Goal: Task Accomplishment & Management: Manage account settings

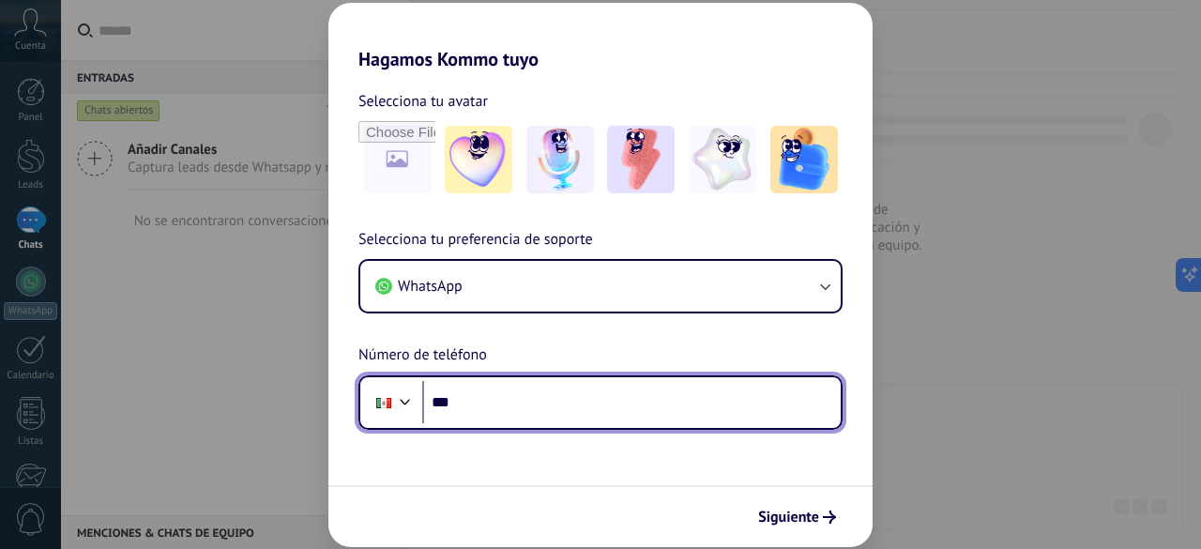
click at [601, 388] on input "***" at bounding box center [631, 402] width 418 height 43
type input "**********"
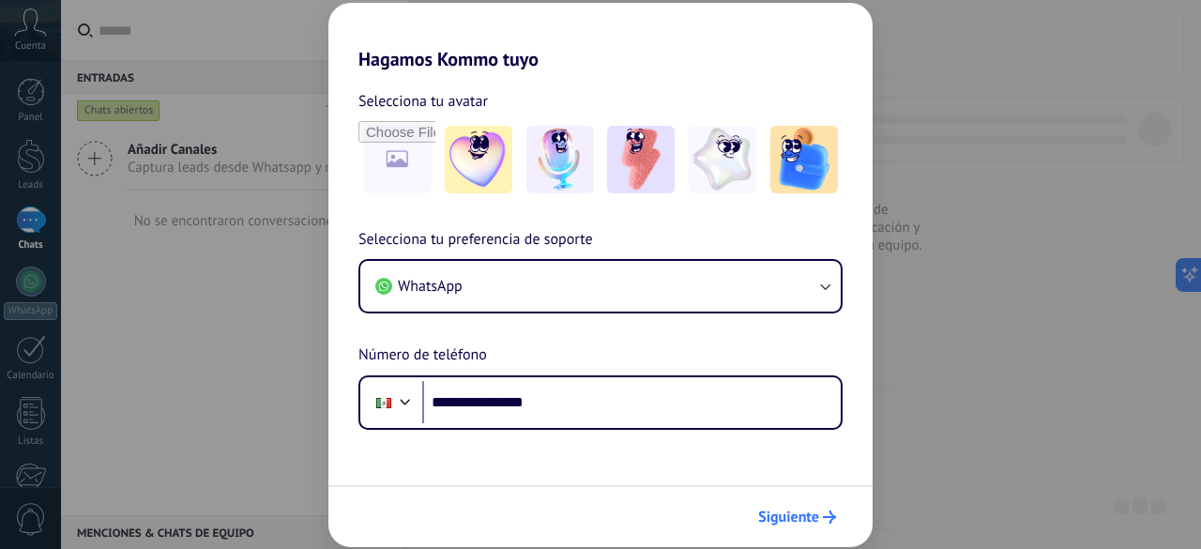
click at [810, 505] on button "Siguiente" at bounding box center [797, 517] width 95 height 32
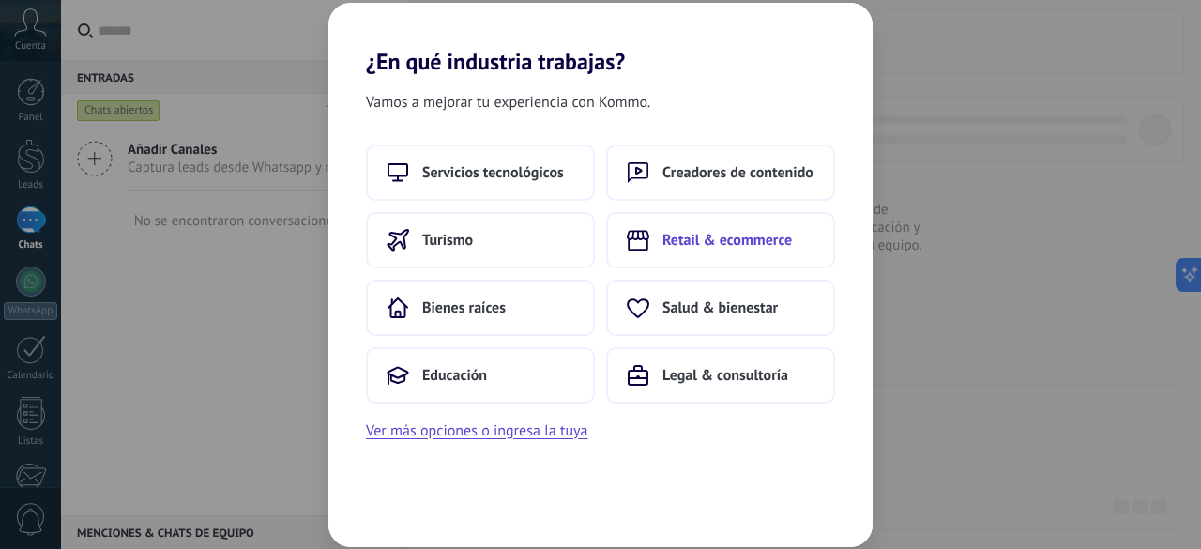
click at [695, 241] on span "Retail & ecommerce" at bounding box center [726, 240] width 129 height 19
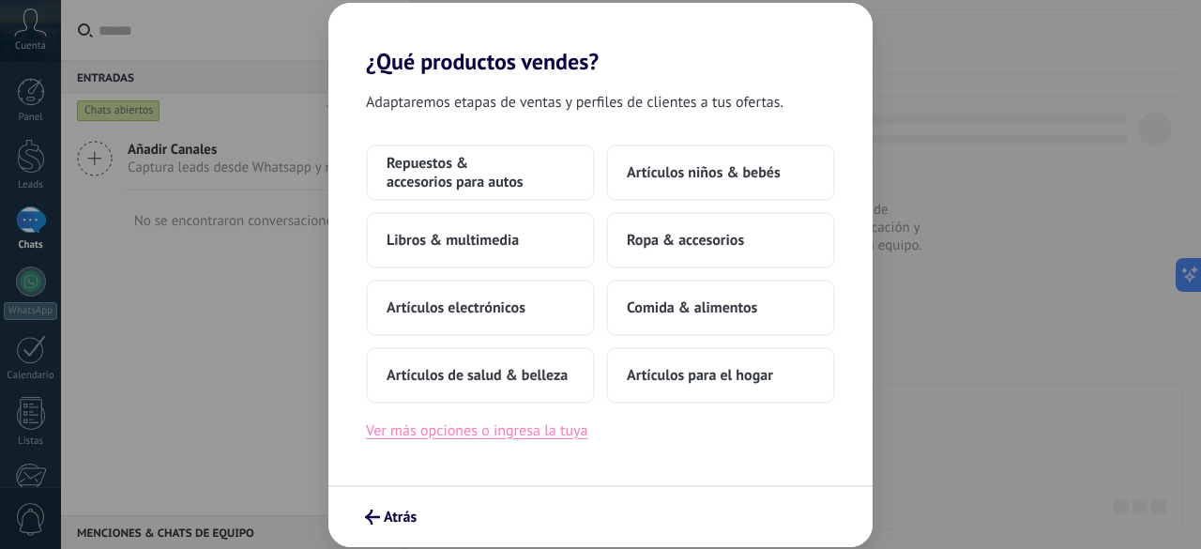
click at [508, 427] on button "Ver más opciones o ingresa la tuya" at bounding box center [476, 430] width 221 height 24
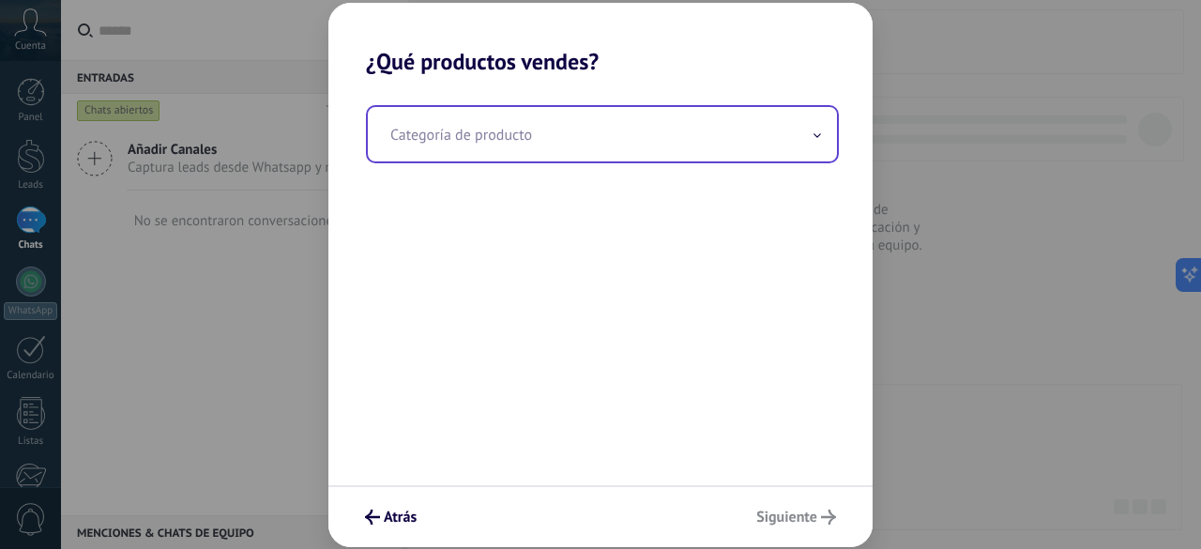
click at [529, 151] on input "text" at bounding box center [602, 134] width 469 height 54
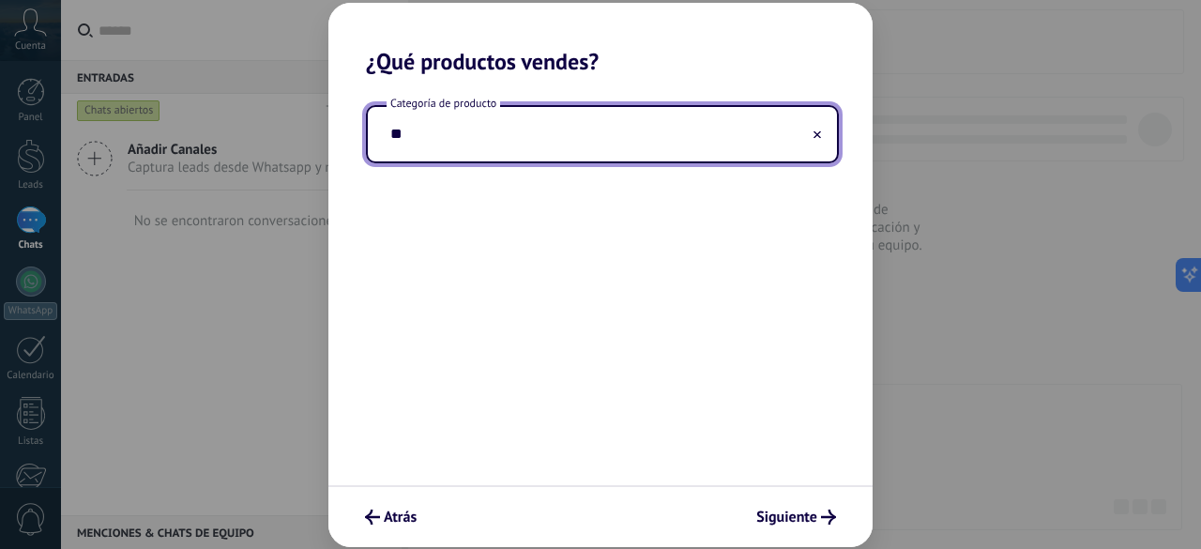
type input "*"
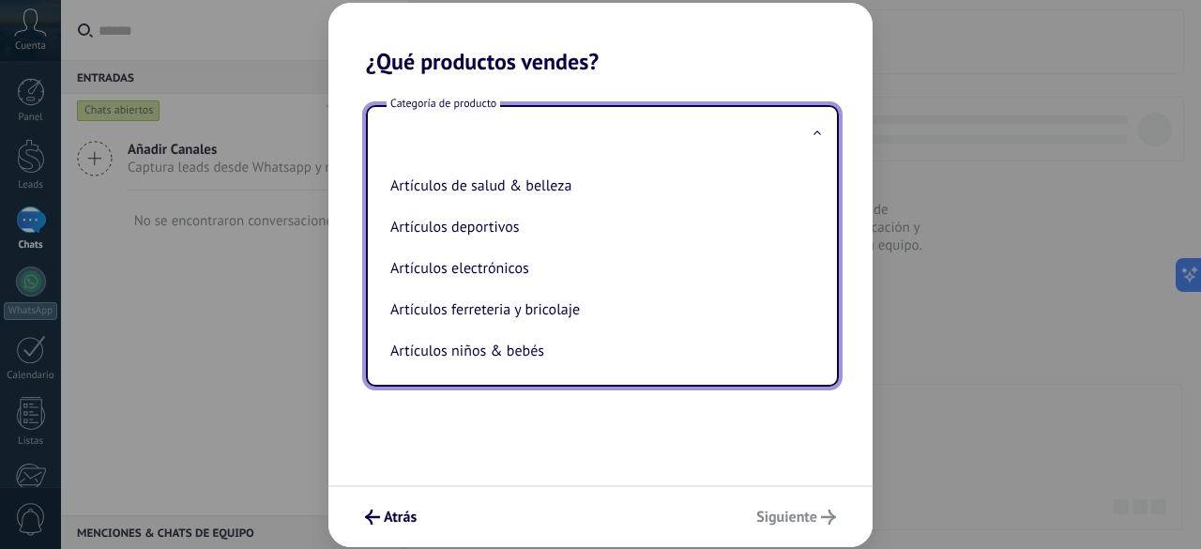
type input "*"
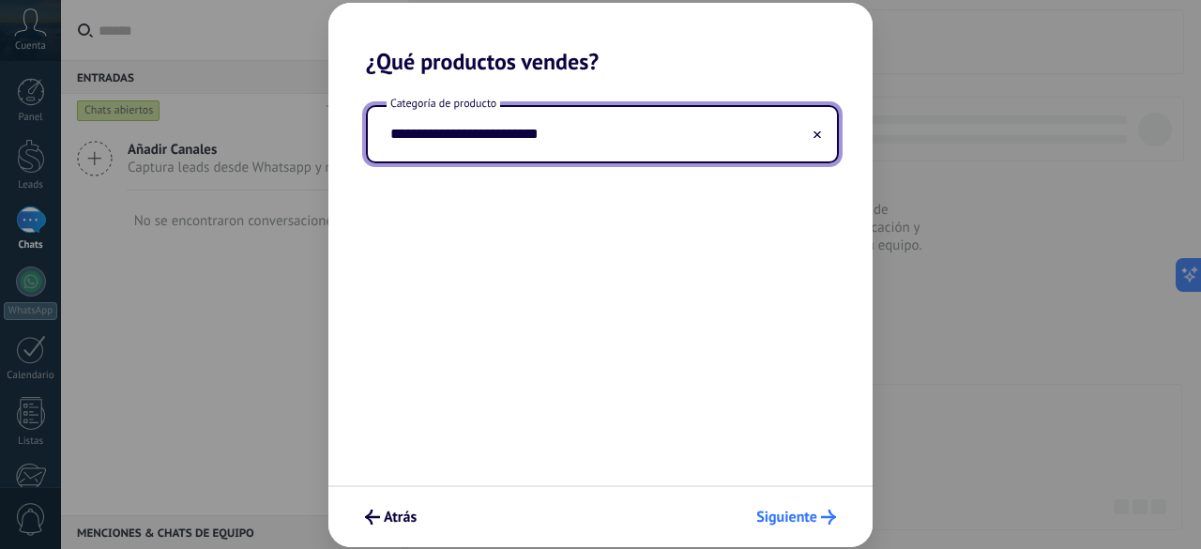
type input "**********"
click at [809, 519] on span "Siguiente" at bounding box center [786, 516] width 61 height 13
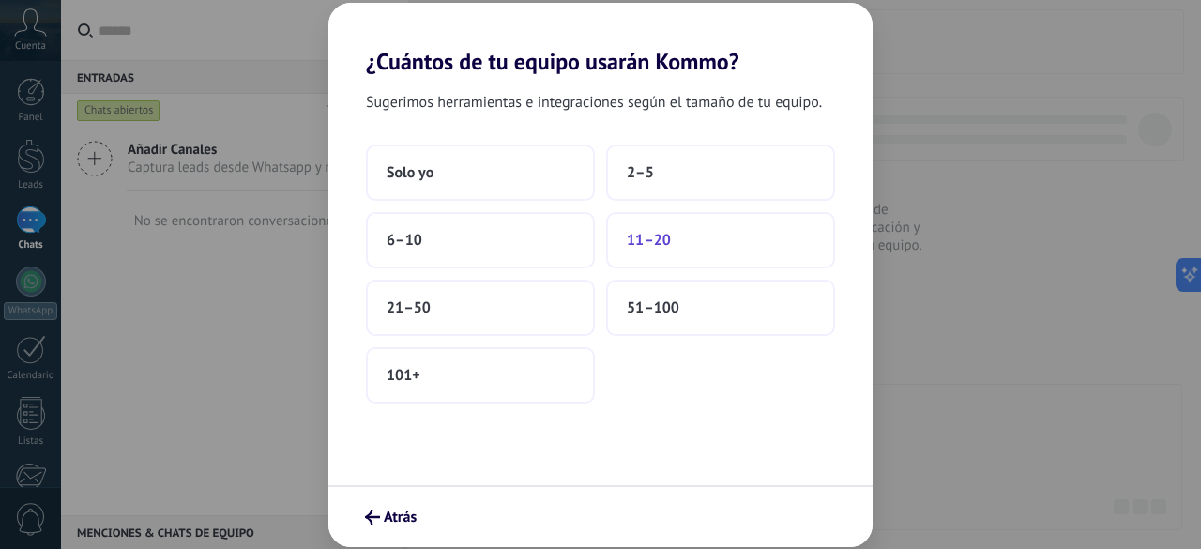
click at [637, 256] on button "11–20" at bounding box center [720, 240] width 229 height 56
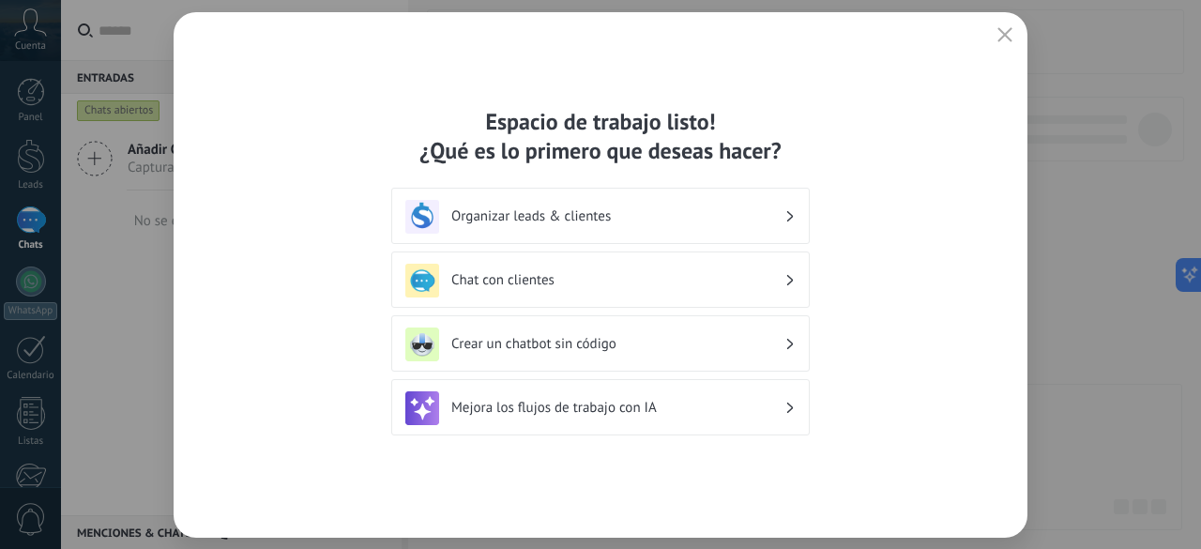
click at [704, 220] on h3 "Organizar leads & clientes" at bounding box center [617, 216] width 333 height 18
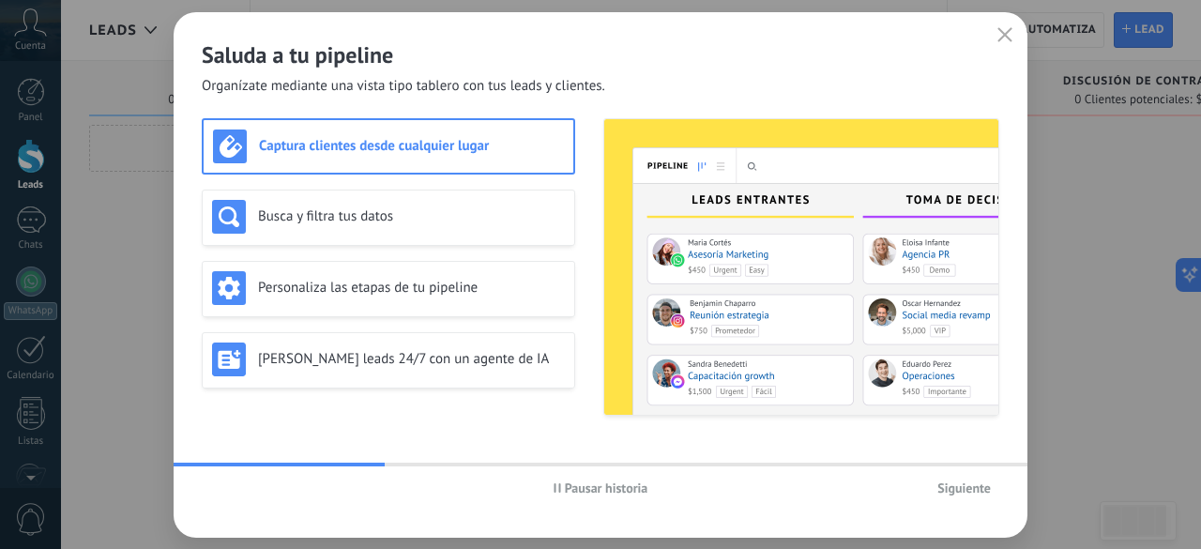
click at [1007, 43] on span "button" at bounding box center [1004, 35] width 15 height 17
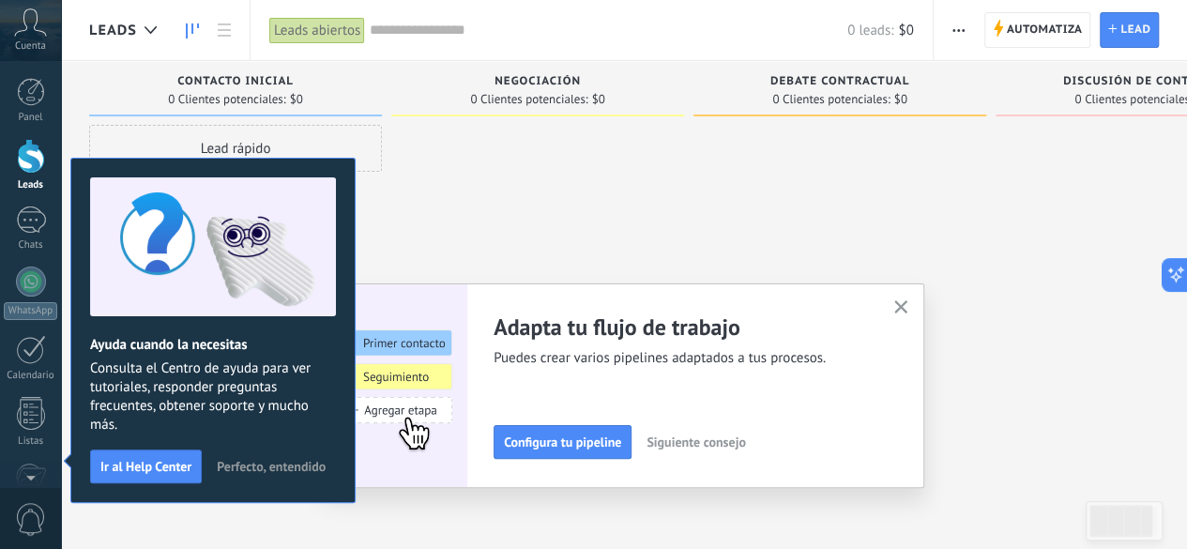
click at [275, 469] on span "Perfecto, entendido" at bounding box center [271, 466] width 109 height 13
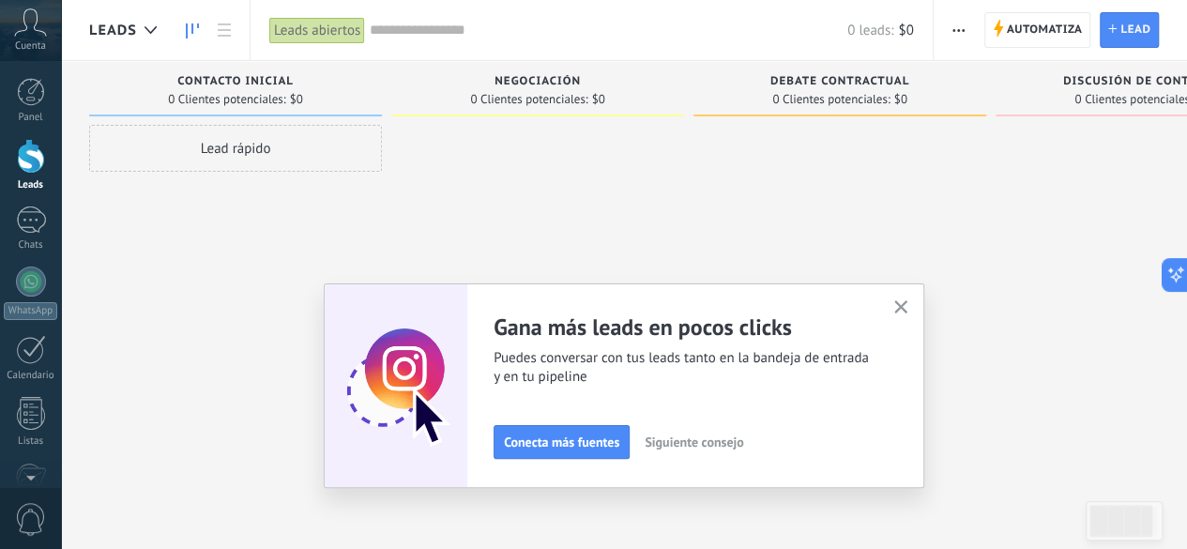
click at [714, 445] on span "Siguiente consejo" at bounding box center [693, 441] width 98 height 13
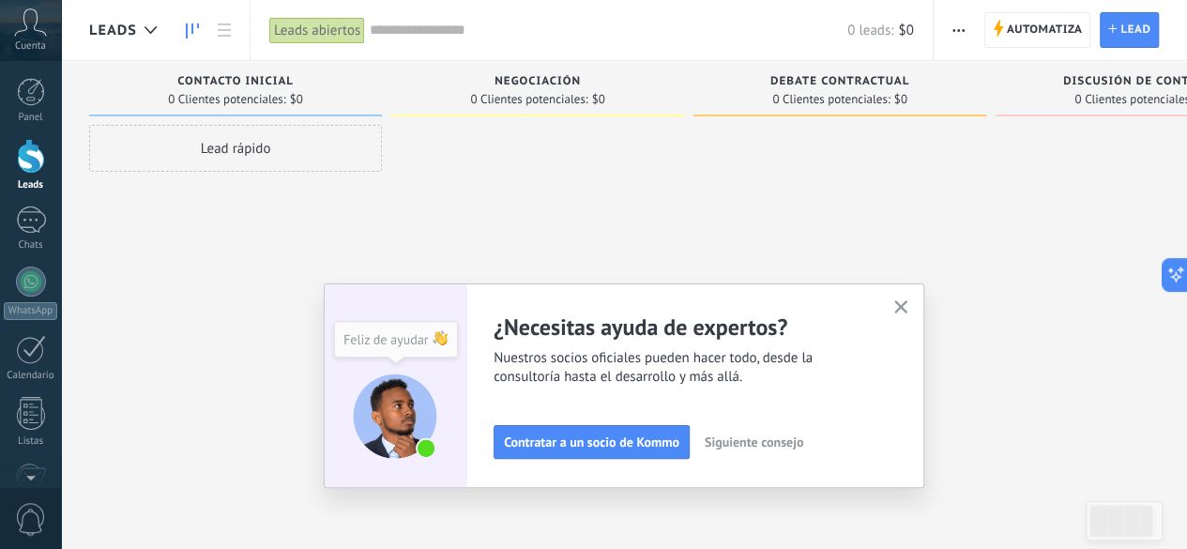
click at [908, 312] on icon "button" at bounding box center [901, 307] width 14 height 14
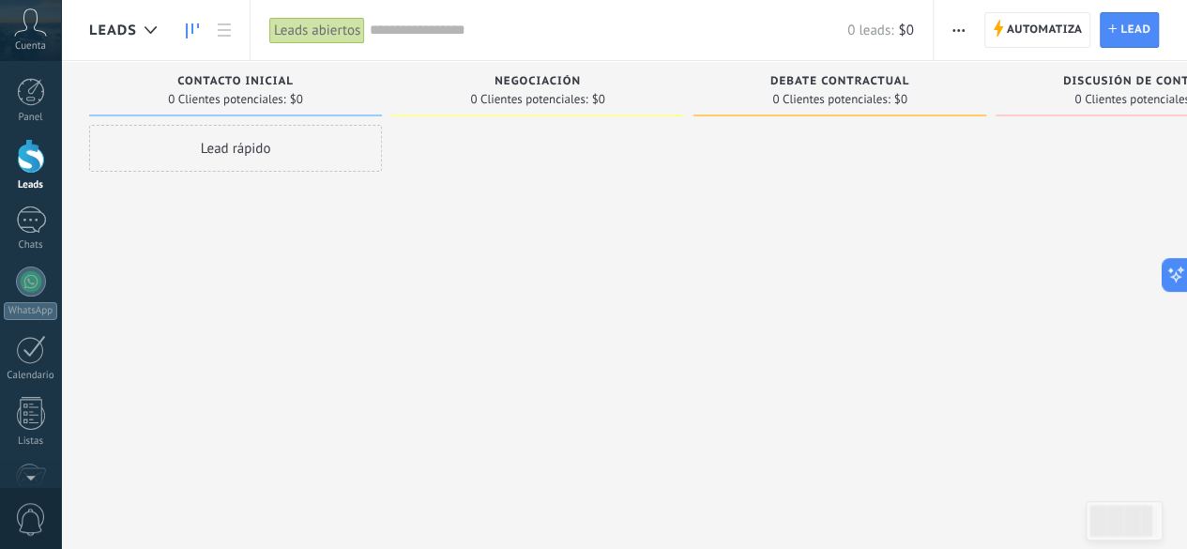
drag, startPoint x: 493, startPoint y: 79, endPoint x: 612, endPoint y: 76, distance: 118.2
click at [612, 76] on div "Negociación" at bounding box center [538, 83] width 274 height 16
click at [563, 75] on span "Negociación" at bounding box center [537, 81] width 86 height 13
click at [562, 76] on span "Negociación" at bounding box center [537, 81] width 86 height 13
click at [574, 82] on span "Negociación" at bounding box center [537, 81] width 86 height 13
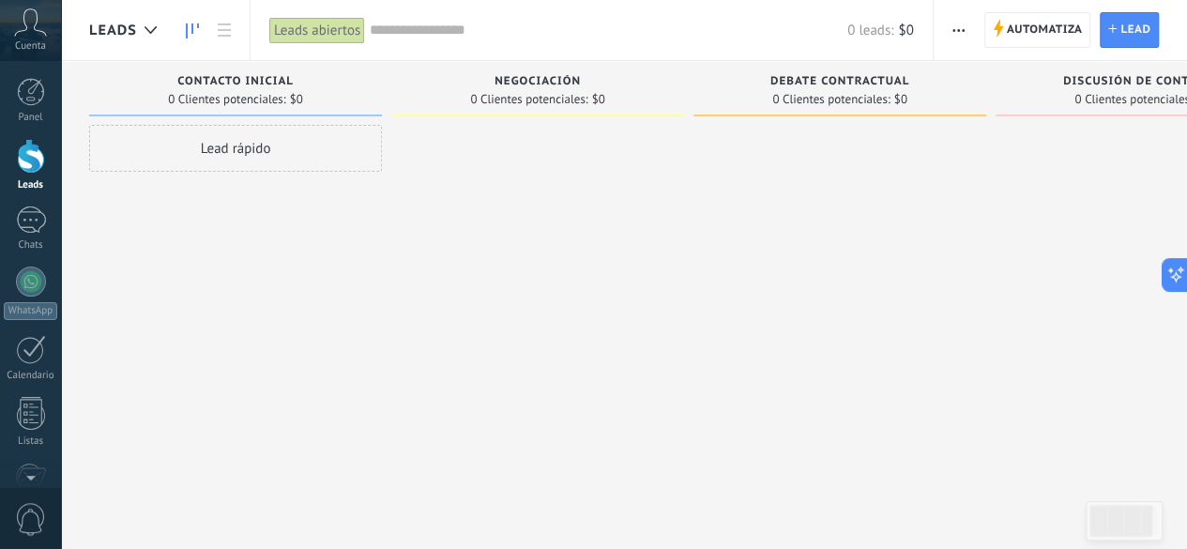
click at [587, 104] on div "0 Clientes potenciales: $0" at bounding box center [537, 99] width 134 height 11
click at [582, 82] on div "Negociación" at bounding box center [538, 83] width 274 height 16
click at [582, 94] on span "0 Clientes potenciales:" at bounding box center [528, 99] width 117 height 11
drag, startPoint x: 520, startPoint y: 102, endPoint x: 511, endPoint y: 93, distance: 12.6
click at [512, 94] on span "0 Clientes potenciales:" at bounding box center [528, 99] width 117 height 11
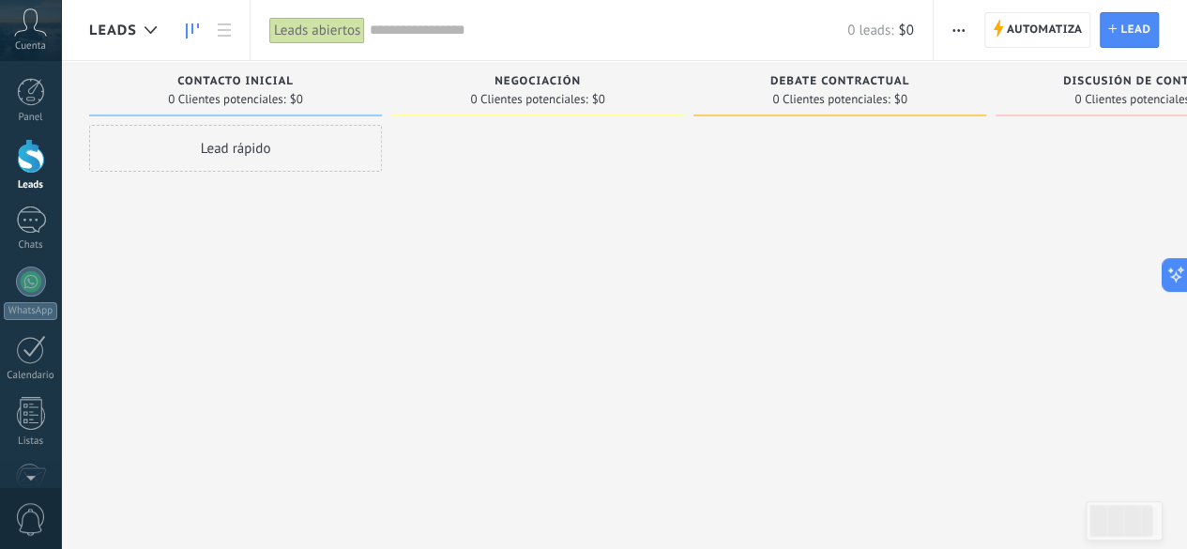
click at [509, 94] on span "0 Clientes potenciales:" at bounding box center [528, 99] width 117 height 11
click at [407, 37] on input "text" at bounding box center [608, 31] width 477 height 20
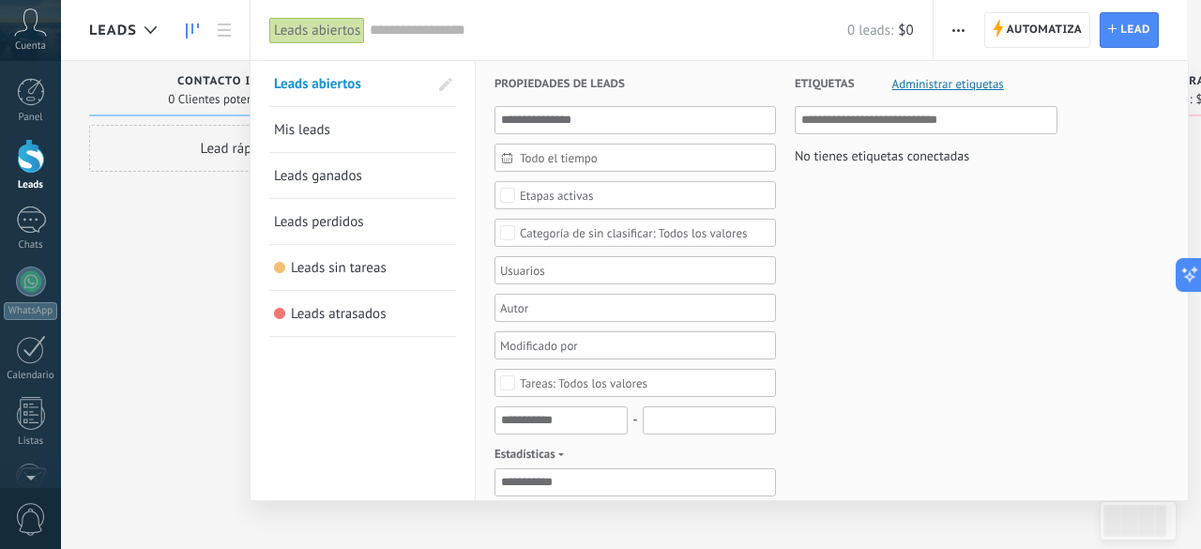
click at [216, 31] on div at bounding box center [600, 274] width 1201 height 549
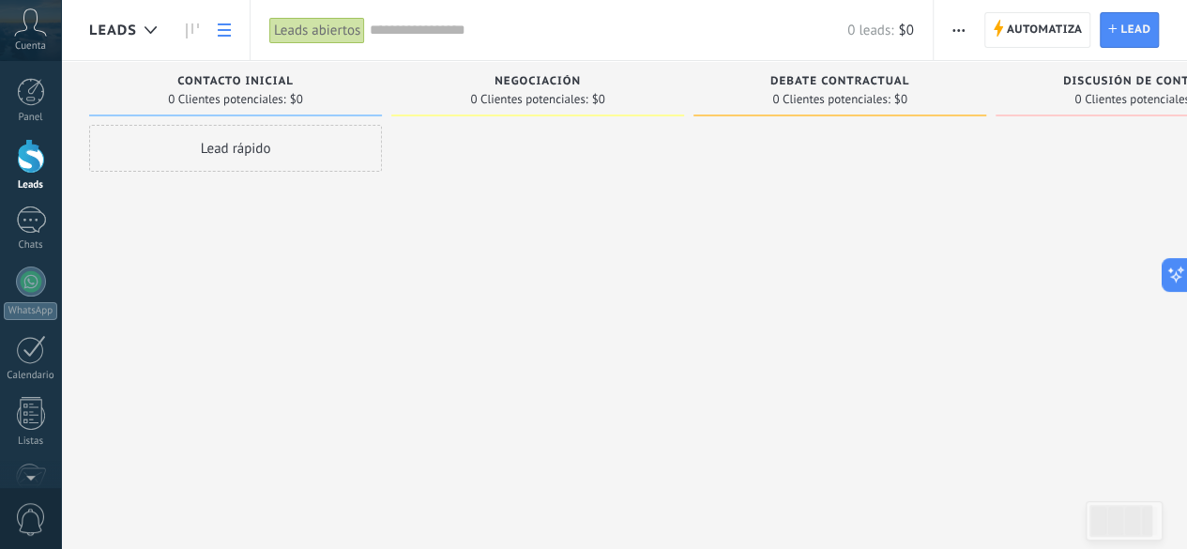
click at [221, 31] on icon at bounding box center [224, 29] width 13 height 13
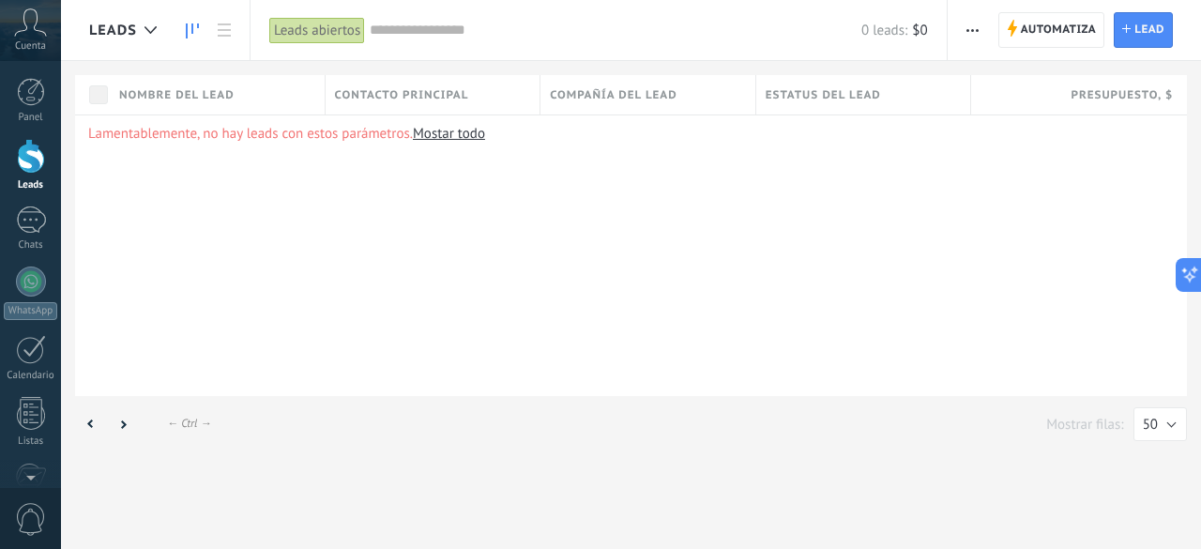
click at [194, 29] on icon at bounding box center [192, 30] width 13 height 15
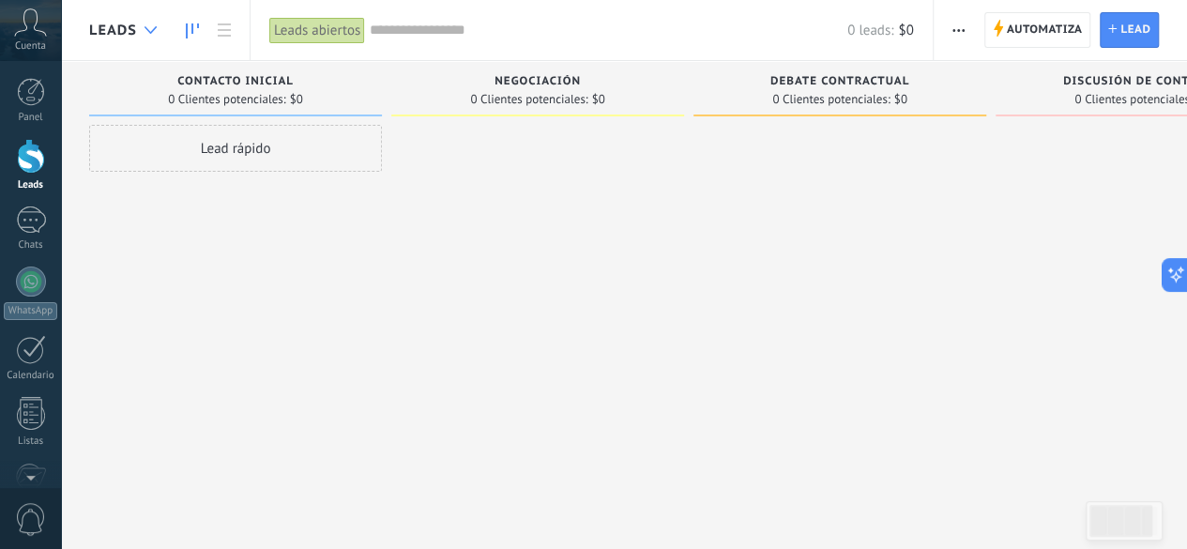
click at [146, 29] on use at bounding box center [150, 30] width 12 height 8
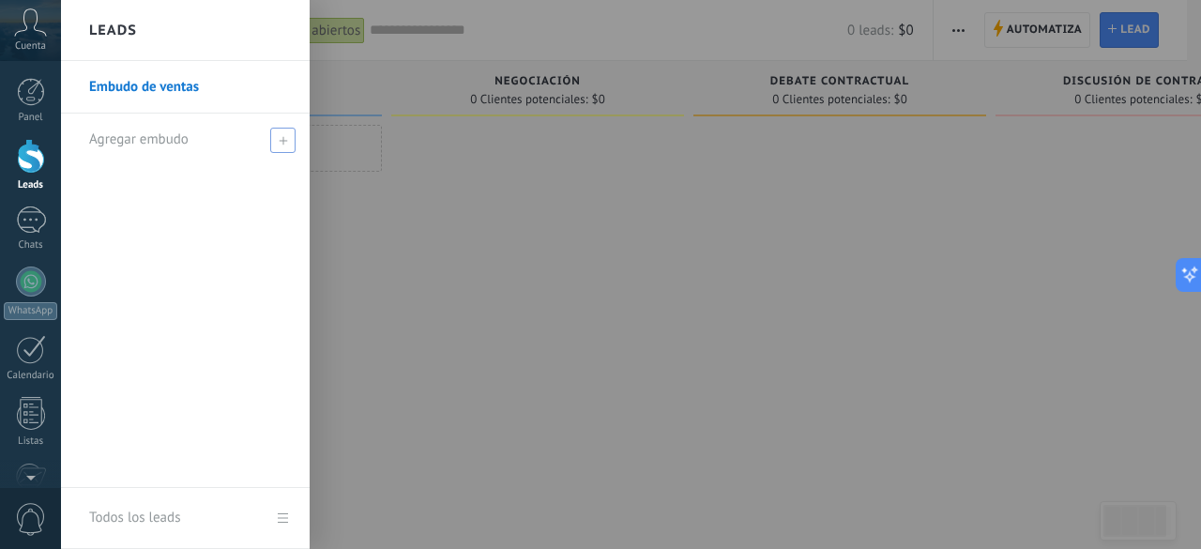
click at [159, 142] on span "Agregar embudo" at bounding box center [138, 139] width 99 height 18
type input "**********"
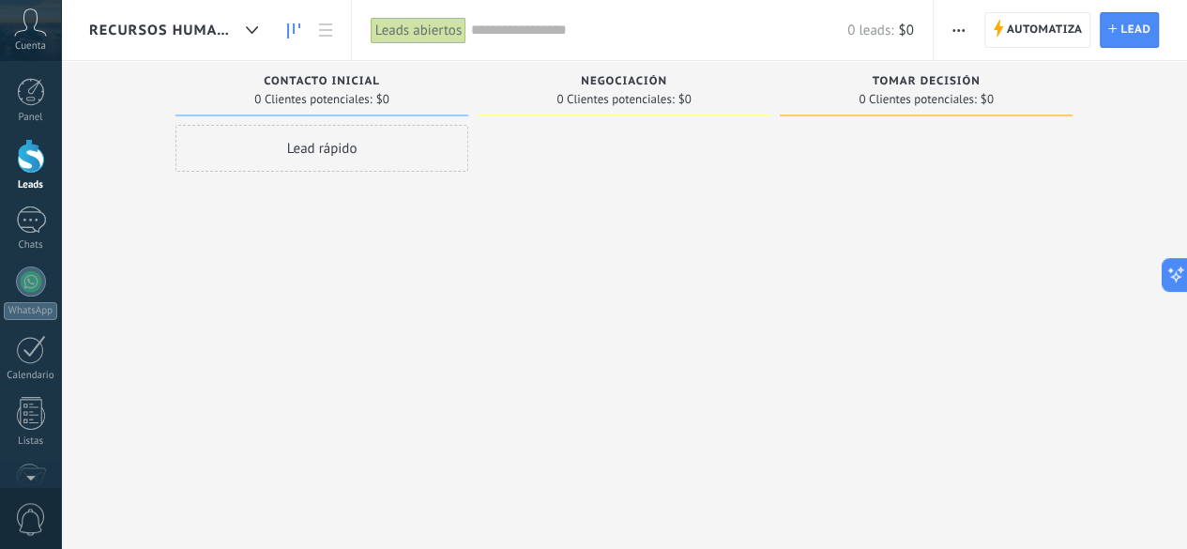
click at [369, 149] on div "Lead rápido" at bounding box center [321, 148] width 293 height 47
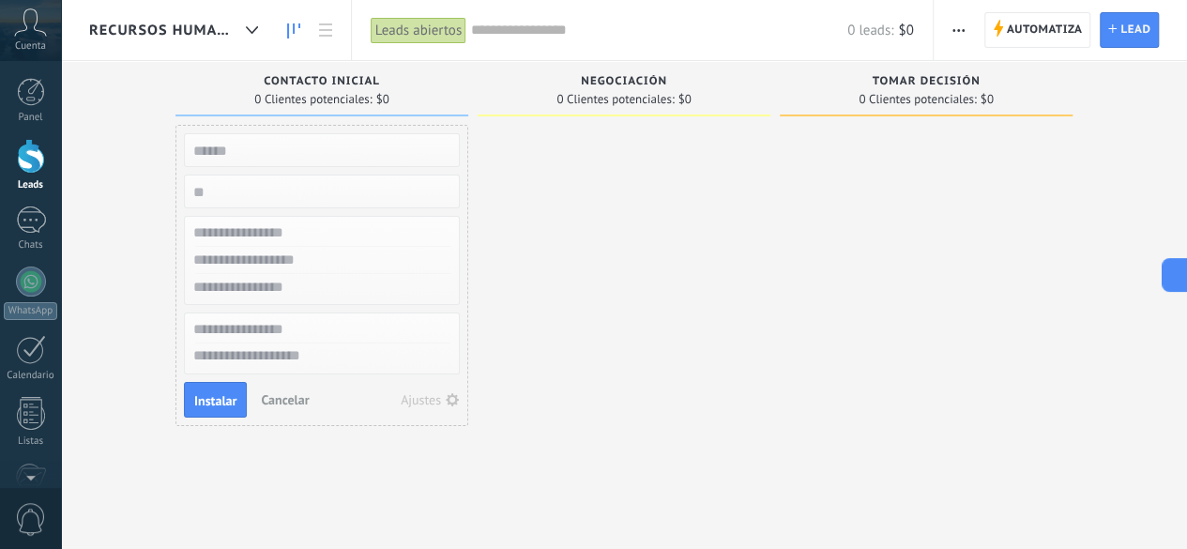
click at [585, 153] on div at bounding box center [623, 278] width 293 height 306
click at [271, 410] on div "Instalar Cancelar Ajustes" at bounding box center [322, 400] width 276 height 36
click at [279, 402] on span "Cancelar" at bounding box center [285, 399] width 48 height 17
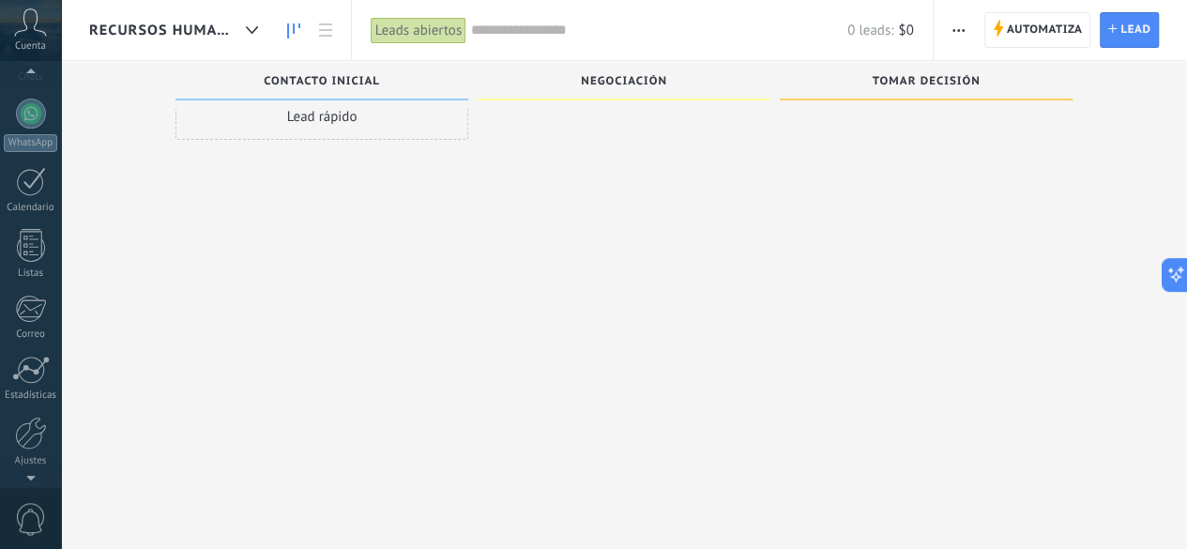
scroll to position [230, 0]
click at [28, 473] on div at bounding box center [30, 474] width 61 height 28
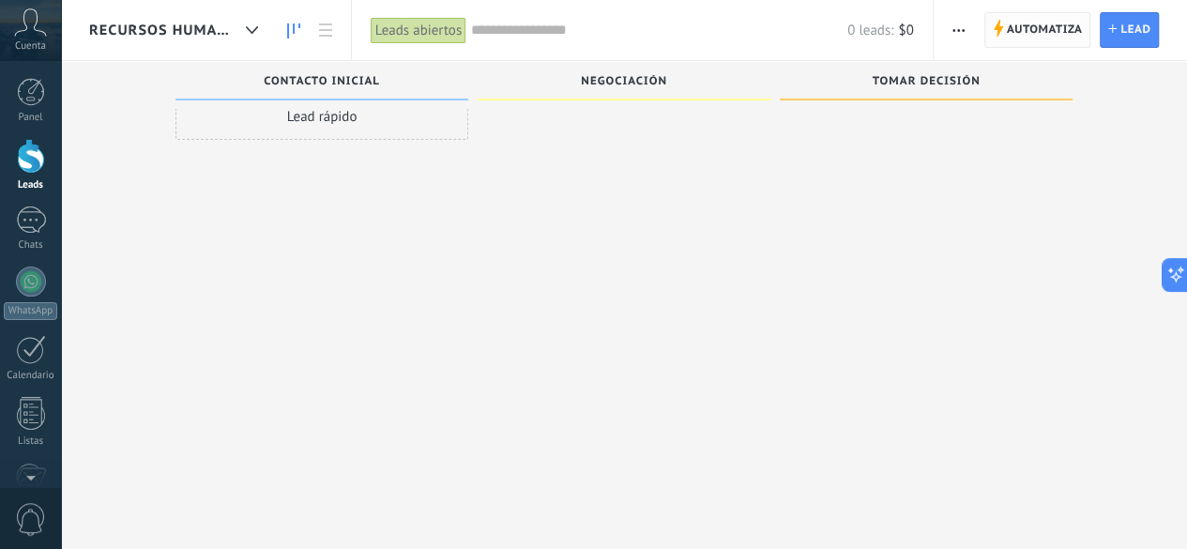
click at [1015, 27] on span "Automatiza" at bounding box center [1045, 30] width 76 height 34
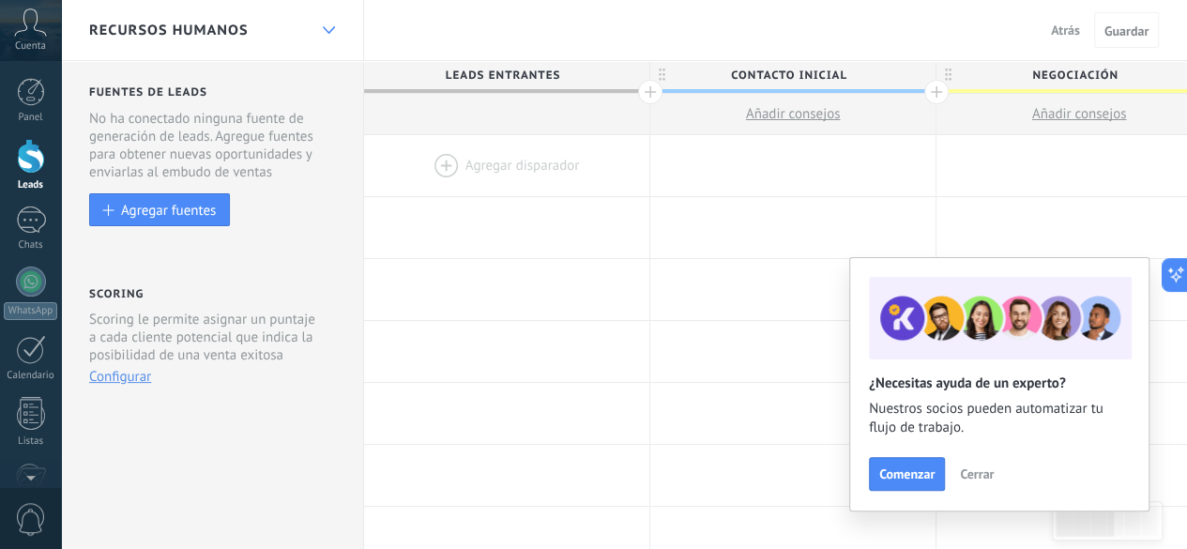
click at [324, 26] on icon at bounding box center [329, 30] width 12 height 8
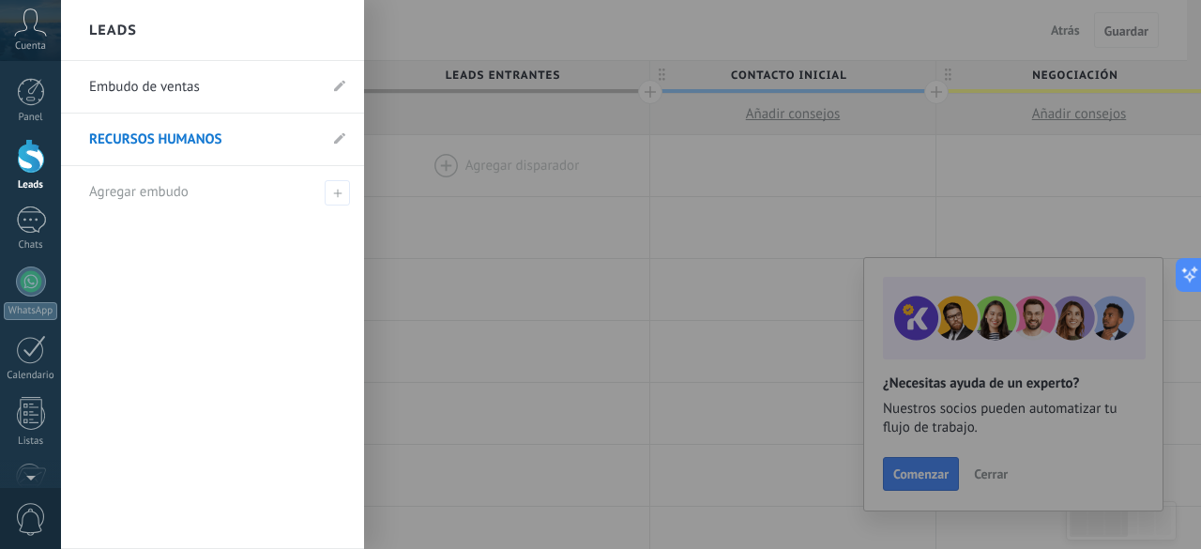
click at [325, 33] on div "Leads" at bounding box center [212, 30] width 303 height 61
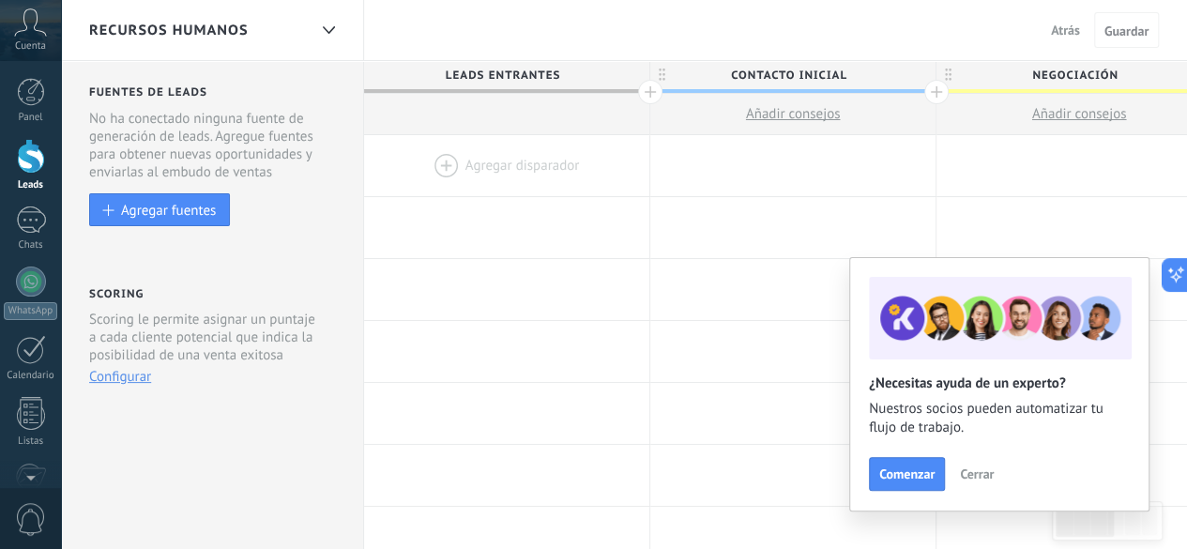
click at [975, 477] on span "Cerrar" at bounding box center [977, 473] width 34 height 13
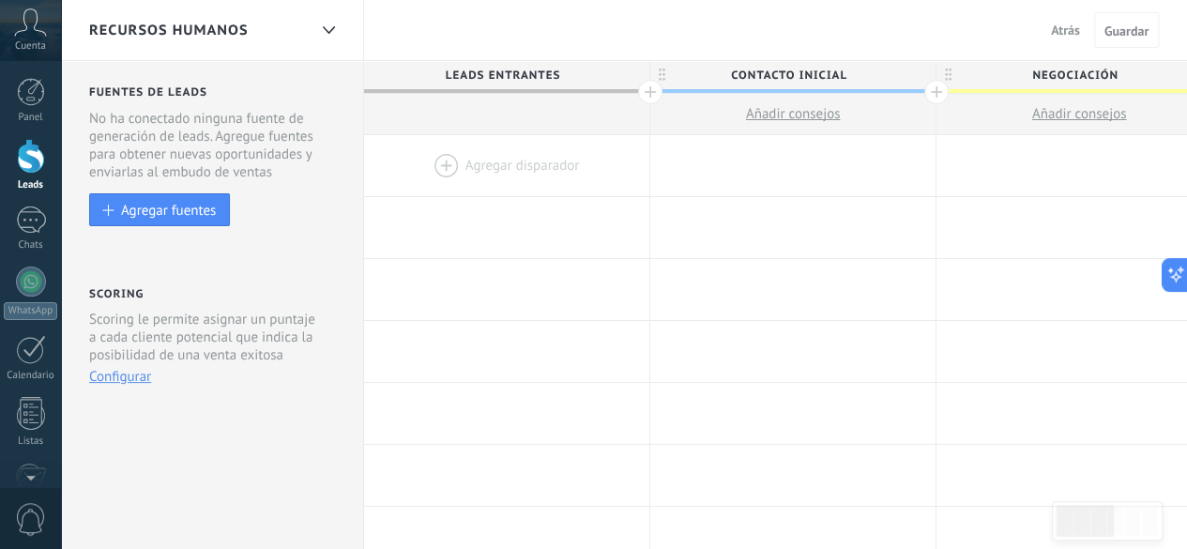
click at [473, 164] on div at bounding box center [506, 165] width 285 height 61
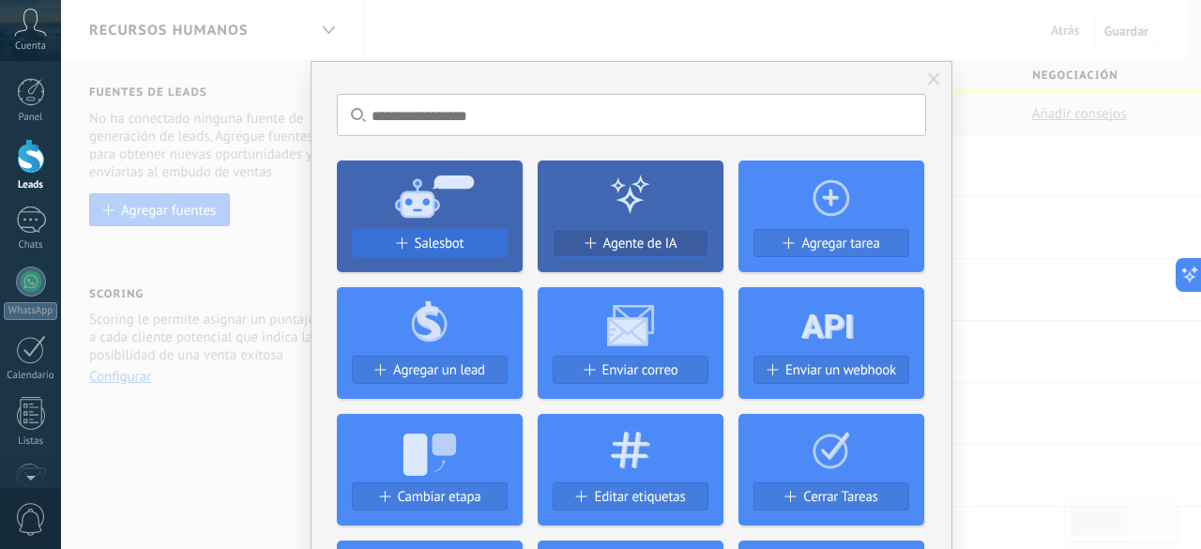
click at [462, 234] on button "Salesbot" at bounding box center [430, 243] width 156 height 28
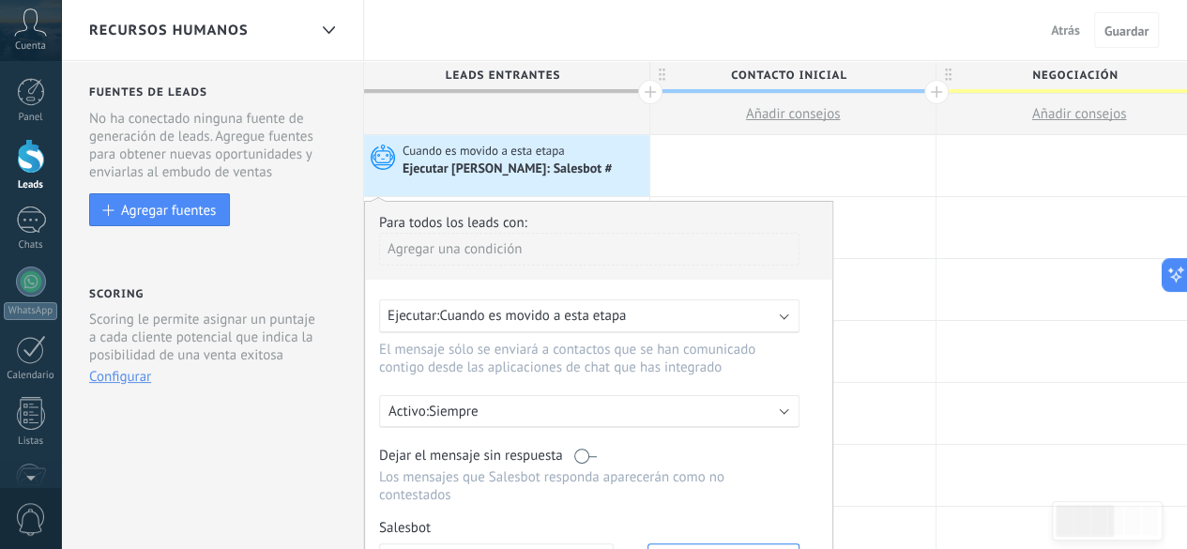
click at [519, 252] on div "Agregar una condición" at bounding box center [589, 249] width 420 height 33
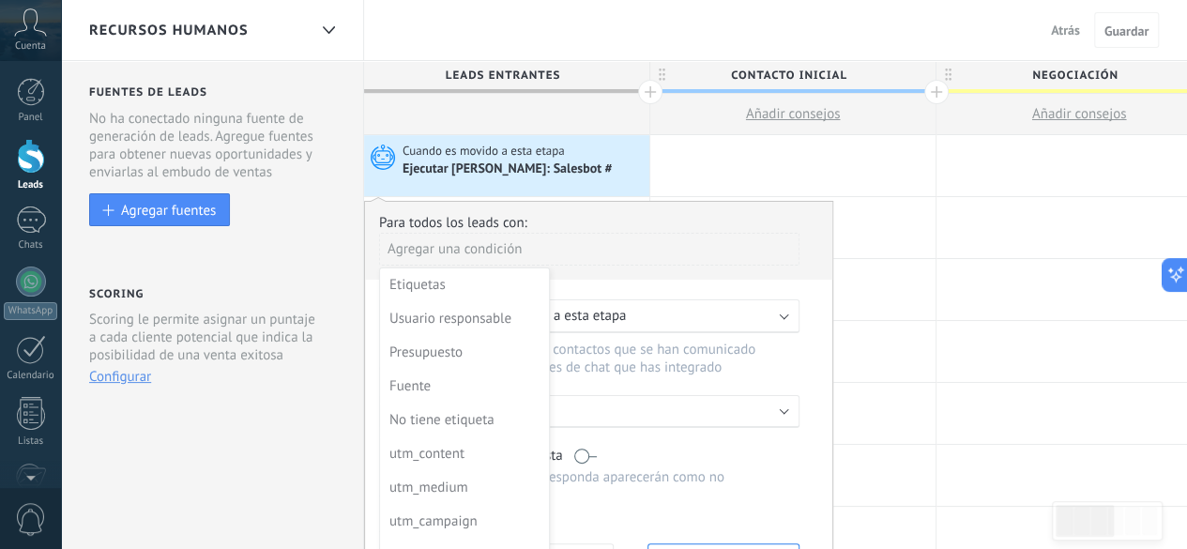
click at [644, 232] on div at bounding box center [599, 447] width 468 height 490
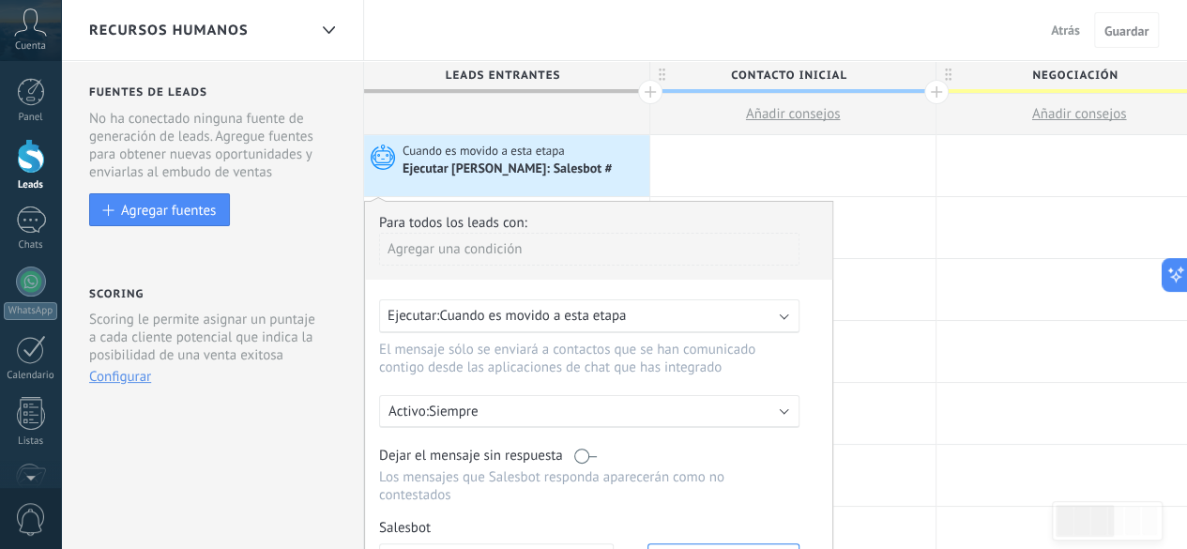
scroll to position [94, 0]
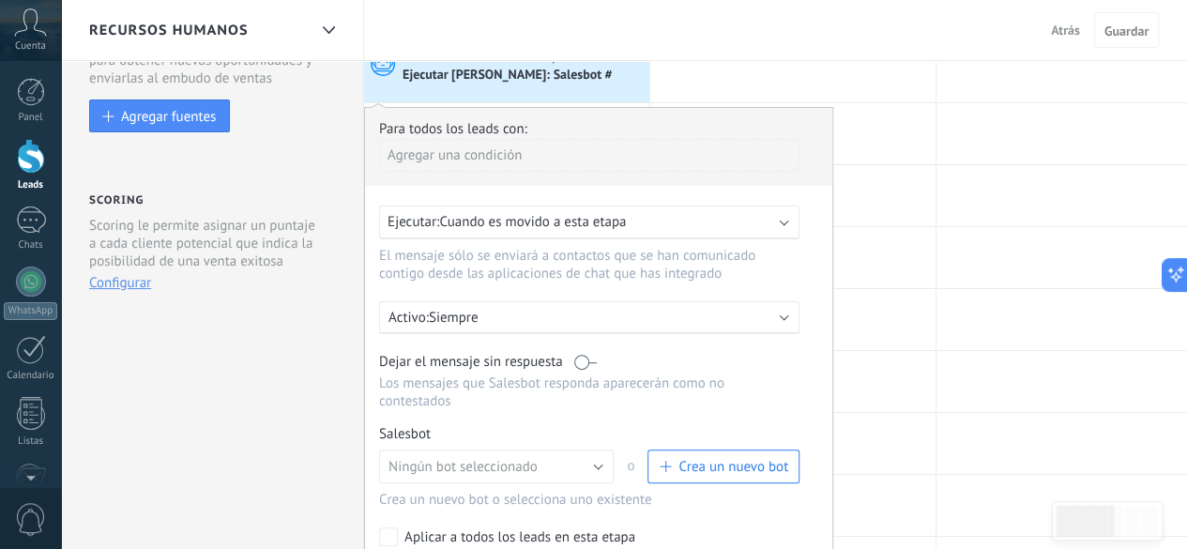
click at [769, 220] on div "Ejecutar: Cuando es movido a esta etapa" at bounding box center [581, 222] width 388 height 18
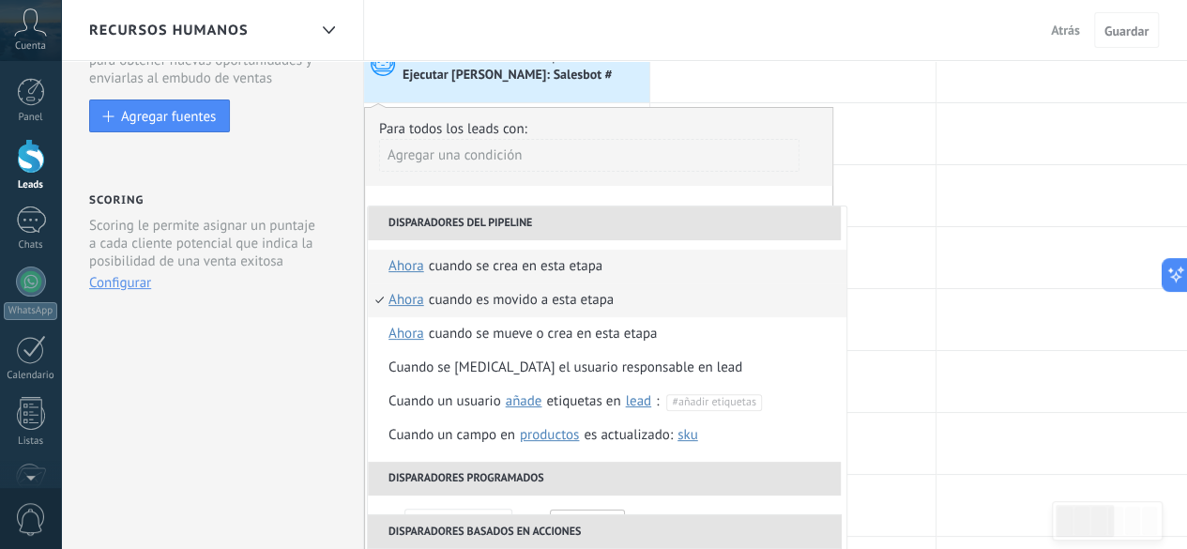
click at [371, 265] on li "Cuando se crea en esta etapa ahora después de 5 minutos después de 10 minutos u…" at bounding box center [607, 267] width 478 height 34
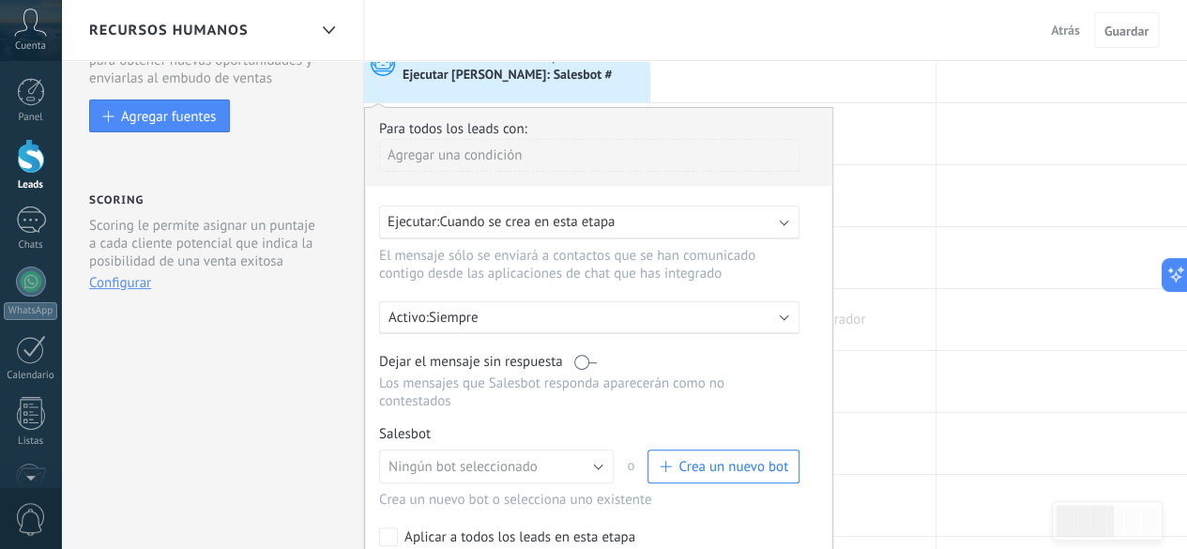
click at [921, 297] on div at bounding box center [792, 319] width 285 height 61
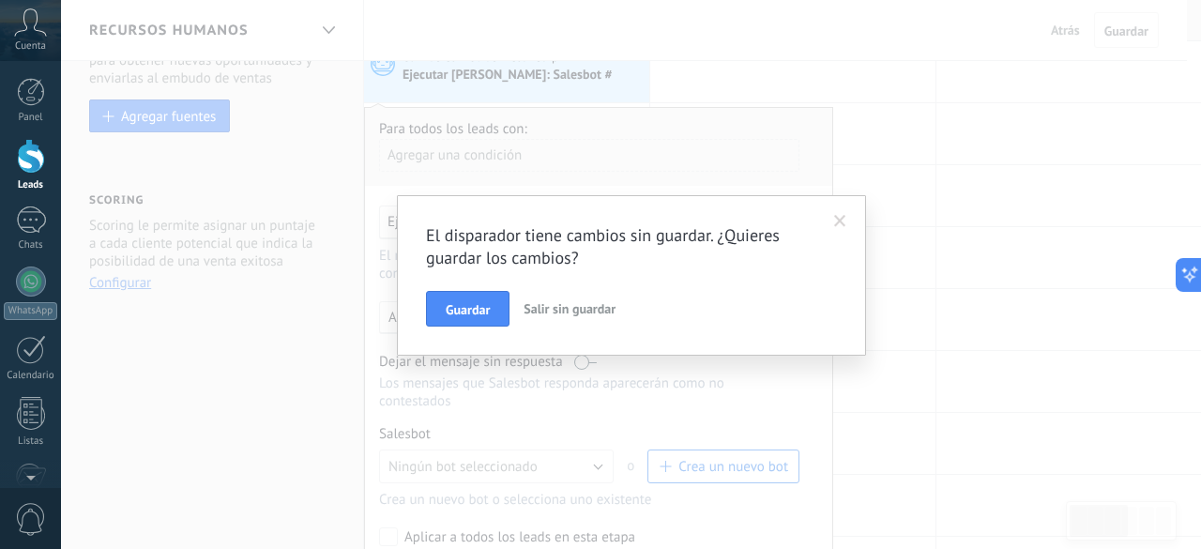
click at [583, 300] on span "Salir sin guardar" at bounding box center [569, 308] width 92 height 17
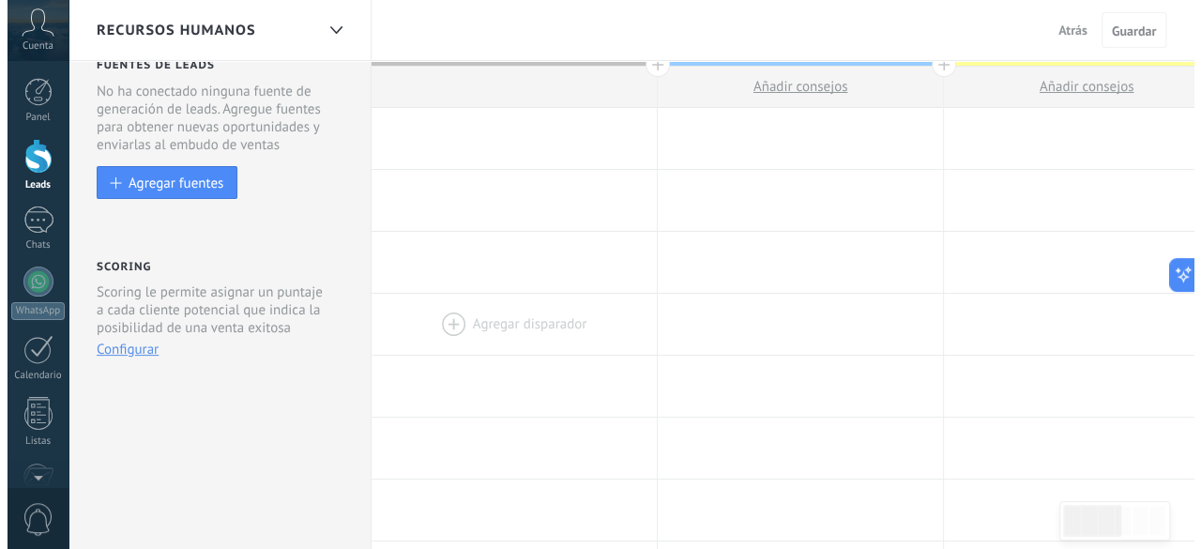
scroll to position [0, 0]
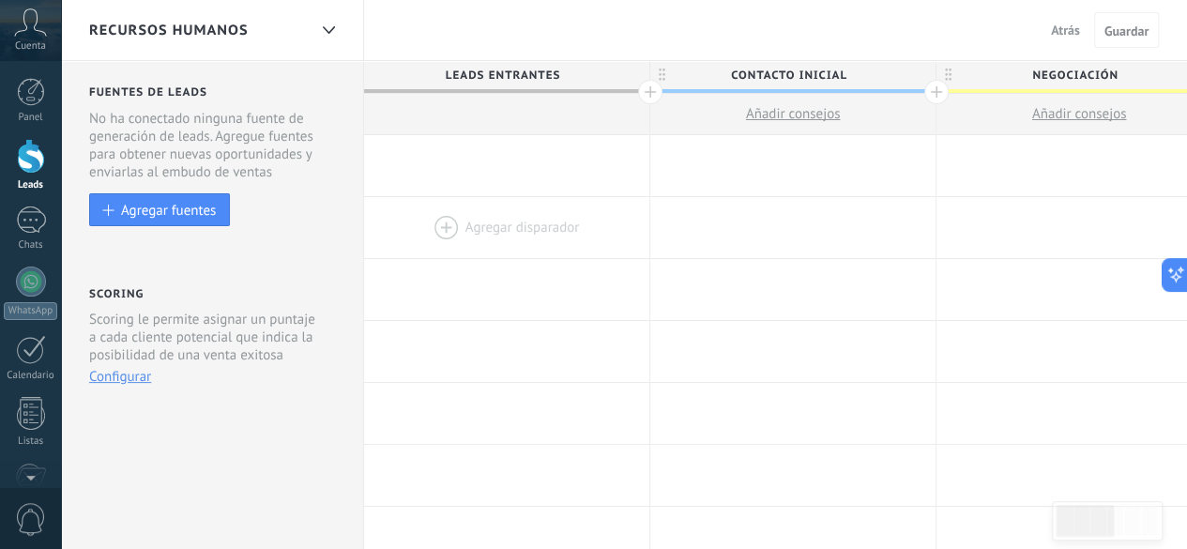
click at [472, 228] on div at bounding box center [506, 227] width 285 height 61
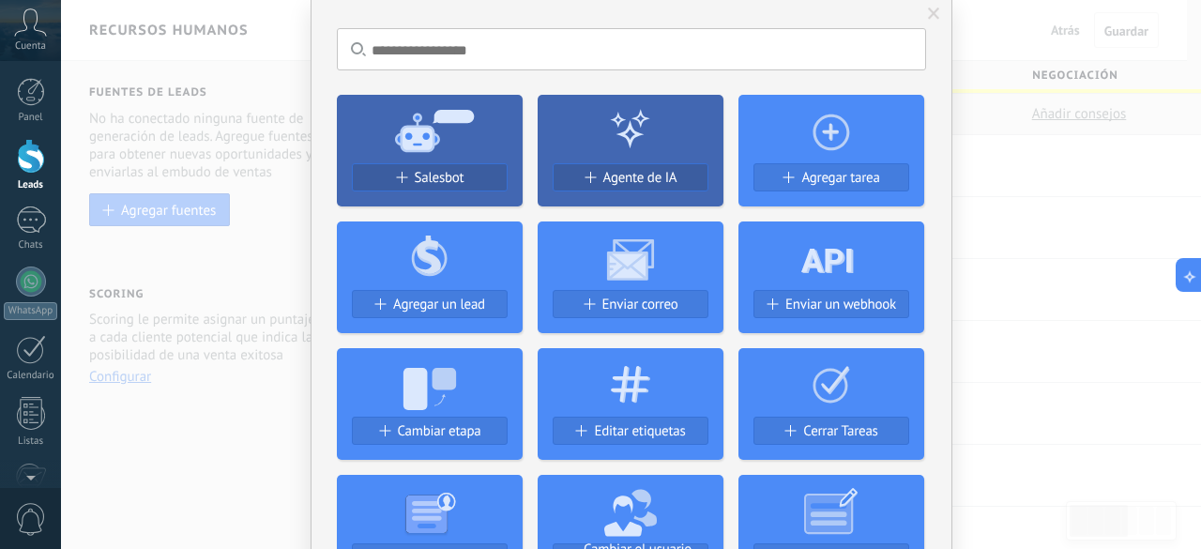
scroll to position [188, 0]
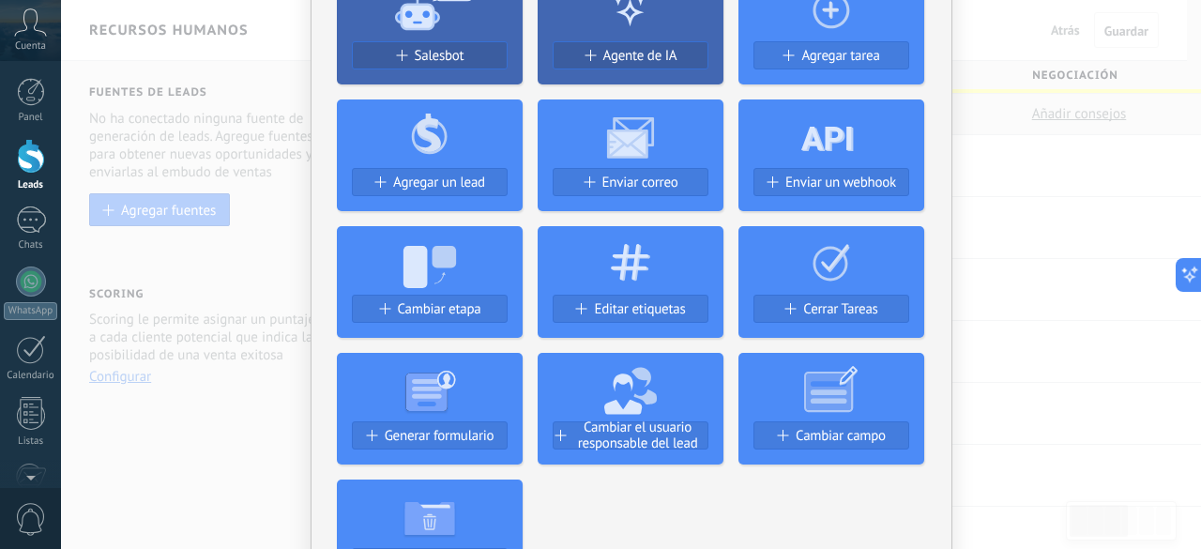
click at [416, 440] on span "Generar formulario" at bounding box center [440, 436] width 110 height 16
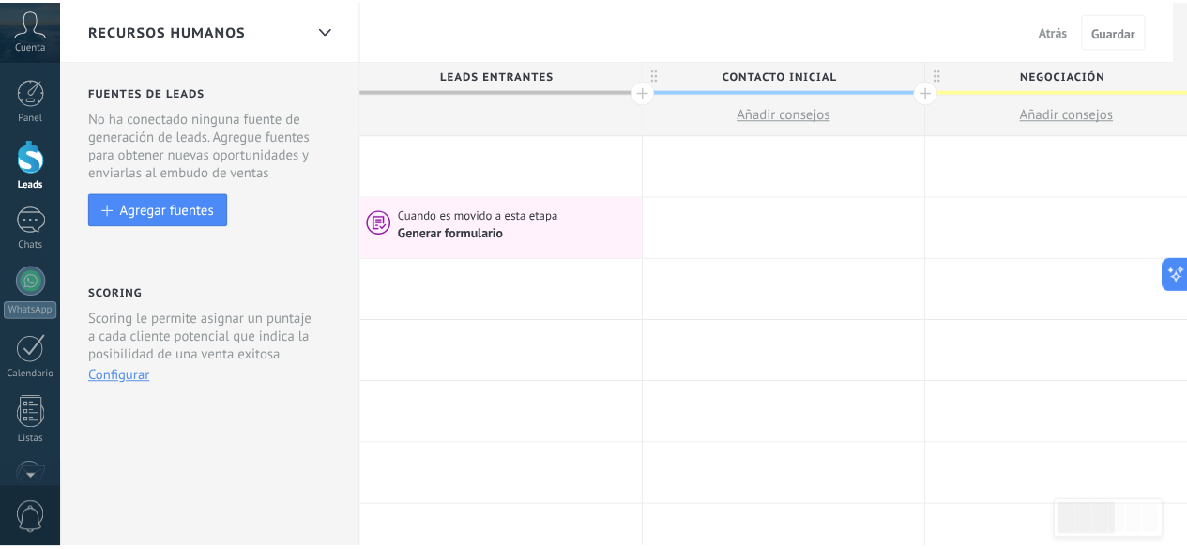
scroll to position [0, 0]
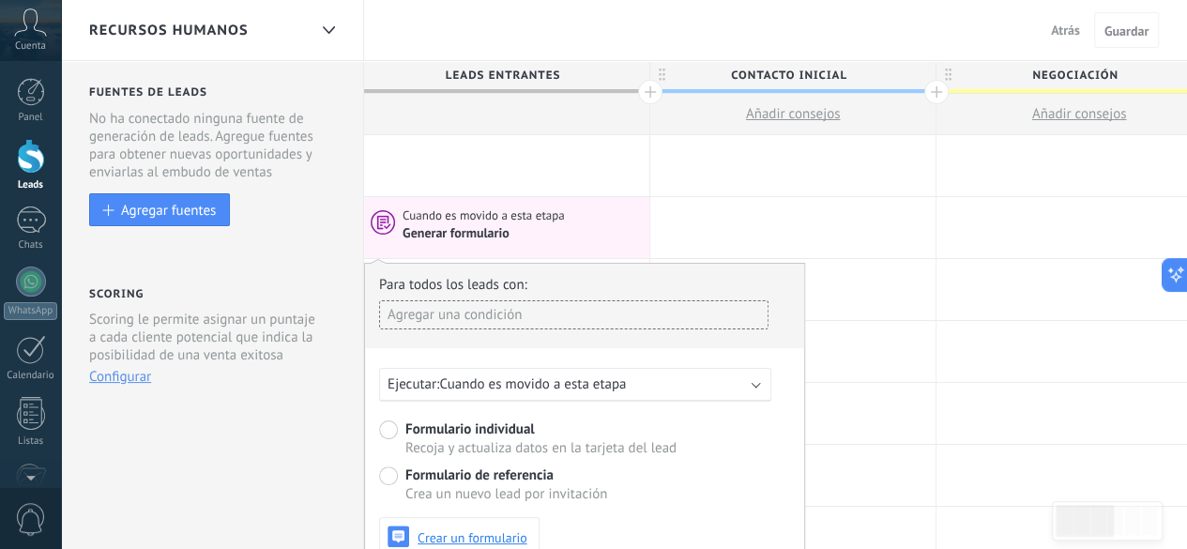
click at [506, 316] on div "Agregar una condición" at bounding box center [573, 314] width 389 height 29
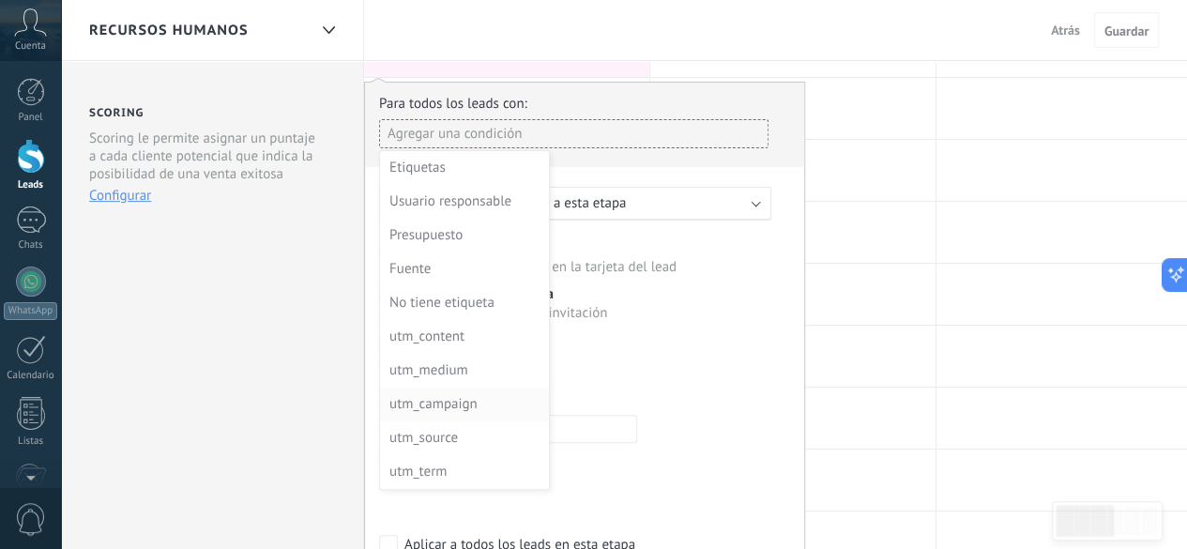
scroll to position [94, 0]
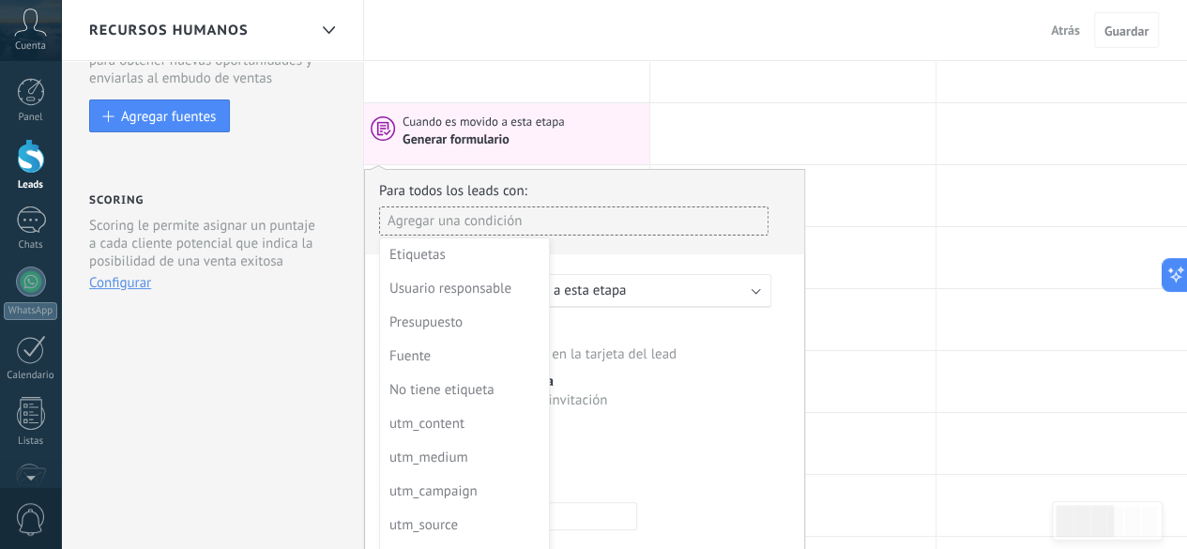
click at [677, 258] on div at bounding box center [585, 439] width 440 height 538
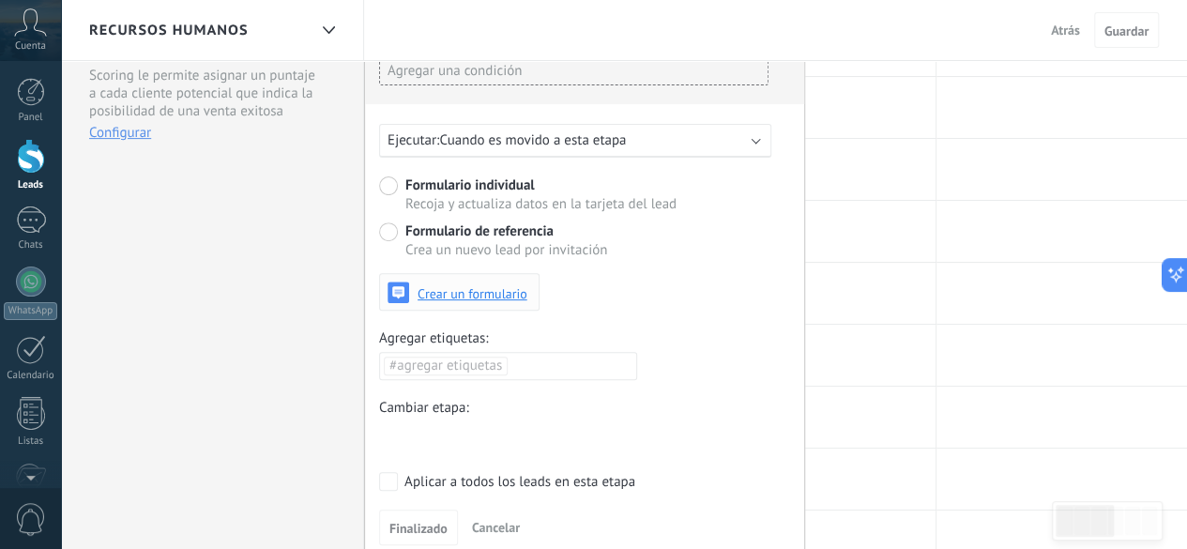
scroll to position [281, 0]
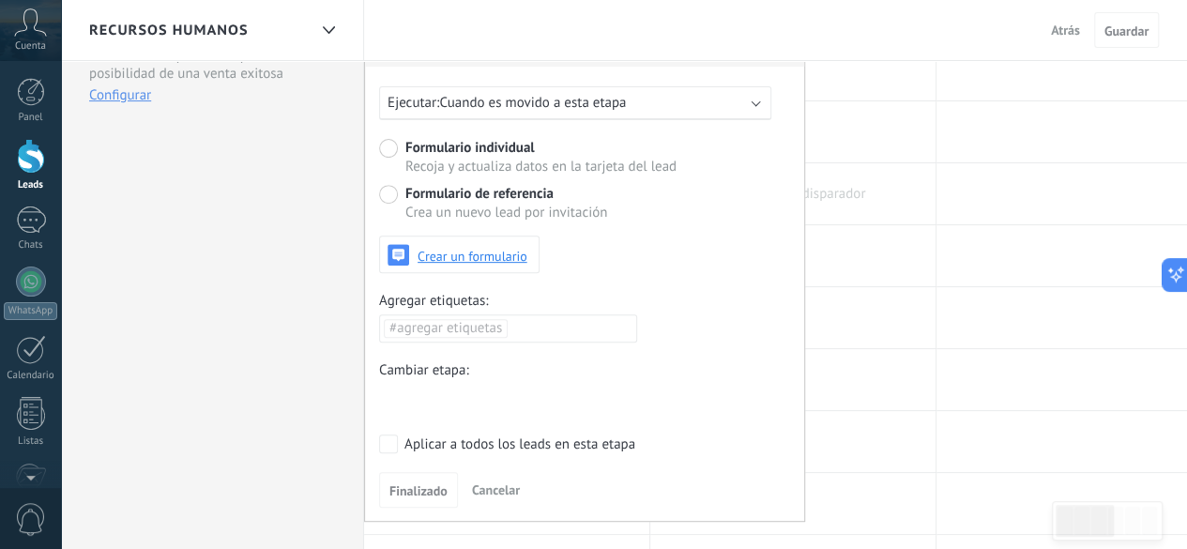
click at [868, 189] on div at bounding box center [792, 193] width 285 height 61
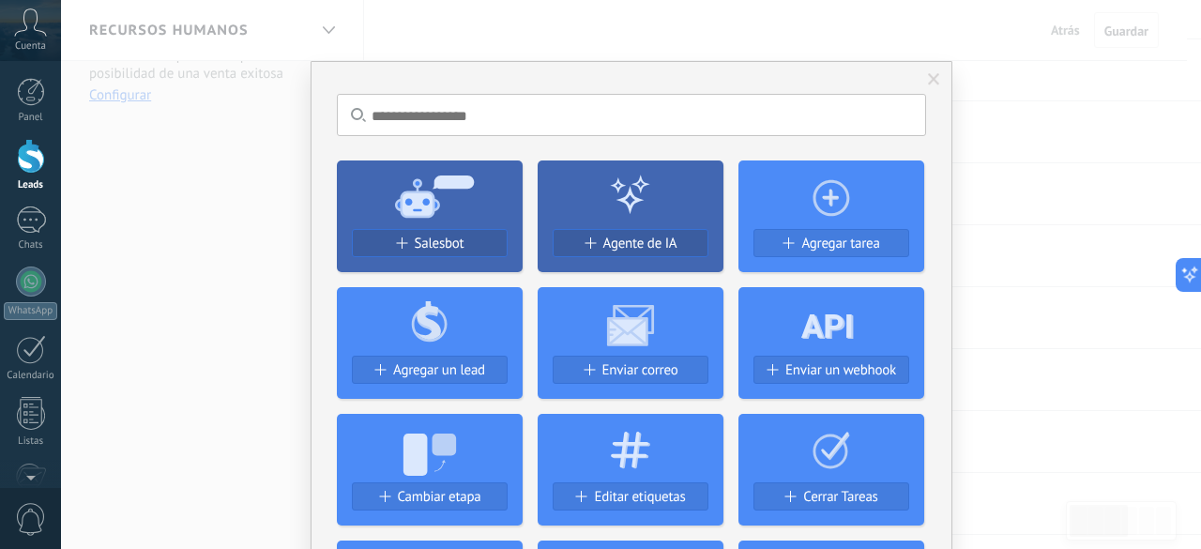
click at [932, 82] on span at bounding box center [934, 79] width 12 height 13
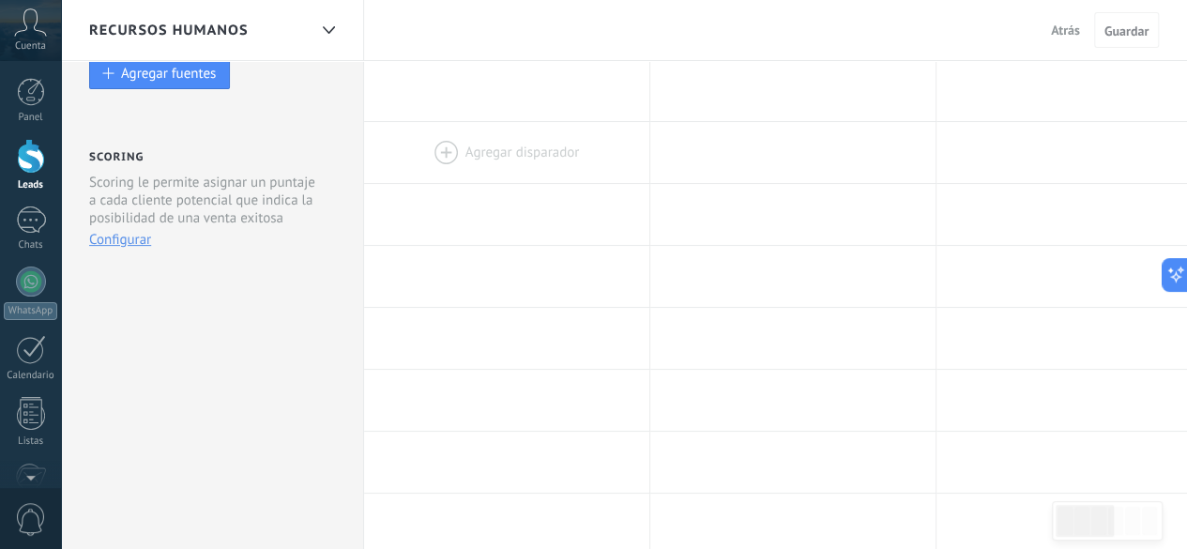
scroll to position [0, 0]
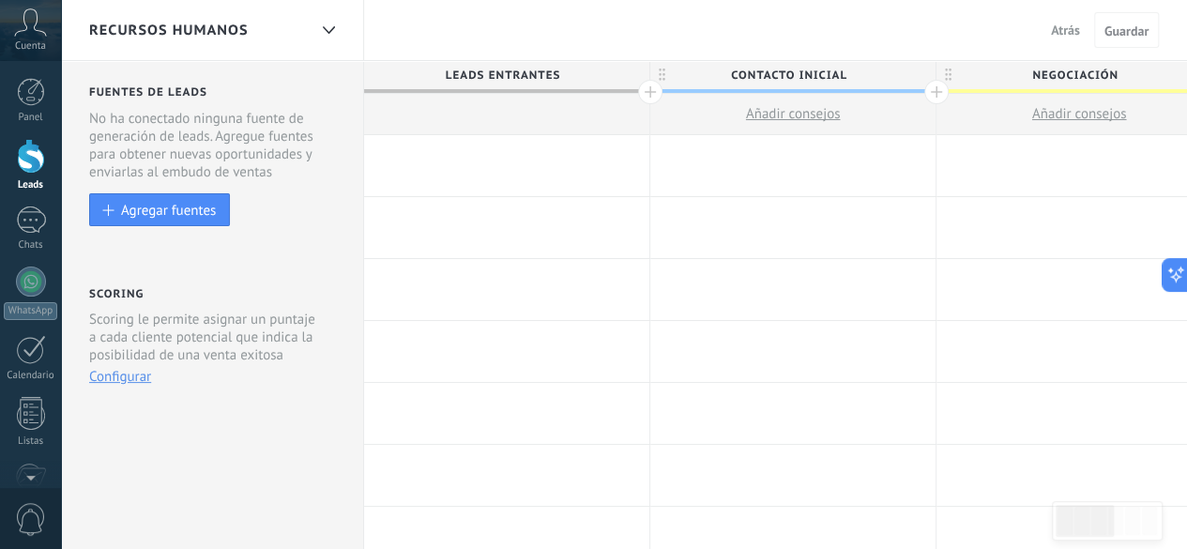
click at [557, 77] on span "Leads Entrantes" at bounding box center [502, 75] width 276 height 29
drag, startPoint x: 563, startPoint y: 74, endPoint x: 387, endPoint y: 75, distance: 175.4
click at [387, 75] on input "**********" at bounding box center [502, 75] width 249 height 28
type input "*"
type input "*********"
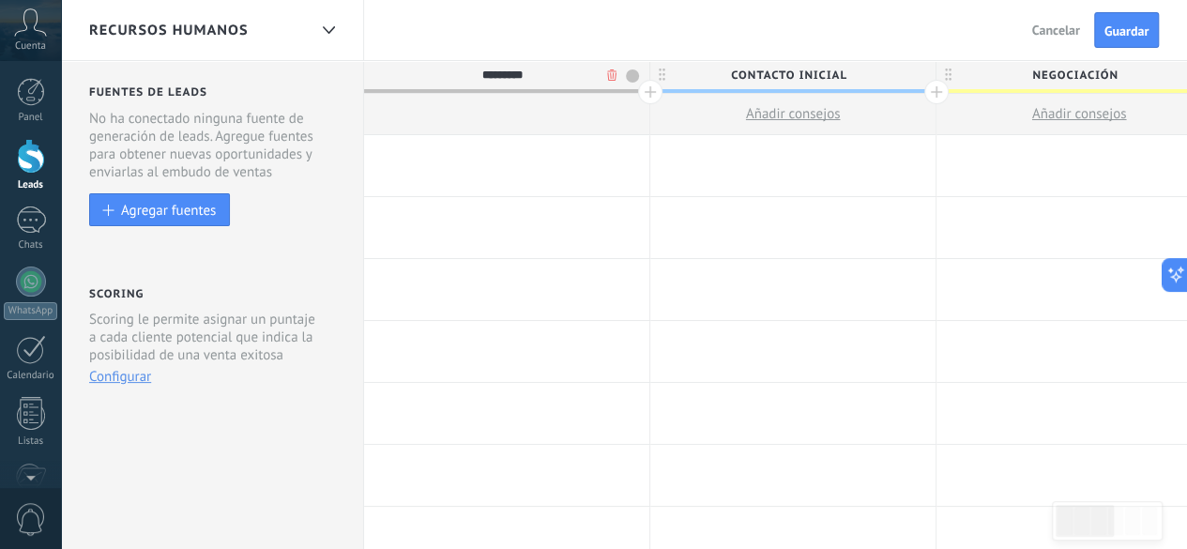
click at [607, 131] on div at bounding box center [506, 114] width 285 height 41
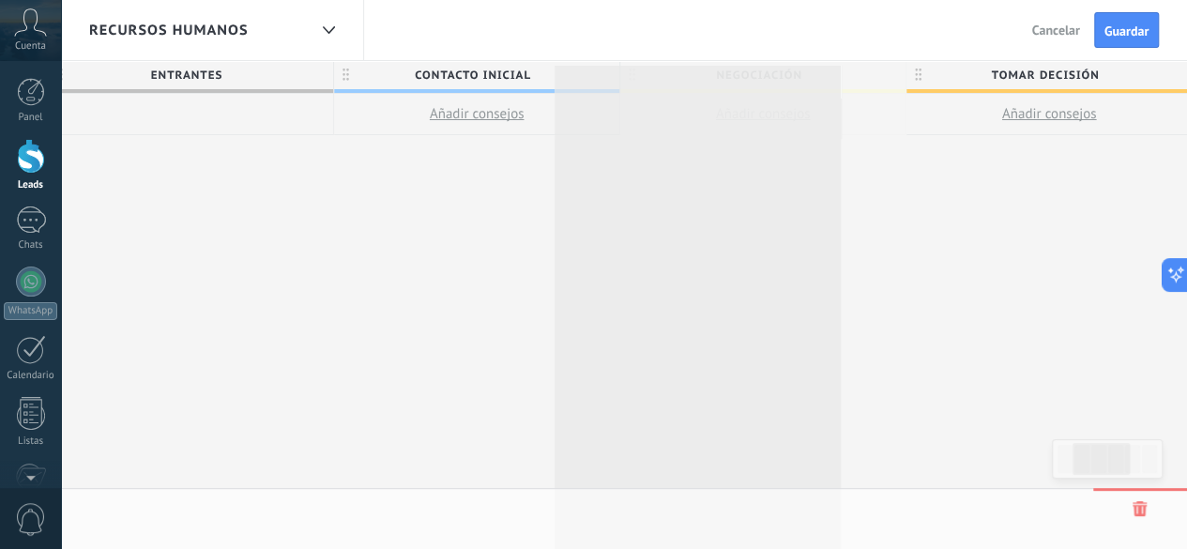
scroll to position [0, 318]
drag, startPoint x: 811, startPoint y: 73, endPoint x: 735, endPoint y: 80, distance: 77.2
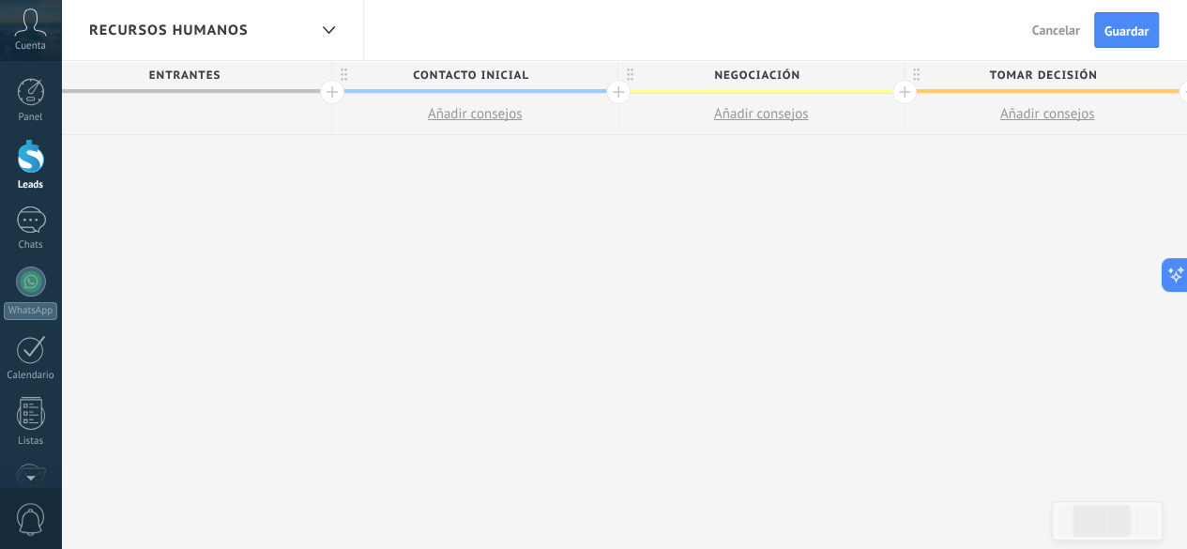
click at [801, 72] on span "Negociación" at bounding box center [756, 75] width 276 height 29
type input "*"
type input "**********"
click at [1106, 70] on span "Tomar decisión" at bounding box center [1042, 75] width 276 height 29
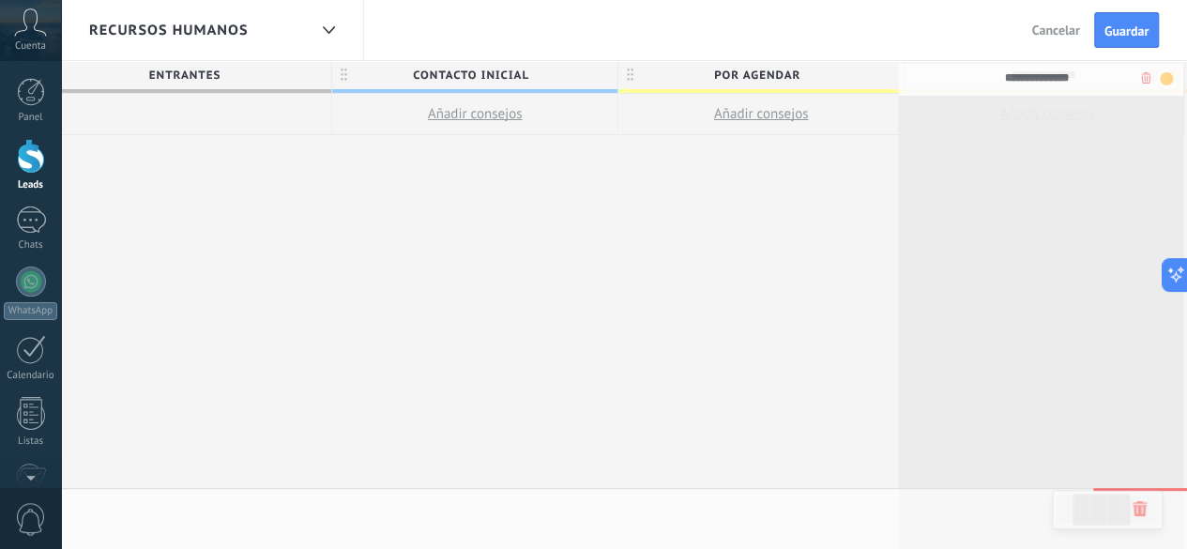
scroll to position [0, 349]
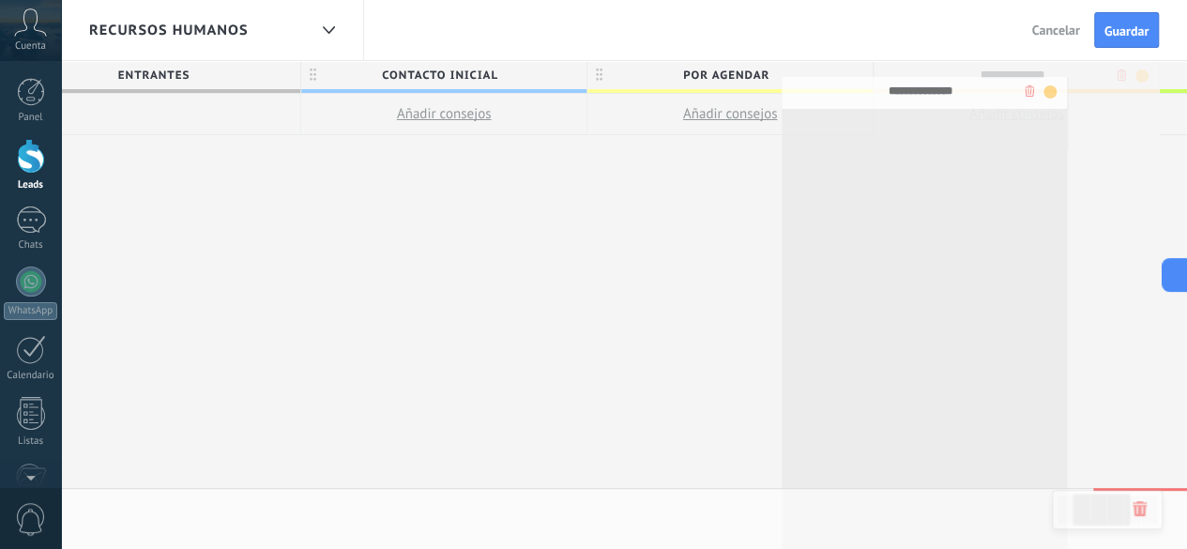
drag, startPoint x: 1106, startPoint y: 70, endPoint x: 981, endPoint y: 86, distance: 125.8
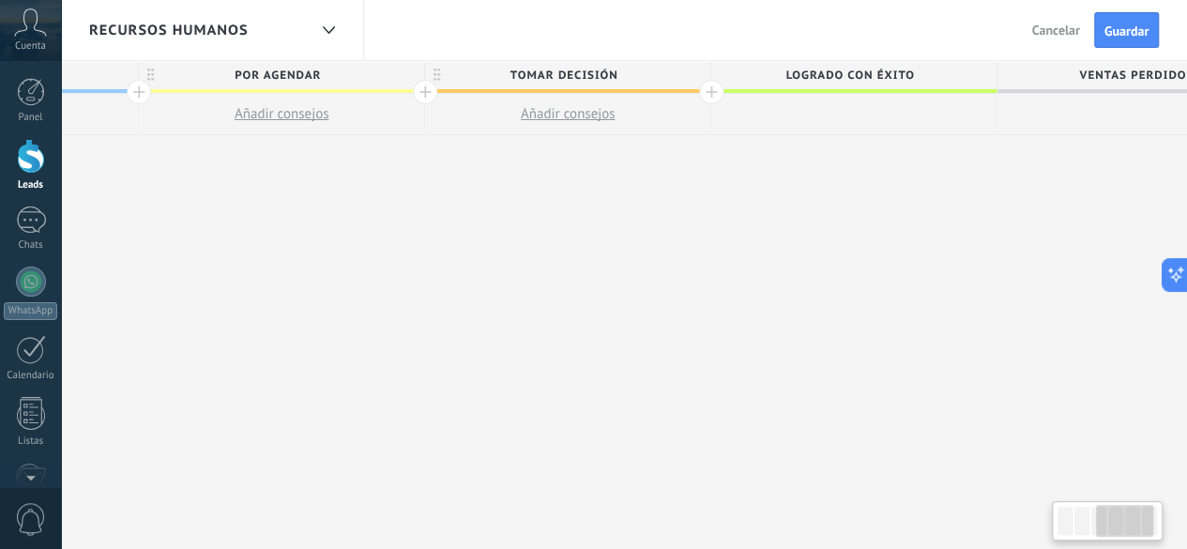
scroll to position [0, 795]
click at [625, 69] on span "Tomar decisión" at bounding box center [565, 75] width 276 height 29
type input "*"
type input "********"
click at [710, 92] on div at bounding box center [713, 92] width 24 height 24
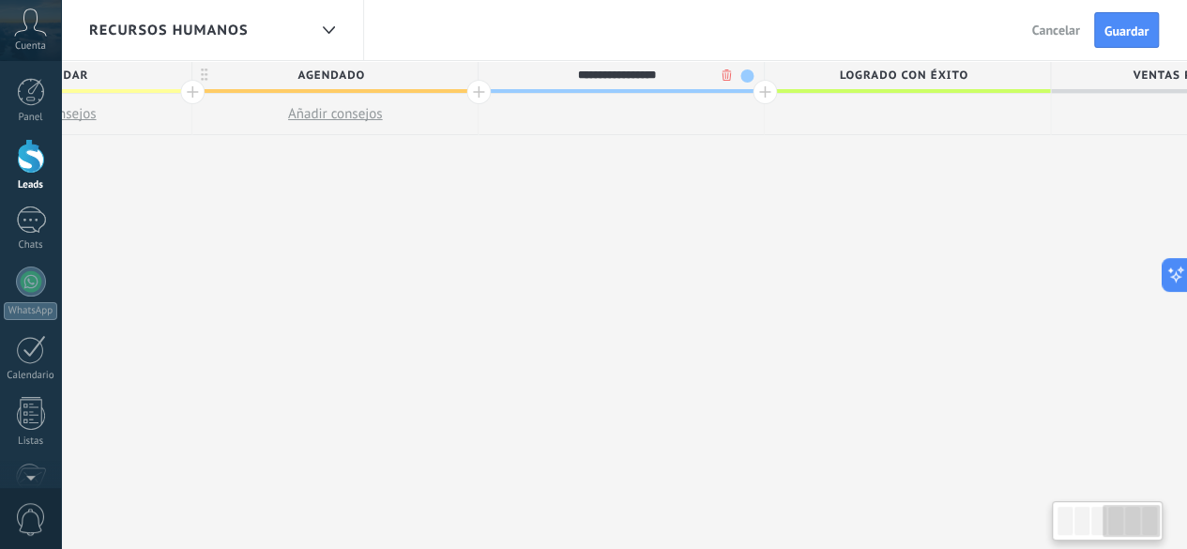
scroll to position [0, 1032]
type input "**********"
click at [940, 205] on div "**********" at bounding box center [333, 305] width 2003 height 489
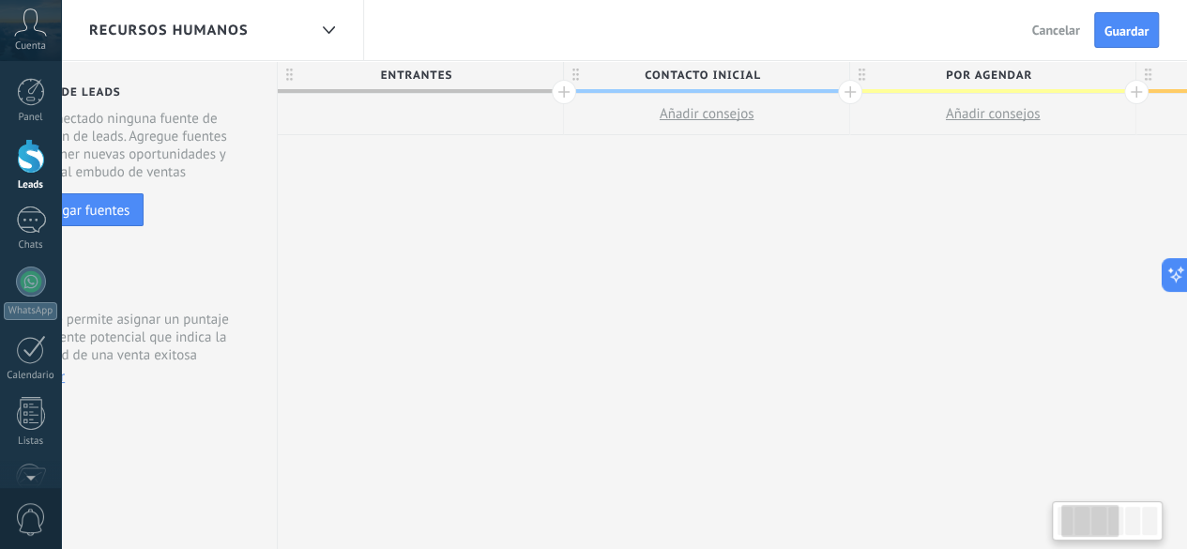
scroll to position [0, 106]
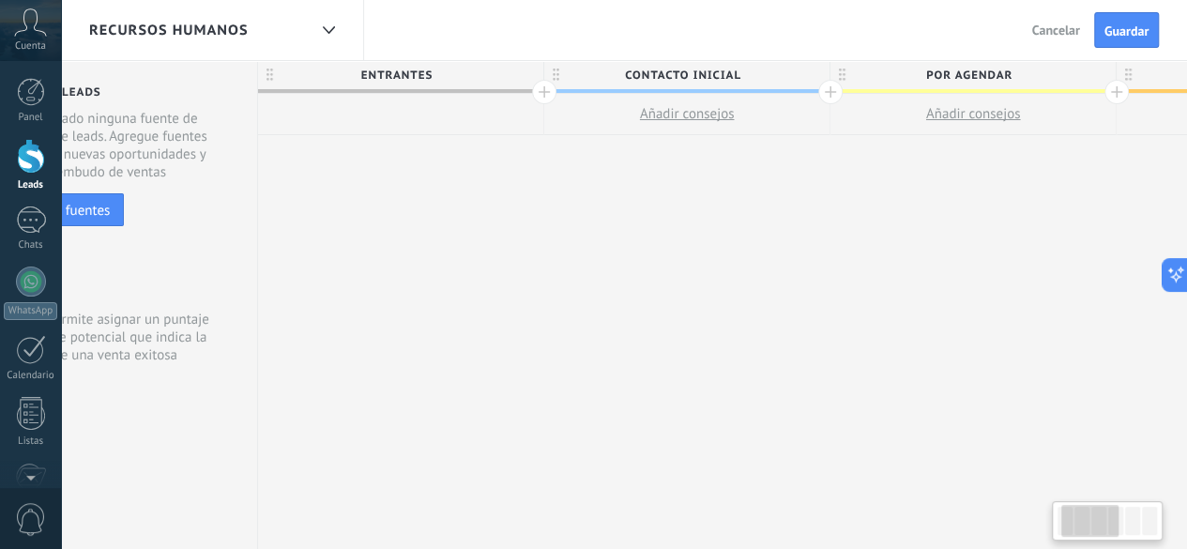
click at [461, 122] on div at bounding box center [400, 114] width 285 height 41
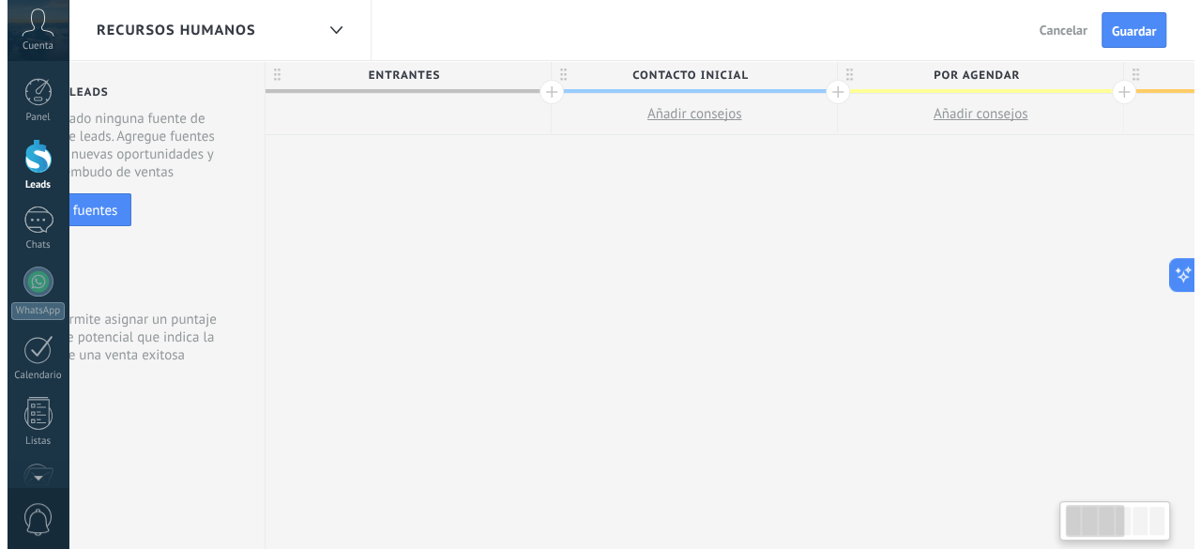
scroll to position [0, 0]
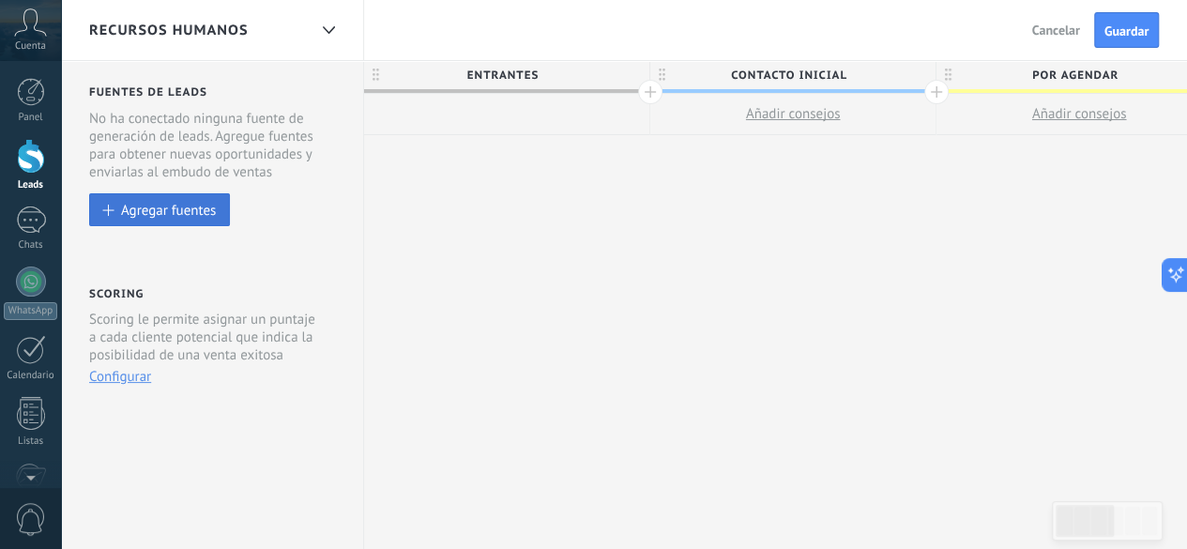
click at [188, 202] on div "Agregar fuentes" at bounding box center [168, 210] width 95 height 16
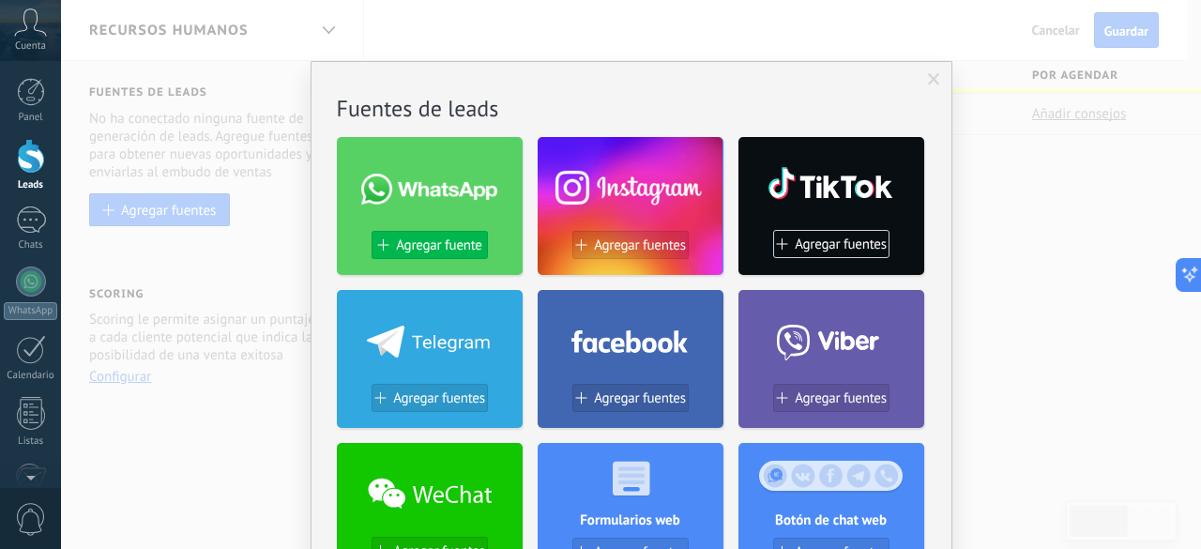
click at [454, 242] on span "Agregar fuente" at bounding box center [438, 245] width 85 height 16
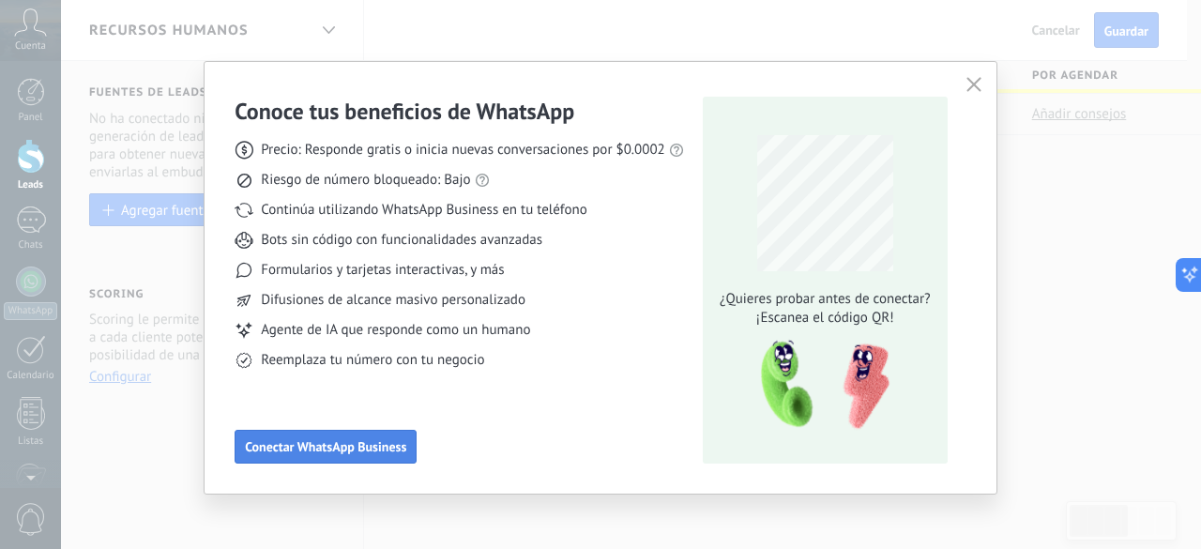
click at [375, 441] on span "Conectar WhatsApp Business" at bounding box center [325, 446] width 161 height 13
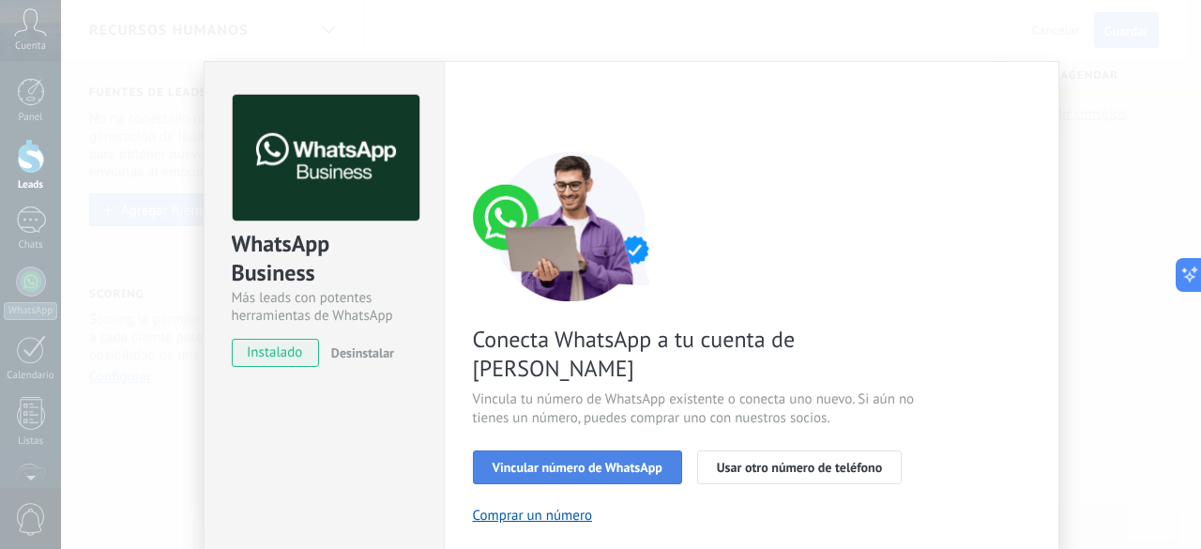
click at [584, 461] on span "Vincular número de WhatsApp" at bounding box center [577, 467] width 170 height 13
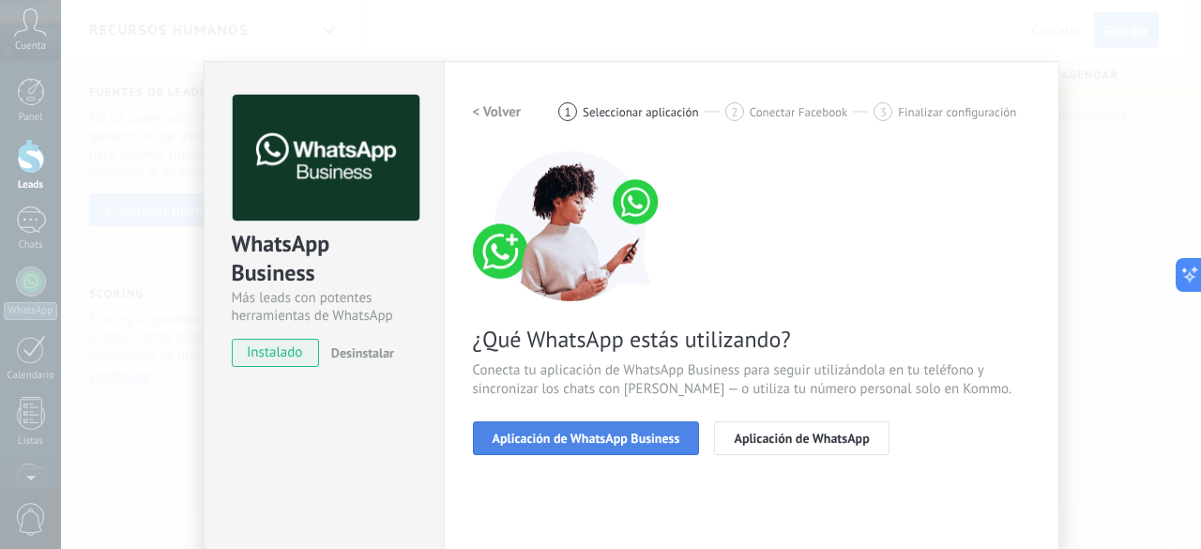
click at [663, 436] on span "Aplicación de WhatsApp Business" at bounding box center [586, 438] width 188 height 13
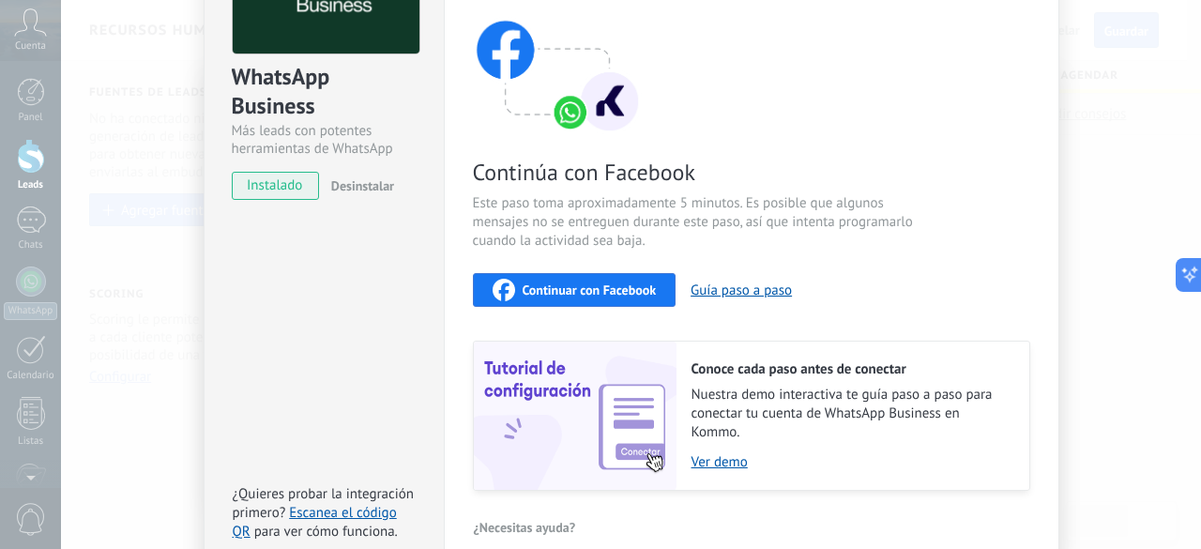
scroll to position [261, 0]
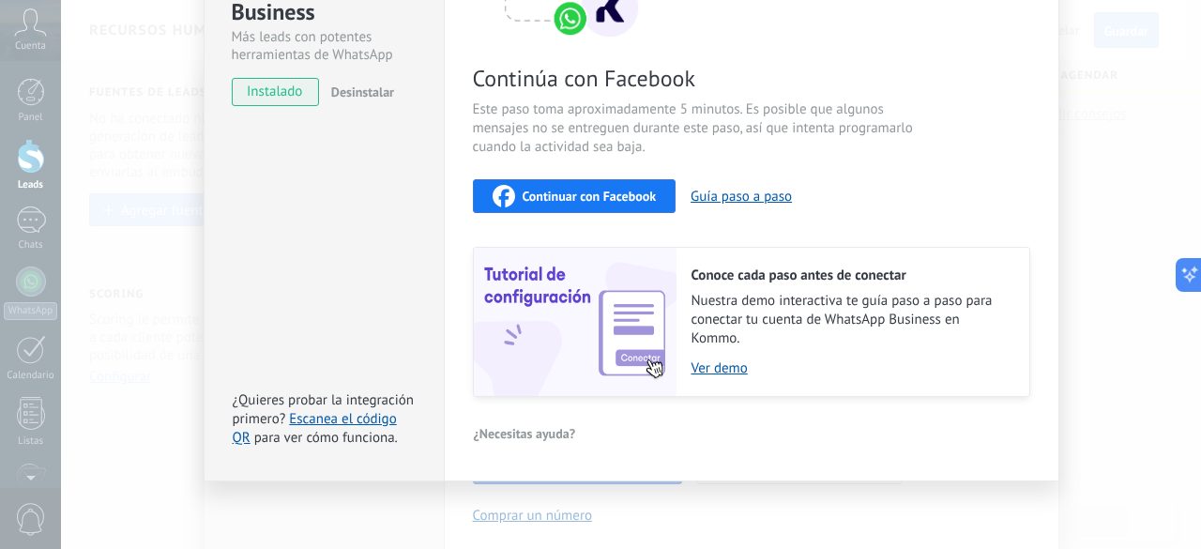
click at [623, 193] on span "Continuar con Facebook" at bounding box center [590, 195] width 134 height 13
click at [623, 502] on div "WhatsApp Business Más leads con potentes herramientas de WhatsApp instalado Des…" at bounding box center [631, 274] width 1140 height 549
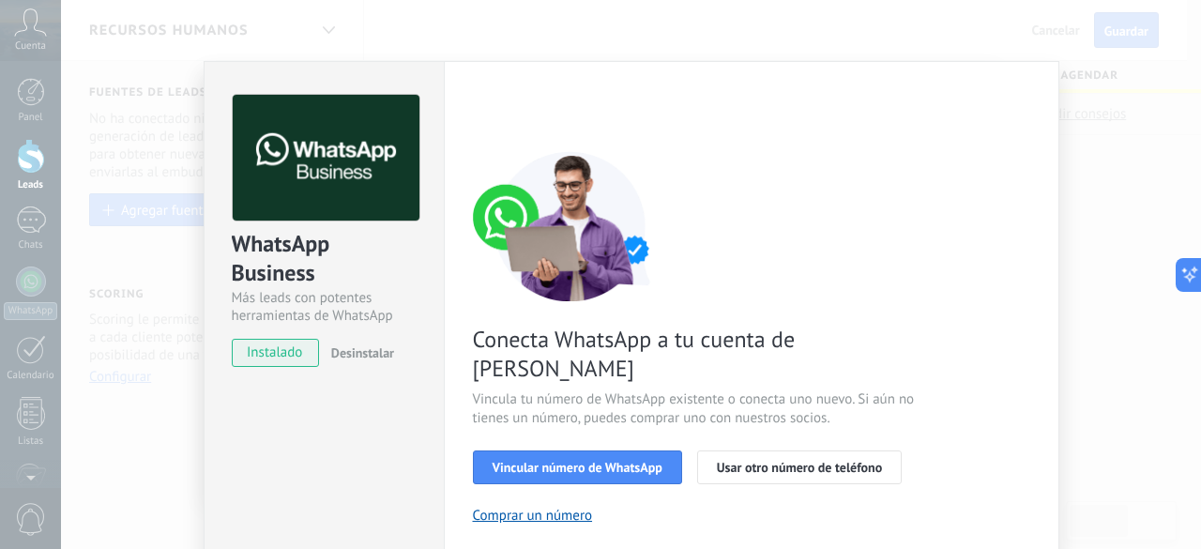
click at [204, 383] on div "WhatsApp Business Más leads con potentes herramientas de WhatsApp instalado Des…" at bounding box center [324, 427] width 240 height 732
click at [162, 387] on div "WhatsApp Business Más leads con potentes herramientas de WhatsApp instalado Des…" at bounding box center [631, 274] width 1140 height 549
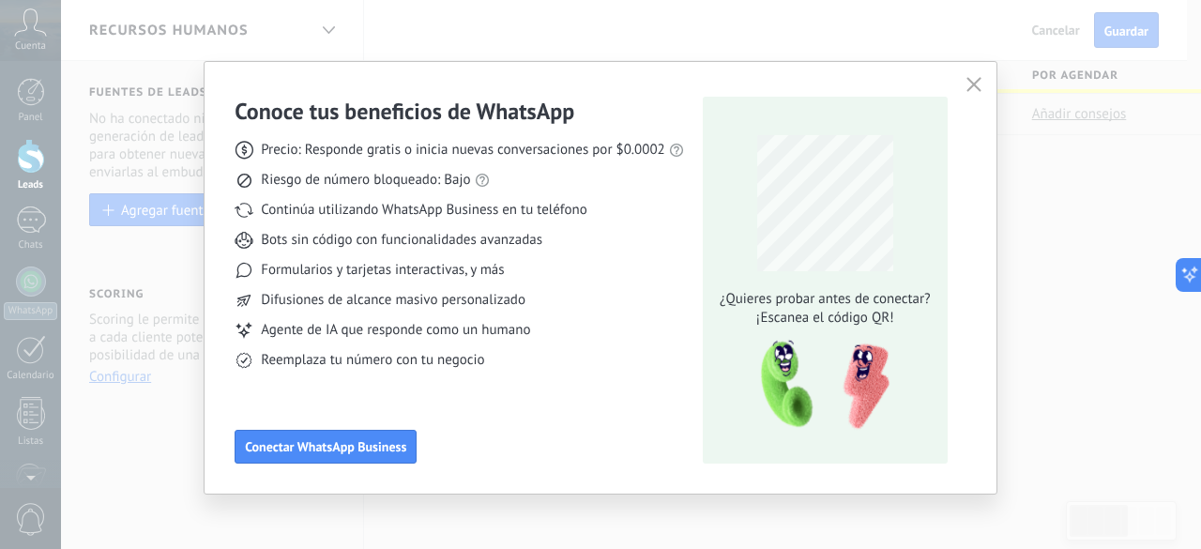
click at [976, 78] on icon "button" at bounding box center [973, 84] width 15 height 15
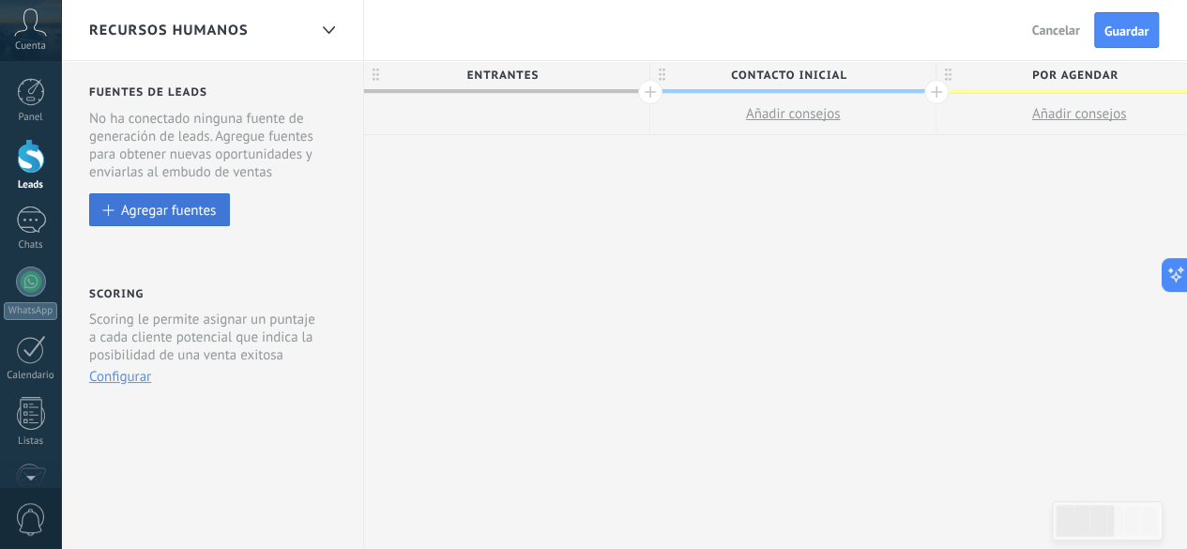
click at [200, 217] on div "Agregar fuentes" at bounding box center [168, 210] width 95 height 16
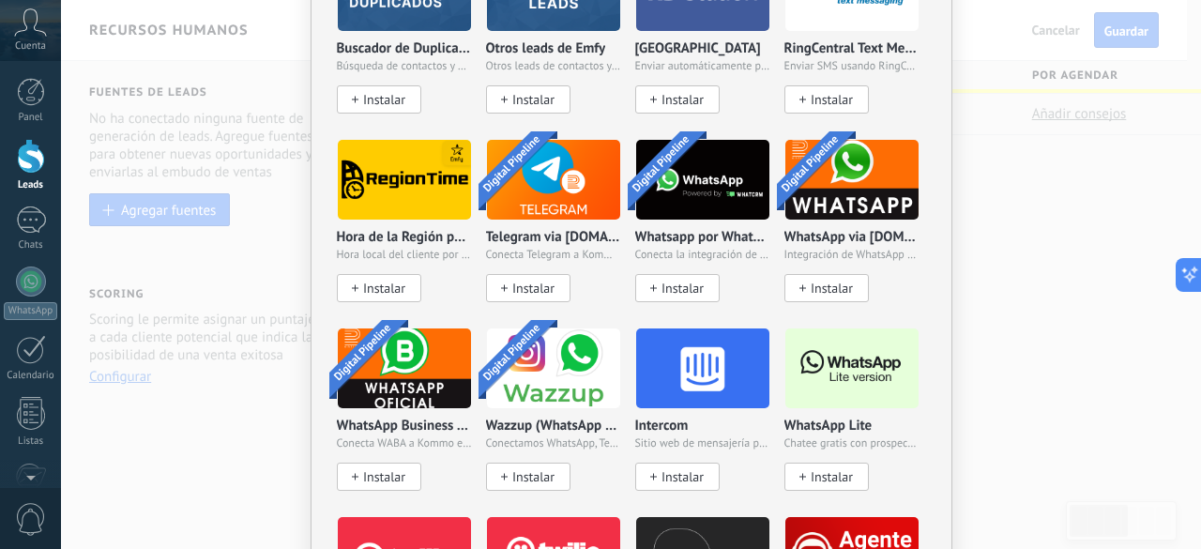
scroll to position [1533, 0]
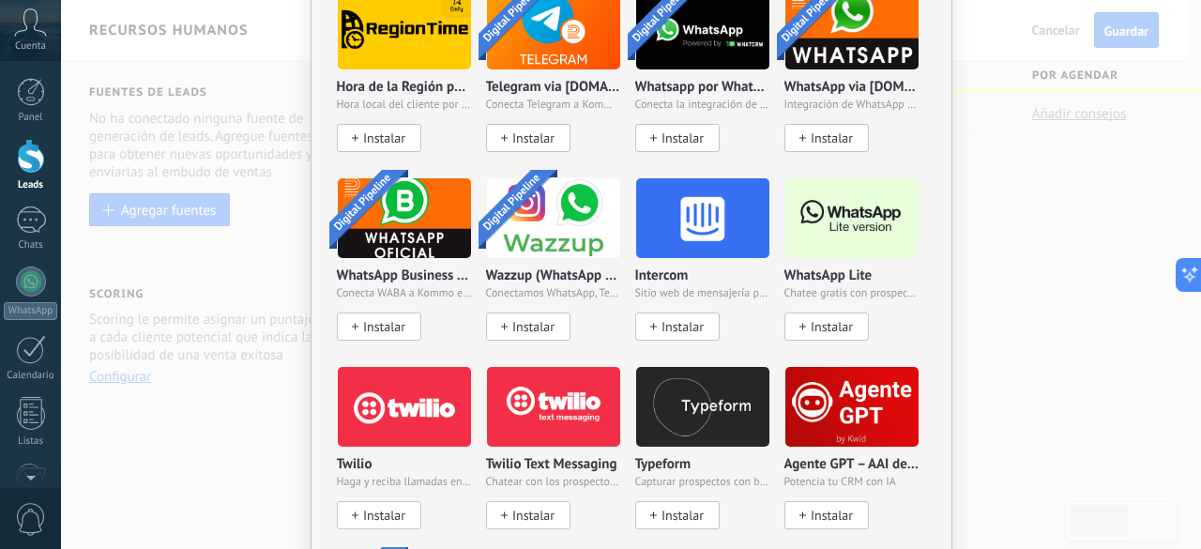
click at [816, 327] on span "Instalar" at bounding box center [831, 327] width 42 height 16
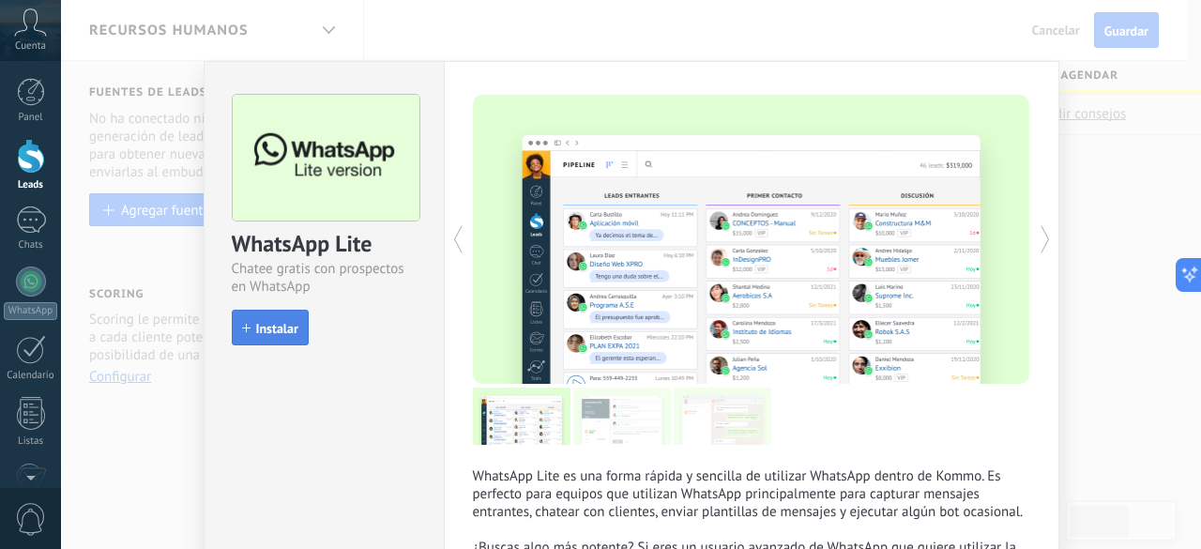
click at [271, 339] on button "Instalar" at bounding box center [270, 328] width 77 height 36
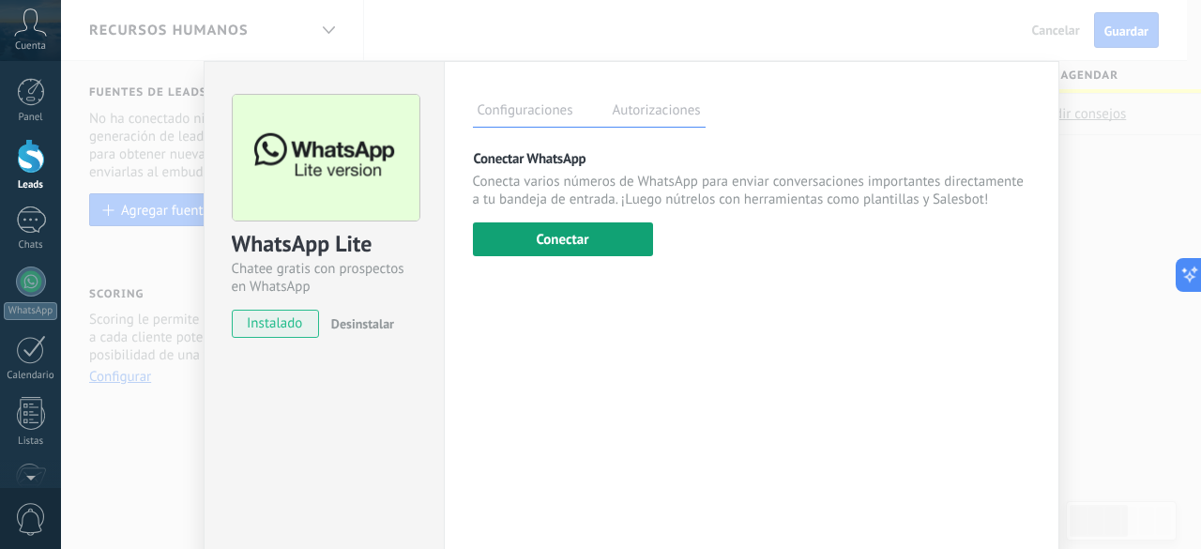
click at [528, 254] on button "Conectar" at bounding box center [563, 239] width 180 height 34
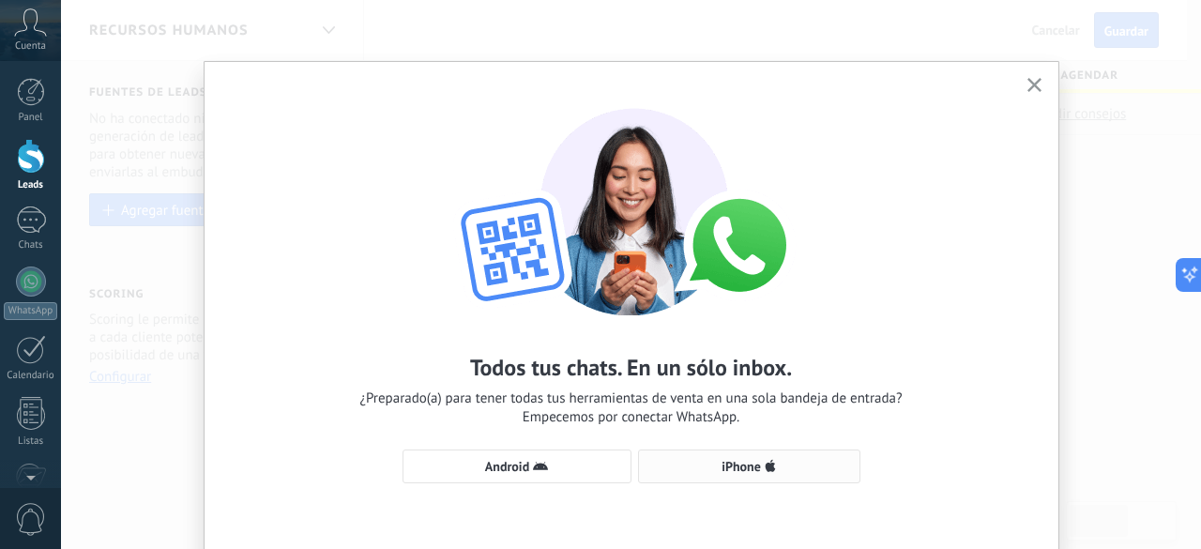
click at [741, 476] on button "iPhone" at bounding box center [749, 466] width 222 height 34
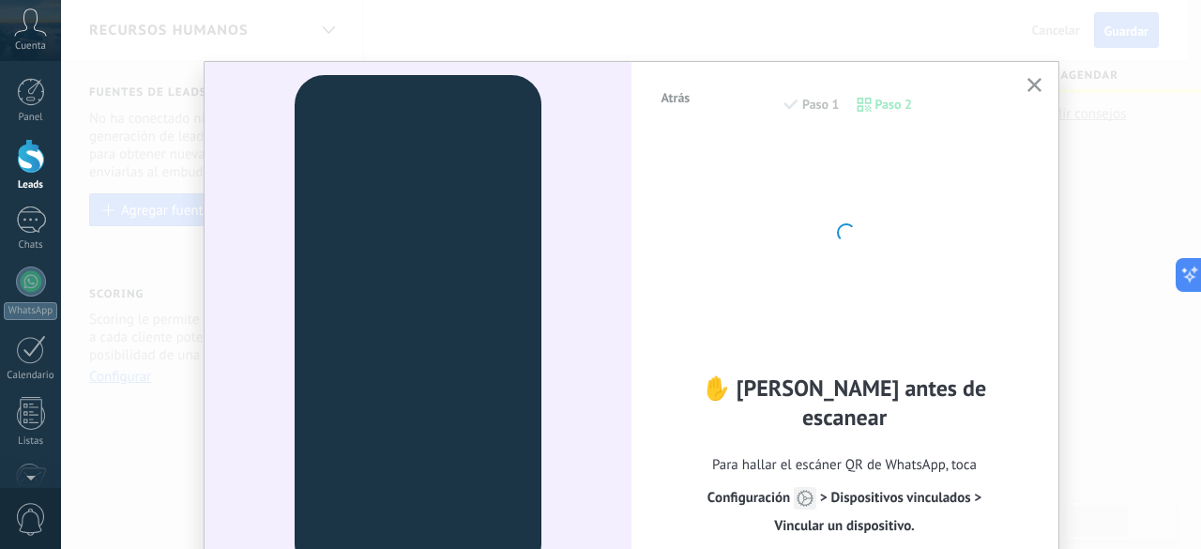
scroll to position [94, 0]
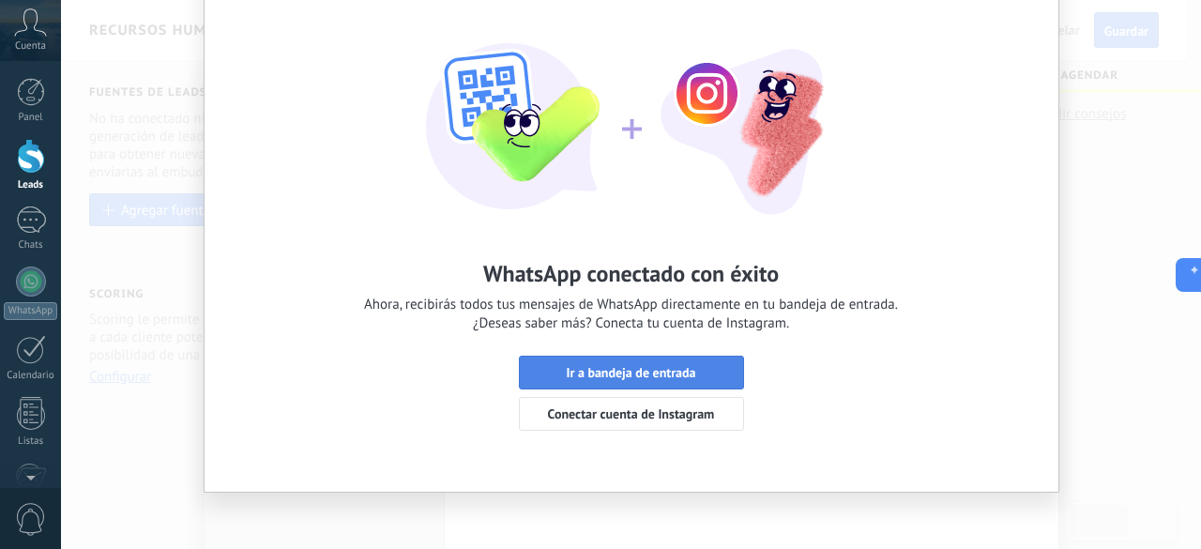
click at [700, 374] on span "Ir a bandeja de entrada" at bounding box center [631, 372] width 204 height 13
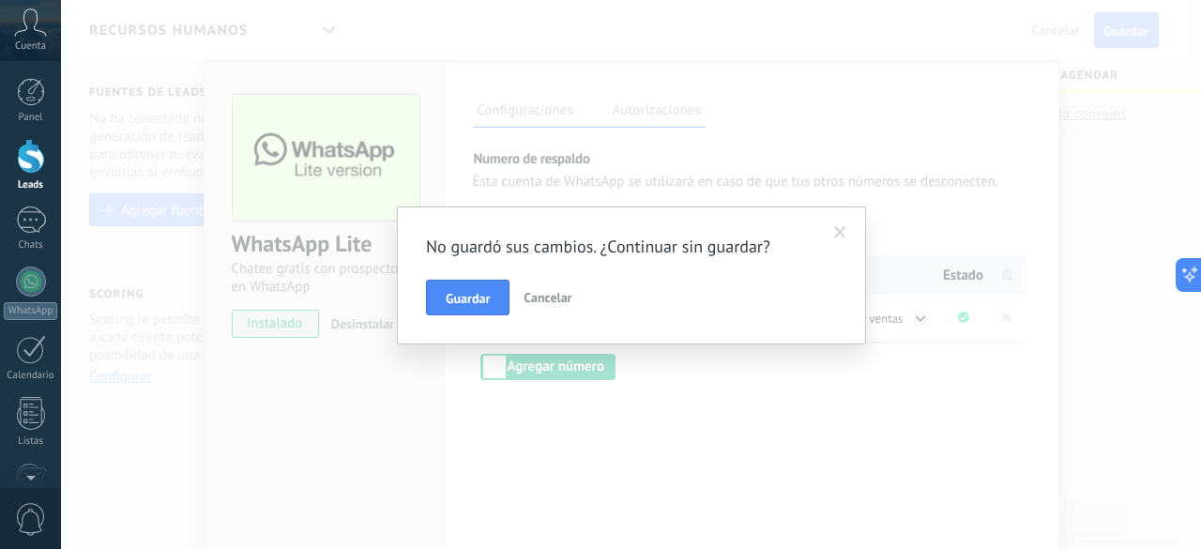
scroll to position [0, 0]
click at [466, 297] on span "Guardar" at bounding box center [468, 298] width 44 height 13
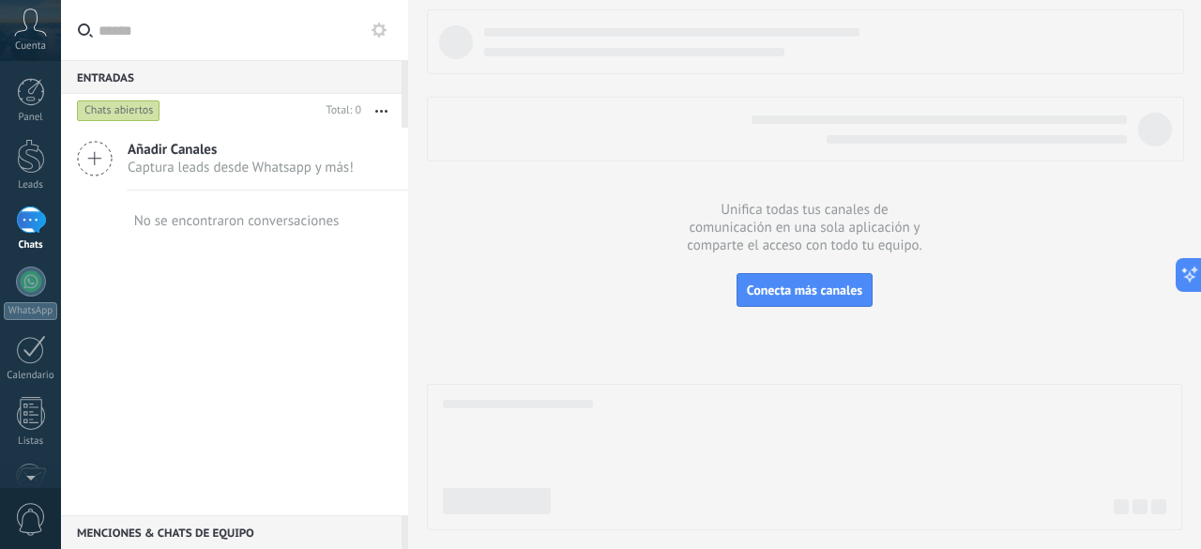
click at [595, 168] on div at bounding box center [804, 269] width 755 height 521
click at [825, 285] on span "Conecta más canales" at bounding box center [804, 289] width 115 height 17
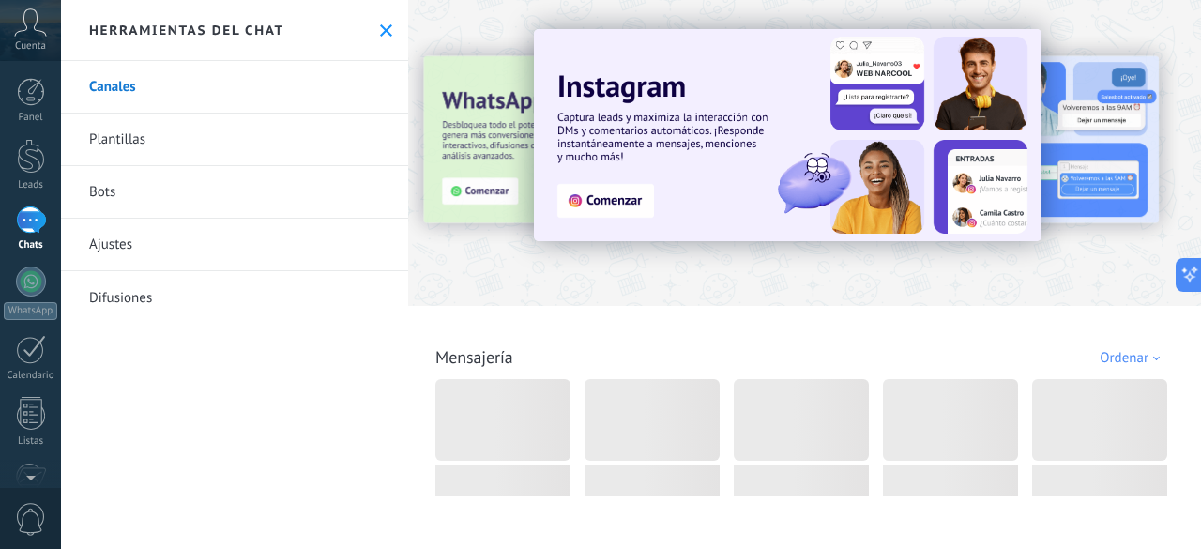
click at [380, 27] on icon at bounding box center [386, 30] width 12 height 12
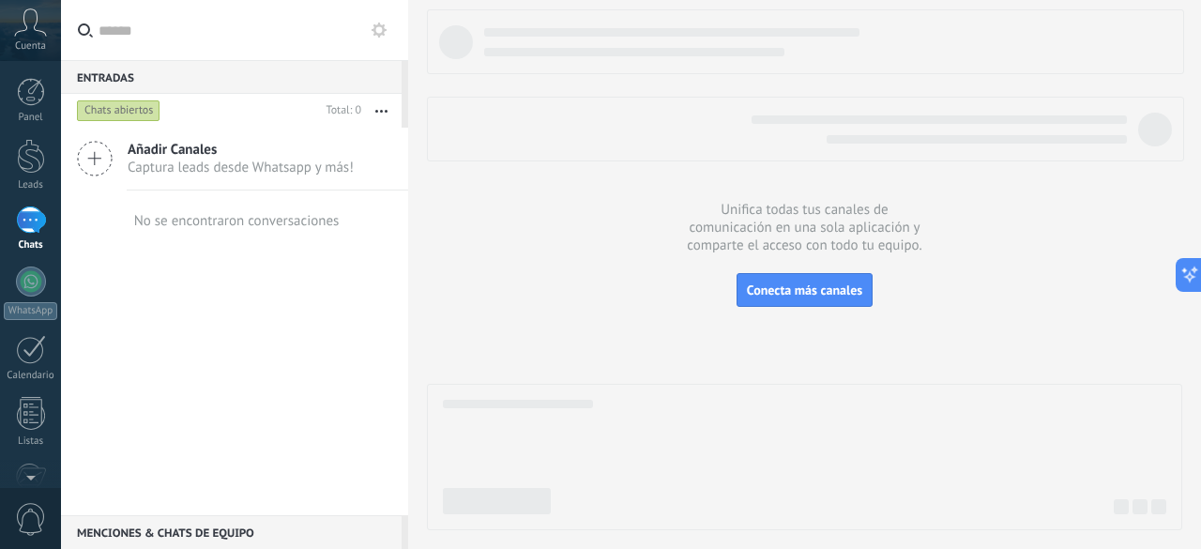
click at [43, 46] on span "Cuenta" at bounding box center [30, 46] width 31 height 12
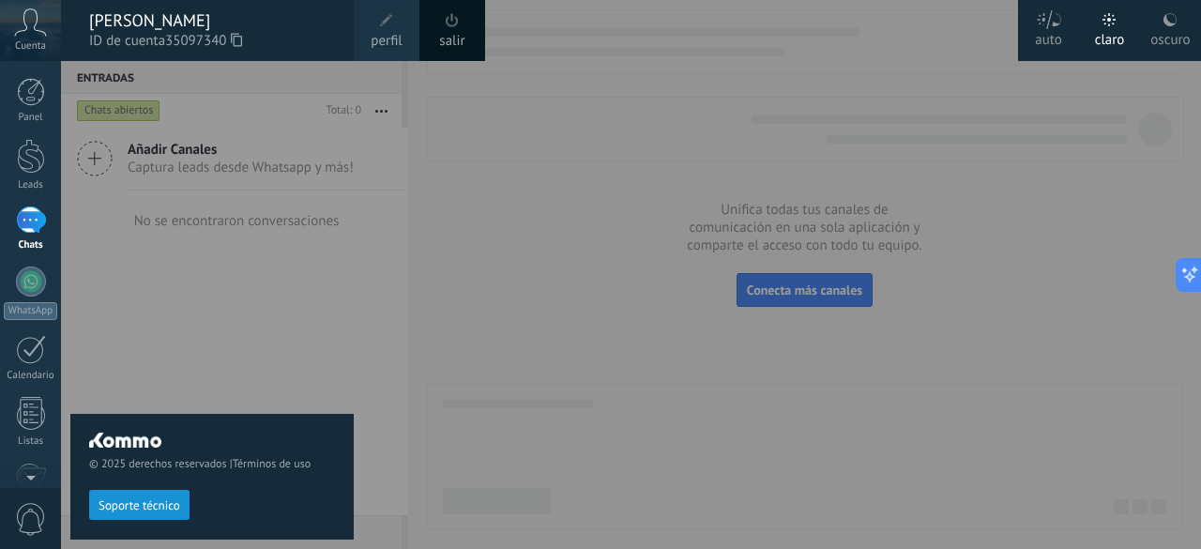
click at [378, 402] on div at bounding box center [661, 274] width 1201 height 549
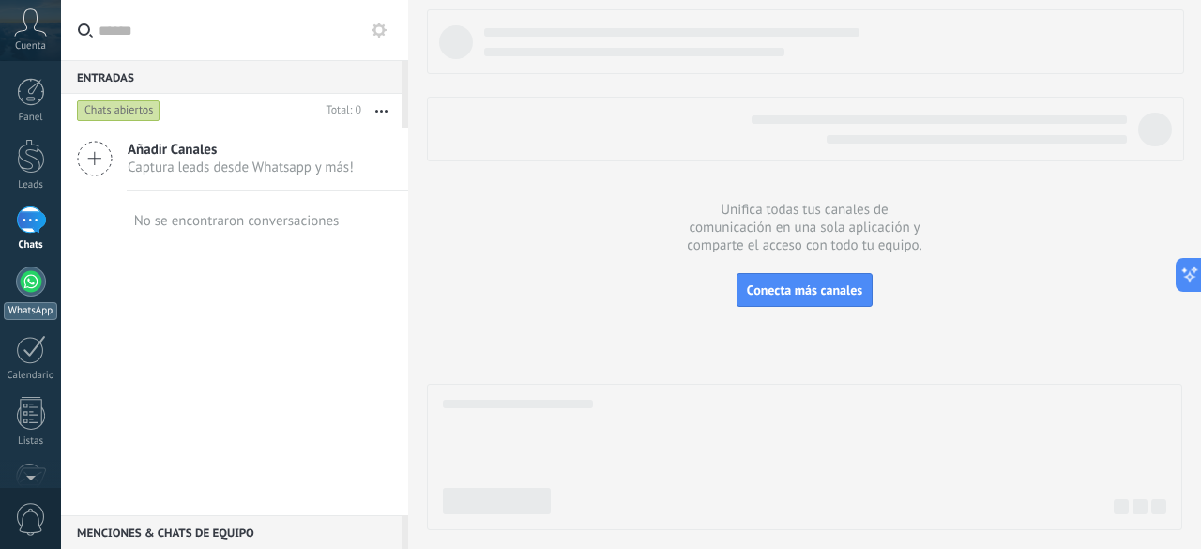
click at [36, 299] on link "WhatsApp" at bounding box center [30, 292] width 61 height 53
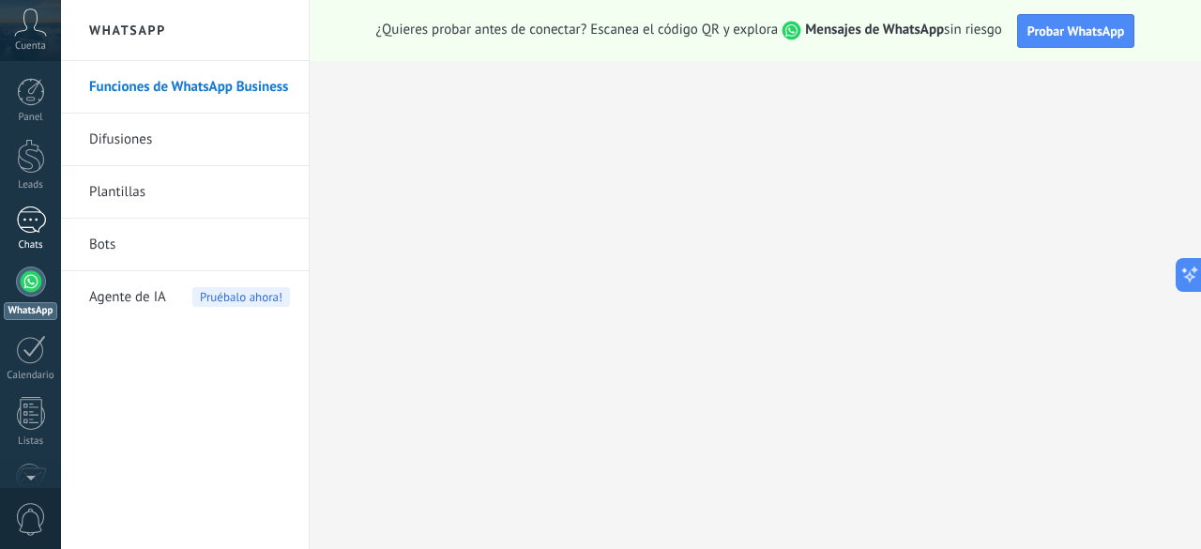
click at [34, 222] on div at bounding box center [31, 219] width 30 height 27
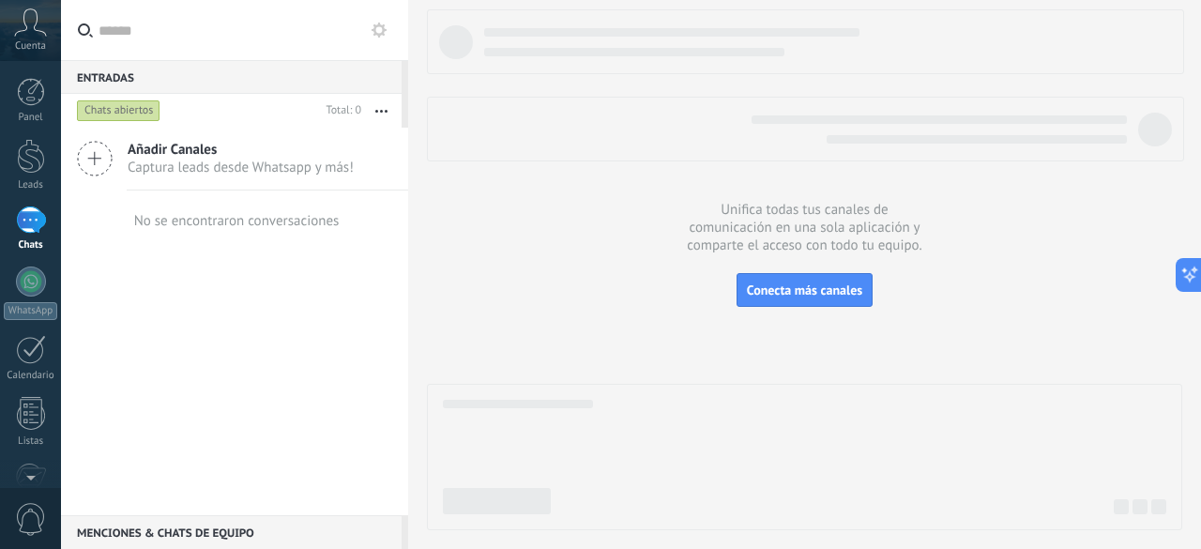
click at [88, 142] on icon at bounding box center [95, 159] width 36 height 36
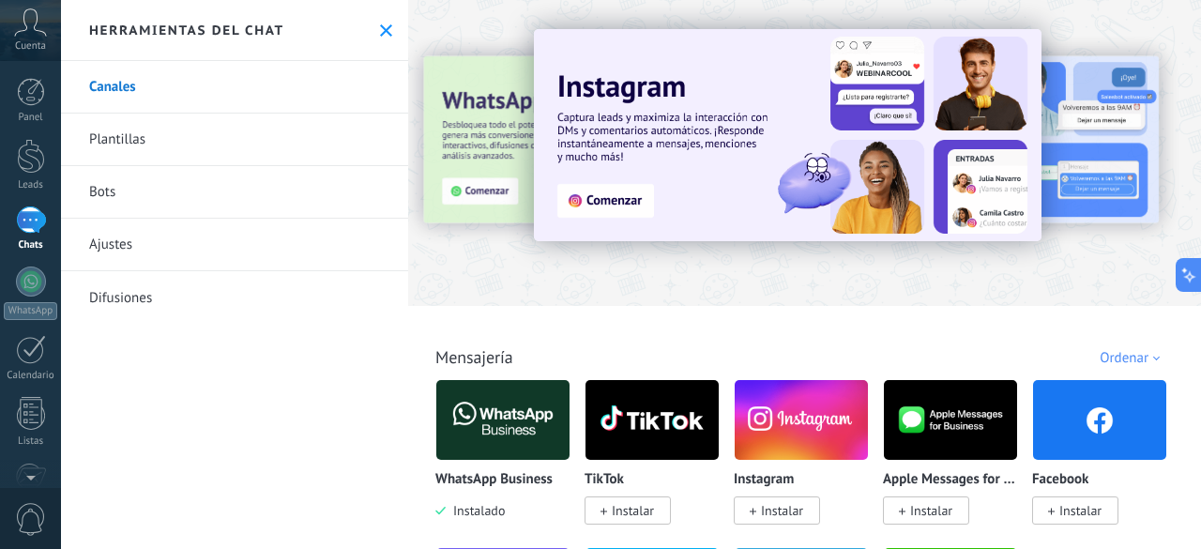
click at [382, 35] on icon at bounding box center [386, 30] width 12 height 12
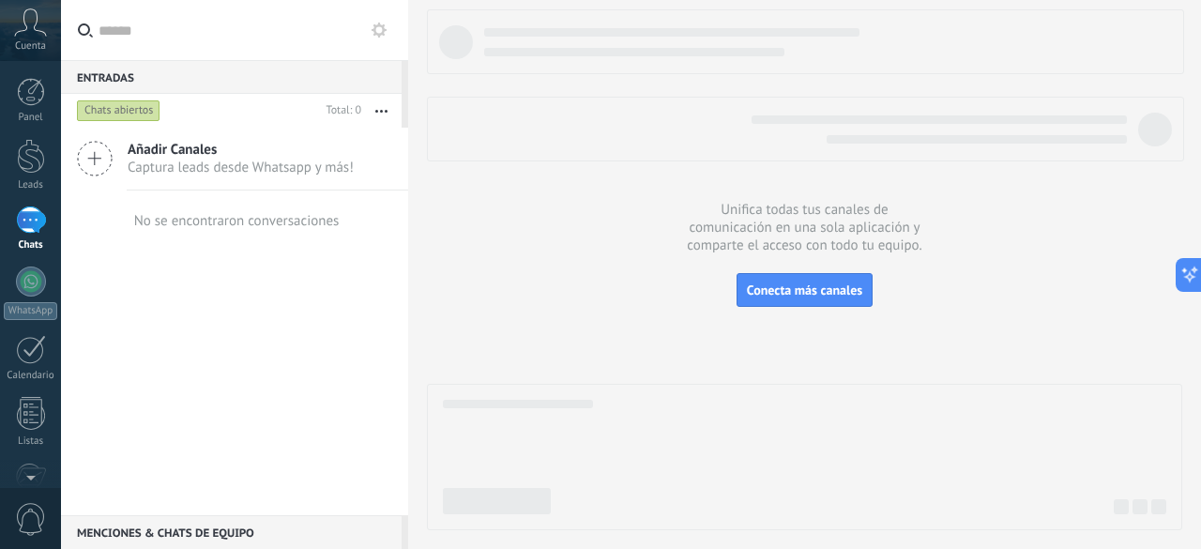
click at [119, 167] on div "Añadir Canales Captura leads desde Whatsapp y más!" at bounding box center [234, 159] width 347 height 63
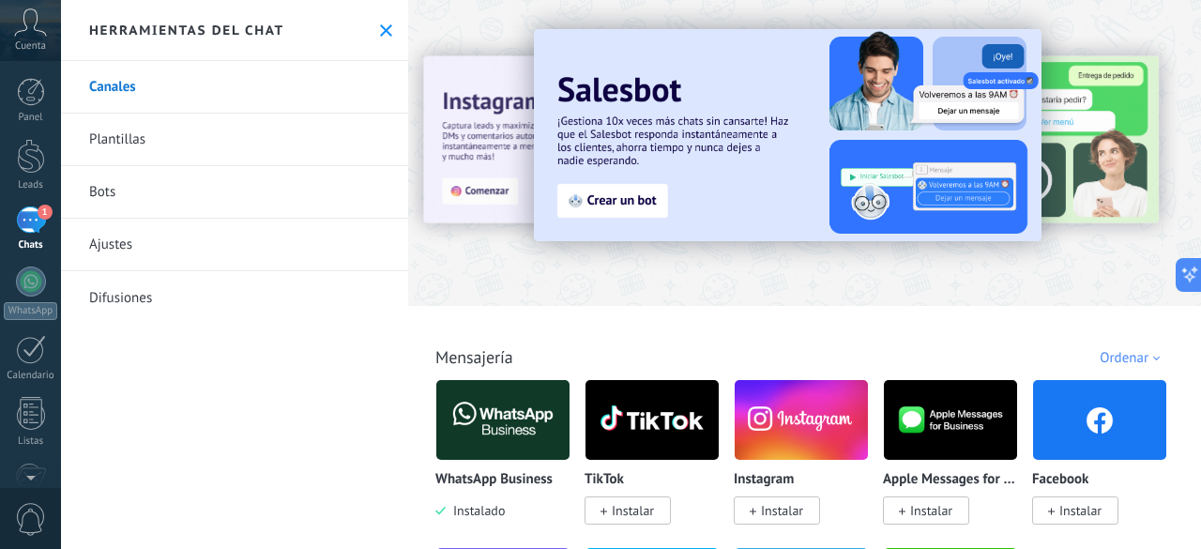
click at [48, 219] on link "1 Chats" at bounding box center [30, 228] width 61 height 45
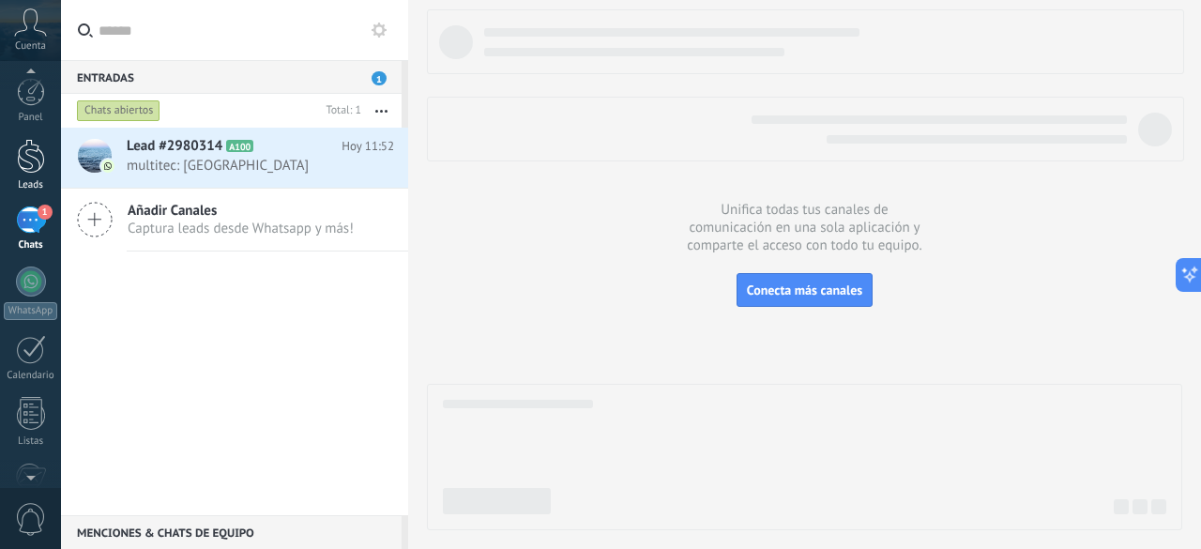
click at [34, 176] on link "Leads" at bounding box center [30, 165] width 61 height 53
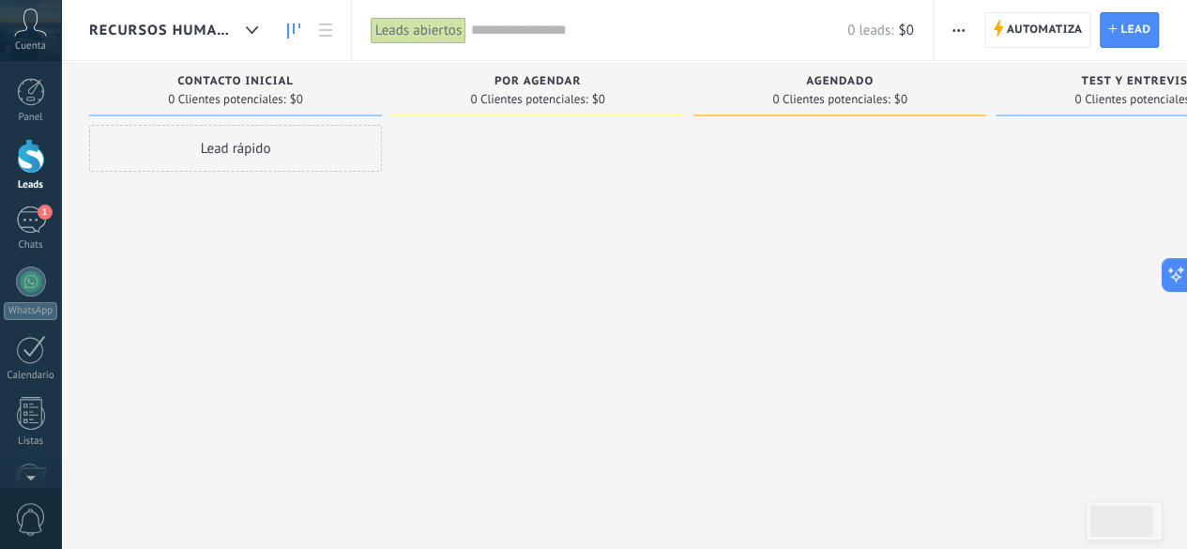
click at [264, 146] on div "Lead rápido" at bounding box center [235, 148] width 293 height 47
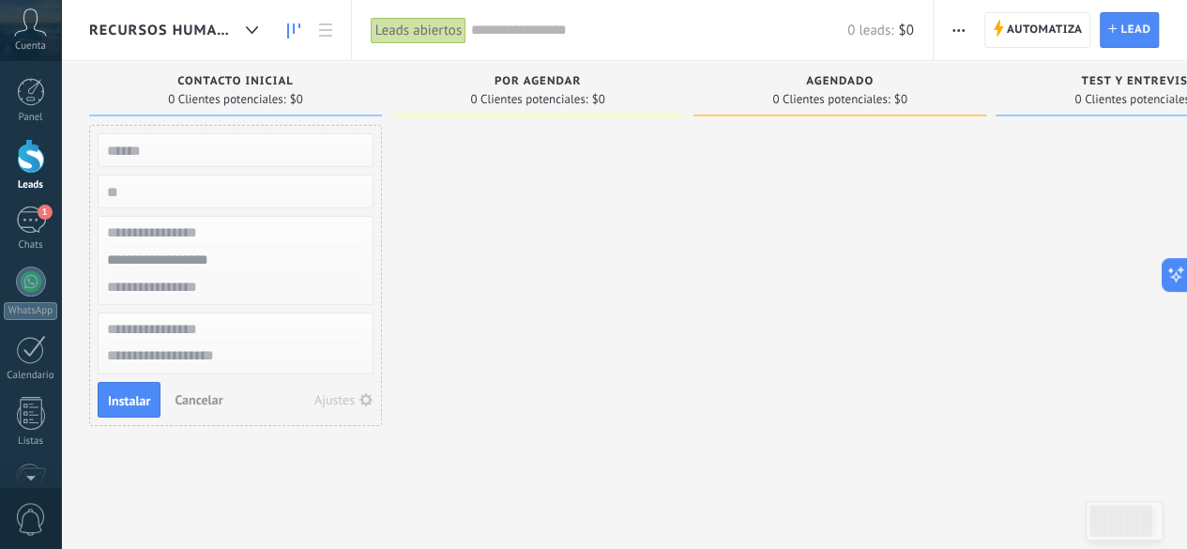
click at [189, 393] on span "Cancelar" at bounding box center [198, 399] width 48 height 17
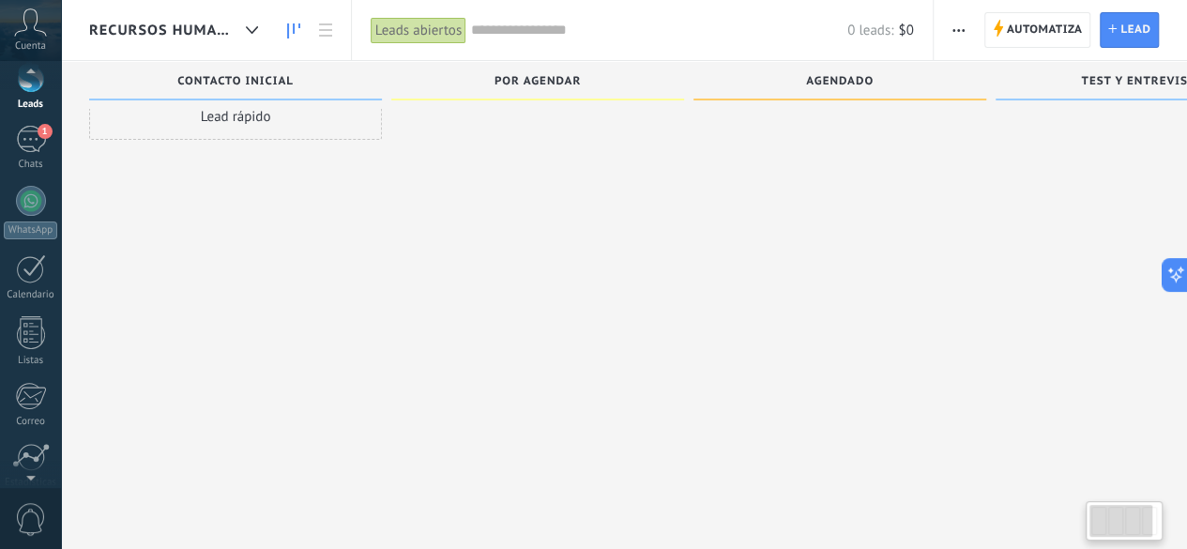
scroll to position [152, 0]
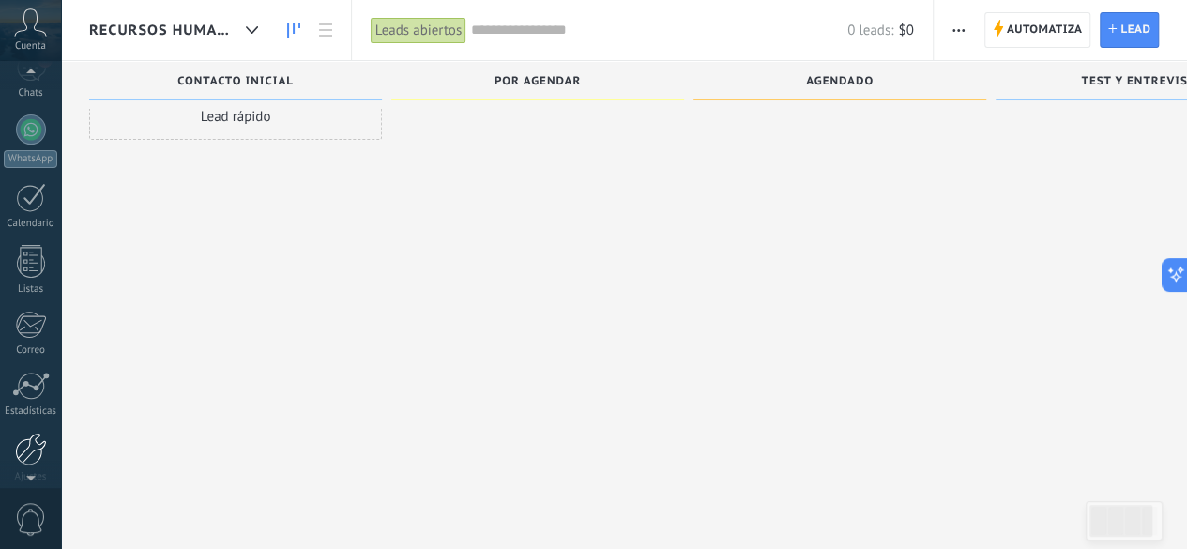
click at [40, 436] on div at bounding box center [31, 448] width 32 height 33
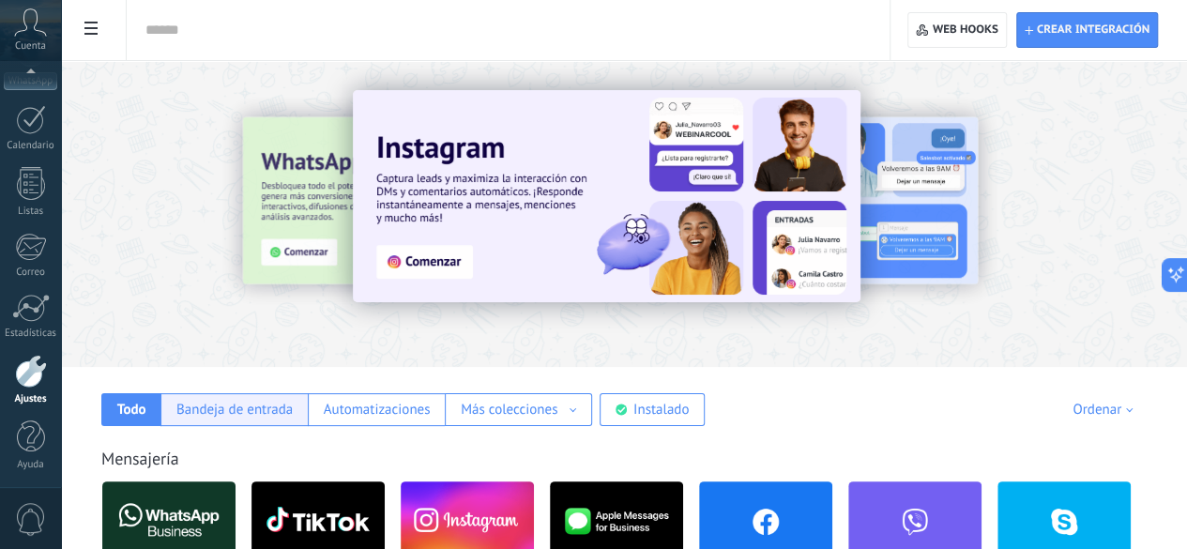
click at [308, 421] on div "Bandeja de entrada" at bounding box center [233, 409] width 147 height 33
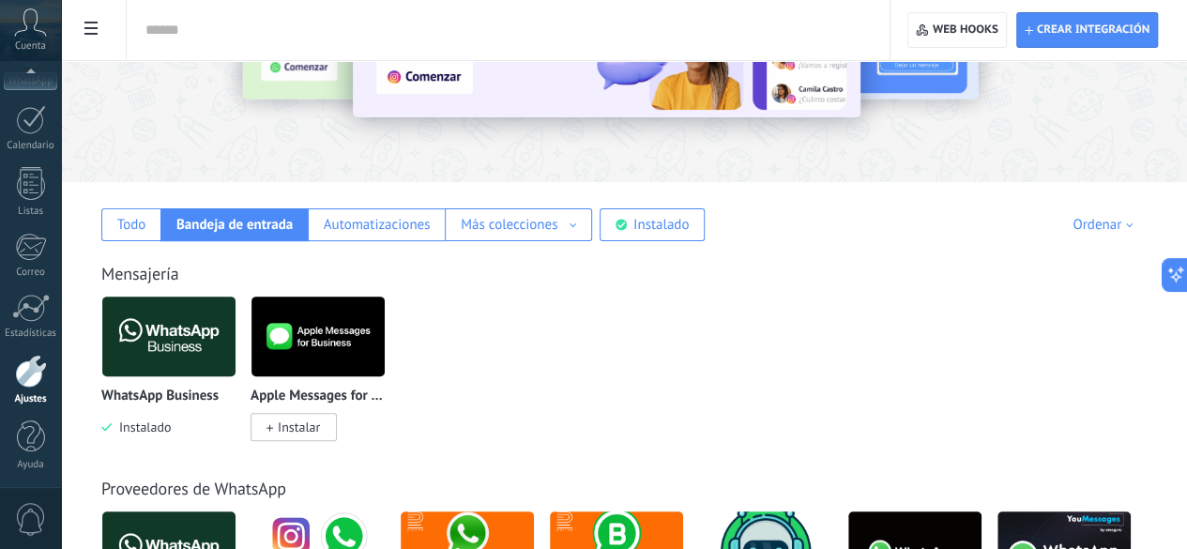
scroll to position [188, 0]
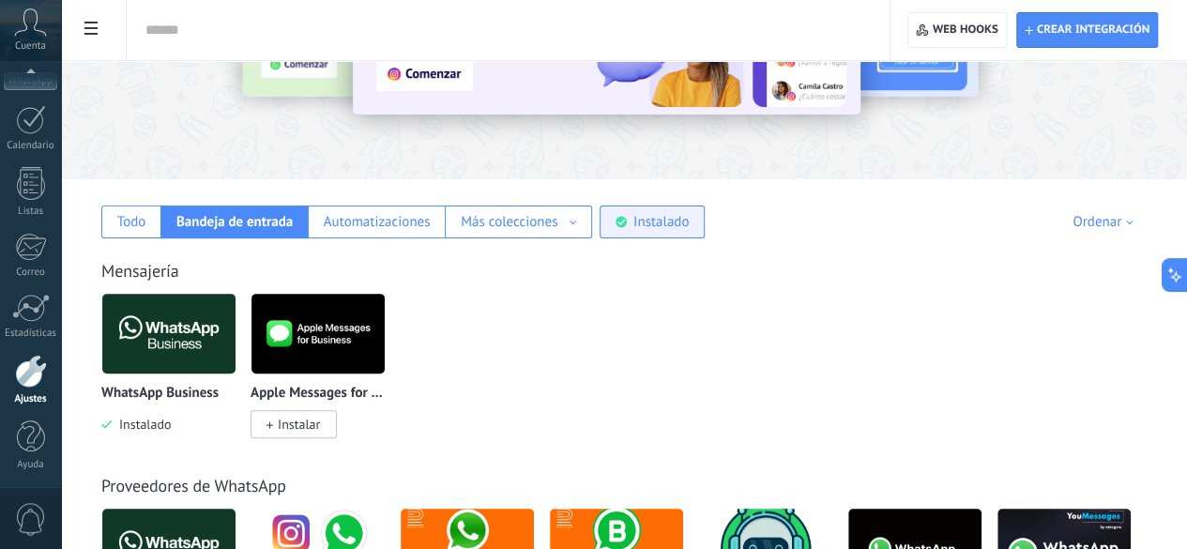
click at [689, 224] on div "Instalado" at bounding box center [660, 222] width 55 height 18
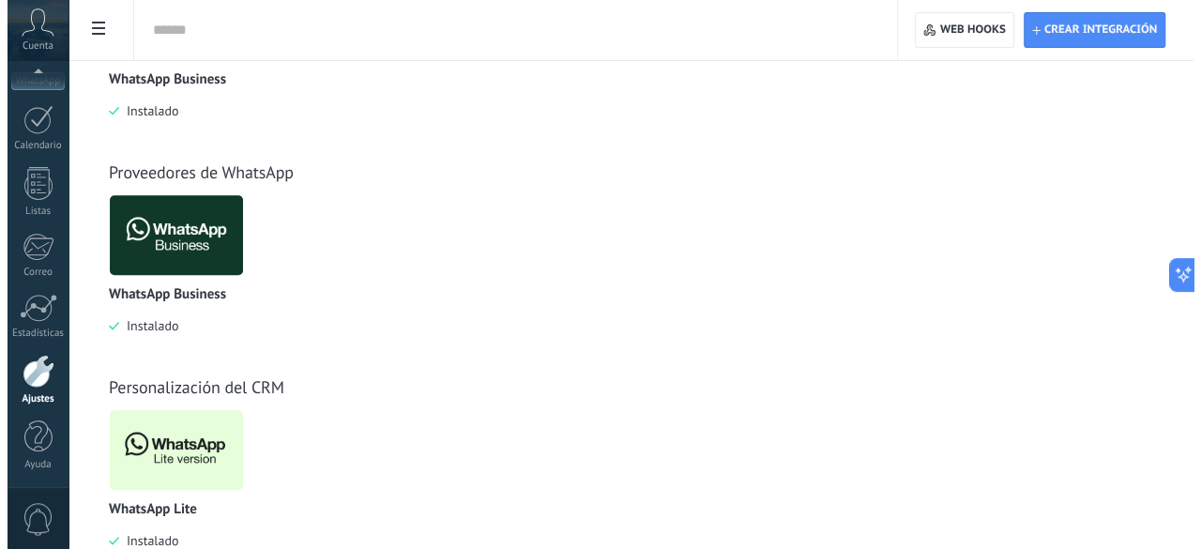
scroll to position [552, 0]
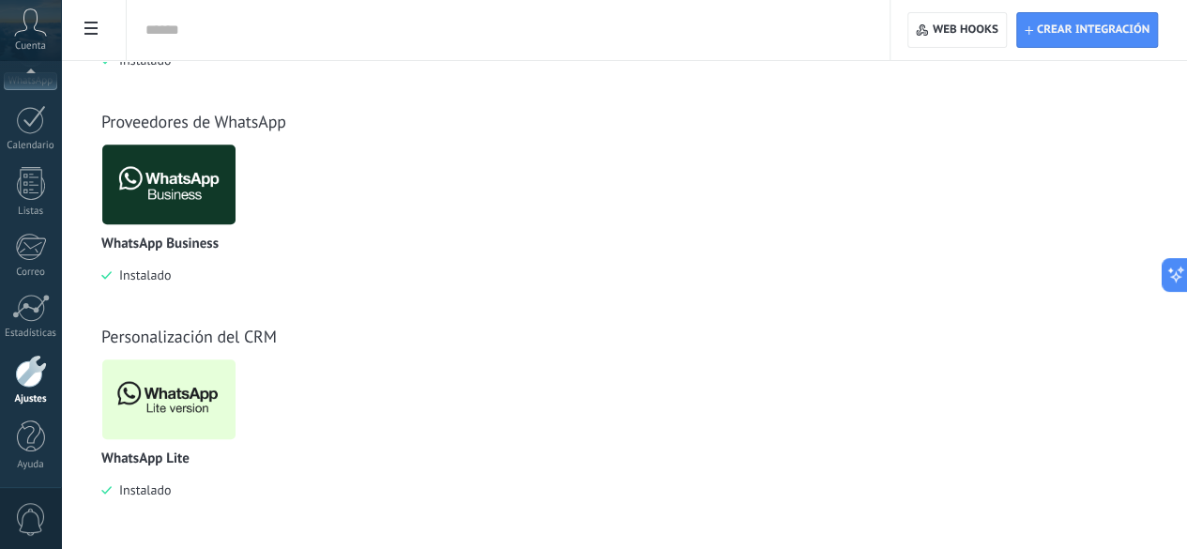
click at [235, 436] on img at bounding box center [168, 399] width 133 height 91
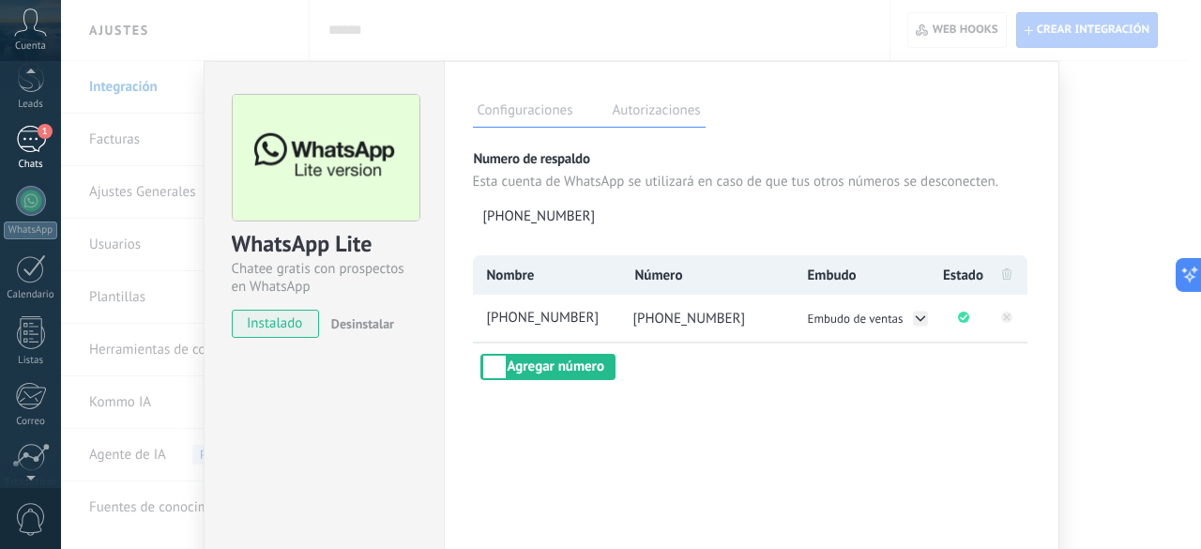
scroll to position [0, 0]
click at [45, 225] on link "1 Chats" at bounding box center [30, 228] width 61 height 45
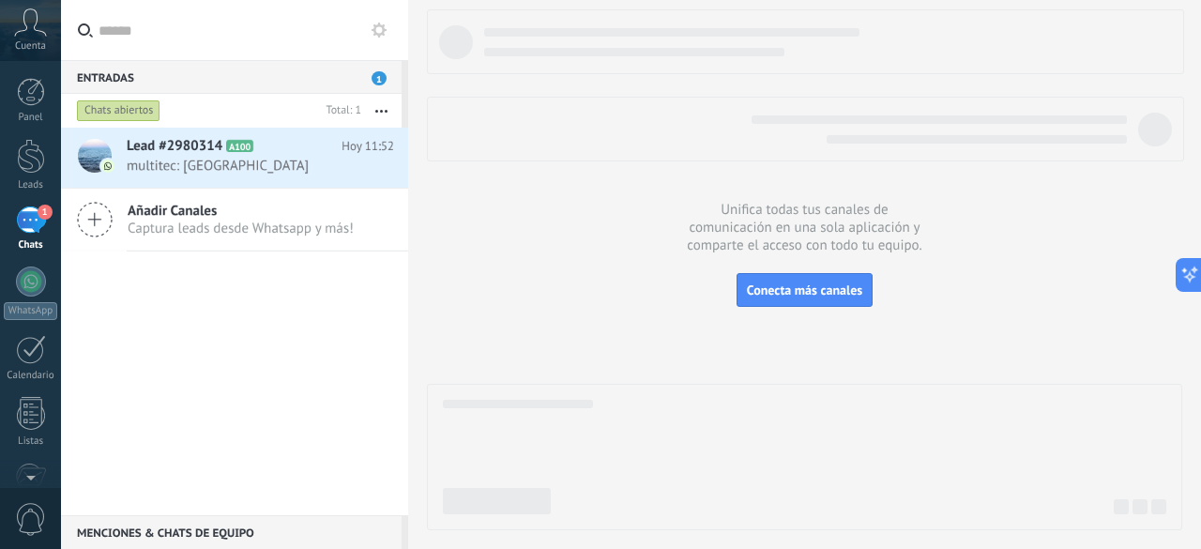
click at [328, 354] on div "Lead #2980314 A100 Hoy 11:52 multitec: Puebla Añadir Canales Captura leads desd…" at bounding box center [234, 321] width 347 height 387
click at [42, 170] on div at bounding box center [31, 156] width 28 height 35
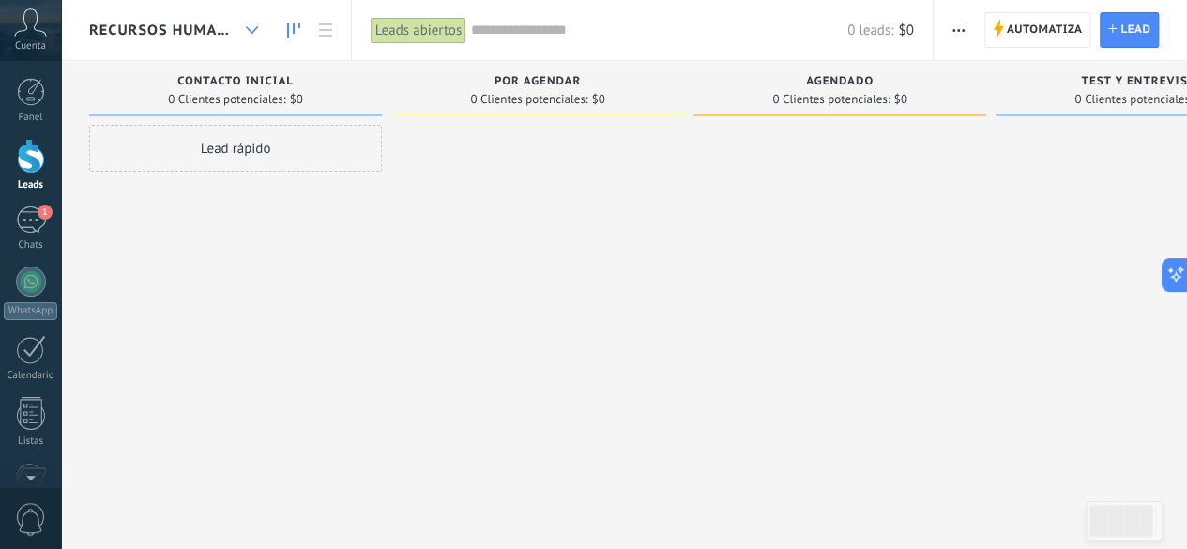
click at [253, 38] on div at bounding box center [251, 30] width 31 height 37
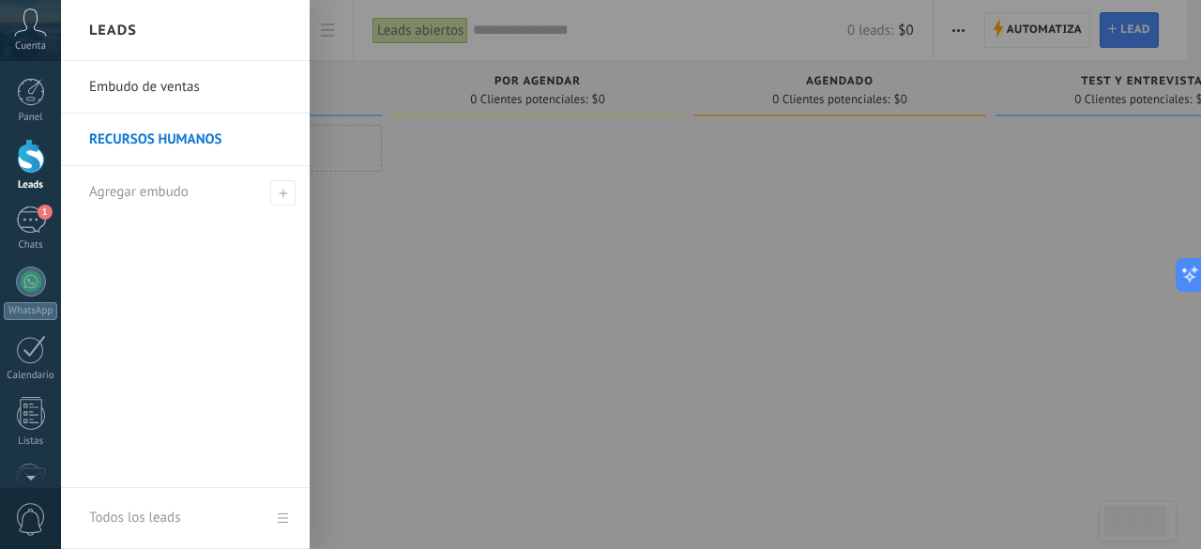
click at [155, 98] on link "Embudo de ventas" at bounding box center [190, 87] width 202 height 53
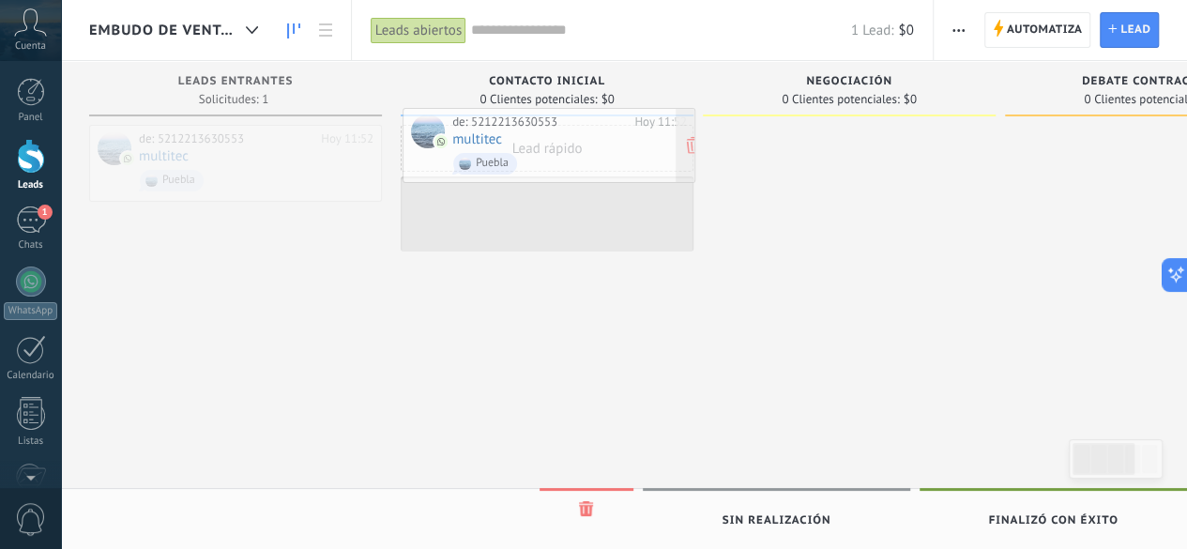
drag, startPoint x: 255, startPoint y: 170, endPoint x: 568, endPoint y: 153, distance: 312.8
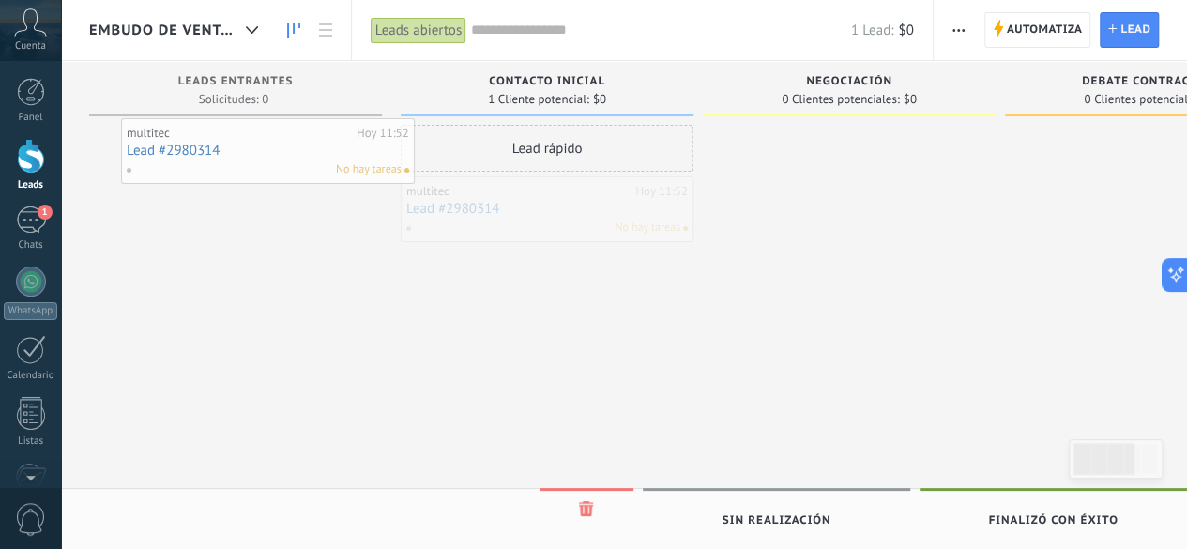
drag, startPoint x: 473, startPoint y: 204, endPoint x: 185, endPoint y: 144, distance: 294.2
drag, startPoint x: 520, startPoint y: 213, endPoint x: 195, endPoint y: 158, distance: 329.3
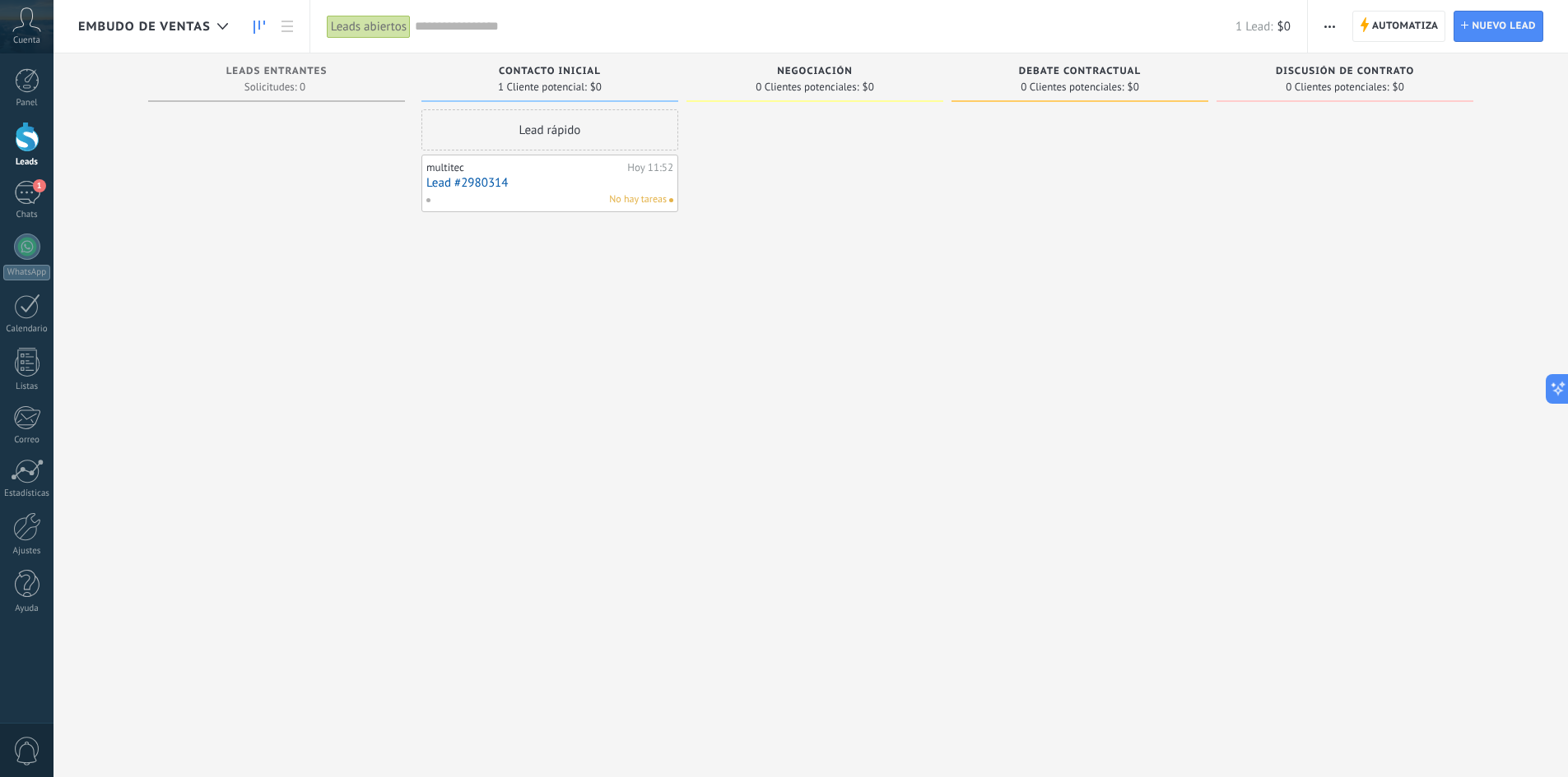
click at [479, 185] on link "Lead #2980314" at bounding box center [549, 183] width 247 height 14
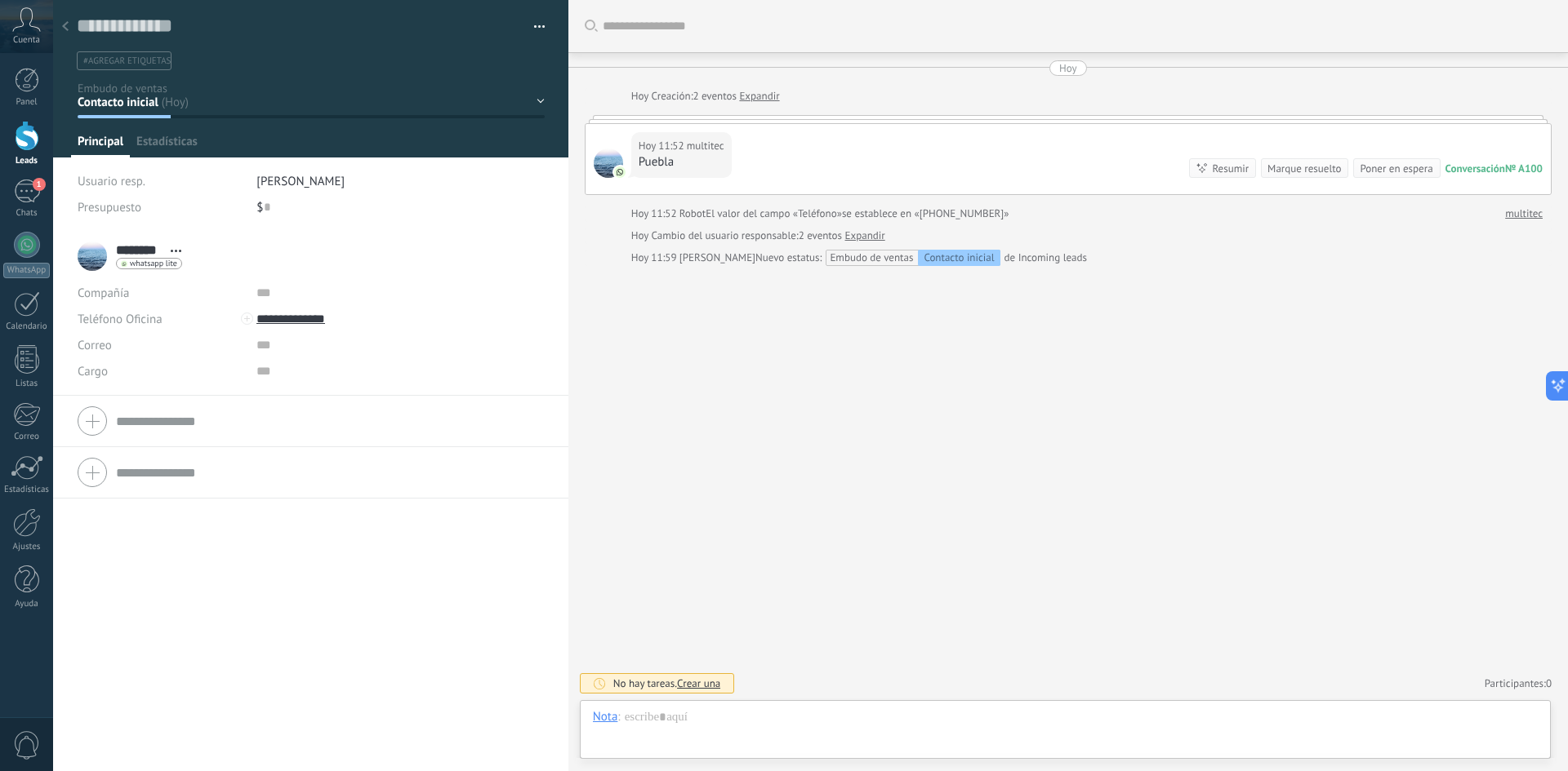
scroll to position [24, 0]
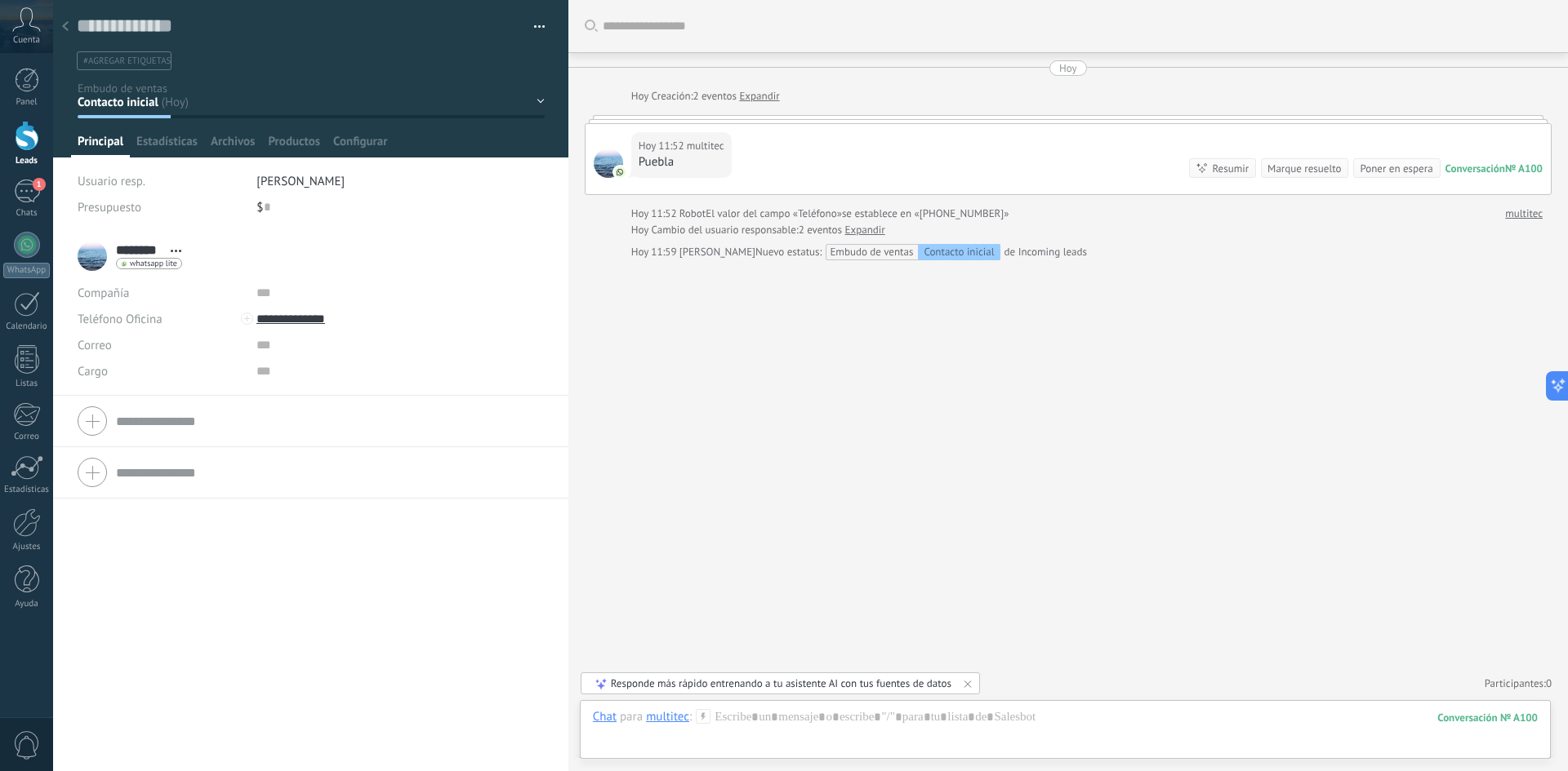
click at [743, 171] on div "Hoy 11:52 multitec Puebla Conversación № A100 Conversación № A100 Resumir Resum…" at bounding box center [1068, 159] width 966 height 70
click at [616, 155] on div at bounding box center [609, 164] width 30 height 30
click at [626, 164] on div "Hoy 11:52 multitec Puebla Conversación № A100 Conversación № A100 Resumir Resum…" at bounding box center [1068, 159] width 966 height 70
click at [984, 188] on div "Hoy 11:52 multitec Puebla Conversación № A100 Conversación № A100 Resumir Resum…" at bounding box center [1068, 159] width 966 height 70
click at [769, 99] on link "Expandir" at bounding box center [759, 96] width 40 height 17
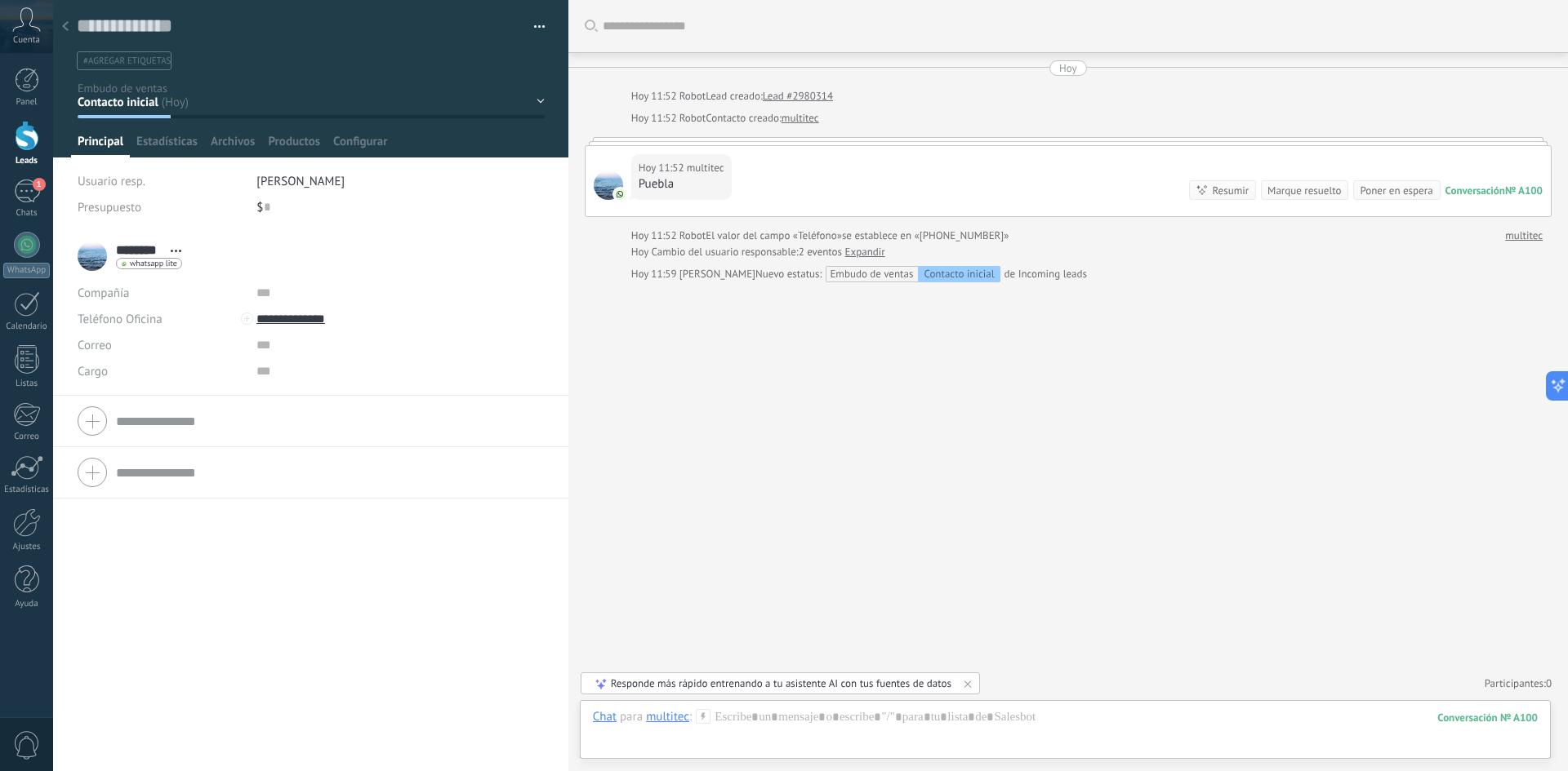
click at [1045, 191] on div "Conversación" at bounding box center [1475, 191] width 59 height 14
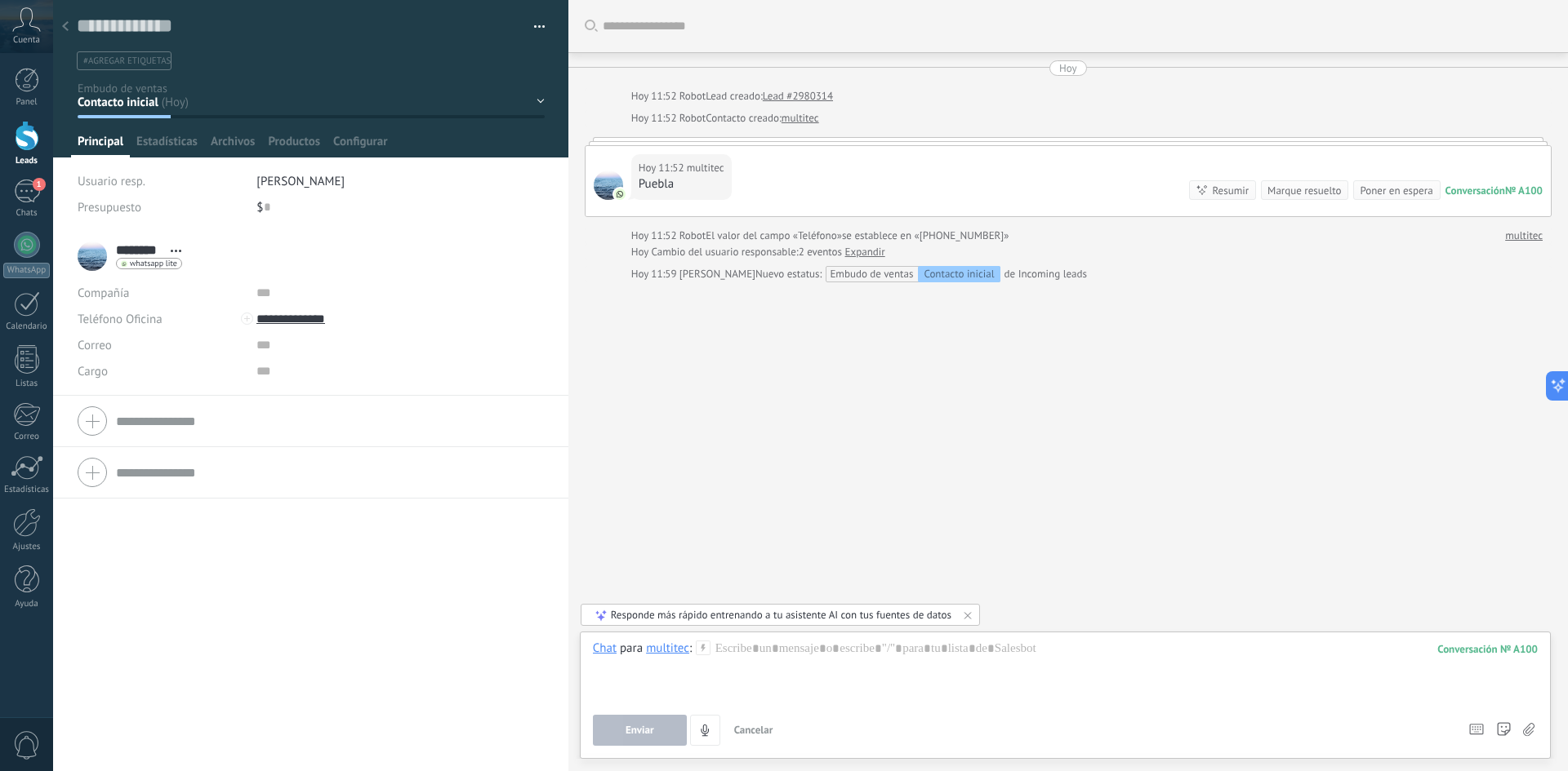
click at [627, 158] on div "Hoy 11:52 multitec Puebla Conversación № A100 Conversación № A100 Resumir Resum…" at bounding box center [1068, 181] width 966 height 70
drag, startPoint x: 627, startPoint y: 171, endPoint x: 625, endPoint y: 189, distance: 18.1
click at [627, 179] on div "Hoy 11:52 multitec Puebla Conversación № A100 Conversación № A100 Resumir Resum…" at bounding box center [1068, 181] width 966 height 70
click at [625, 189] on img at bounding box center [619, 194] width 11 height 11
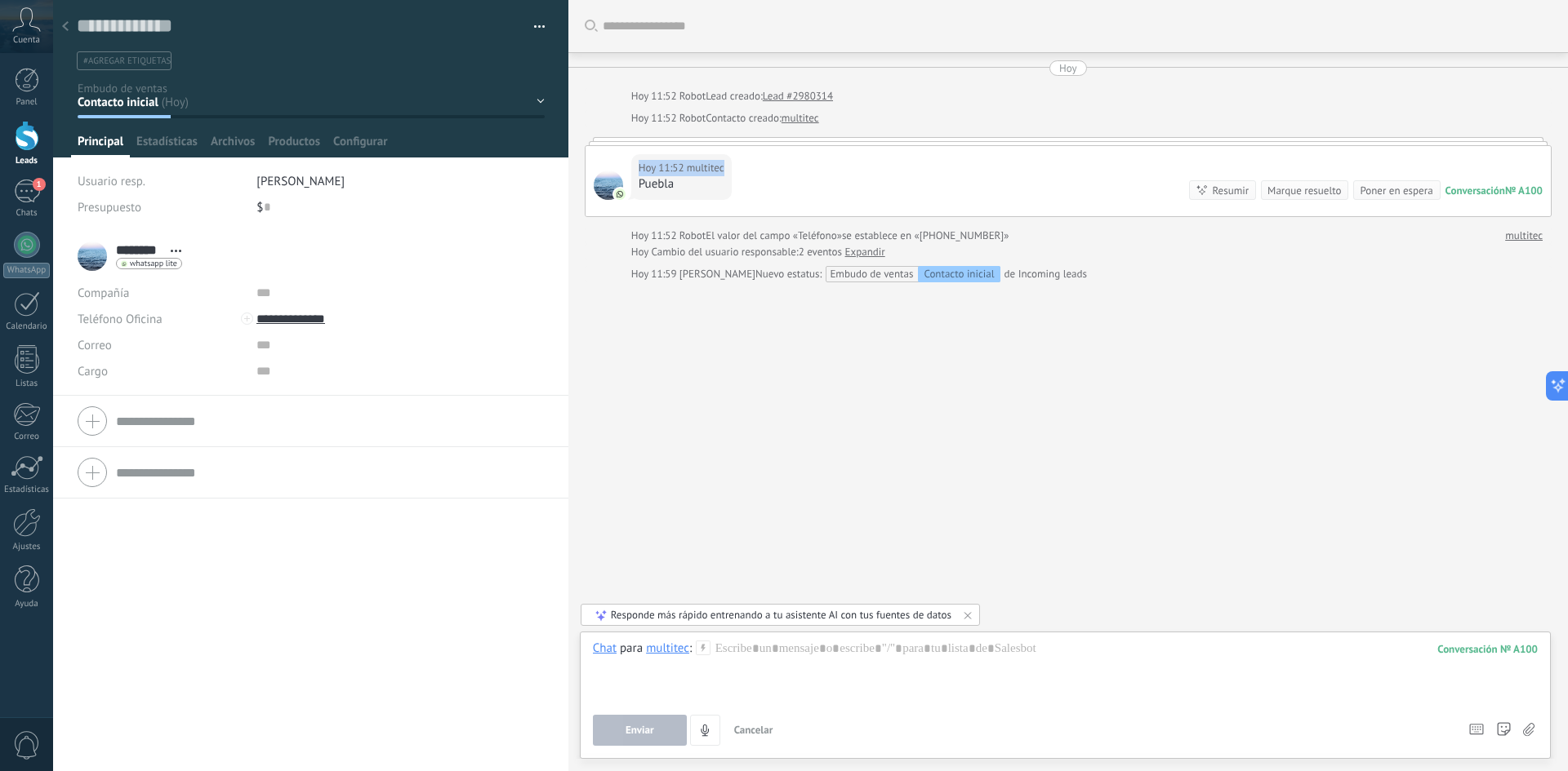
click at [625, 189] on img at bounding box center [619, 194] width 11 height 11
click at [745, 178] on div "Hoy 11:52 multitec Puebla Conversación № A100 Conversación № A100 Resumir Resum…" at bounding box center [1068, 181] width 966 height 70
click at [863, 249] on link "Expandir" at bounding box center [865, 251] width 40 height 17
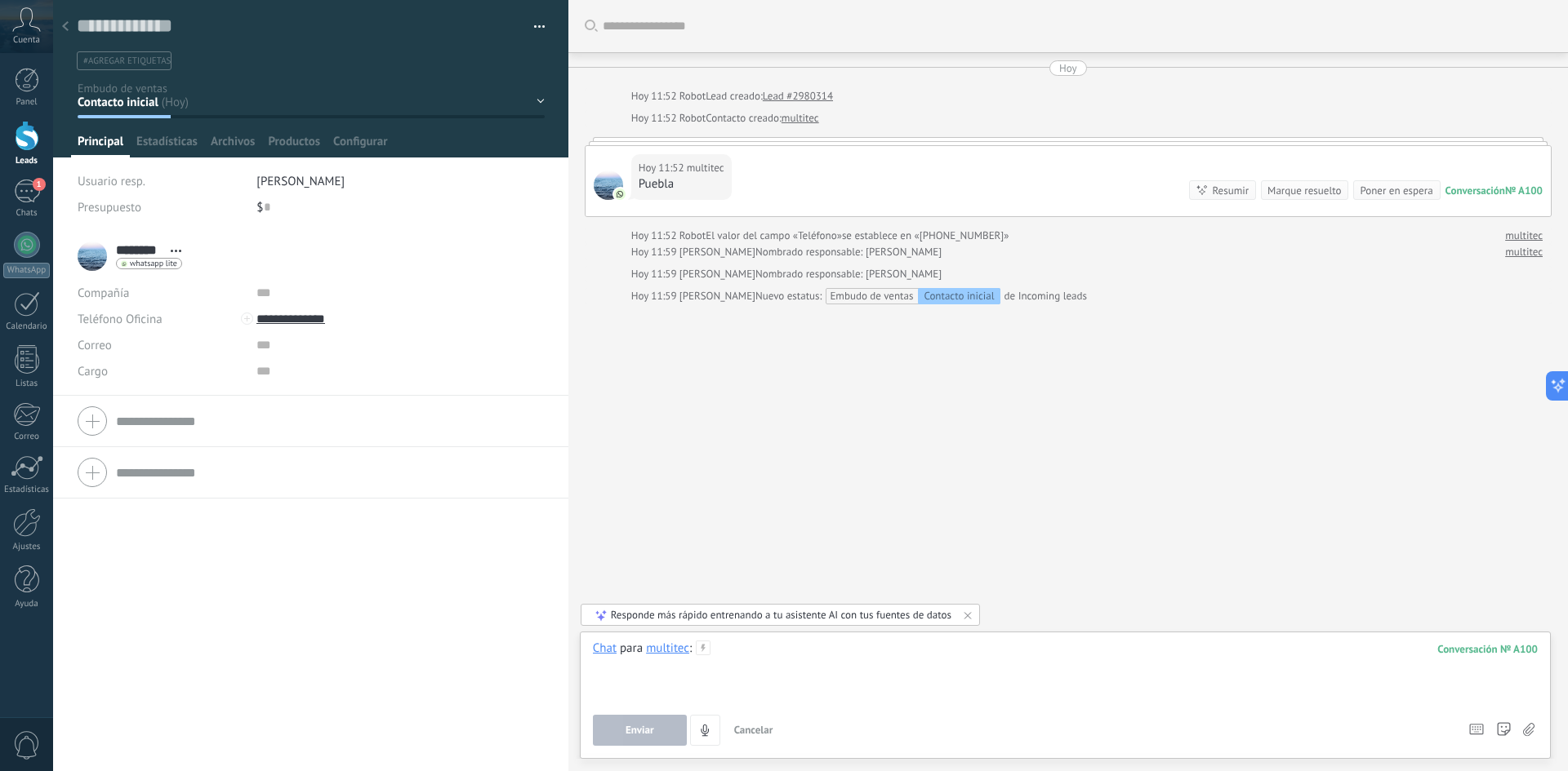
click at [732, 477] on div at bounding box center [1065, 671] width 945 height 62
click at [662, 477] on button "Enviar" at bounding box center [640, 731] width 94 height 31
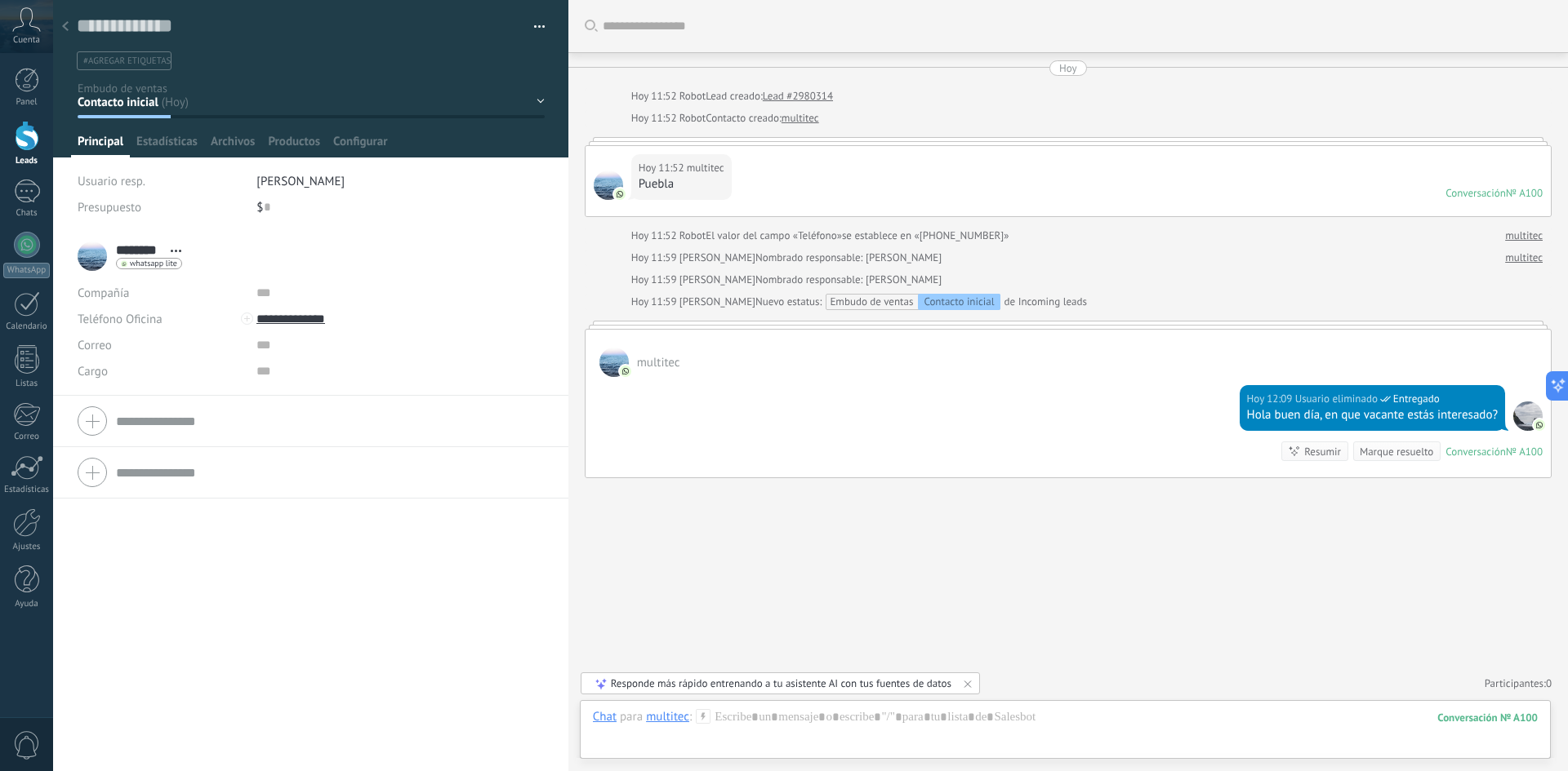
click at [71, 20] on div at bounding box center [65, 27] width 23 height 32
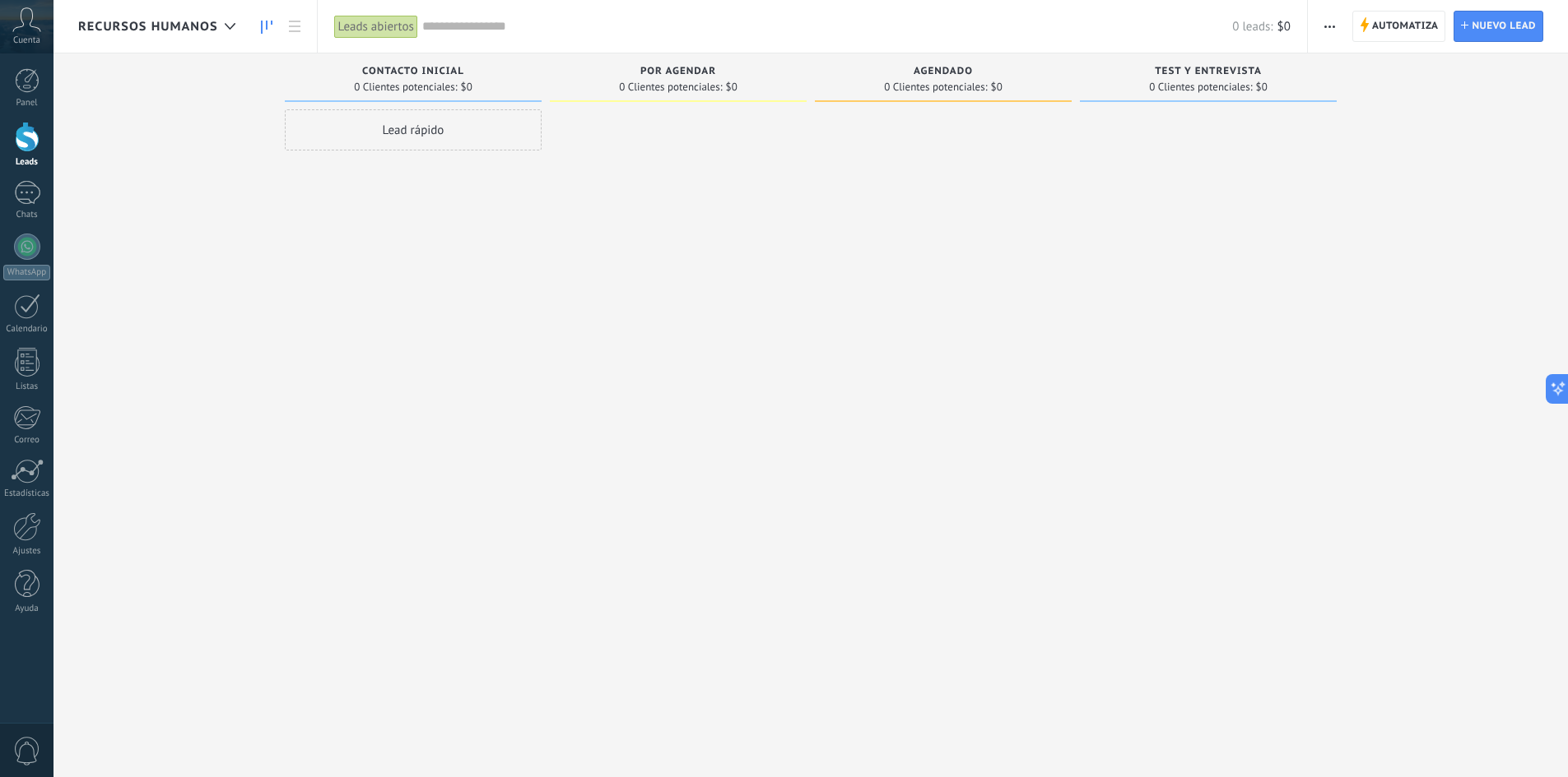
click at [215, 19] on span "RECURSOS HUMANOS" at bounding box center [147, 27] width 140 height 16
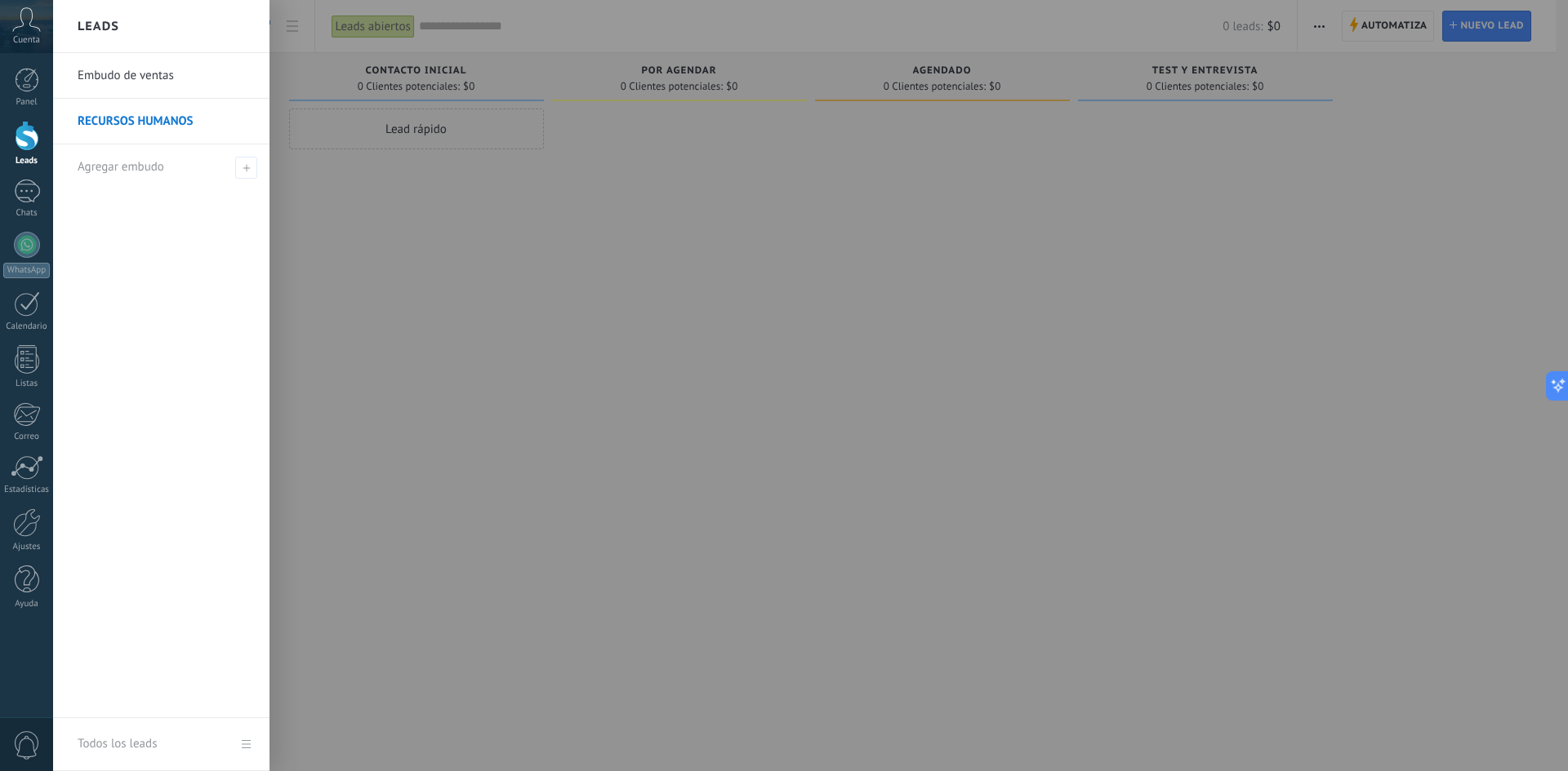
click at [178, 83] on link "Embudo de ventas" at bounding box center [165, 76] width 176 height 46
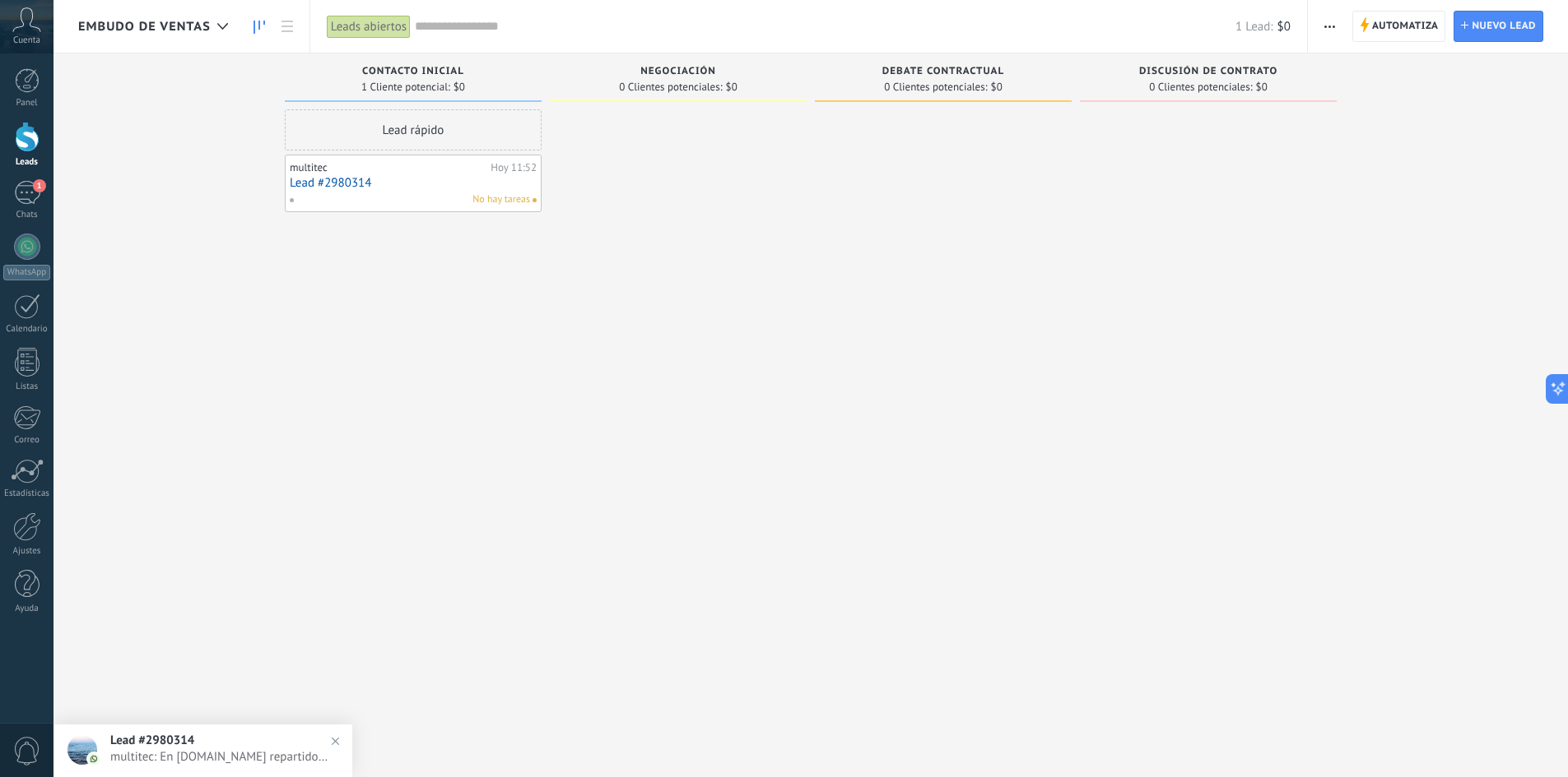
click at [405, 179] on link "Lead #2980314" at bounding box center [412, 183] width 247 height 14
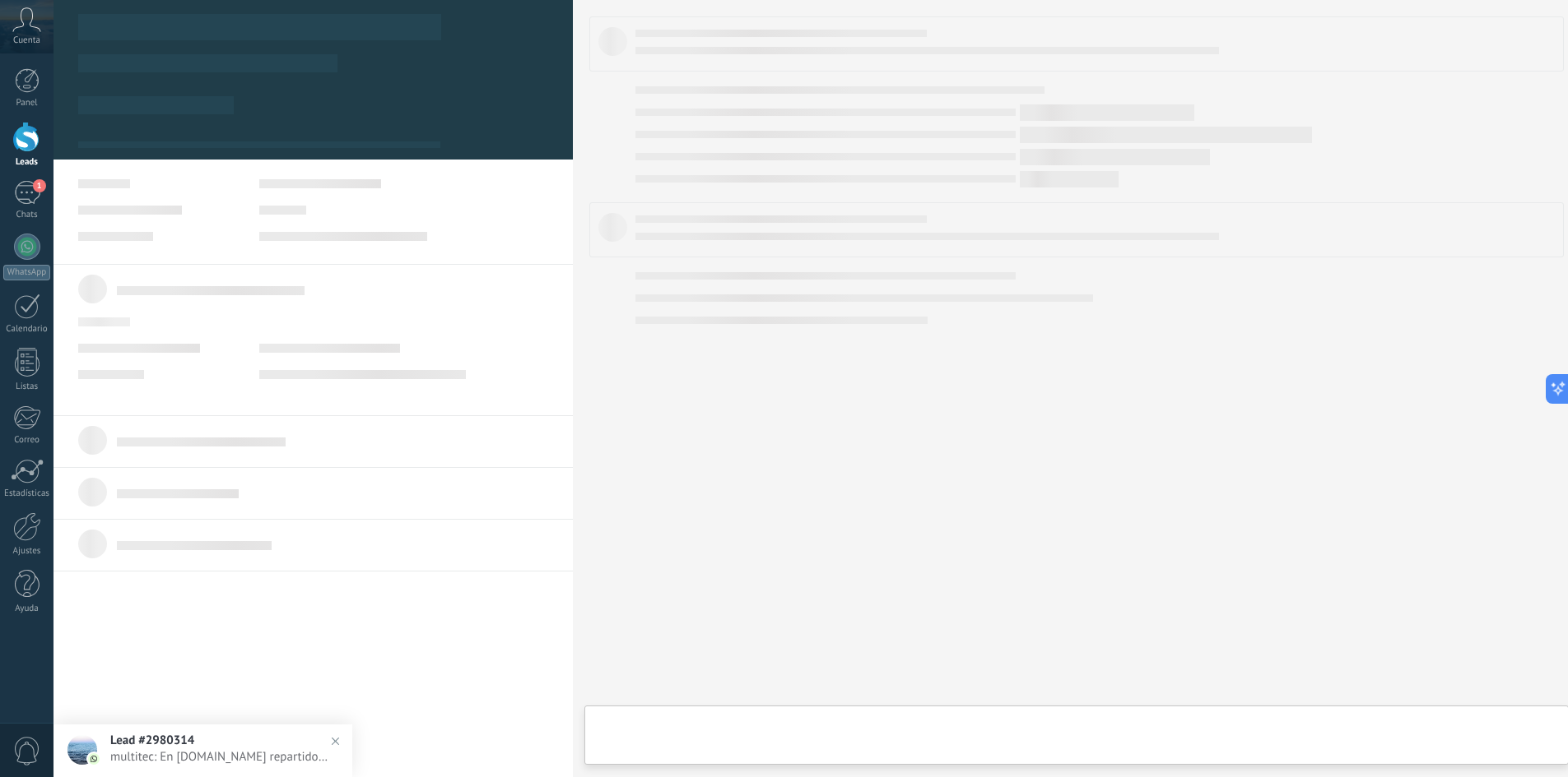
type textarea "**********"
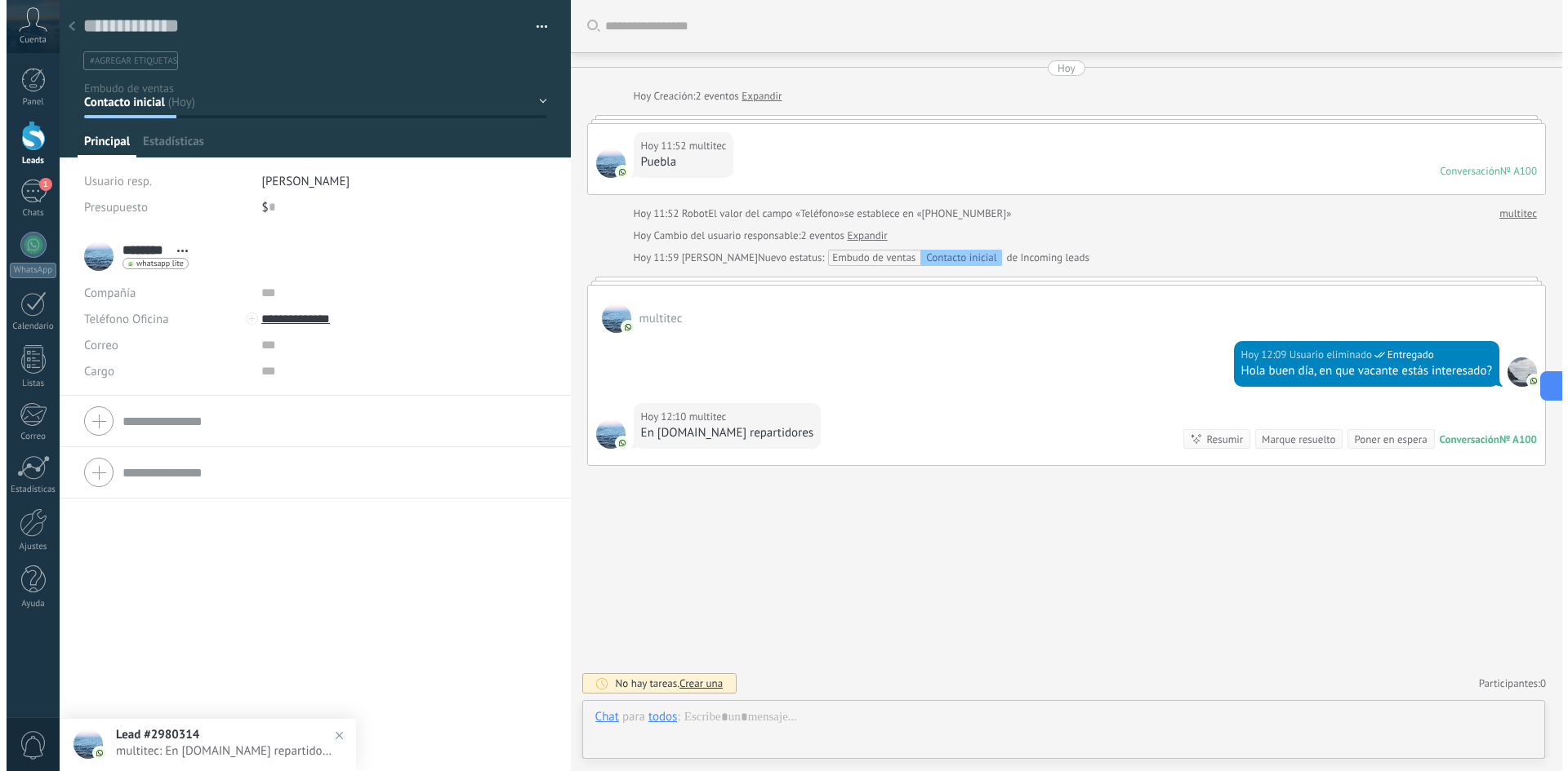
scroll to position [24, 0]
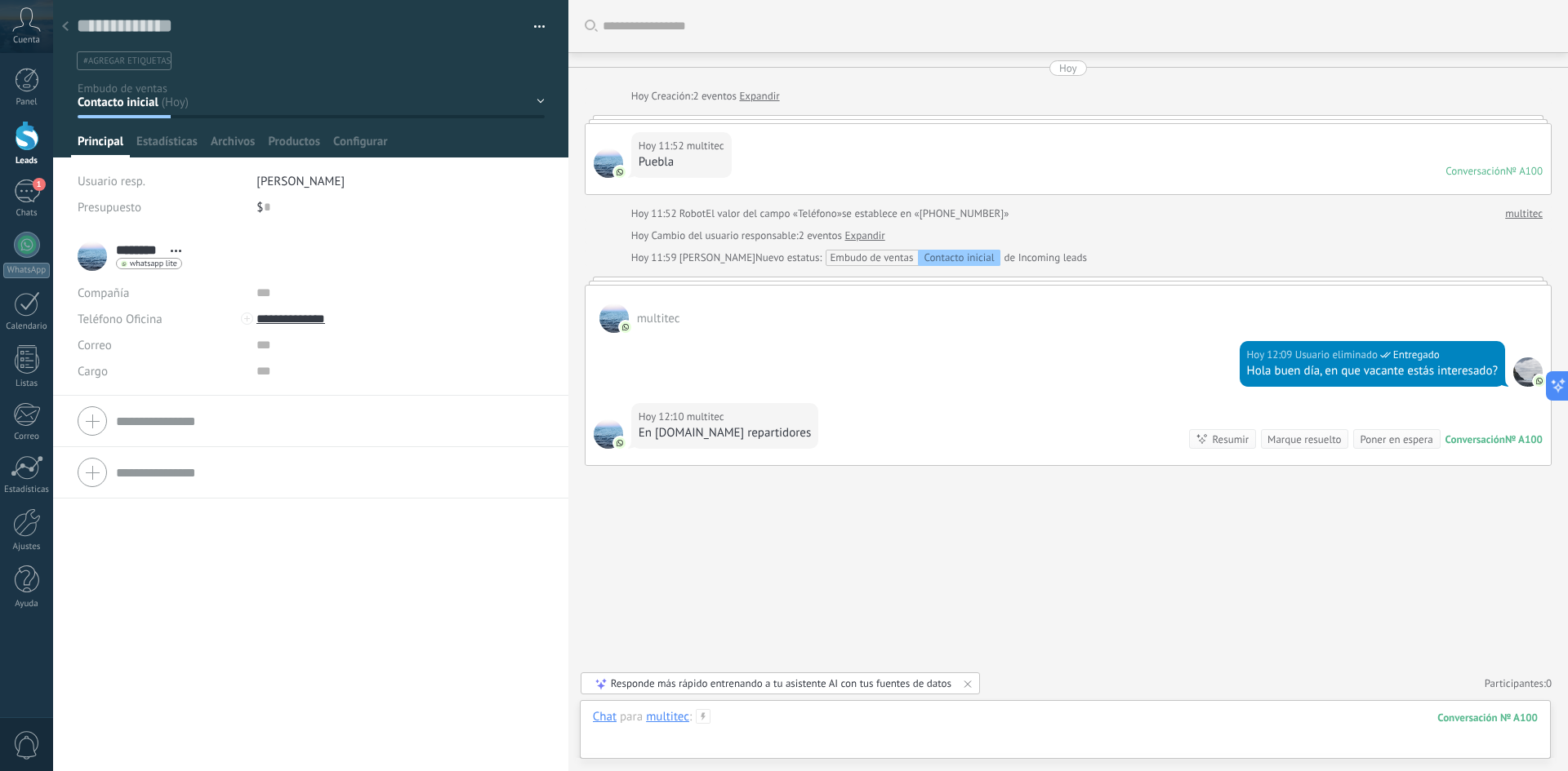
click at [827, 477] on div at bounding box center [1065, 734] width 945 height 49
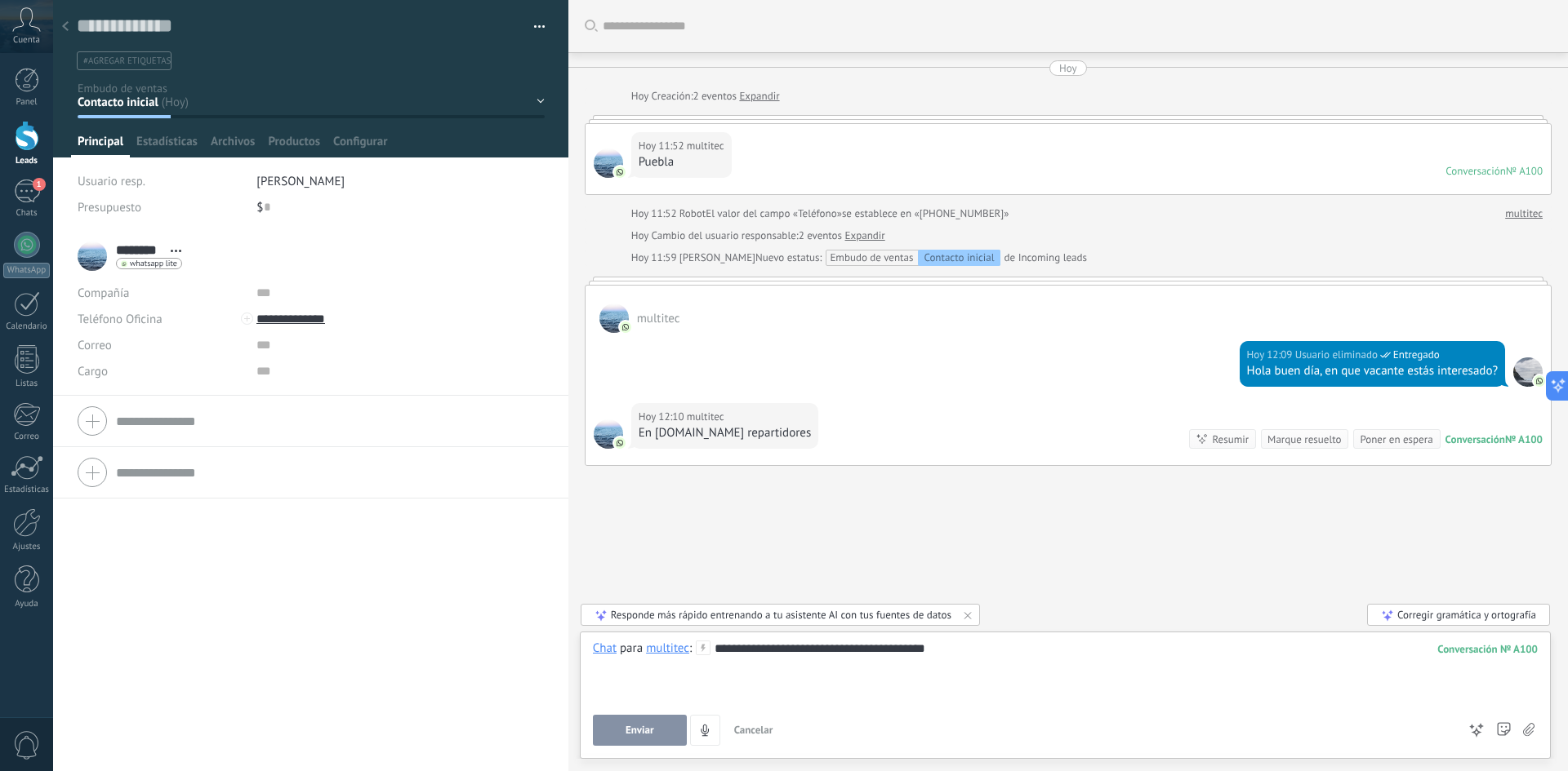
click at [629, 477] on button "Enviar" at bounding box center [640, 731] width 94 height 31
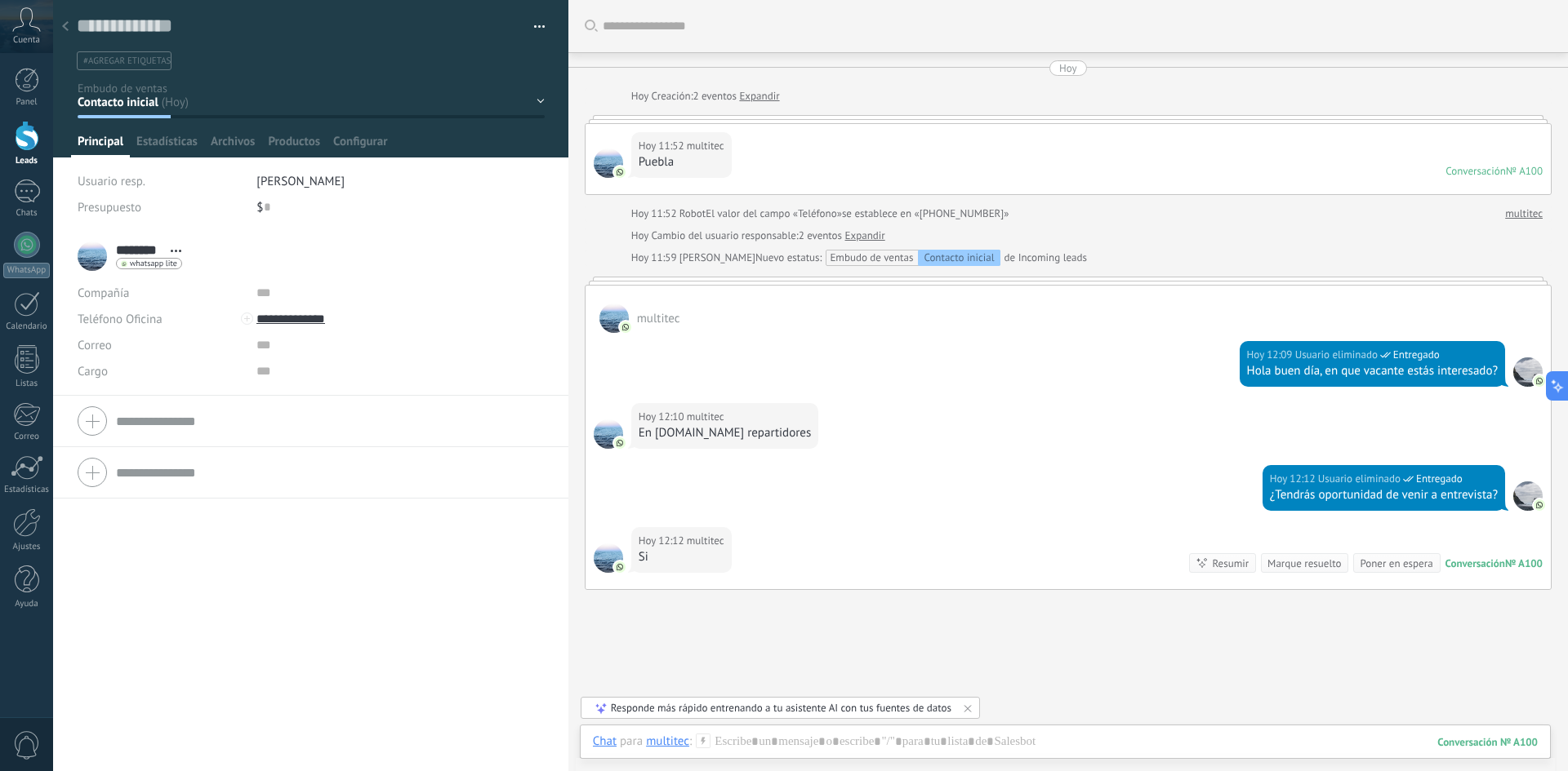
scroll to position [35, 0]
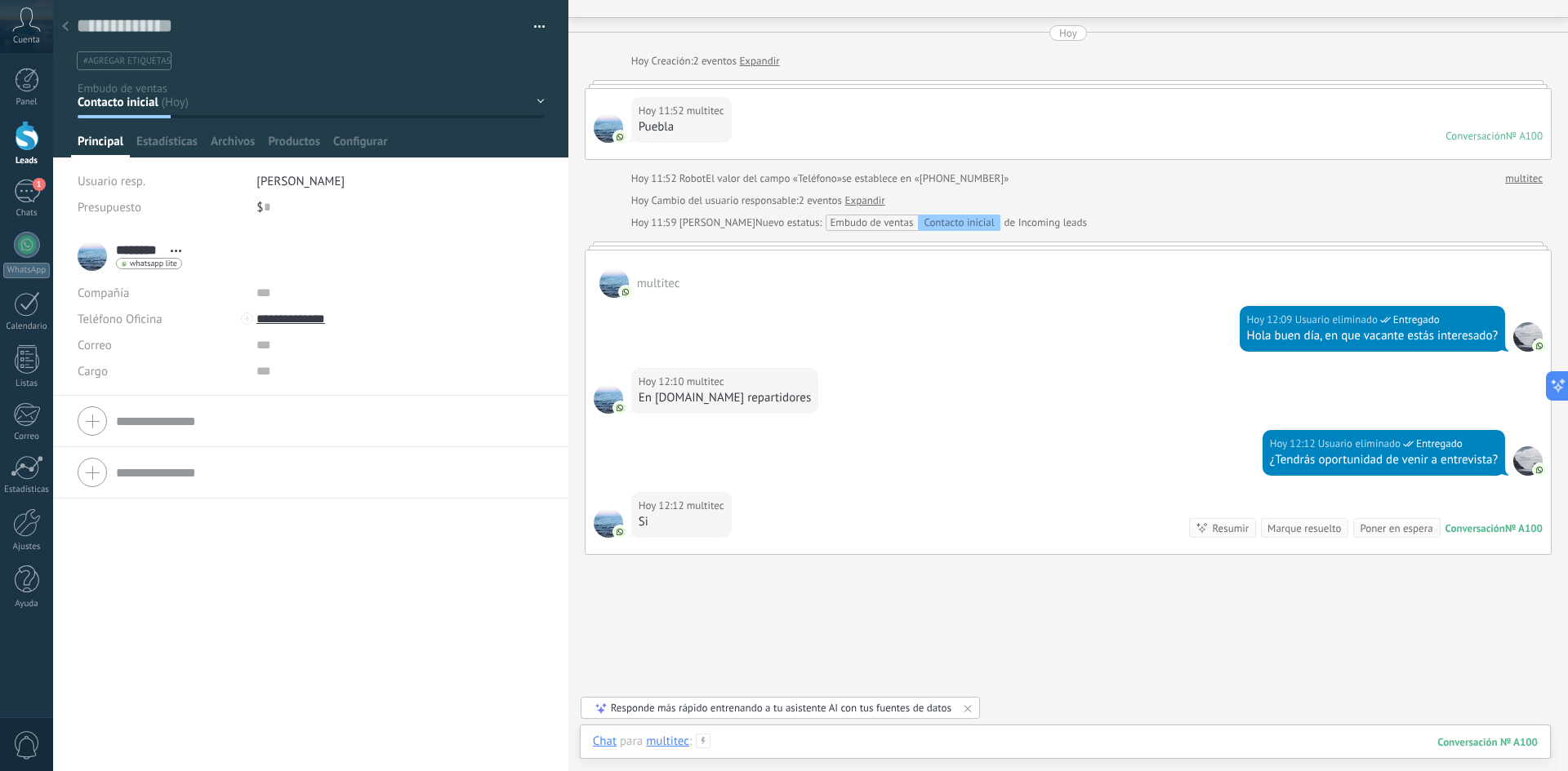
click at [824, 477] on div at bounding box center [1065, 758] width 945 height 49
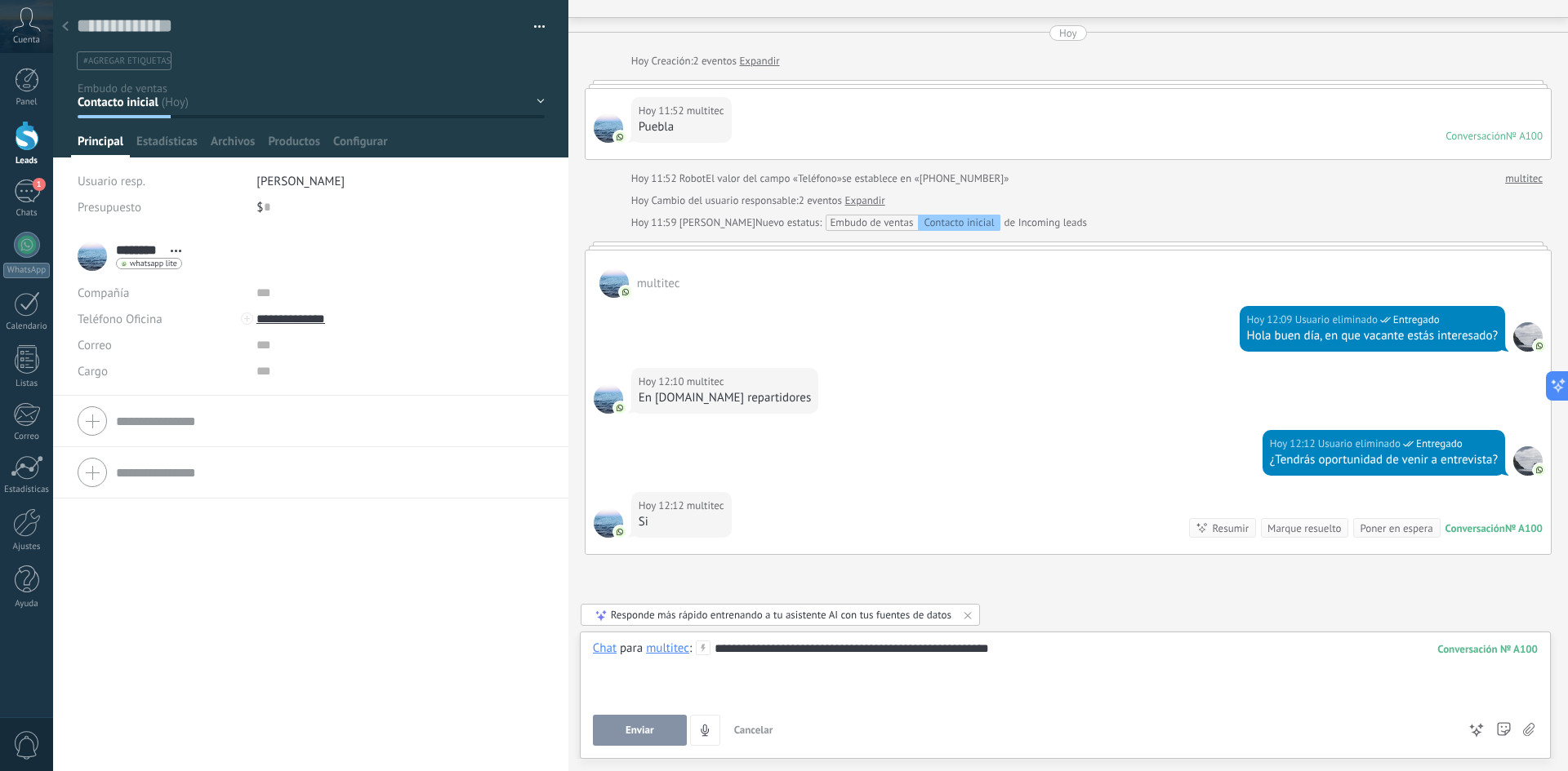
click at [655, 477] on button "Enviar" at bounding box center [640, 731] width 94 height 31
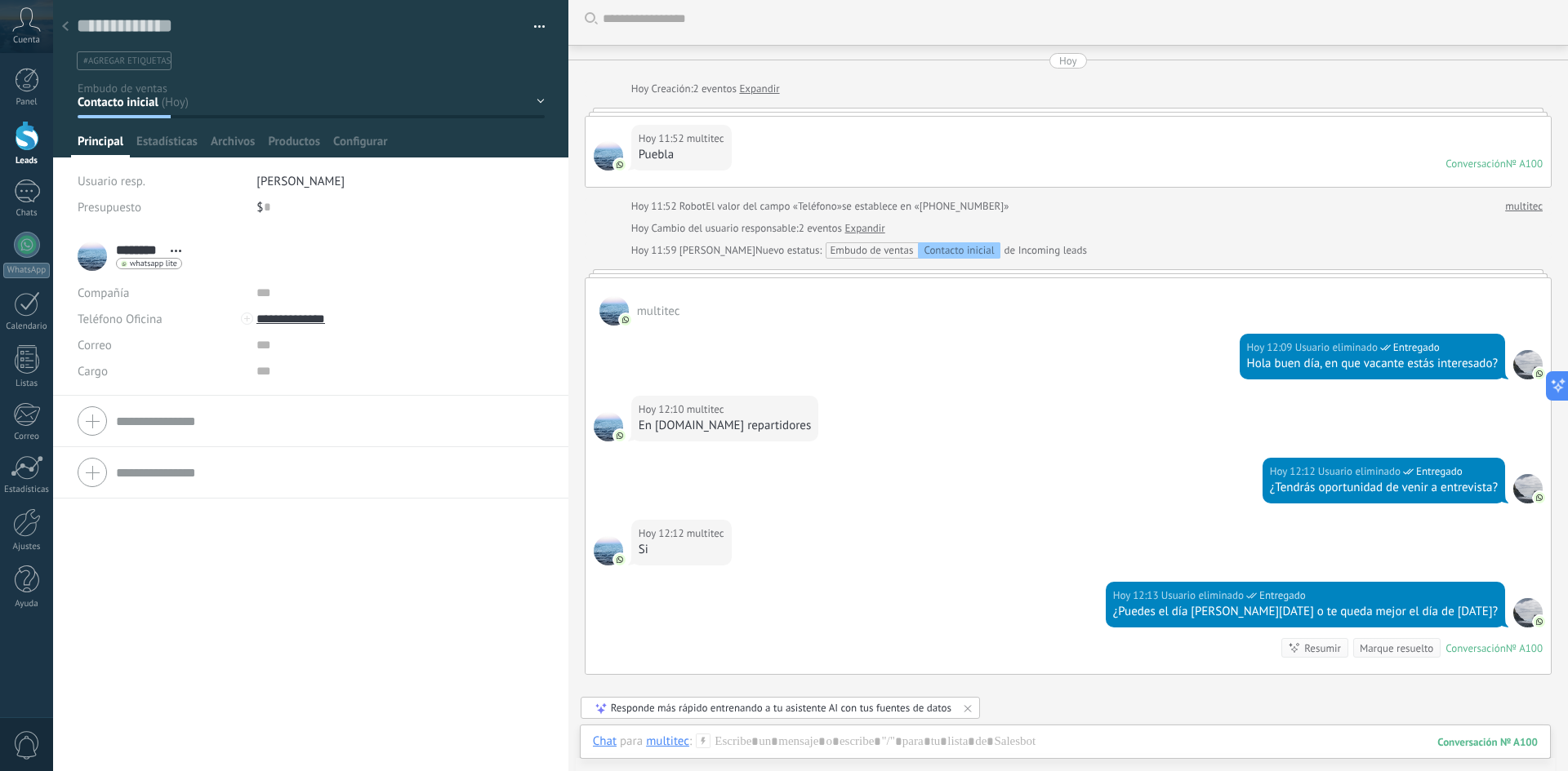
scroll to position [0, 0]
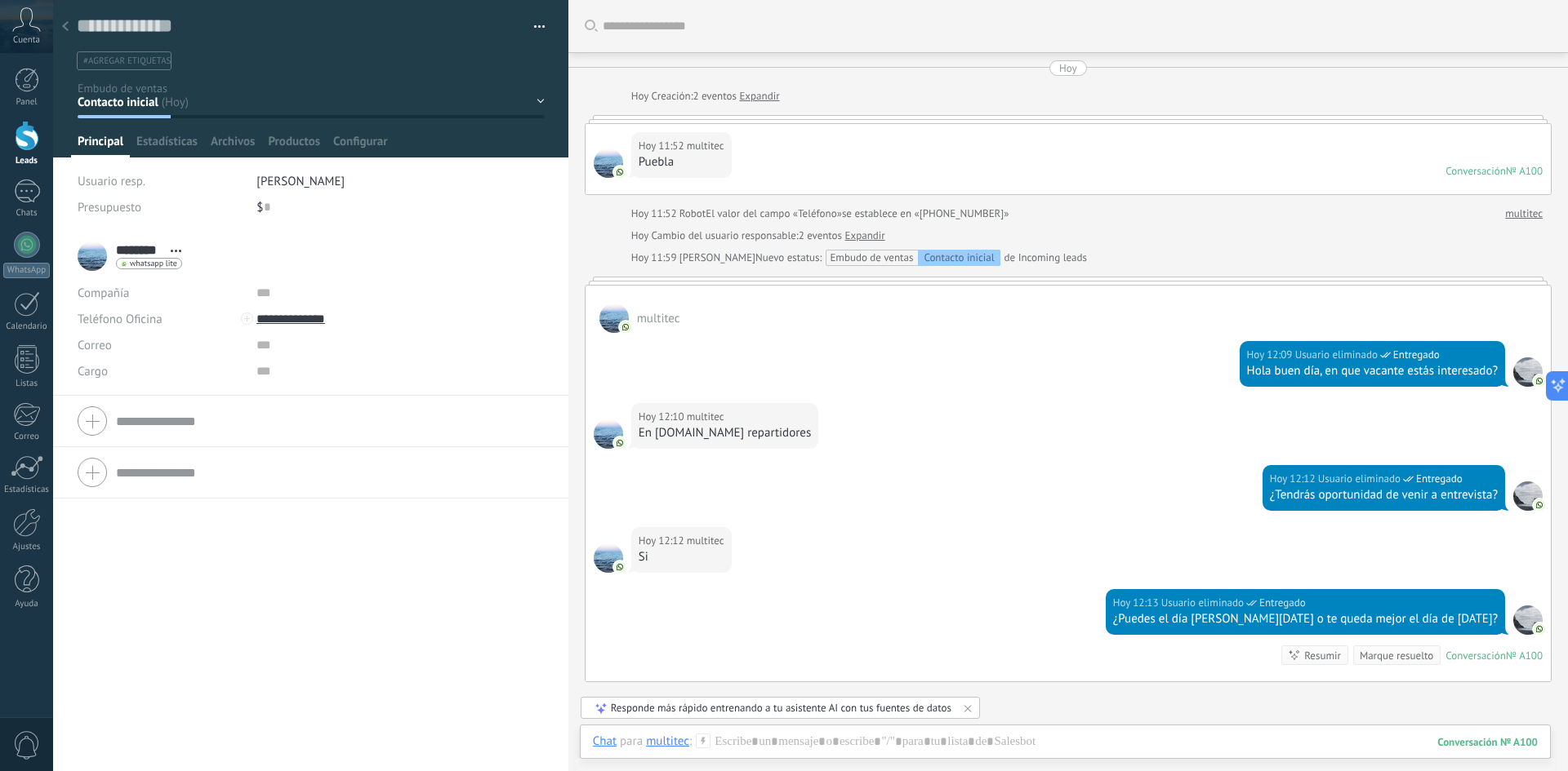
click at [1045, 170] on div "№ A100" at bounding box center [1524, 171] width 37 height 14
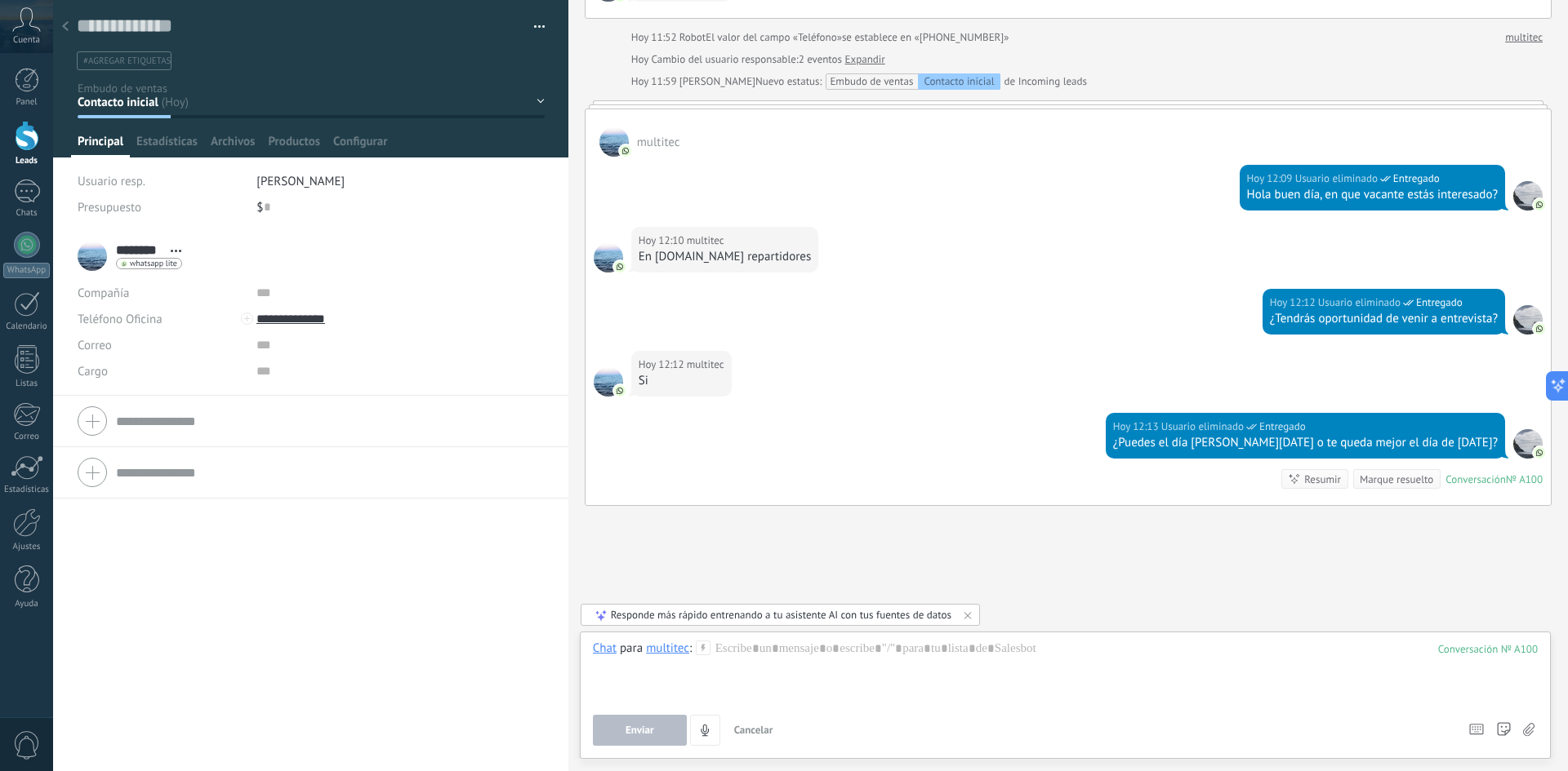
scroll to position [196, 0]
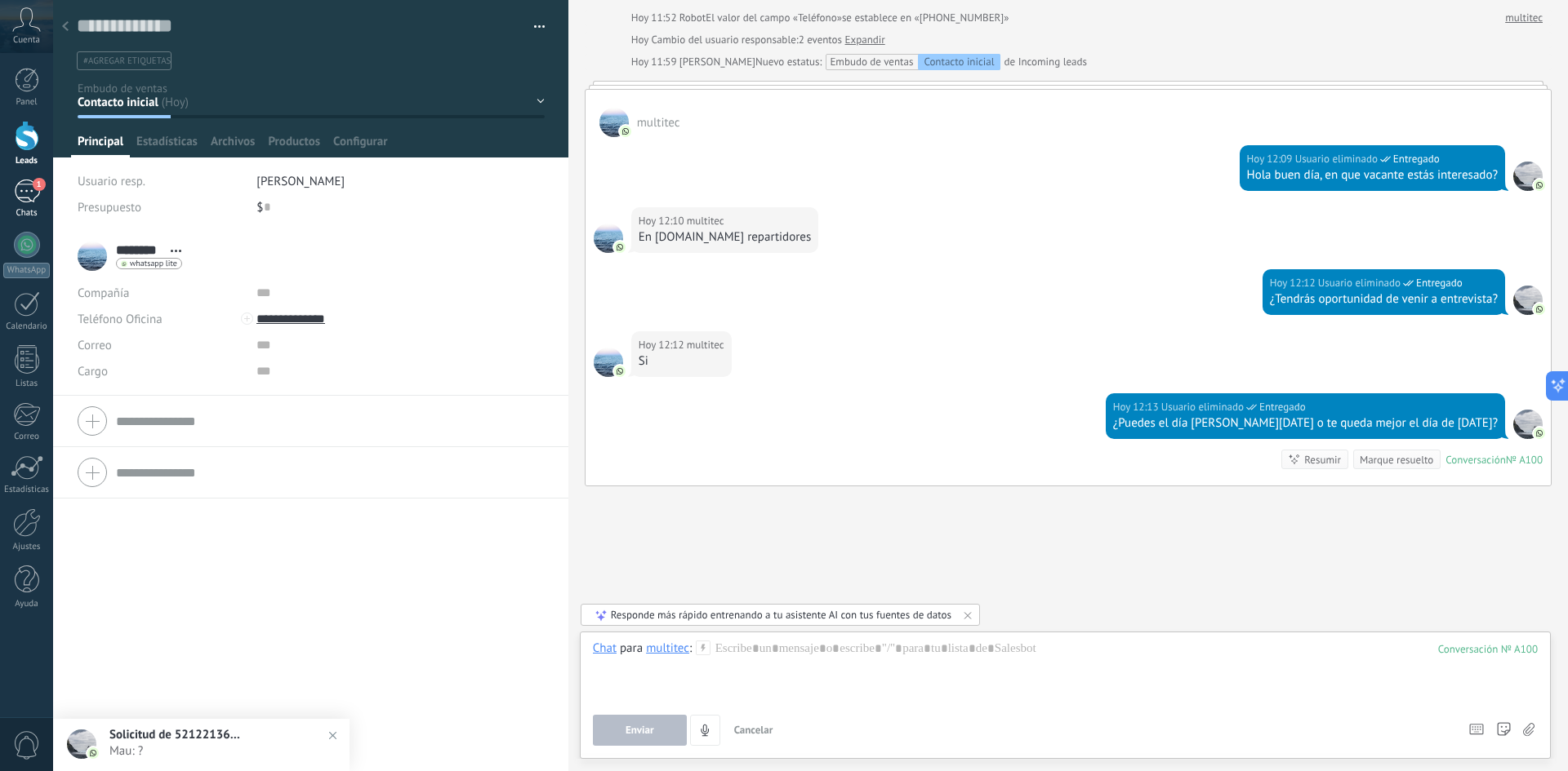
click at [33, 203] on div "1" at bounding box center [27, 191] width 26 height 23
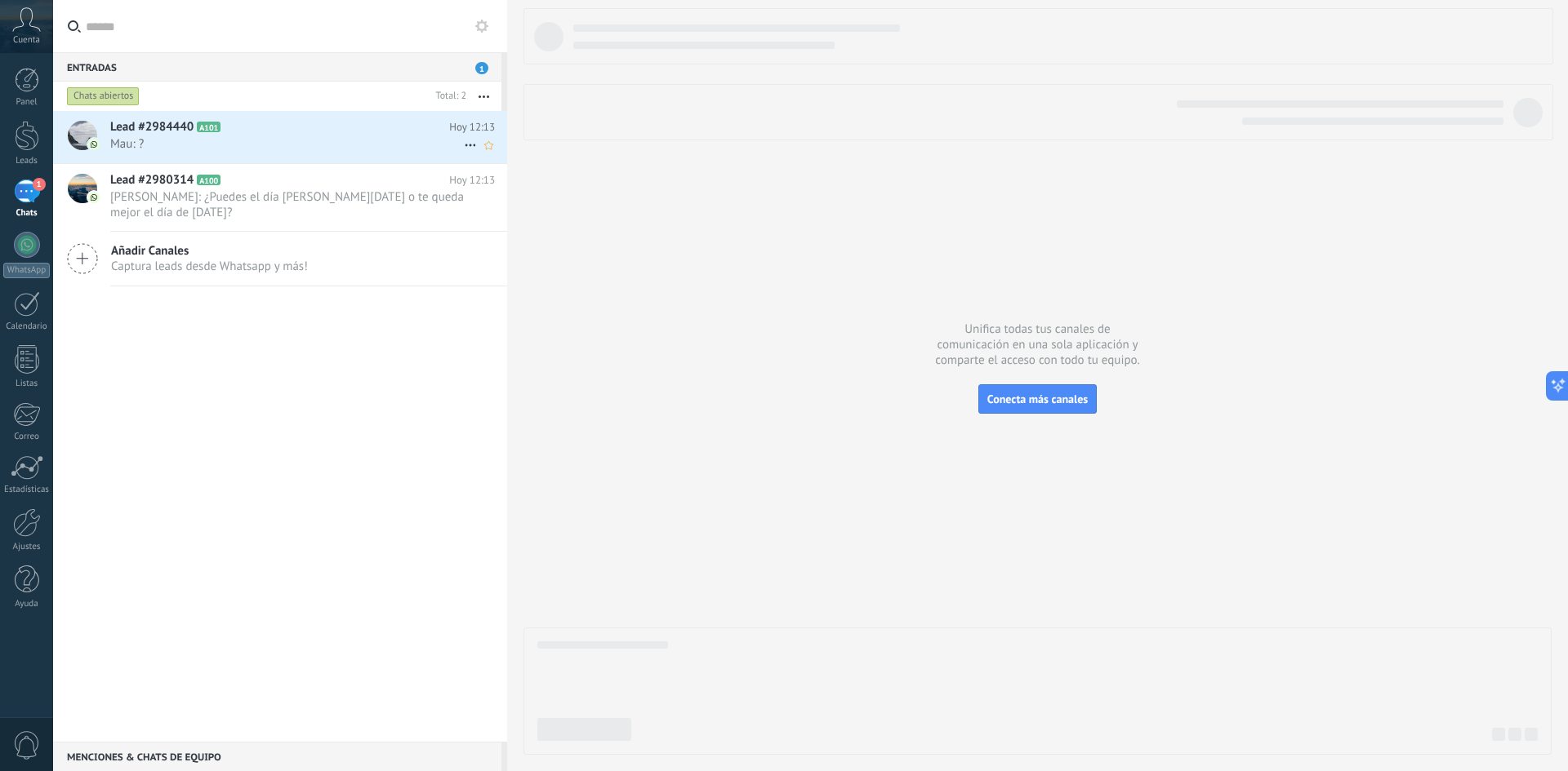
click at [320, 139] on span "Mau: ?" at bounding box center [287, 144] width 353 height 16
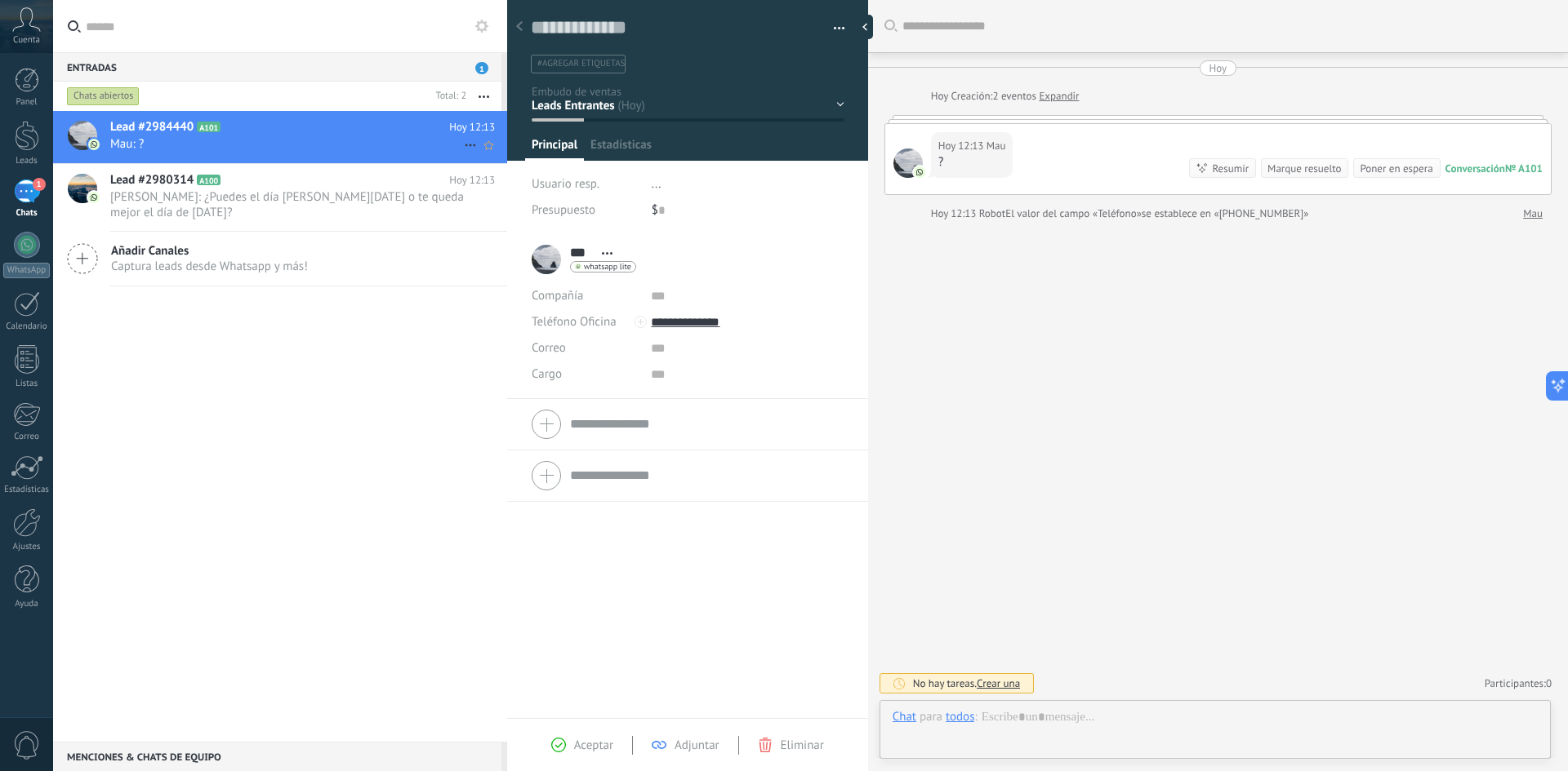
scroll to position [24, 0]
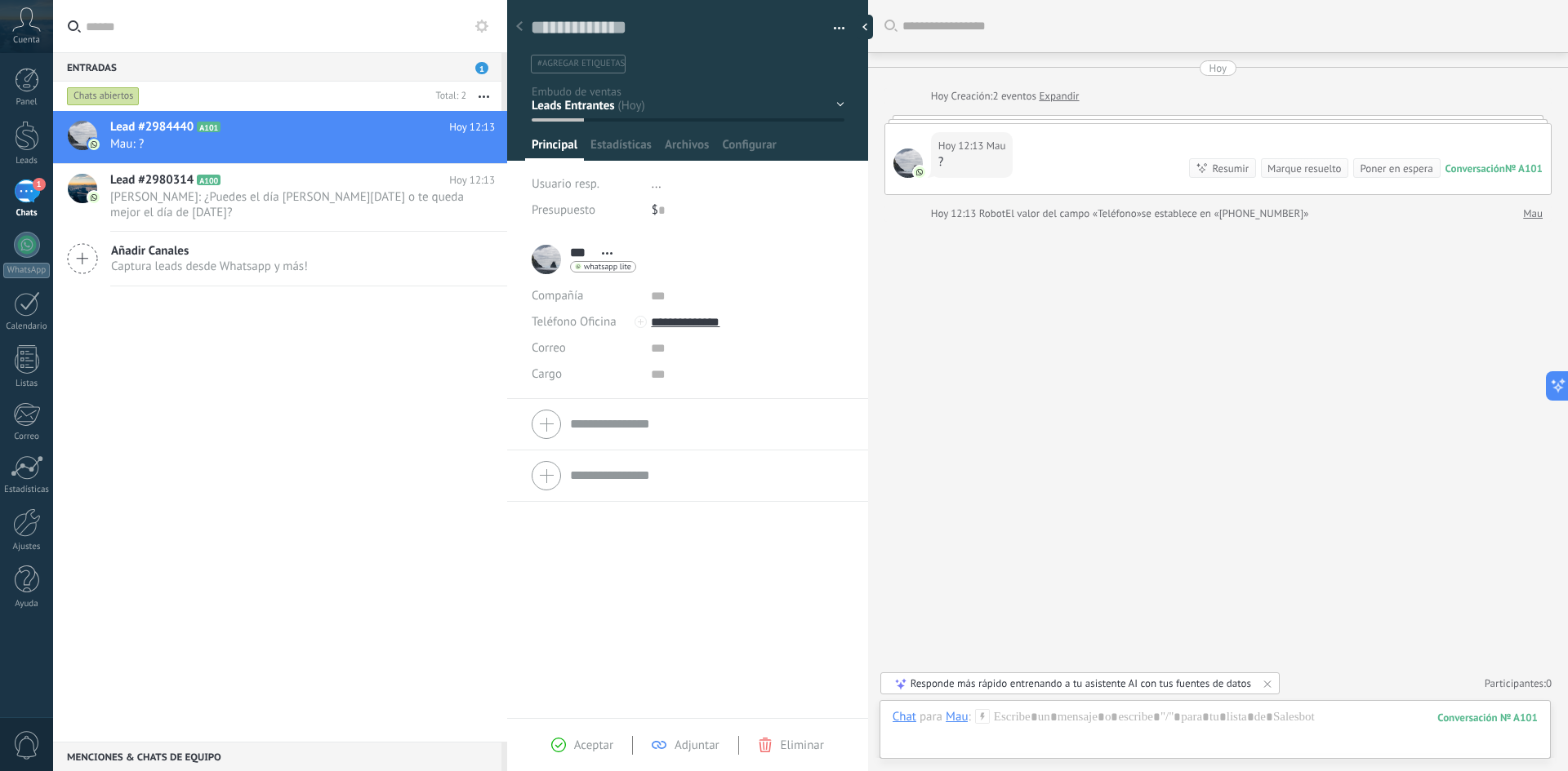
click at [1045, 128] on div "Hoy 12:13 Mau ? Conversación № A101 Conversación № A101 Resumir Resumir Marque …" at bounding box center [1218, 159] width 666 height 70
click at [904, 164] on div at bounding box center [908, 164] width 30 height 30
click at [904, 164] on div at bounding box center [908, 164] width 30 height 30
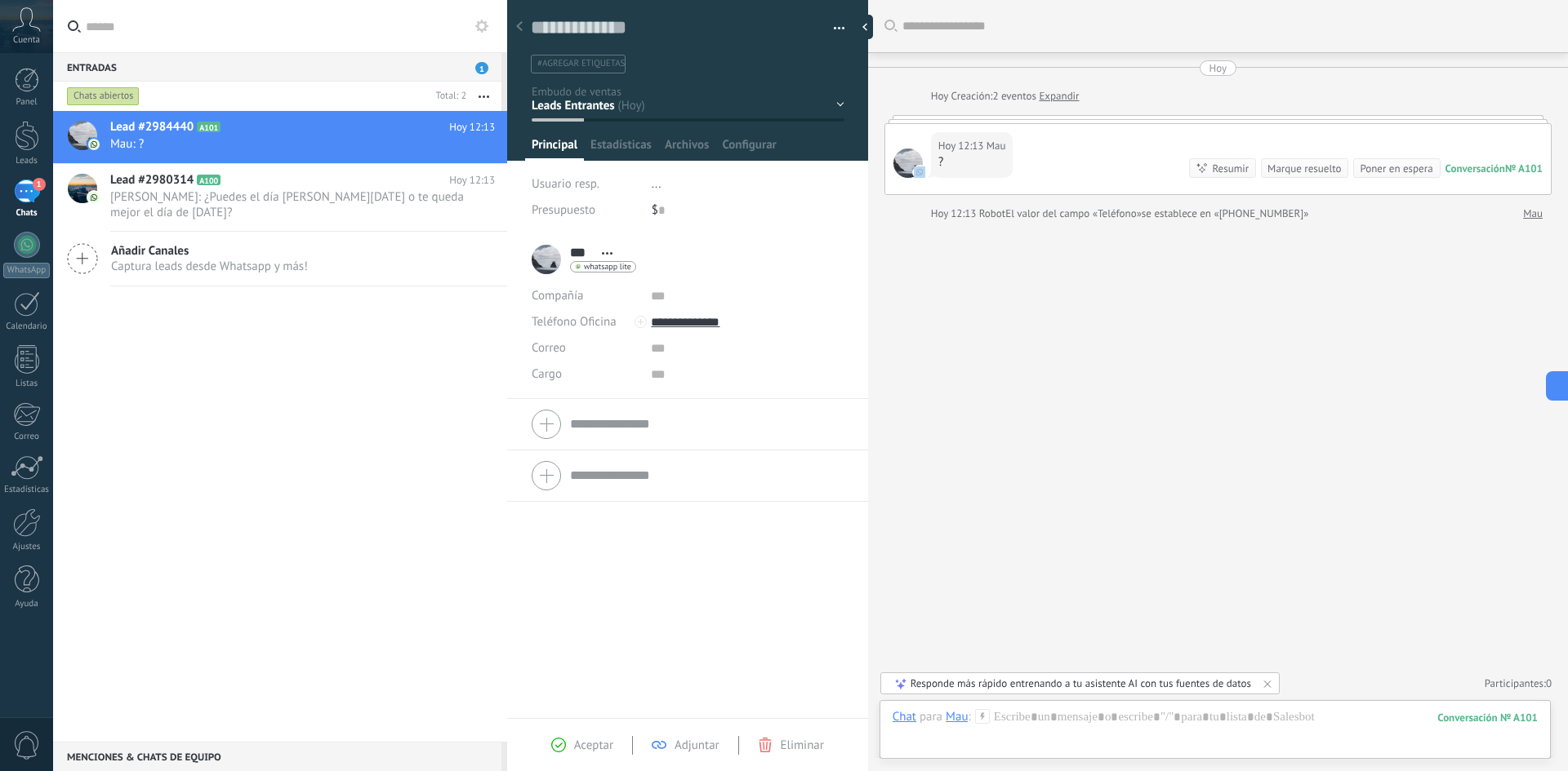
click at [905, 164] on div at bounding box center [908, 164] width 30 height 30
click at [1045, 171] on div "Conversación" at bounding box center [1475, 169] width 59 height 14
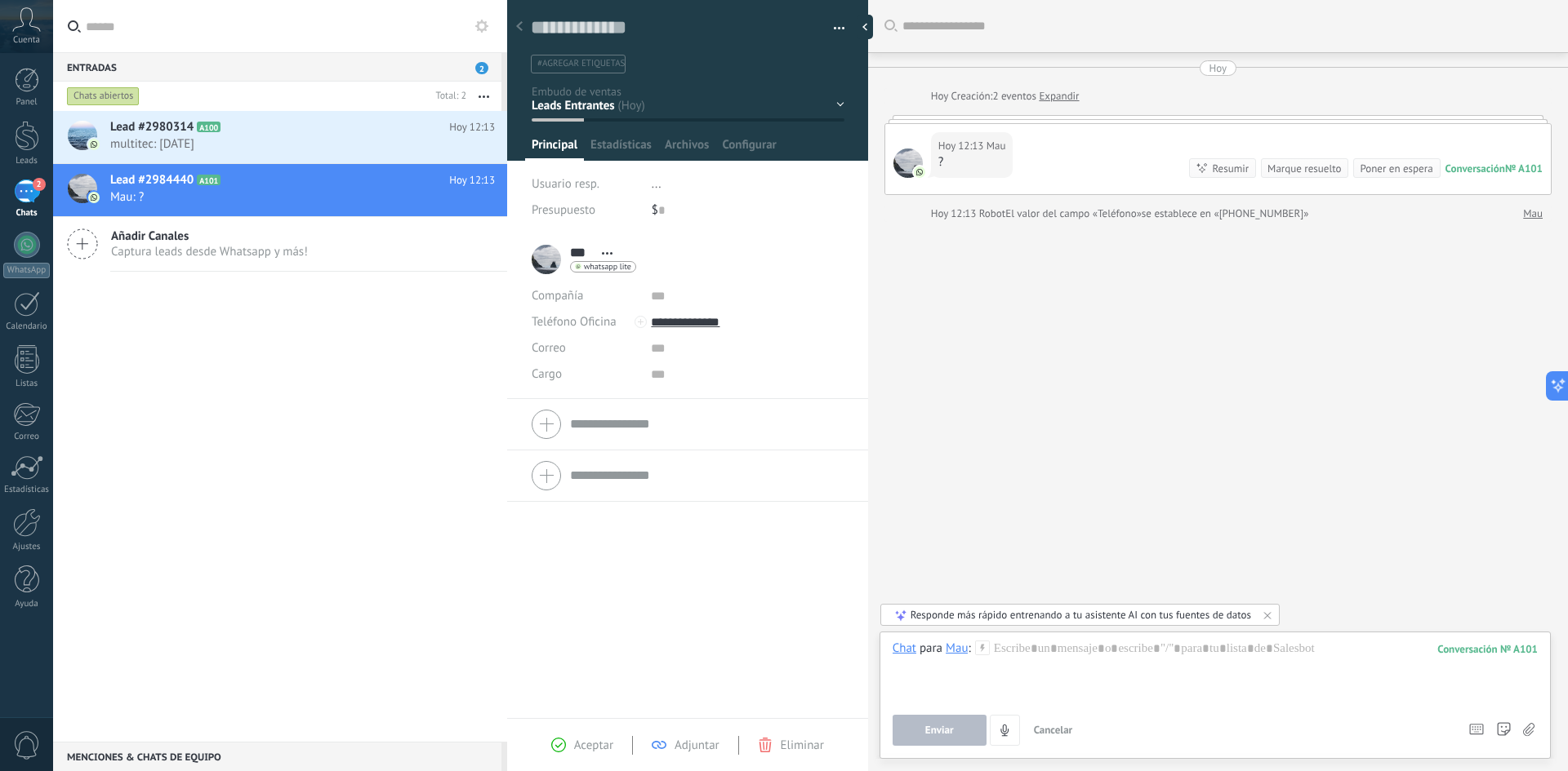
click at [1045, 162] on div "Hoy 12:13 Mau ? Conversación № A101 Conversación № A101 Resumir Resumir Marque …" at bounding box center [1218, 159] width 666 height 70
click at [1045, 171] on div "Resumir" at bounding box center [1230, 169] width 37 height 16
drag, startPoint x: 1114, startPoint y: 162, endPoint x: 1049, endPoint y: 158, distance: 65.1
click at [1045, 158] on div "Hoy 12:13 Mau ? Conversación № A101 Conversación № A101 Resumir Resumir Marque …" at bounding box center [1218, 159] width 666 height 70
drag, startPoint x: 914, startPoint y: 158, endPoint x: 1033, endPoint y: 147, distance: 119.5
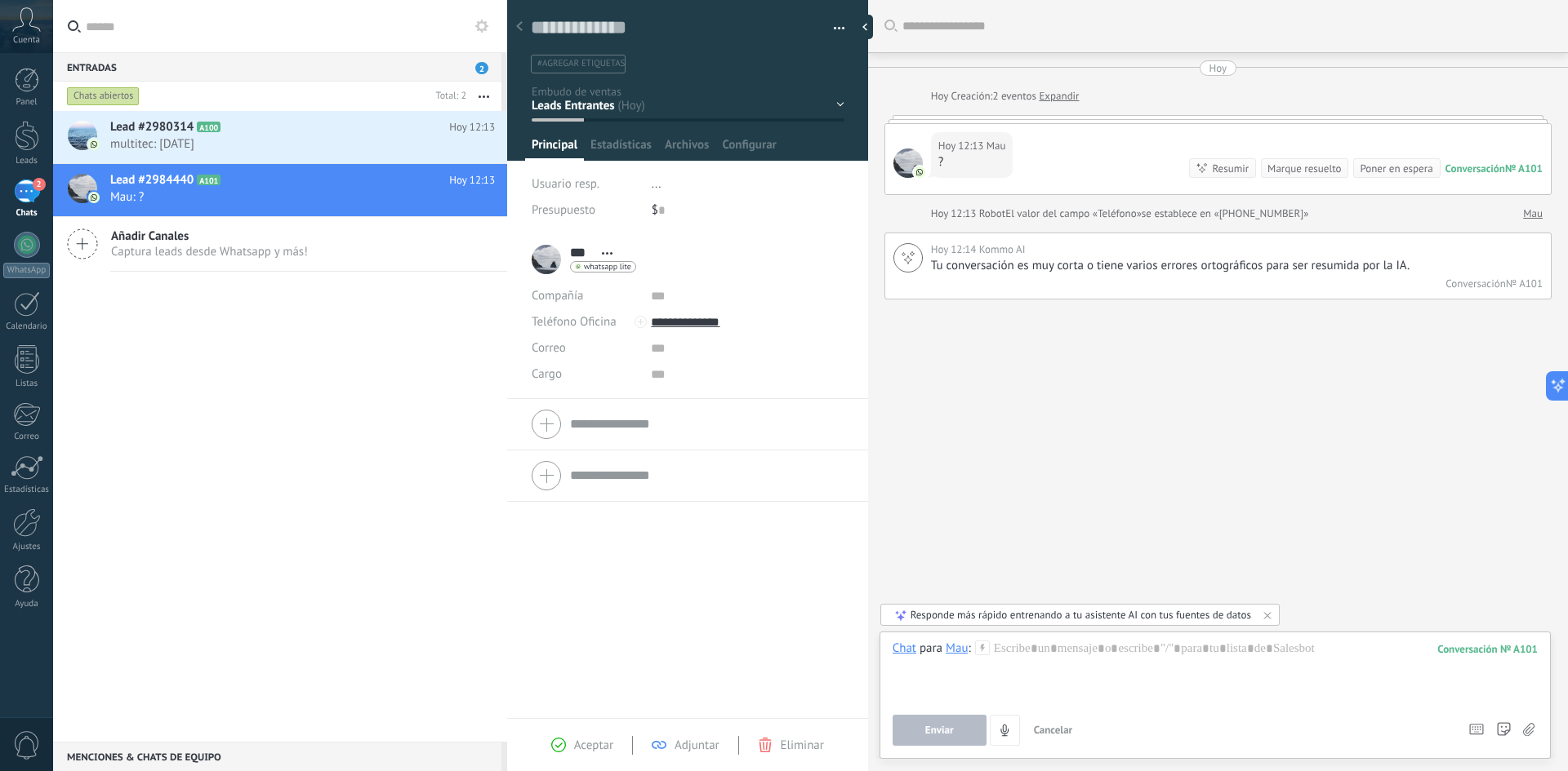
click at [1033, 147] on div "Hoy 12:13 Mau ? Conversación № A101 Conversación № A101 Resumir Resumir Marque …" at bounding box center [1218, 159] width 666 height 70
click at [289, 127] on h2 "Lead #2980314 A100" at bounding box center [279, 127] width 339 height 17
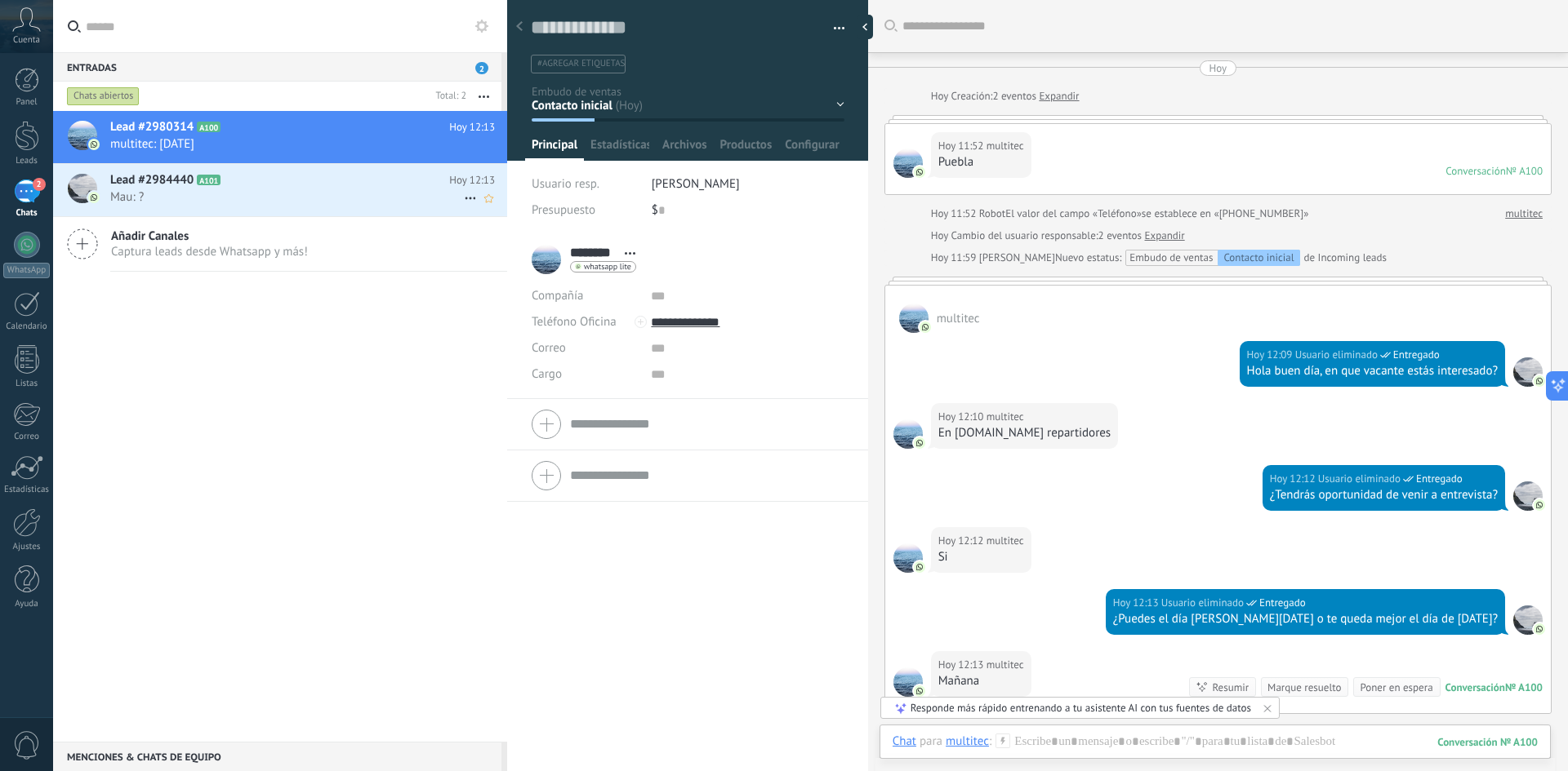
click at [234, 184] on icon at bounding box center [233, 180] width 17 height 17
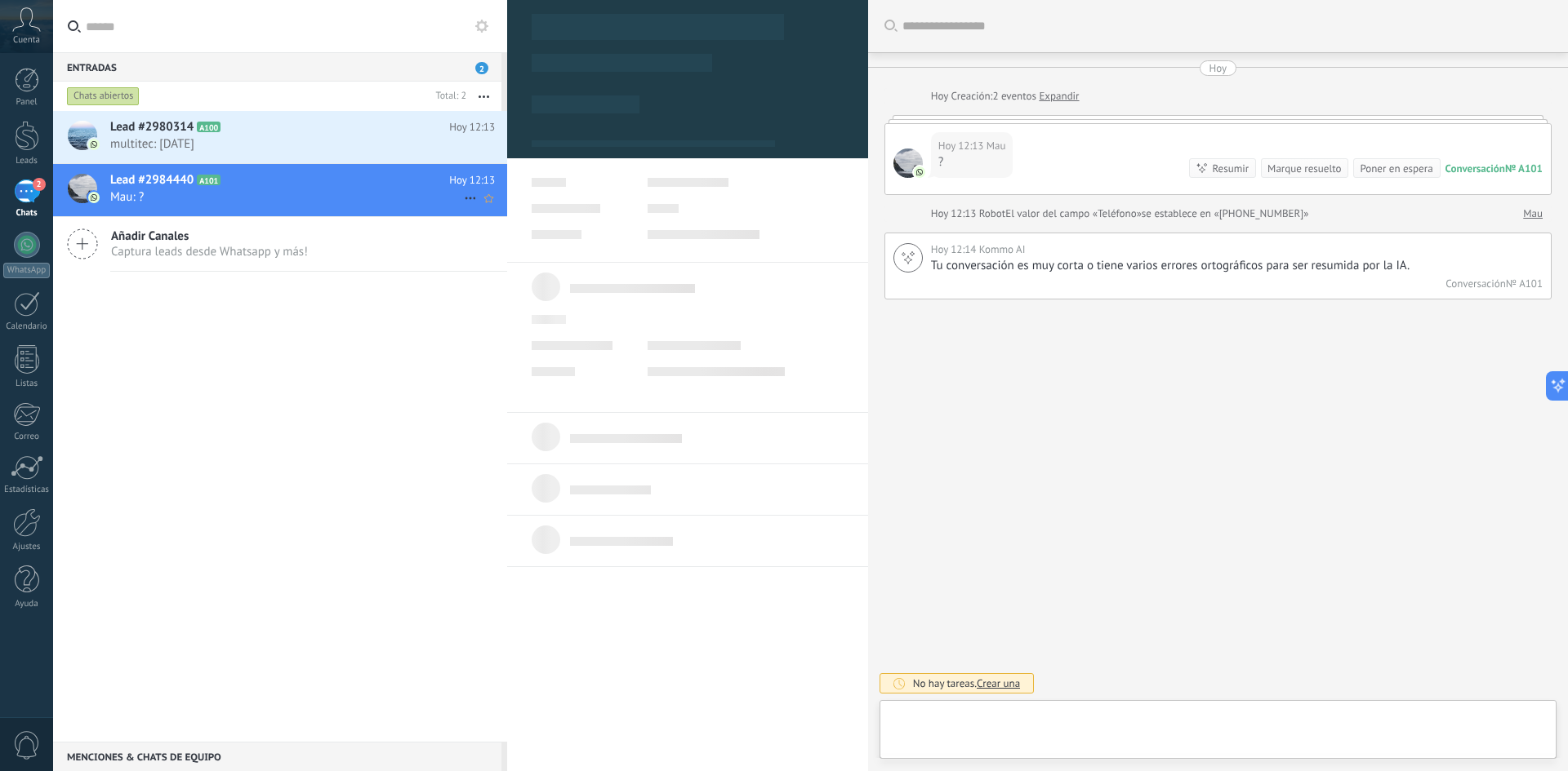
type textarea "**********"
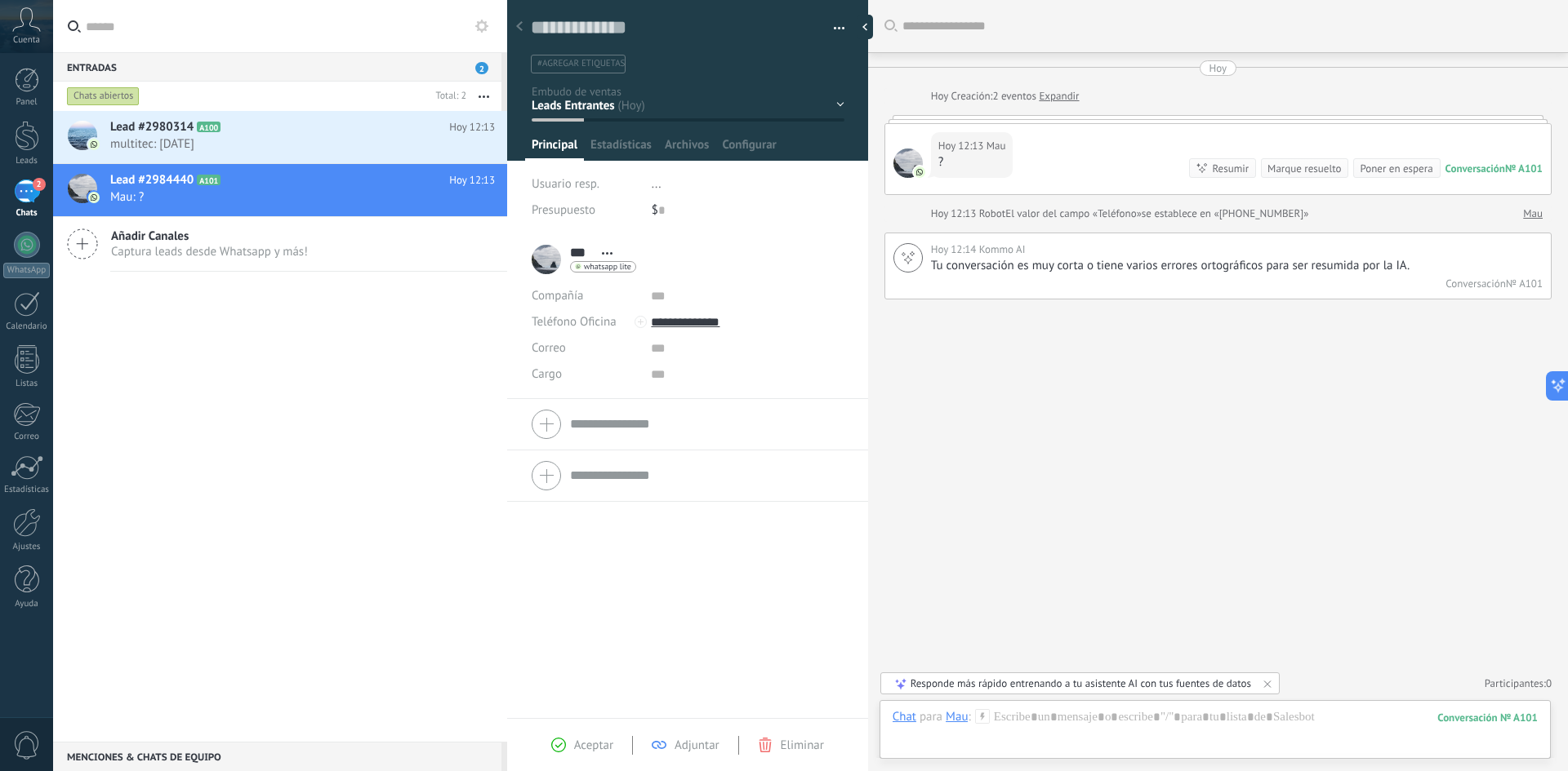
click at [1012, 166] on div "Hoy 12:13 Mau ?" at bounding box center [972, 155] width 83 height 46
click at [1045, 148] on div "Hoy 12:13 Mau ? Conversación № A101 Conversación № A101 Resumir Resumir Marque …" at bounding box center [1218, 159] width 666 height 70
click at [1045, 477] on div at bounding box center [1215, 734] width 645 height 49
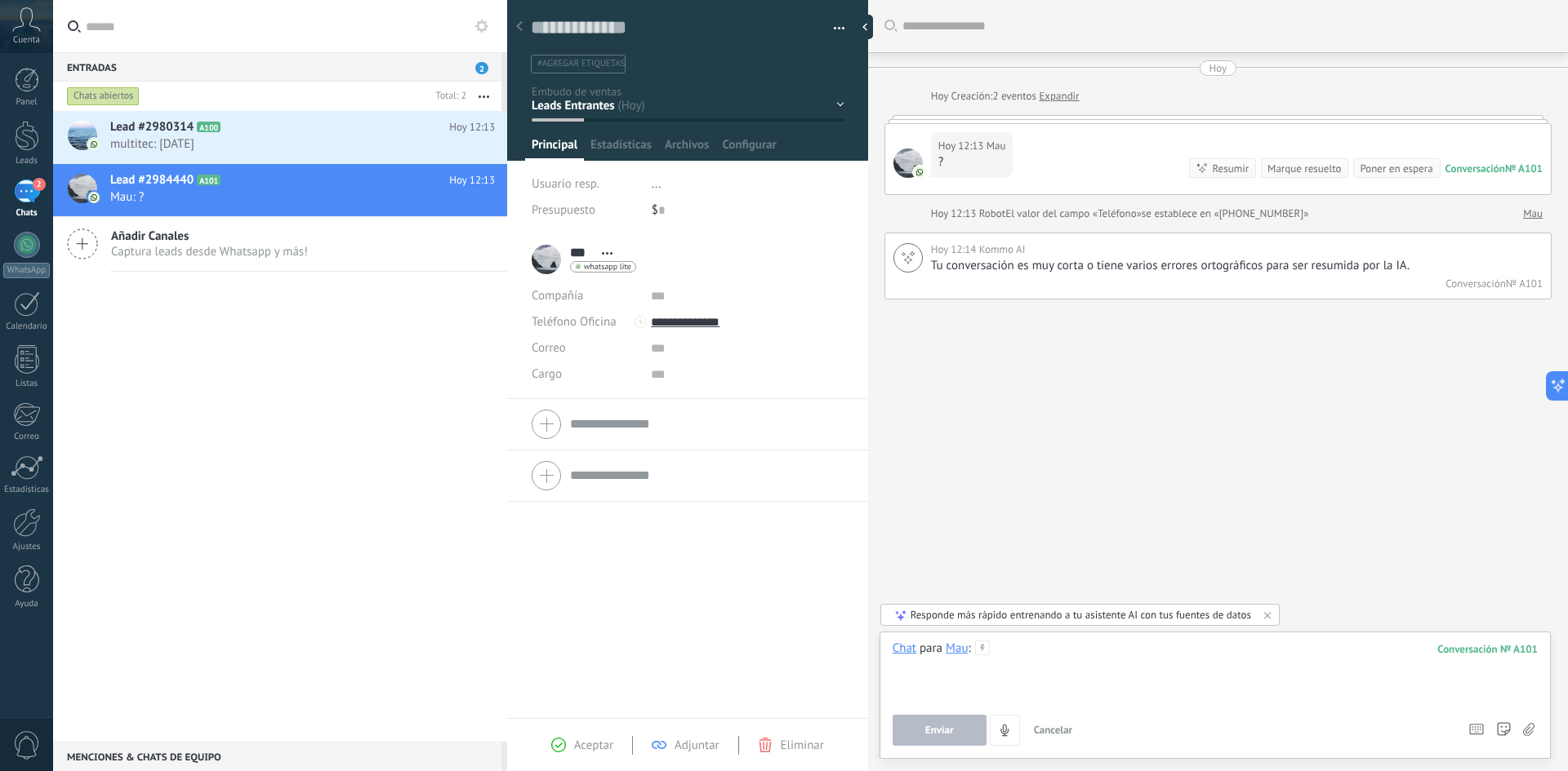
click at [1045, 477] on div at bounding box center [1215, 671] width 645 height 62
click at [932, 477] on span "Enviar" at bounding box center [939, 730] width 29 height 11
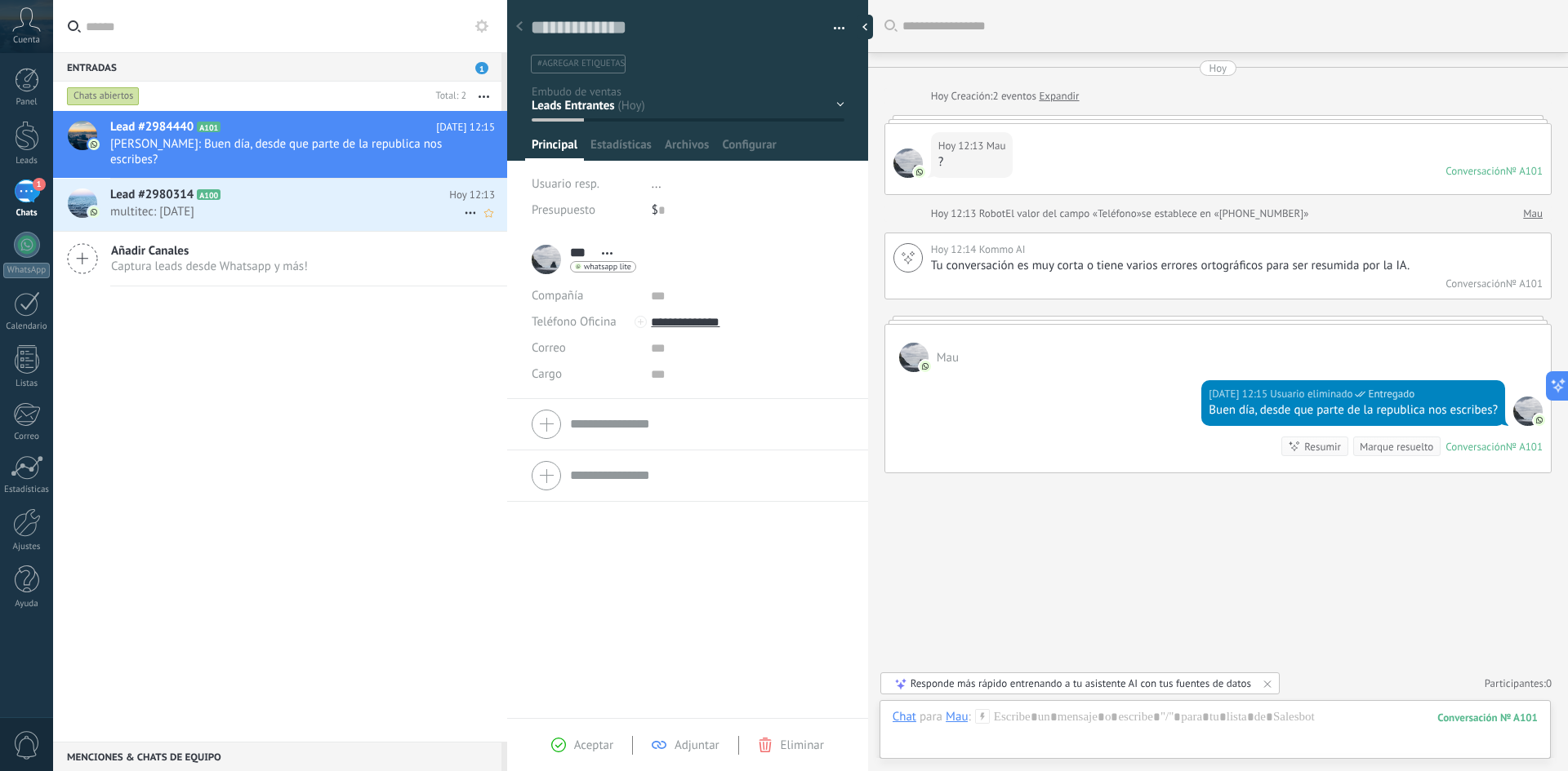
click at [230, 204] on div "Lead #2980314 A100 Hoy 12:13 multitec: Mañana" at bounding box center [309, 204] width 397 height 51
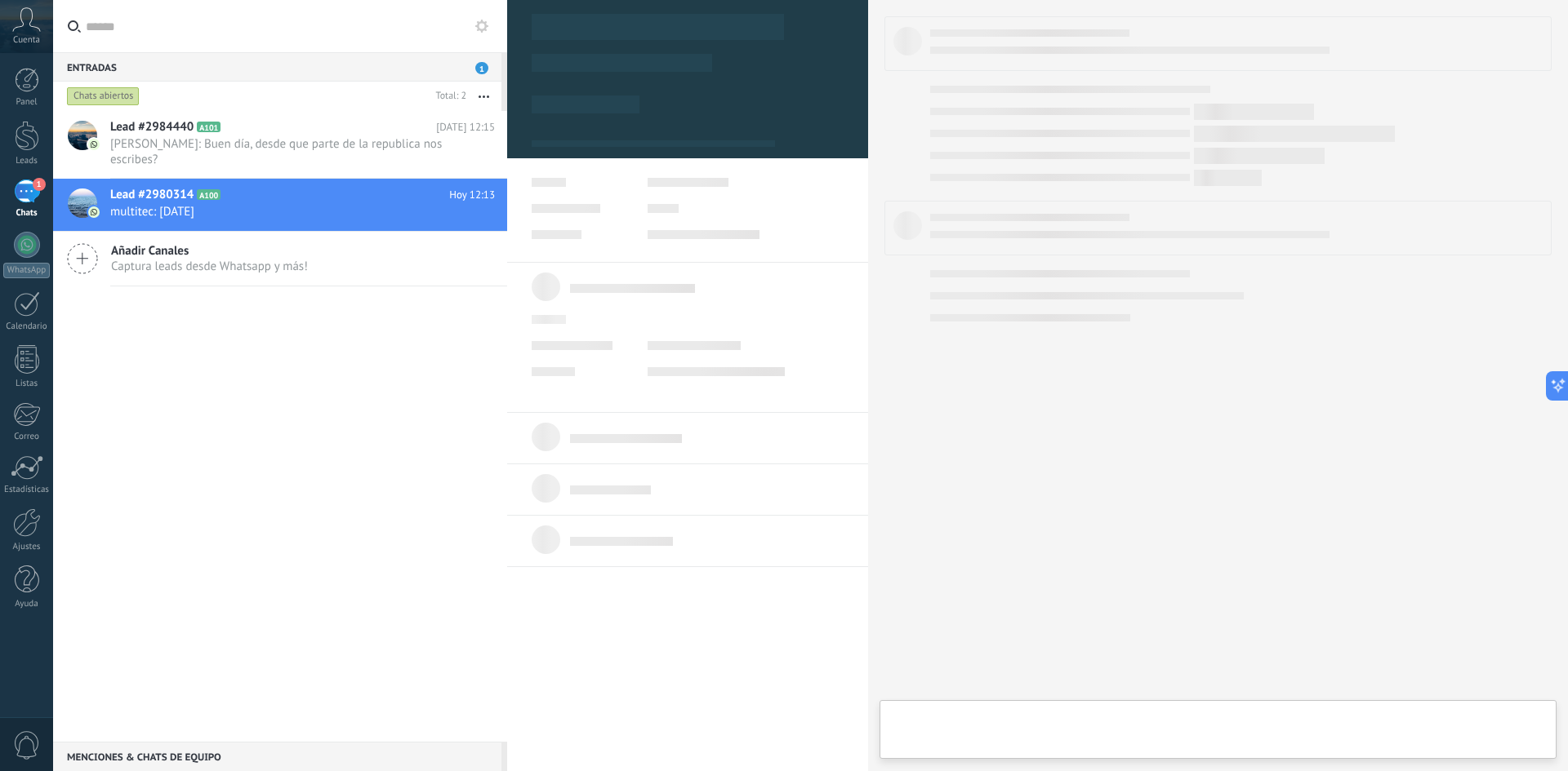
type textarea "**********"
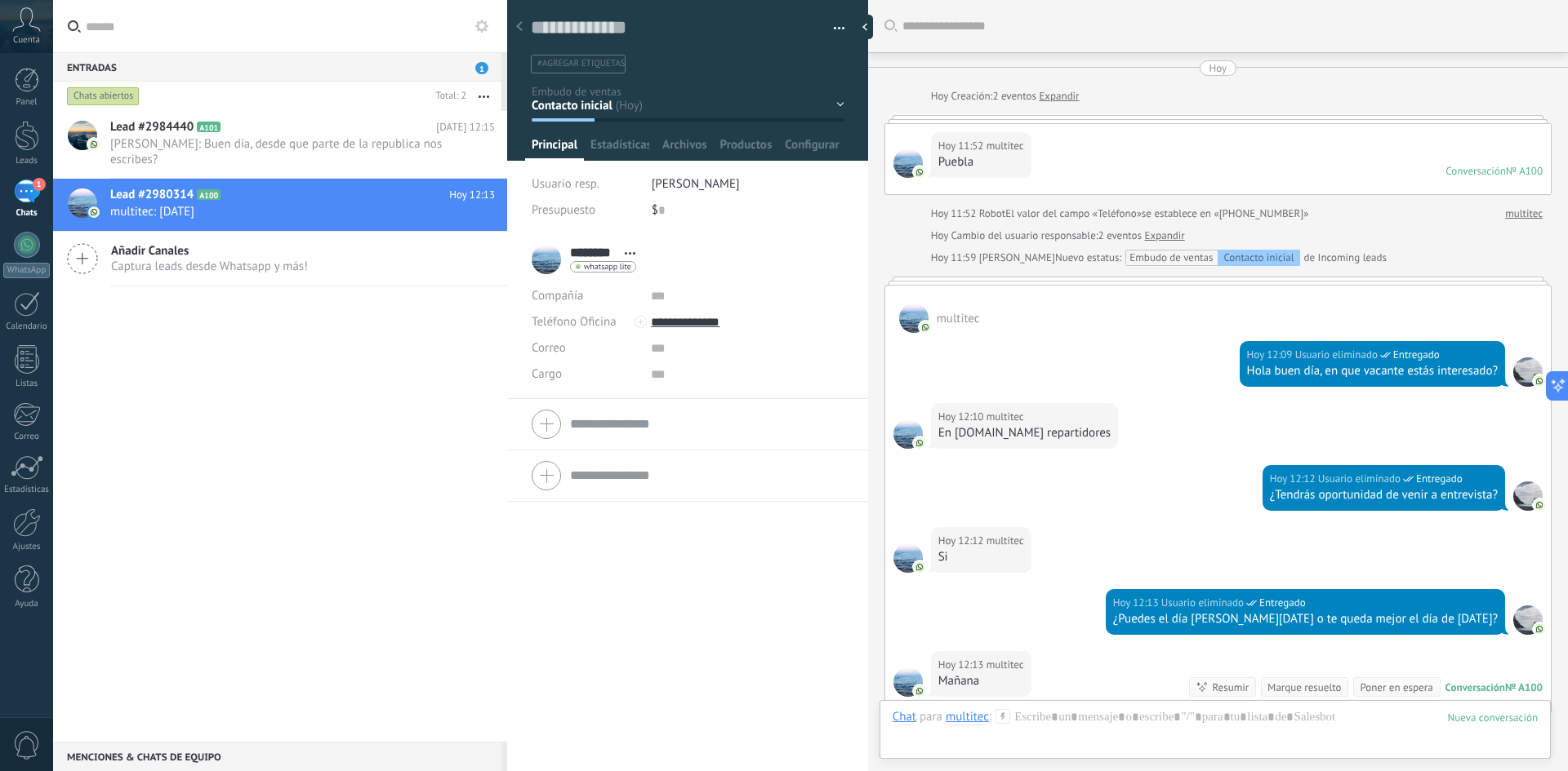
scroll to position [228, 0]
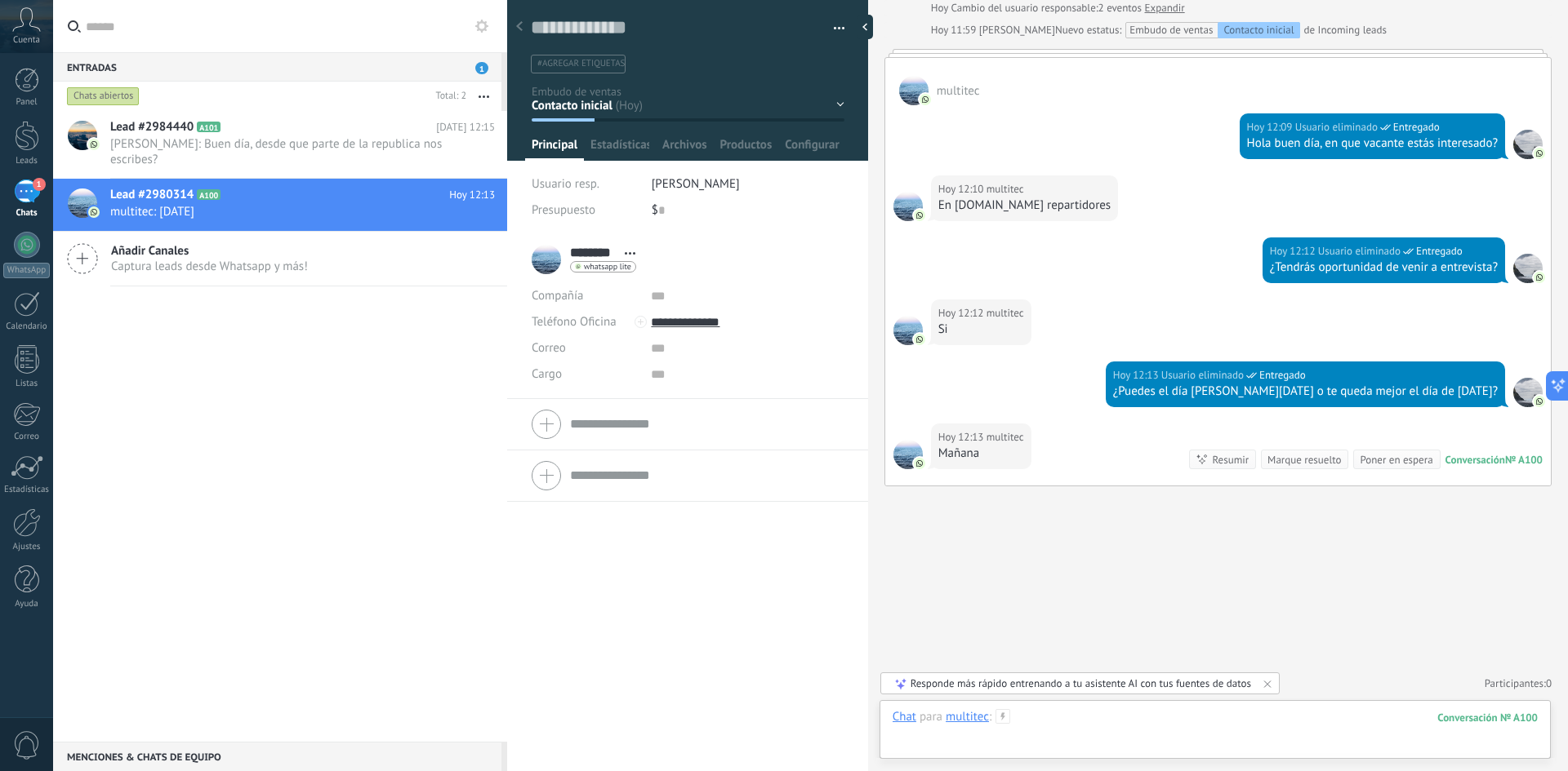
click at [1045, 477] on div at bounding box center [1215, 734] width 645 height 49
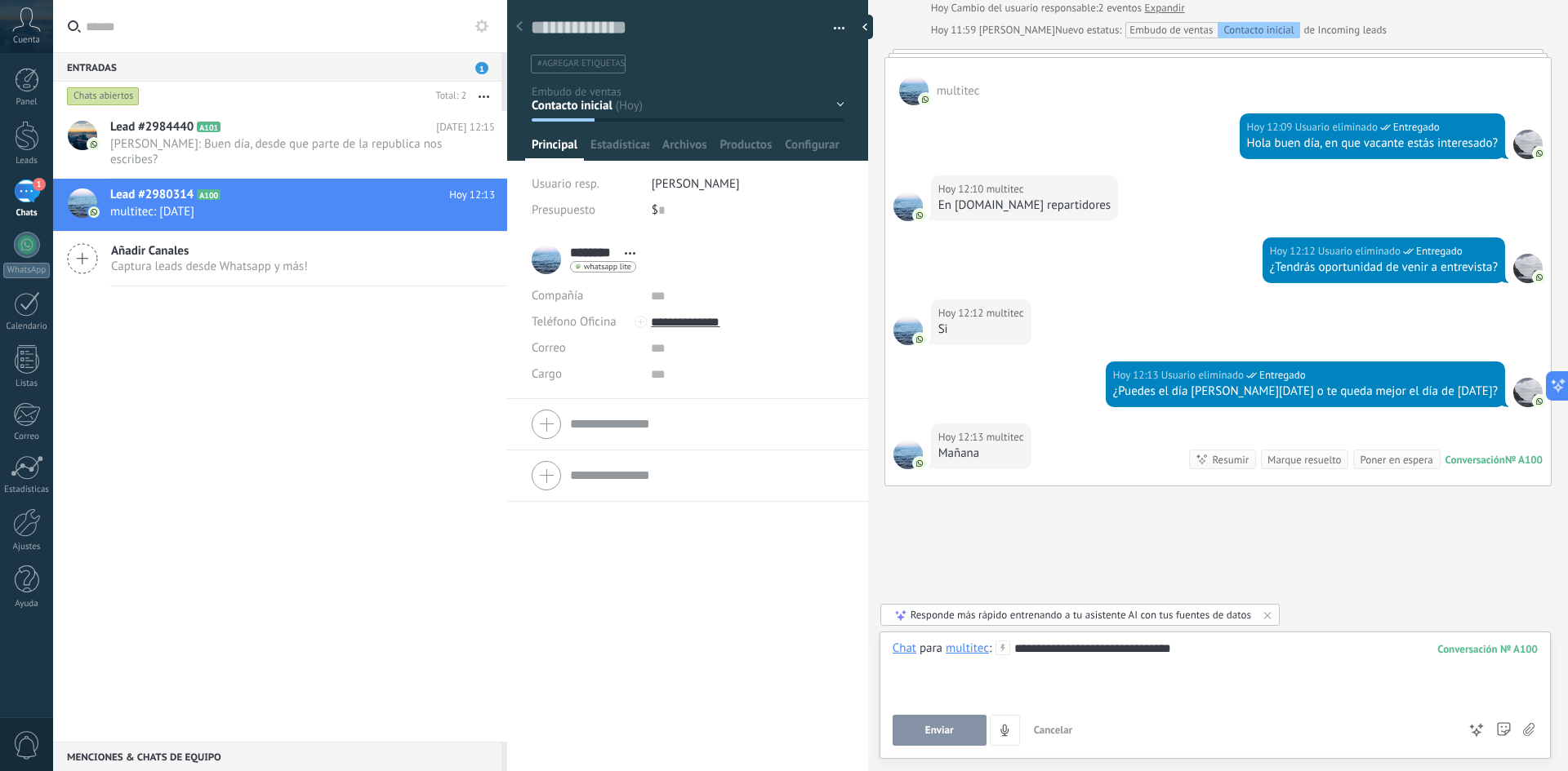
click at [972, 477] on button "Enviar" at bounding box center [939, 731] width 94 height 31
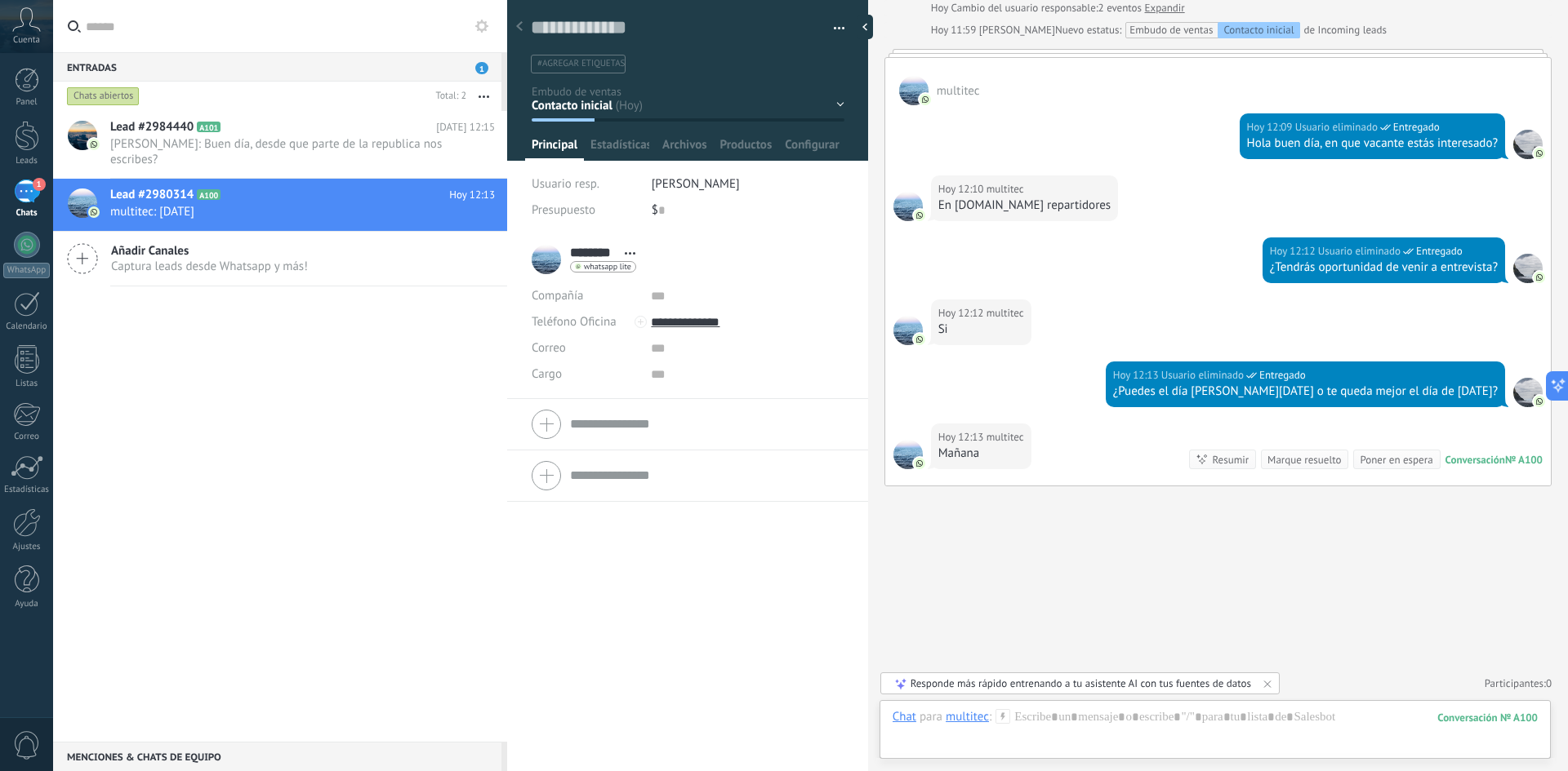
scroll to position [320, 0]
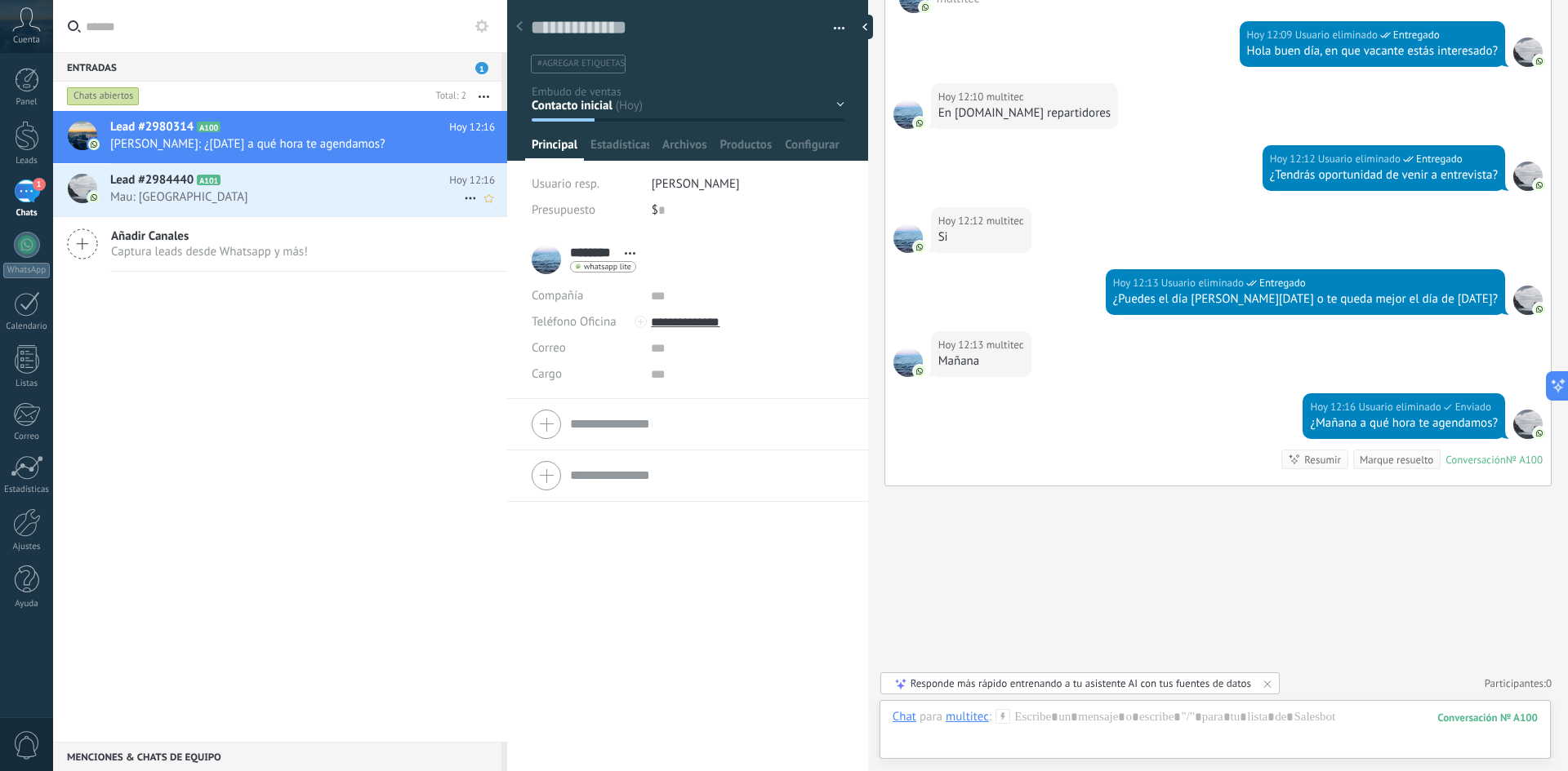
click at [279, 191] on span "Mau: Puebla" at bounding box center [287, 198] width 353 height 16
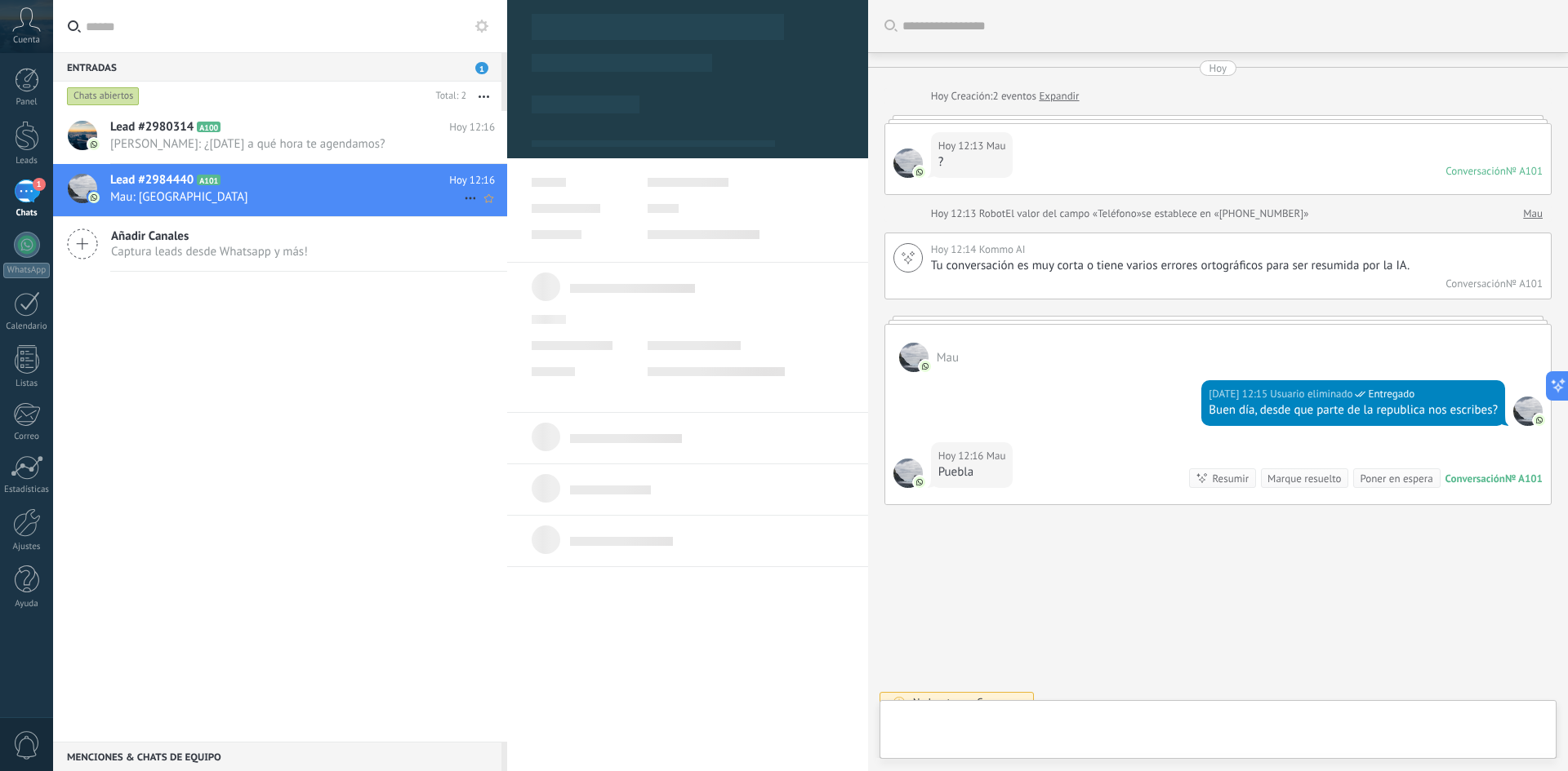
type textarea "**********"
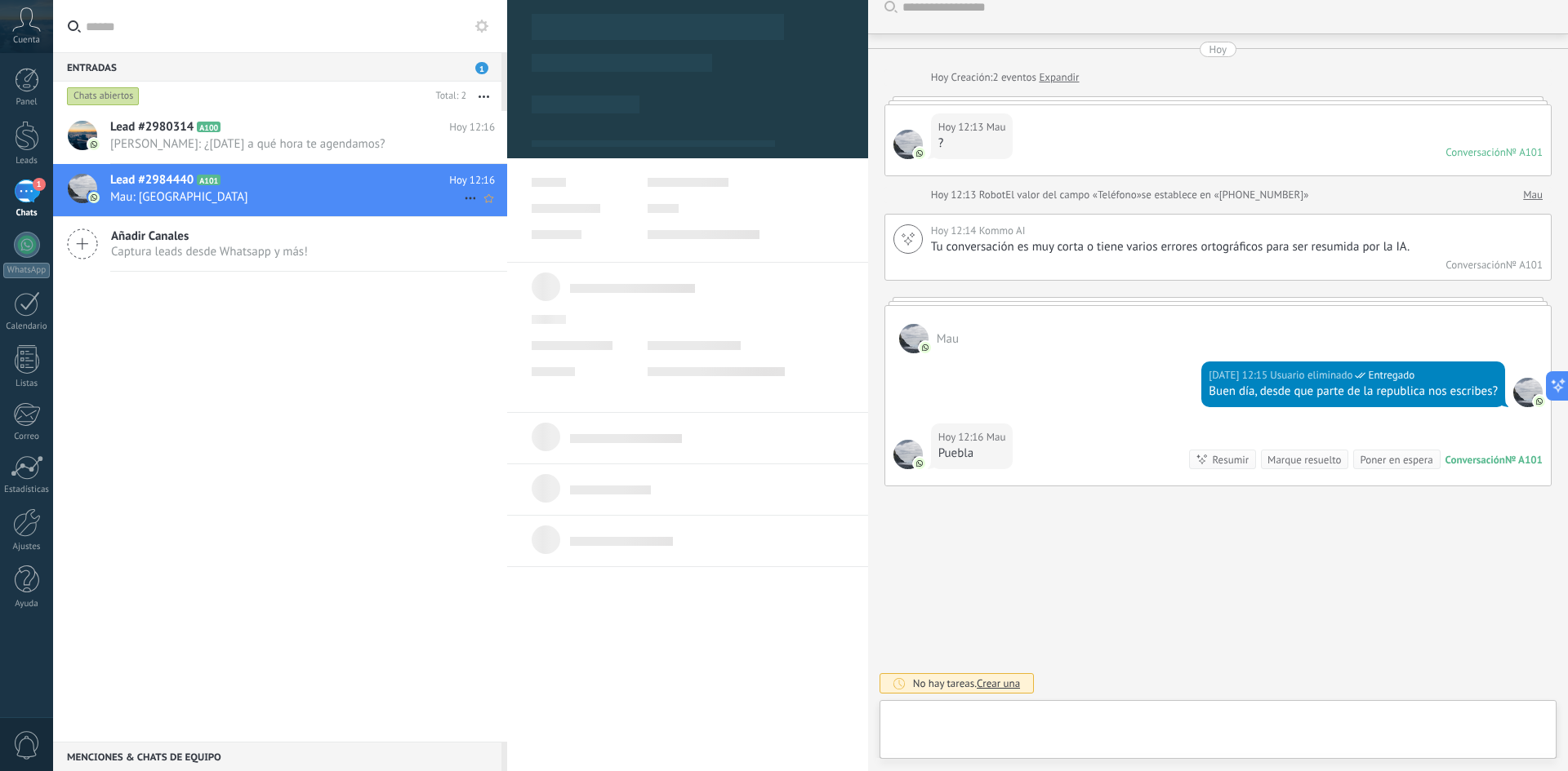
scroll to position [24, 0]
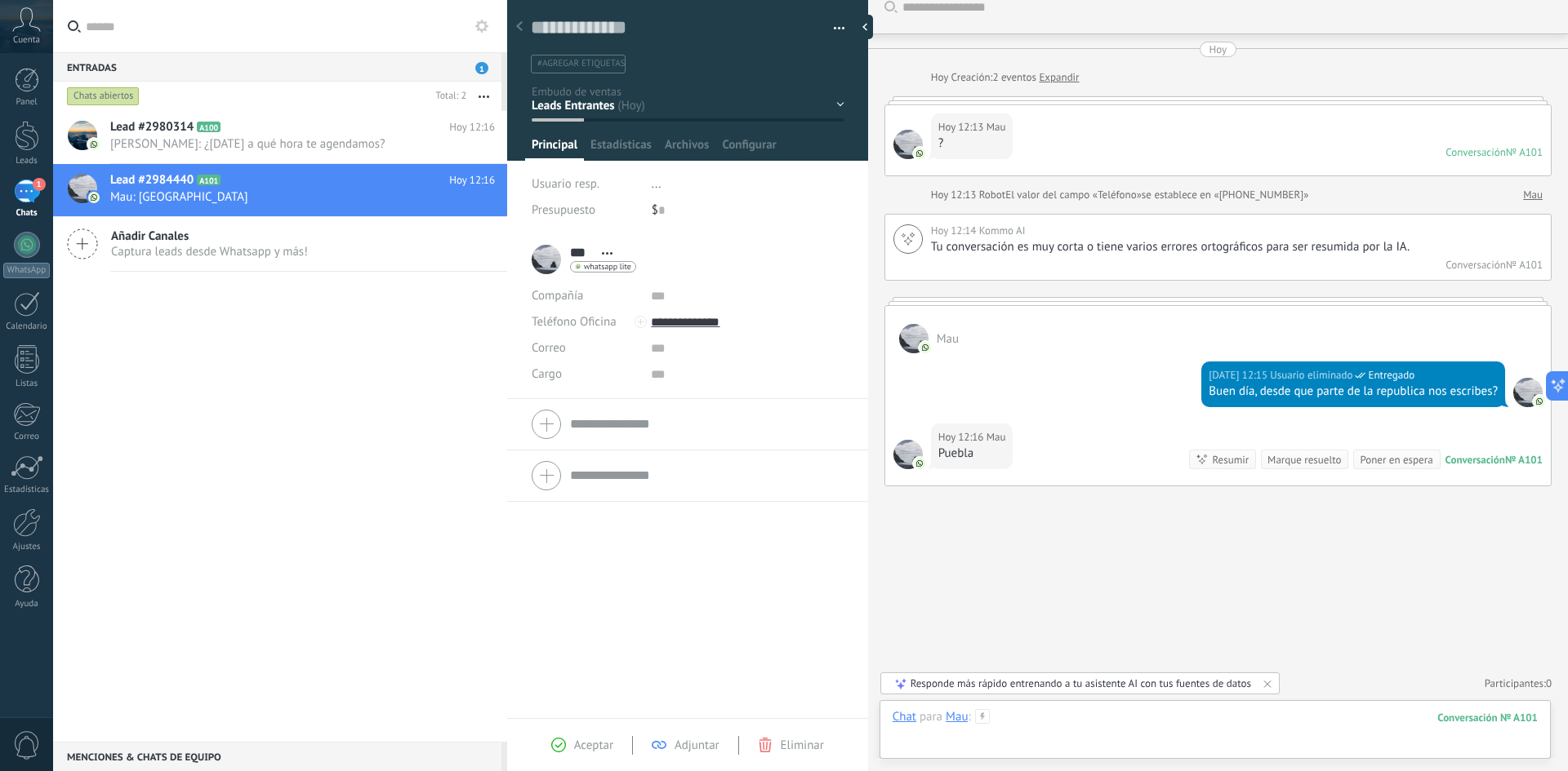
click at [1045, 477] on div at bounding box center [1215, 734] width 645 height 49
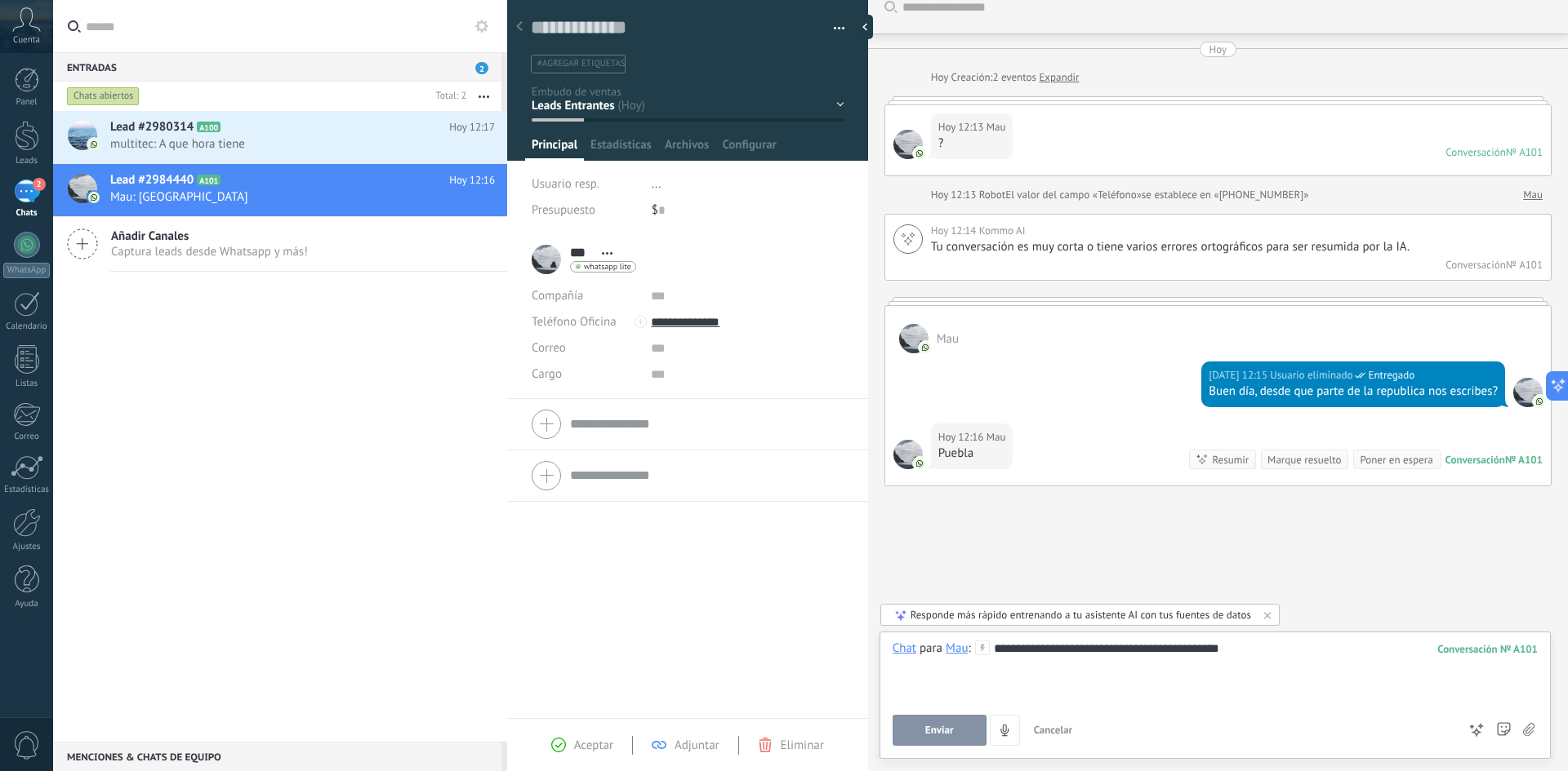
click at [966, 477] on button "Enviar" at bounding box center [939, 731] width 94 height 31
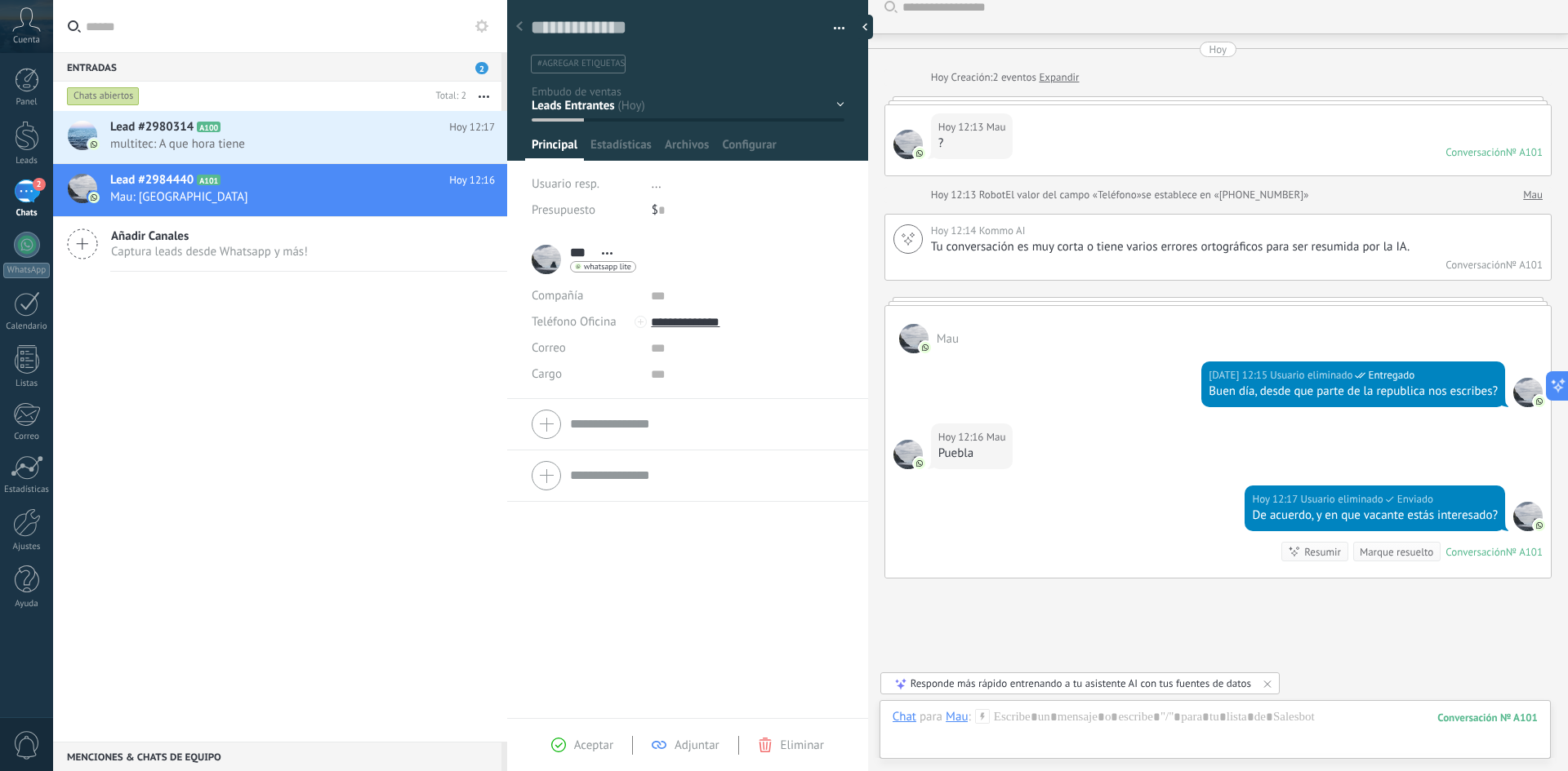
scroll to position [111, 0]
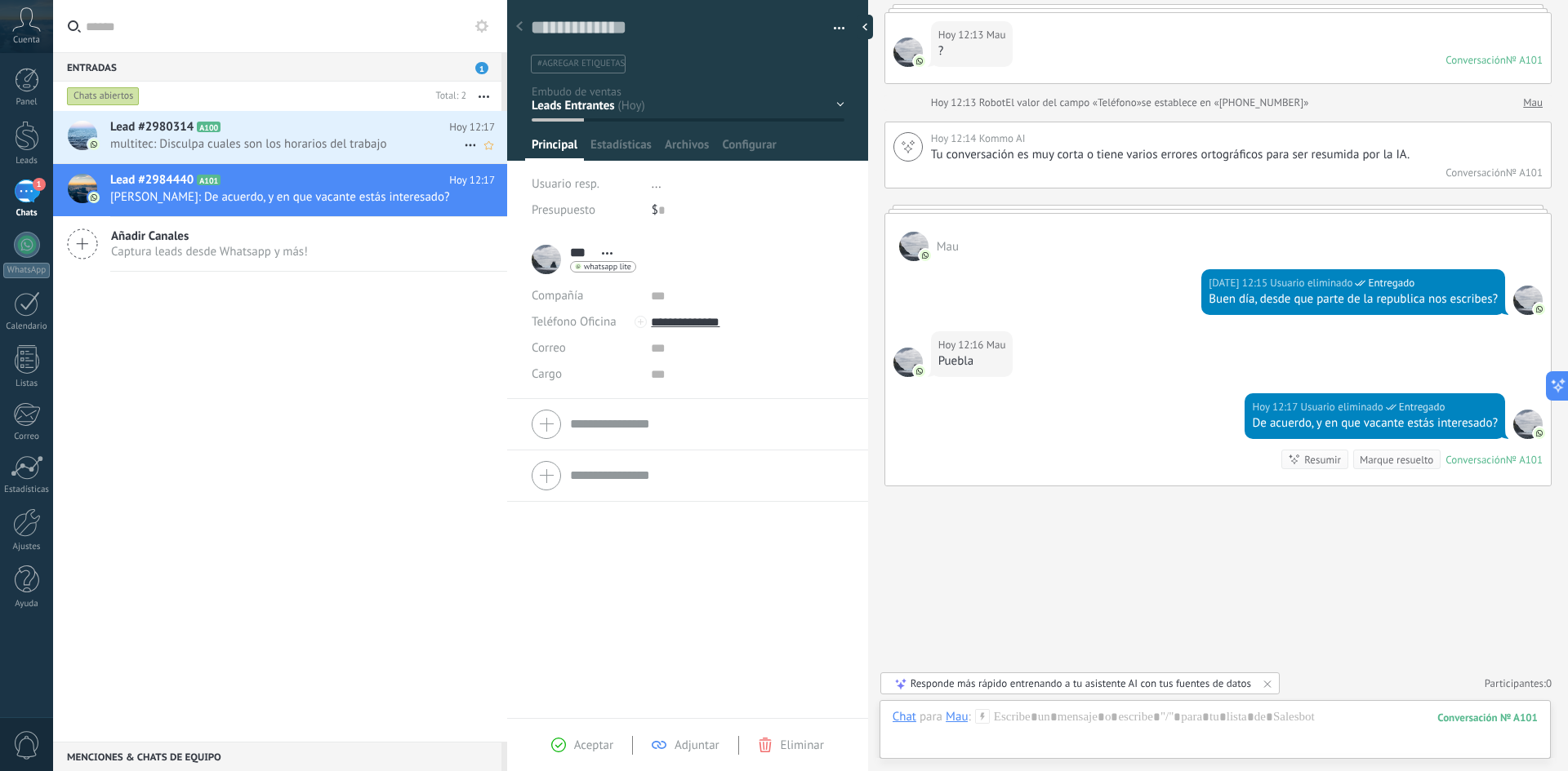
click at [321, 145] on span "multitec: Disculpa cuales son los horarios del trabajo" at bounding box center [287, 144] width 353 height 16
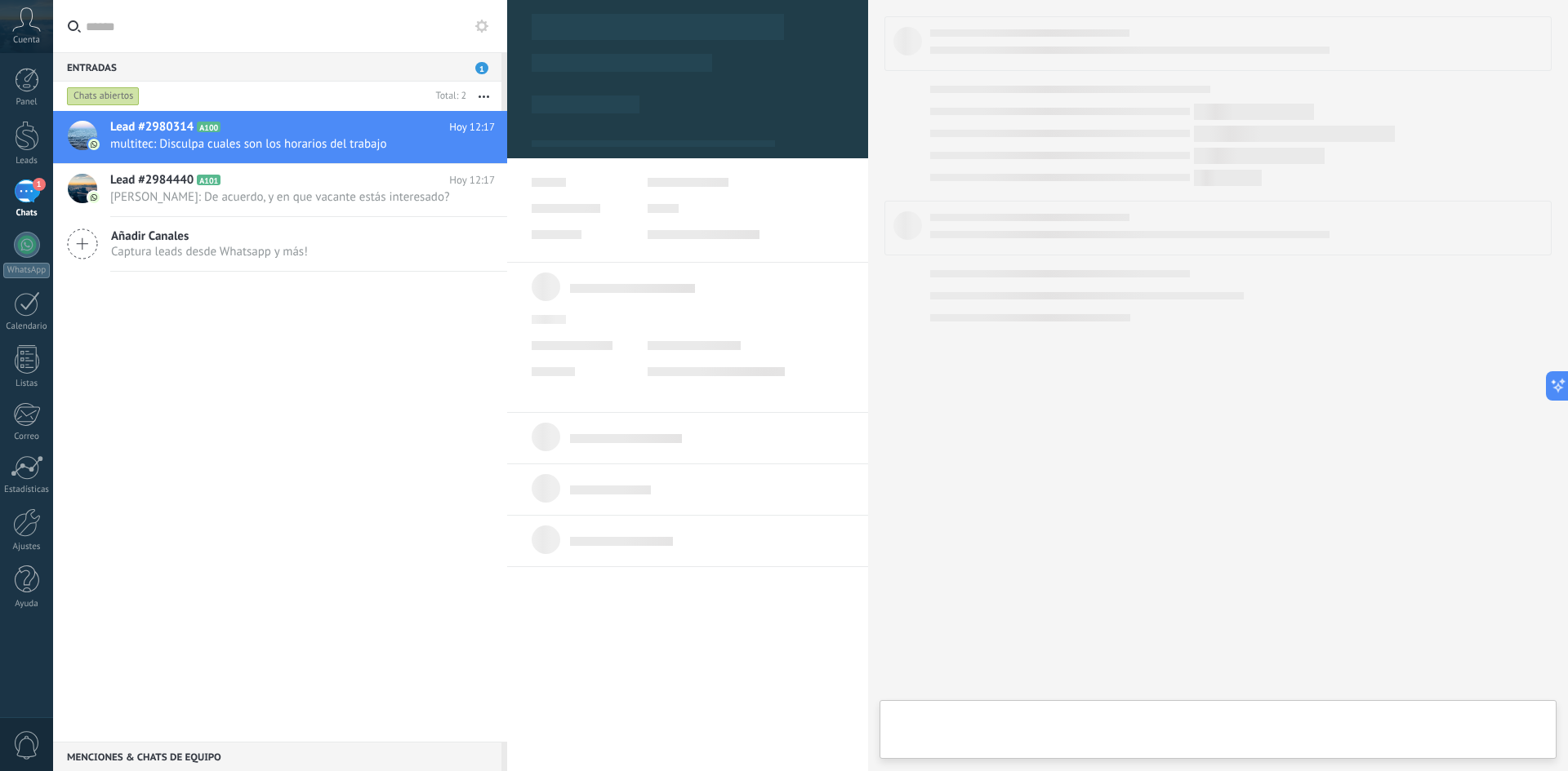
type textarea "**********"
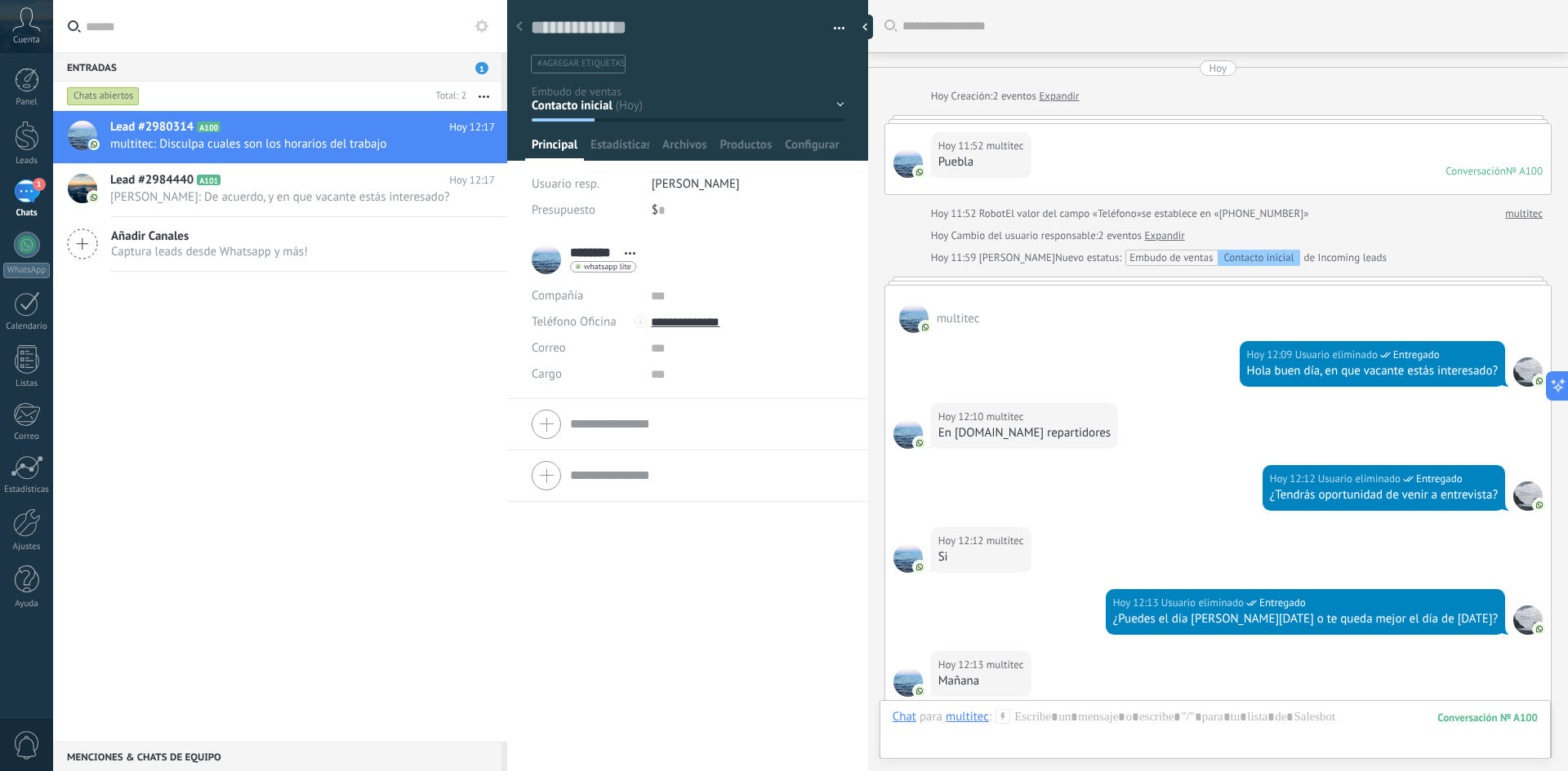
scroll to position [402, 0]
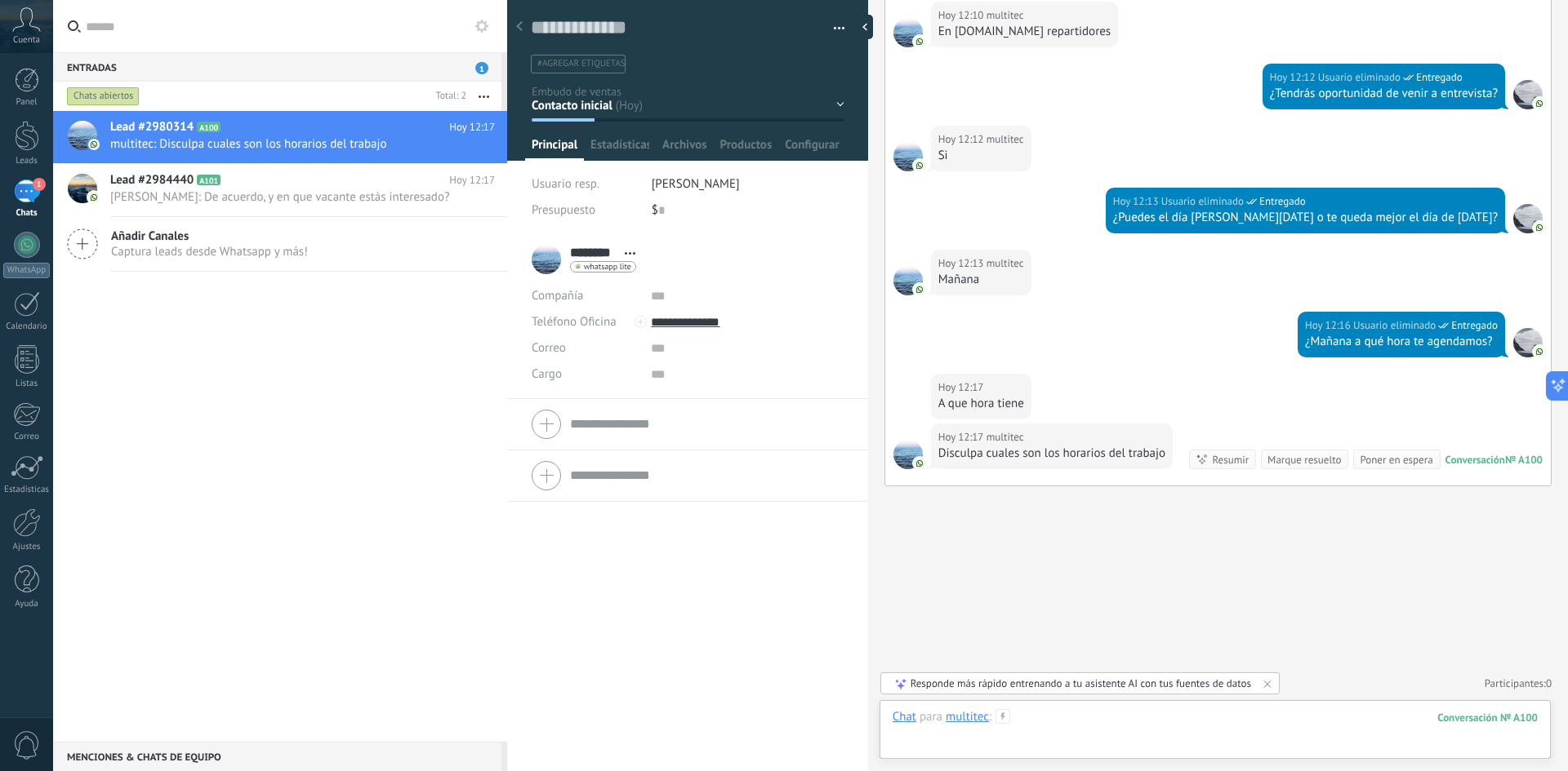
click at [1045, 477] on div at bounding box center [1215, 734] width 645 height 49
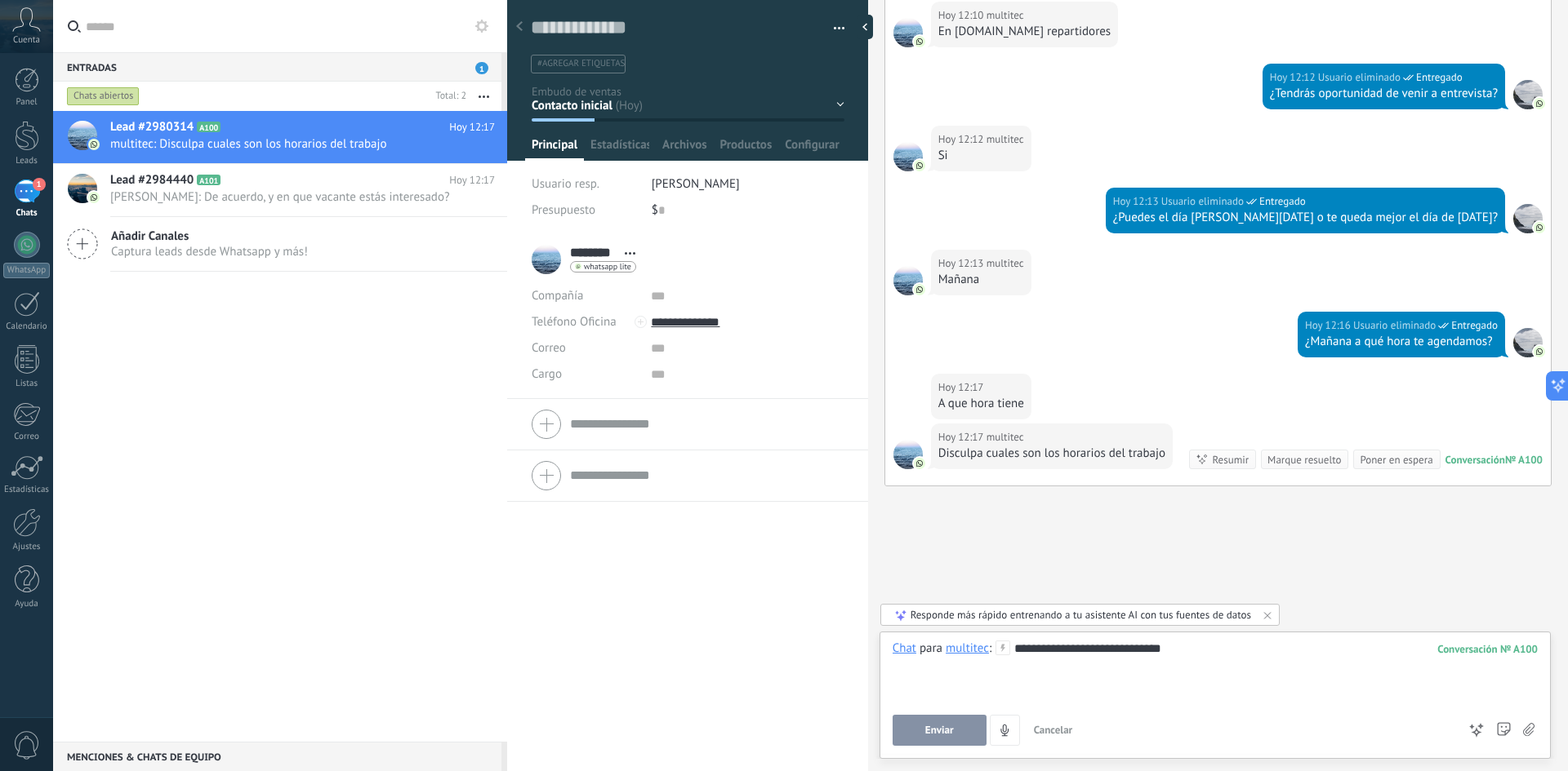
click at [925, 477] on button "Enviar" at bounding box center [939, 731] width 94 height 31
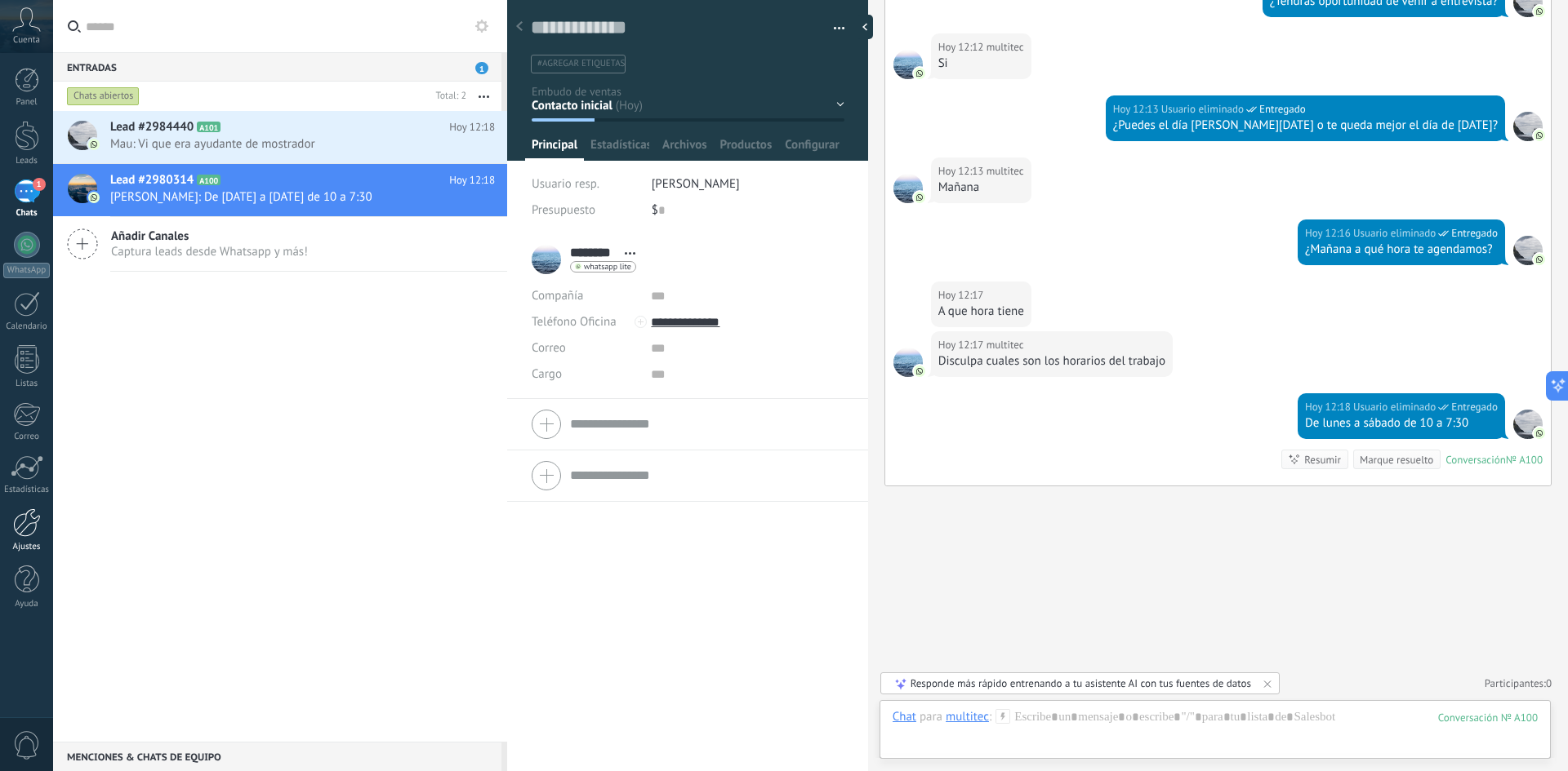
click at [34, 477] on div "Ajustes" at bounding box center [27, 547] width 47 height 10
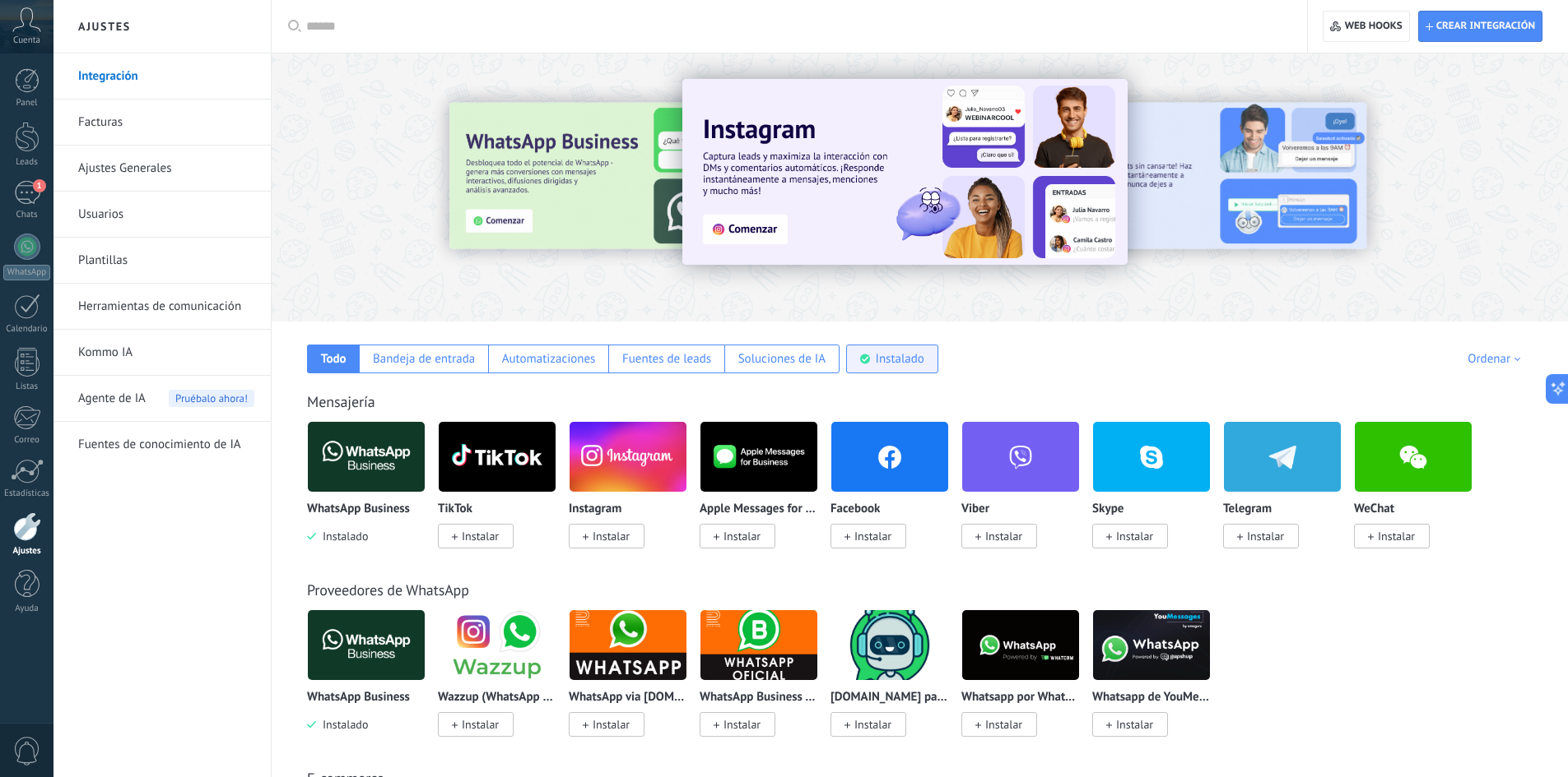
click at [926, 356] on div "Instalado" at bounding box center [891, 359] width 92 height 29
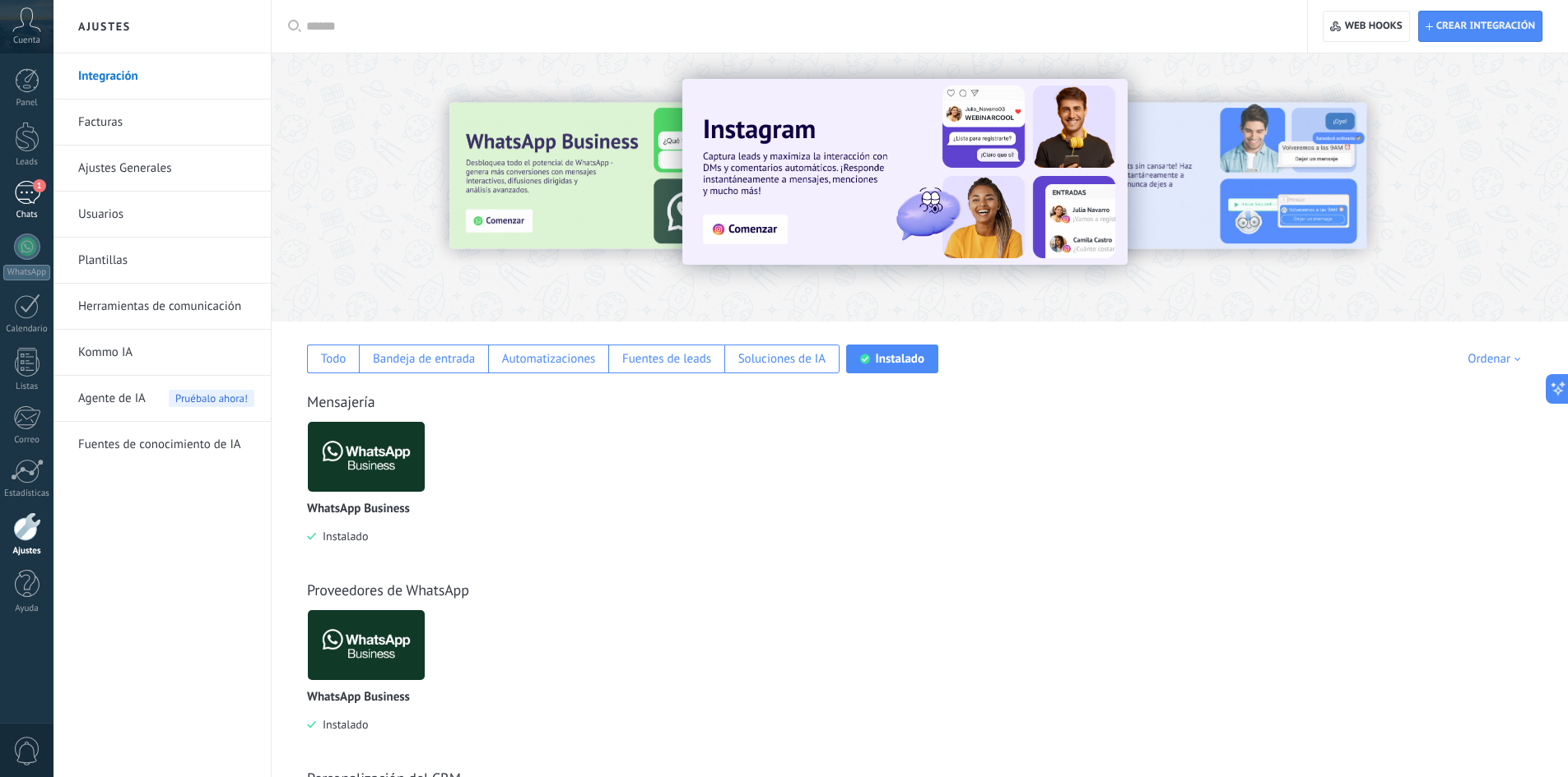
click at [16, 203] on div "1" at bounding box center [27, 192] width 26 height 24
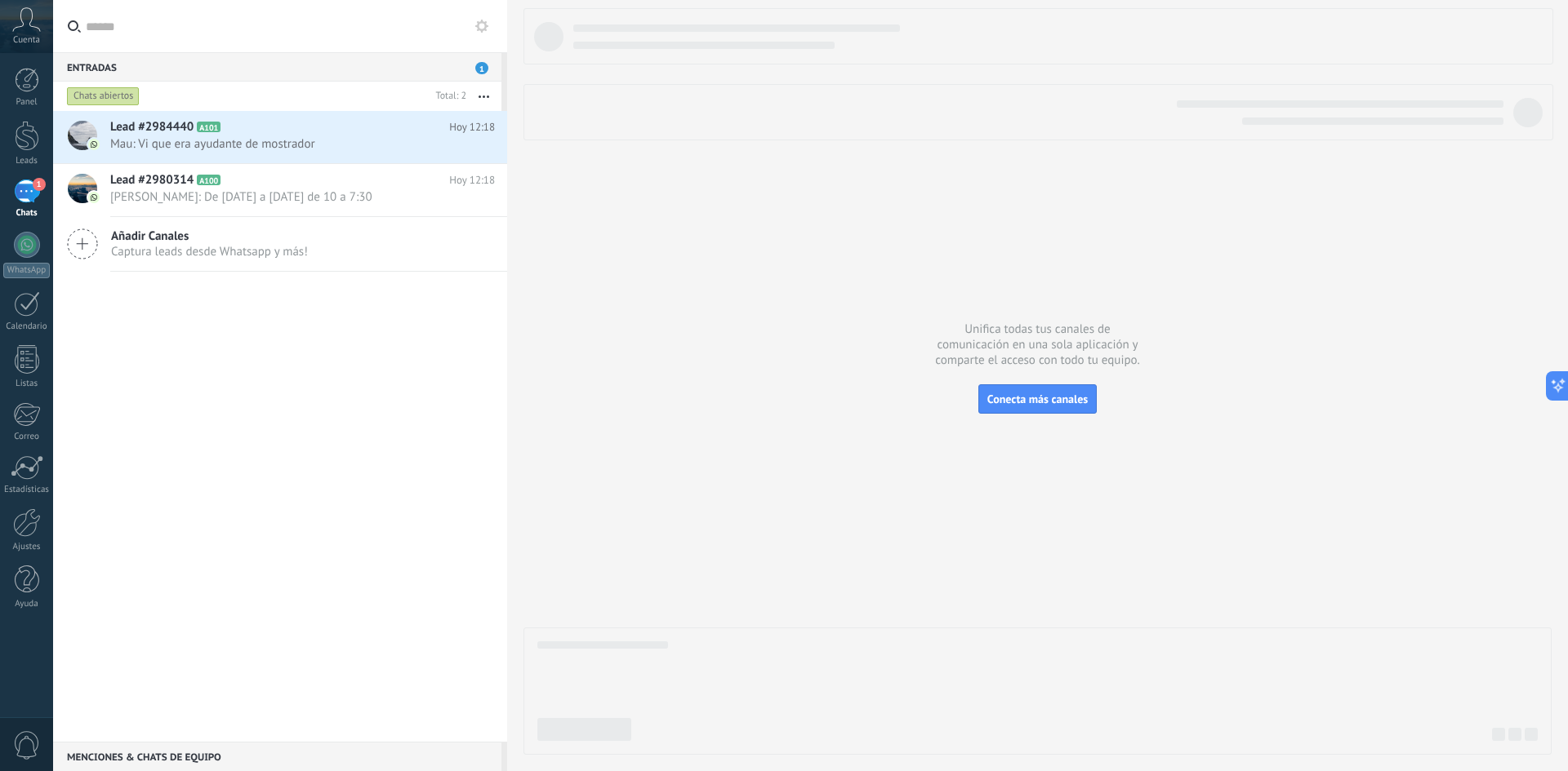
click at [83, 241] on use at bounding box center [83, 245] width 30 height 30
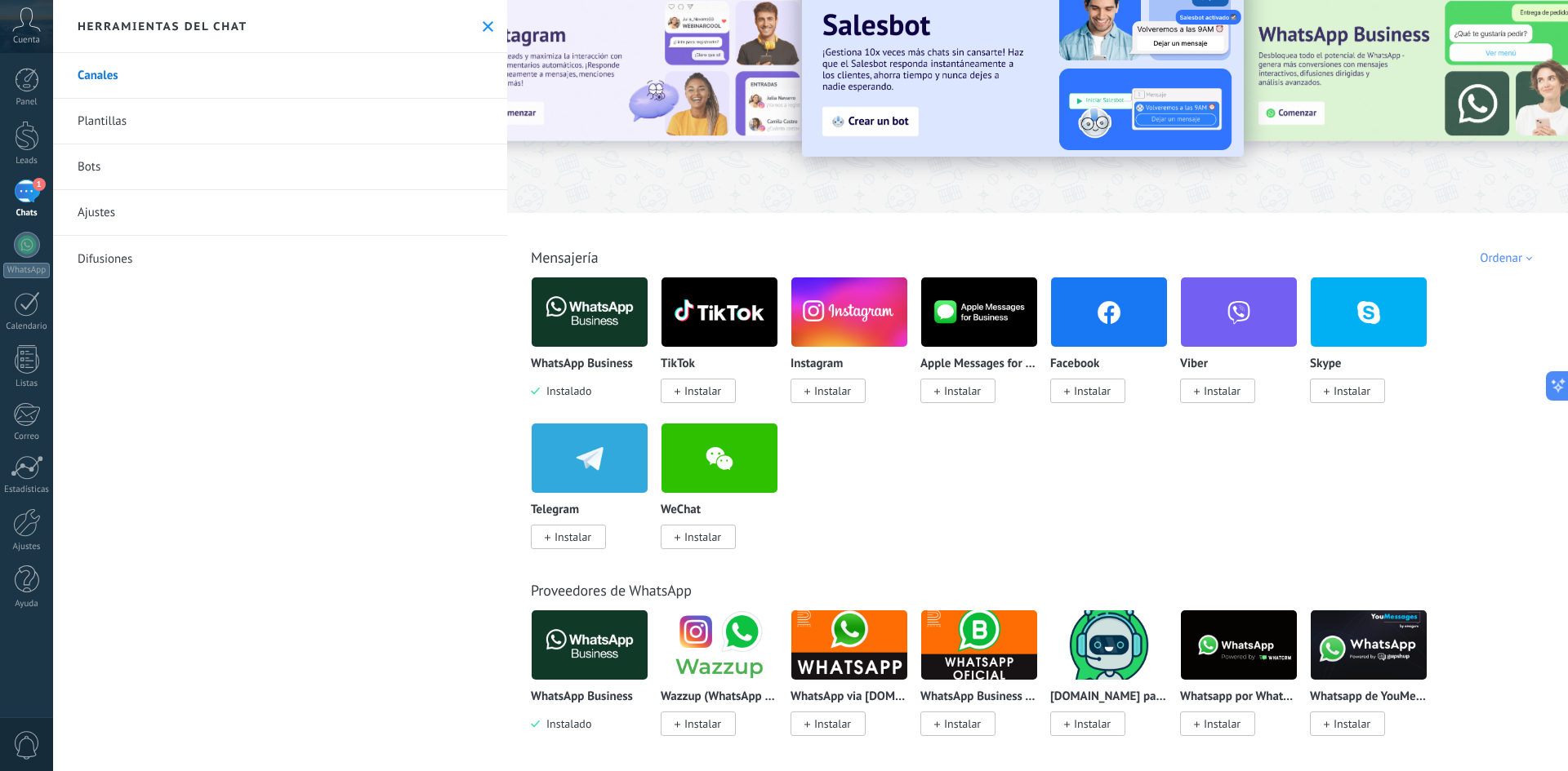
scroll to position [82, 0]
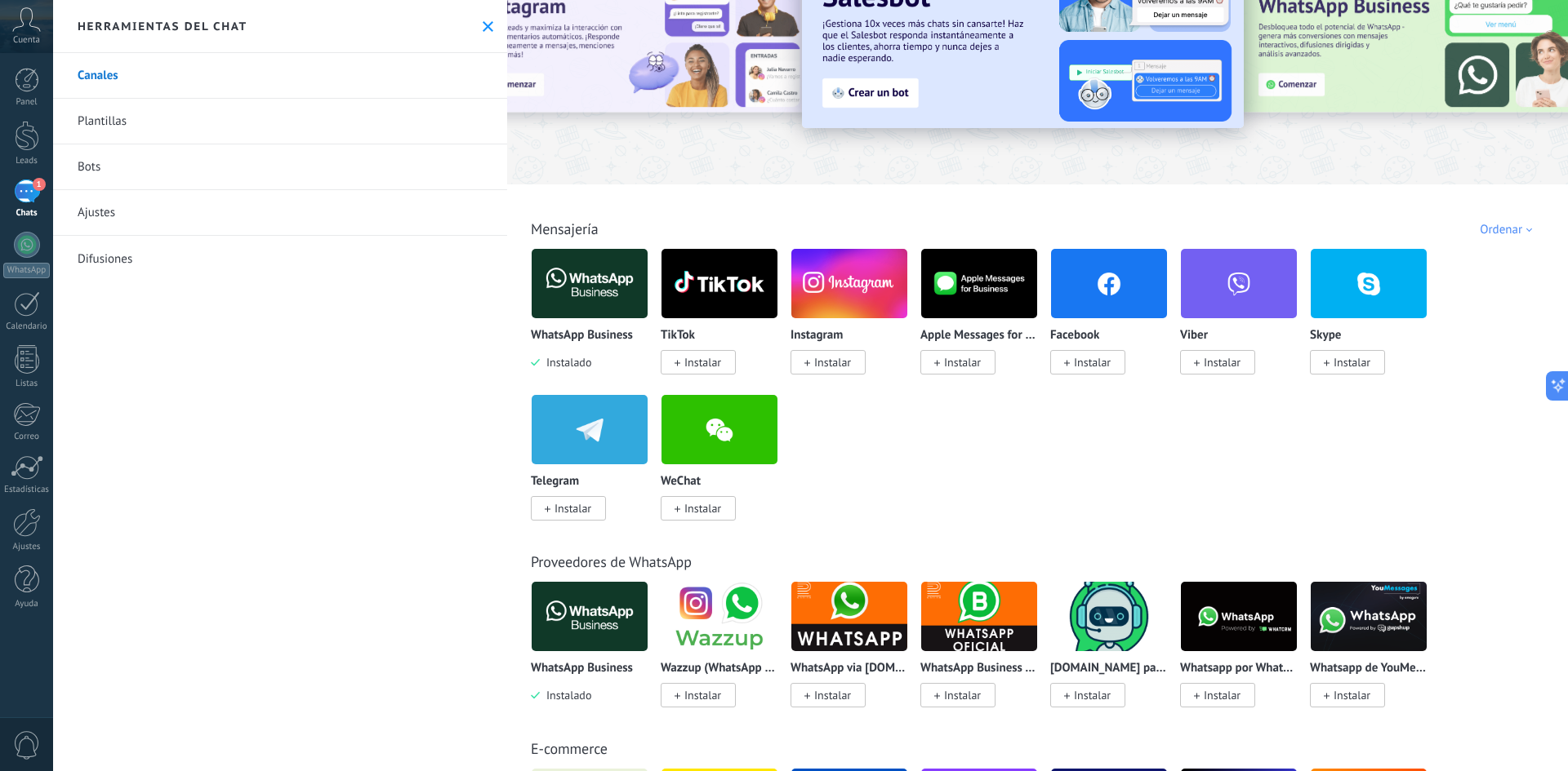
click at [569, 312] on img at bounding box center [589, 283] width 116 height 79
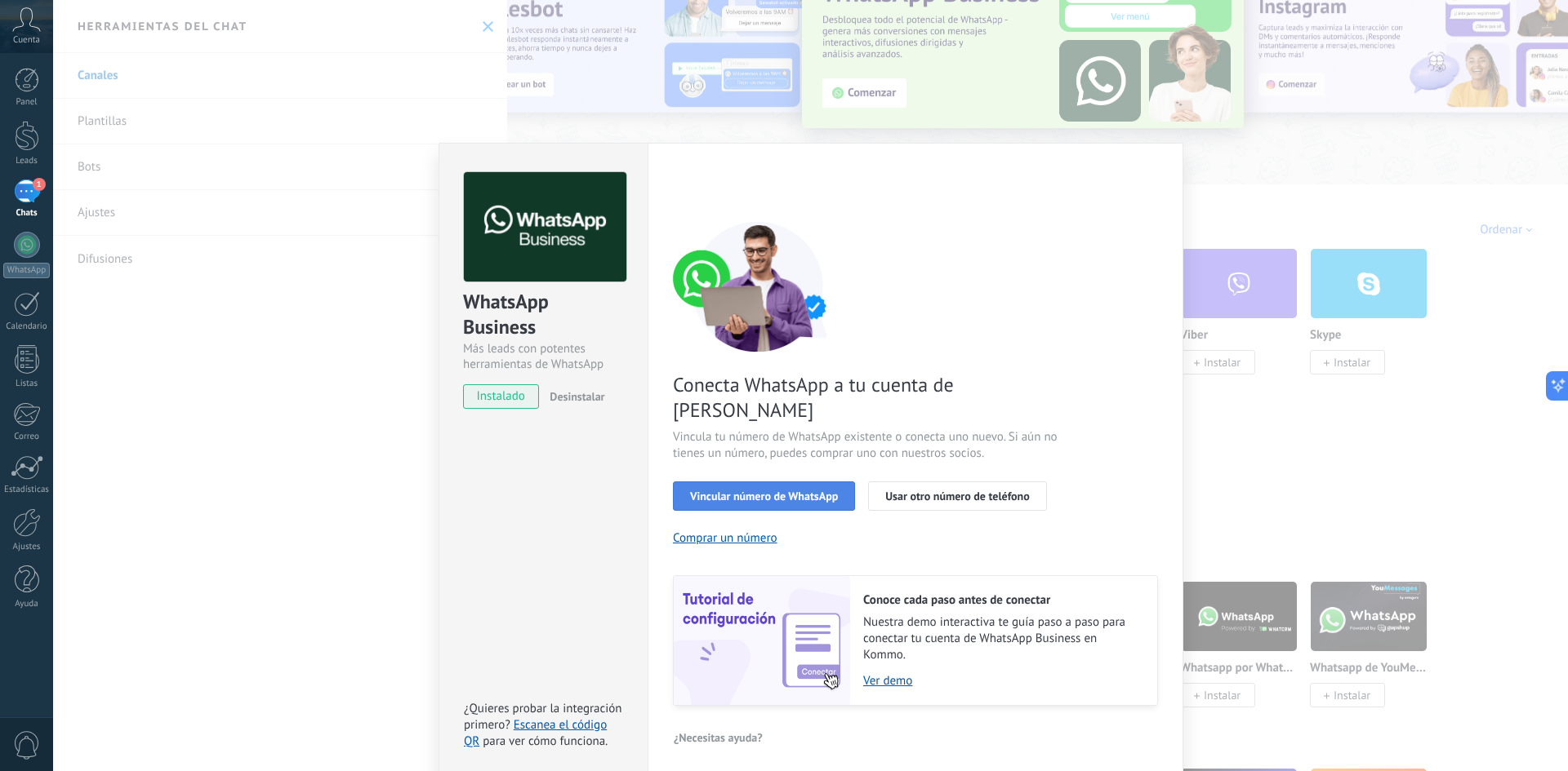
click at [761, 477] on button "Vincular número de WhatsApp" at bounding box center [764, 496] width 182 height 30
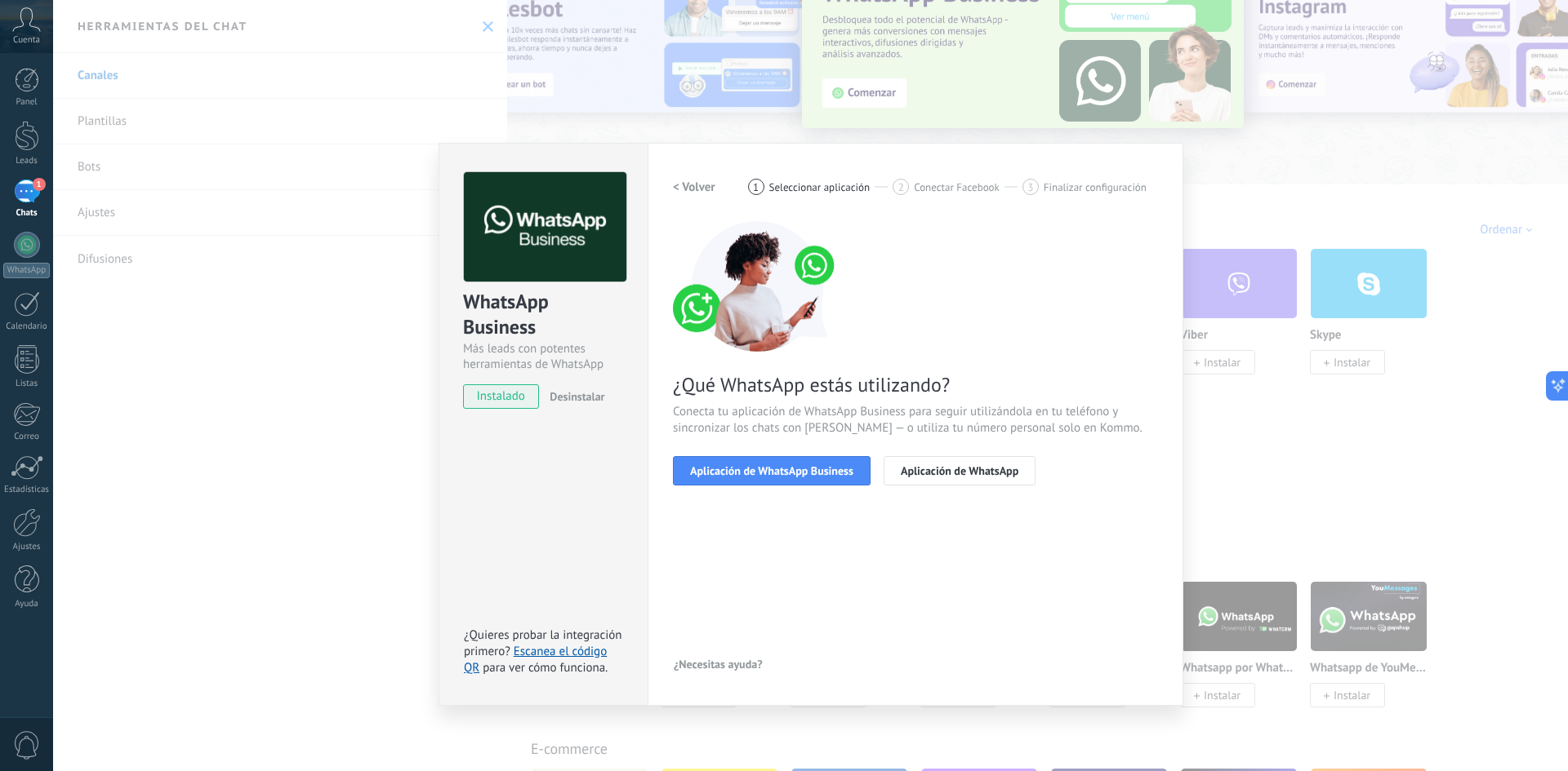
click at [761, 477] on button "Aplicación de WhatsApp Business" at bounding box center [771, 471] width 198 height 30
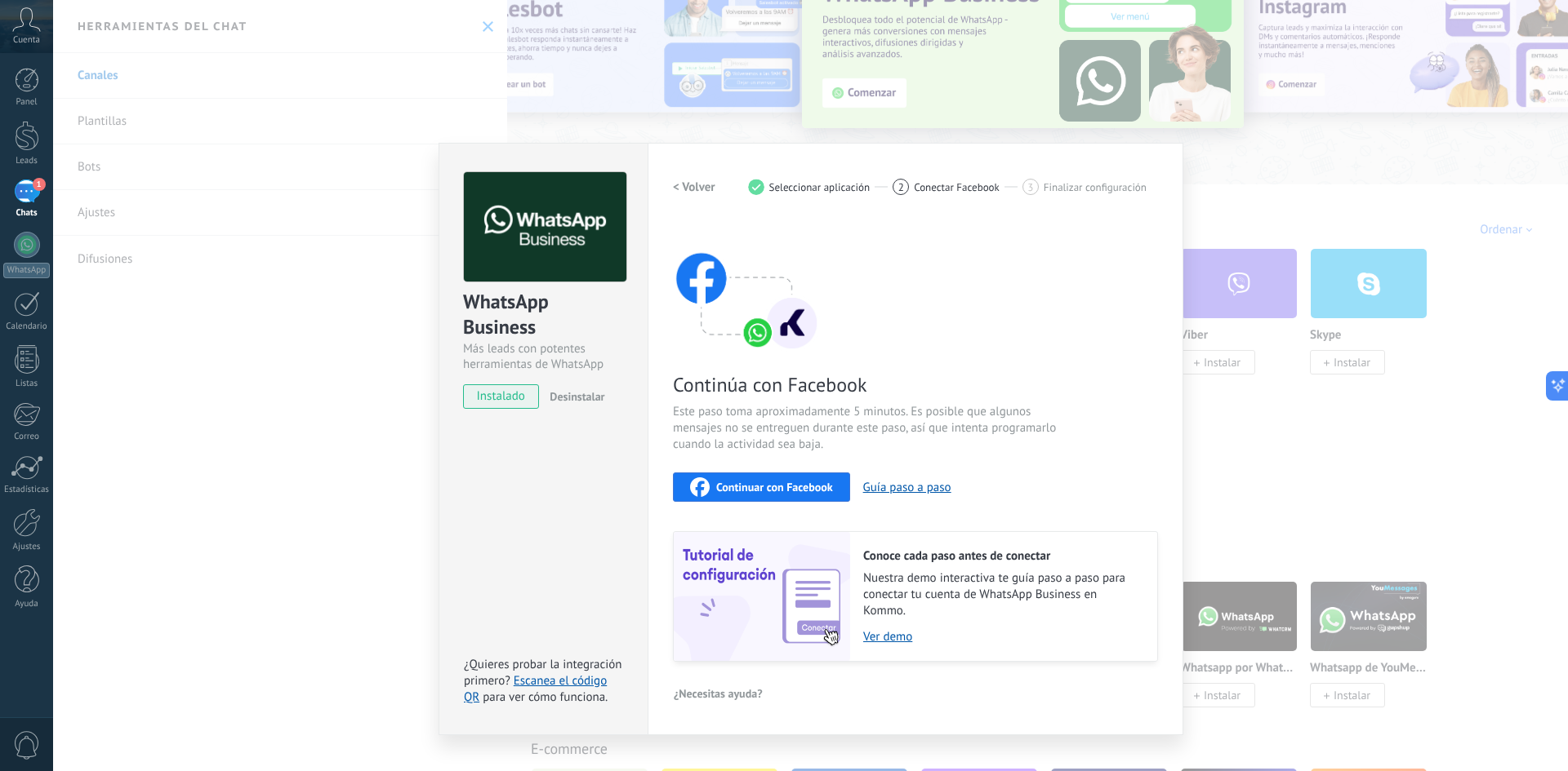
click at [797, 477] on span "Continuar con Facebook" at bounding box center [775, 486] width 117 height 11
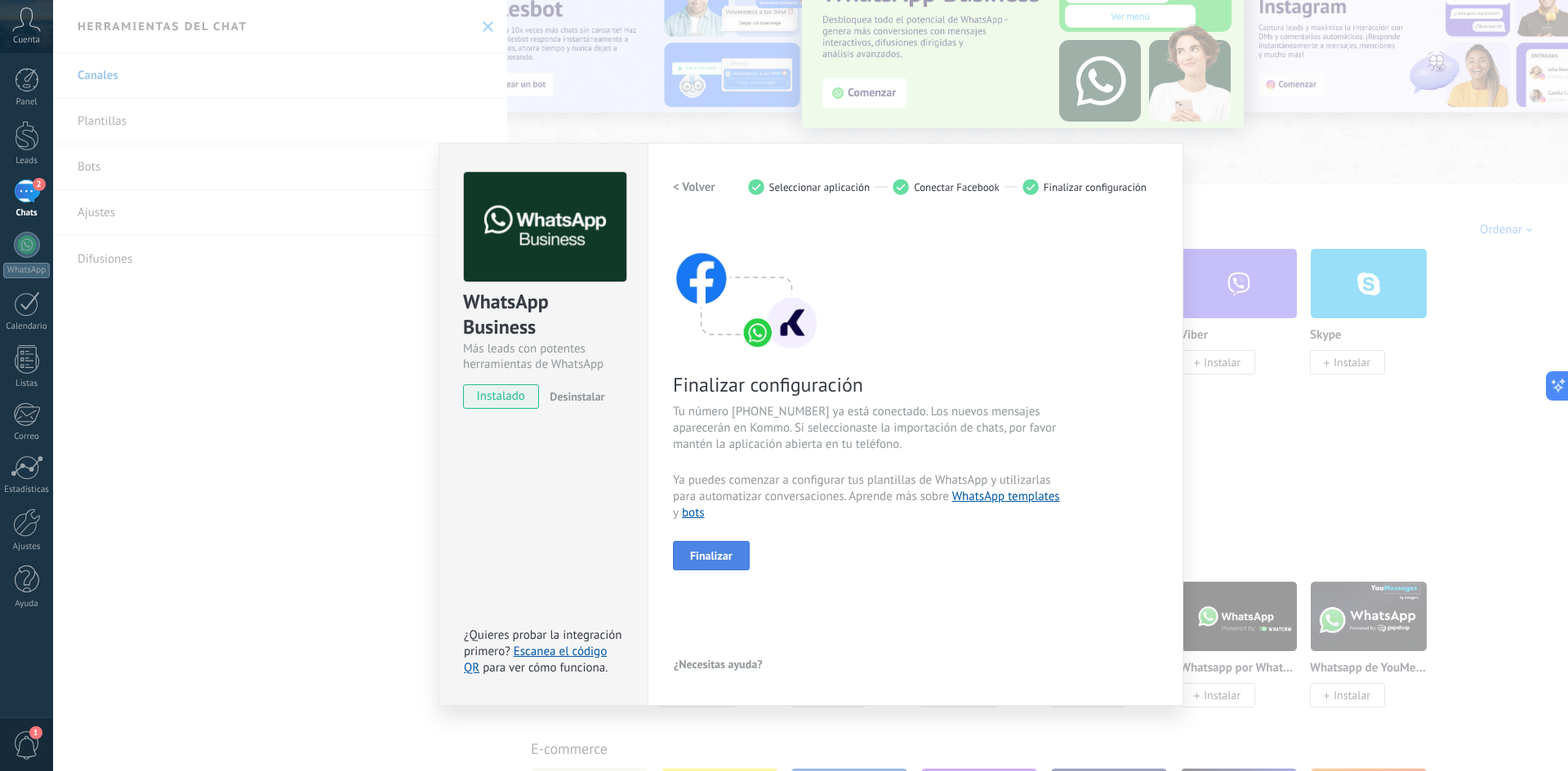
click at [722, 477] on span "Finalizar" at bounding box center [711, 555] width 43 height 11
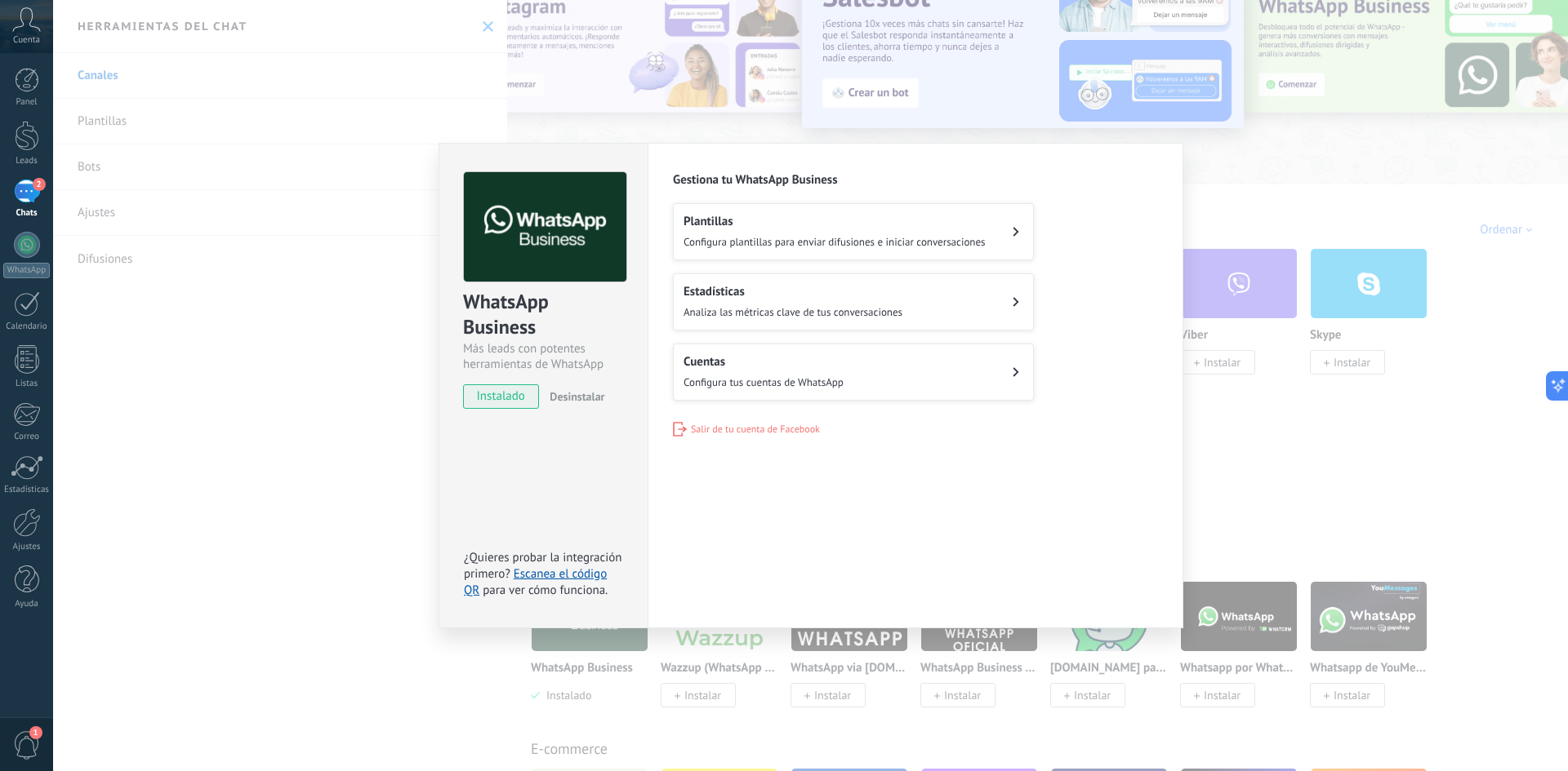
click at [804, 376] on span "Configura tus cuentas de WhatsApp" at bounding box center [764, 383] width 160 height 14
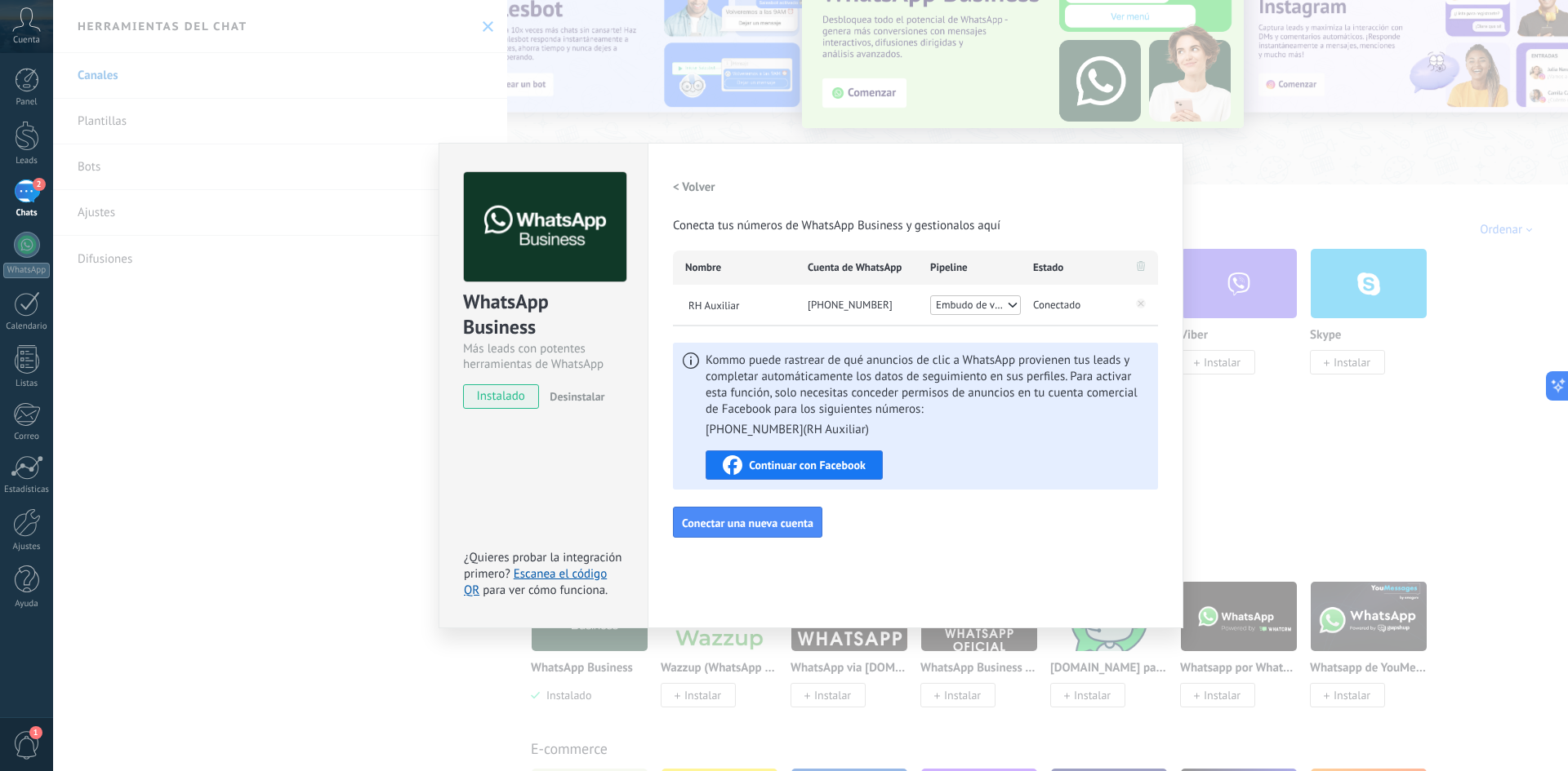
click at [677, 191] on h2 "< Volver" at bounding box center [694, 187] width 43 height 16
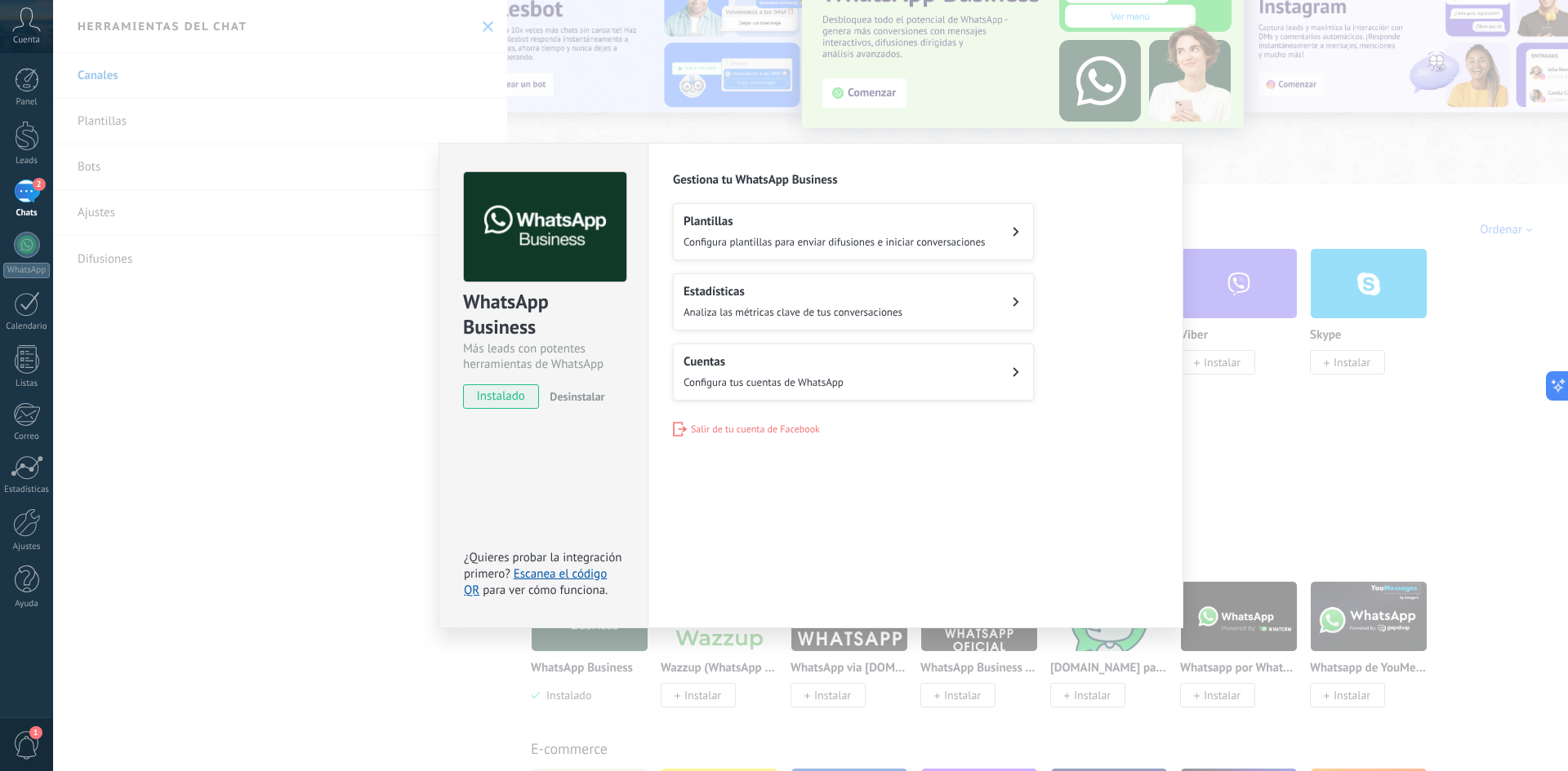
click at [966, 231] on div "Plantillas Configura plantillas para enviar difusiones e iniciar conversaciones" at bounding box center [834, 231] width 302 height 36
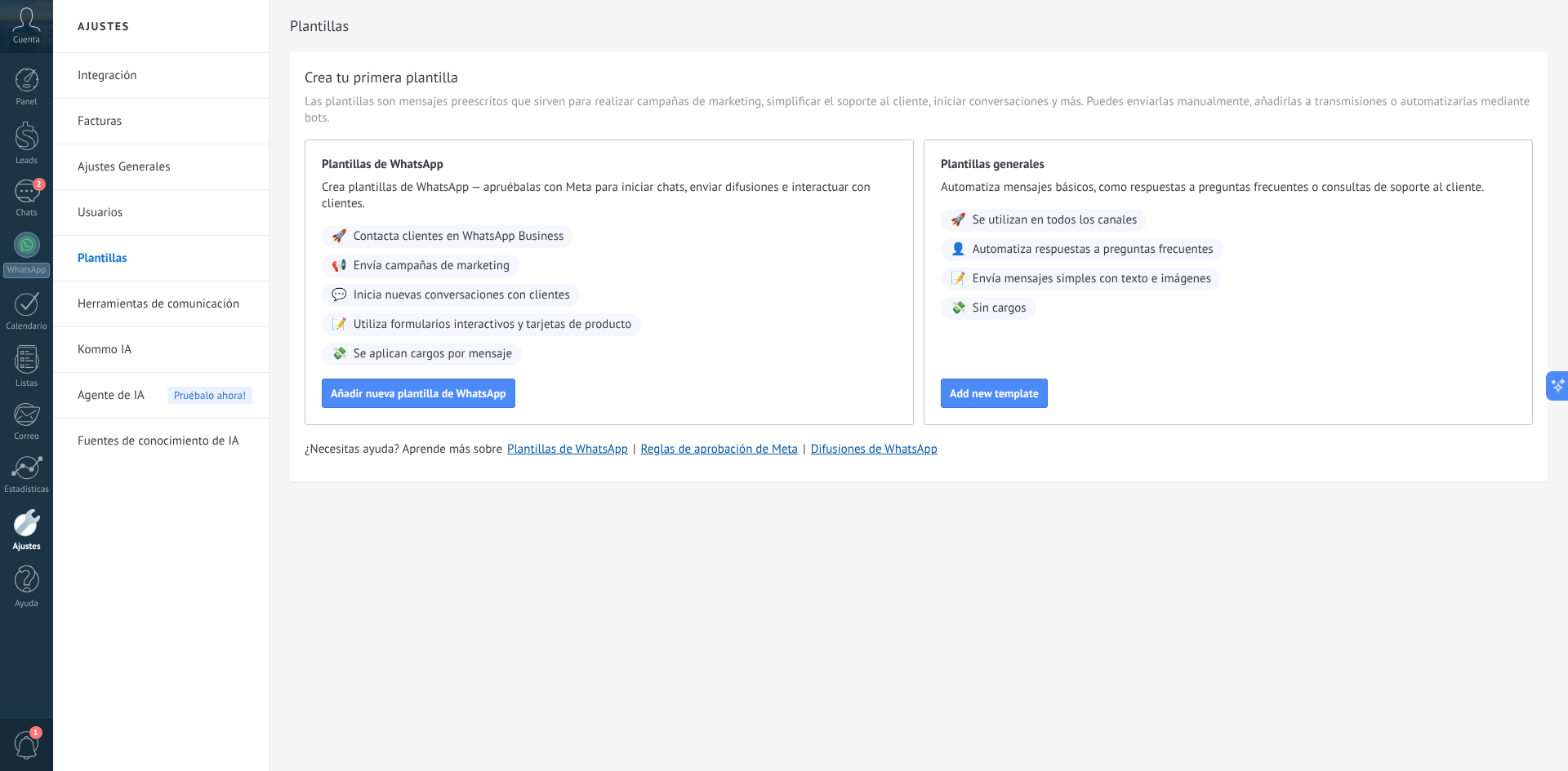
click at [145, 398] on div "Agente de IA Pruébalo ahora!" at bounding box center [165, 396] width 175 height 46
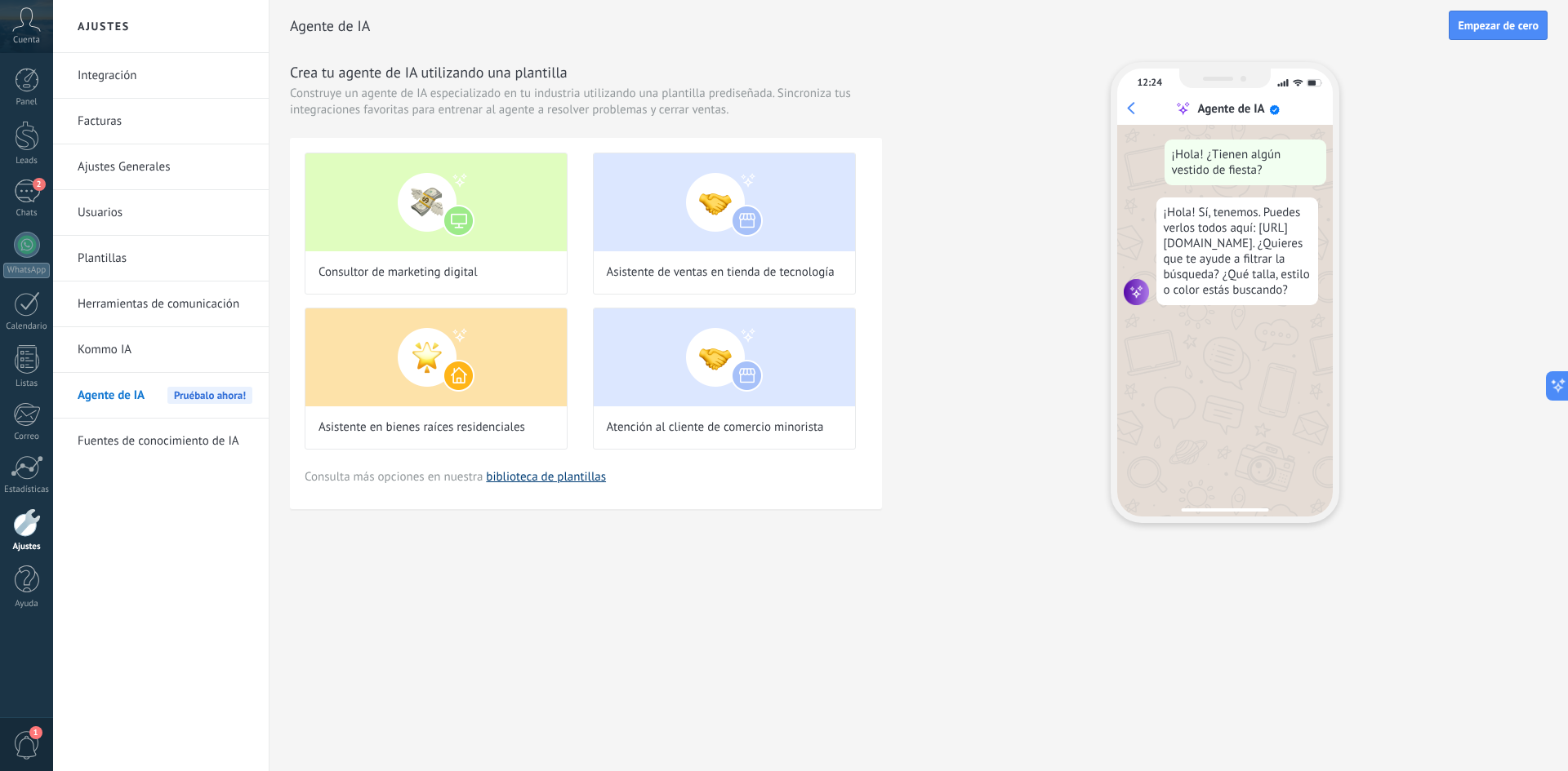
click at [528, 475] on link "biblioteca de plantillas" at bounding box center [546, 477] width 120 height 16
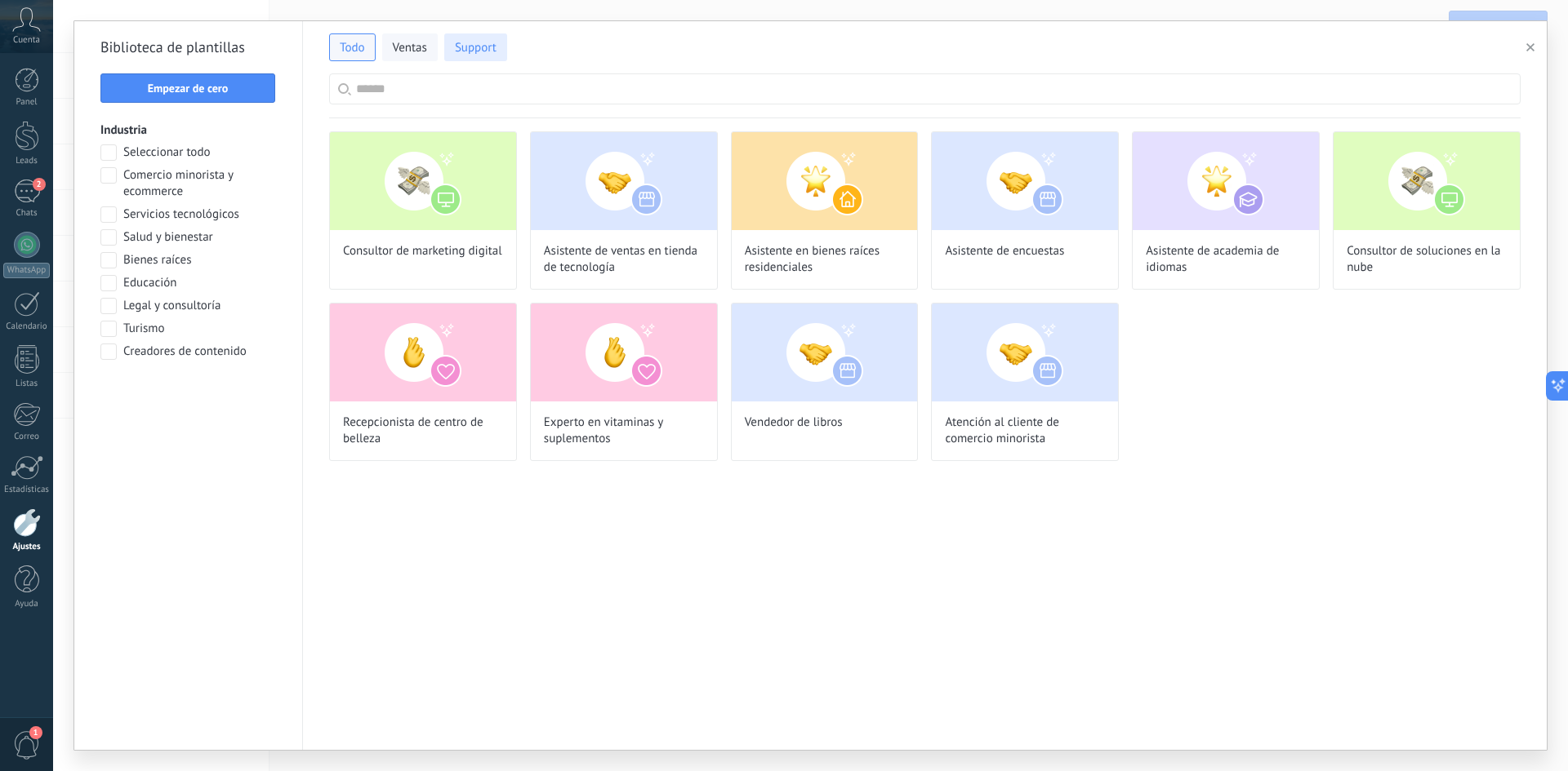
click at [474, 50] on span "Support" at bounding box center [476, 48] width 42 height 17
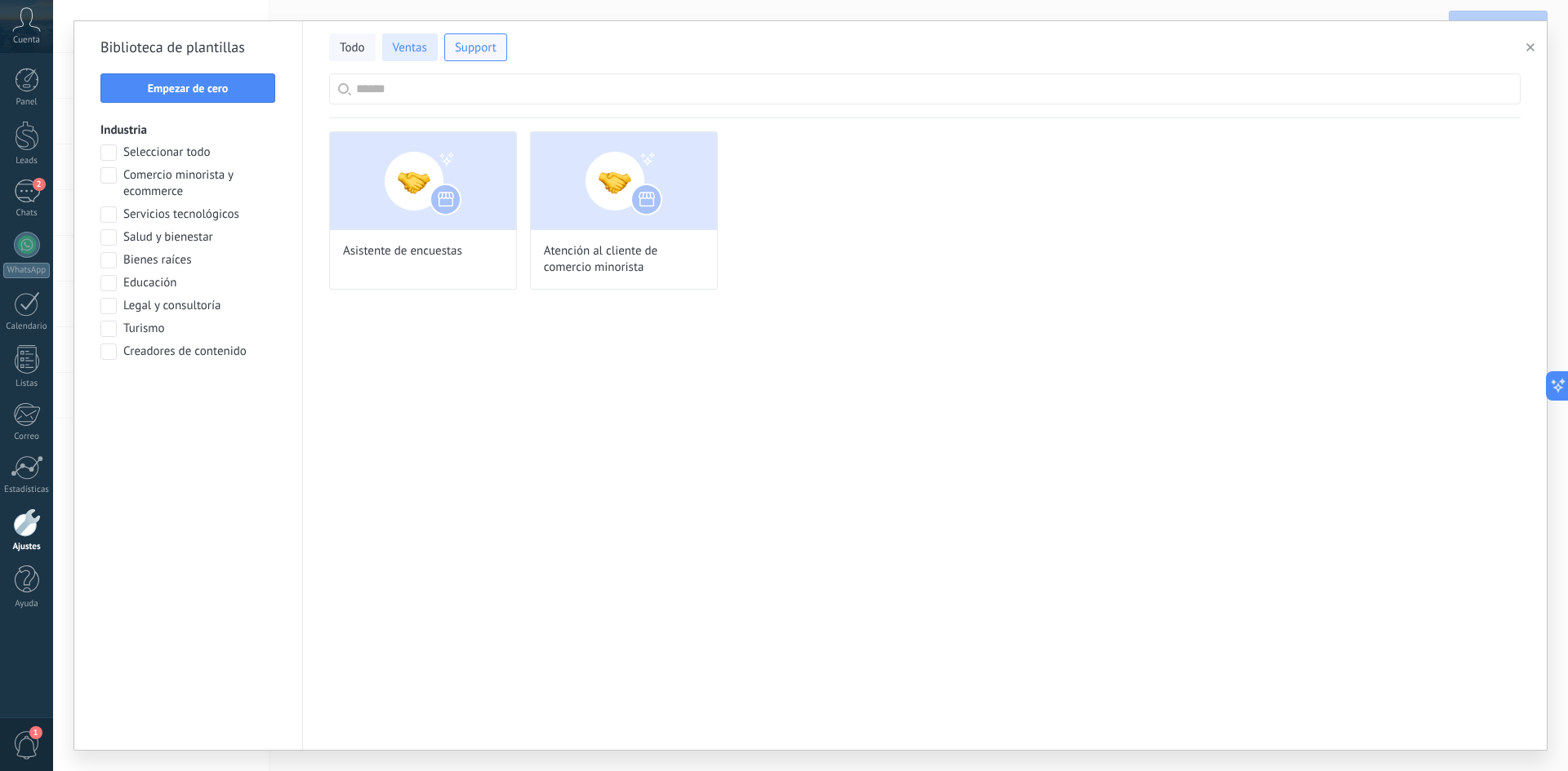
click at [412, 37] on button "Ventas" at bounding box center [410, 47] width 56 height 28
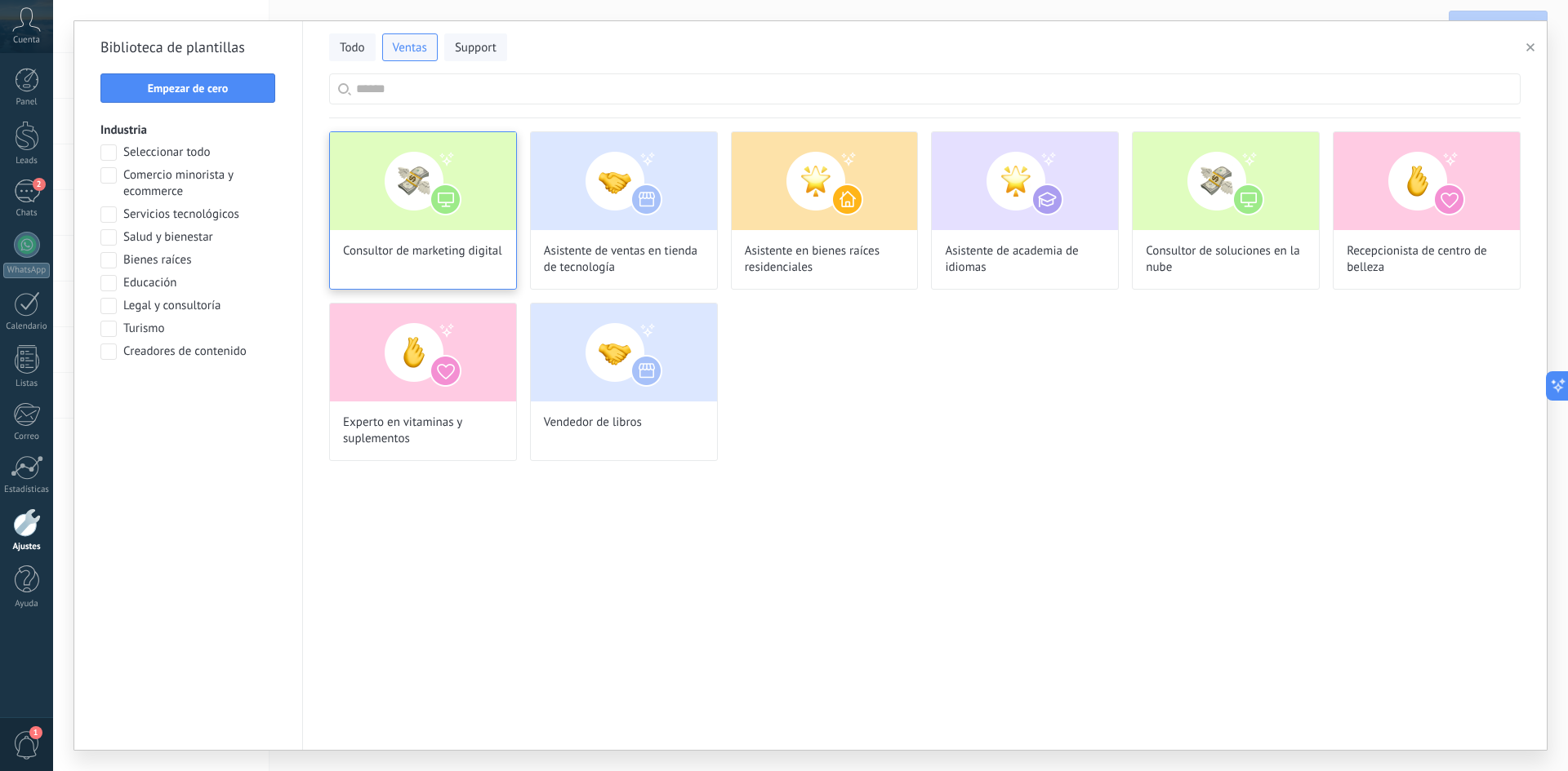
scroll to position [49, 0]
click at [481, 80] on input "text" at bounding box center [933, 89] width 1155 height 30
type input "*"
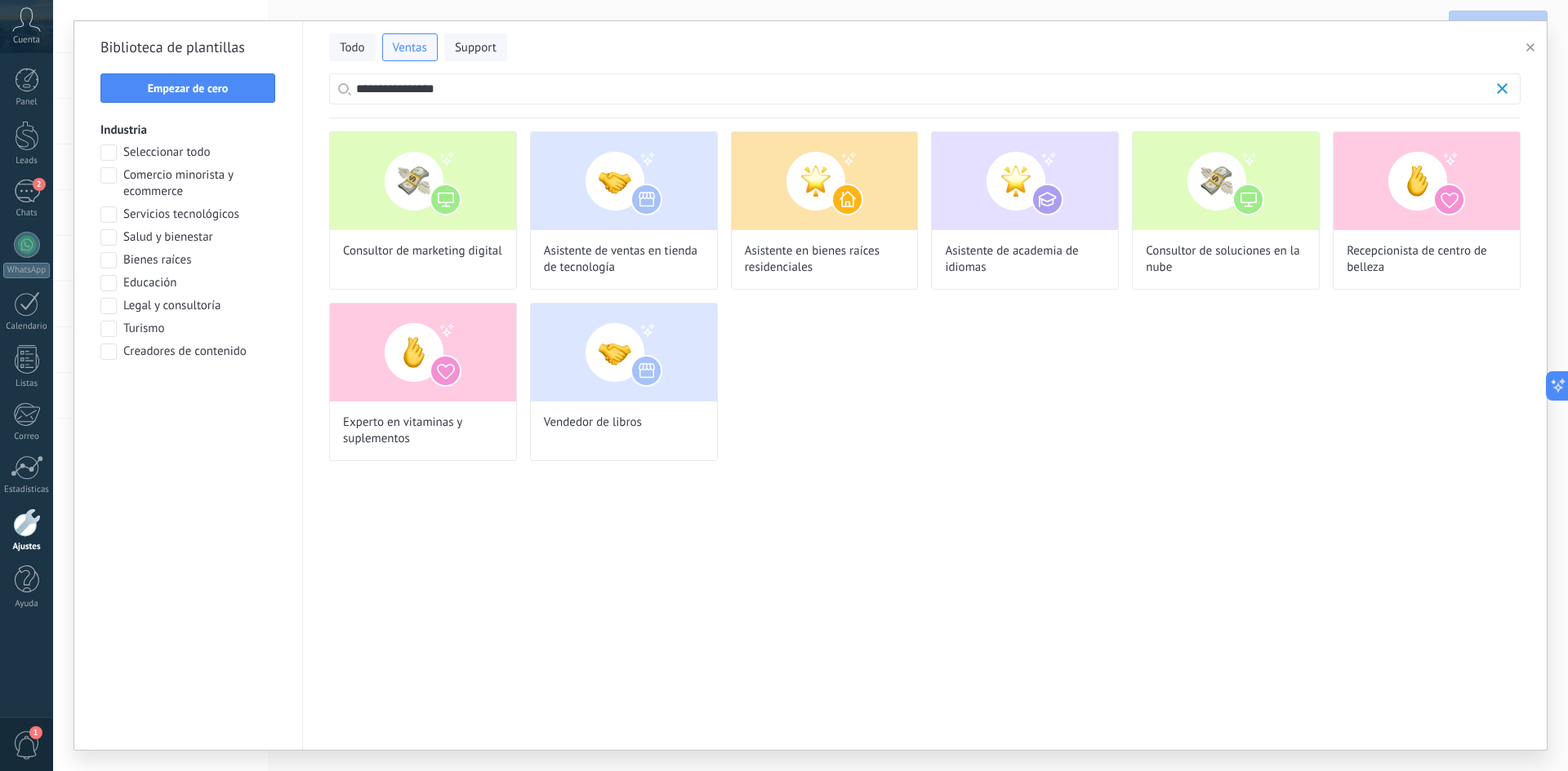
type input "**********"
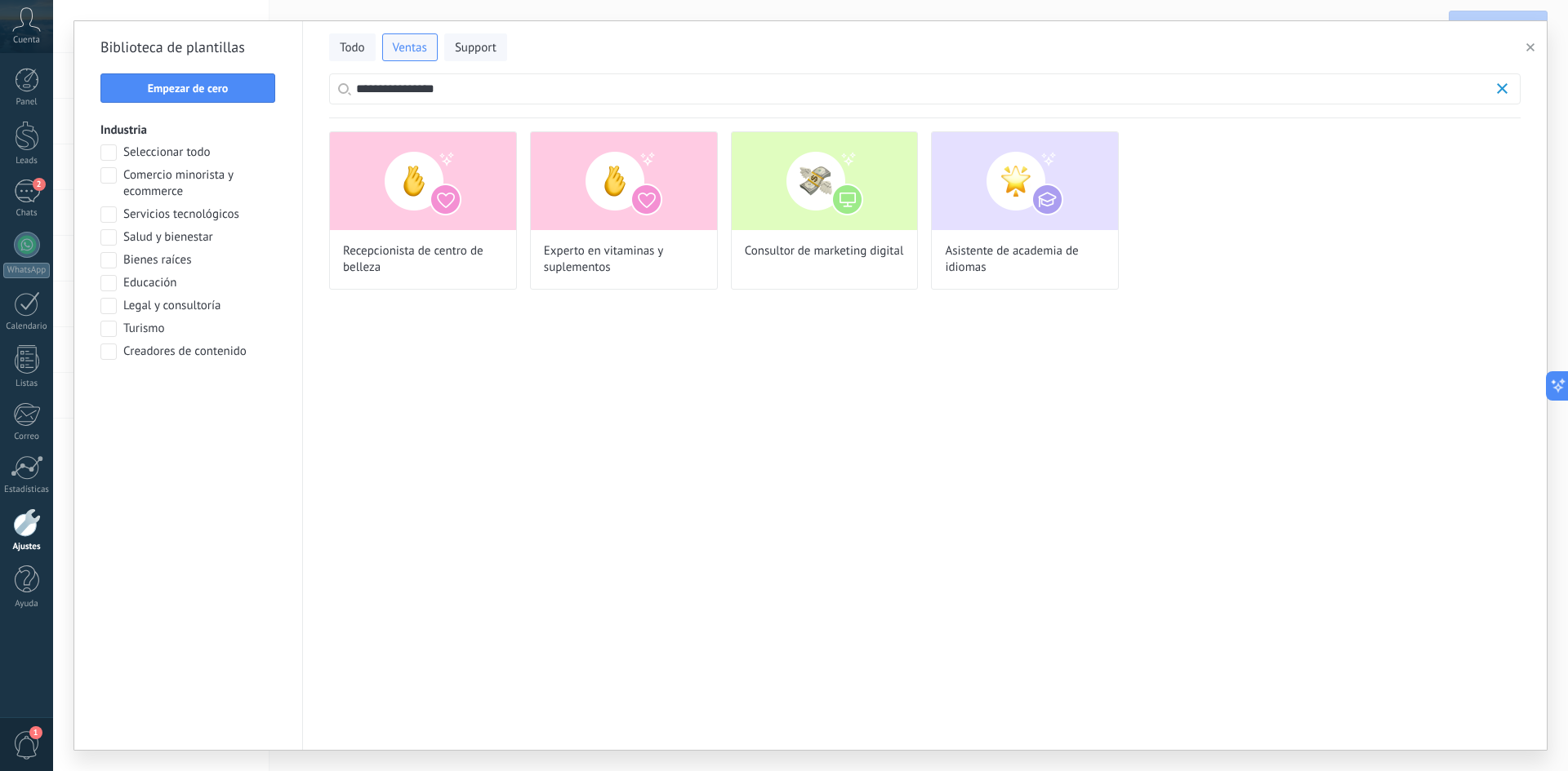
scroll to position [375, 0]
drag, startPoint x: 354, startPoint y: 101, endPoint x: 325, endPoint y: 104, distance: 29.2
click at [326, 104] on div "**********" at bounding box center [925, 70] width 1244 height 97
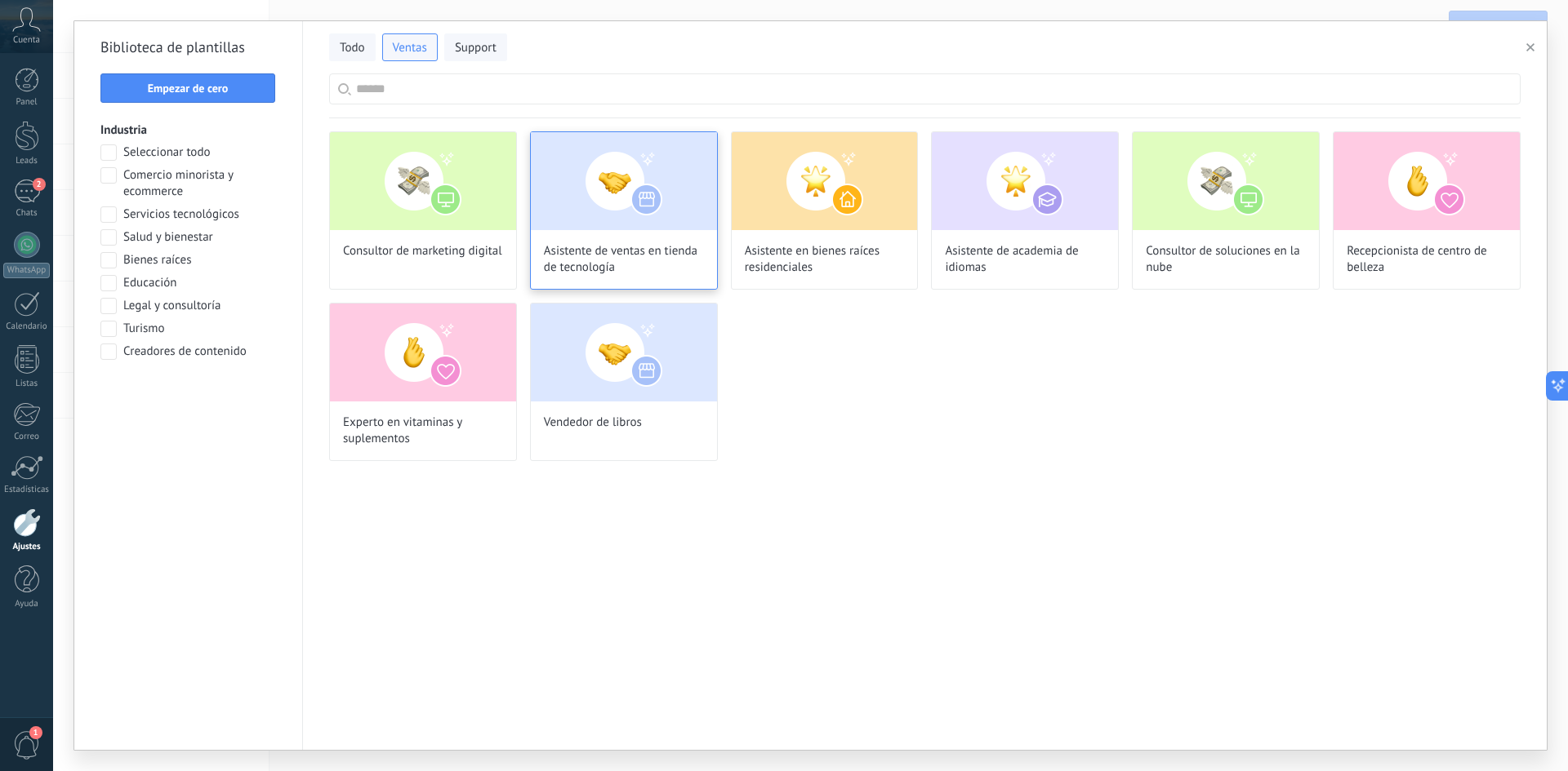
scroll to position [49, 0]
click at [176, 96] on button "Empezar de cero" at bounding box center [187, 88] width 175 height 30
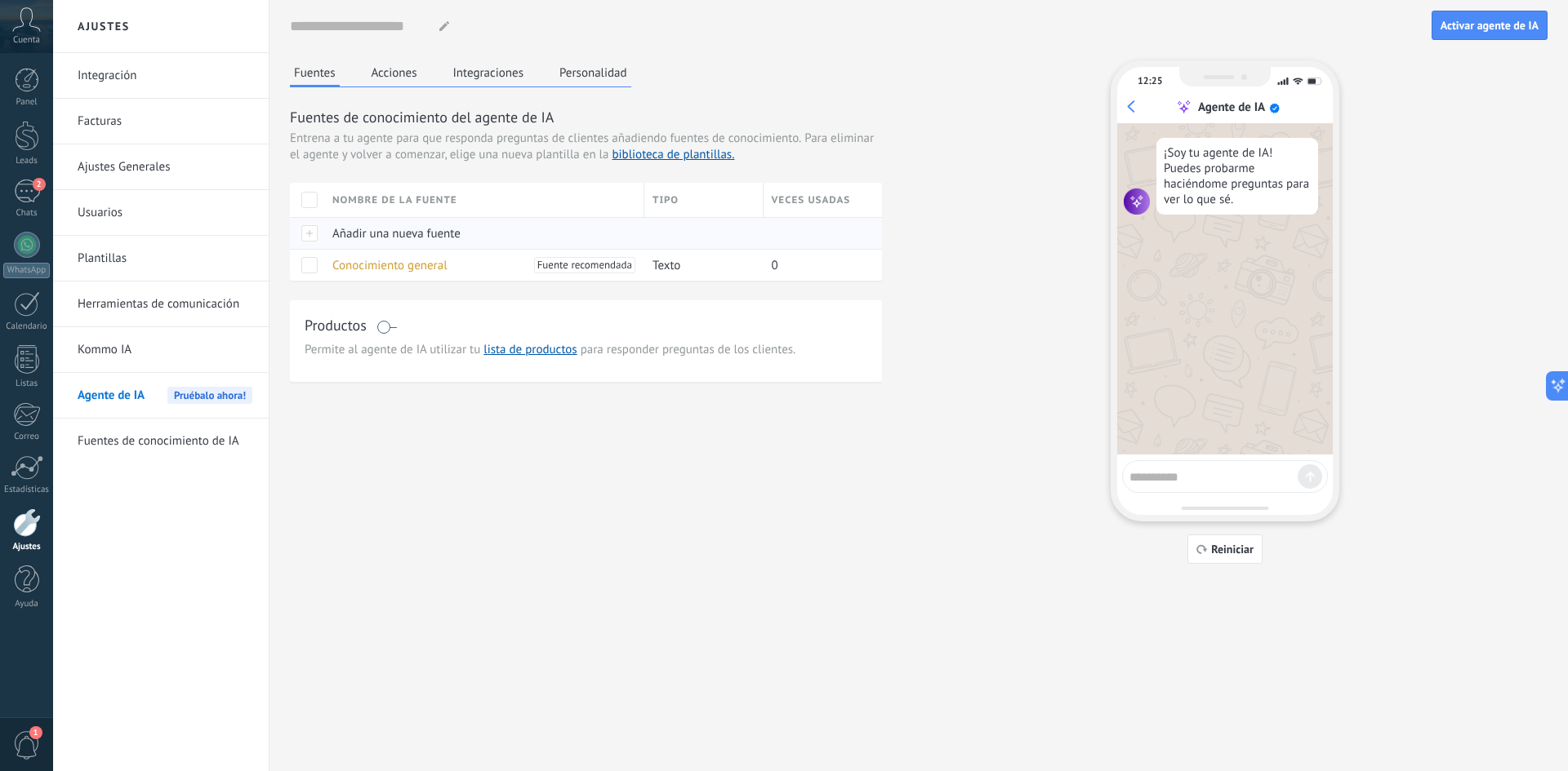
click at [360, 231] on span "Añadir una nueva fuente" at bounding box center [396, 234] width 128 height 16
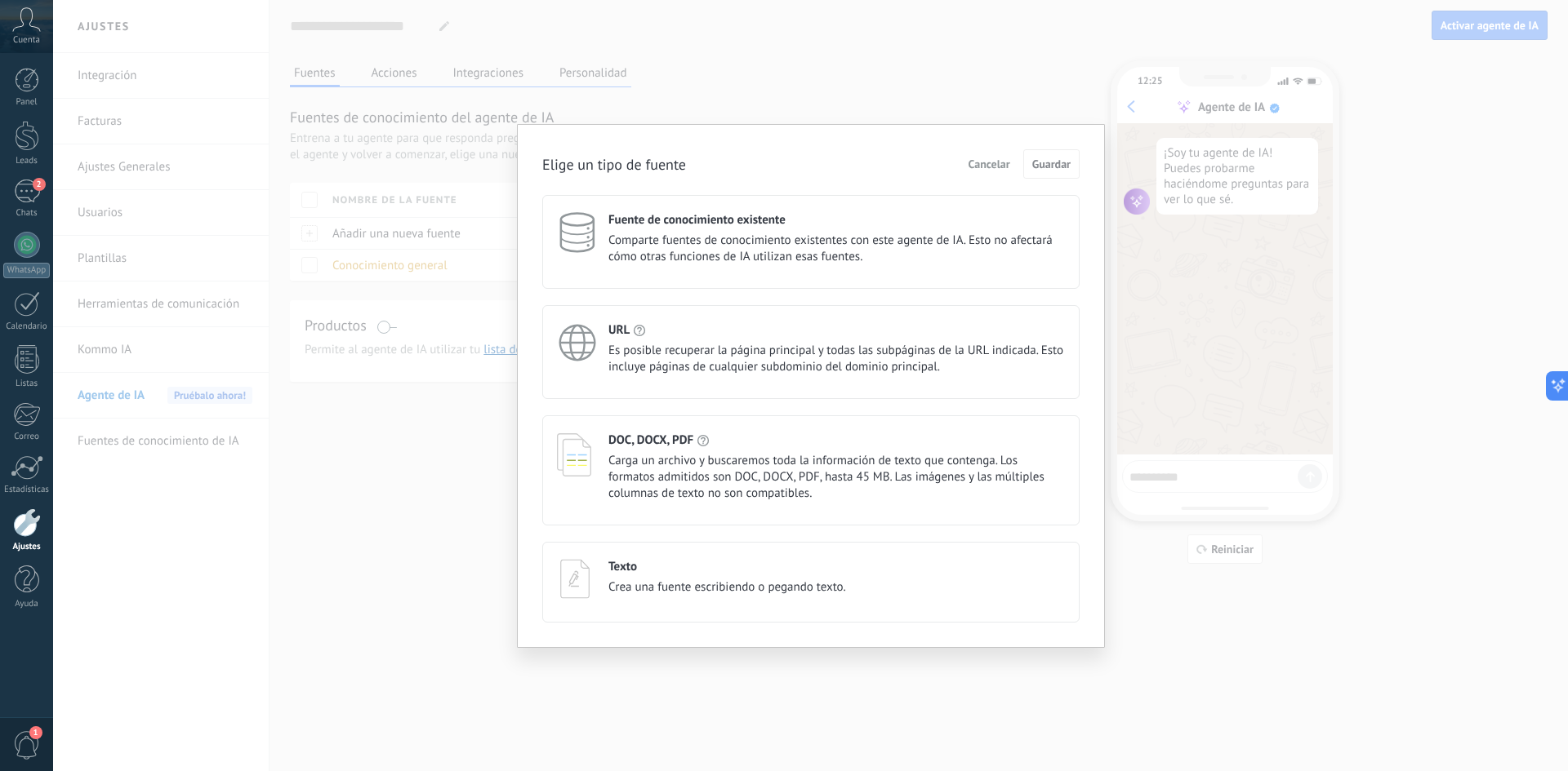
click at [727, 619] on div "Texto Crea una fuente escribiendo o pegando texto." at bounding box center [811, 582] width 537 height 81
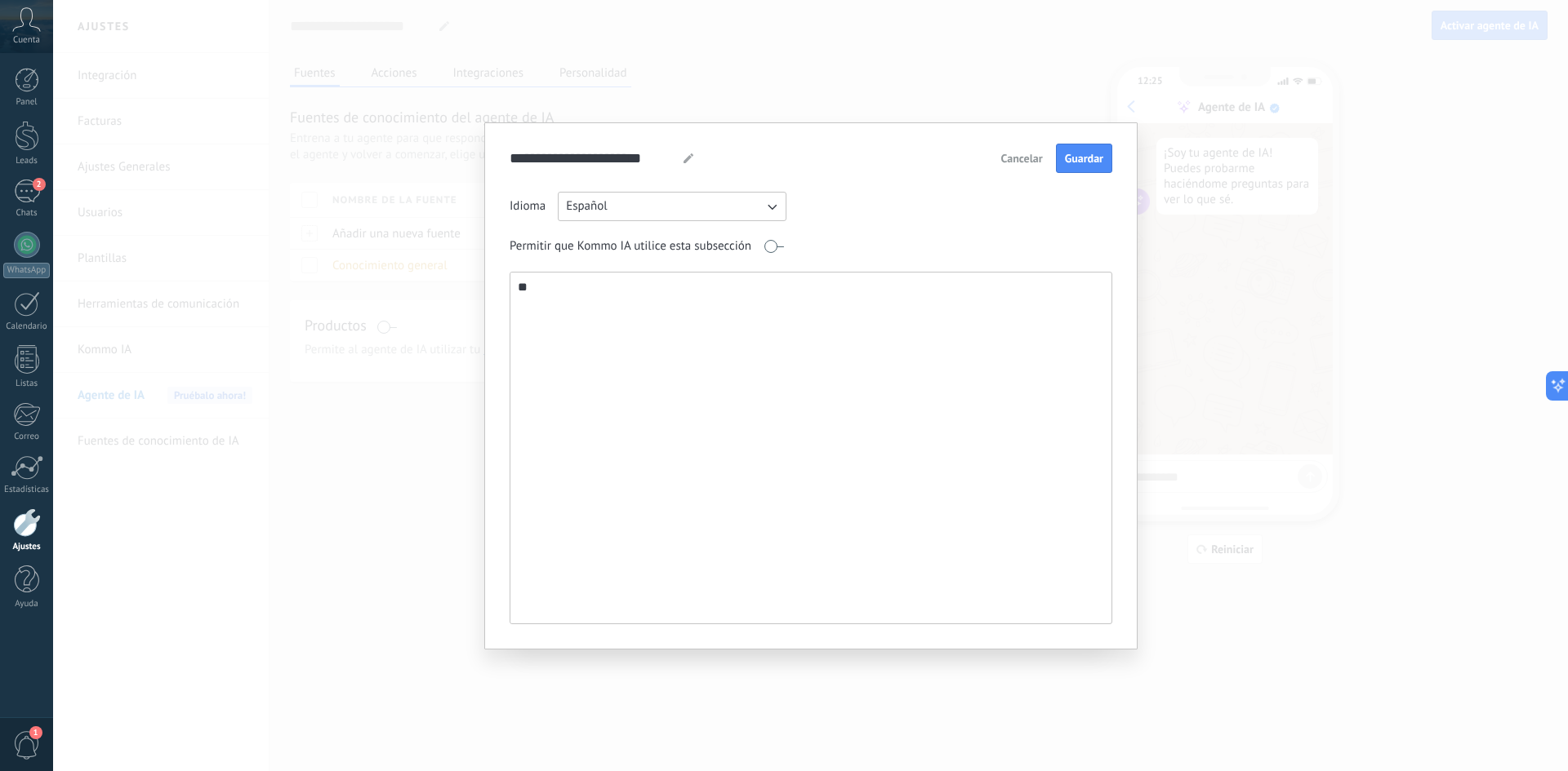
type textarea "*"
type textarea "**********"
click at [1032, 158] on span "Cancelar" at bounding box center [1022, 158] width 42 height 11
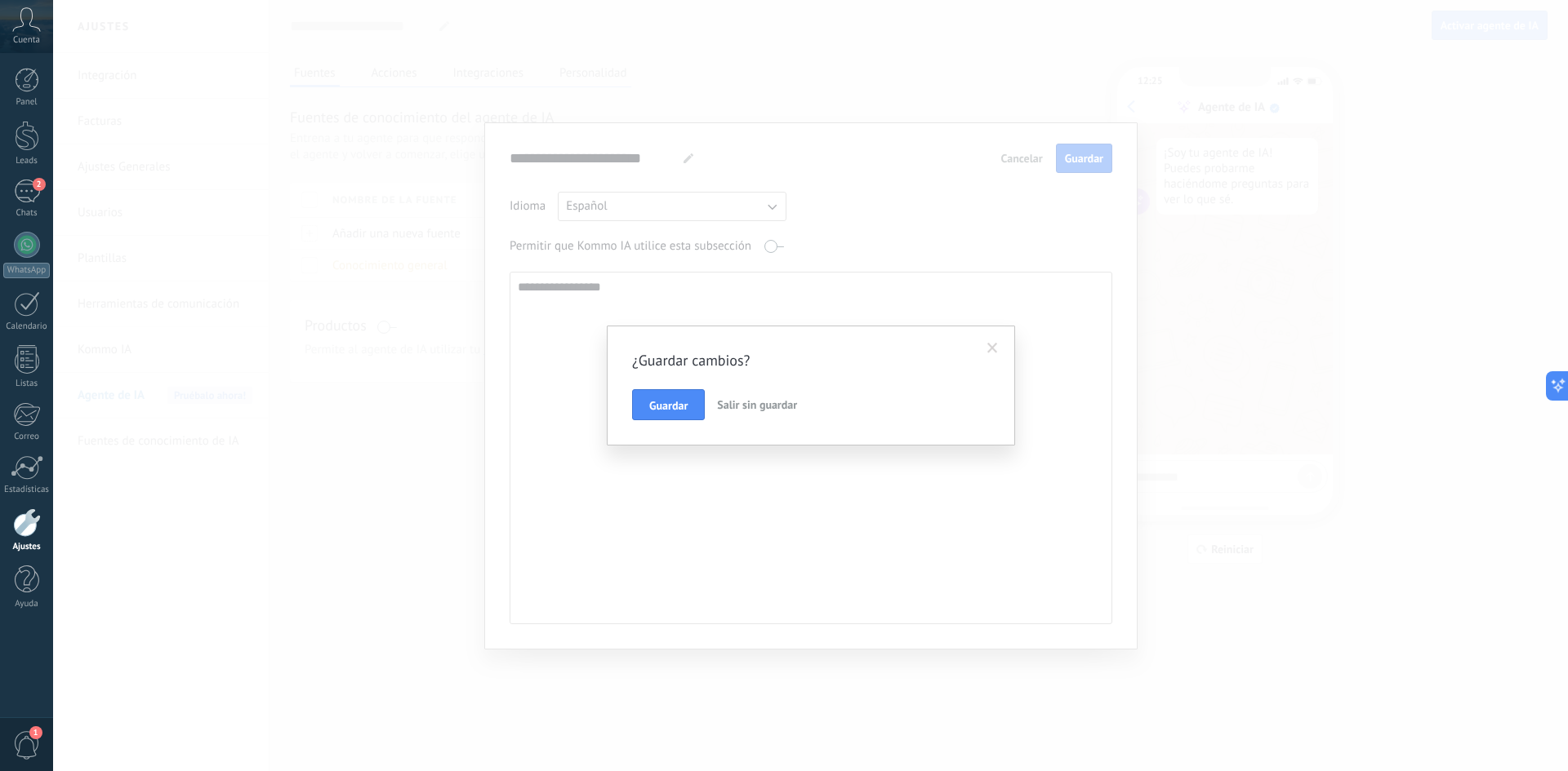
click at [776, 402] on span "Salir sin guardar" at bounding box center [757, 405] width 80 height 15
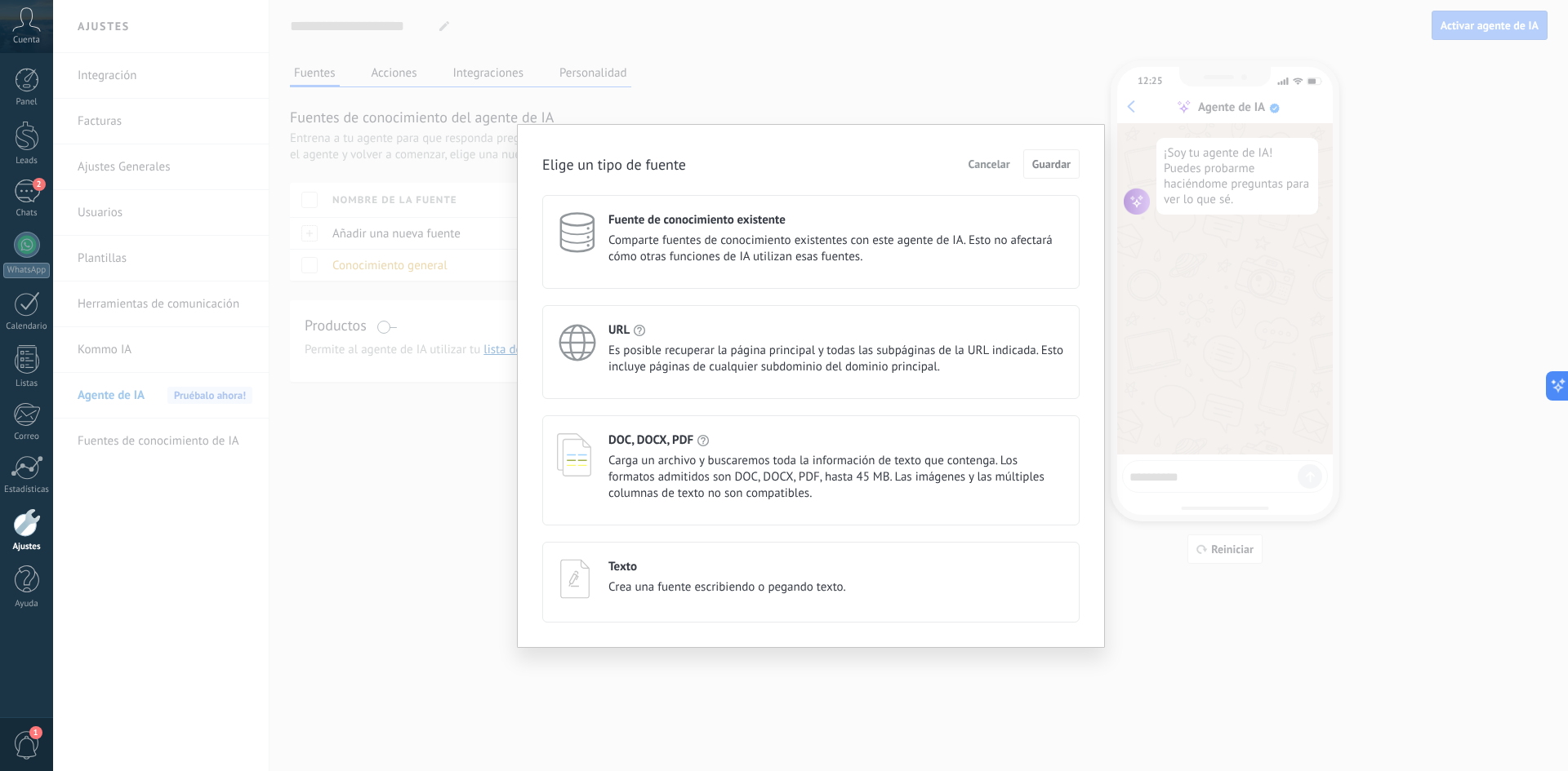
click at [423, 455] on div "Elige un tipo de fuente Cancelar Guardar Fuente de conocimiento existente Compa…" at bounding box center [811, 386] width 1515 height 771
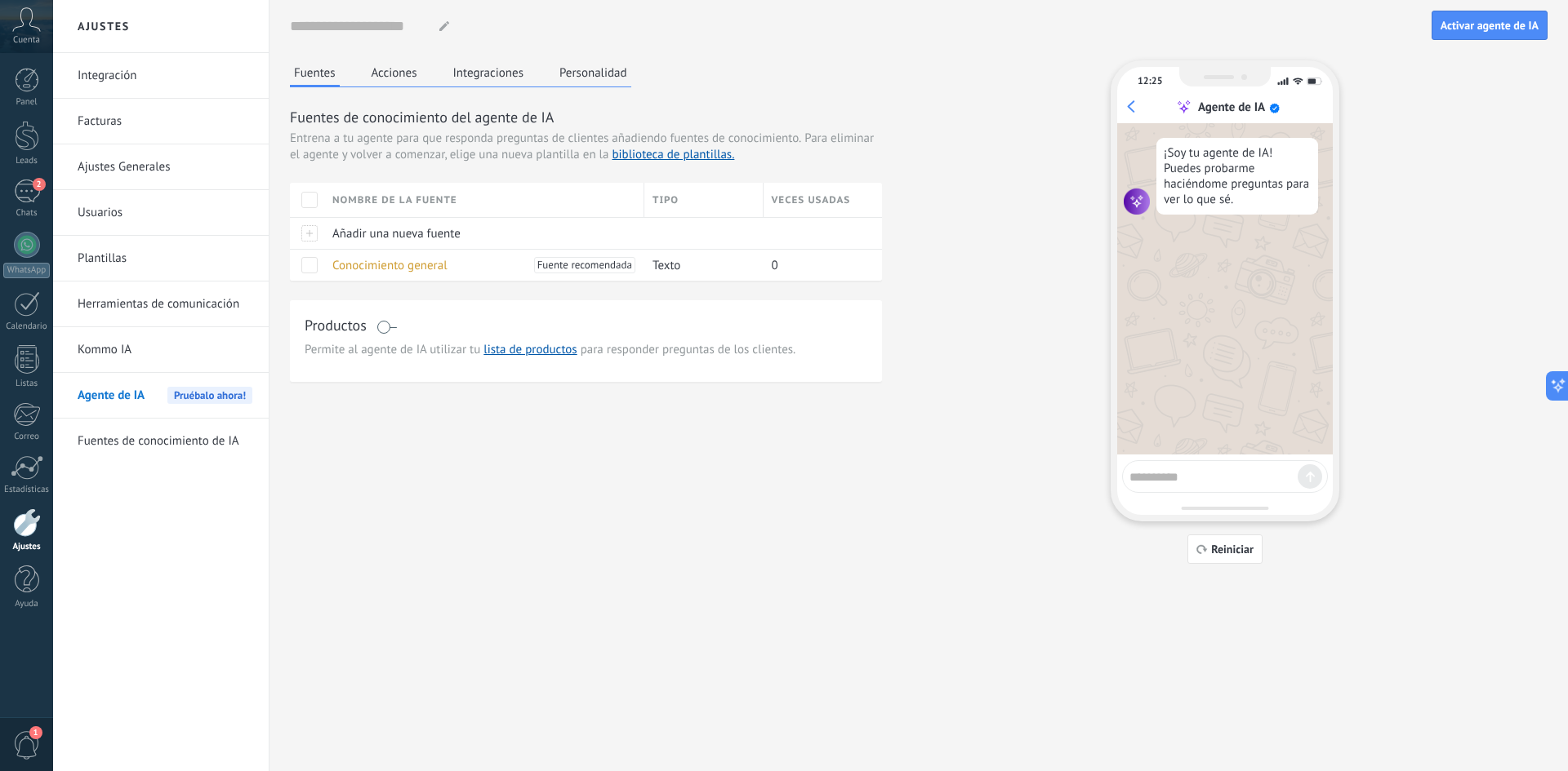
click at [136, 351] on link "Kommo IA" at bounding box center [165, 350] width 175 height 46
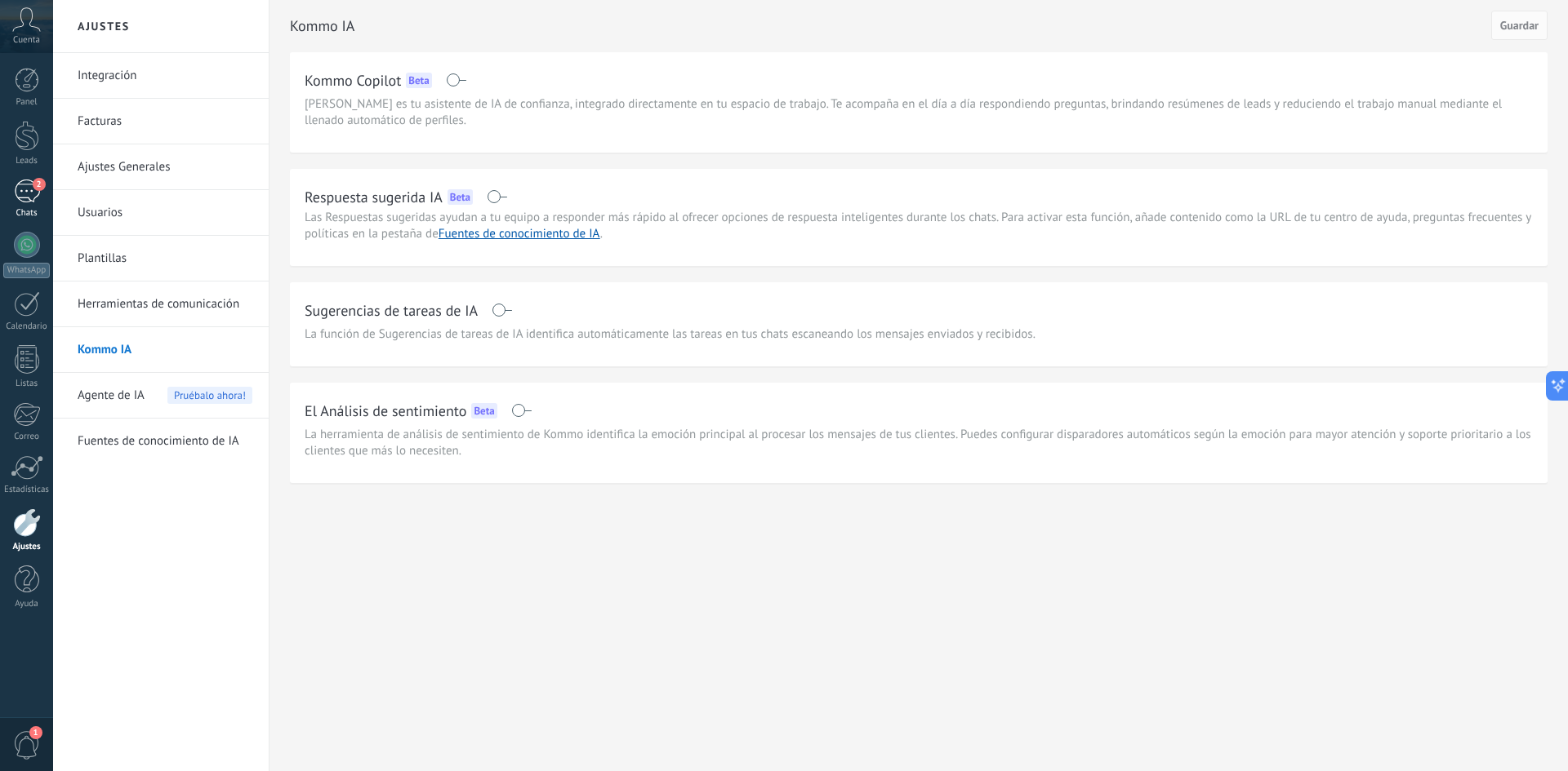
click at [37, 198] on div "2" at bounding box center [27, 191] width 26 height 23
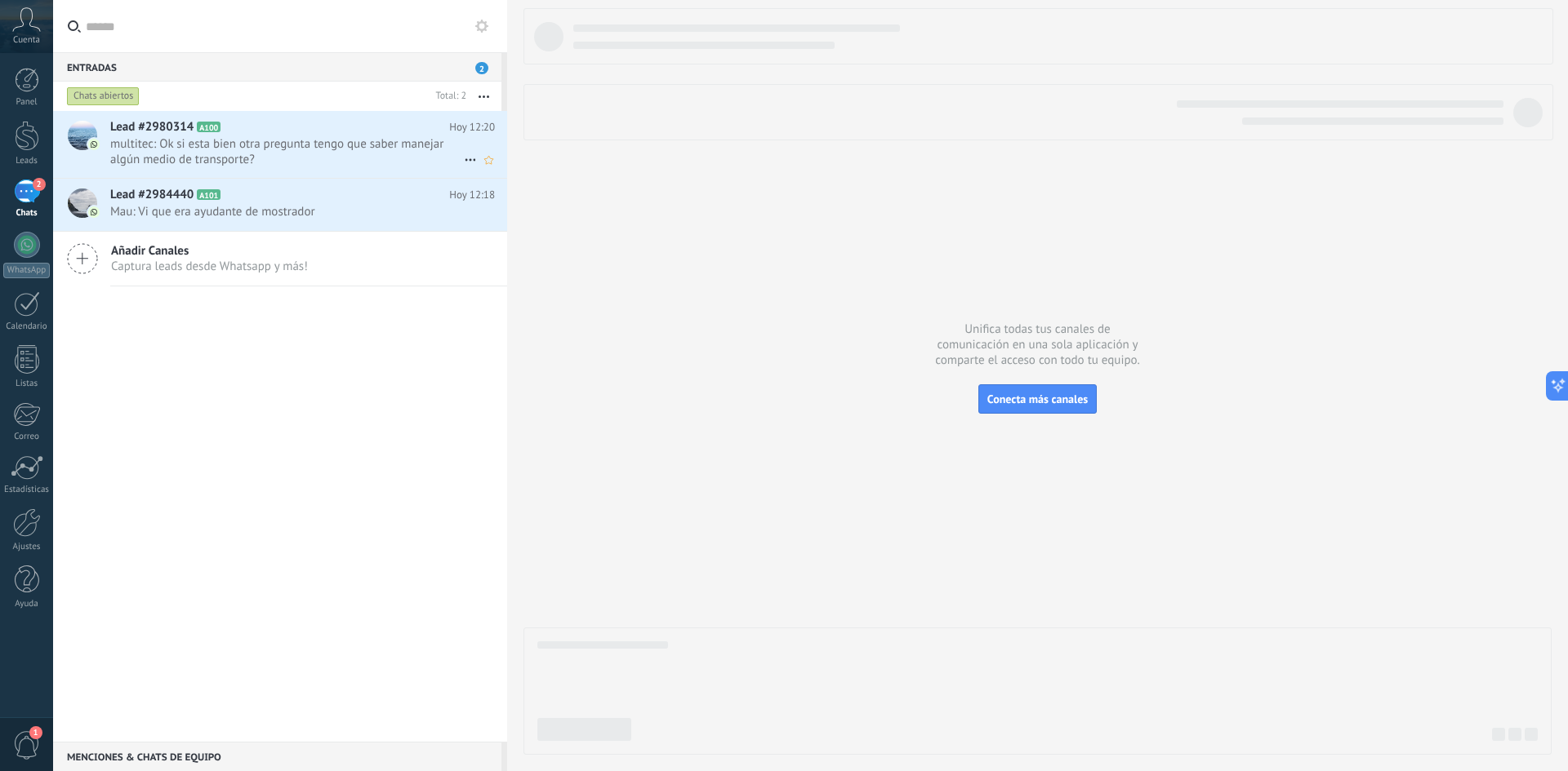
click at [342, 161] on span "multitec: Ok si esta bien otra pregunta tengo que saber manejar algún medio de …" at bounding box center [287, 152] width 353 height 31
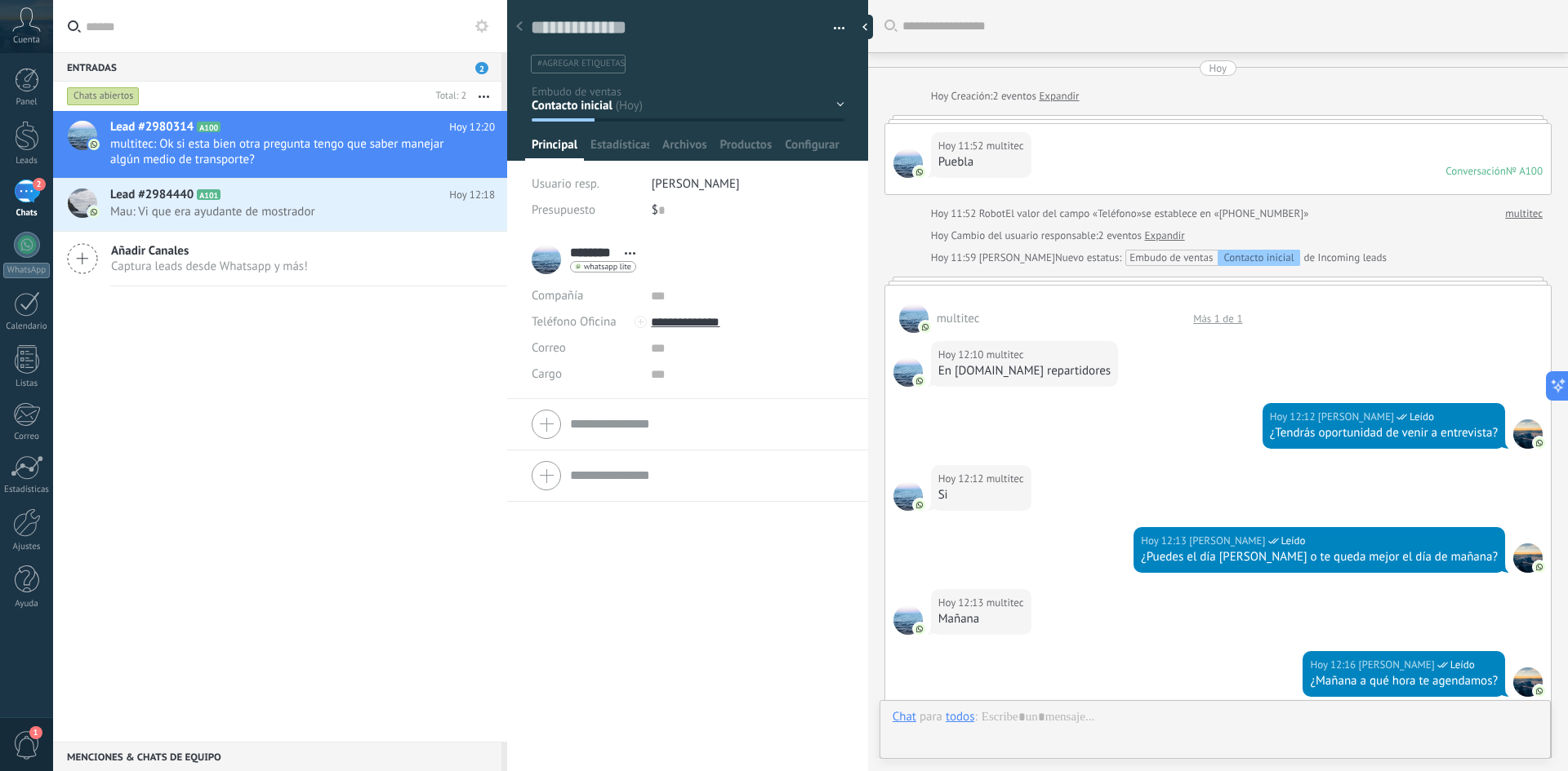
scroll to position [499, 0]
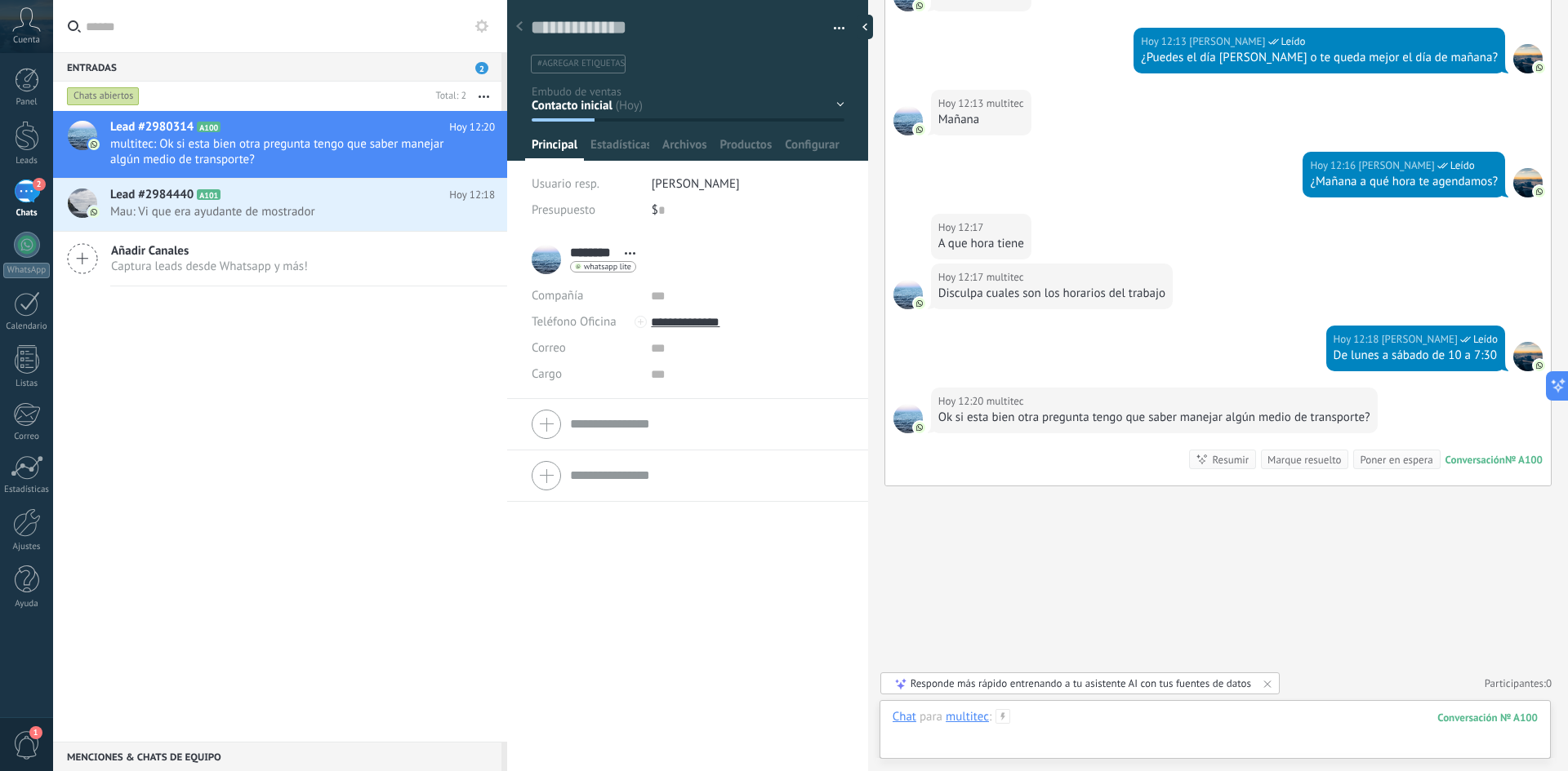
click at [1048, 709] on div at bounding box center [1215, 734] width 645 height 49
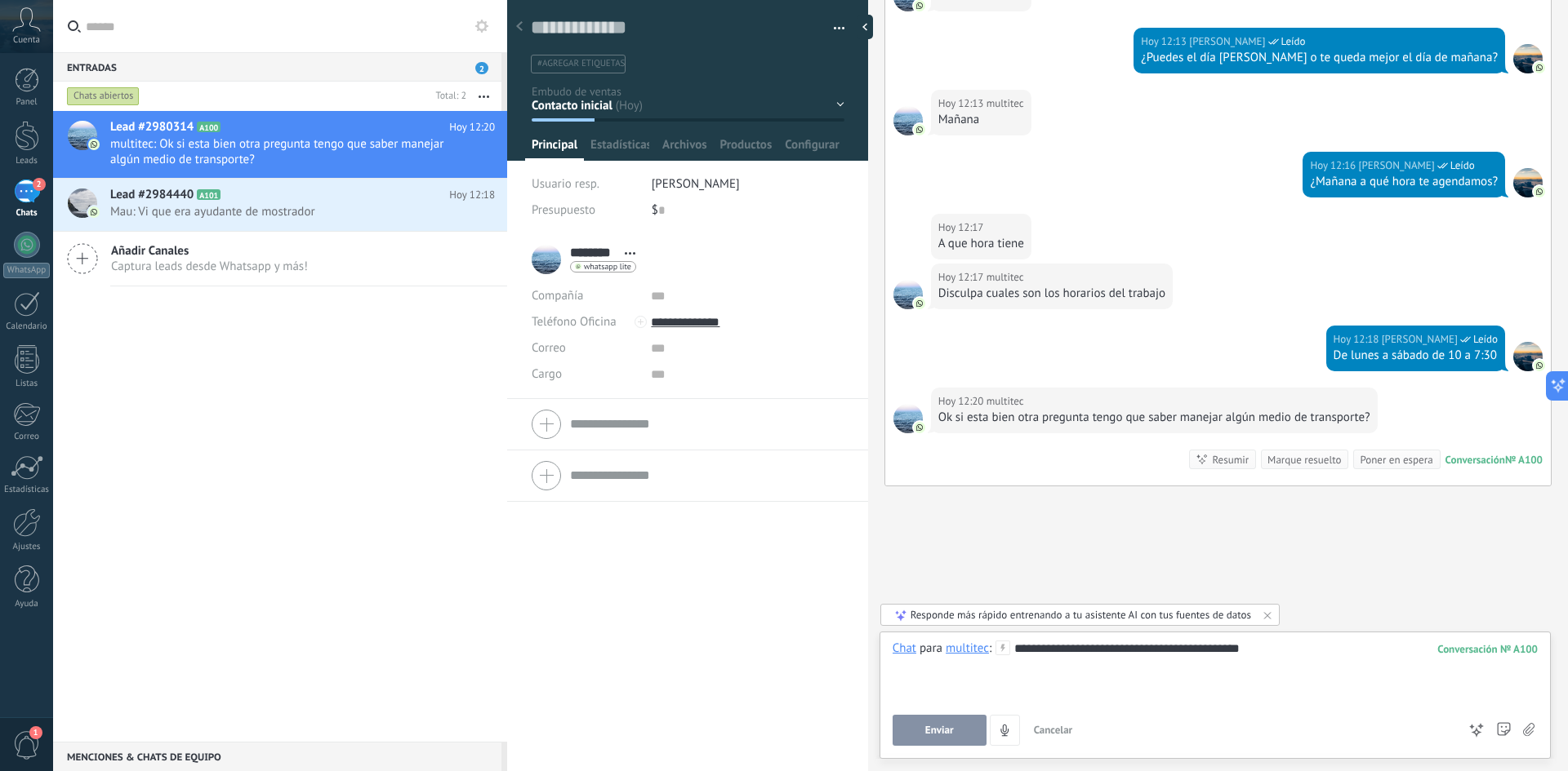
click at [924, 735] on button "Enviar" at bounding box center [939, 731] width 94 height 31
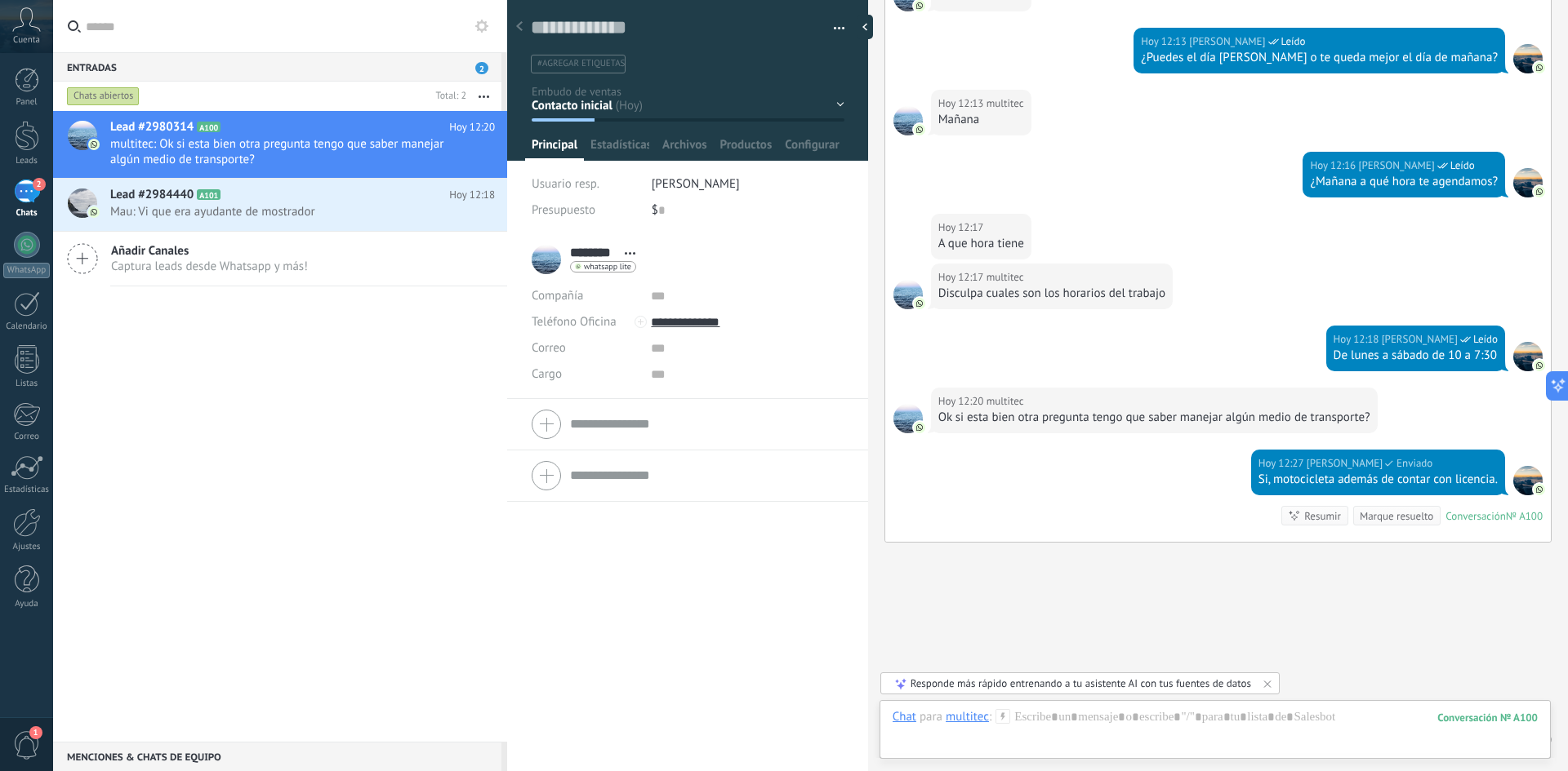
scroll to position [556, 0]
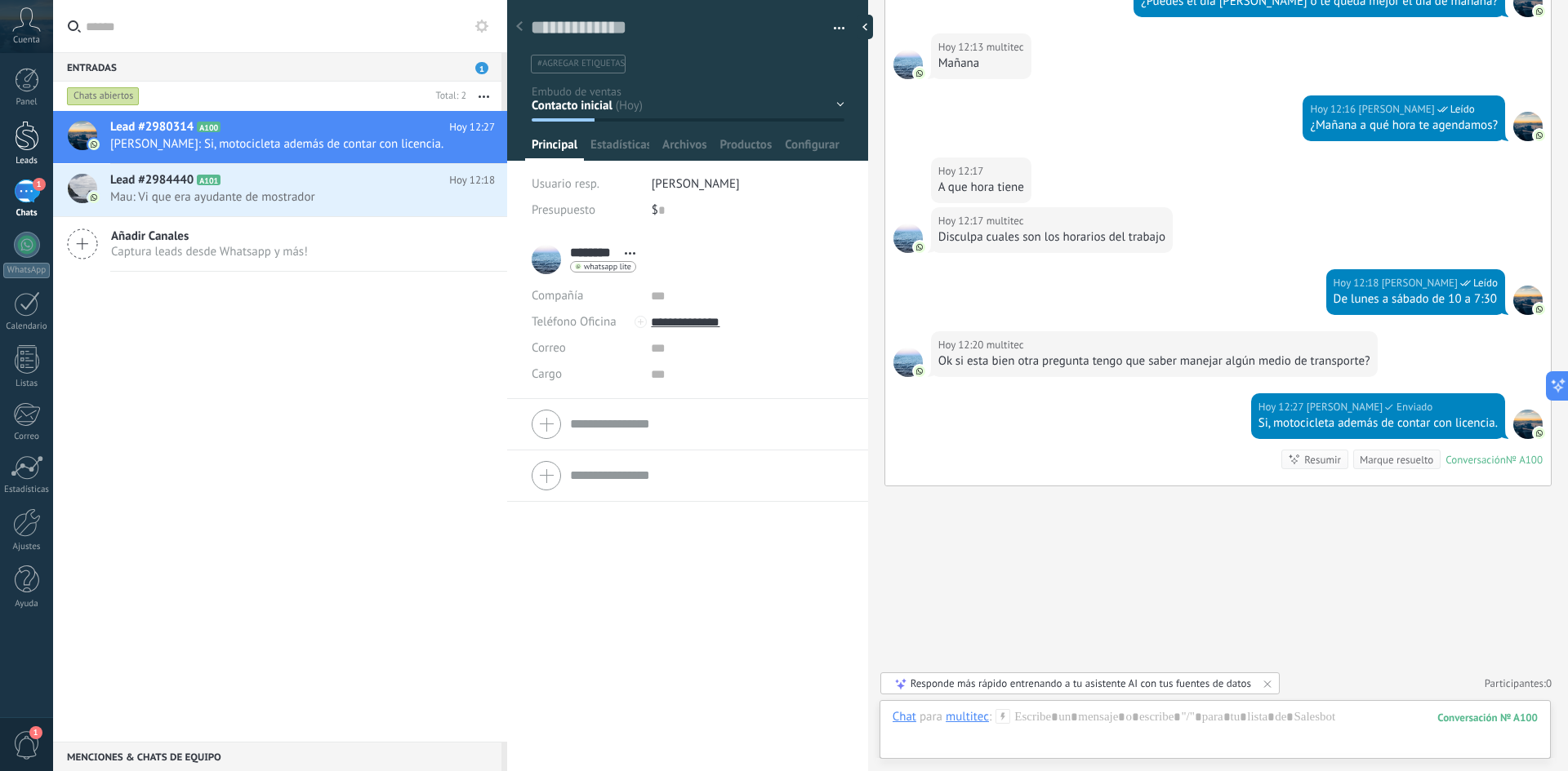
click at [24, 137] on div at bounding box center [27, 136] width 24 height 30
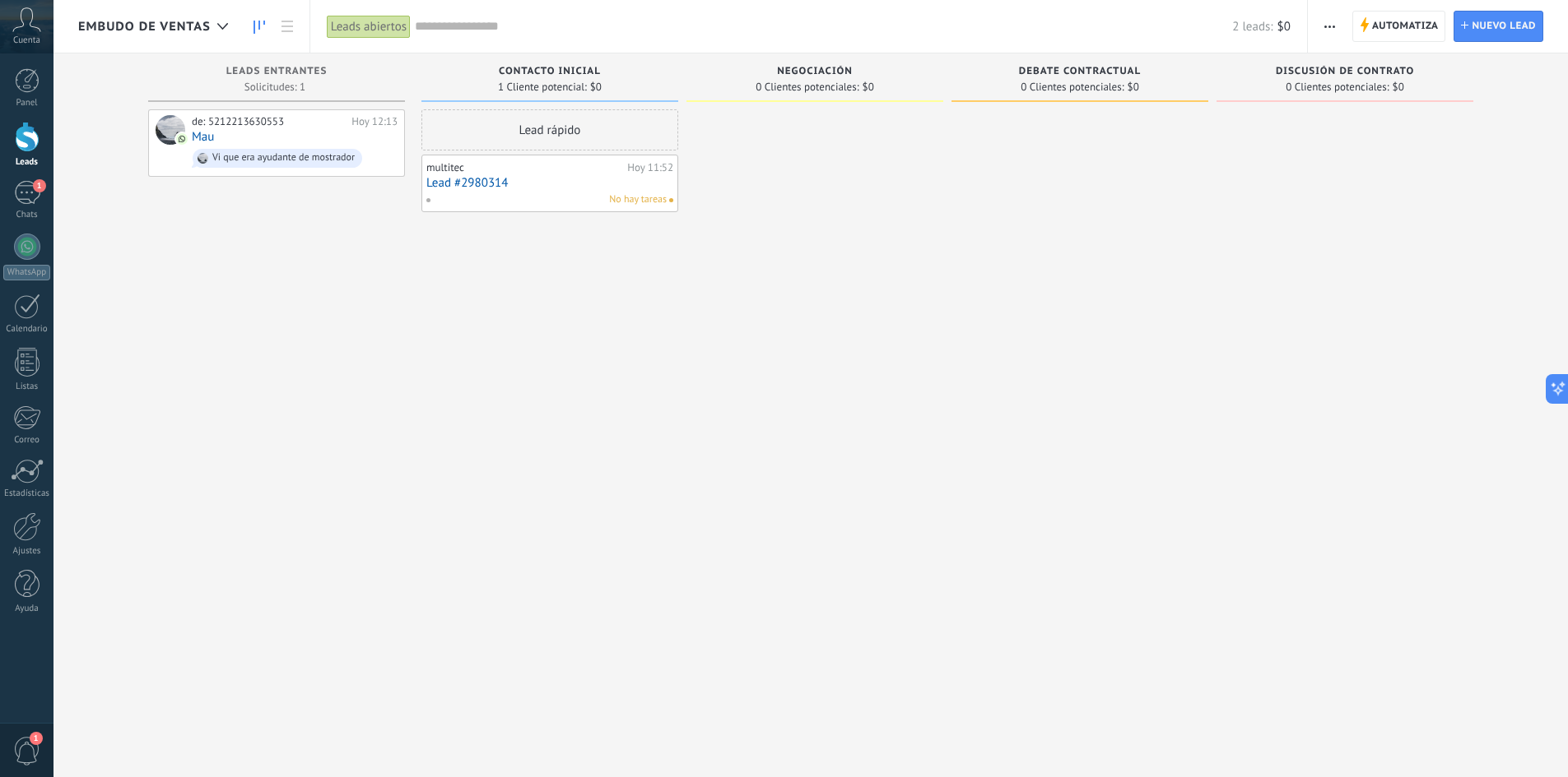
click at [191, 24] on span "Embudo de ventas" at bounding box center [144, 27] width 132 height 16
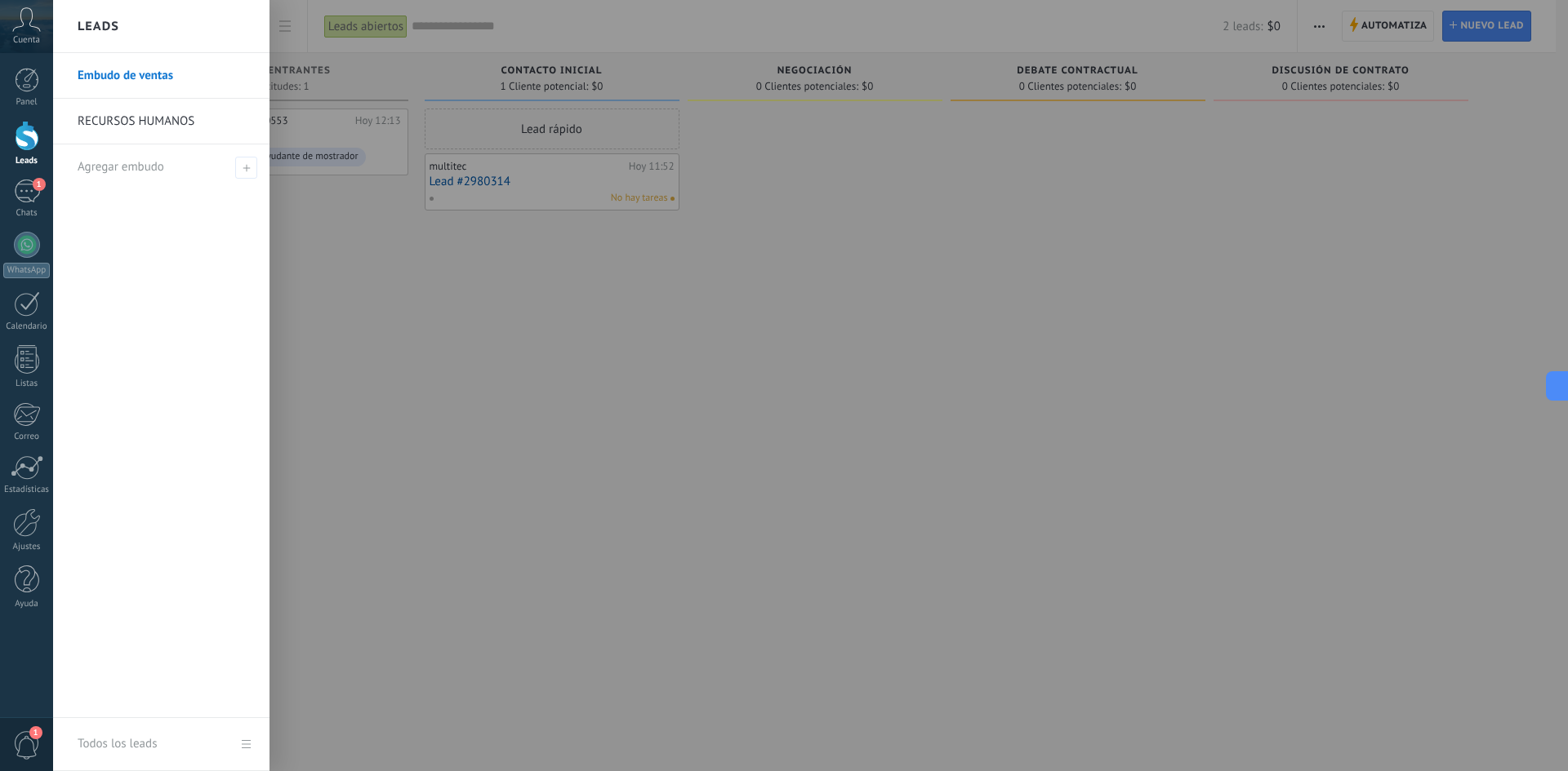
drag, startPoint x: 175, startPoint y: 85, endPoint x: 156, endPoint y: 70, distance: 24.2
click at [156, 70] on link "Embudo de ventas" at bounding box center [165, 76] width 176 height 46
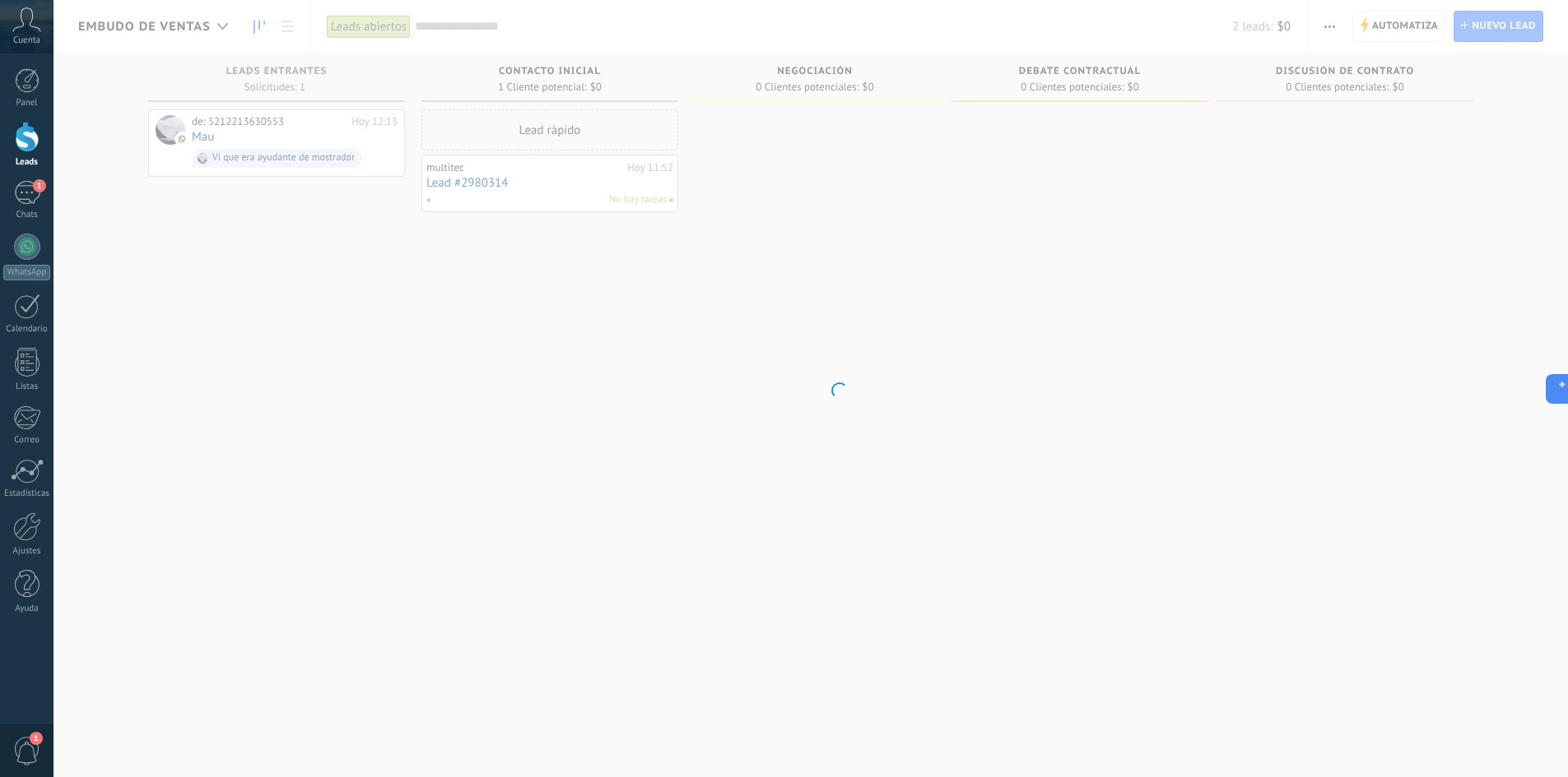
click at [157, 71] on body ".abccls-1,.abccls-2{fill-rule:evenodd}.abccls-2{fill:#fff} .abfcls-1{fill:none}…" at bounding box center [784, 388] width 1568 height 777
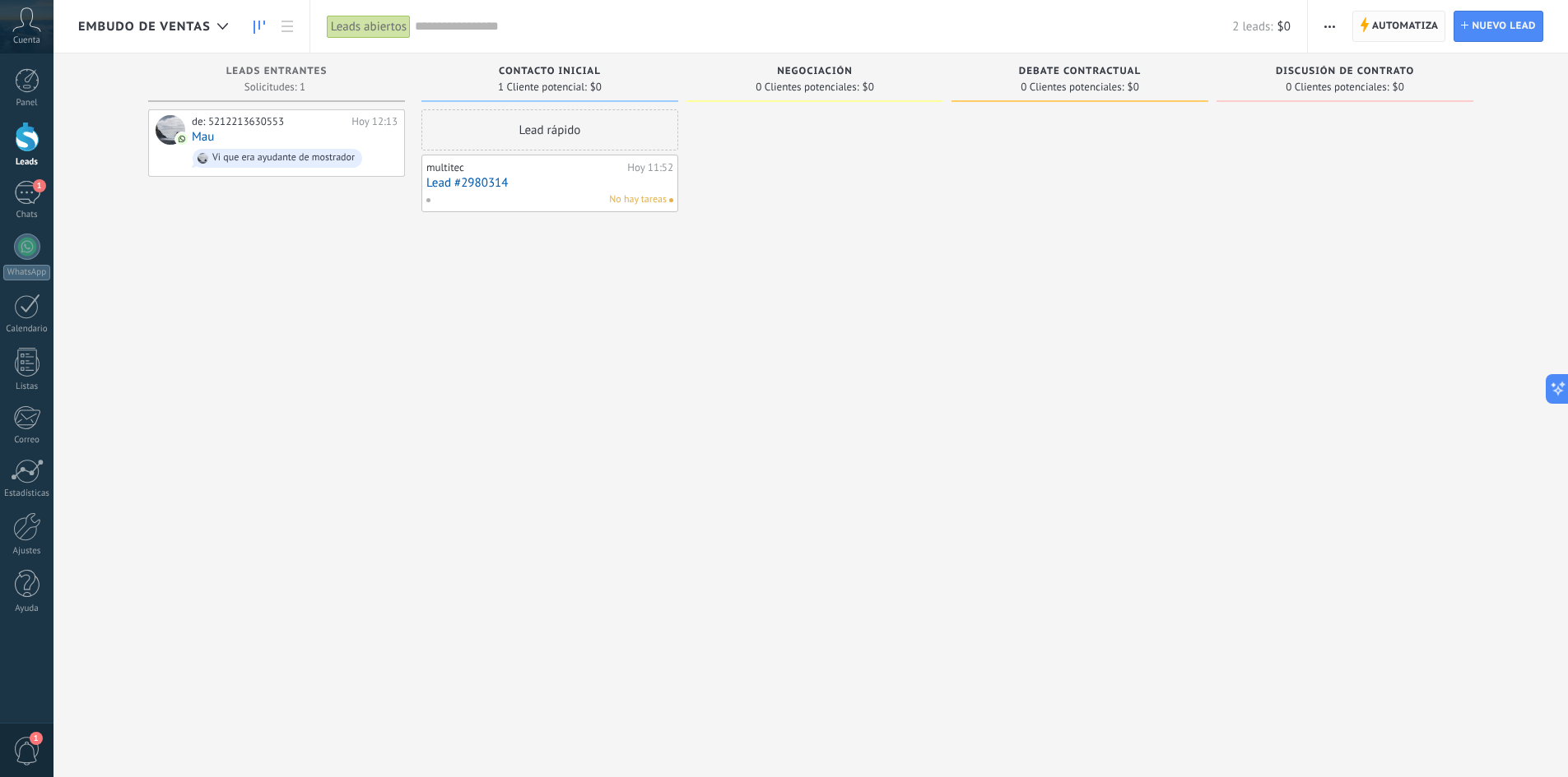
click at [1427, 27] on span "Automatiza" at bounding box center [1406, 26] width 67 height 30
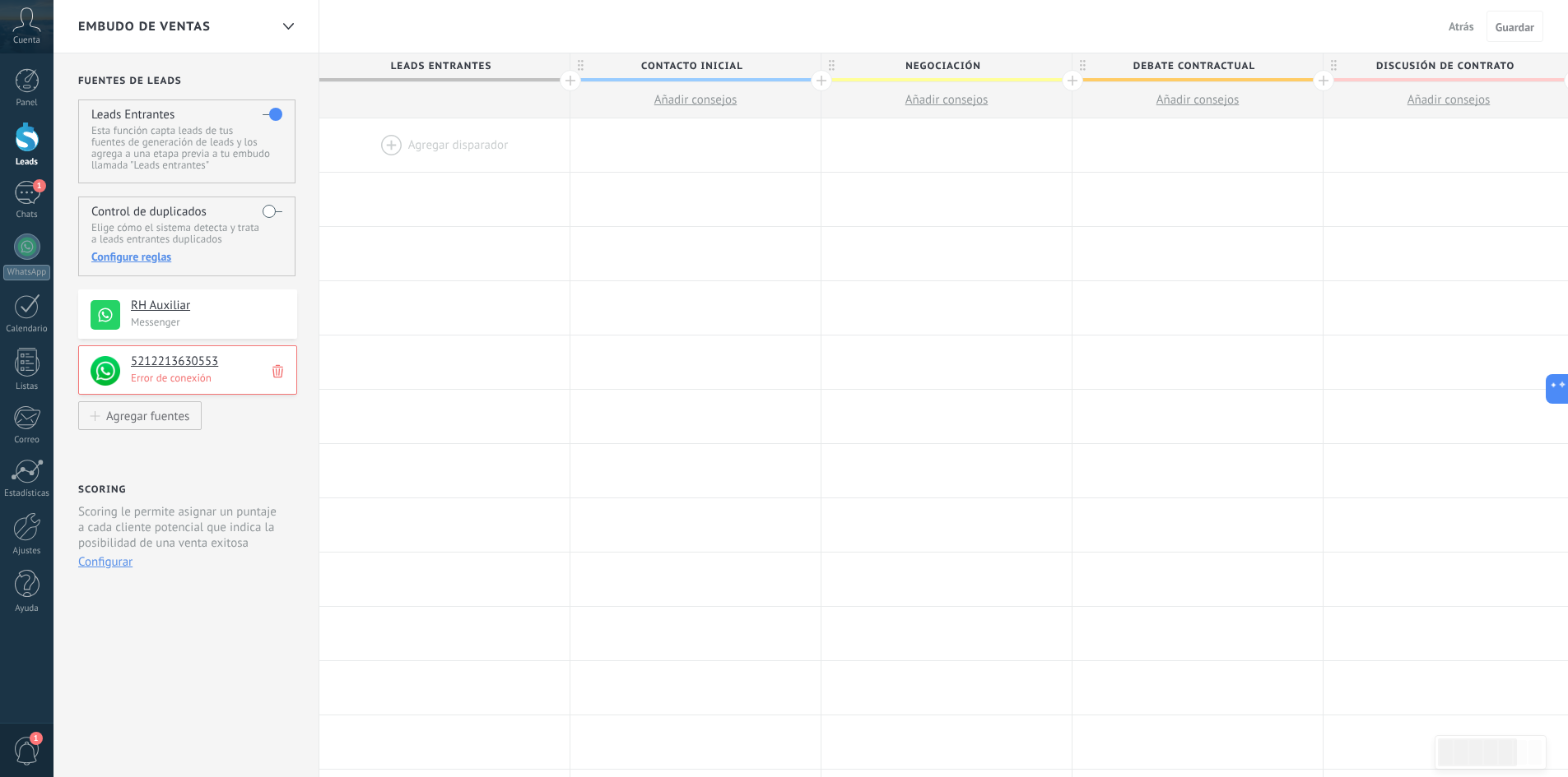
click at [282, 367] on use at bounding box center [277, 372] width 11 height 13
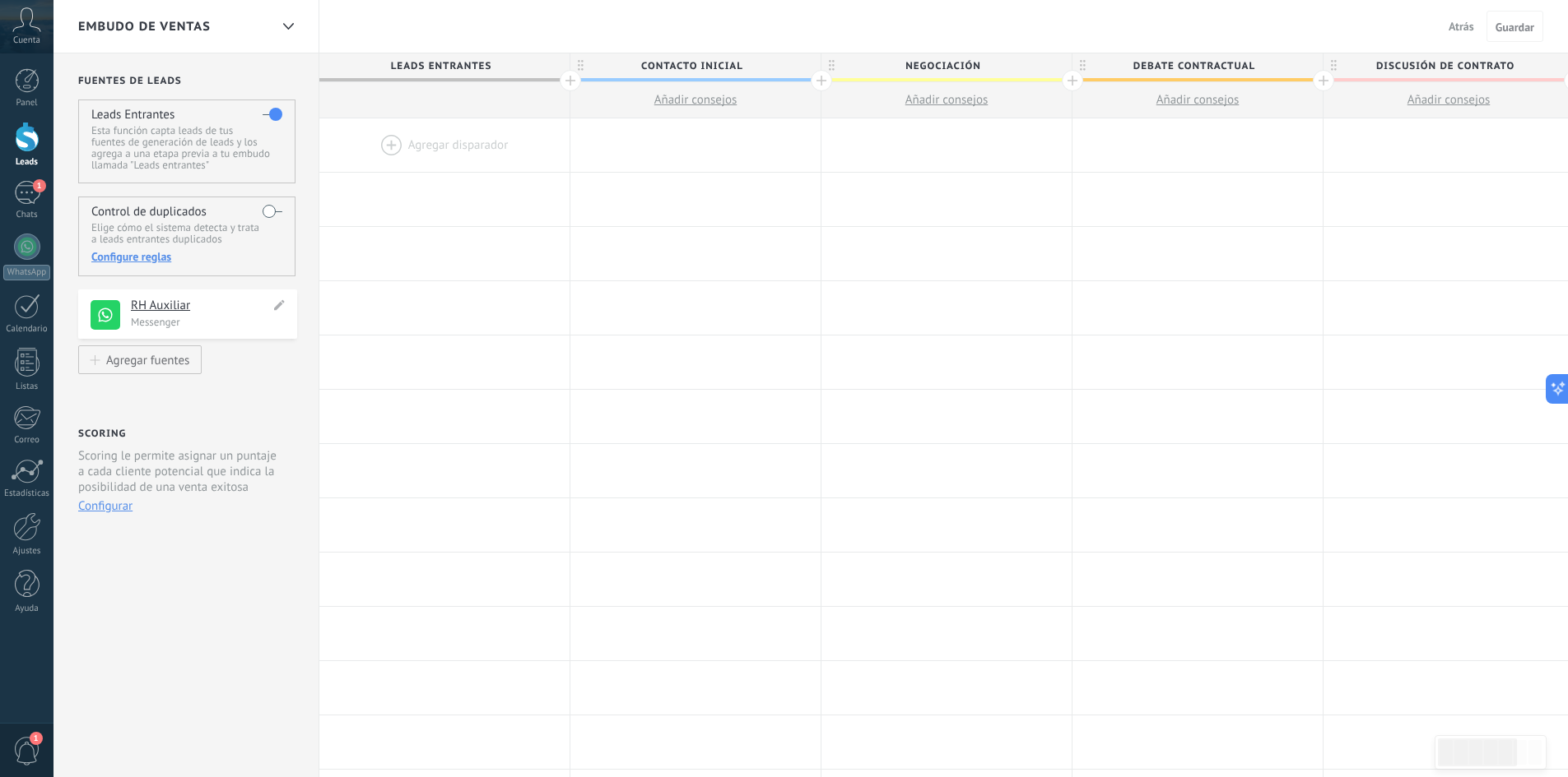
click at [211, 321] on p "Messenger" at bounding box center [209, 322] width 156 height 14
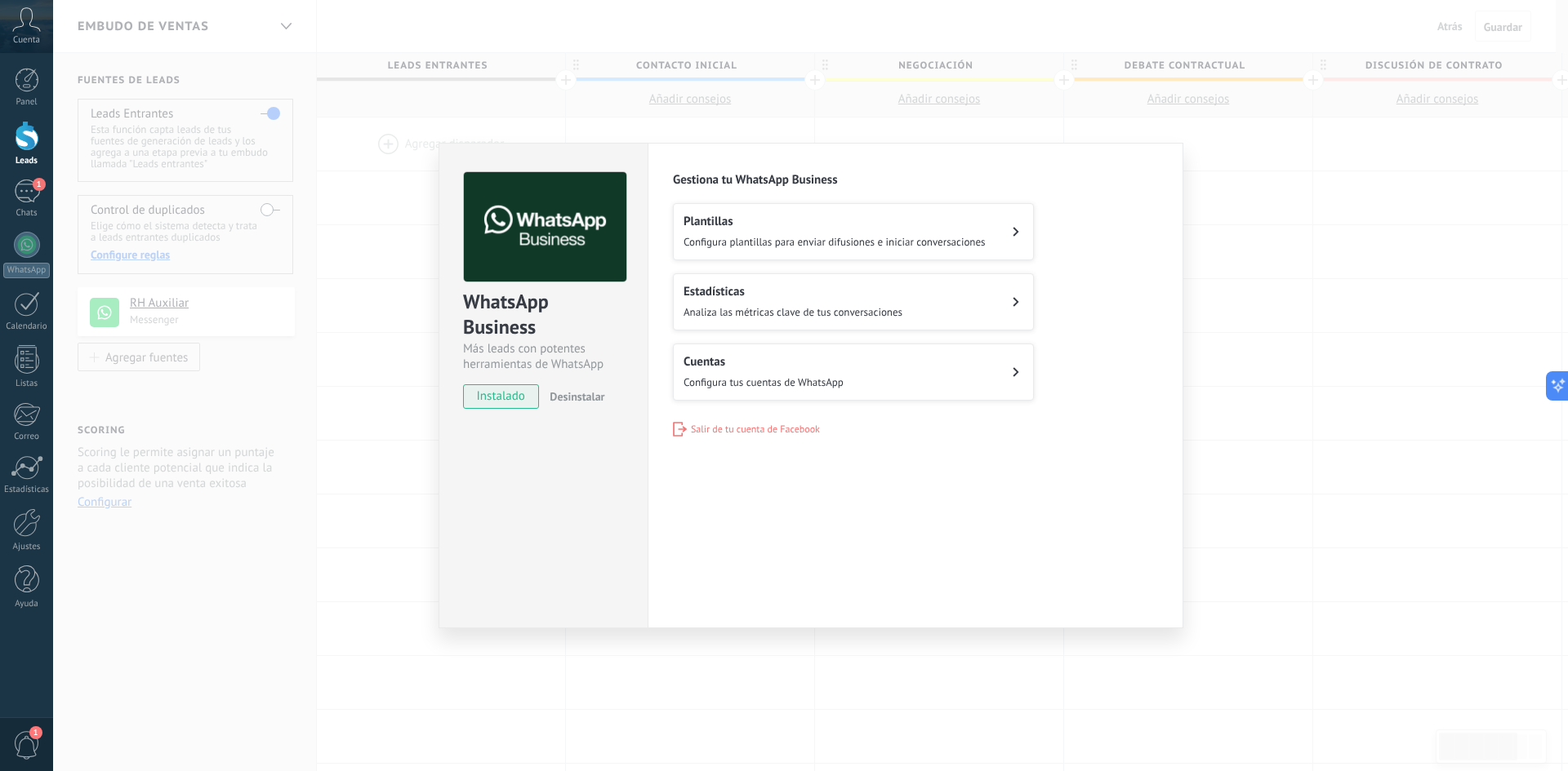
click at [396, 458] on div "WhatsApp Business Más leads con potentes herramientas de WhatsApp instalado Des…" at bounding box center [811, 386] width 1515 height 771
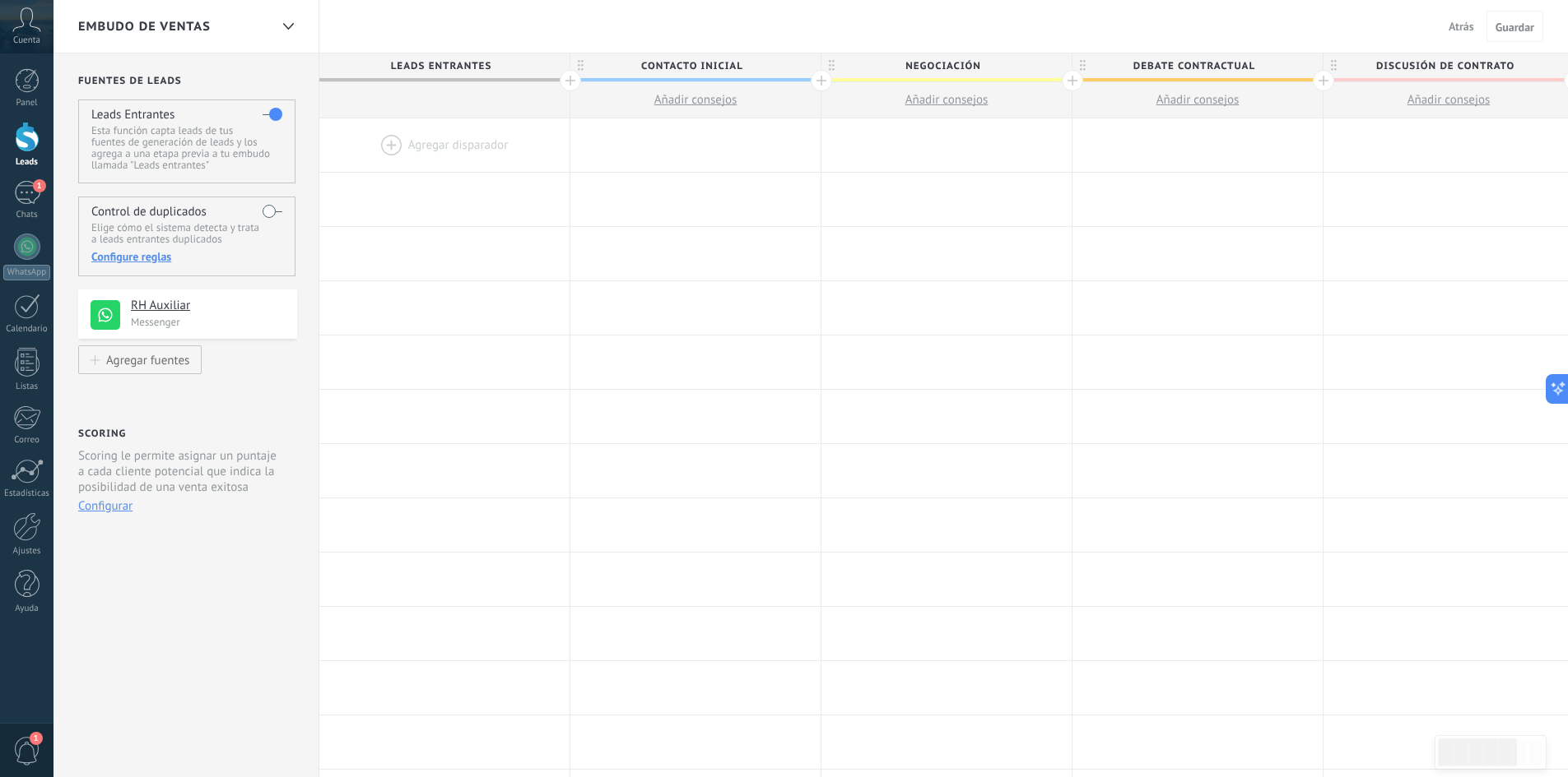
click at [469, 147] on div at bounding box center [444, 145] width 250 height 53
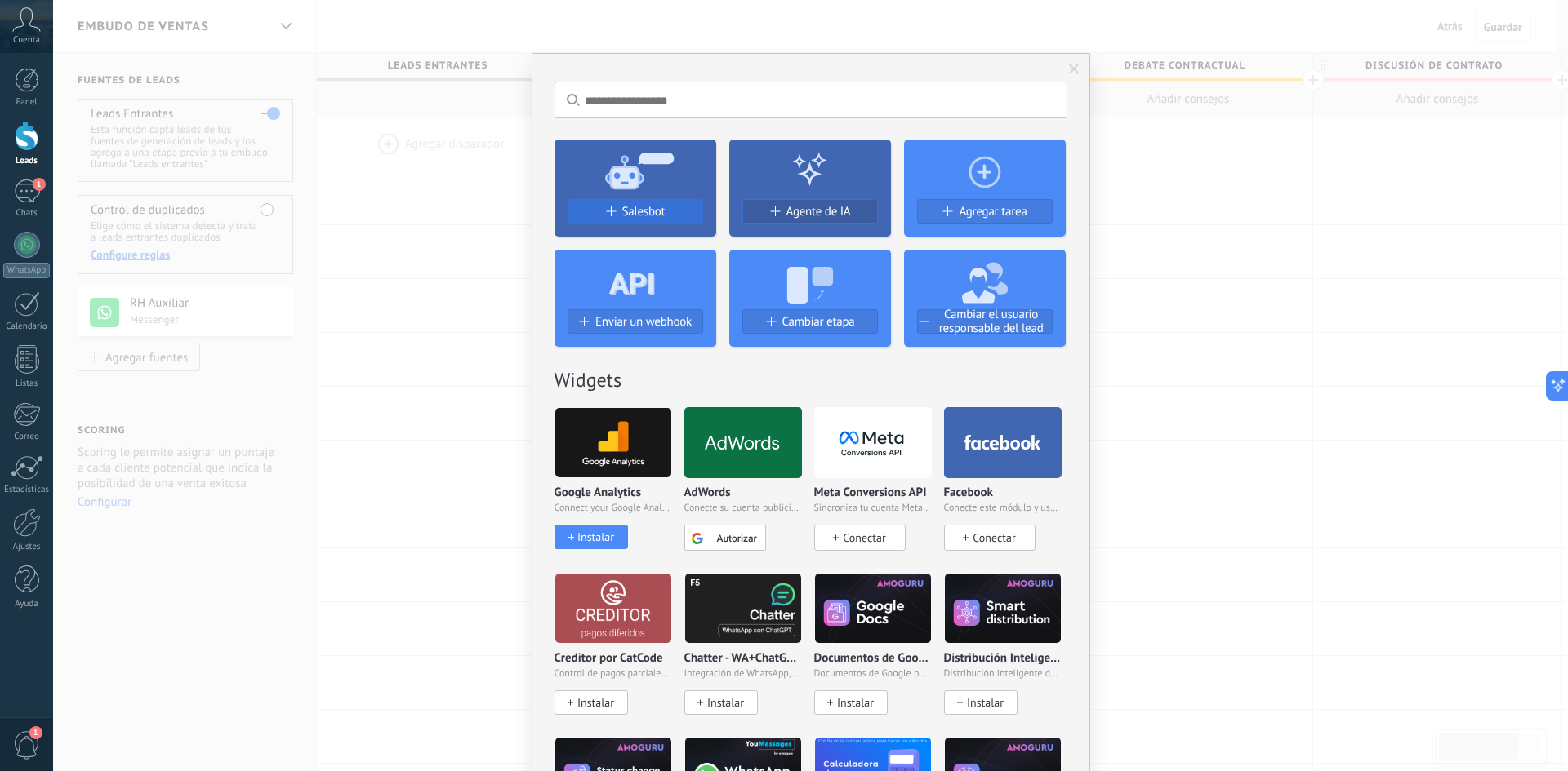
click at [611, 204] on button "Salesbot" at bounding box center [636, 211] width 136 height 24
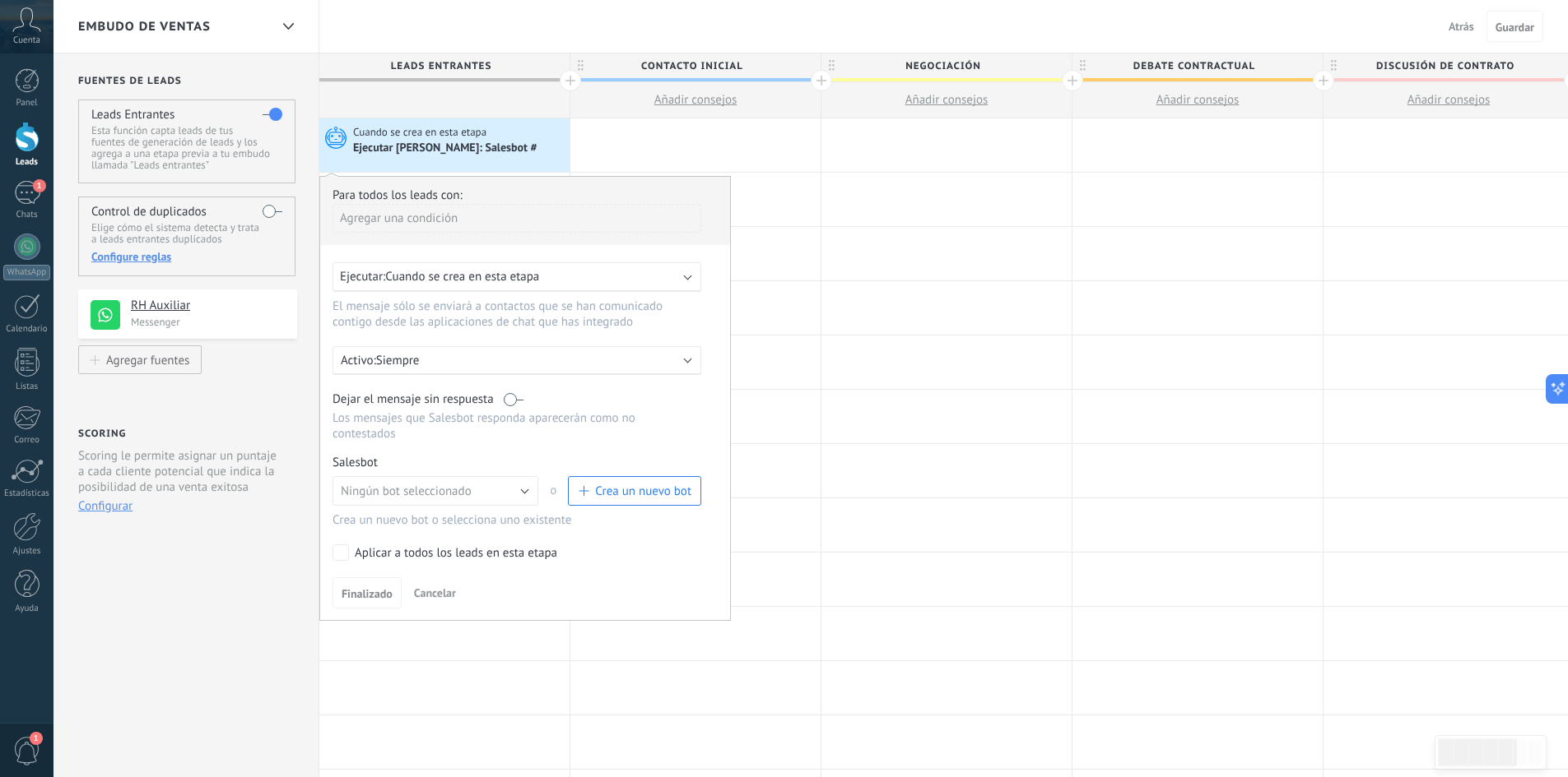
click at [592, 286] on div "Ejecutar: Cuando se crea en esta etapa" at bounding box center [517, 277] width 369 height 30
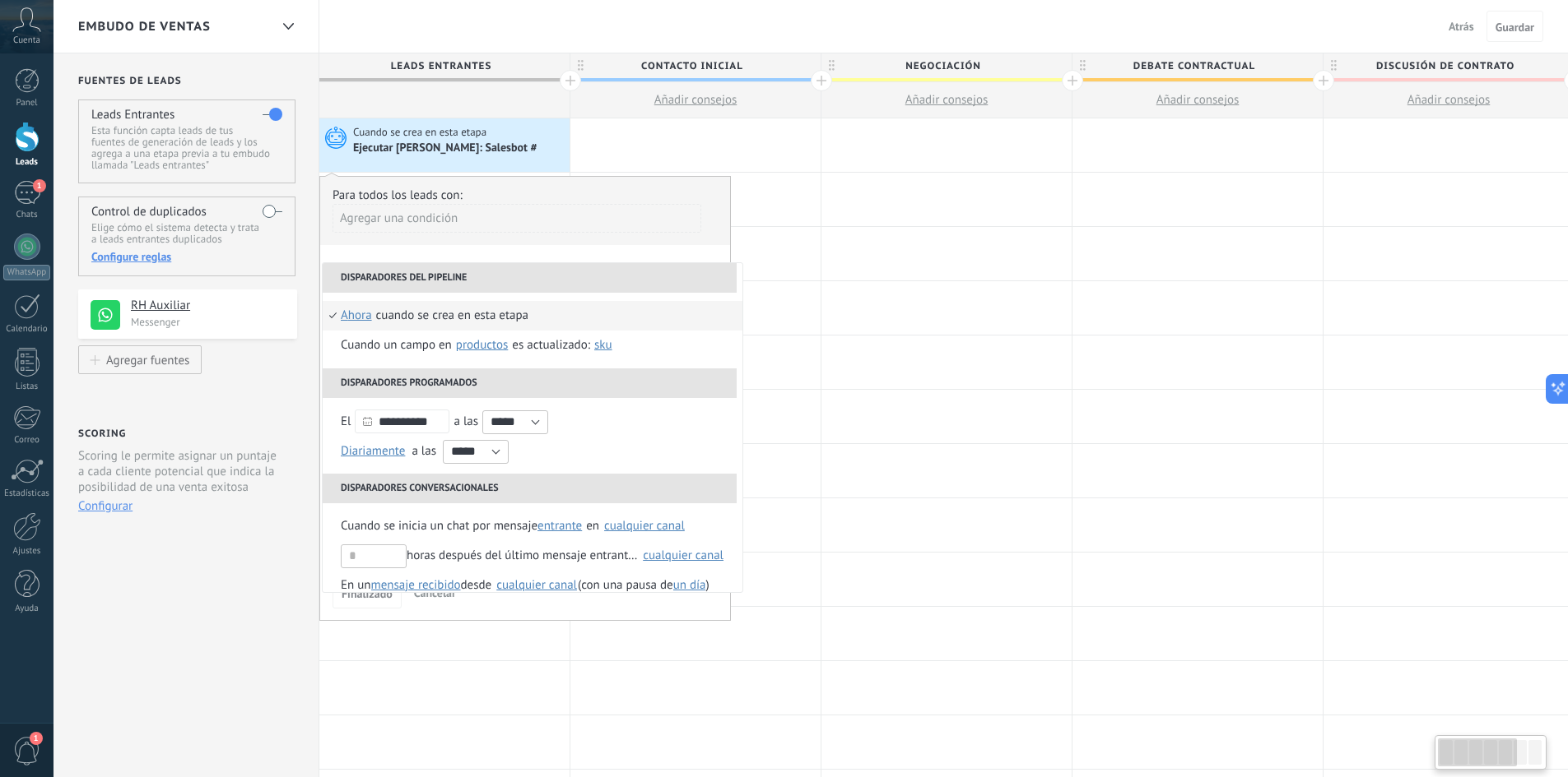
click at [593, 277] on li "Disparadores del pipeline" at bounding box center [530, 278] width 414 height 30
click at [641, 225] on div "Agregar una condición" at bounding box center [517, 218] width 369 height 29
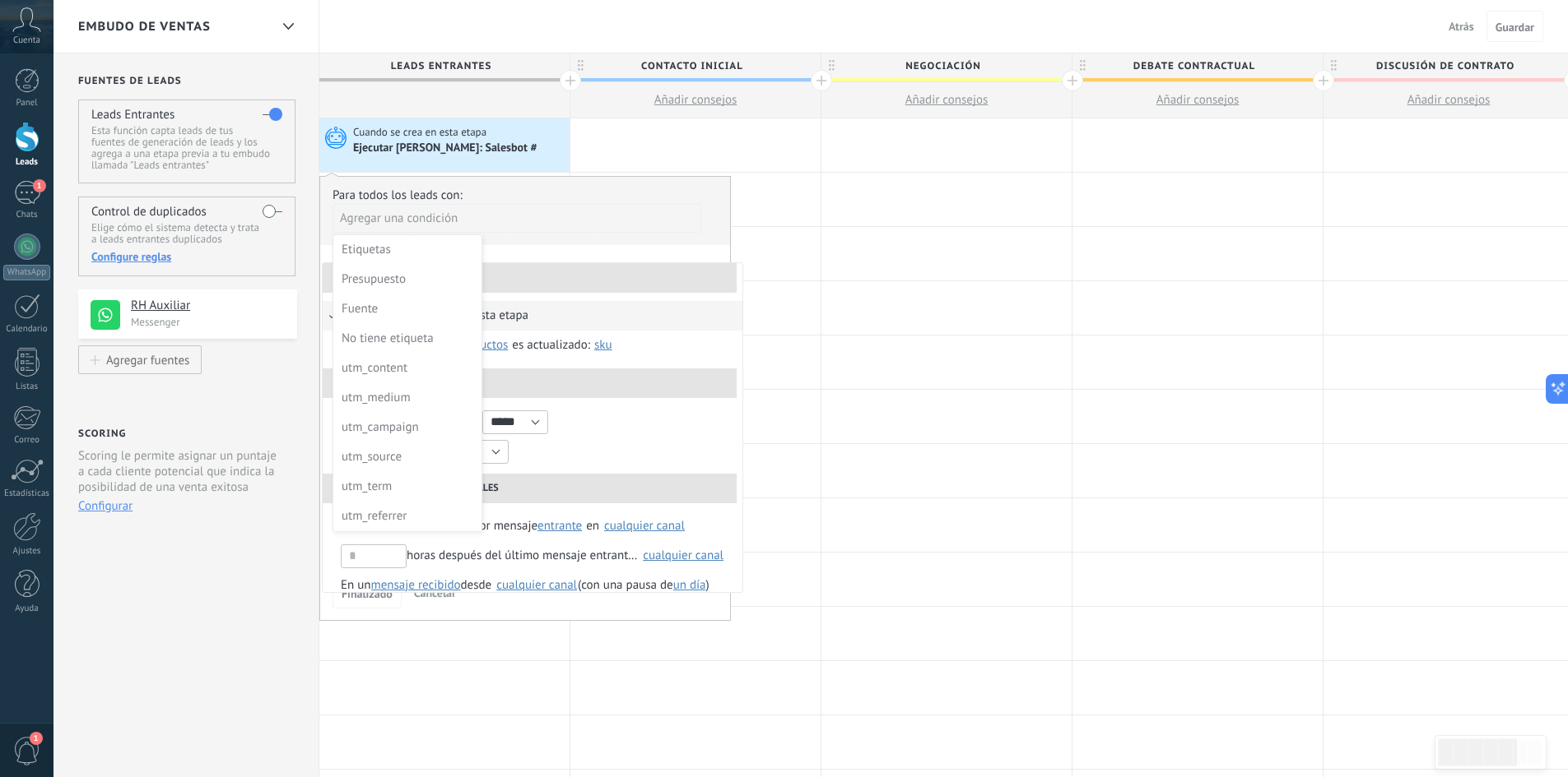
click at [638, 255] on div at bounding box center [525, 399] width 410 height 444
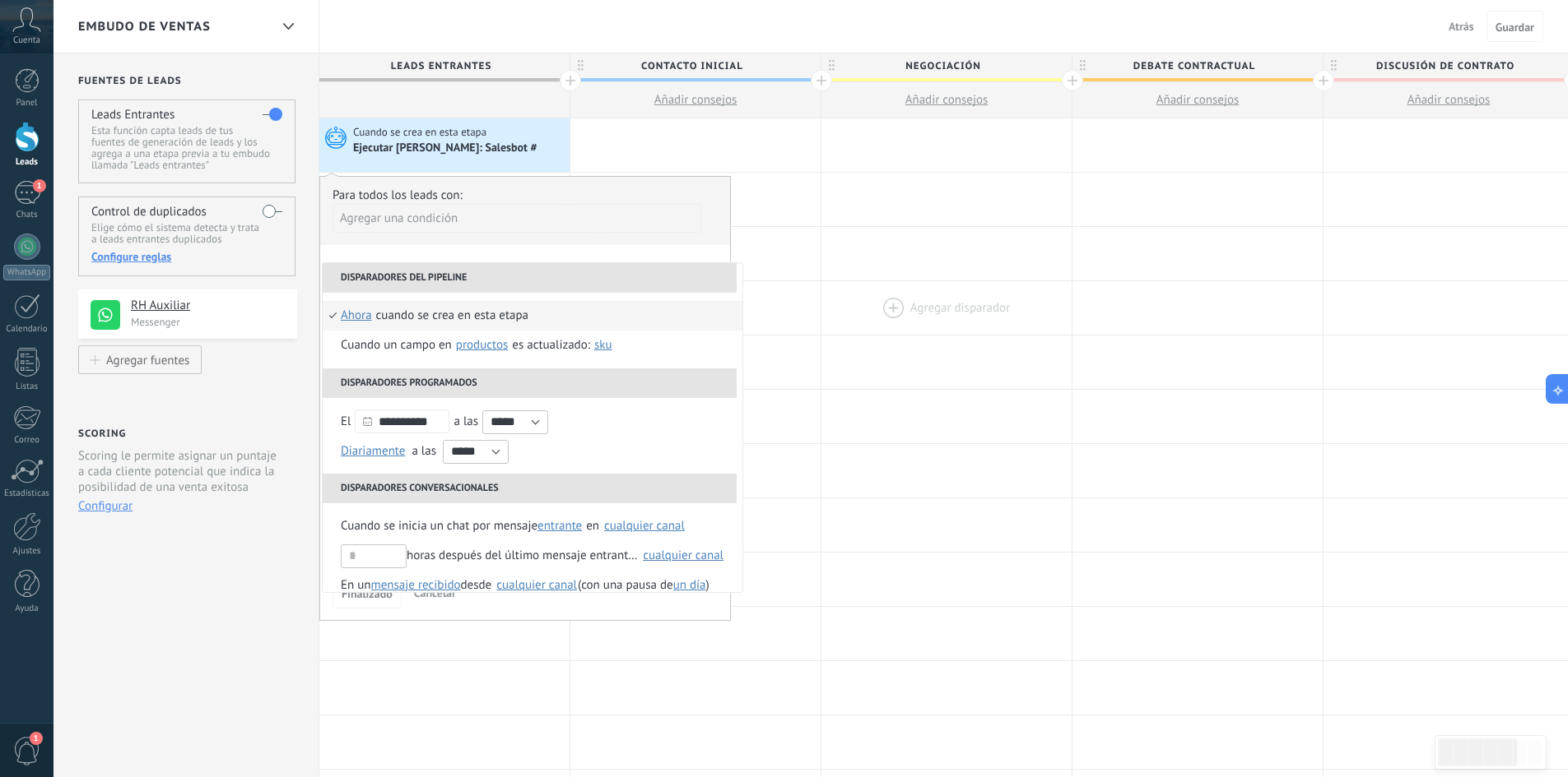
click at [967, 303] on div at bounding box center [946, 308] width 250 height 53
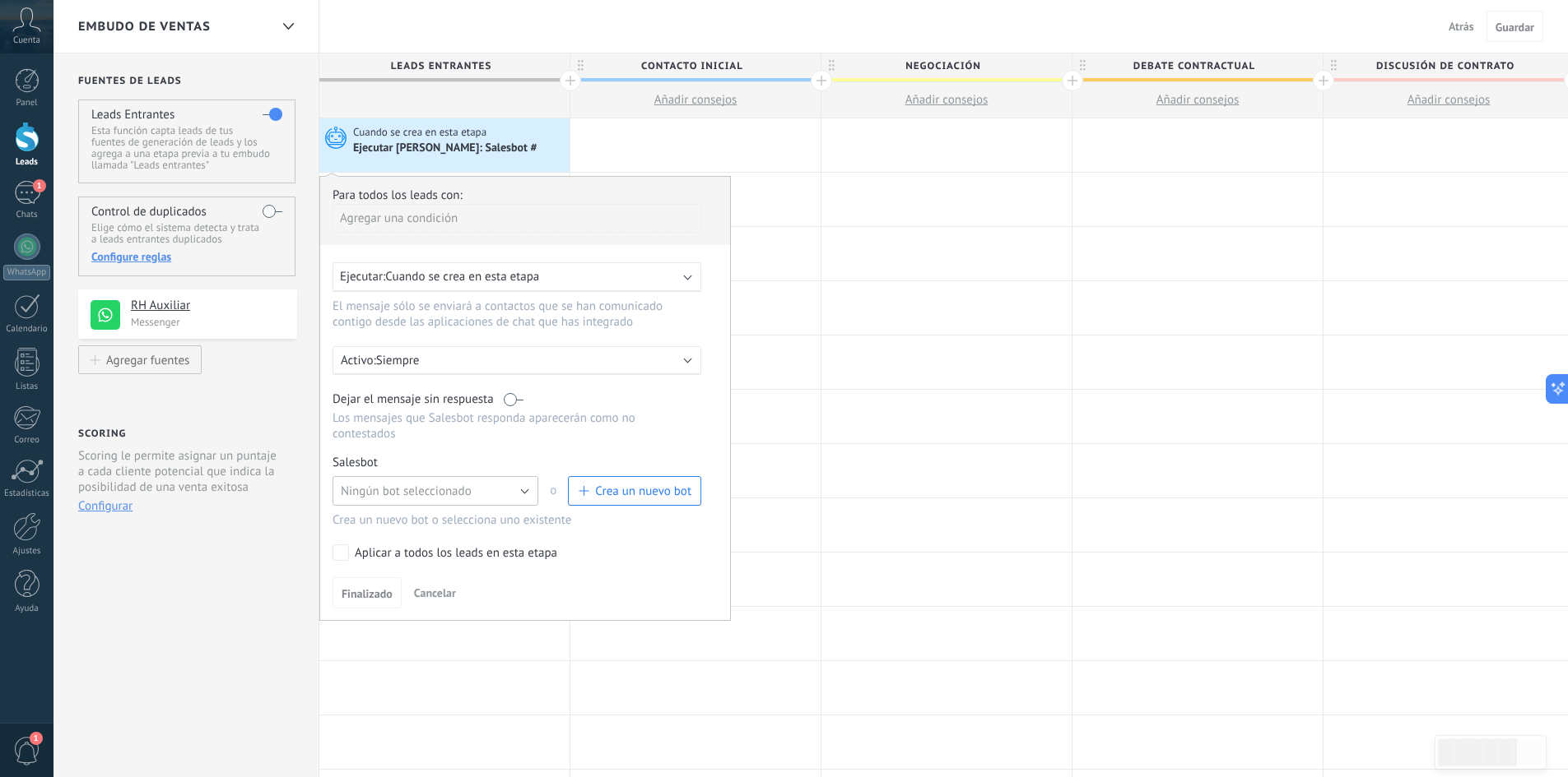
click at [458, 498] on span "Ningún bot seleccionado" at bounding box center [405, 492] width 131 height 16
click at [447, 515] on span "TestBot" at bounding box center [427, 519] width 210 height 16
click at [601, 498] on span "Crea un nuevo bot" at bounding box center [643, 492] width 97 height 16
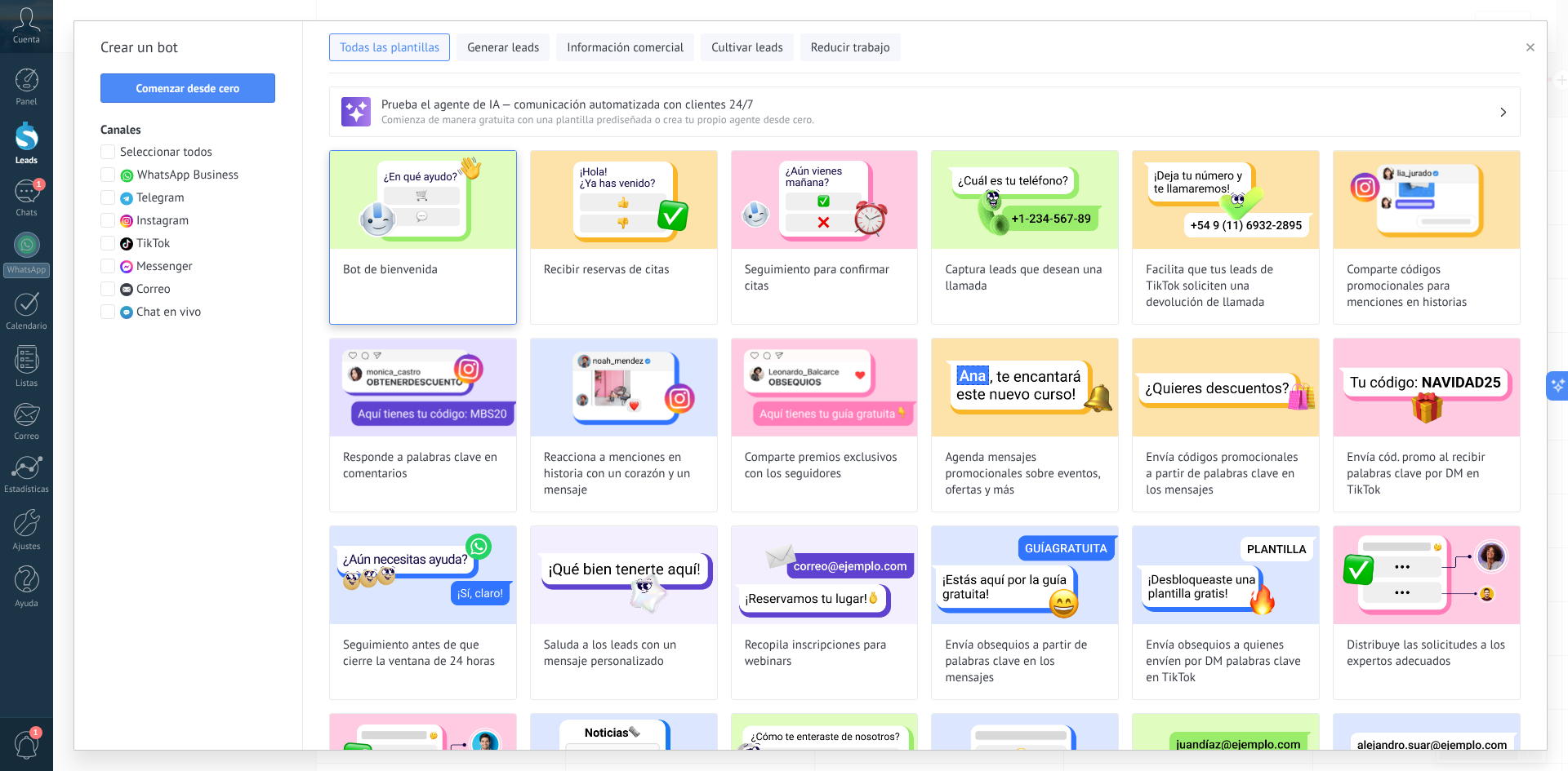
click at [441, 295] on div "Bot de bienvenida" at bounding box center [423, 238] width 188 height 175
type input "**********"
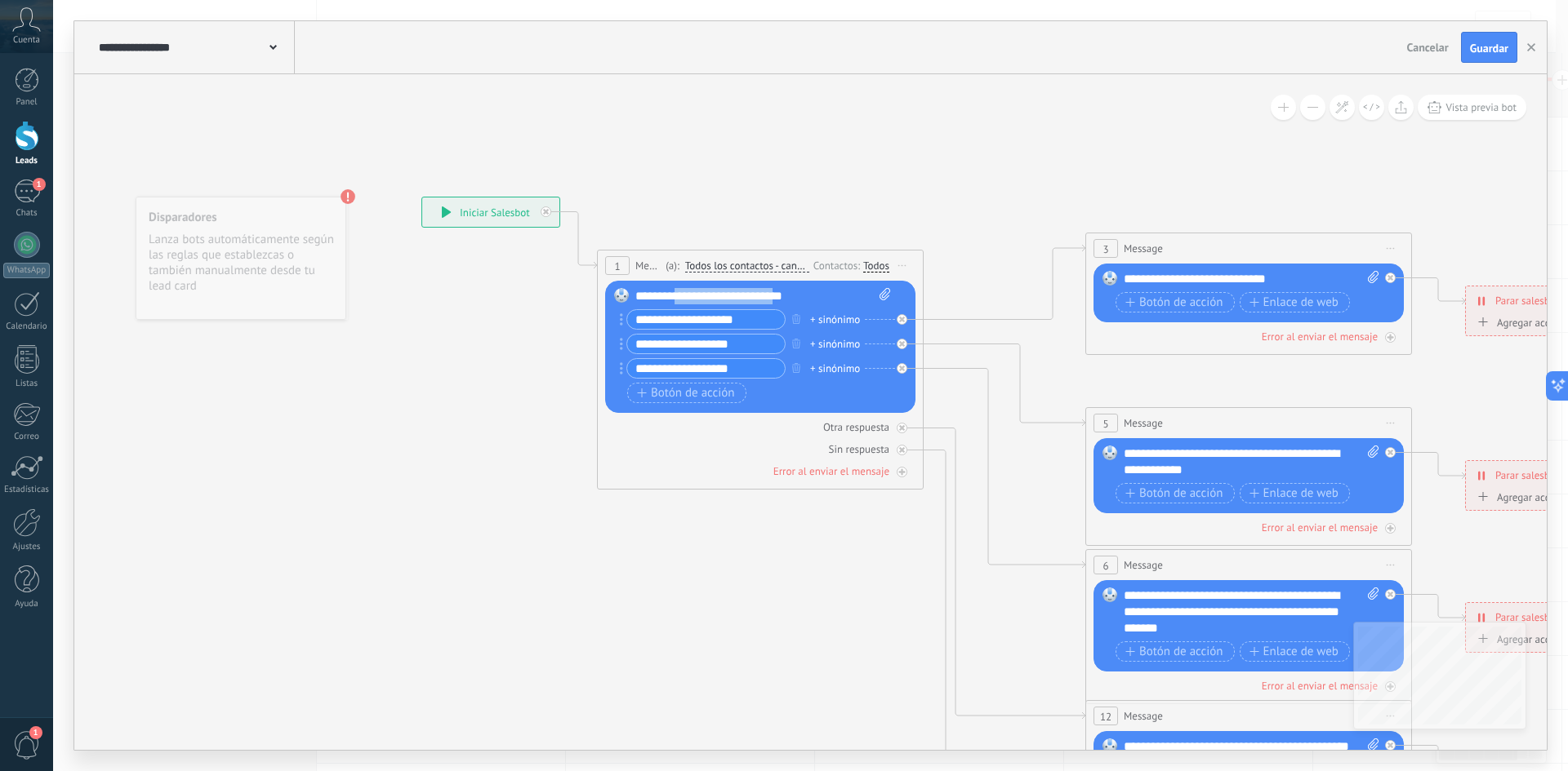
drag, startPoint x: 676, startPoint y: 295, endPoint x: 799, endPoint y: 297, distance: 123.0
click at [799, 297] on div "**********" at bounding box center [764, 296] width 256 height 17
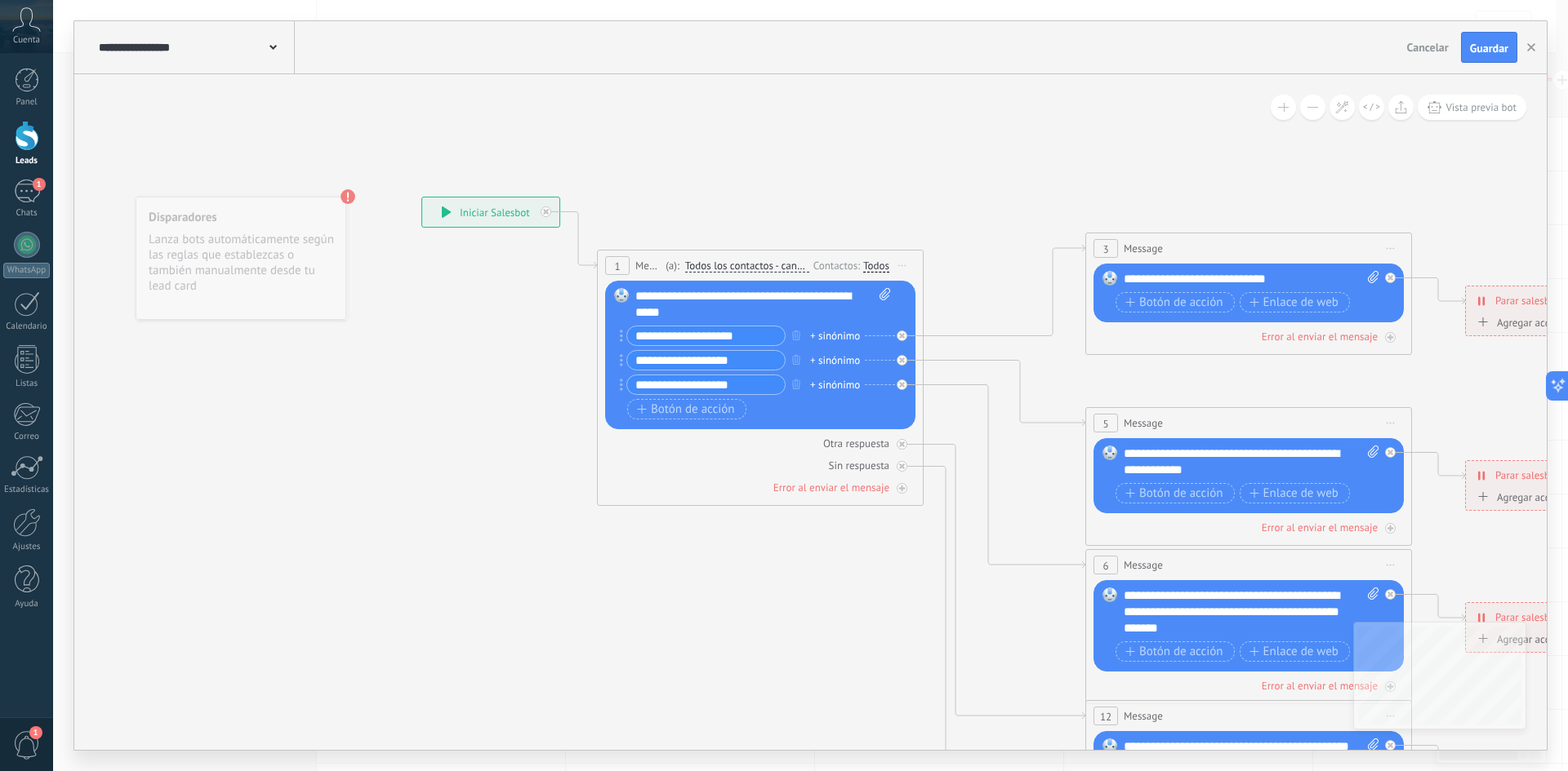
drag, startPoint x: 745, startPoint y: 336, endPoint x: 573, endPoint y: 338, distance: 172.0
click at [421, 197] on div "**********" at bounding box center [421, 197] width 0 height 0
type input "*"
type input "**********"
drag, startPoint x: 741, startPoint y: 359, endPoint x: 620, endPoint y: 359, distance: 121.0
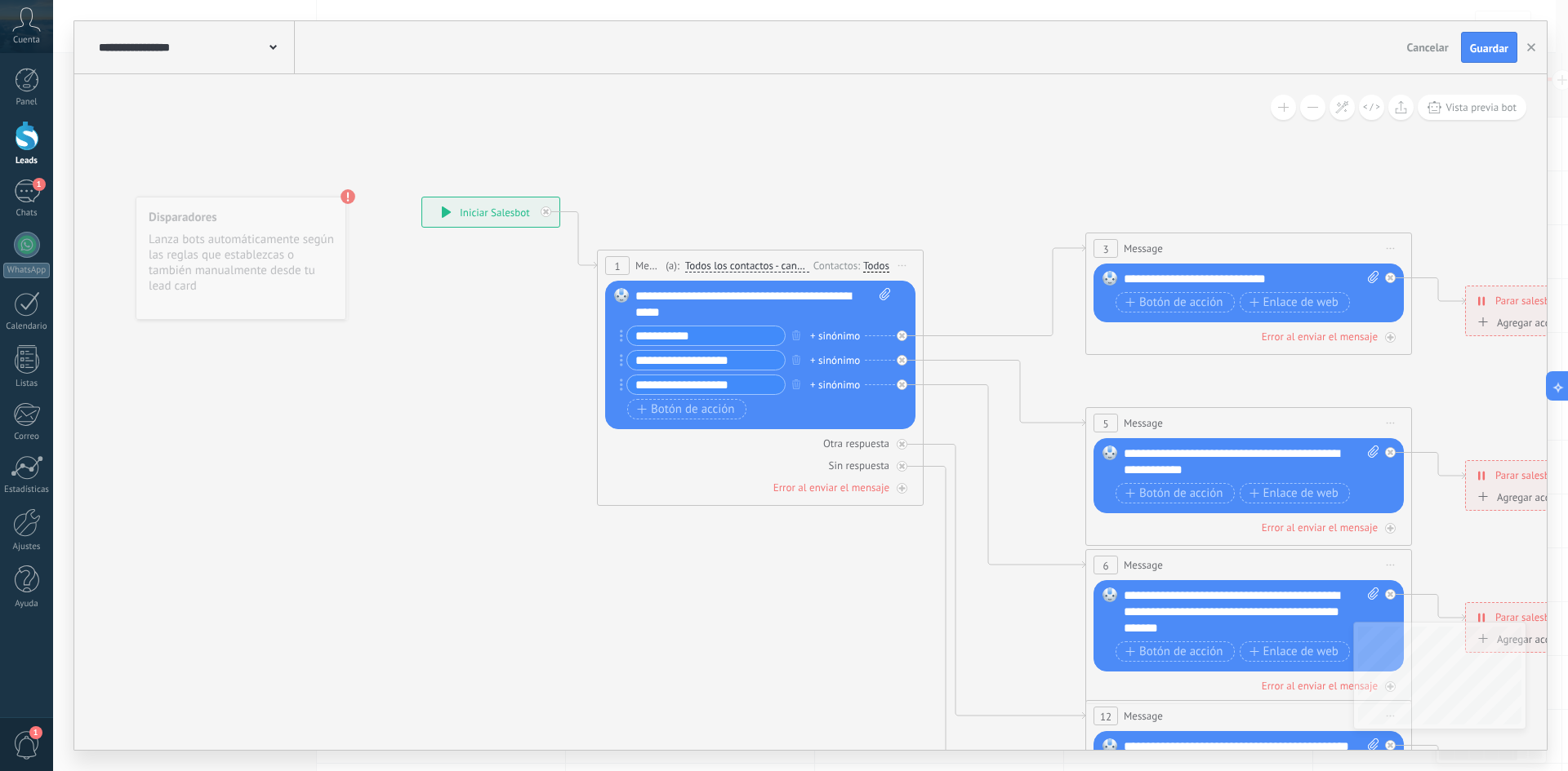
click at [620, 359] on div "**********" at bounding box center [703, 359] width 165 height 20
type input "**********"
click at [661, 294] on div "**********" at bounding box center [764, 305] width 256 height 33
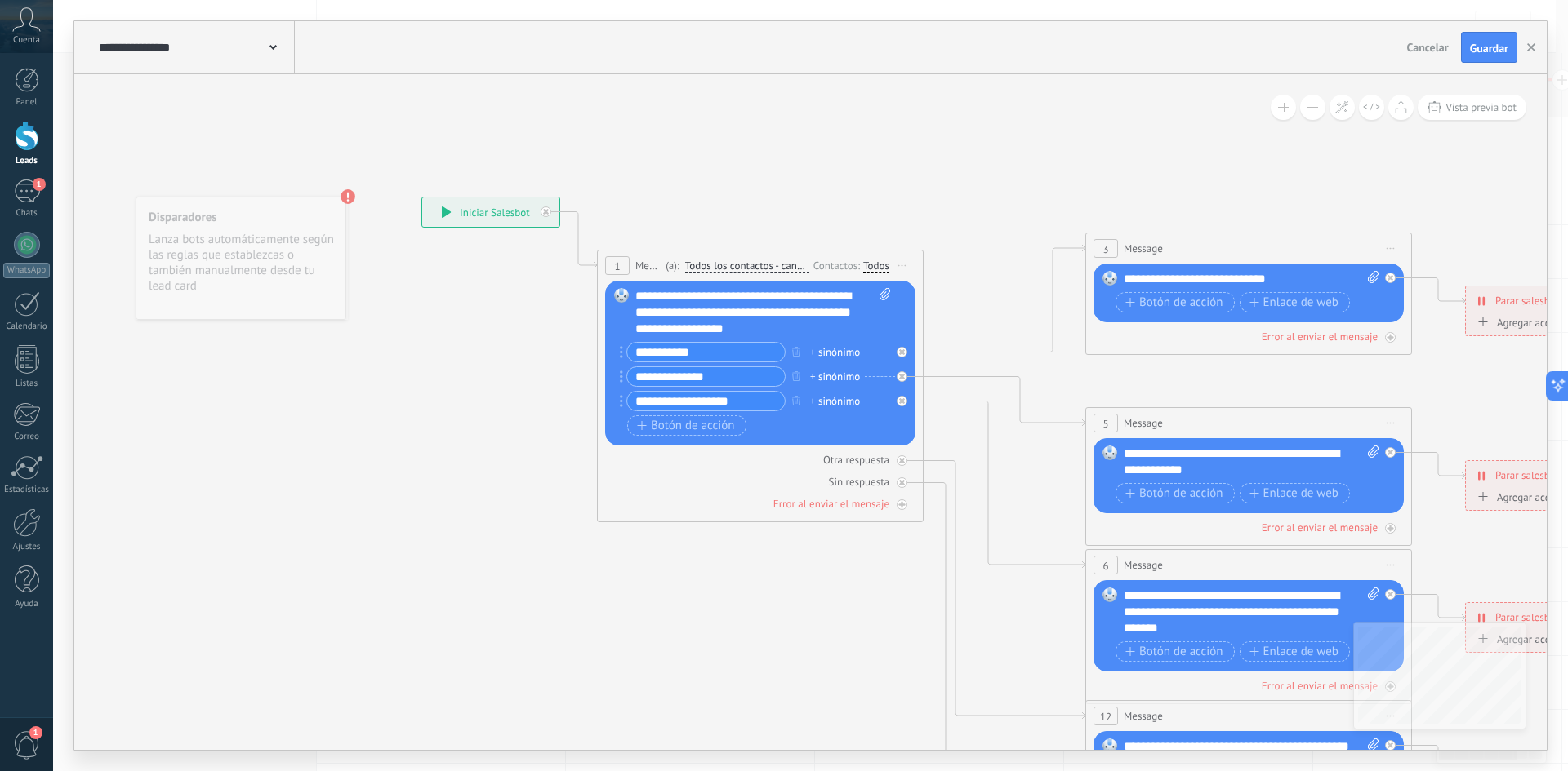
click at [719, 401] on input "**********" at bounding box center [705, 401] width 158 height 19
drag, startPoint x: 742, startPoint y: 401, endPoint x: 613, endPoint y: 399, distance: 129.0
click at [614, 399] on div "Reemplazar Quitar Convertir a mensaje de voz Arrastre la imagen aquí para adjun…" at bounding box center [760, 363] width 310 height 164
type input "******"
click at [651, 417] on button "Botón de acción" at bounding box center [686, 425] width 119 height 20
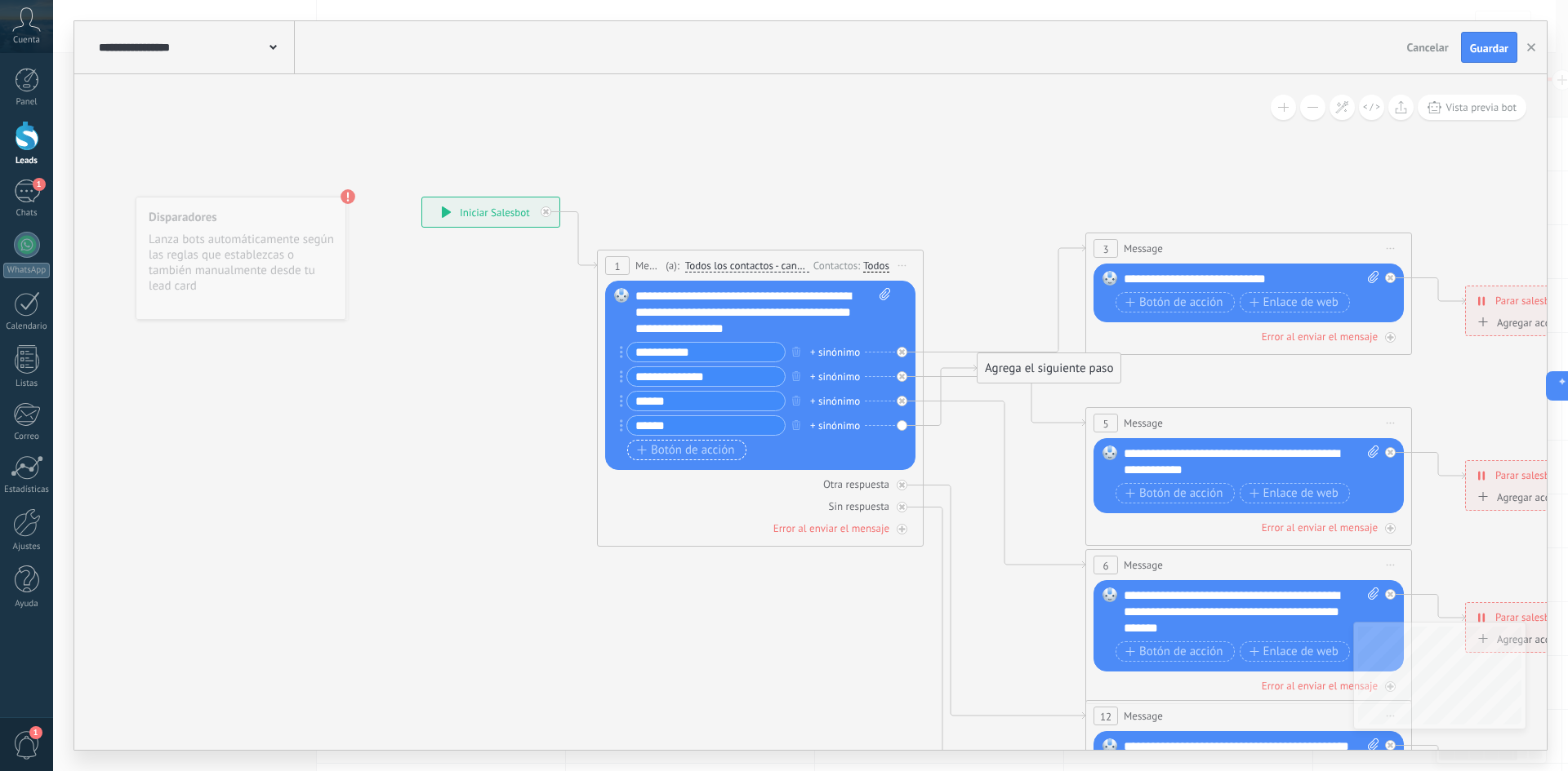
type input "******"
click at [644, 448] on icon "button" at bounding box center [642, 450] width 10 height 9
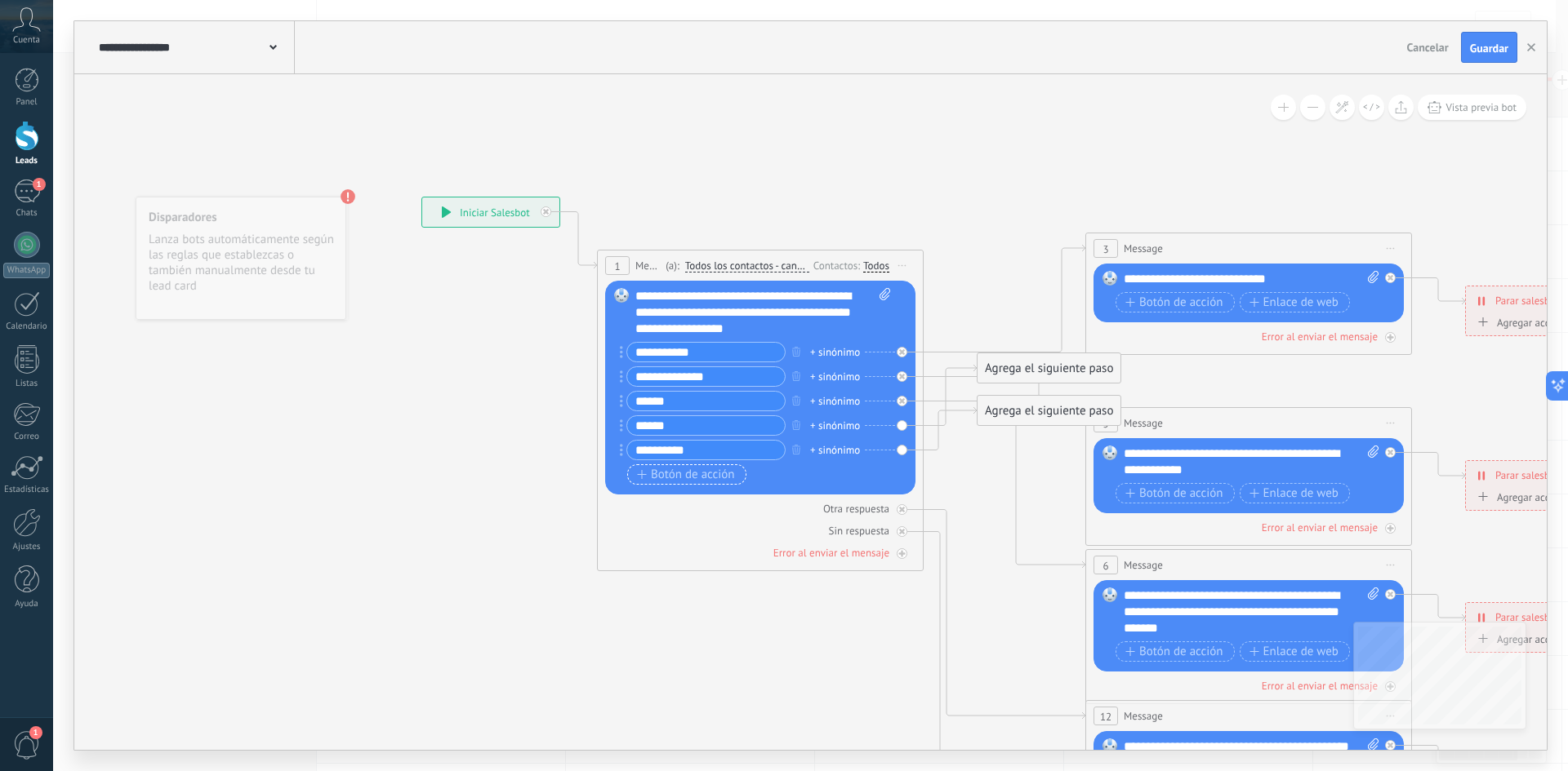
type input "**********"
click at [650, 481] on span "Botón de acción" at bounding box center [686, 474] width 98 height 13
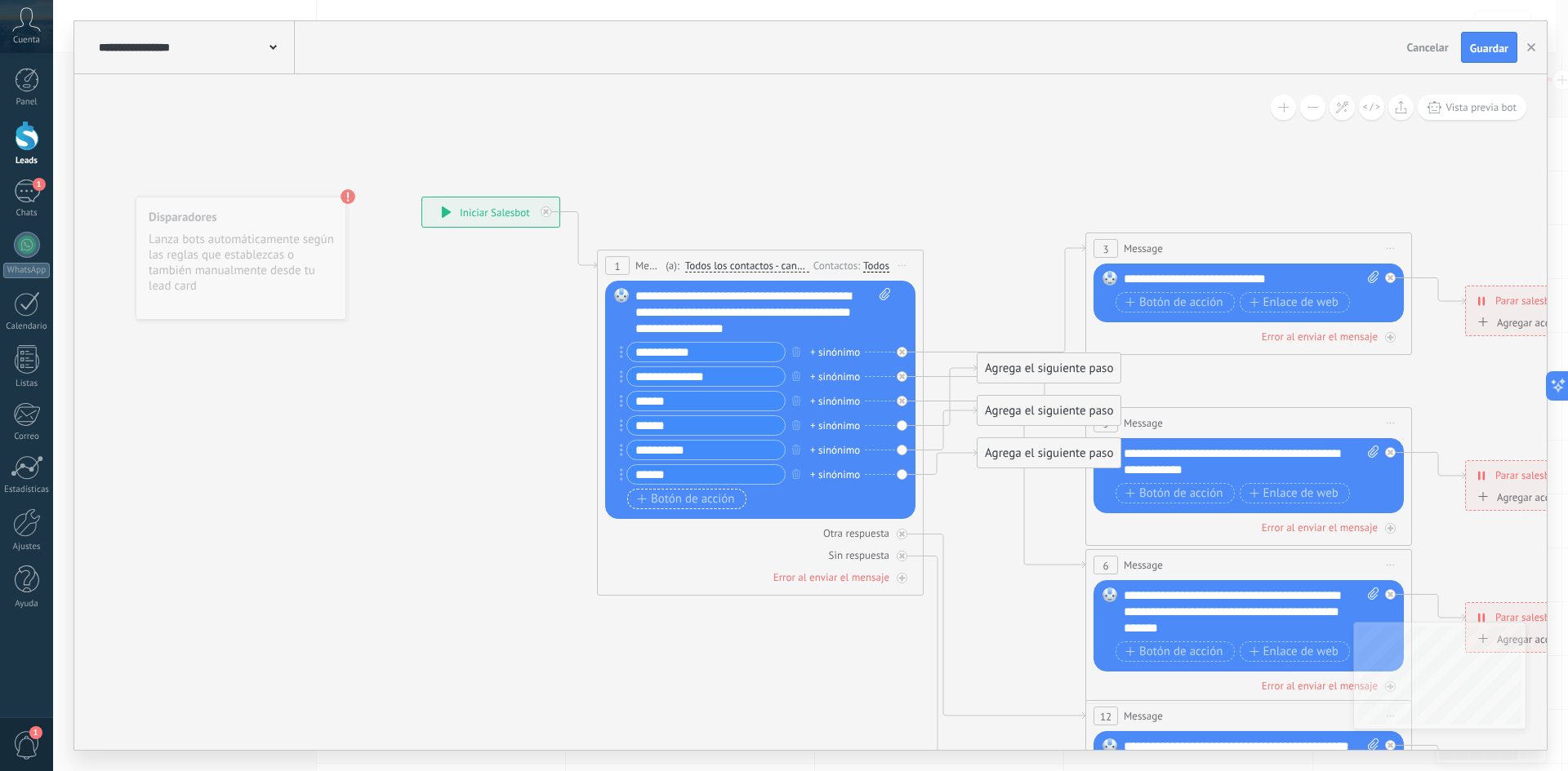
type input "******"
click at [699, 504] on span "Botón de acción" at bounding box center [686, 499] width 98 height 13
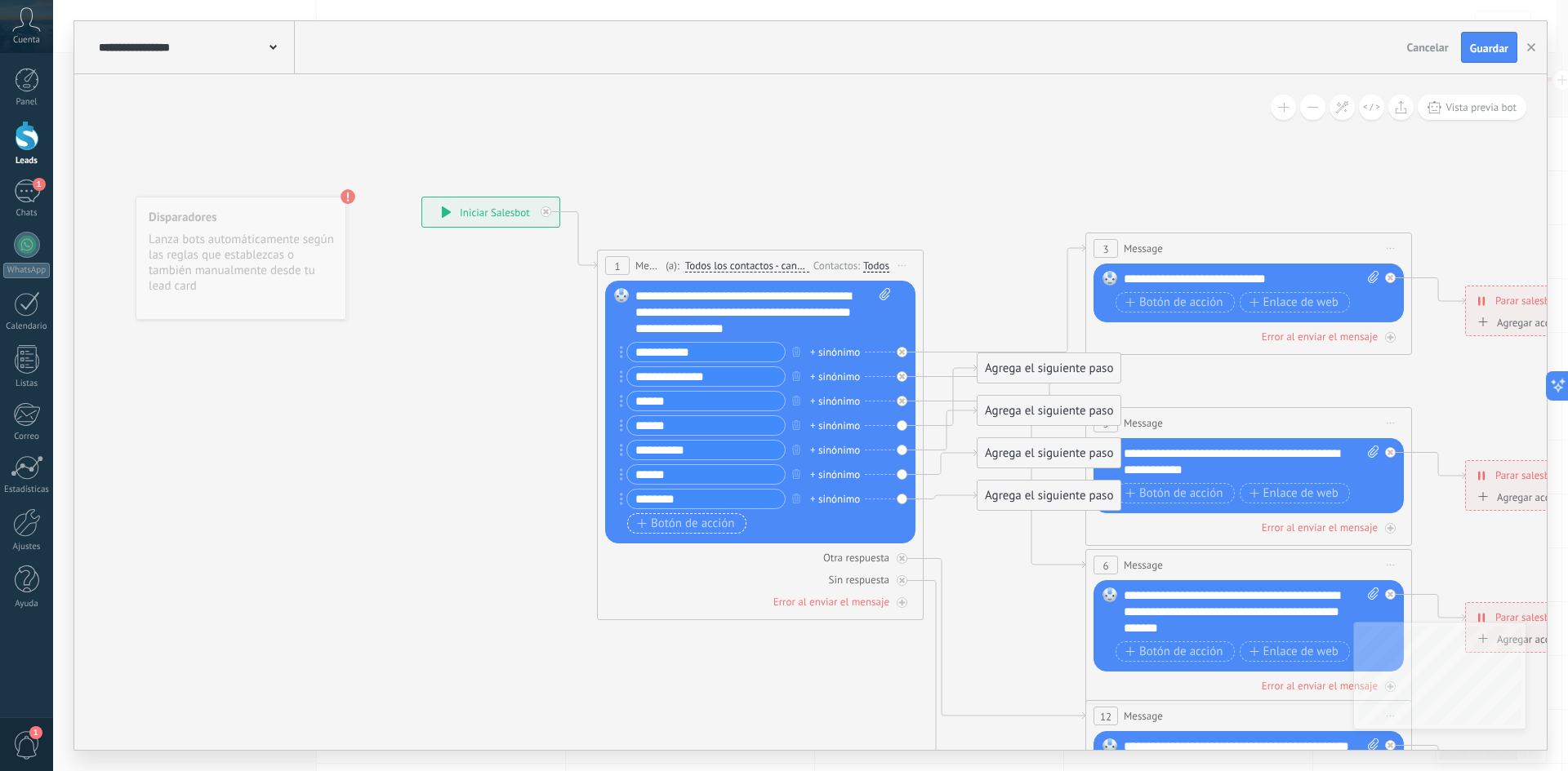
type input "********"
click at [687, 526] on span "Botón de acción" at bounding box center [686, 524] width 98 height 13
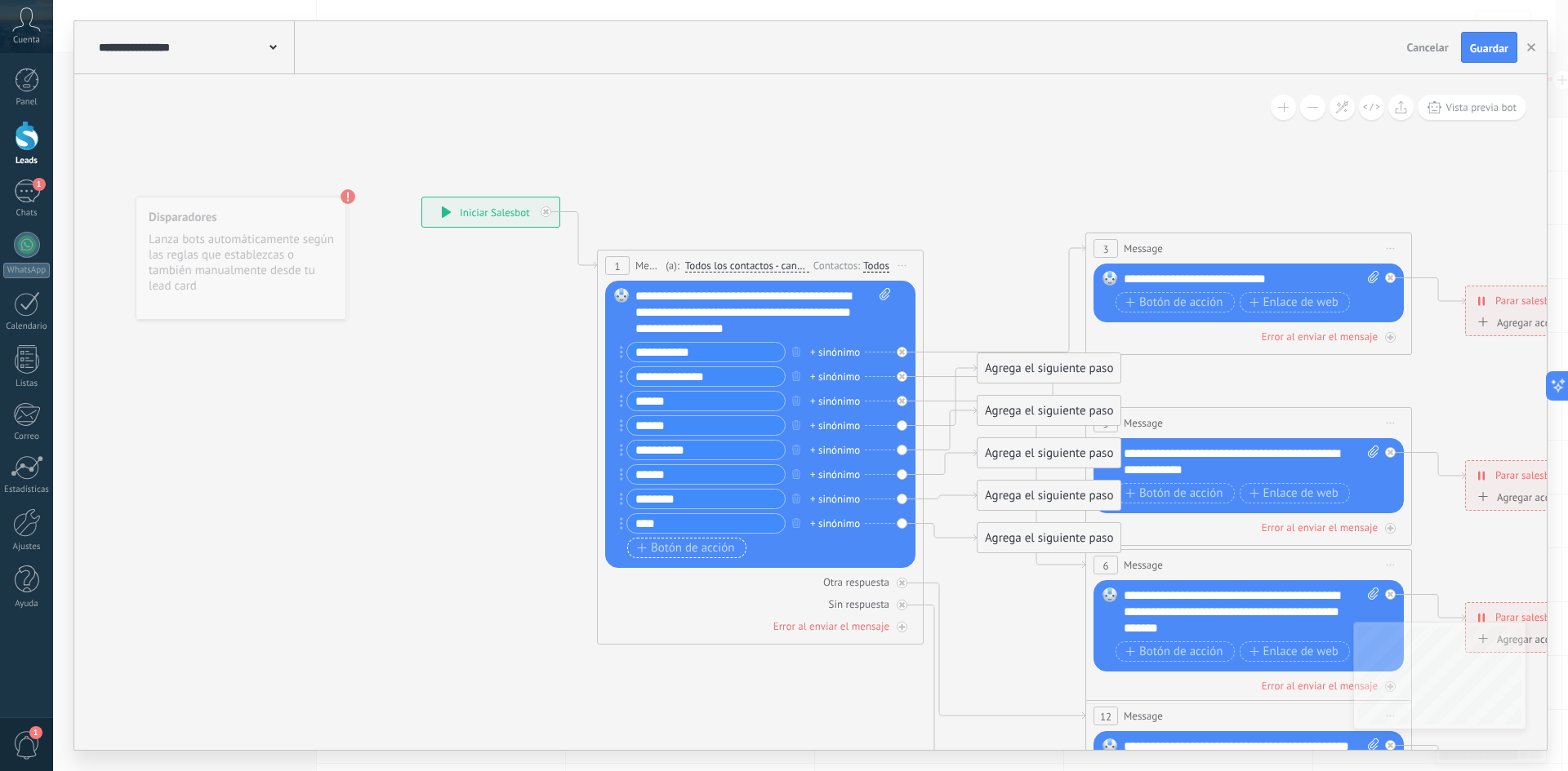
type input "****"
click at [665, 548] on span "Botón de acción" at bounding box center [686, 548] width 98 height 13
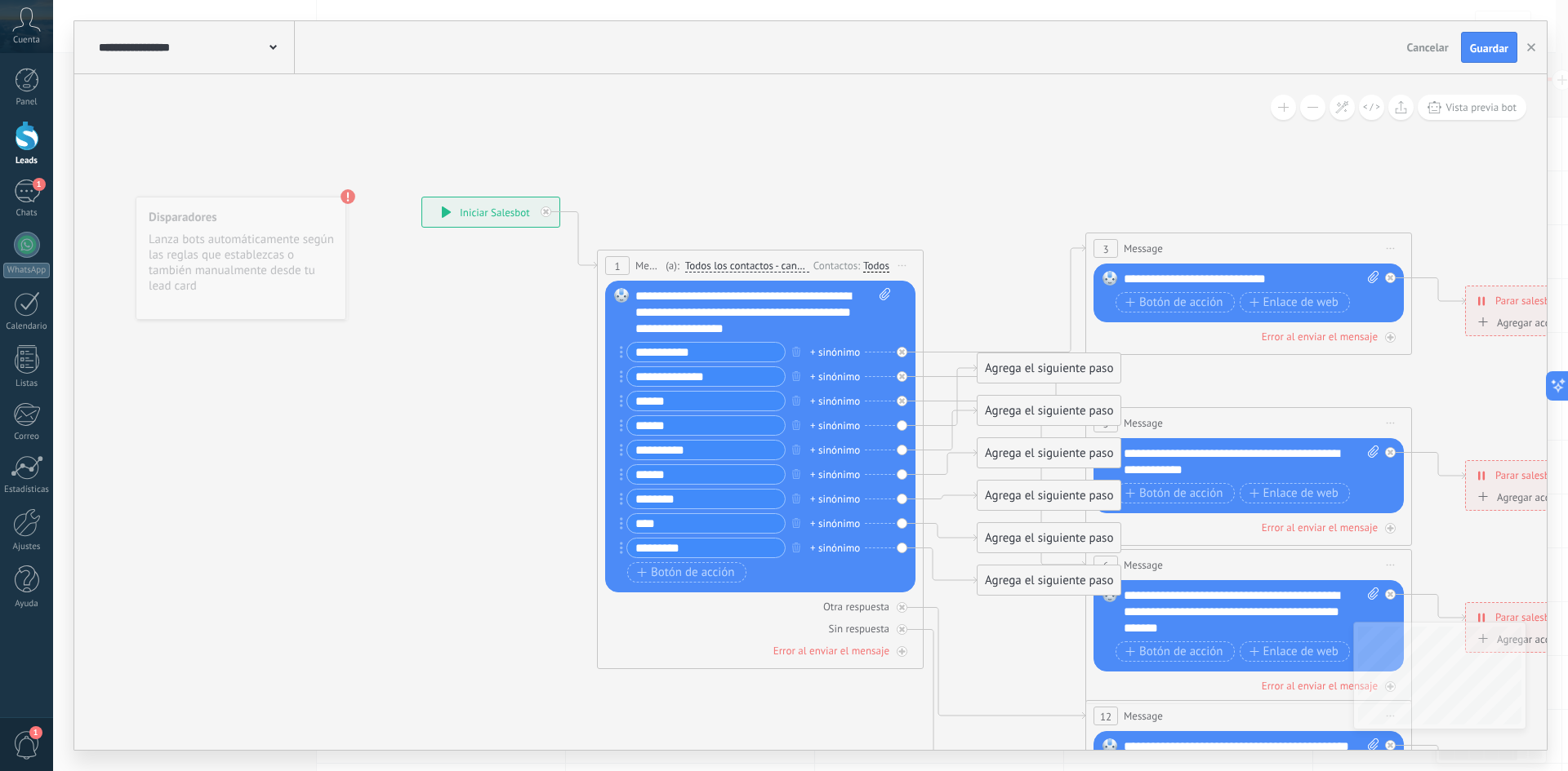
type input "*********"
click at [689, 478] on input "******" at bounding box center [705, 475] width 158 height 19
type input "**********"
click at [663, 580] on span "Botón de acción" at bounding box center [686, 573] width 98 height 13
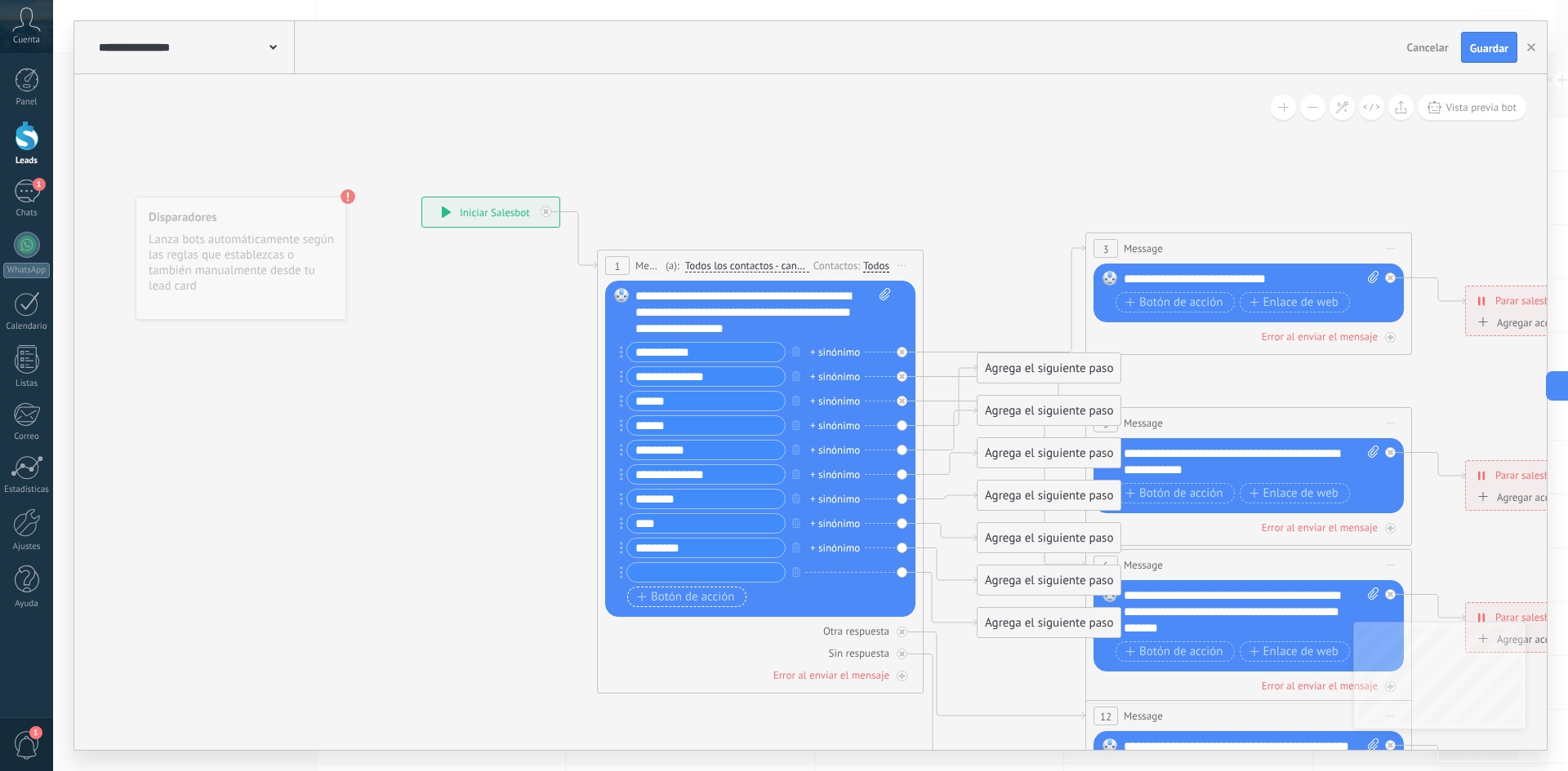
click at [665, 568] on input "text" at bounding box center [705, 573] width 158 height 19
type input "********"
click at [1393, 278] on div at bounding box center [1390, 278] width 10 height 10
click at [1391, 244] on span "Iniciar vista previa aquí Cambiar nombre Duplicar [GEOGRAPHIC_DATA]" at bounding box center [1391, 248] width 26 height 23
click at [1429, 350] on div "Borrar" at bounding box center [1465, 355] width 162 height 28
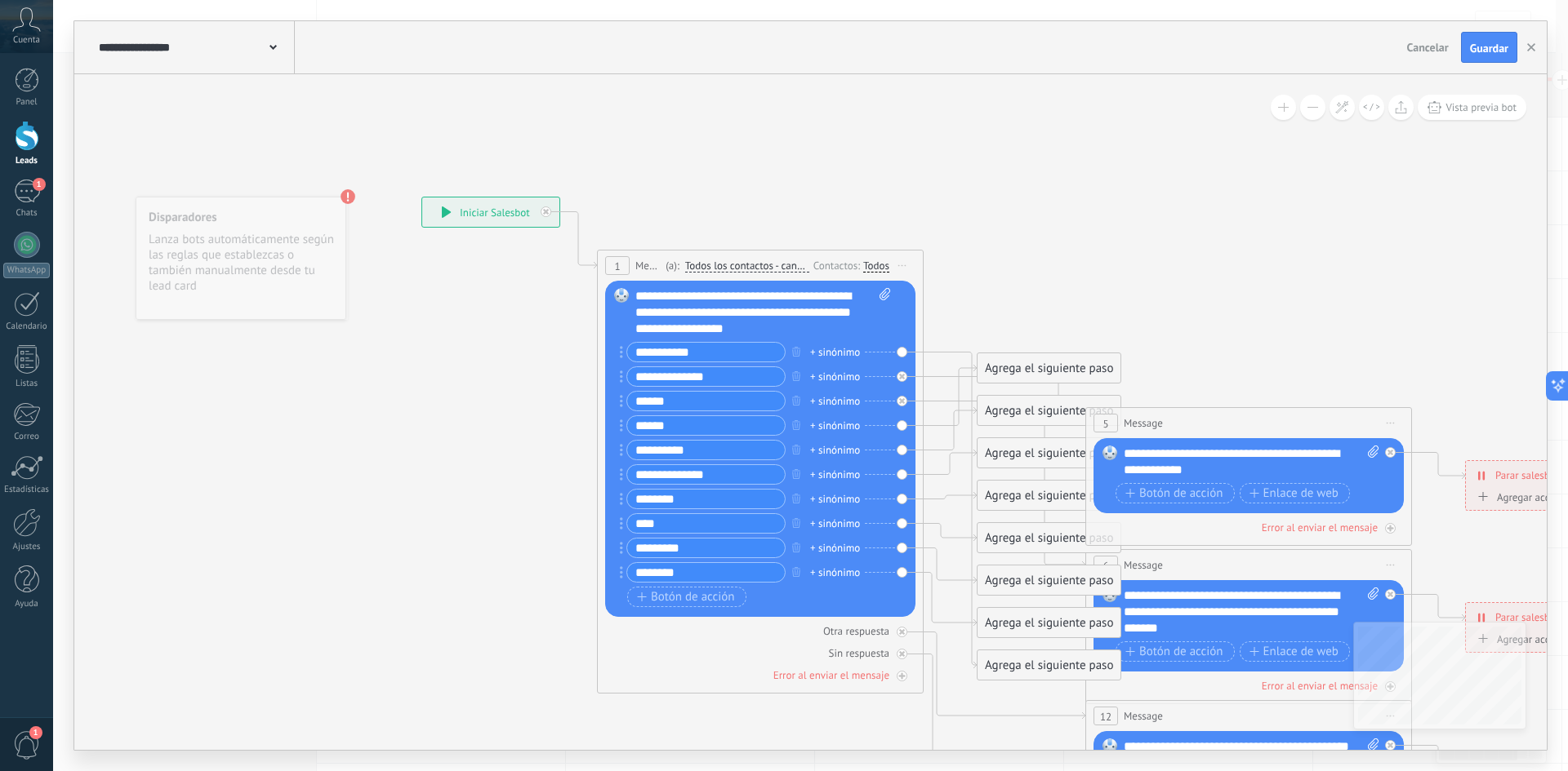
click at [1396, 422] on span "Iniciar vista previa aquí Cambiar nombre Duplicar [GEOGRAPHIC_DATA]" at bounding box center [1391, 423] width 26 height 23
click at [1408, 523] on div "Borrar" at bounding box center [1465, 530] width 162 height 28
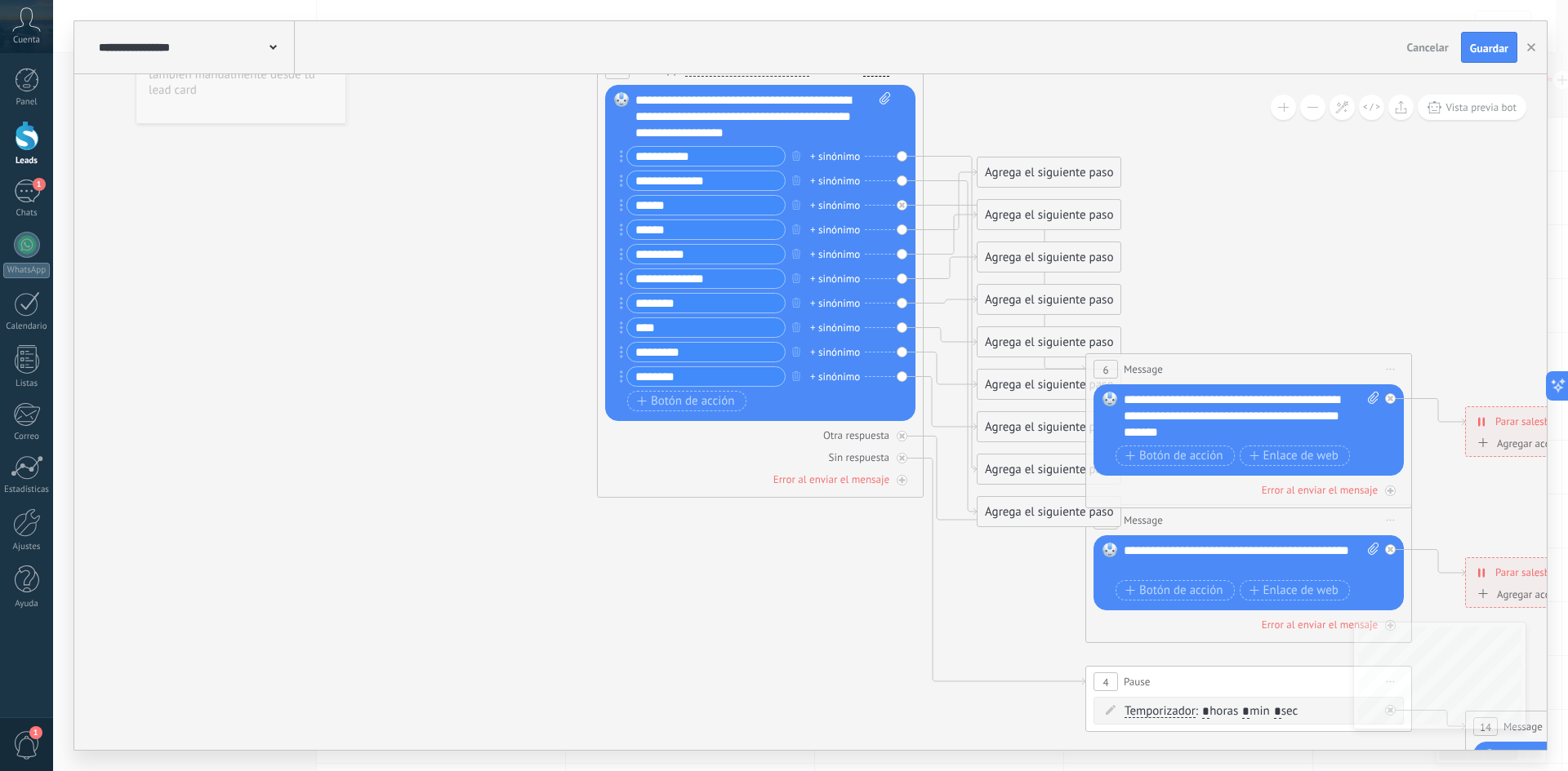
click at [1393, 371] on span "Iniciar vista previa aquí Cambiar nombre Duplicar [GEOGRAPHIC_DATA]" at bounding box center [1391, 369] width 26 height 23
click at [1406, 483] on div "Borrar" at bounding box center [1465, 476] width 162 height 28
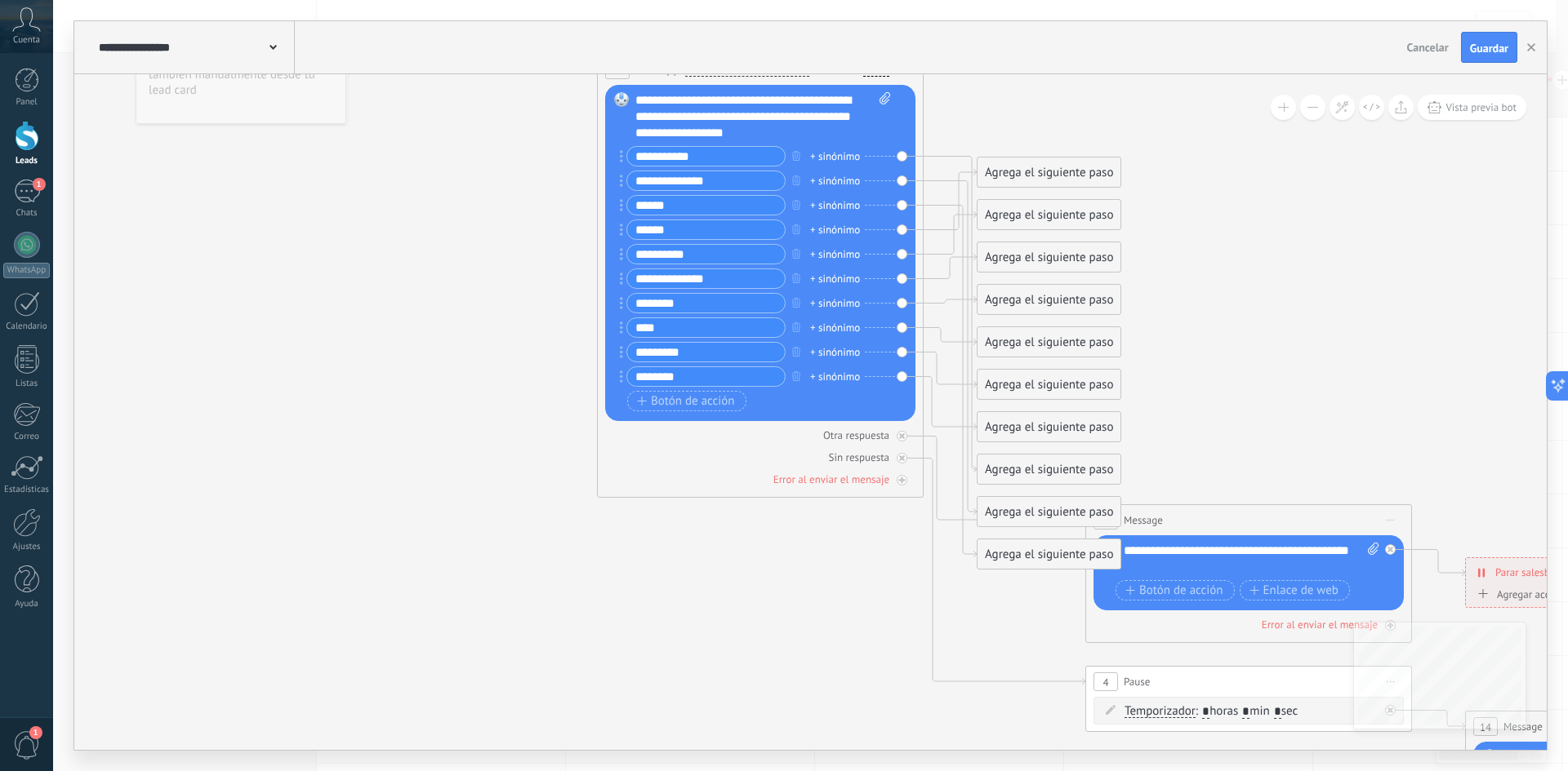
click at [1391, 526] on span "Iniciar vista previa aquí Cambiar nombre Duplicar [GEOGRAPHIC_DATA]" at bounding box center [1391, 520] width 26 height 23
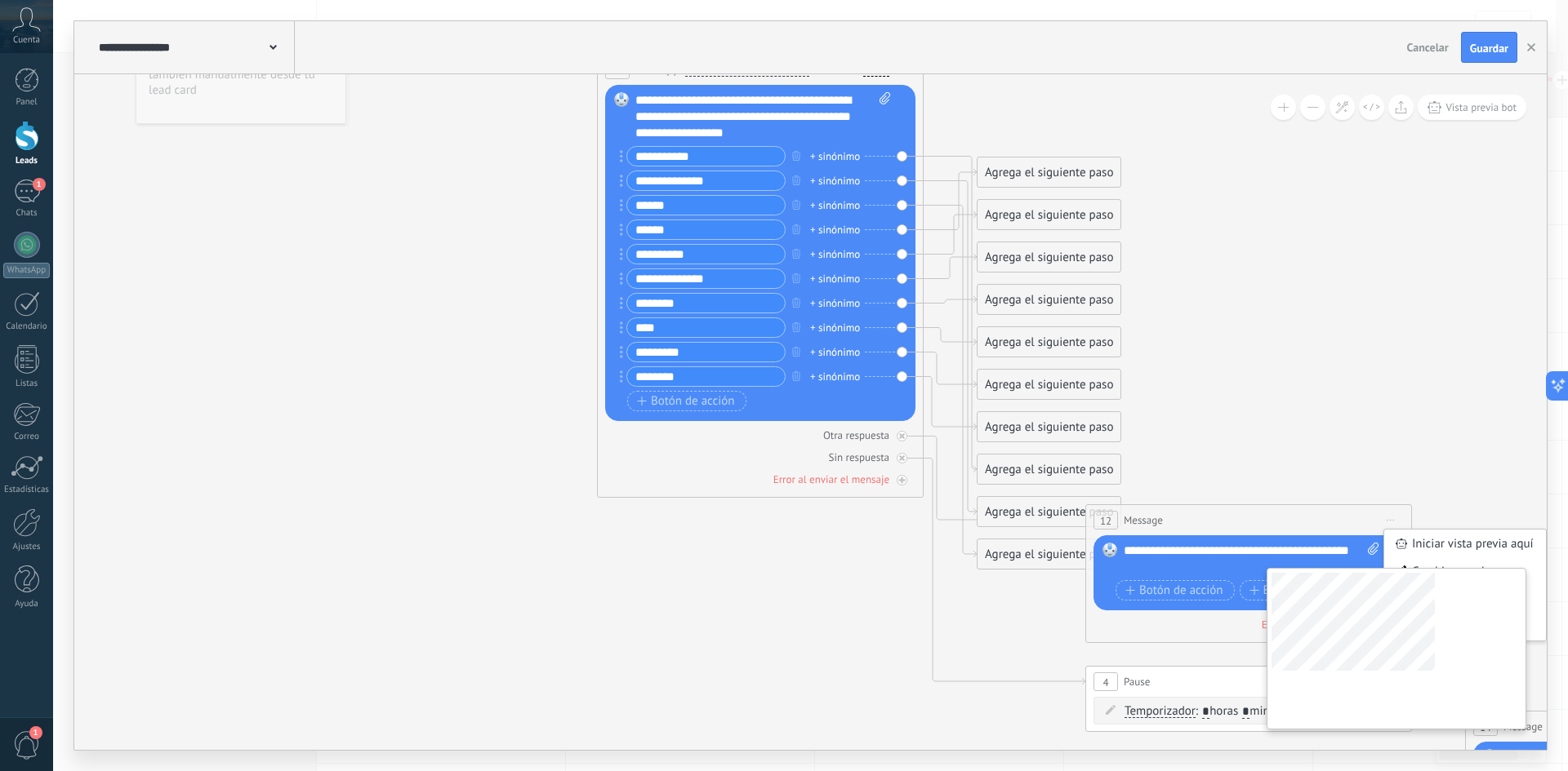
click at [1409, 622] on div at bounding box center [1396, 649] width 259 height 162
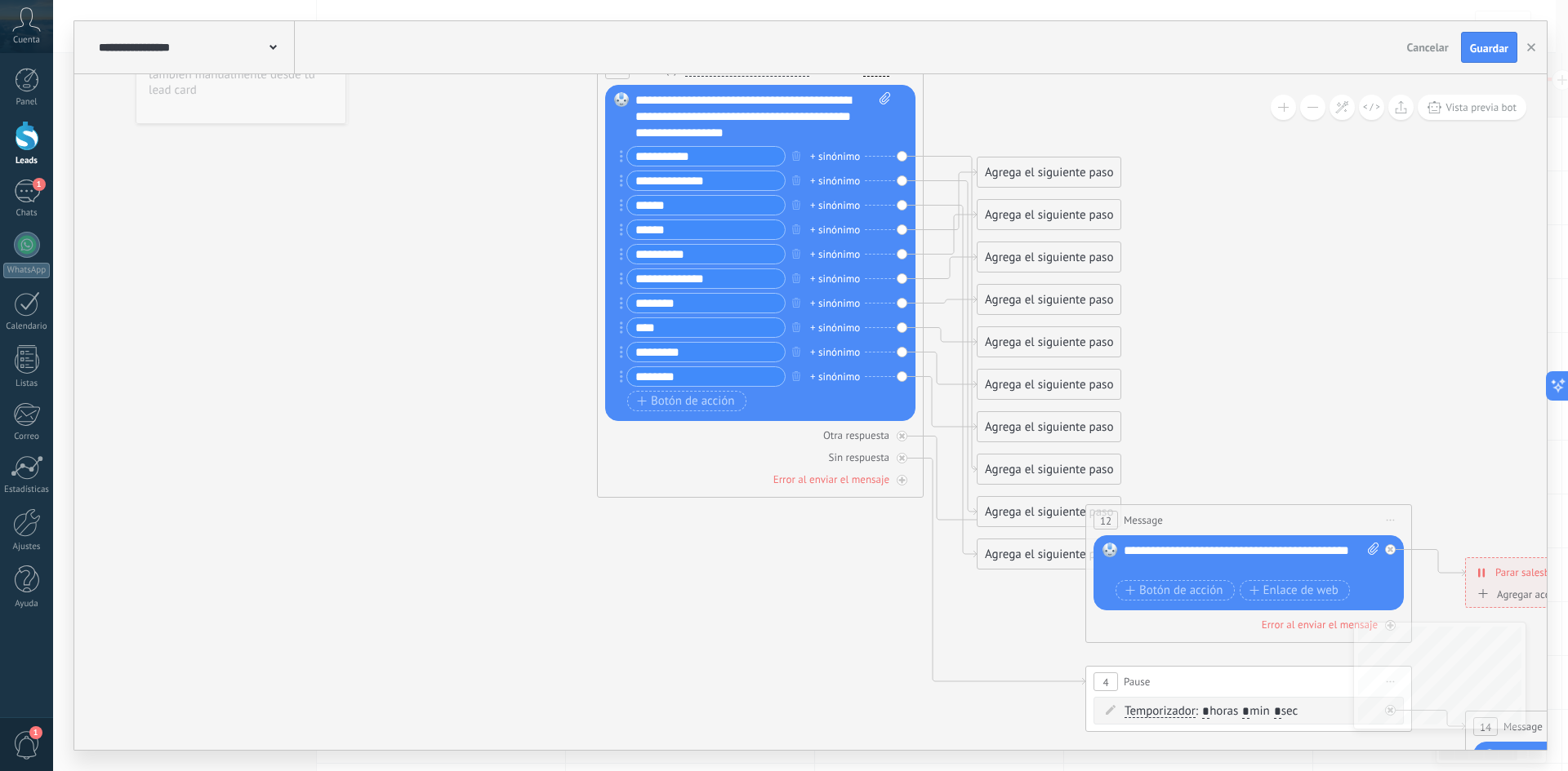
click at [1393, 511] on span "Iniciar vista previa aquí Cambiar nombre Duplicar [GEOGRAPHIC_DATA]" at bounding box center [1391, 520] width 26 height 23
click at [1412, 617] on div "Borrar" at bounding box center [1465, 627] width 162 height 28
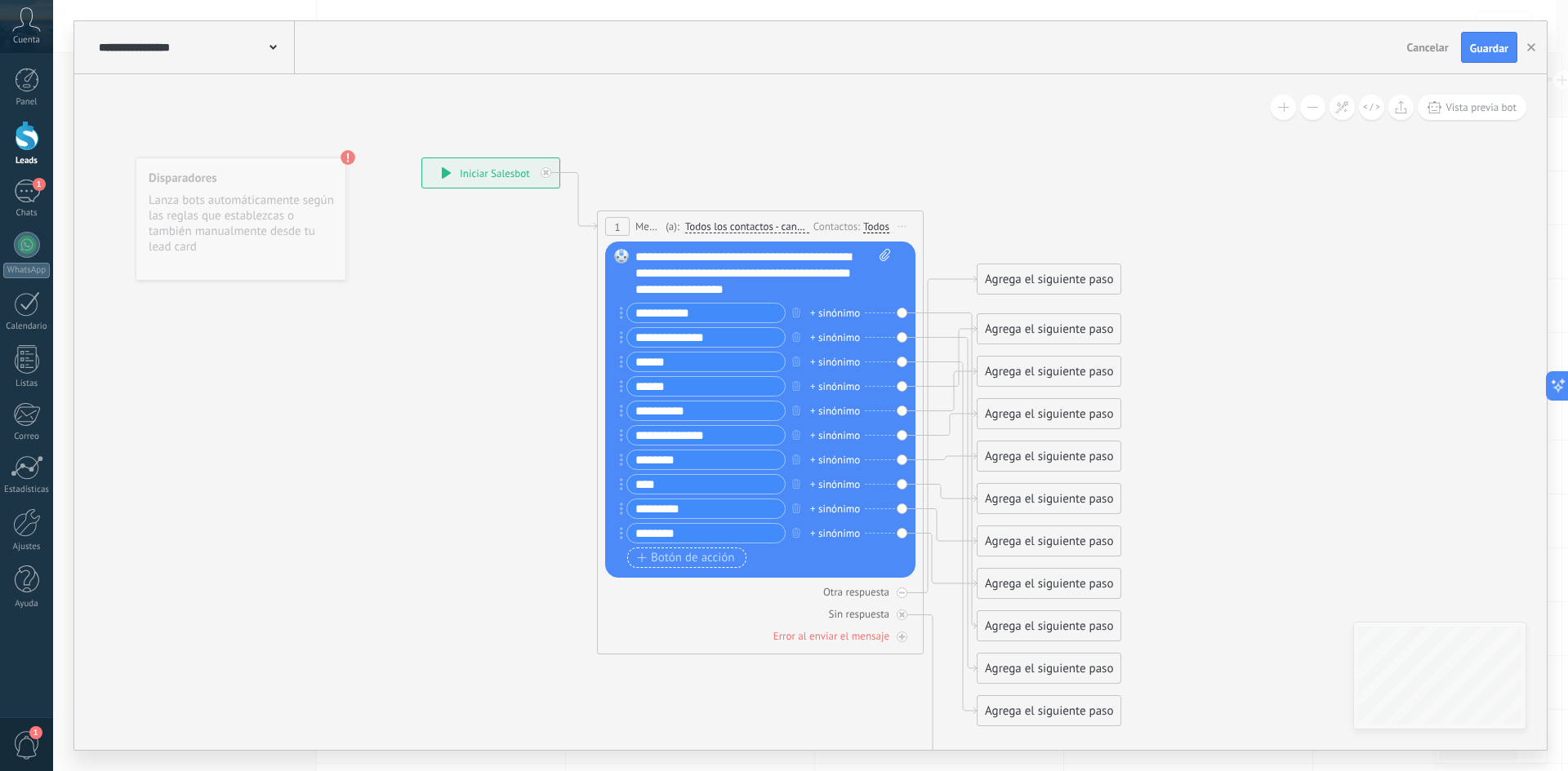
click at [666, 559] on span "Botón de acción" at bounding box center [686, 558] width 98 height 13
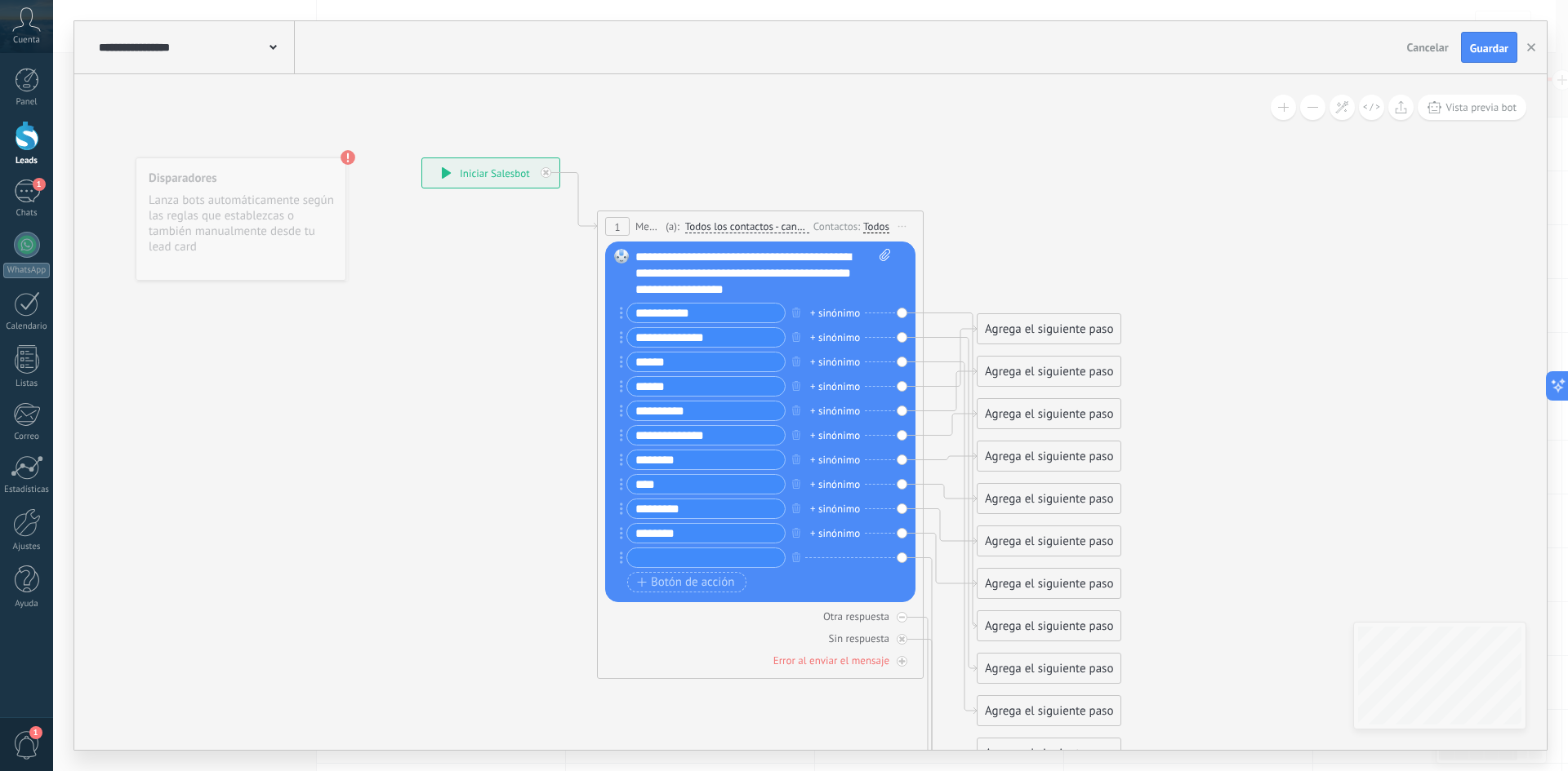
type input "*"
type input "******"
click at [1042, 322] on div "Agrega el siguiente paso" at bounding box center [1049, 329] width 143 height 27
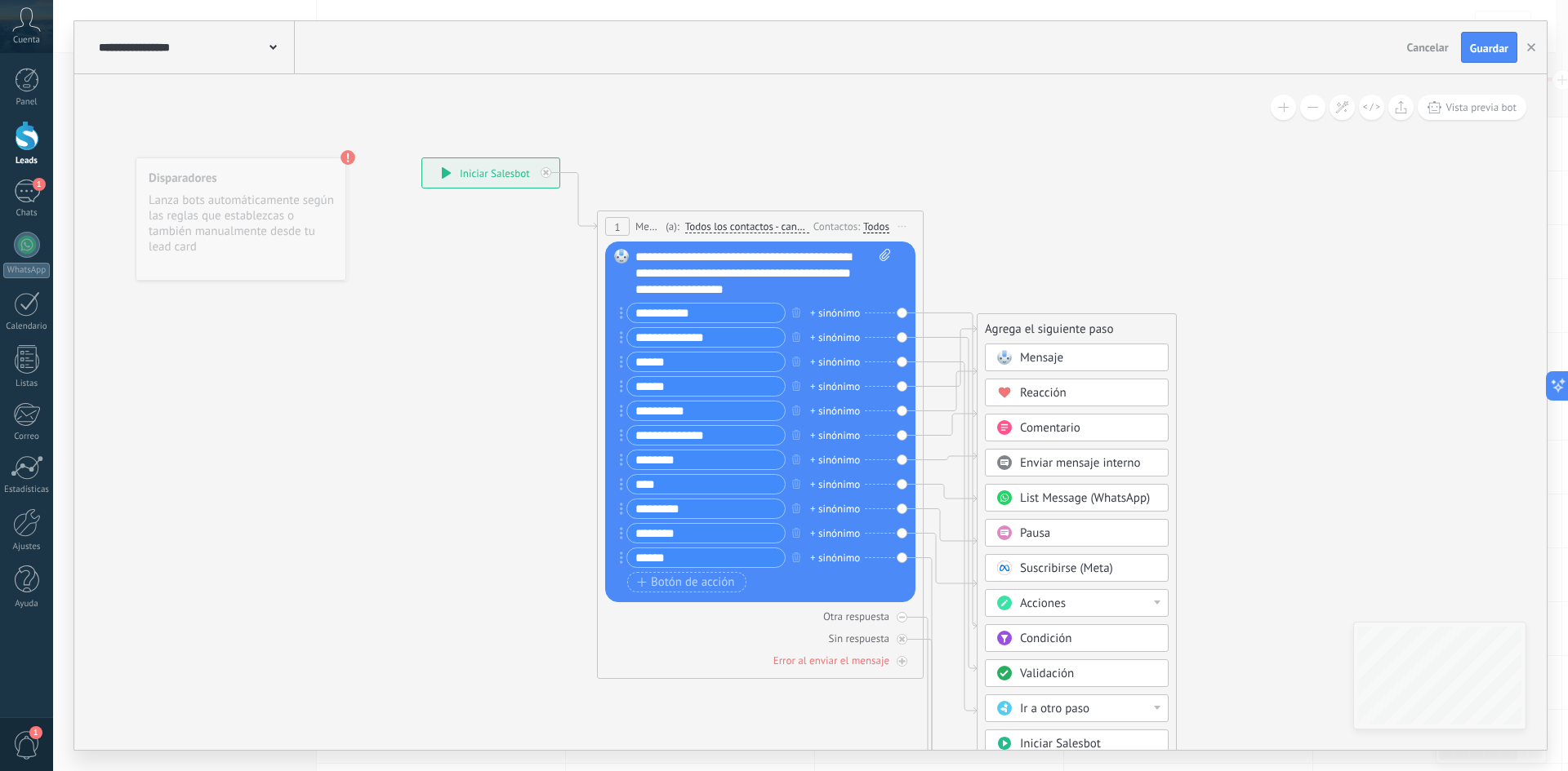
click at [1114, 711] on div "Ir a otro paso" at bounding box center [1089, 709] width 138 height 17
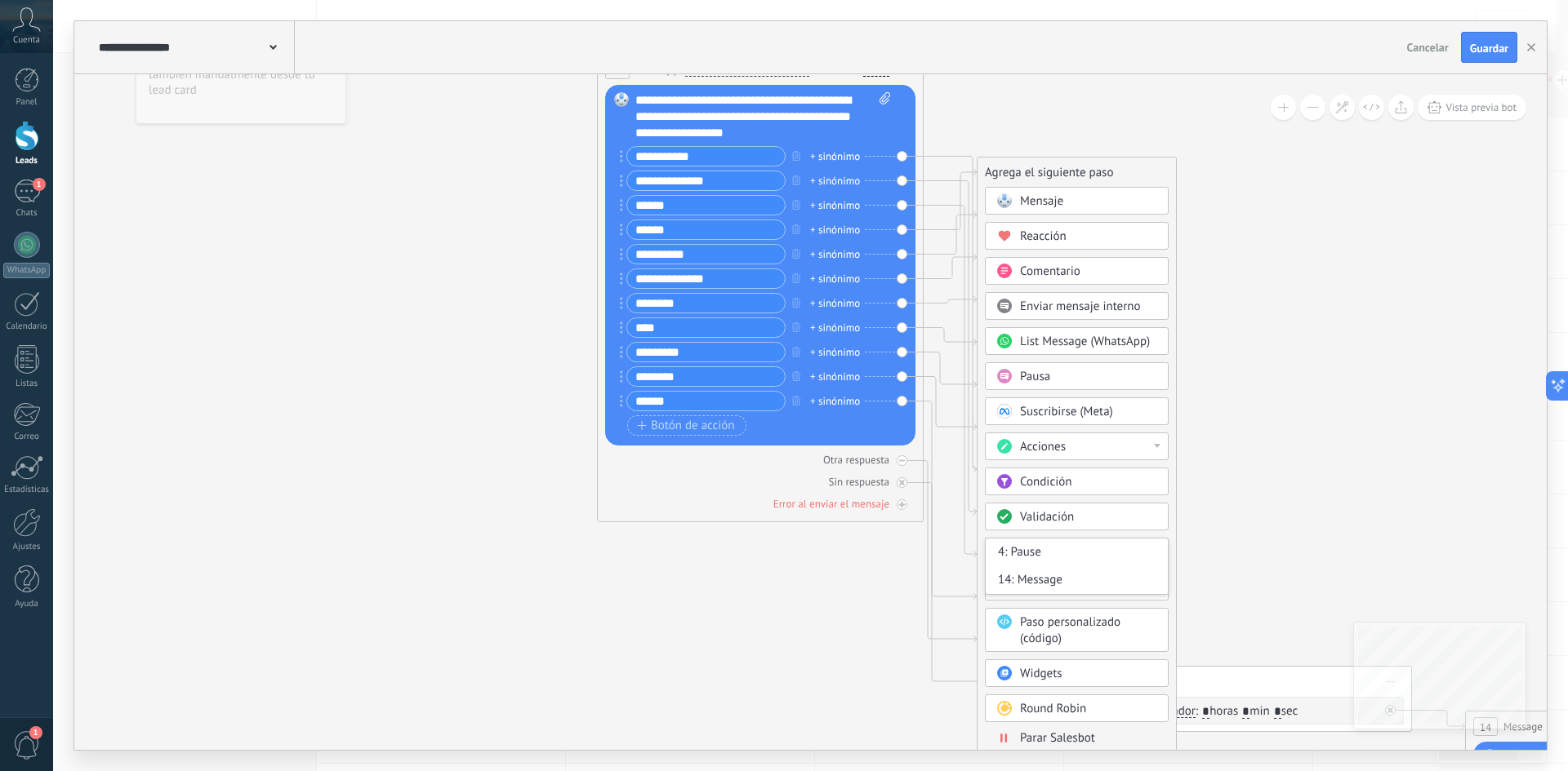
click at [1085, 445] on div "Acciones" at bounding box center [1089, 447] width 138 height 17
click at [1013, 536] on div "Cambiar etapa del lead" at bounding box center [1076, 531] width 182 height 28
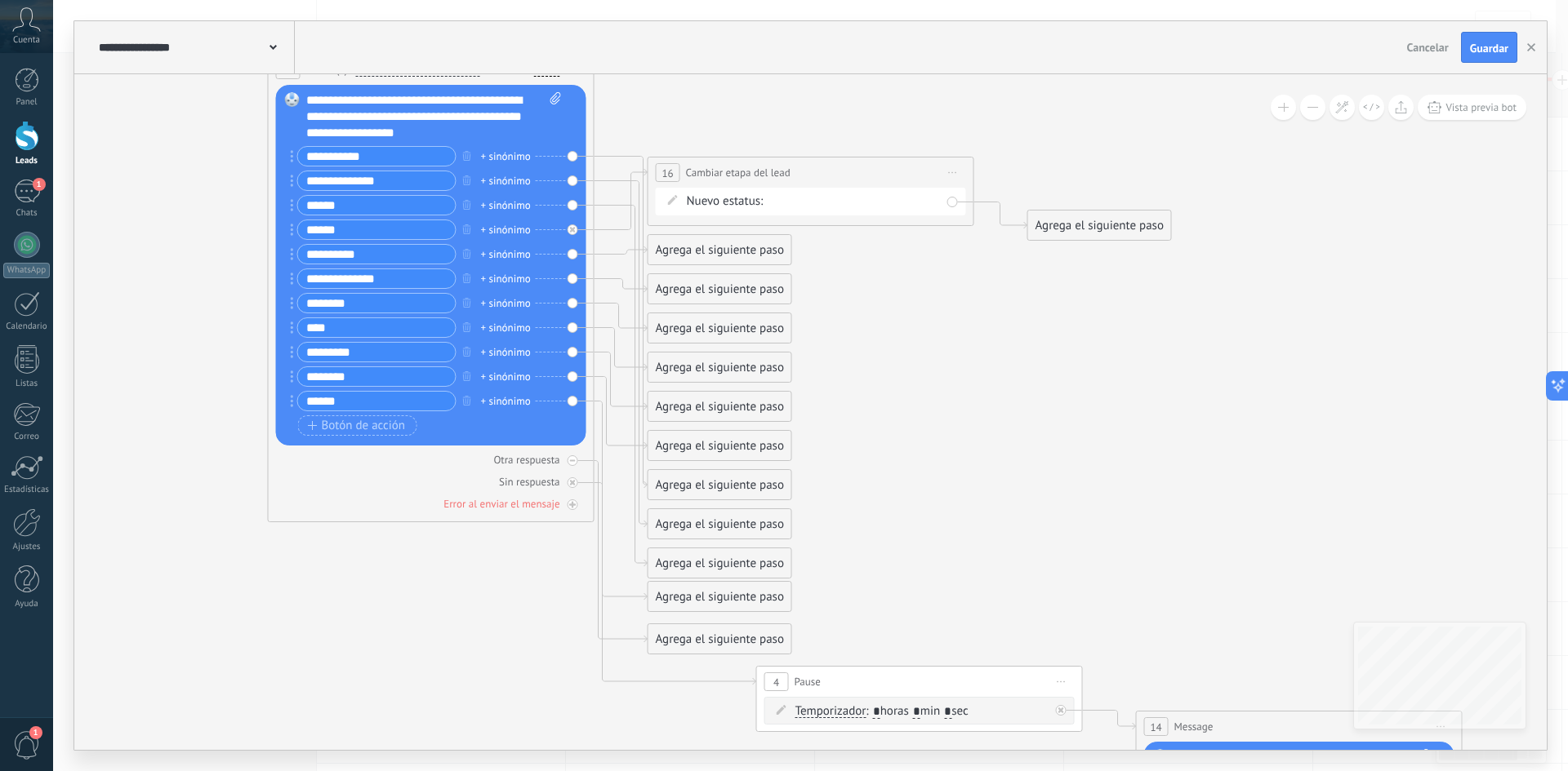
click at [0, 0] on div "Contacto inicial Negociación Debate contractual Discusión de contrato Logrado c…" at bounding box center [0, 0] width 0 height 0
click at [876, 158] on div at bounding box center [811, 386] width 1515 height 771
click at [949, 174] on span "Iniciar vista previa aquí Cambiar nombre Duplicar [GEOGRAPHIC_DATA]" at bounding box center [953, 172] width 26 height 23
click at [990, 278] on div "Borrar" at bounding box center [1027, 279] width 162 height 28
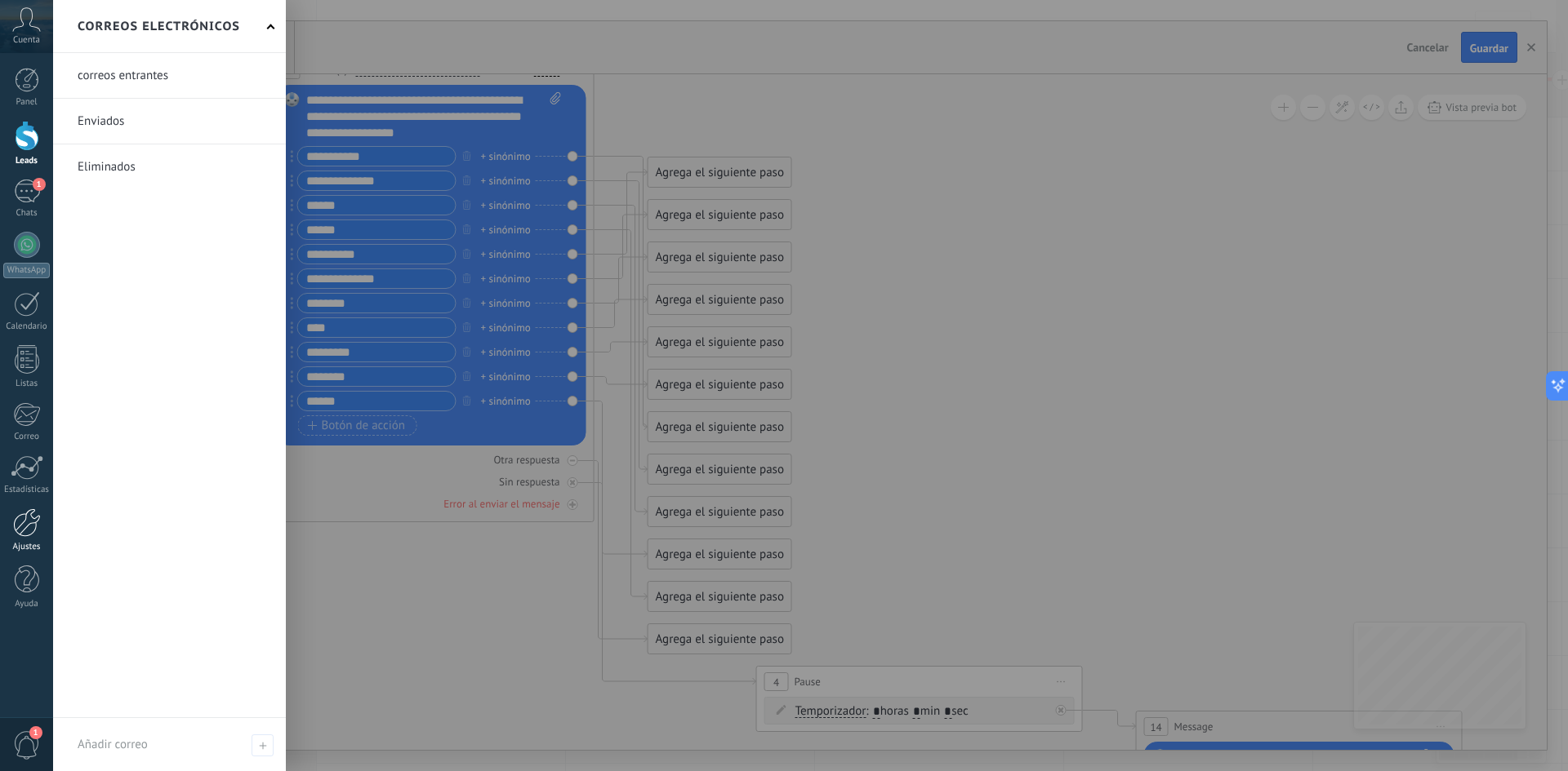
click at [26, 539] on link "Ajustes" at bounding box center [26, 530] width 53 height 44
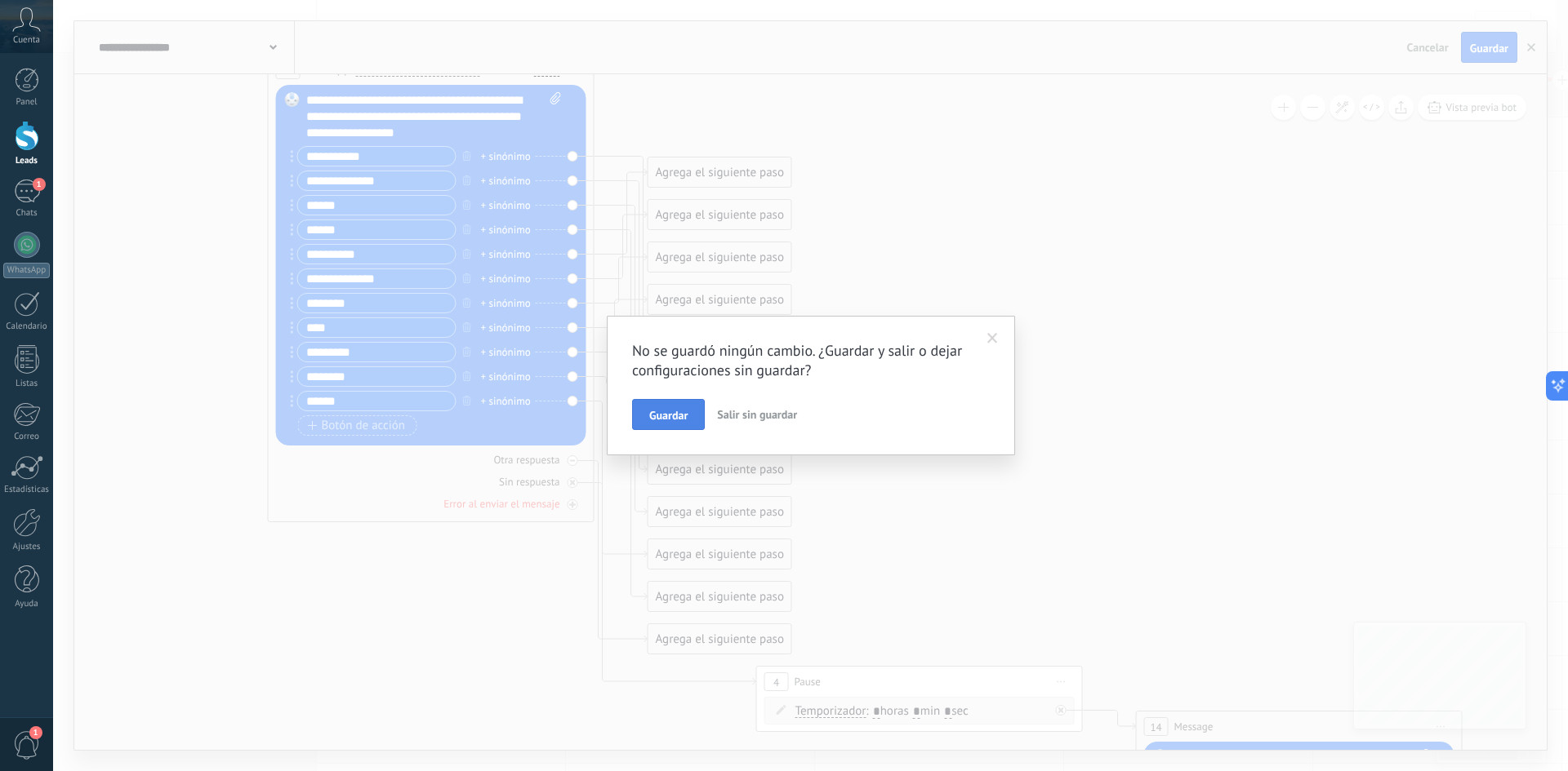
click at [674, 419] on span "Guardar" at bounding box center [669, 415] width 38 height 11
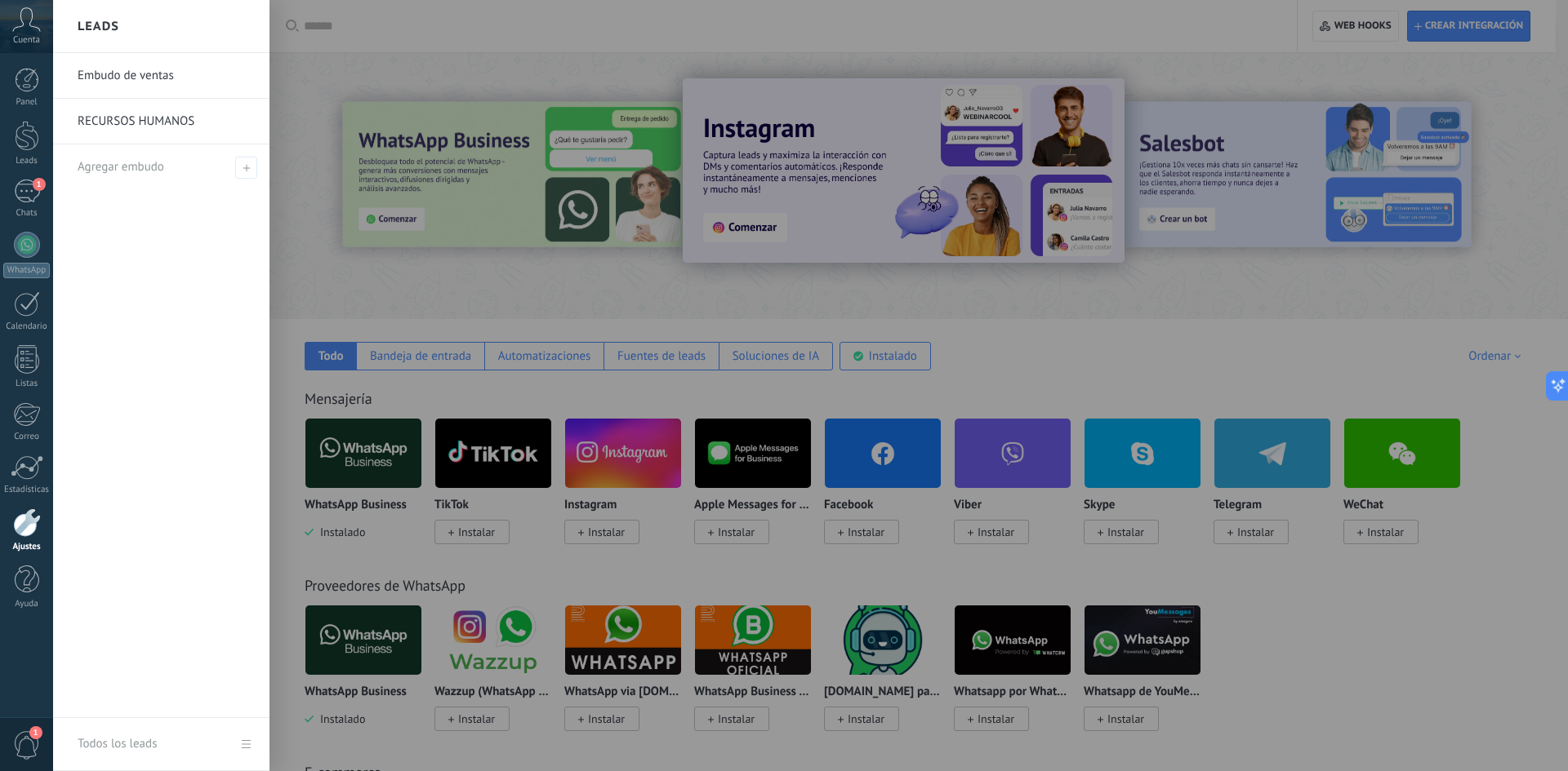
click at [175, 77] on link "Embudo de ventas" at bounding box center [165, 76] width 176 height 46
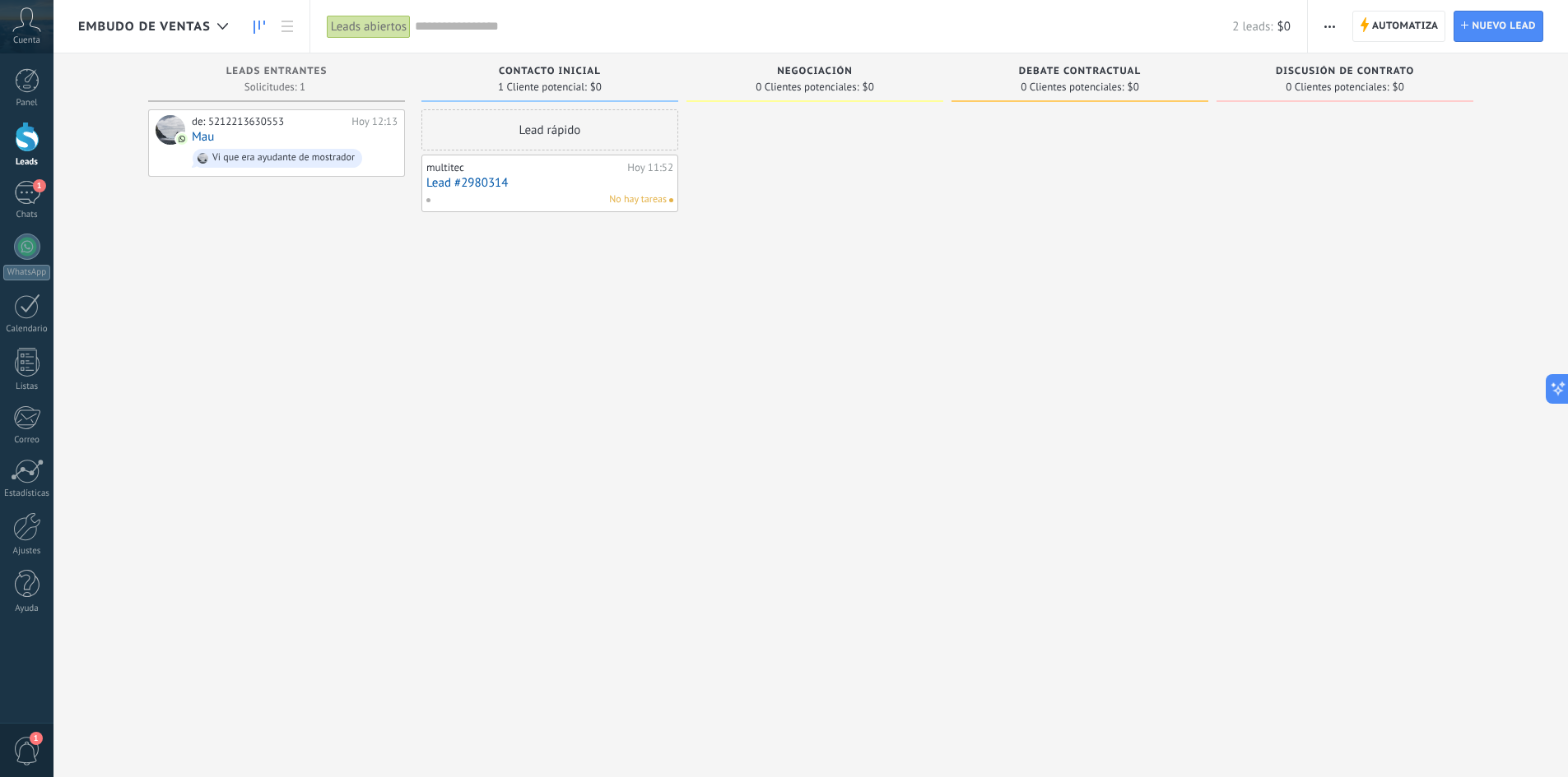
click at [498, 181] on link "Lead #2980314" at bounding box center [549, 183] width 247 height 14
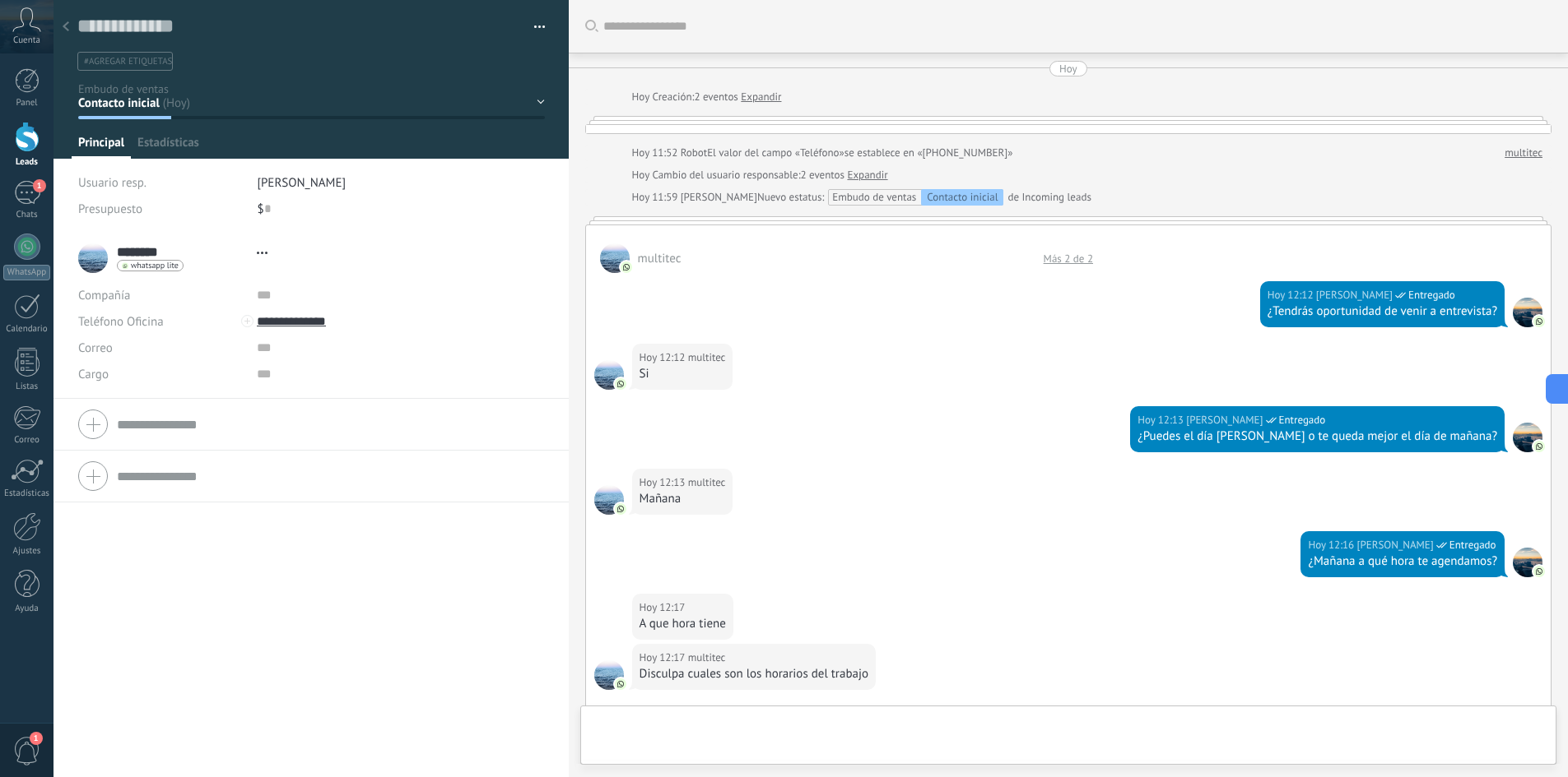
type textarea "**********"
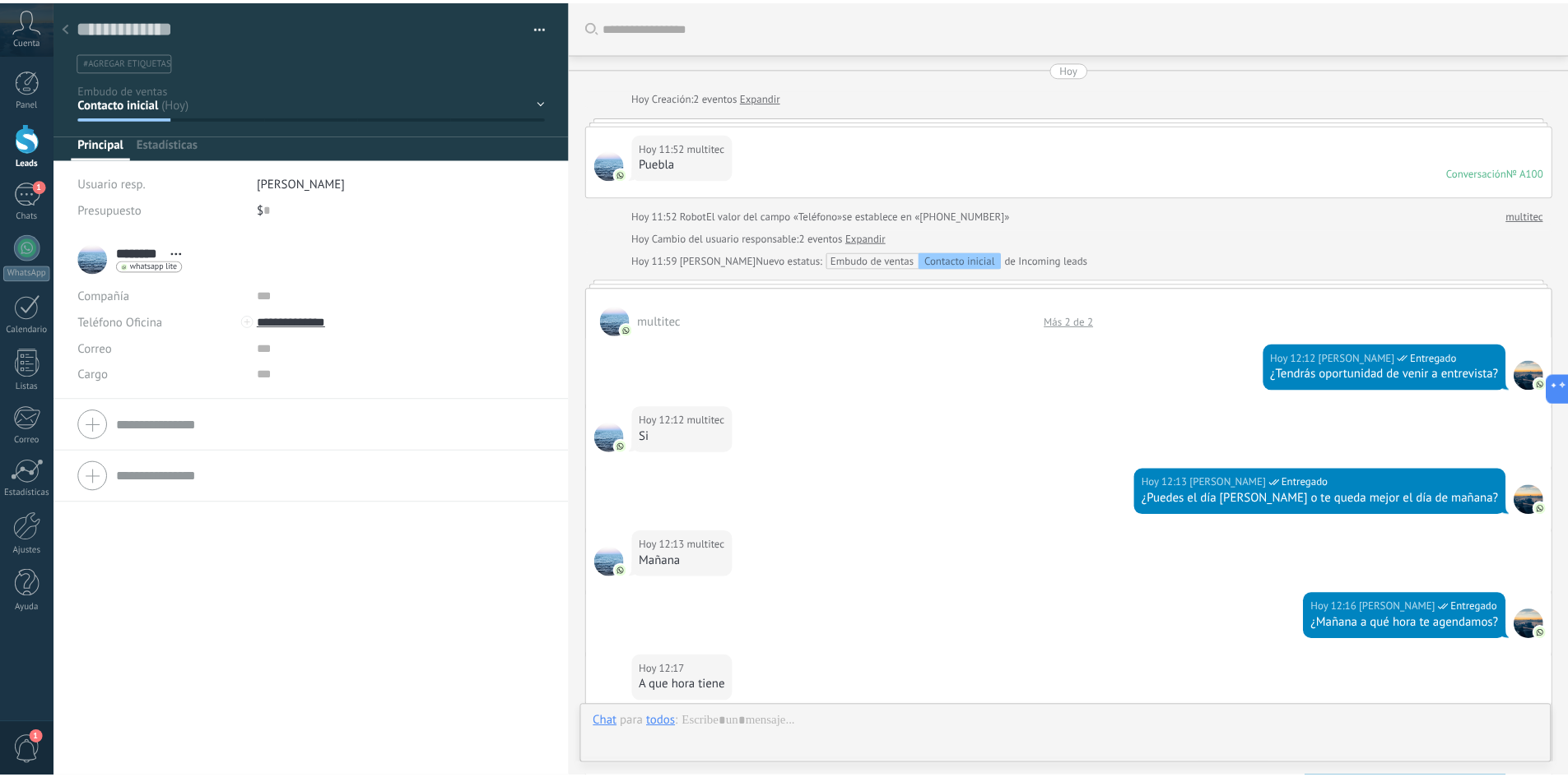
scroll to position [498, 0]
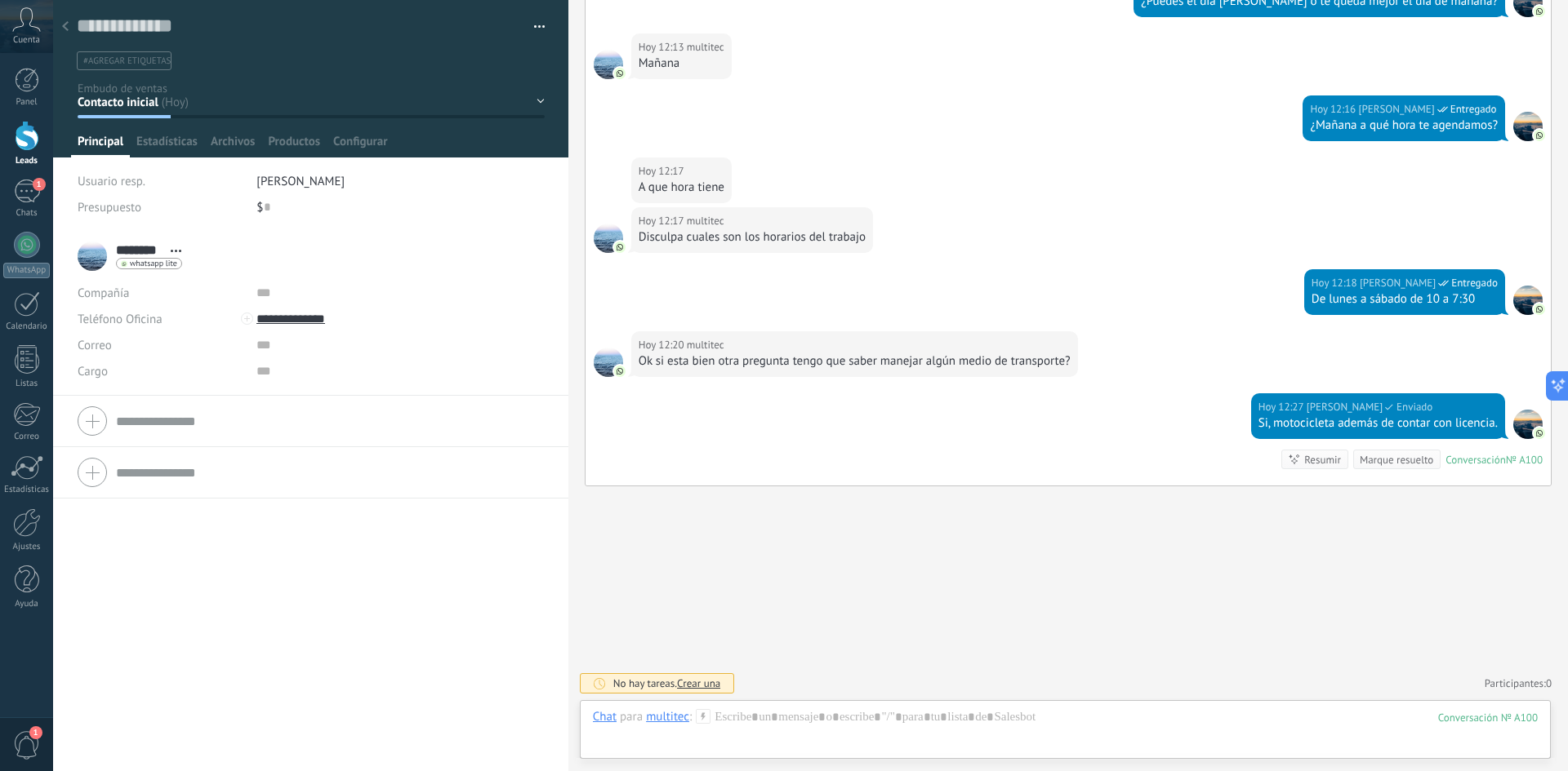
click at [24, 22] on icon at bounding box center [26, 19] width 29 height 24
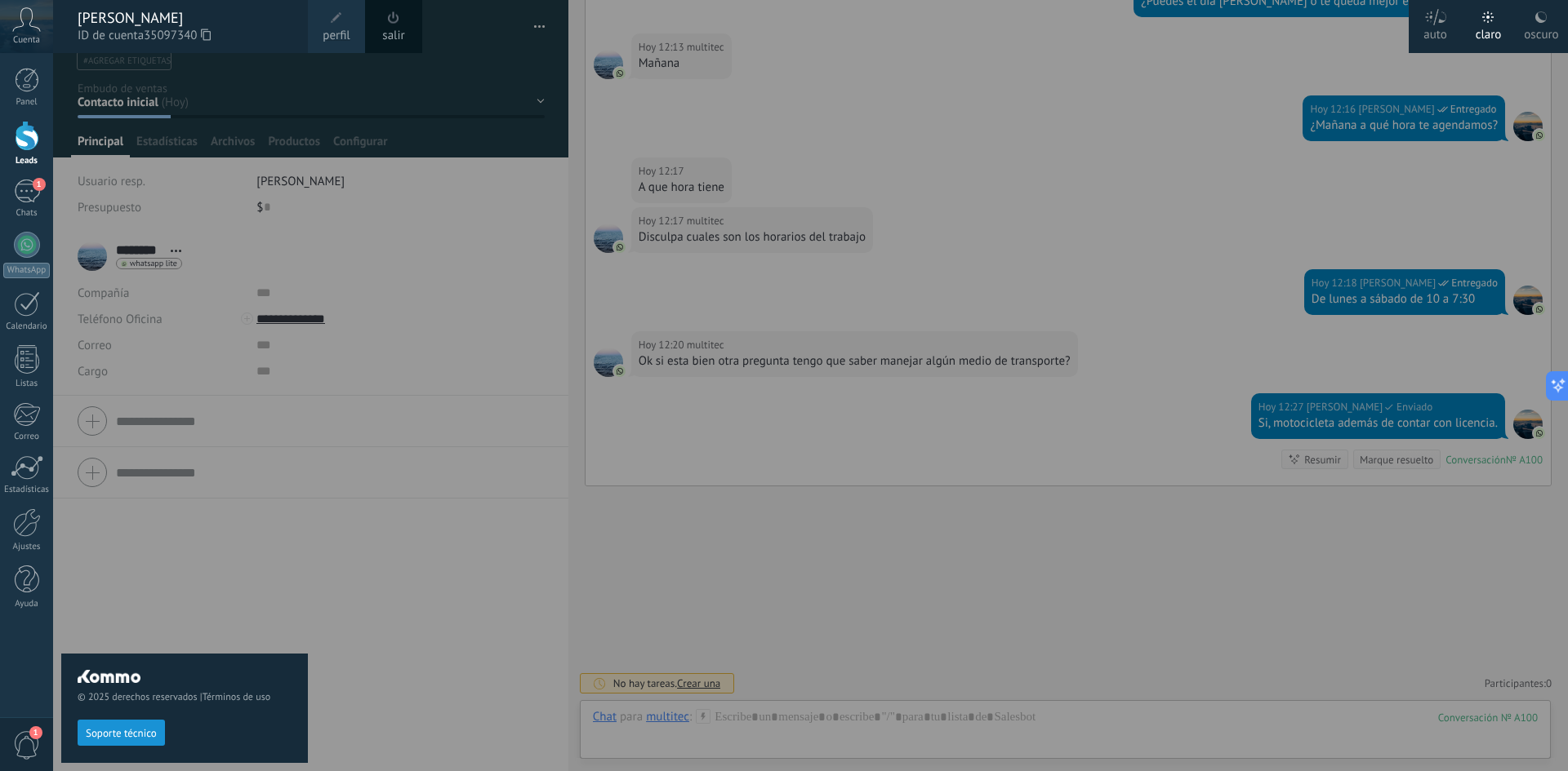
click at [464, 85] on div at bounding box center [837, 386] width 1568 height 771
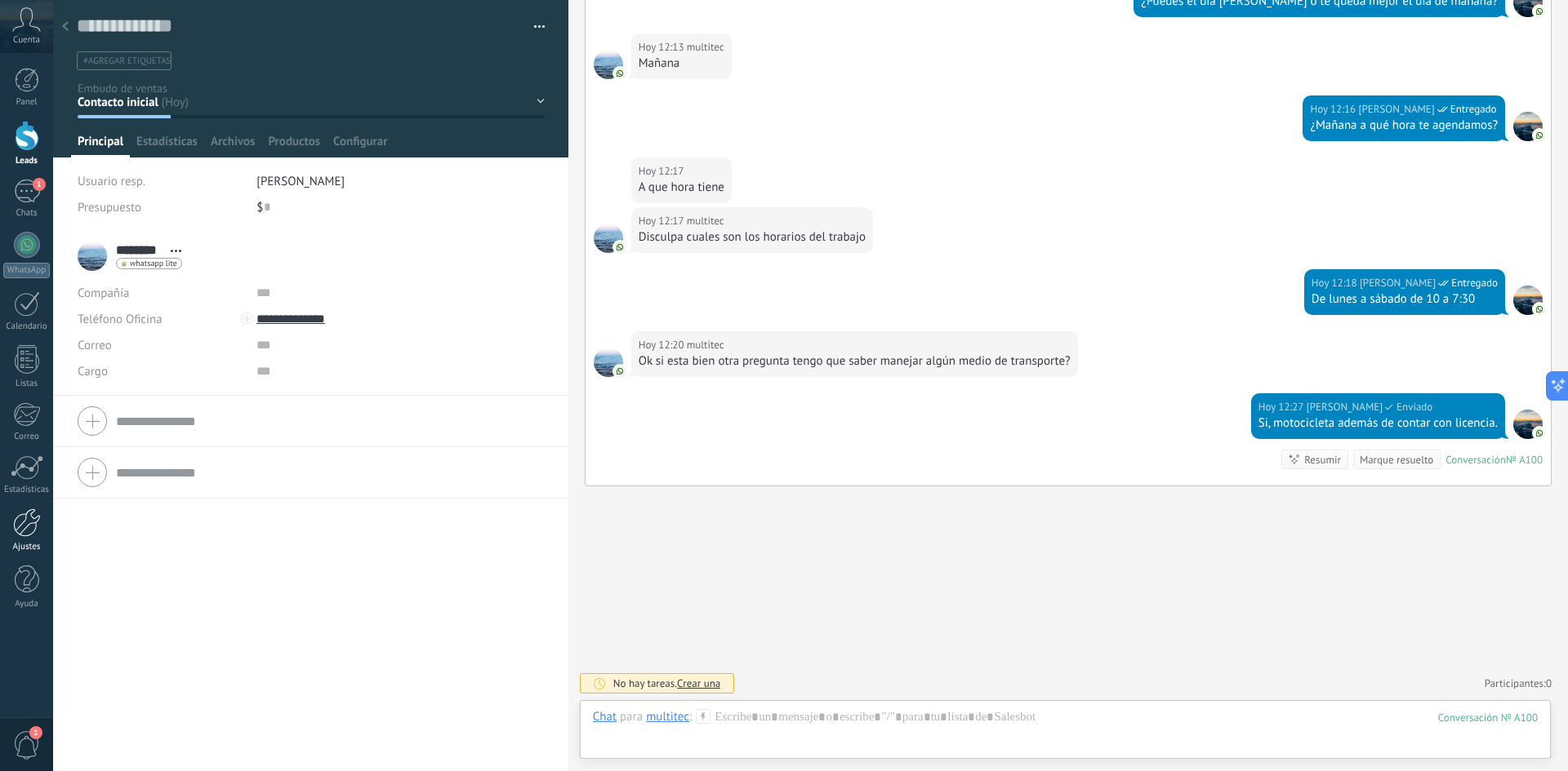
click at [33, 534] on div at bounding box center [27, 522] width 28 height 29
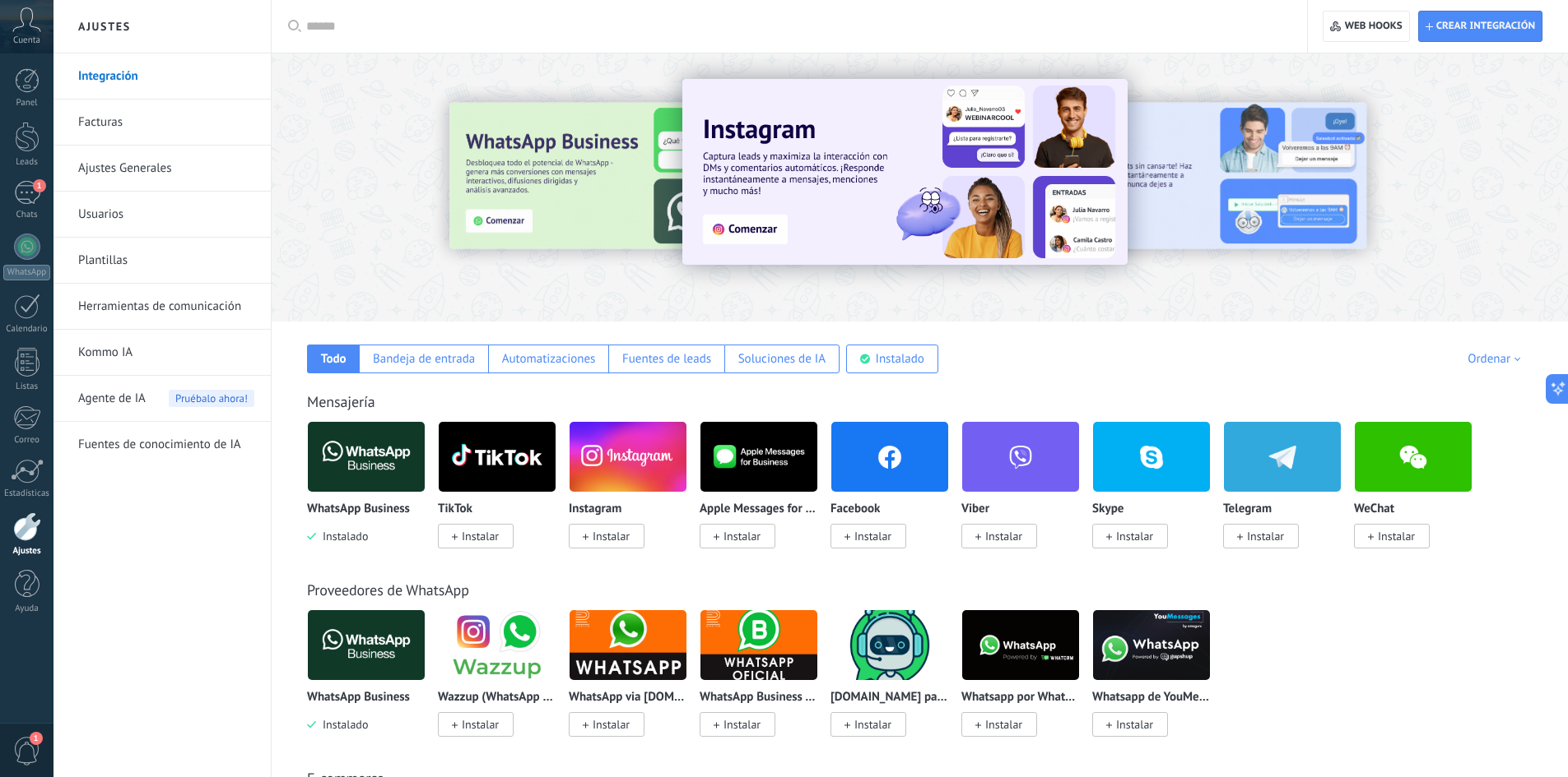
click at [188, 309] on link "Herramientas de comunicación" at bounding box center [166, 307] width 176 height 46
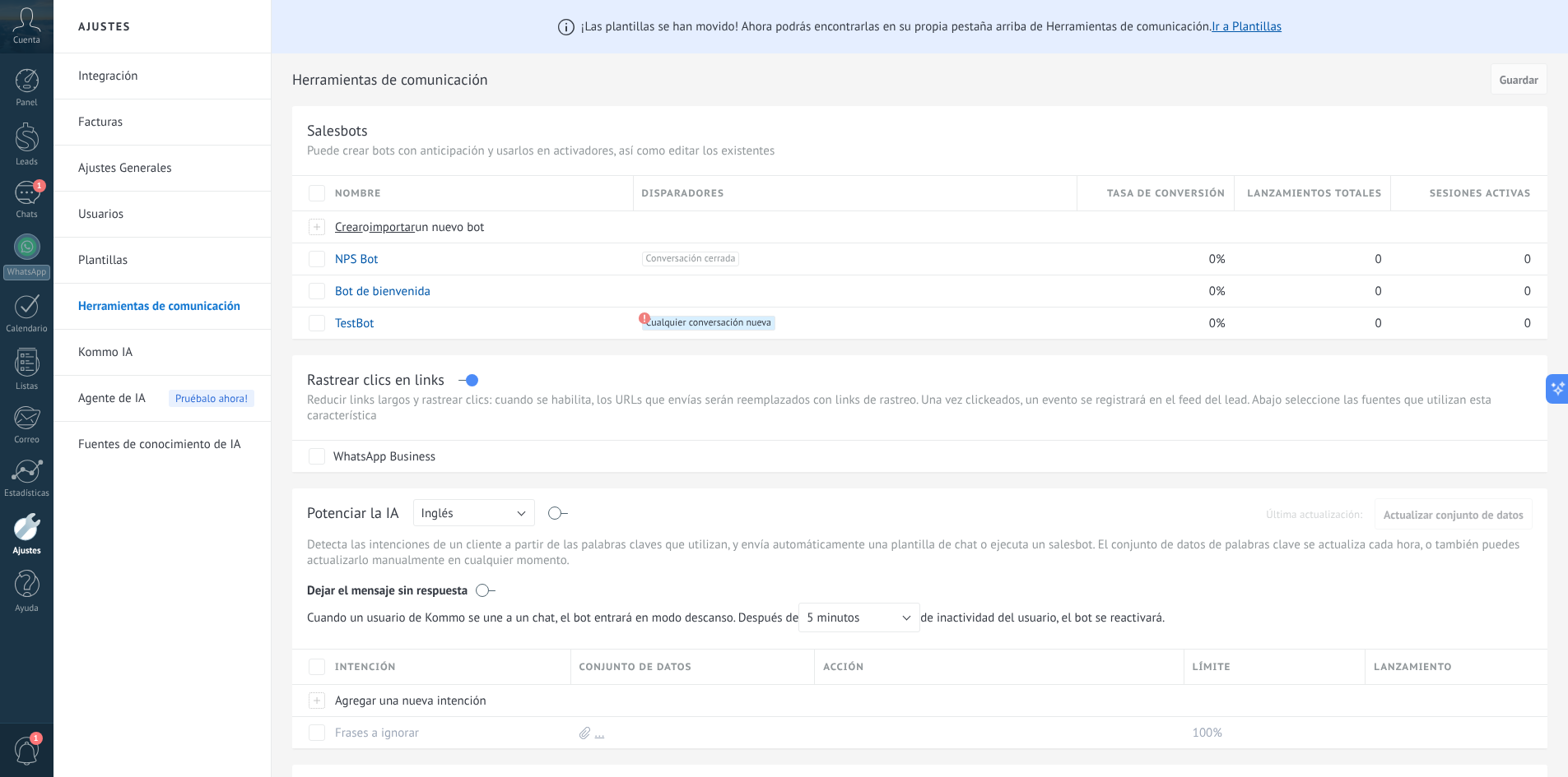
click at [140, 178] on link "Ajustes Generales" at bounding box center [166, 168] width 176 height 46
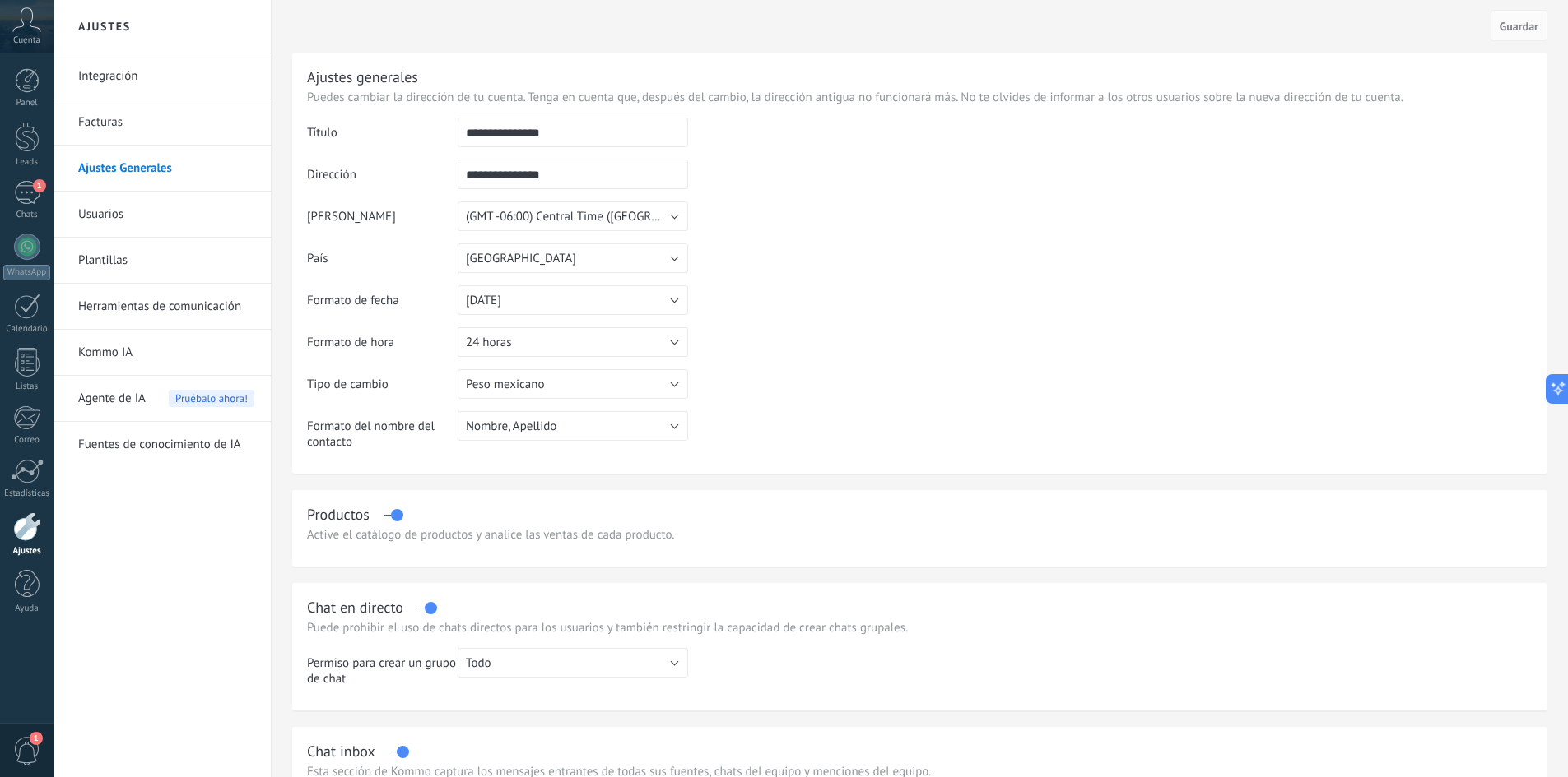
click at [39, 521] on div at bounding box center [27, 526] width 28 height 29
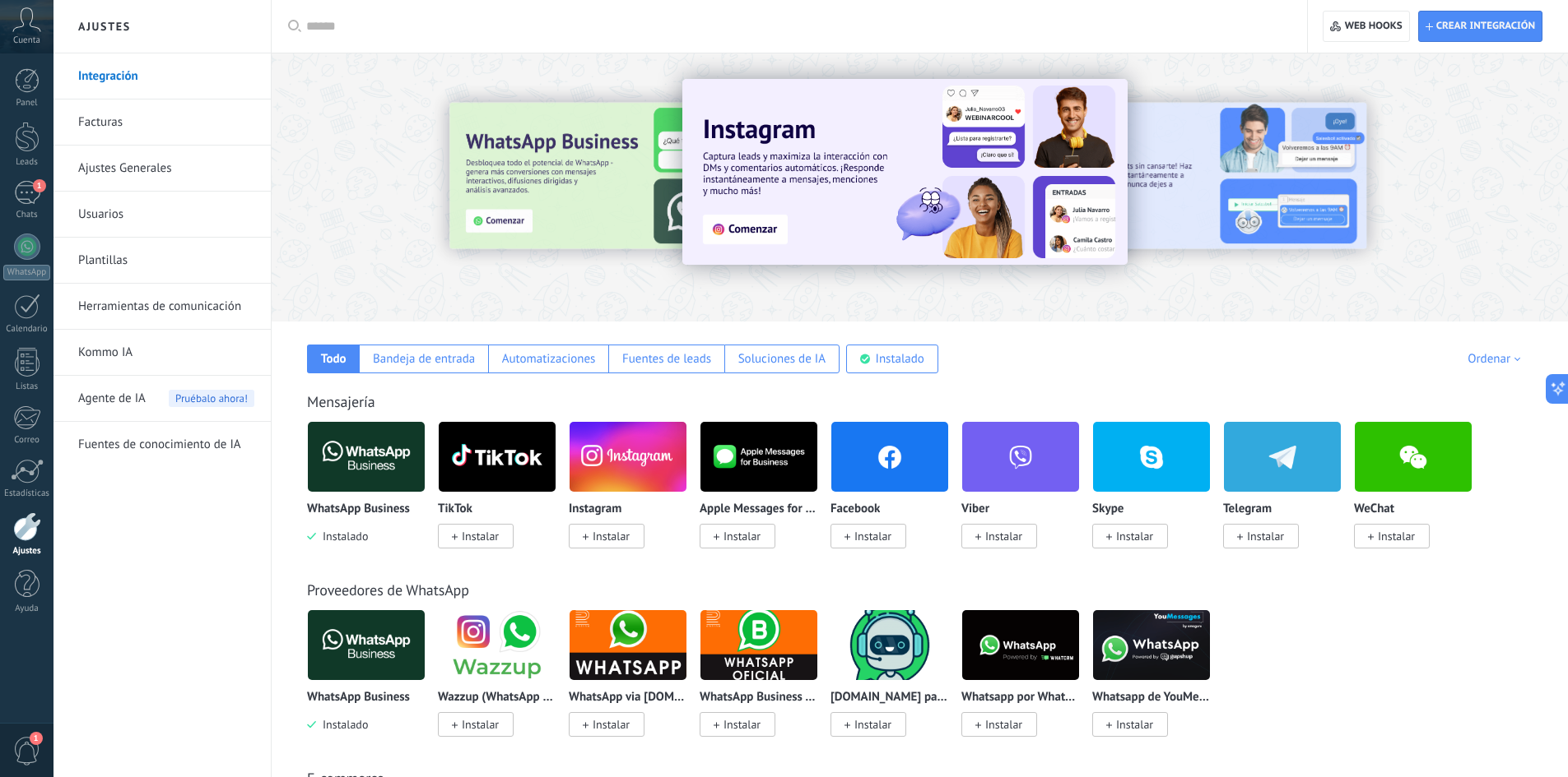
click at [376, 449] on img at bounding box center [366, 457] width 117 height 80
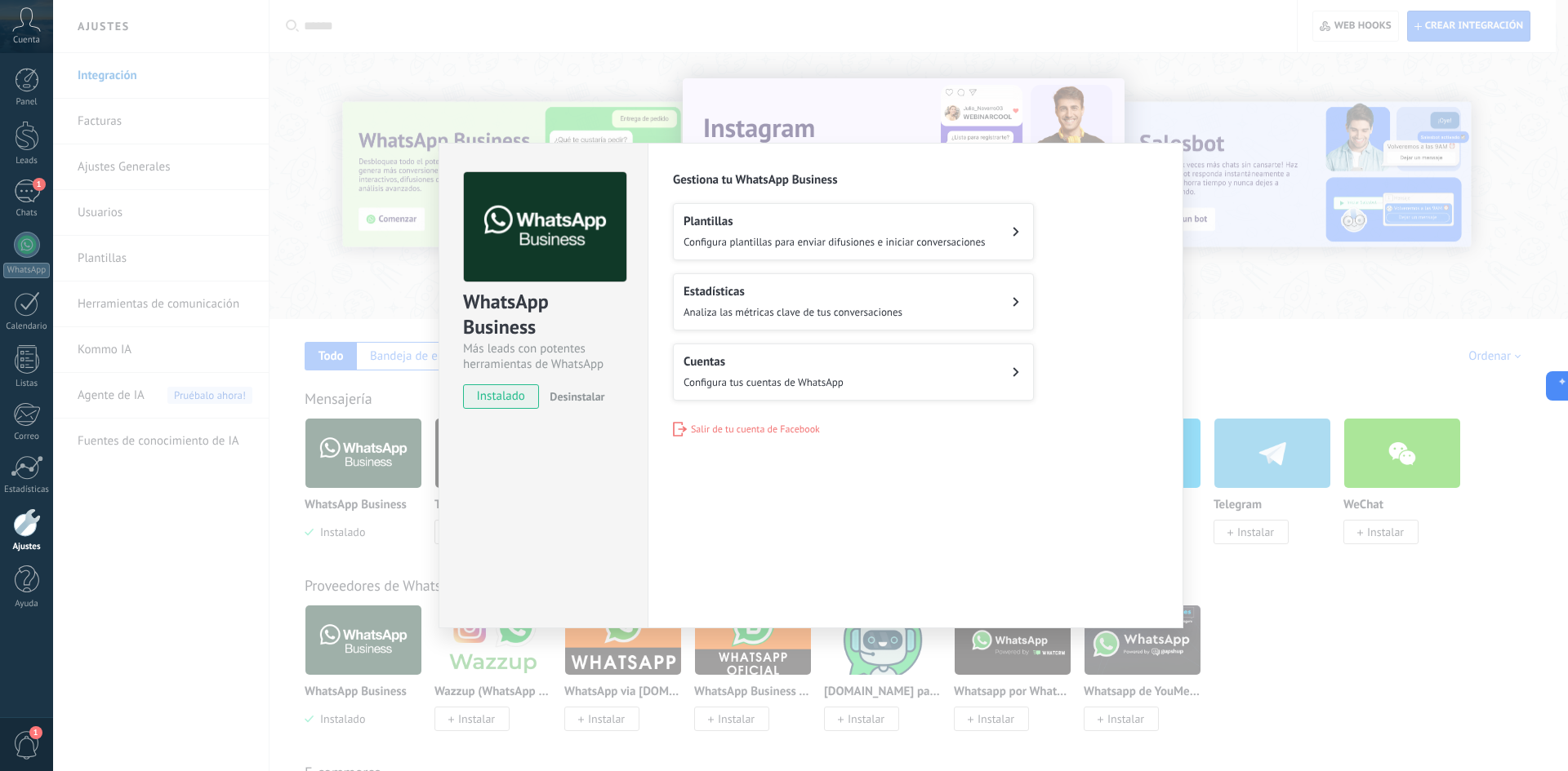
click at [1248, 311] on div "WhatsApp Business Más leads con potentes herramientas de WhatsApp instalado Des…" at bounding box center [811, 386] width 1515 height 771
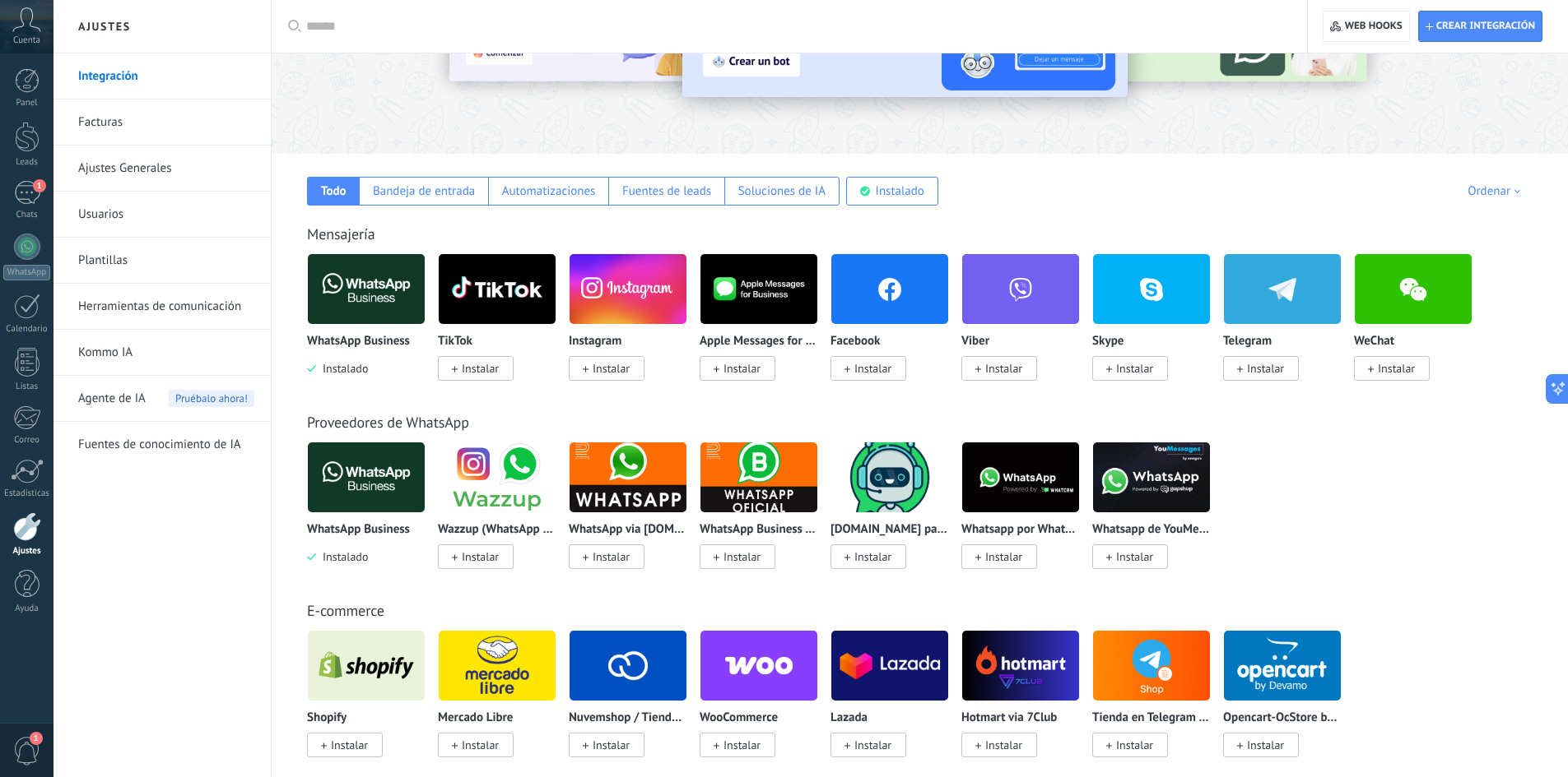
scroll to position [246, 0]
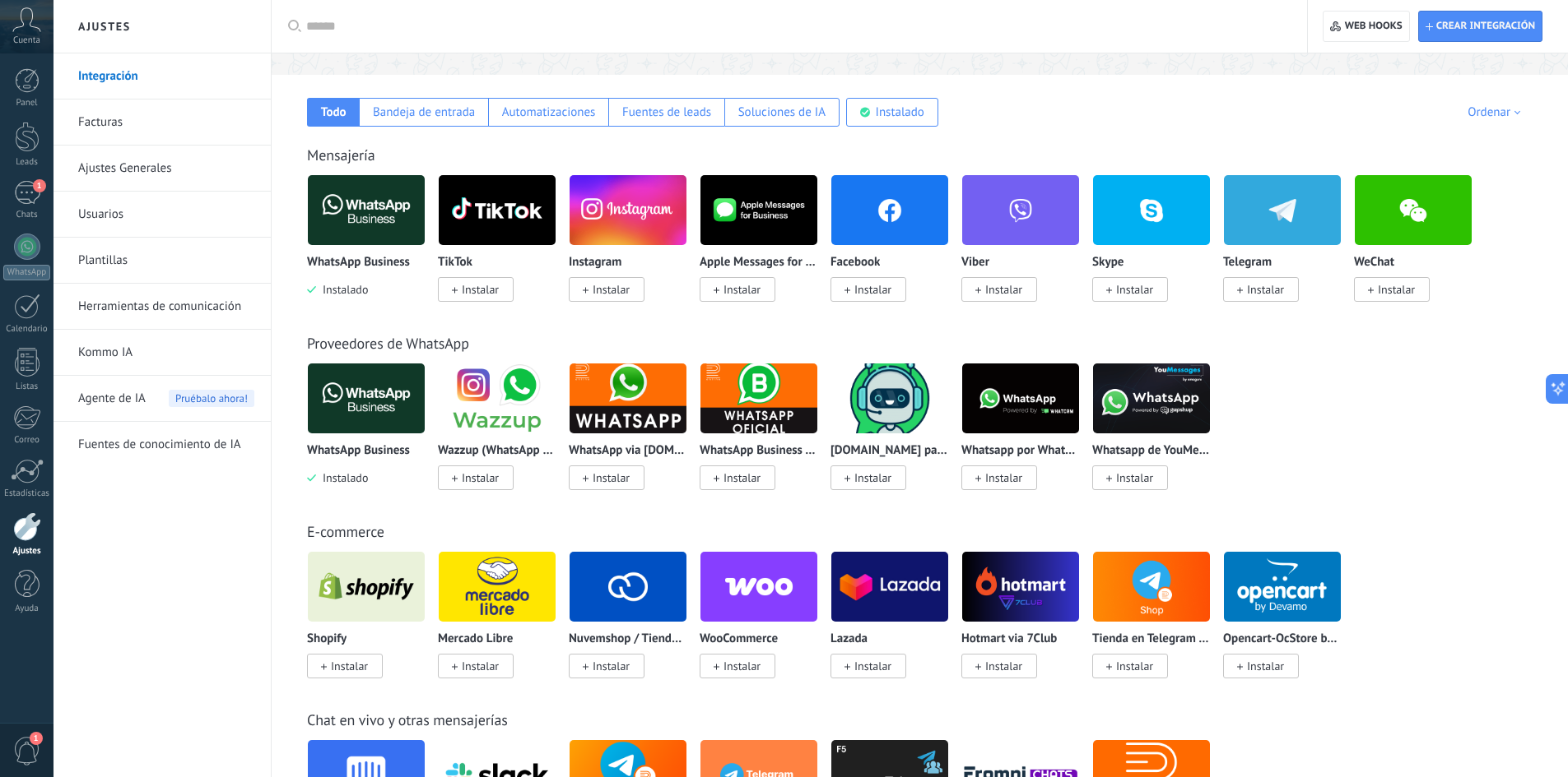
click at [171, 310] on link "Herramientas de comunicación" at bounding box center [166, 307] width 176 height 46
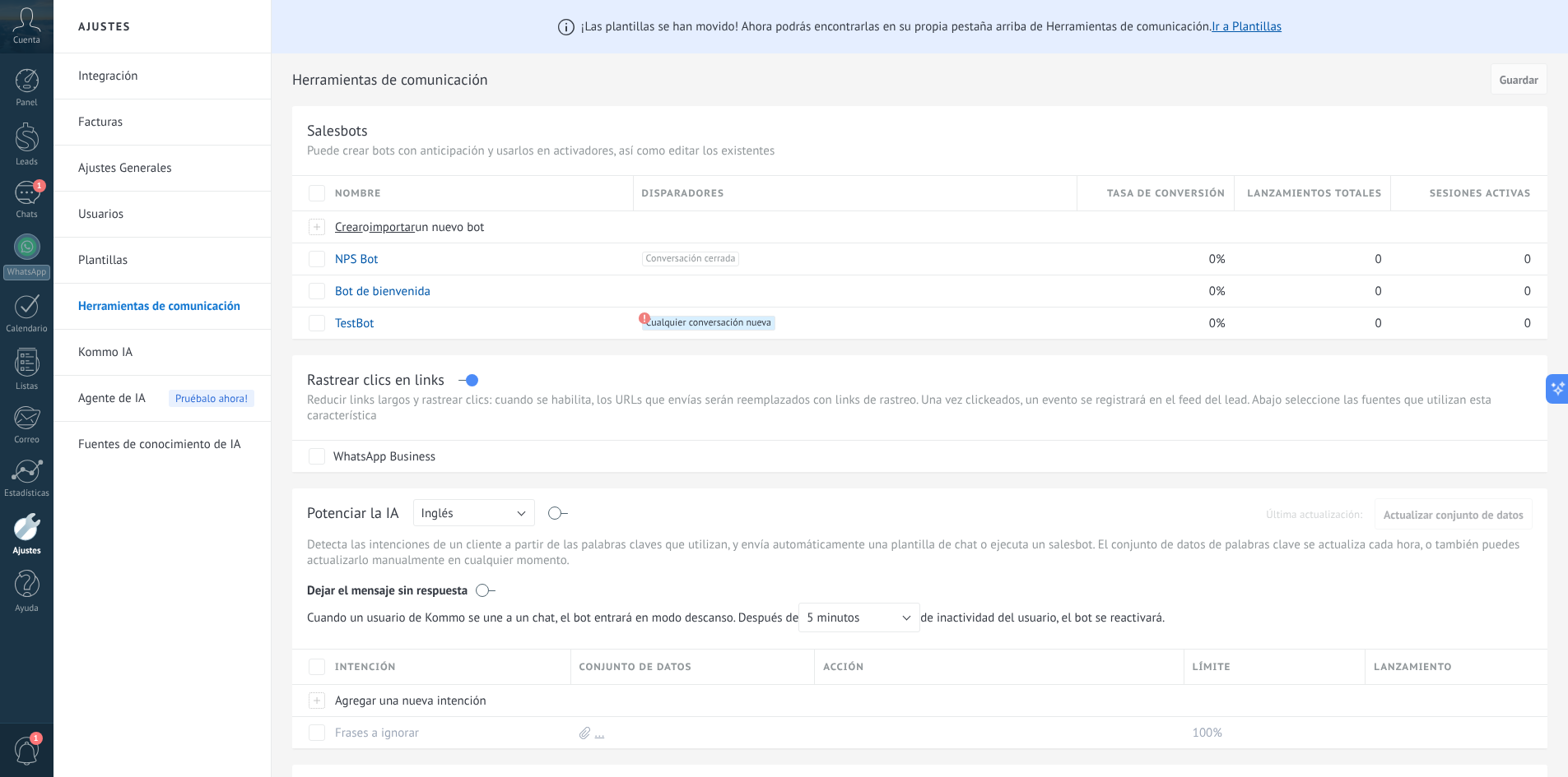
click at [140, 405] on span "Agente de IA" at bounding box center [111, 399] width 68 height 46
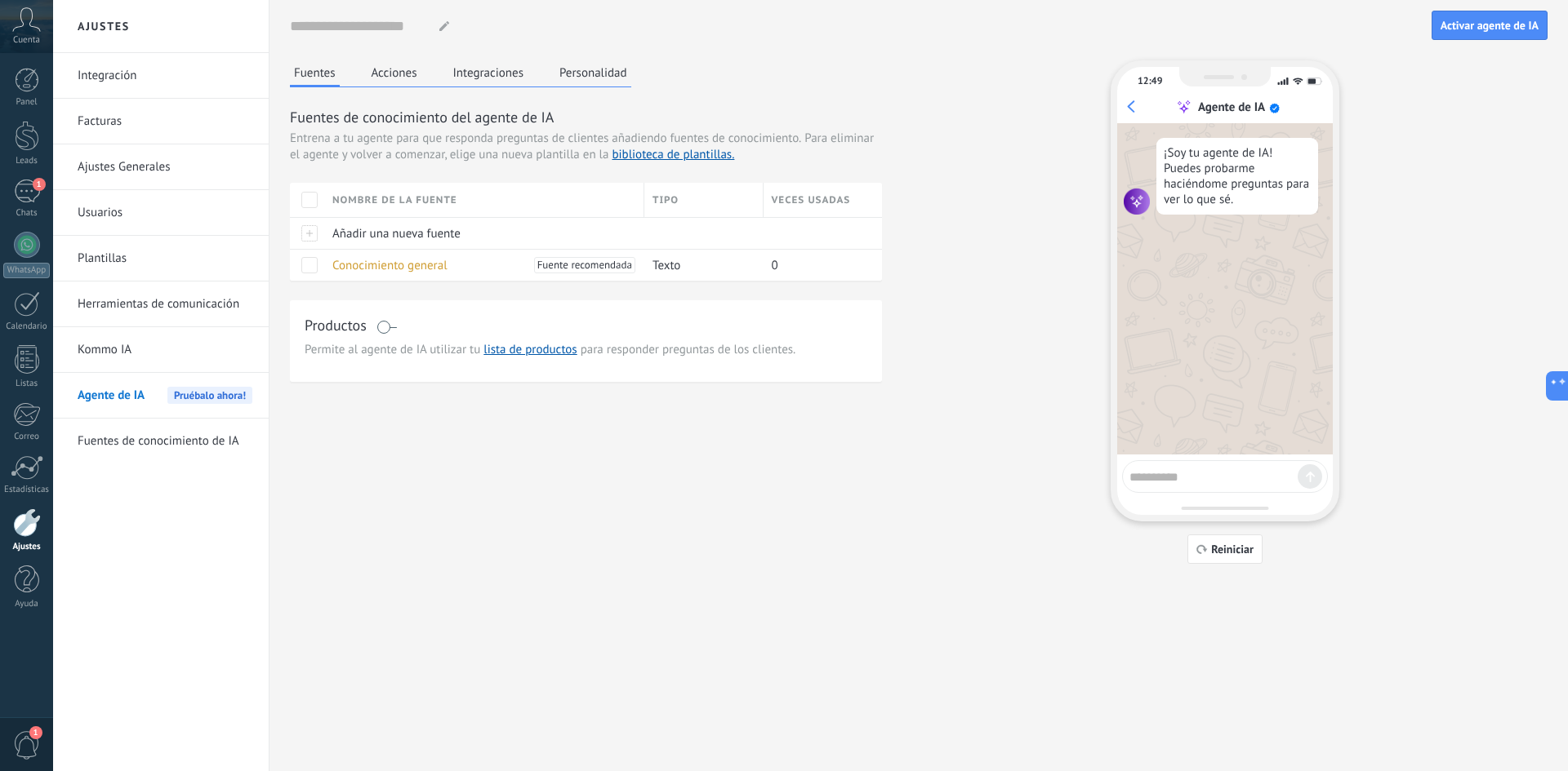
click at [398, 66] on button "Acciones" at bounding box center [394, 72] width 54 height 24
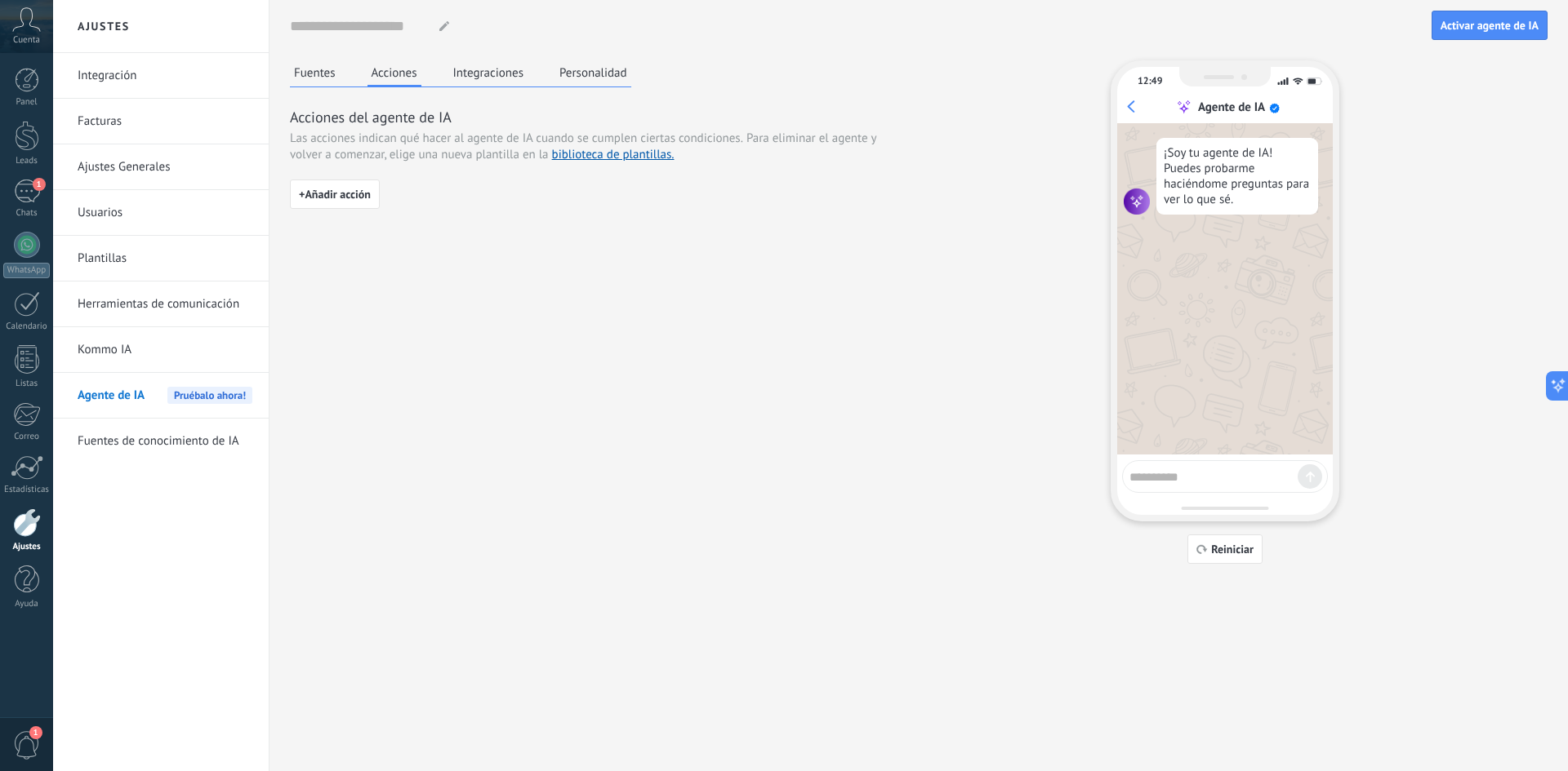
click at [610, 69] on button "Personalidad" at bounding box center [593, 72] width 76 height 24
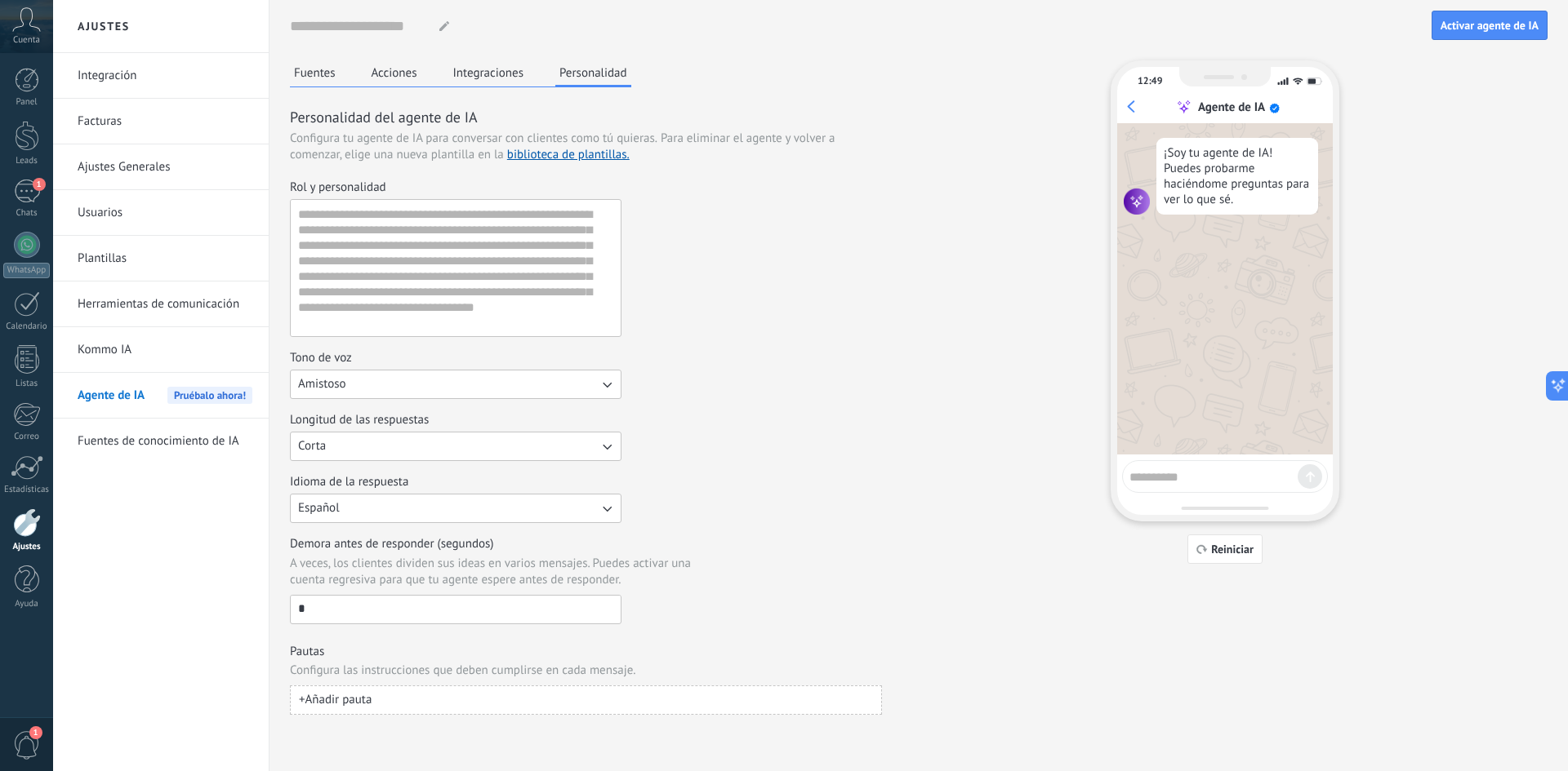
click at [317, 64] on button "Fuentes" at bounding box center [314, 72] width 50 height 24
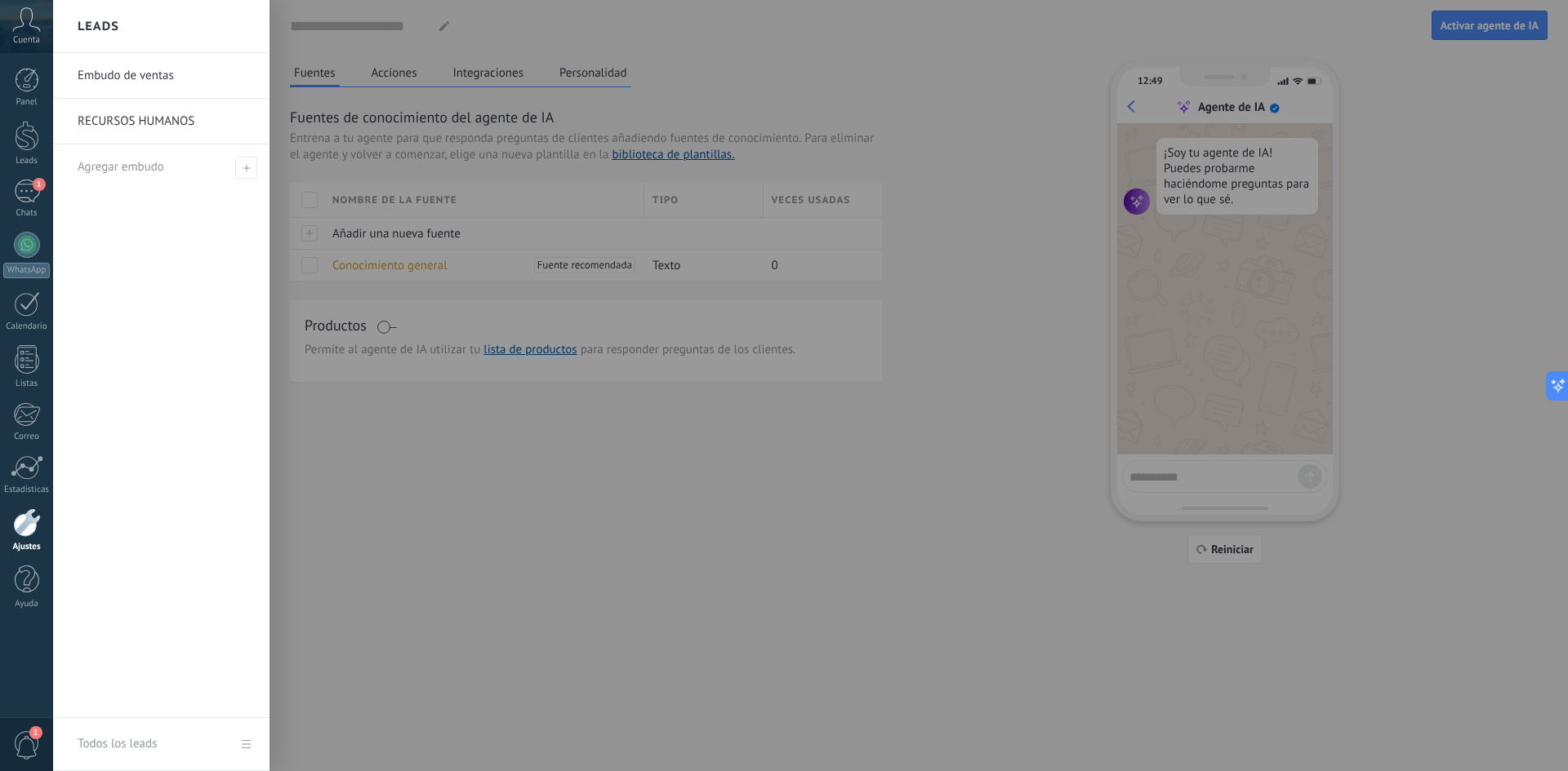
click at [164, 118] on link "RECURSOS HUMANOS" at bounding box center [165, 122] width 176 height 46
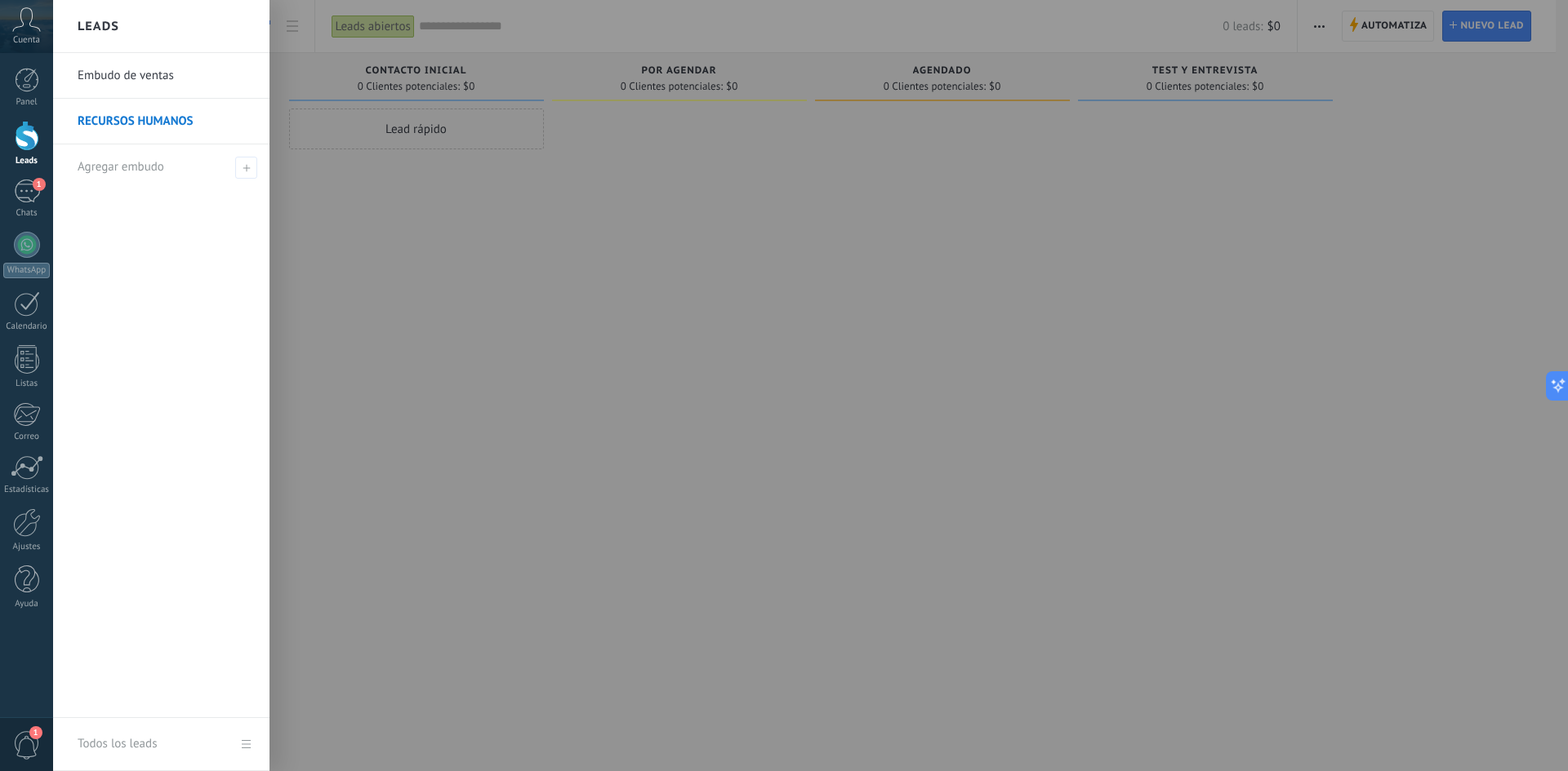
click at [137, 87] on link "Embudo de ventas" at bounding box center [165, 76] width 176 height 46
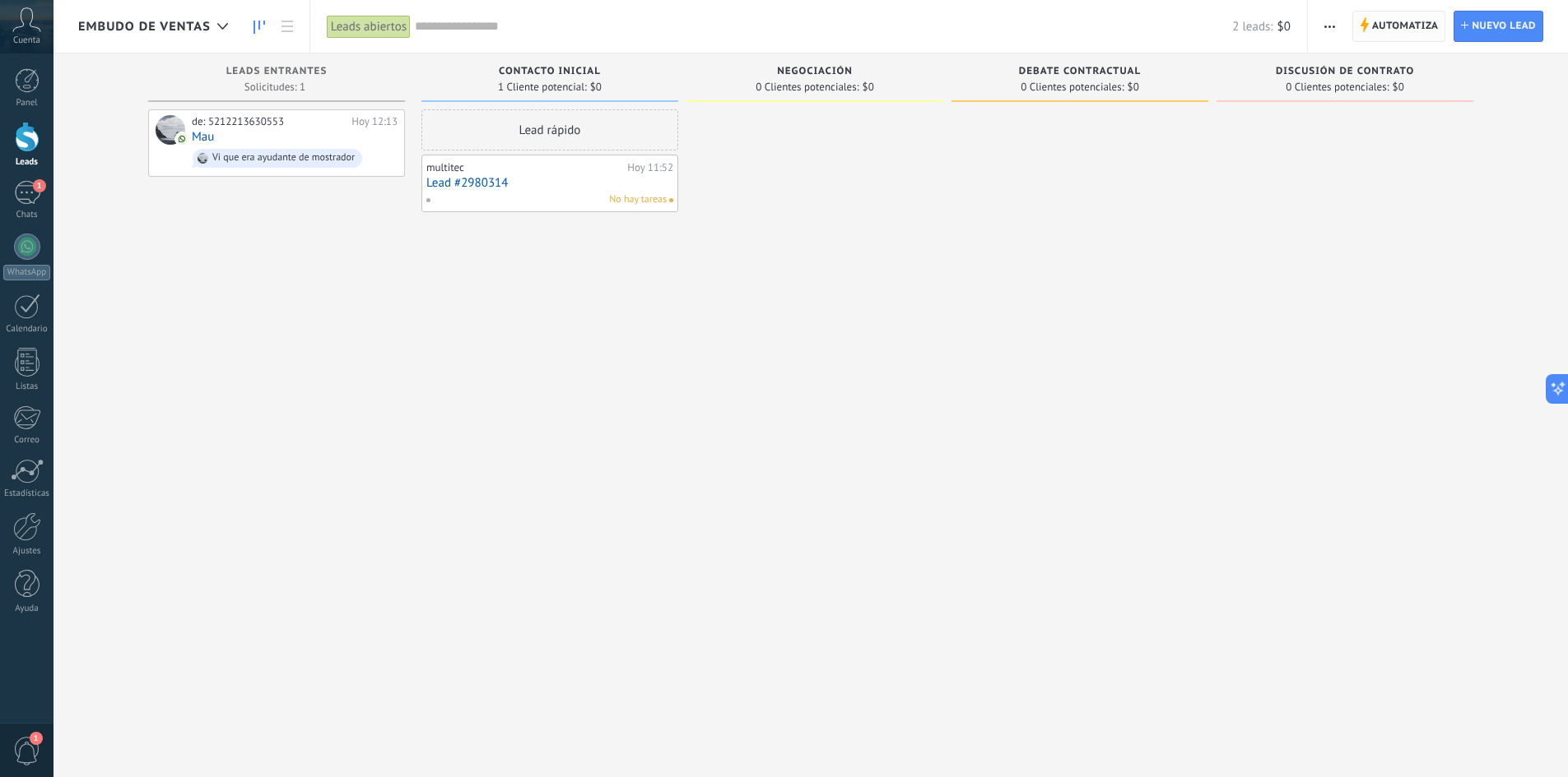
click at [1382, 15] on span "Automatiza" at bounding box center [1406, 26] width 67 height 30
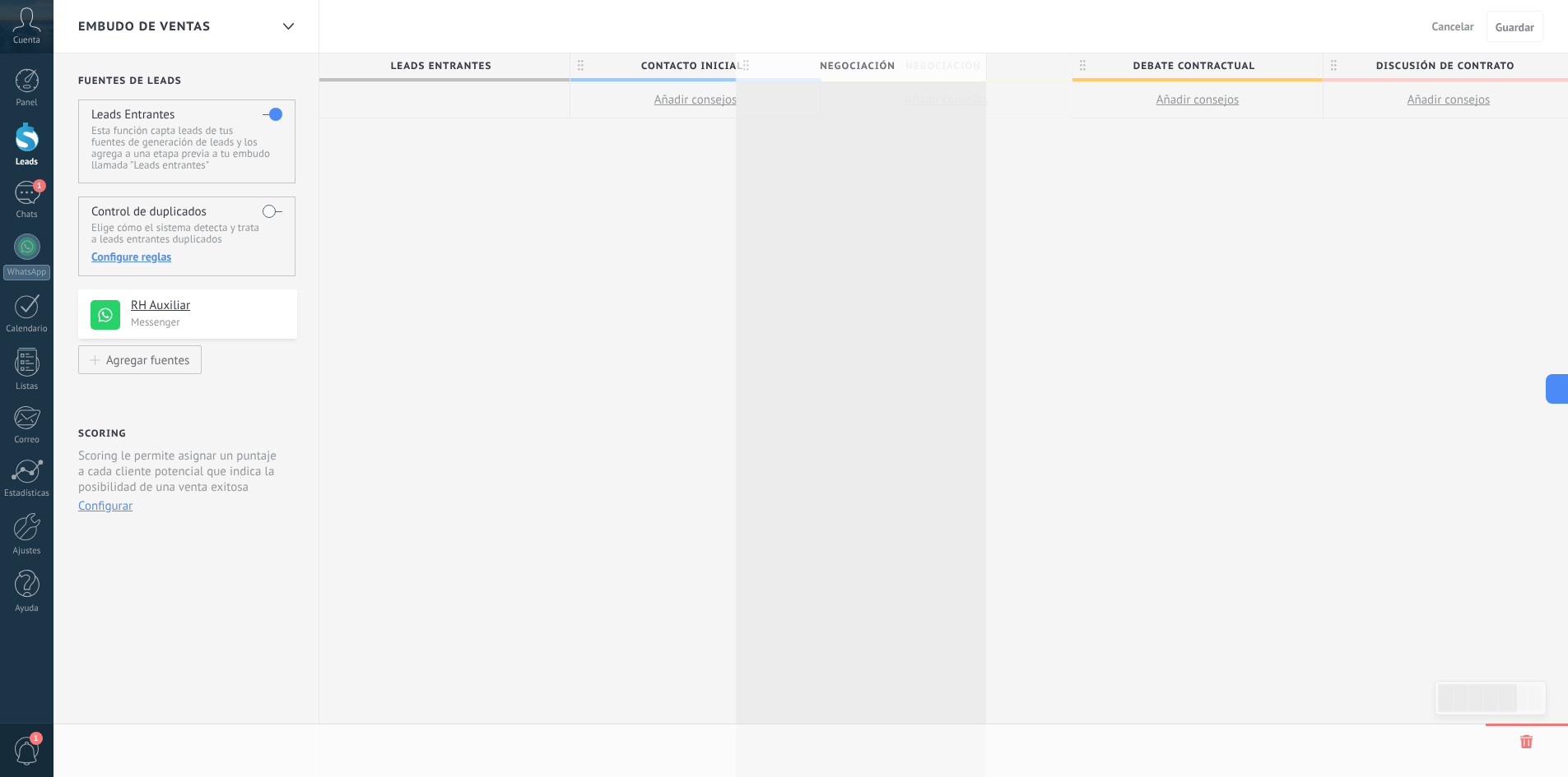
scroll to position [0, 7]
drag, startPoint x: 988, startPoint y: 67, endPoint x: 874, endPoint y: 66, distance: 114.0
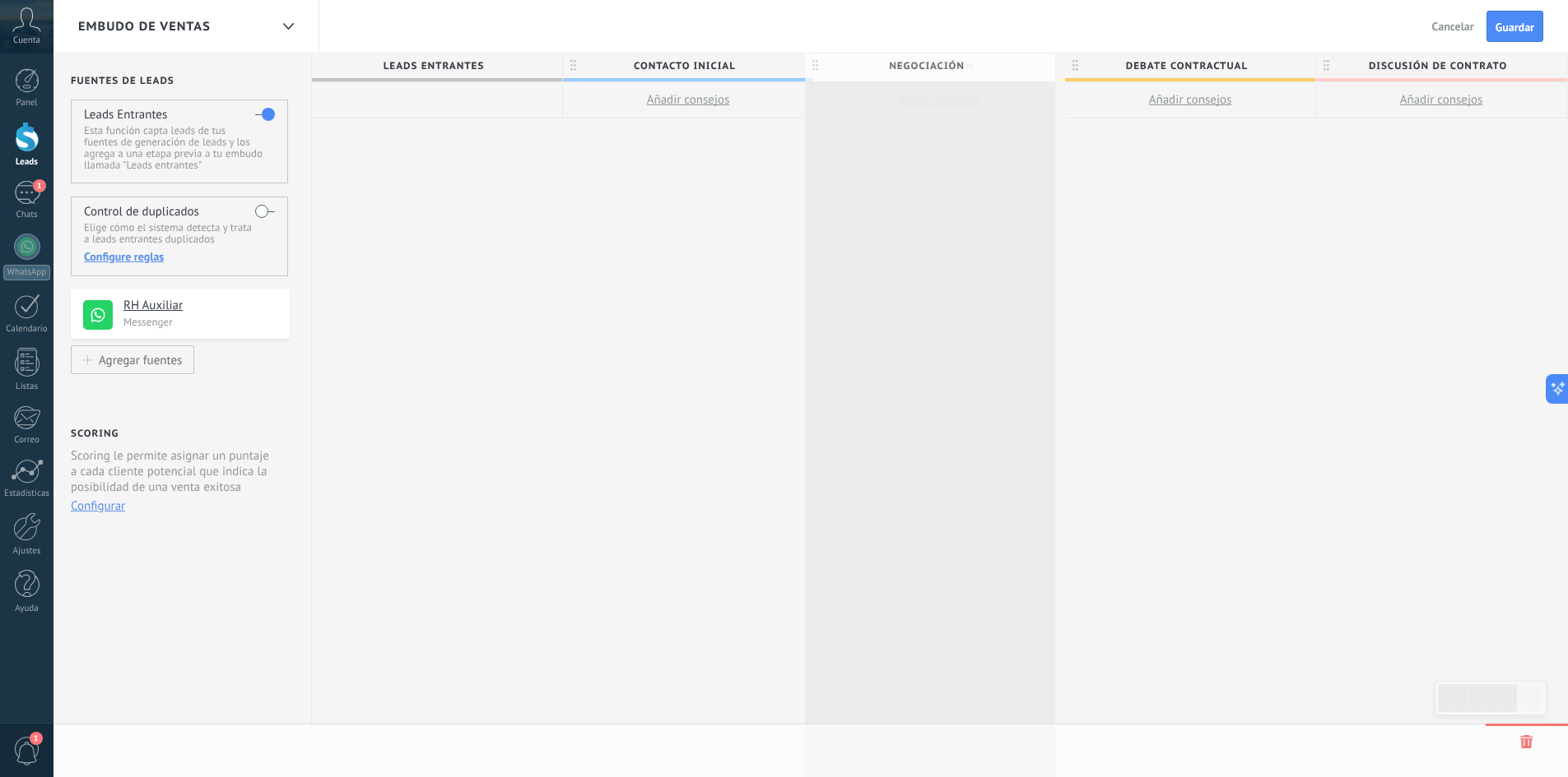
scroll to position [0, 10]
drag, startPoint x: 975, startPoint y: 65, endPoint x: 940, endPoint y: 65, distance: 35.0
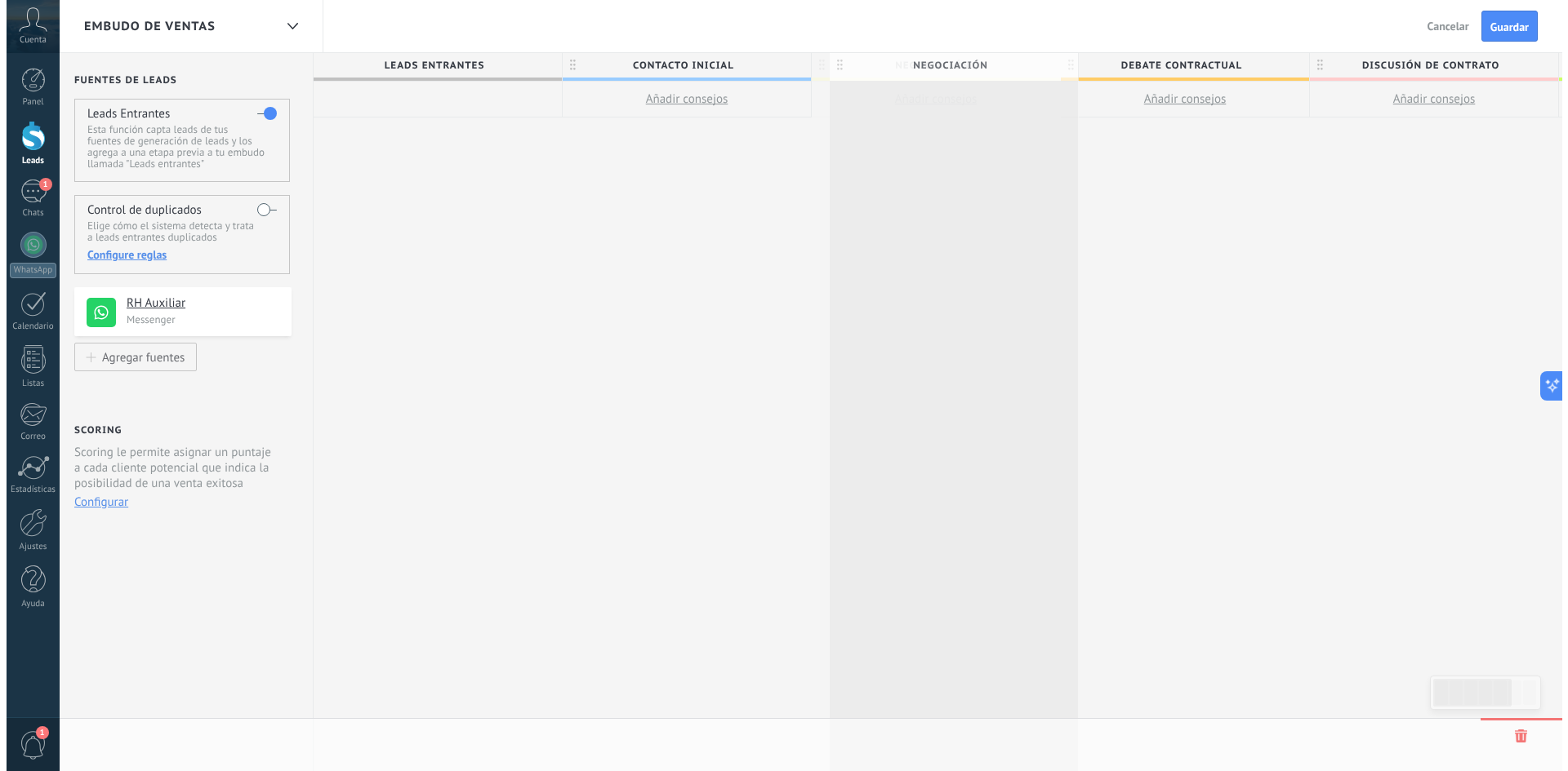
scroll to position [0, 9]
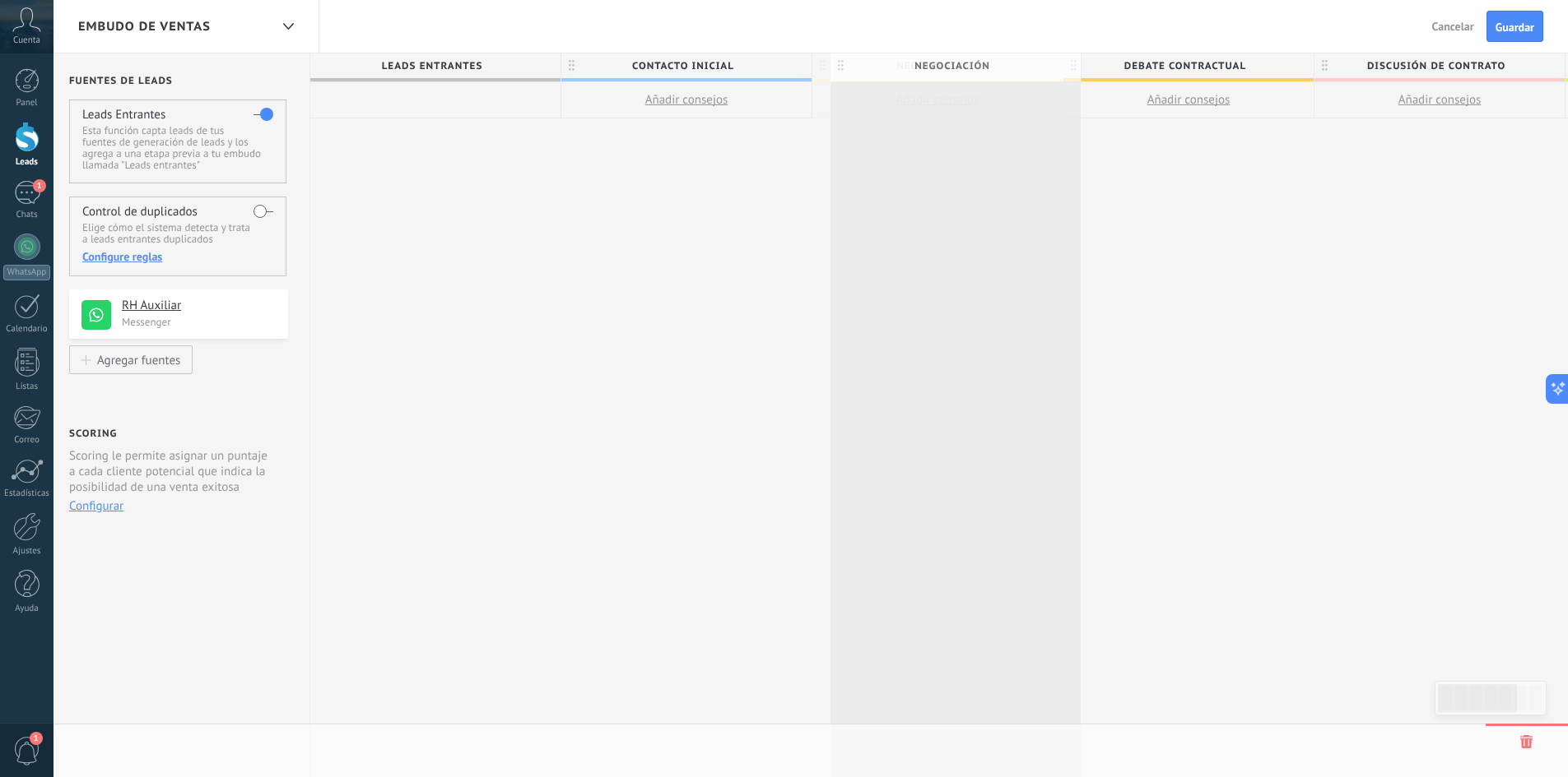
drag, startPoint x: 897, startPoint y: 63, endPoint x: 956, endPoint y: 63, distance: 59.0
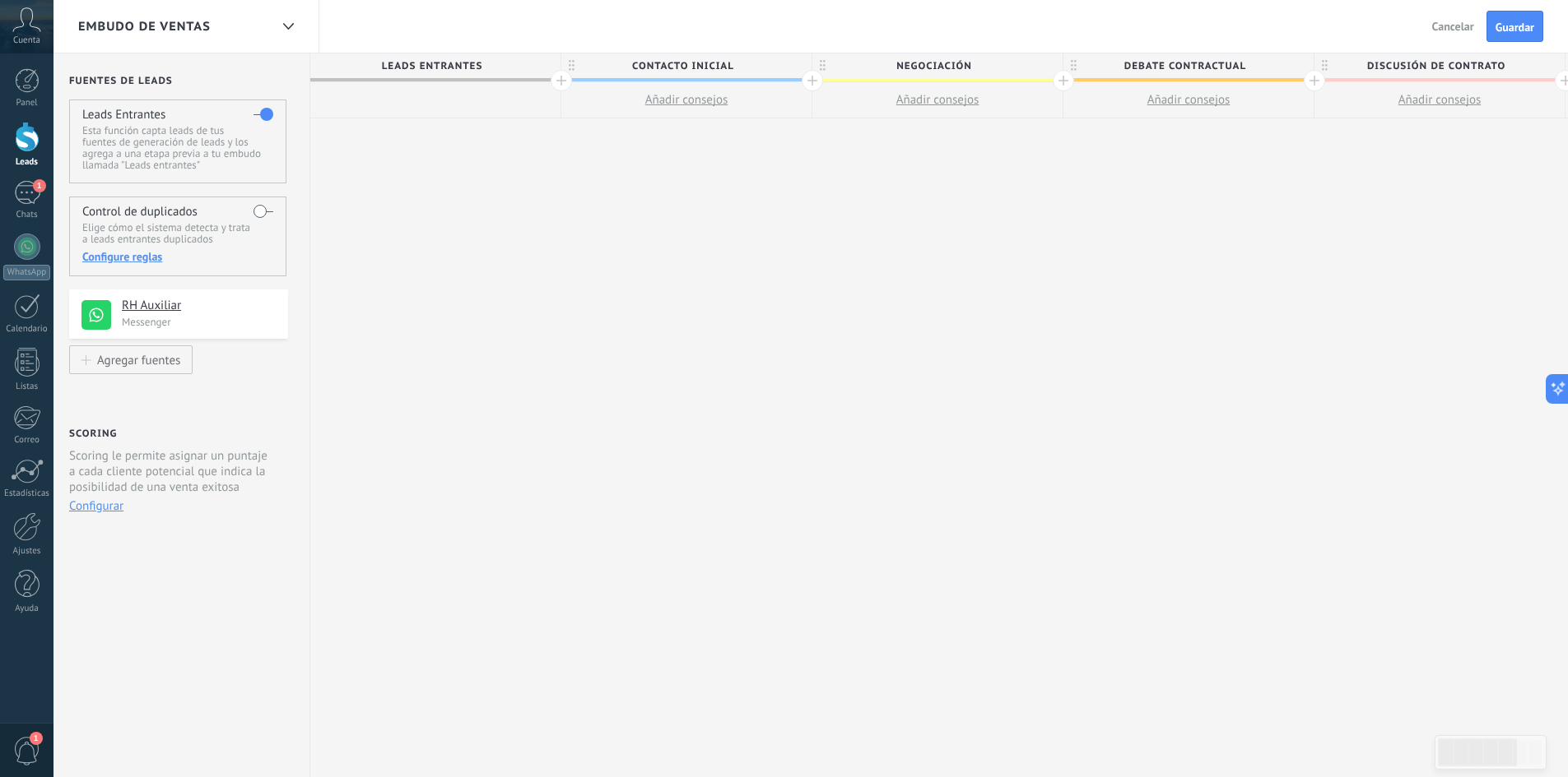
click at [1009, 64] on span "Negociación" at bounding box center [934, 66] width 242 height 25
click at [1038, 63] on body ".abccls-1,.abccls-2{fill-rule:evenodd}.abccls-2{fill:#fff} .abfcls-1{fill:none}…" at bounding box center [784, 388] width 1568 height 777
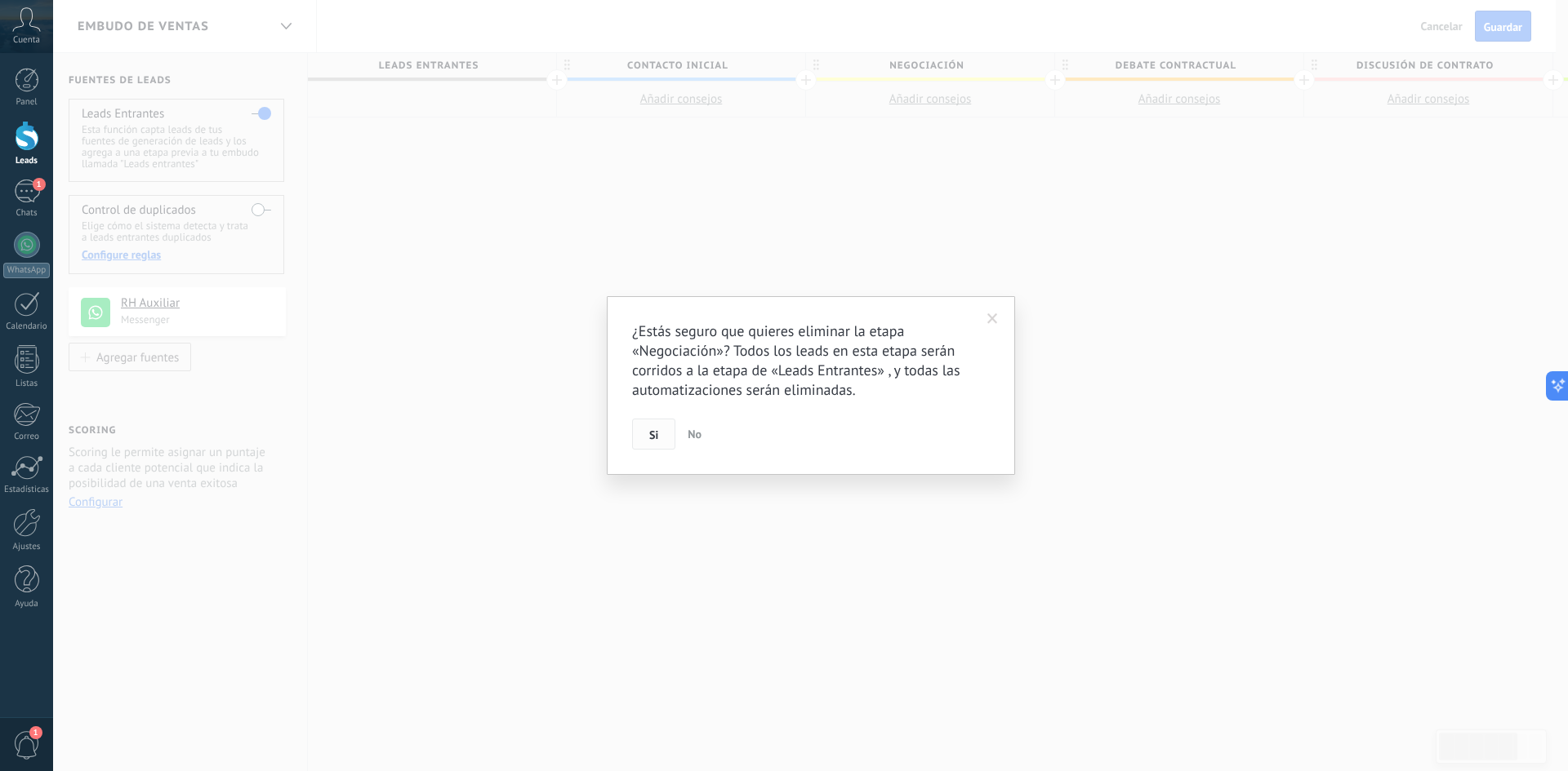
click at [662, 439] on button "Si" at bounding box center [654, 434] width 44 height 31
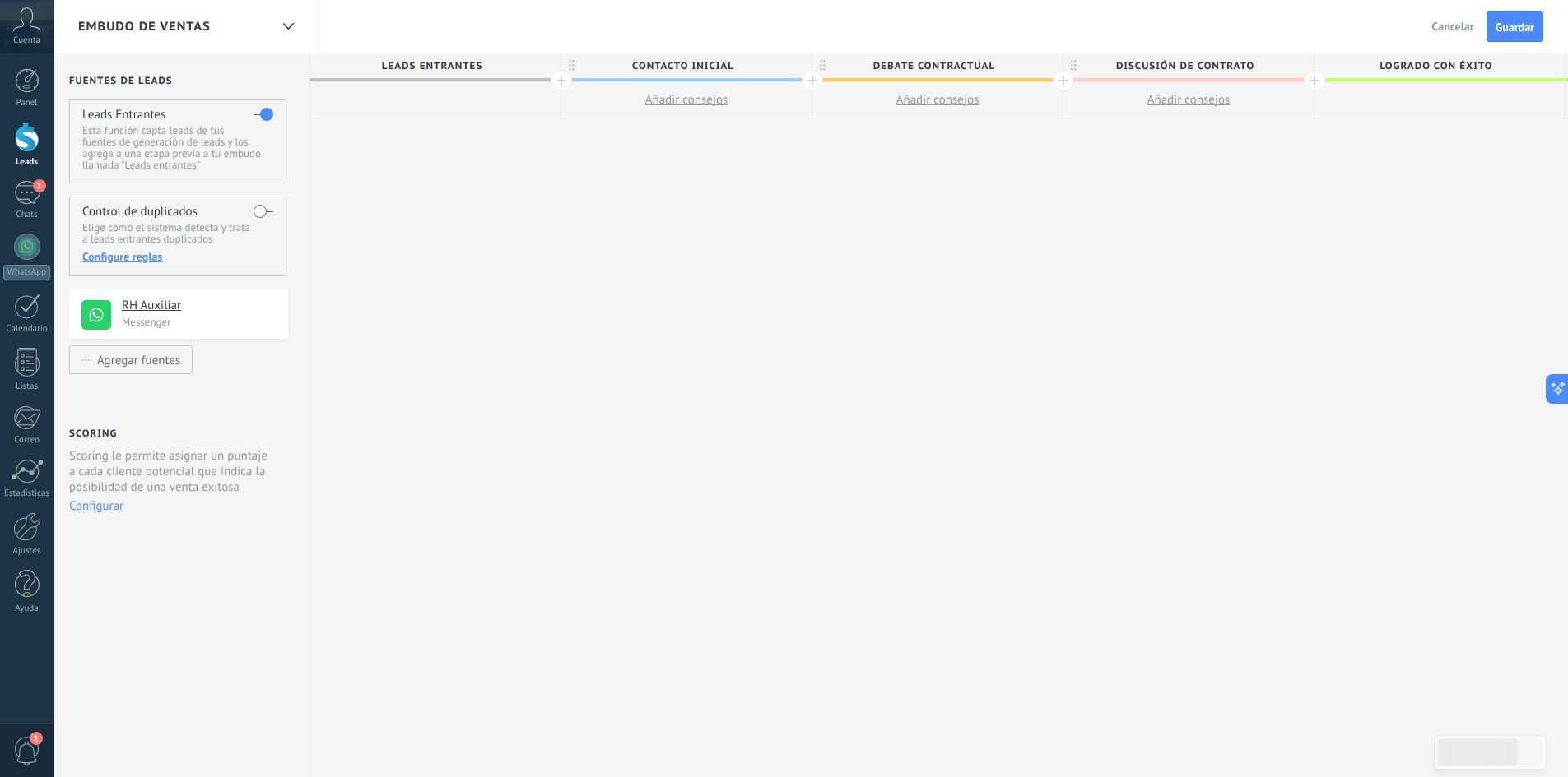
click at [990, 74] on span "Debate contractual" at bounding box center [934, 66] width 242 height 25
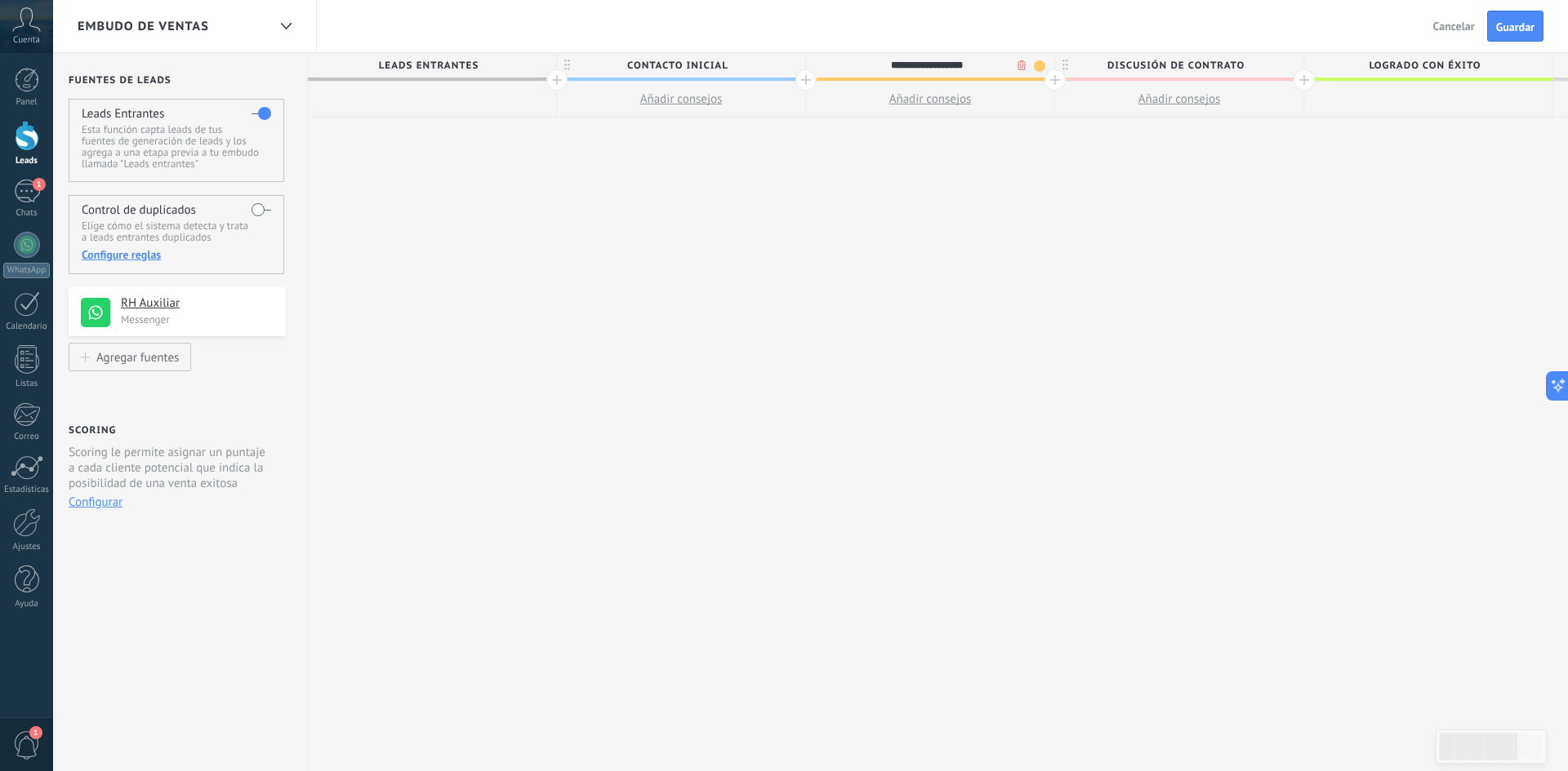
click at [1020, 67] on body ".abccls-1,.abccls-2{fill-rule:evenodd}.abccls-2{fill:#fff} .abfcls-1{fill:none}…" at bounding box center [784, 386] width 1568 height 771
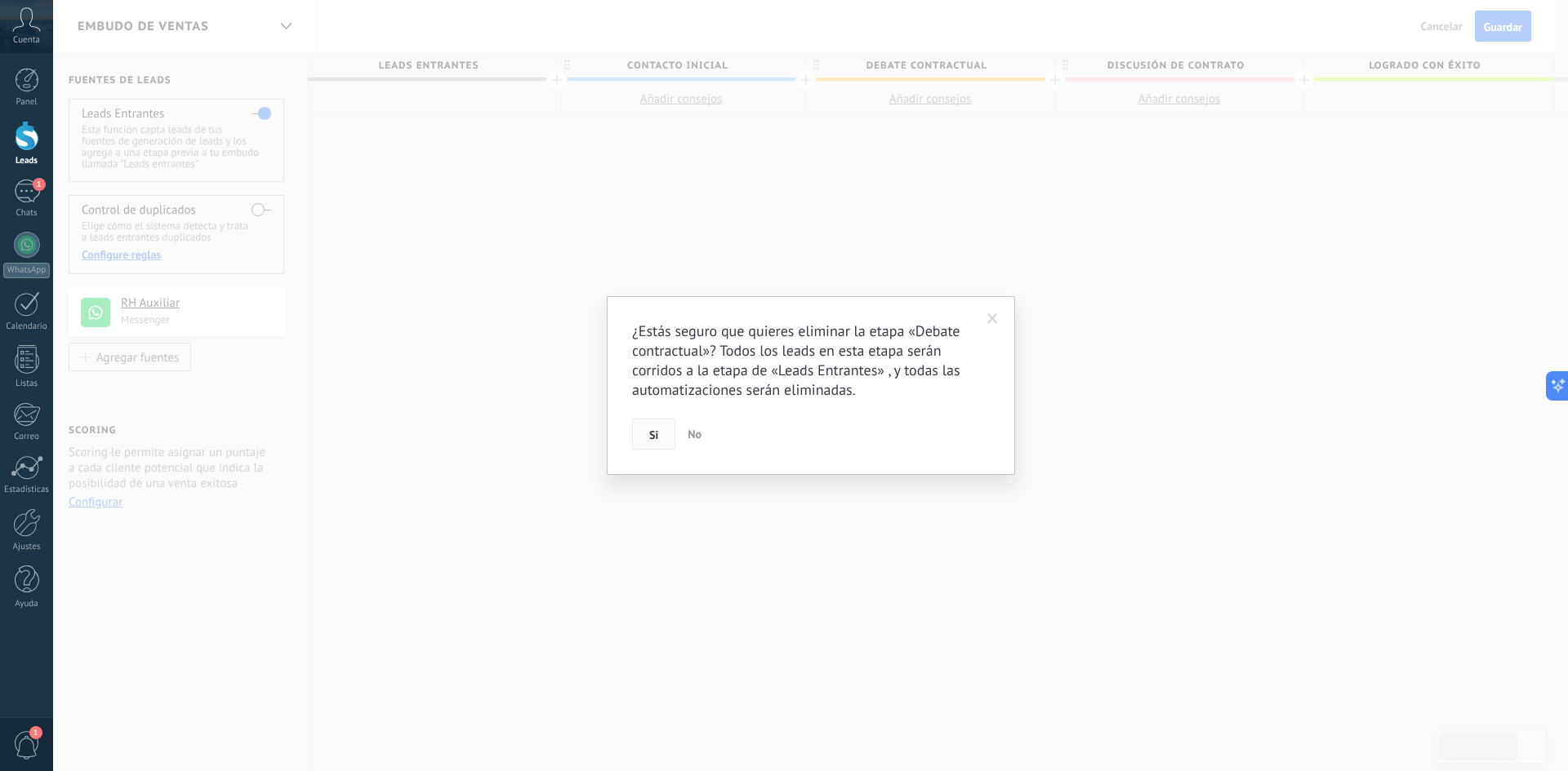
click at [661, 435] on button "Si" at bounding box center [654, 434] width 44 height 31
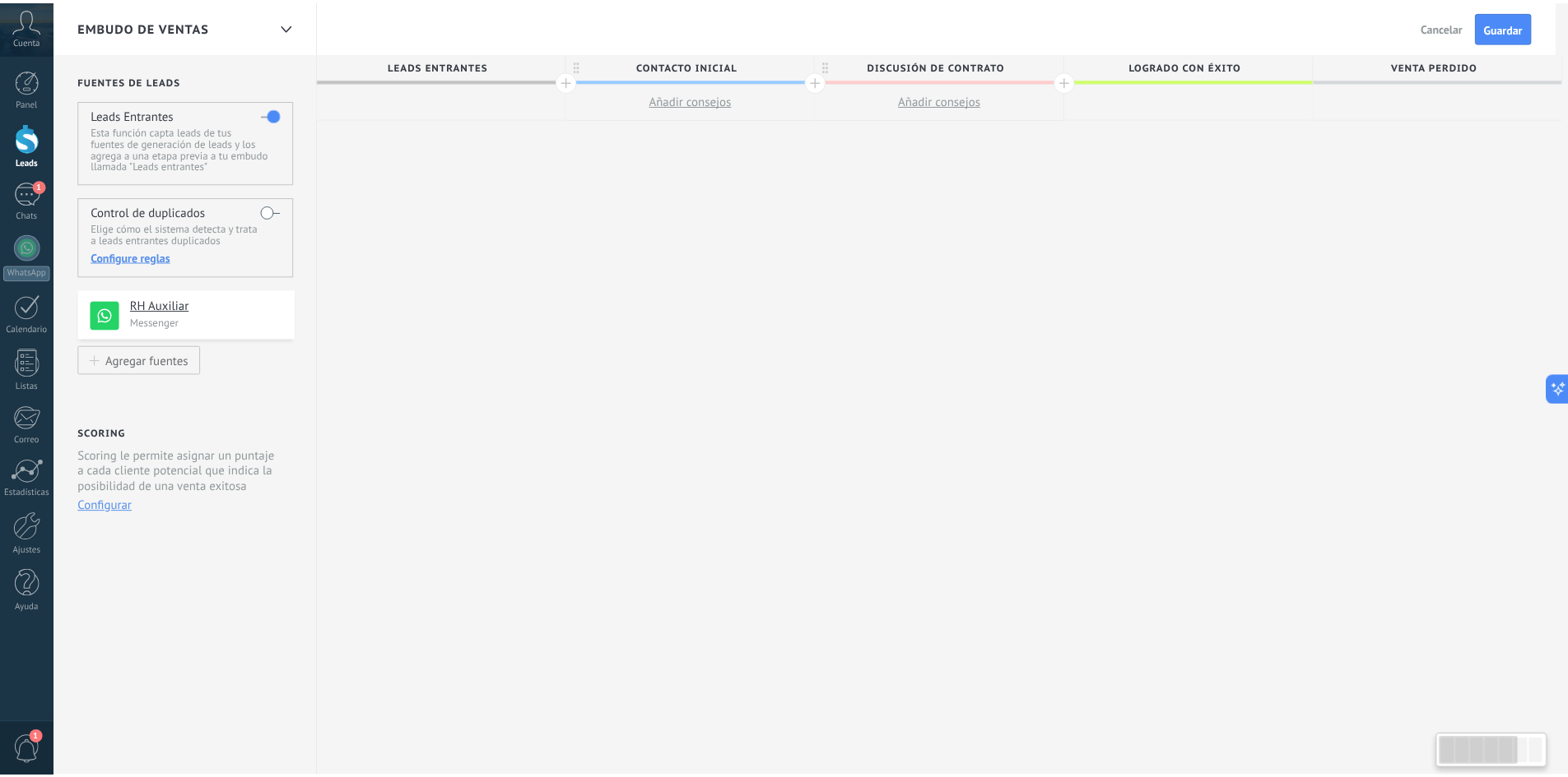
scroll to position [0, 0]
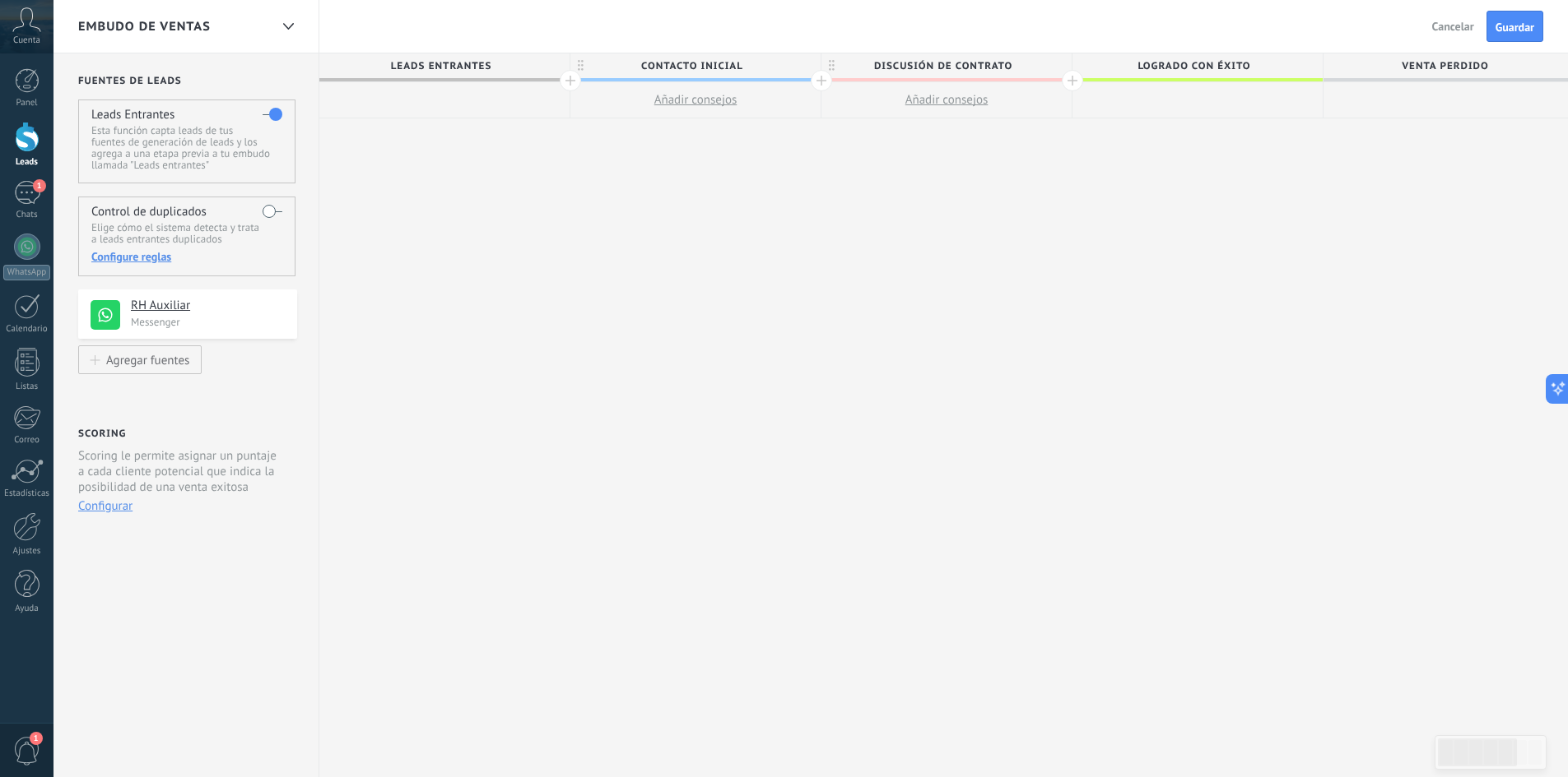
click at [1050, 63] on span "Discusión de contrato" at bounding box center [942, 66] width 242 height 25
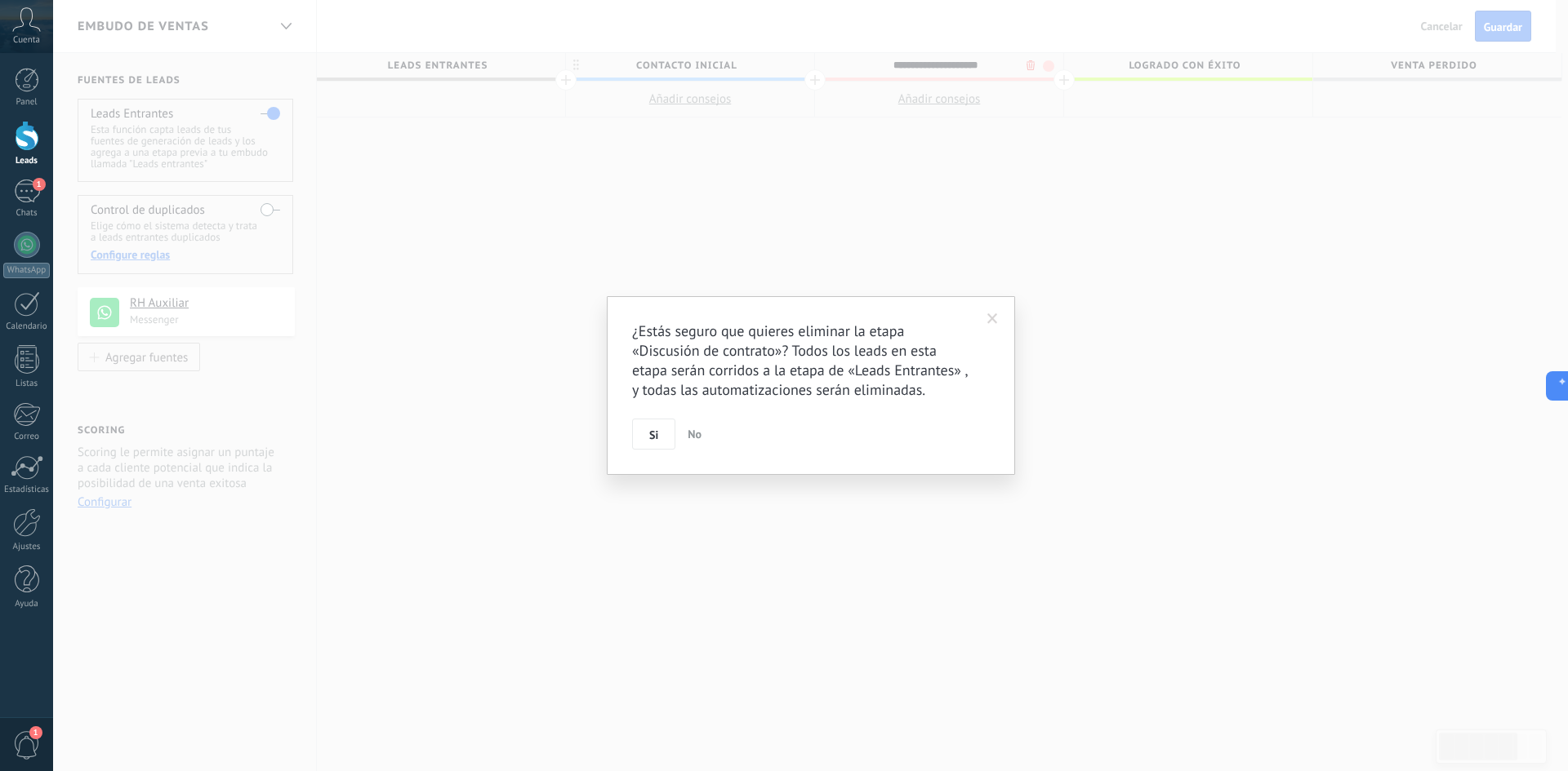
click at [1033, 68] on body ".abccls-1,.abccls-2{fill-rule:evenodd}.abccls-2{fill:#fff} .abfcls-1{fill:none}…" at bounding box center [784, 386] width 1568 height 771
click at [643, 436] on button "Si" at bounding box center [654, 434] width 44 height 31
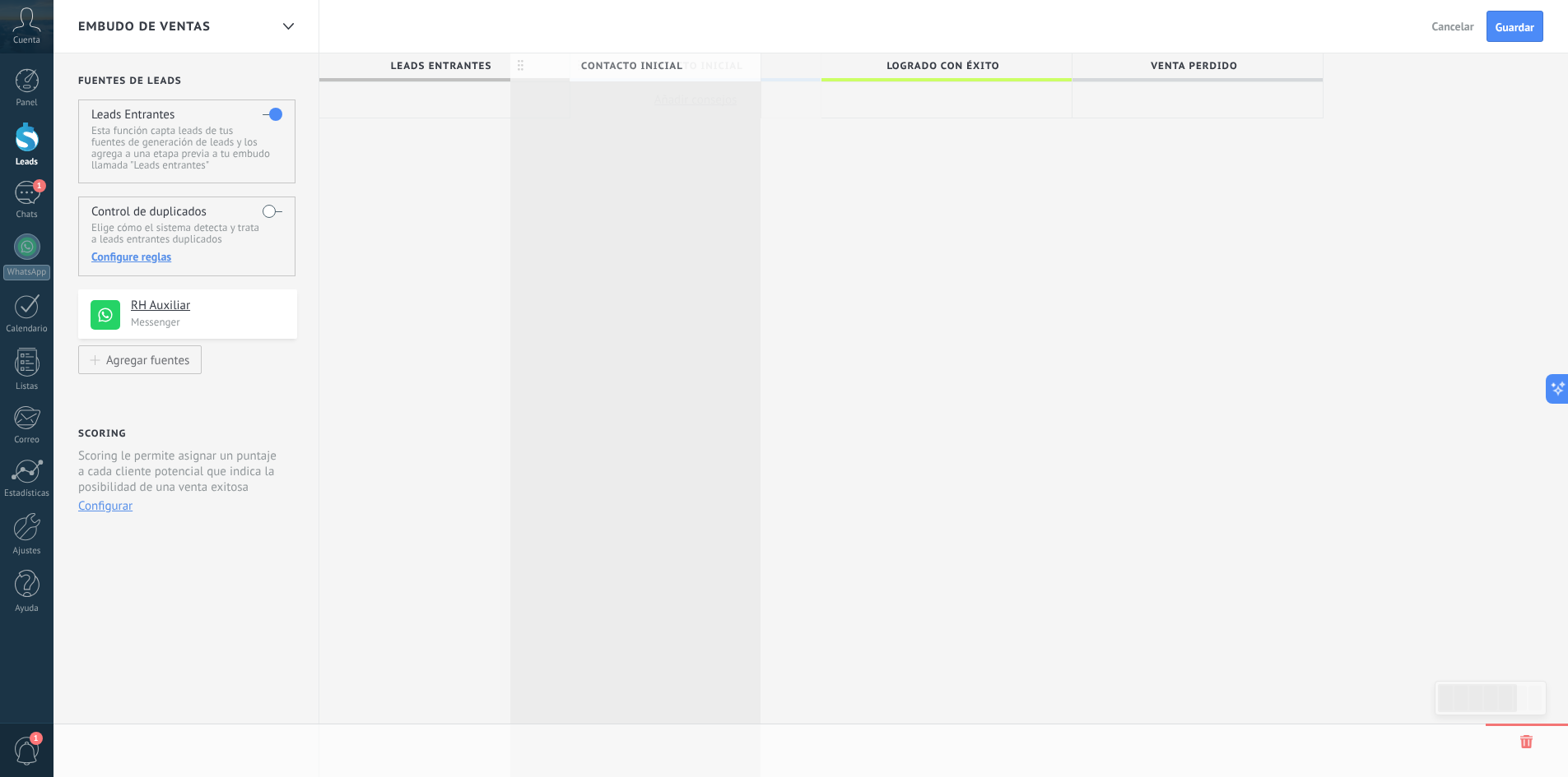
drag, startPoint x: 740, startPoint y: 64, endPoint x: 677, endPoint y: 64, distance: 63.0
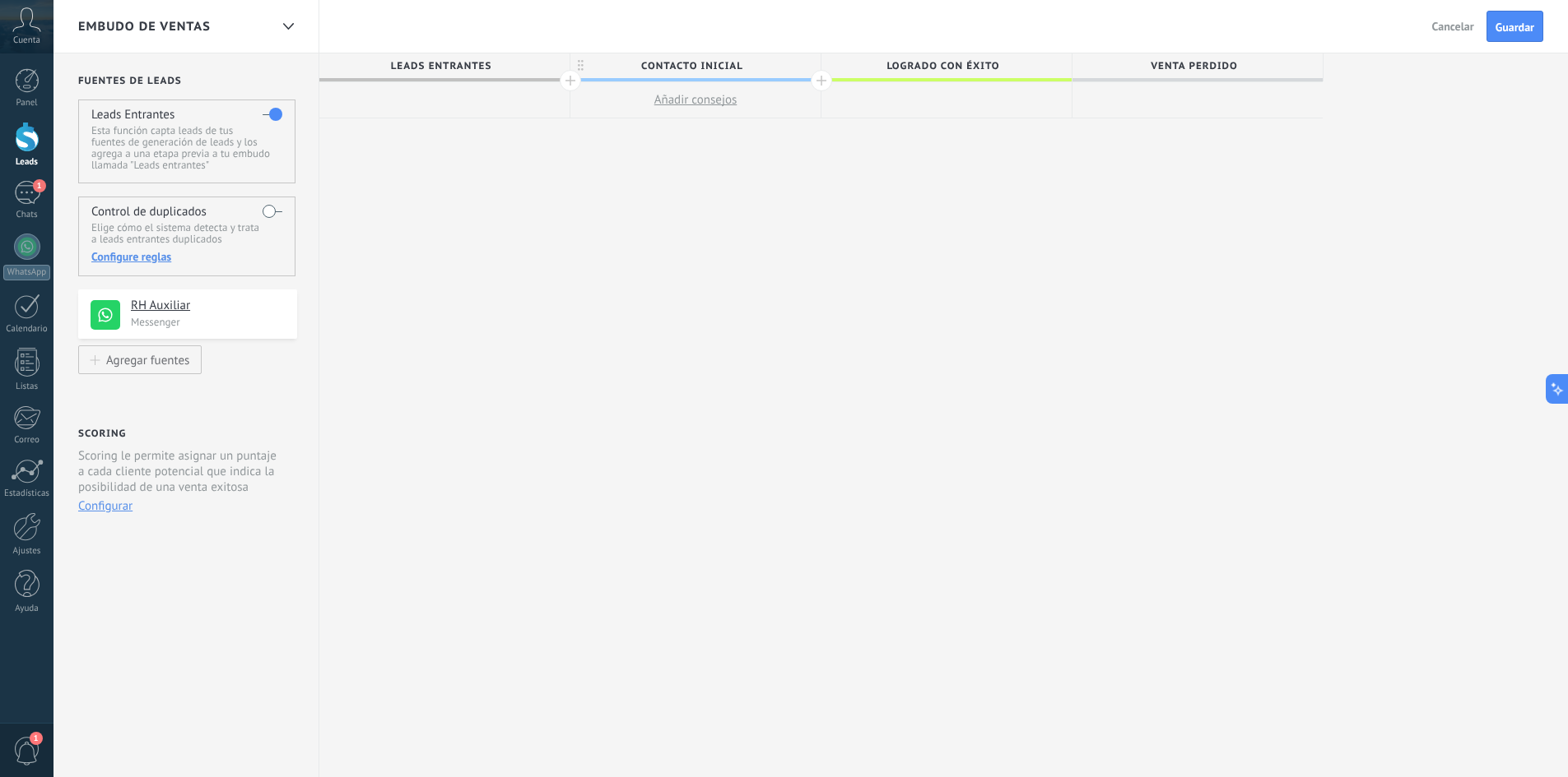
click at [818, 79] on div at bounding box center [821, 81] width 21 height 21
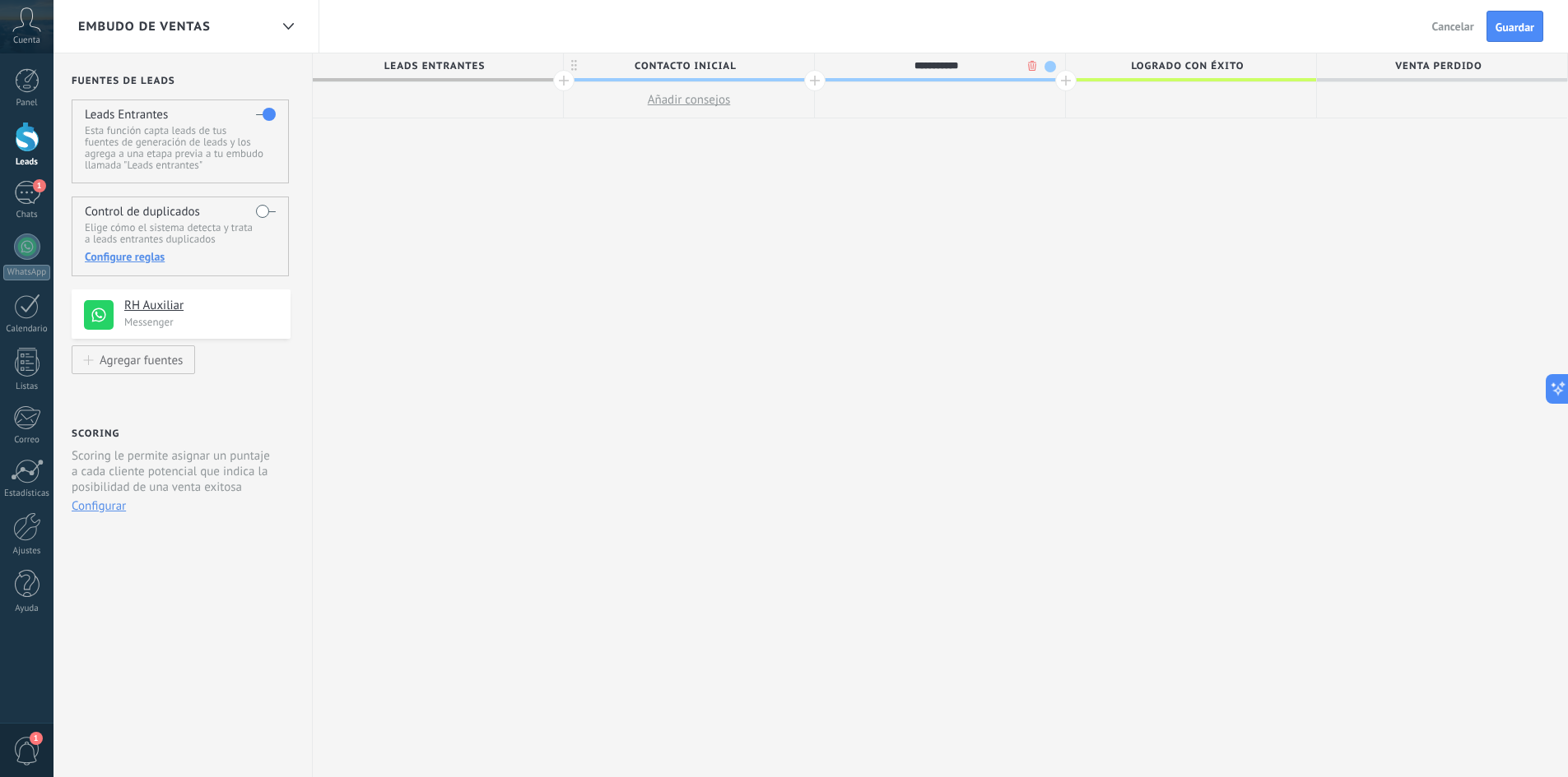
type input "**********"
click at [1065, 75] on div at bounding box center [1066, 81] width 21 height 21
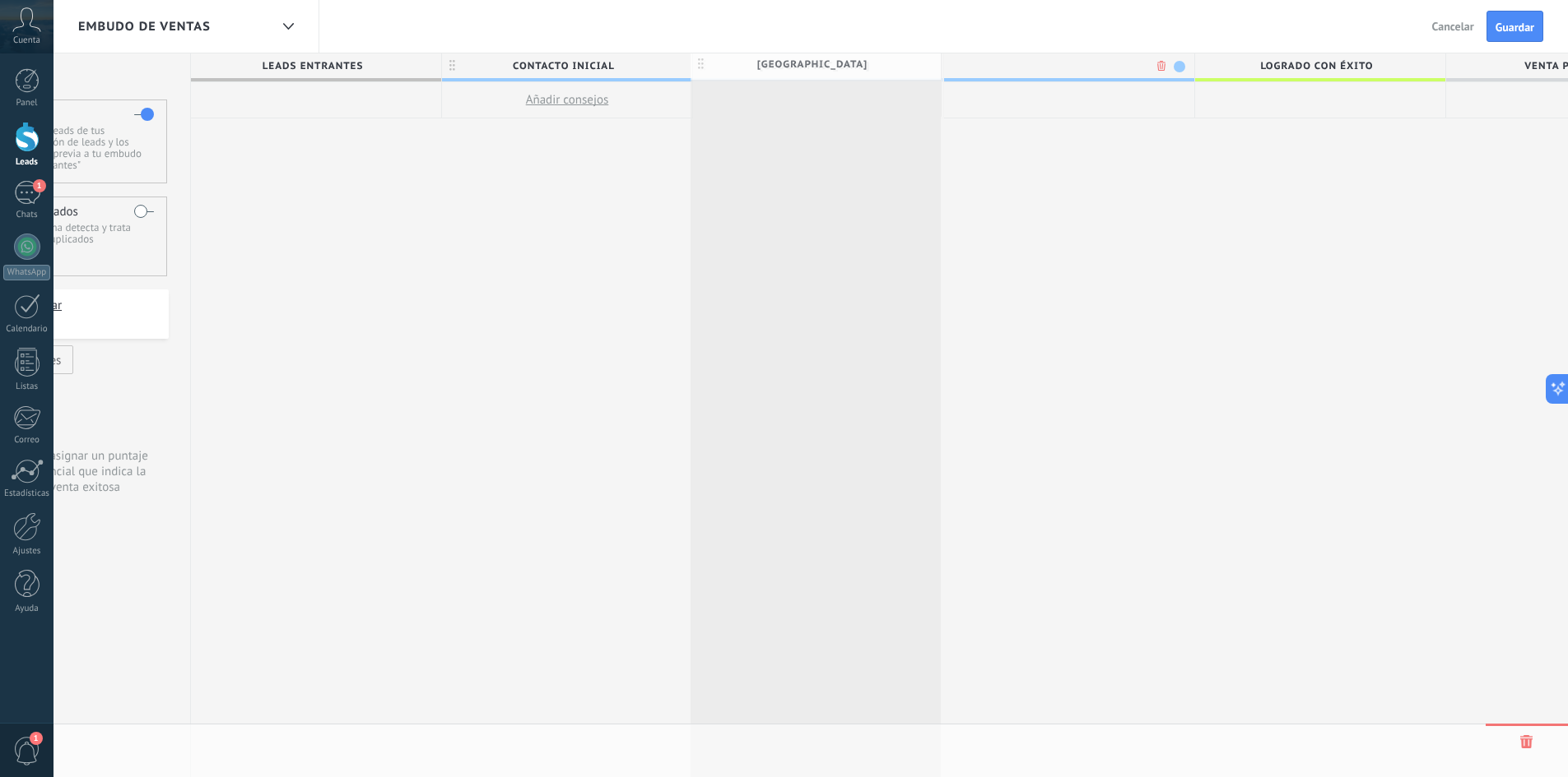
scroll to position [0, 129]
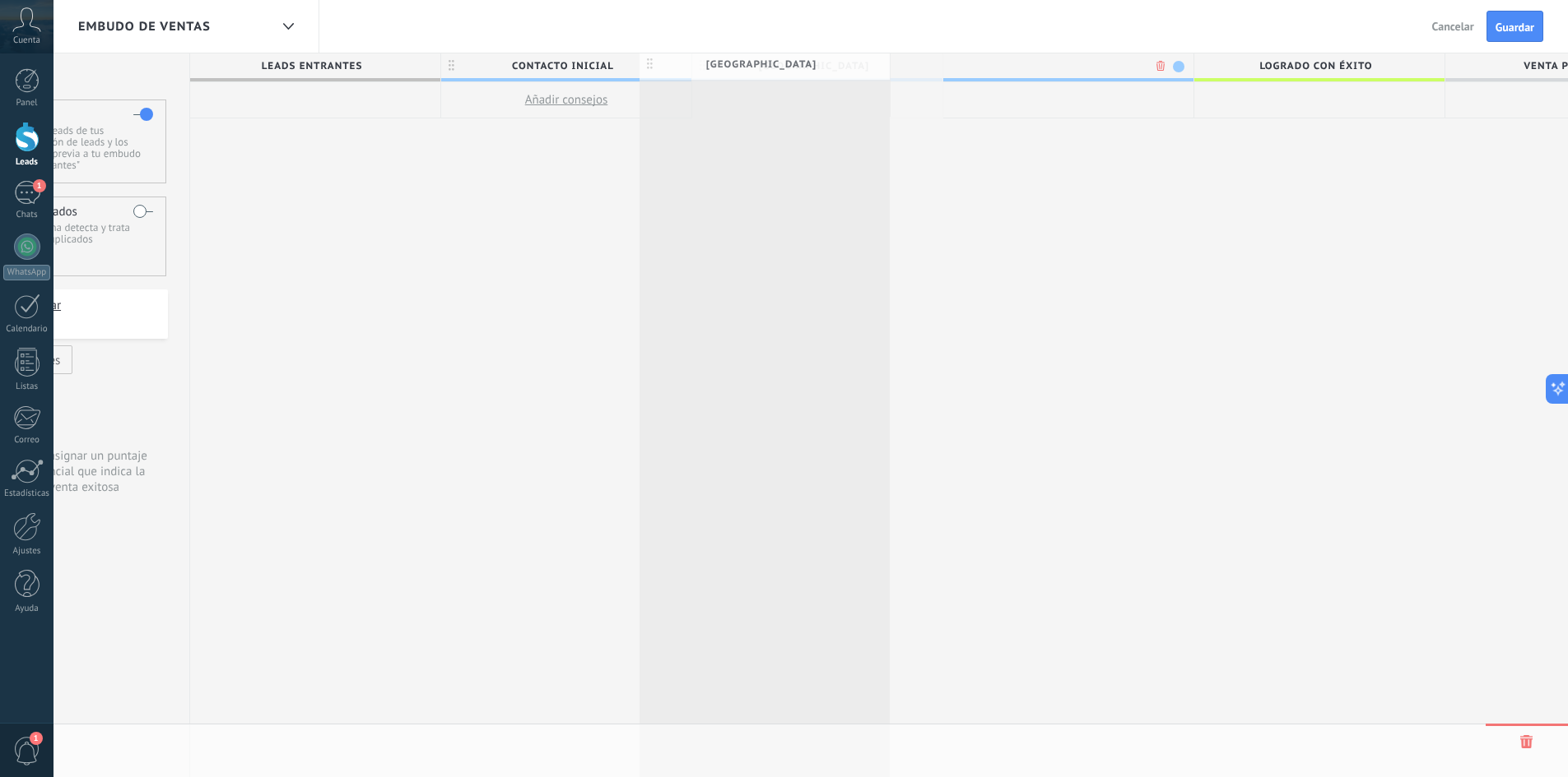
drag, startPoint x: 876, startPoint y: 66, endPoint x: 808, endPoint y: 65, distance: 68.0
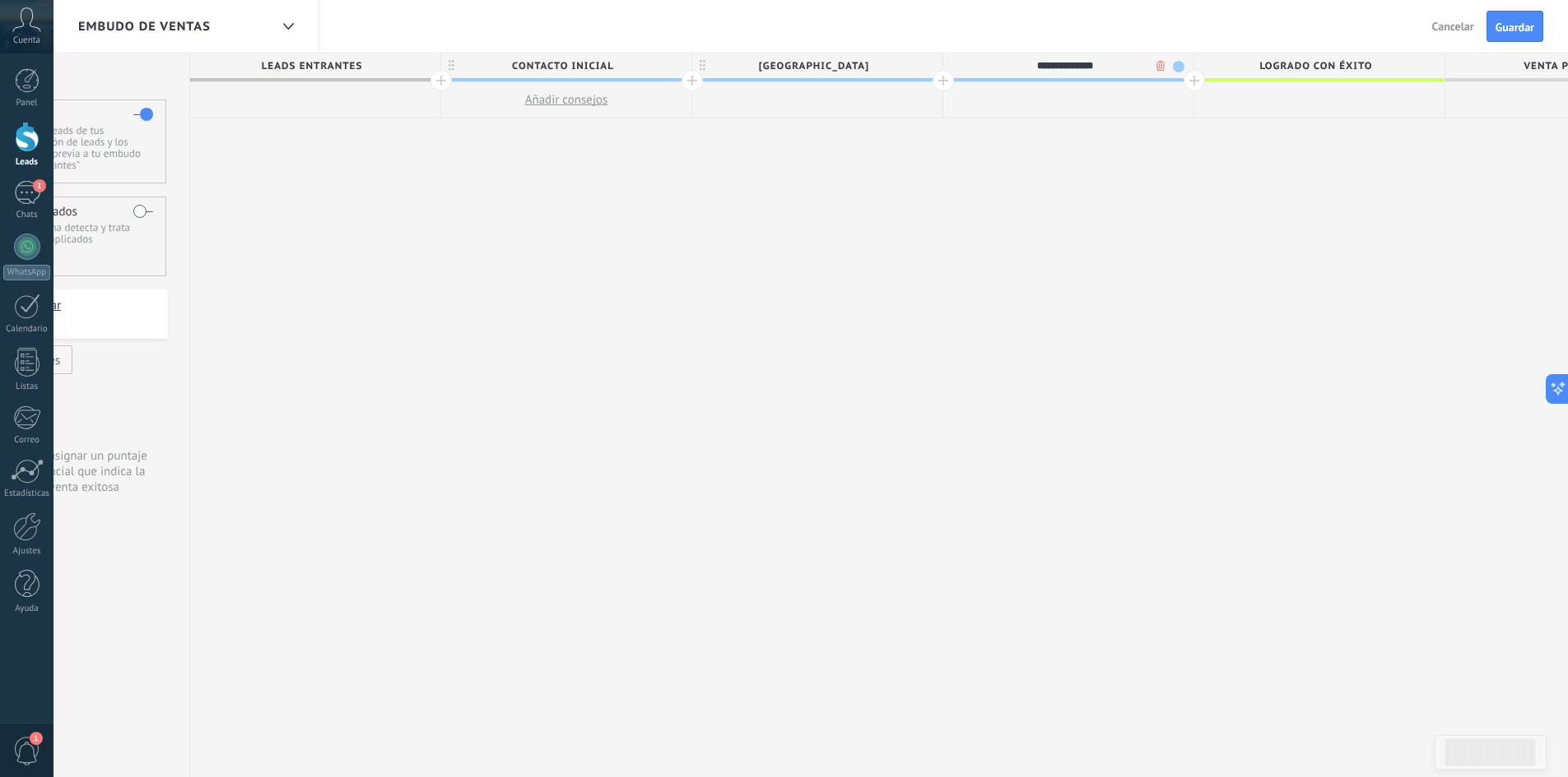
type input "**********"
click at [1195, 77] on span "Logrado con éxito" at bounding box center [1315, 66] width 242 height 25
click at [1193, 79] on div at bounding box center [1194, 81] width 21 height 21
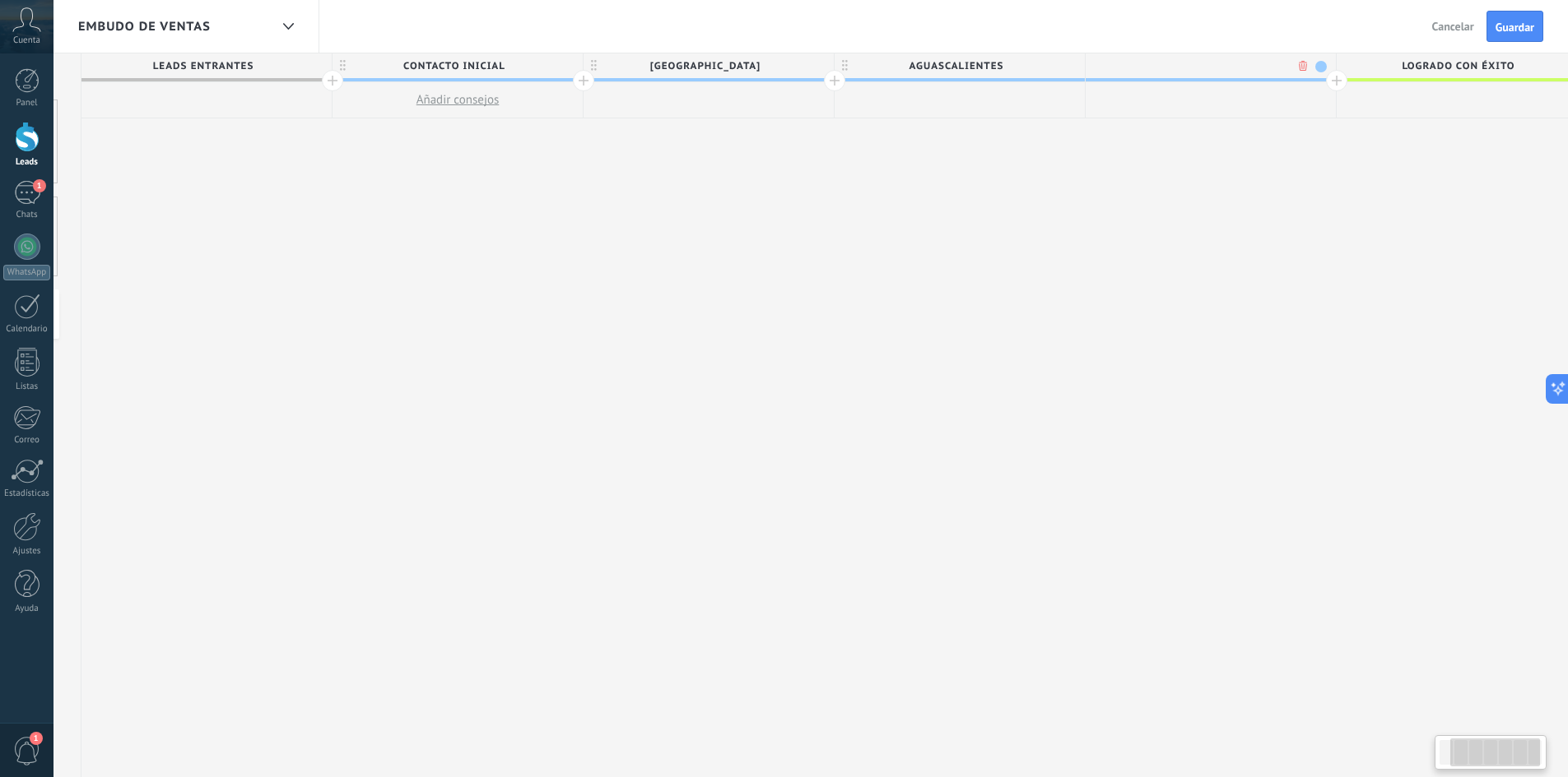
scroll to position [0, 251]
click at [1167, 69] on input "text" at bounding box center [1193, 66] width 218 height 25
type input "******"
click at [1320, 76] on div at bounding box center [1323, 81] width 21 height 21
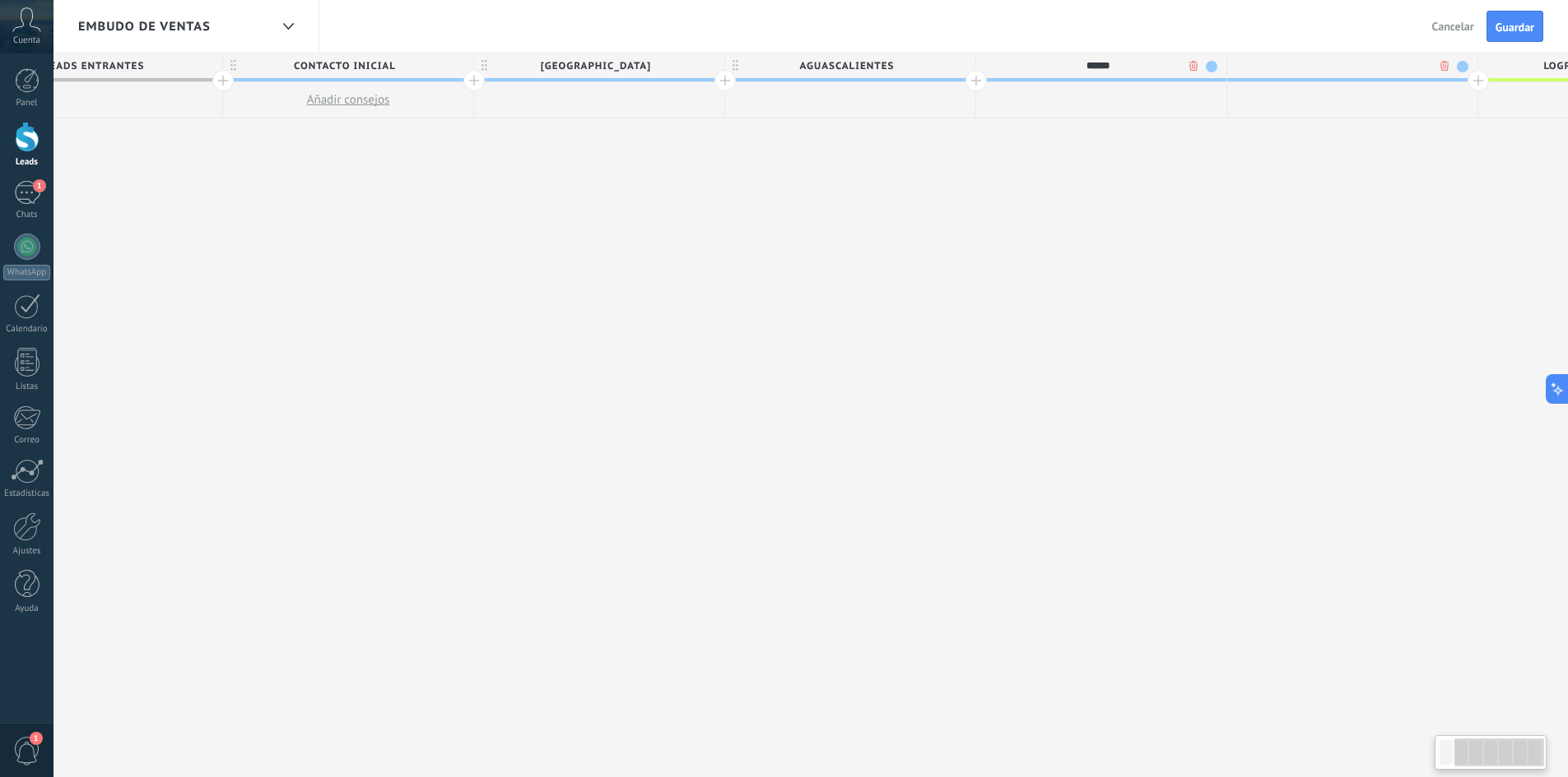
scroll to position [0, 373]
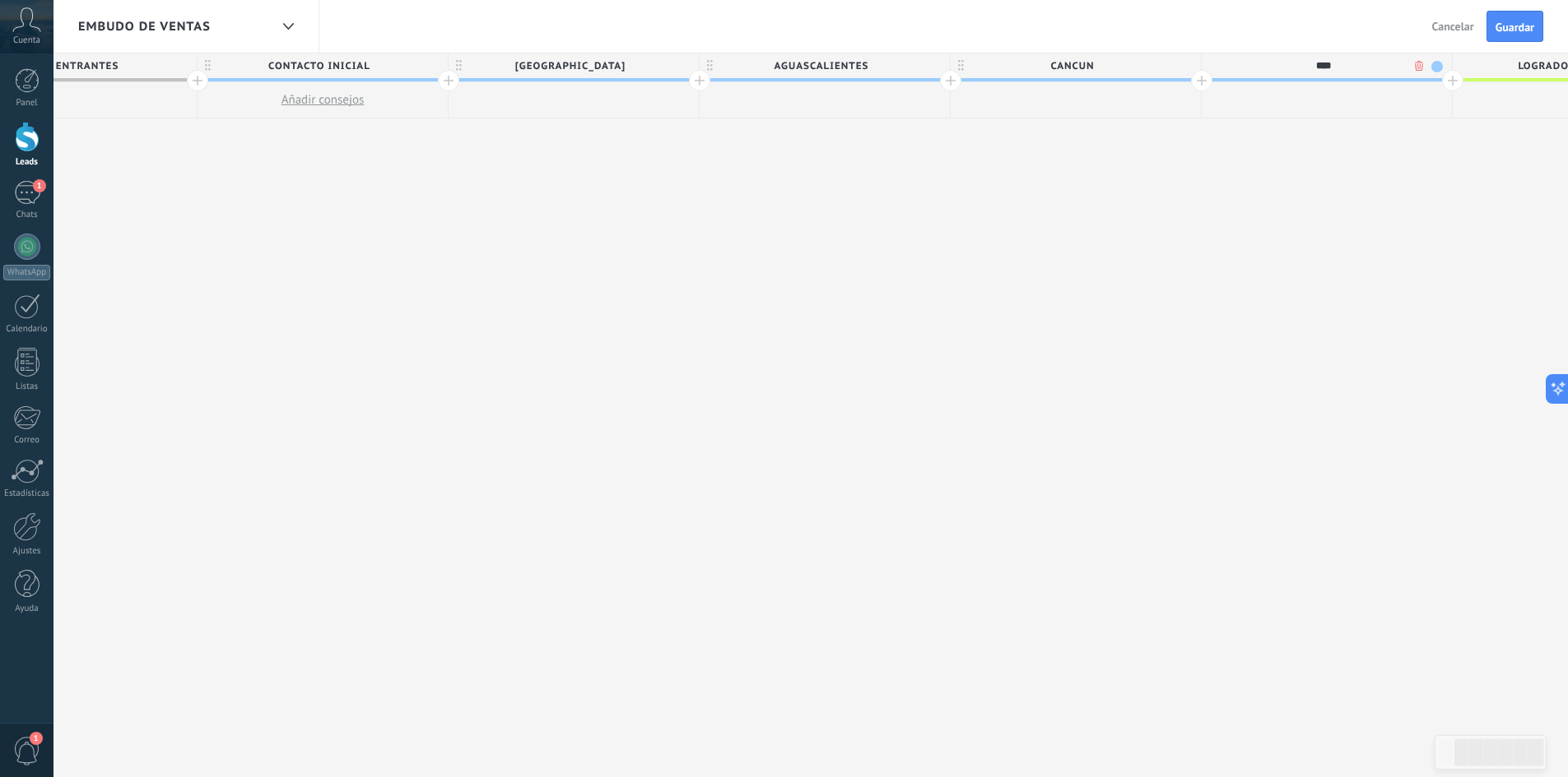
type input "****"
click at [1448, 79] on div at bounding box center [1452, 81] width 21 height 21
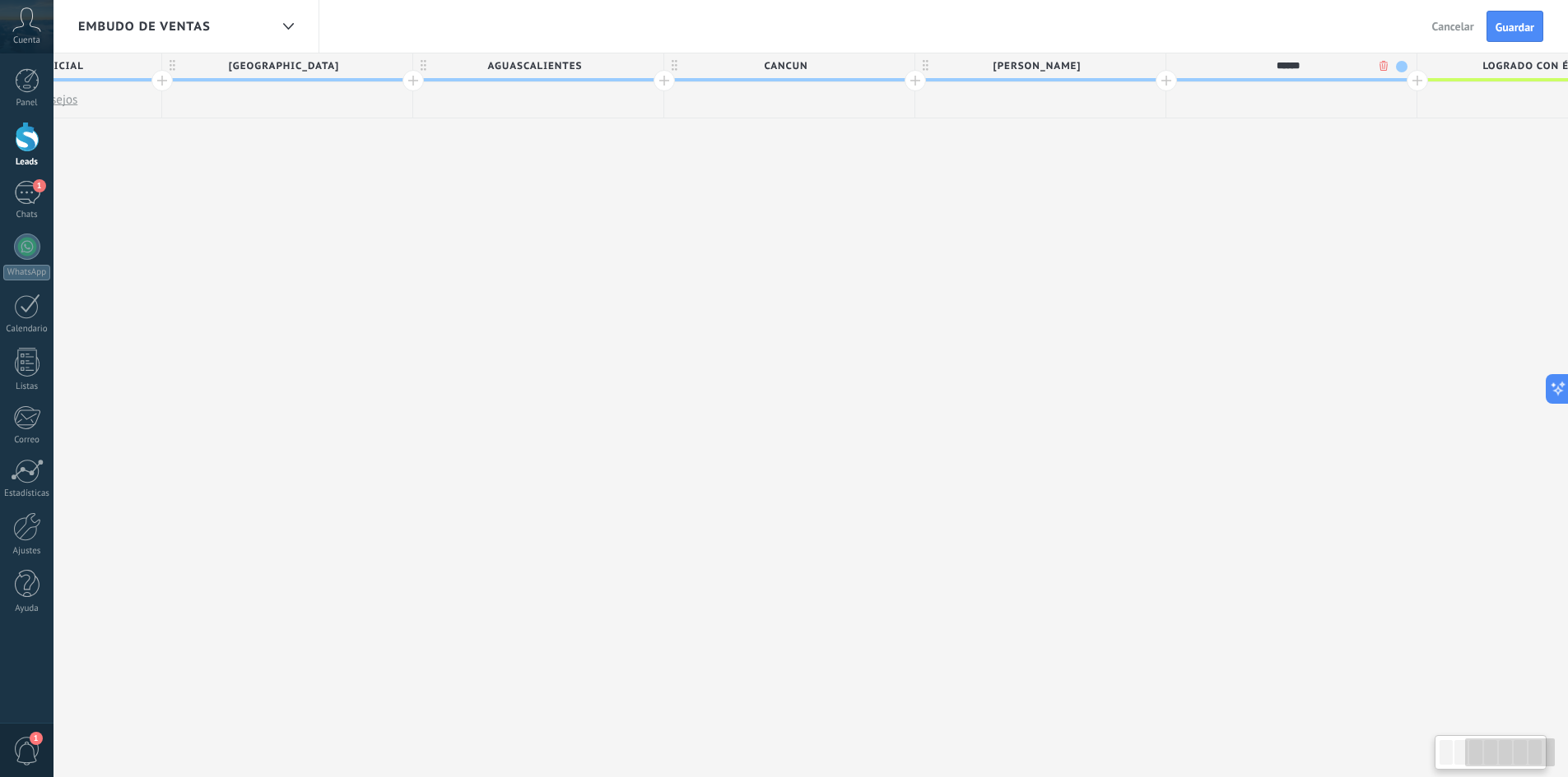
type input "******"
click at [1414, 81] on div at bounding box center [1417, 81] width 21 height 21
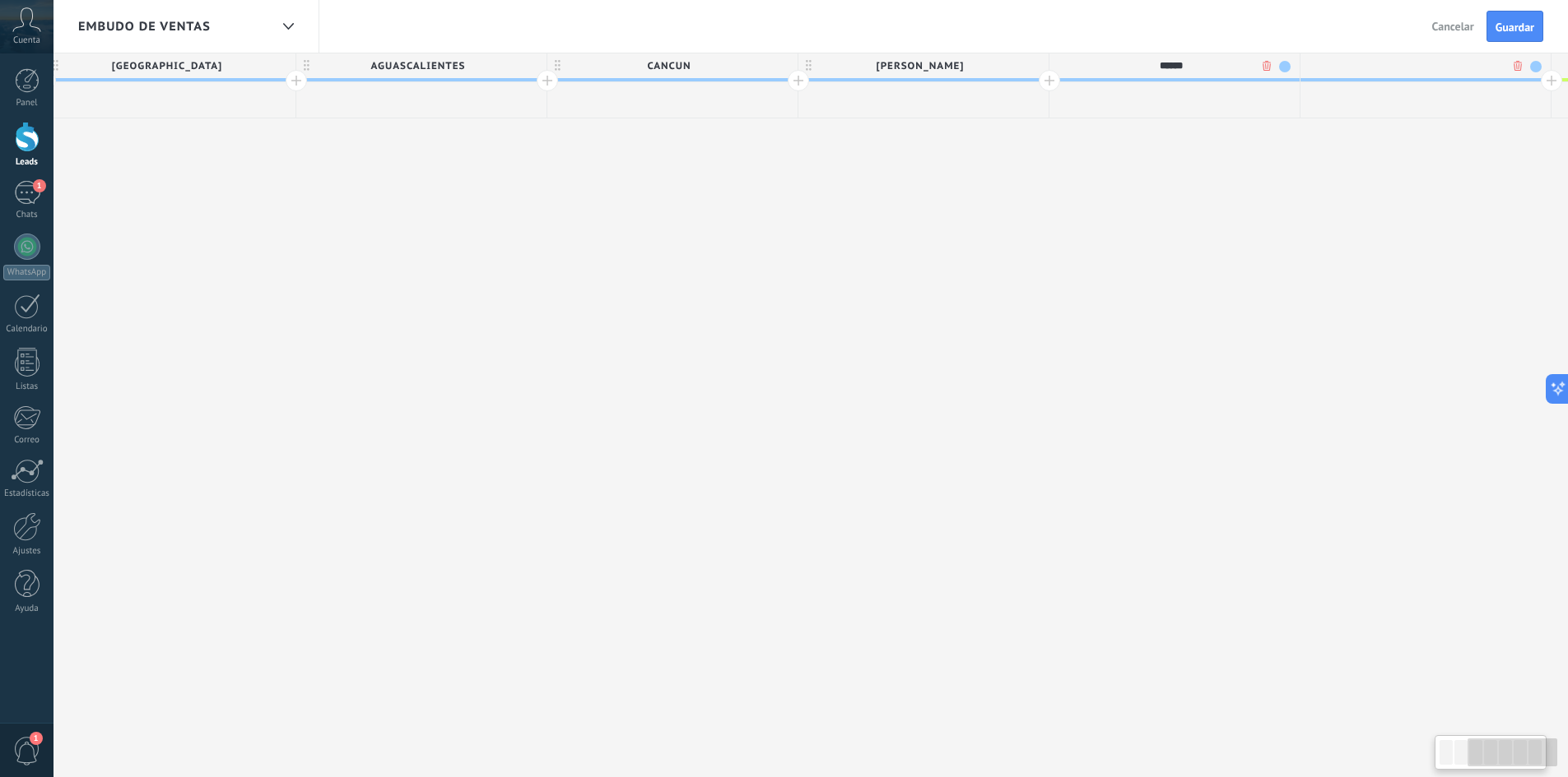
scroll to position [0, 781]
type input "********"
click at [1539, 83] on div at bounding box center [1546, 81] width 21 height 21
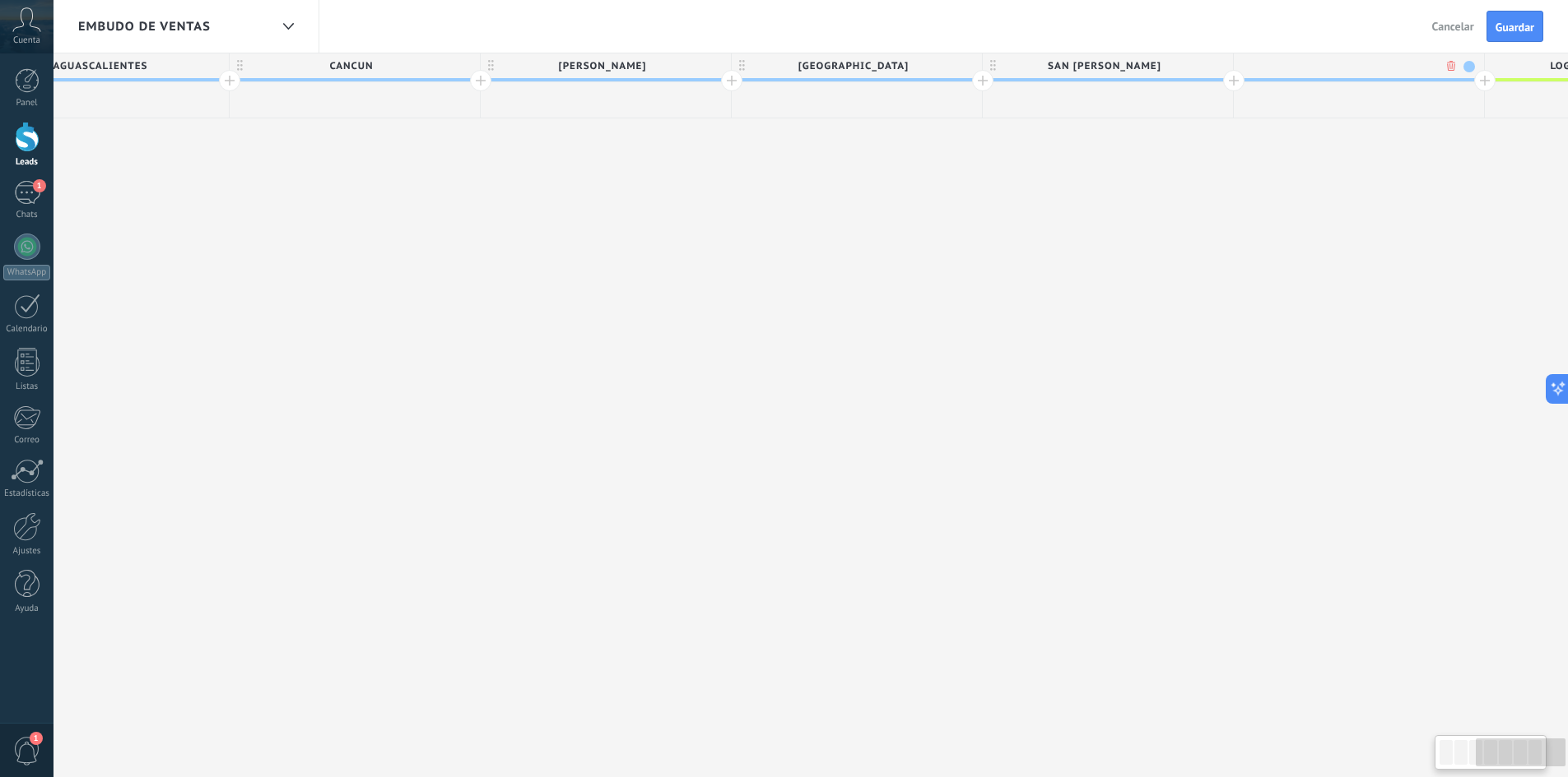
scroll to position [0, 1095]
type input "******"
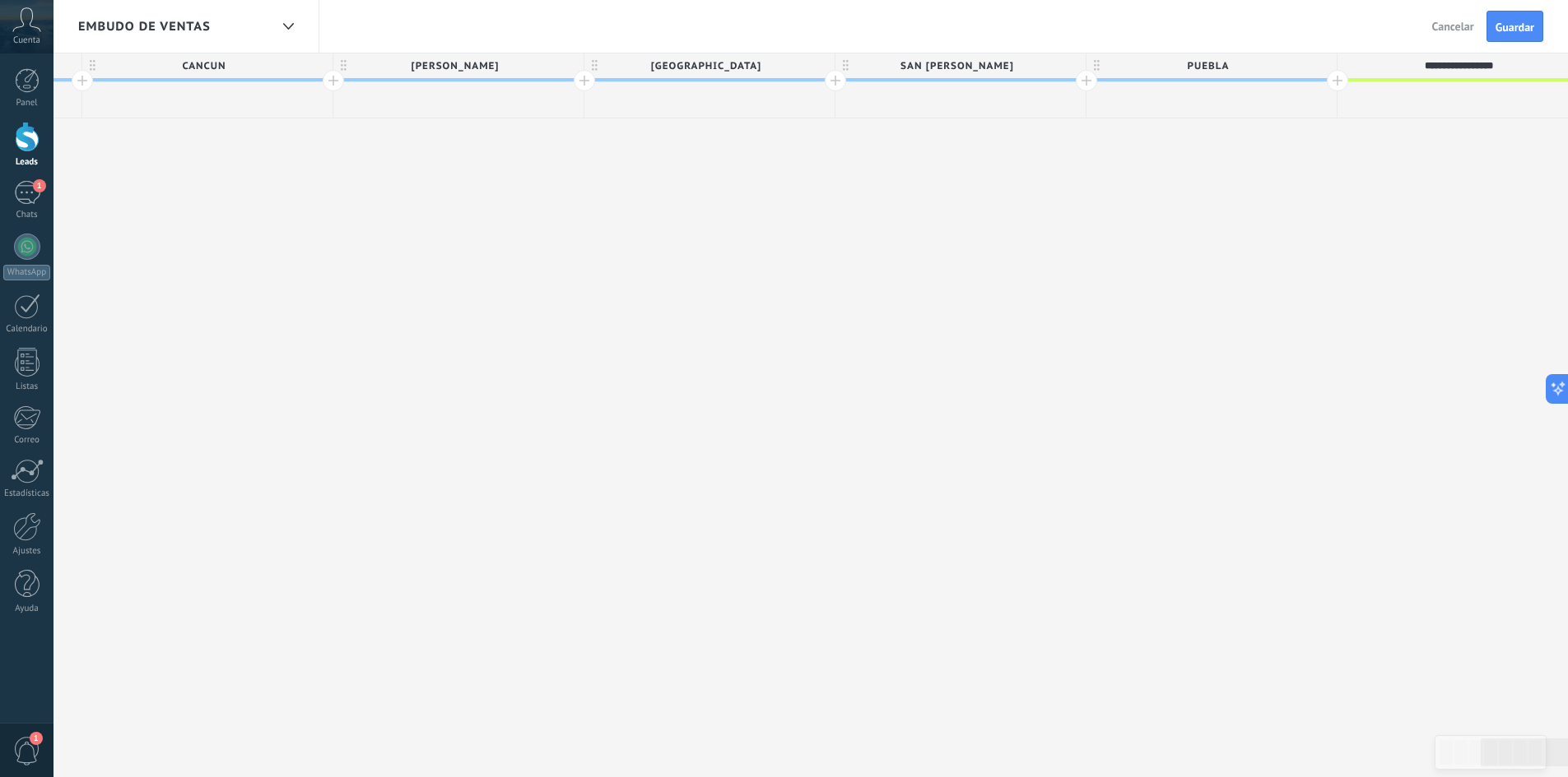
click at [1338, 79] on div at bounding box center [1337, 81] width 21 height 21
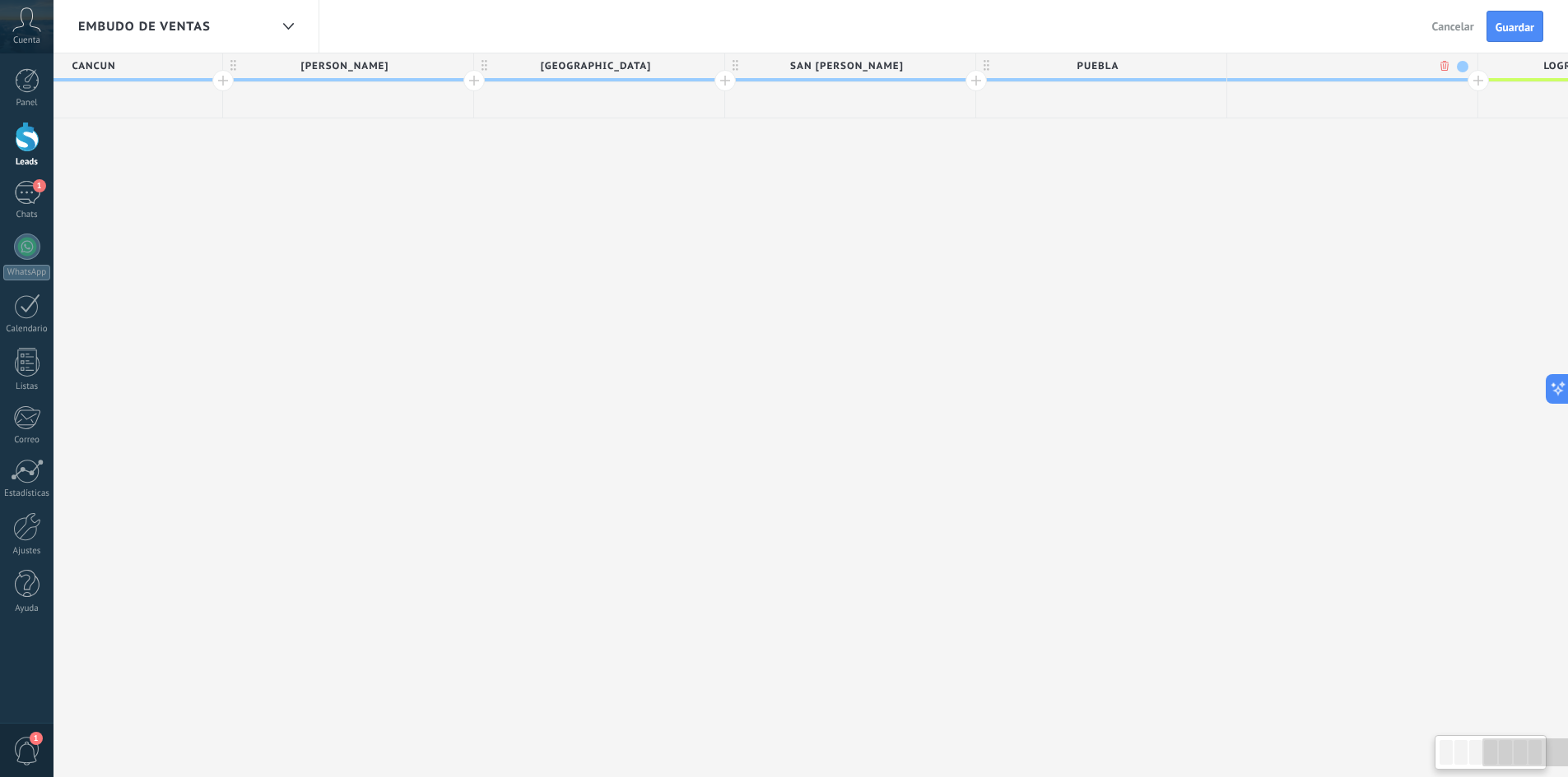
scroll to position [0, 1363]
type input "*****"
click at [1430, 61] on body ".abccls-1,.abccls-2{fill-rule:evenodd}.abccls-2{fill:#fff} .abfcls-1{fill:none}…" at bounding box center [784, 388] width 1568 height 777
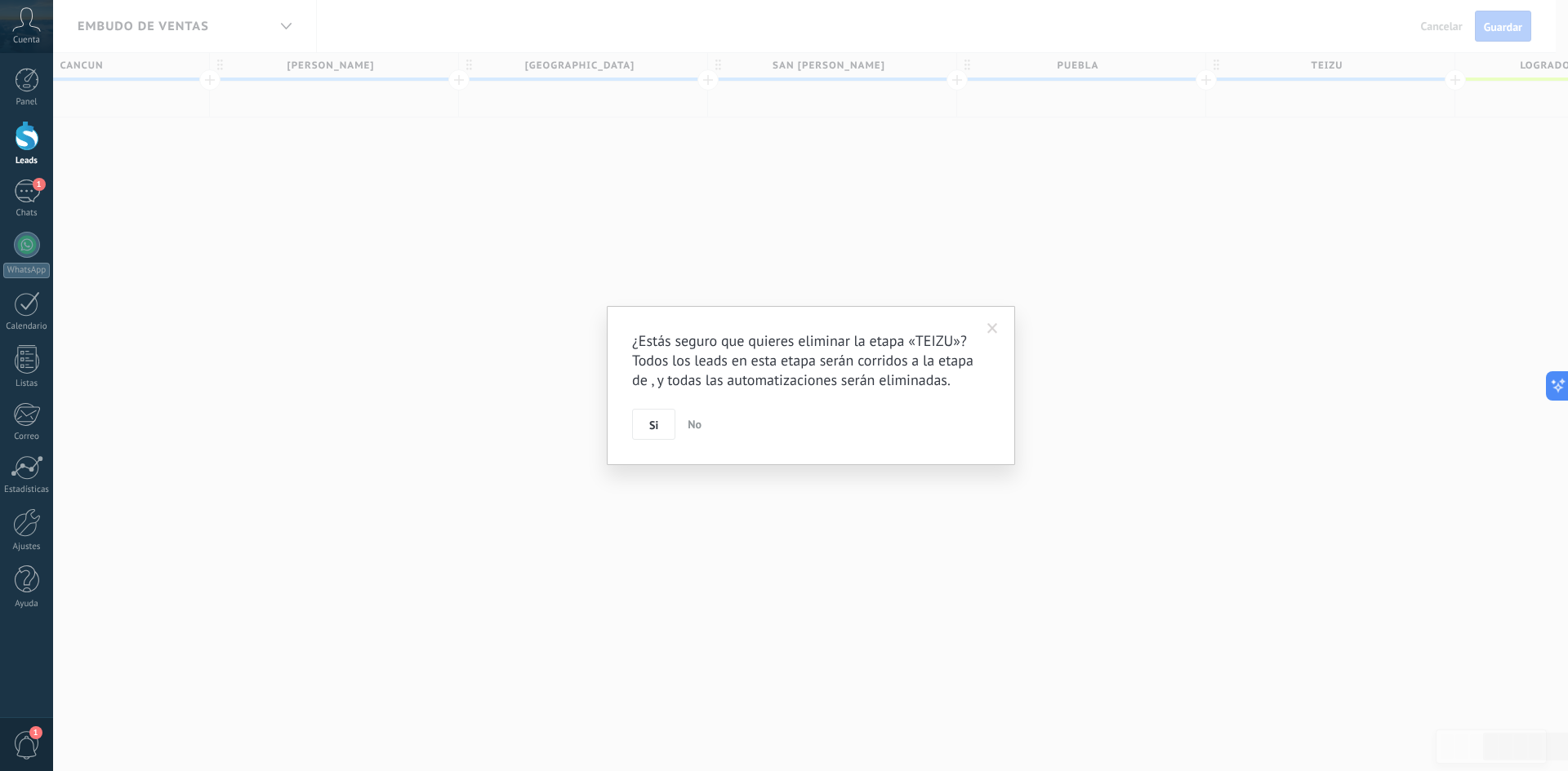
click at [656, 422] on span "Si" at bounding box center [654, 425] width 9 height 11
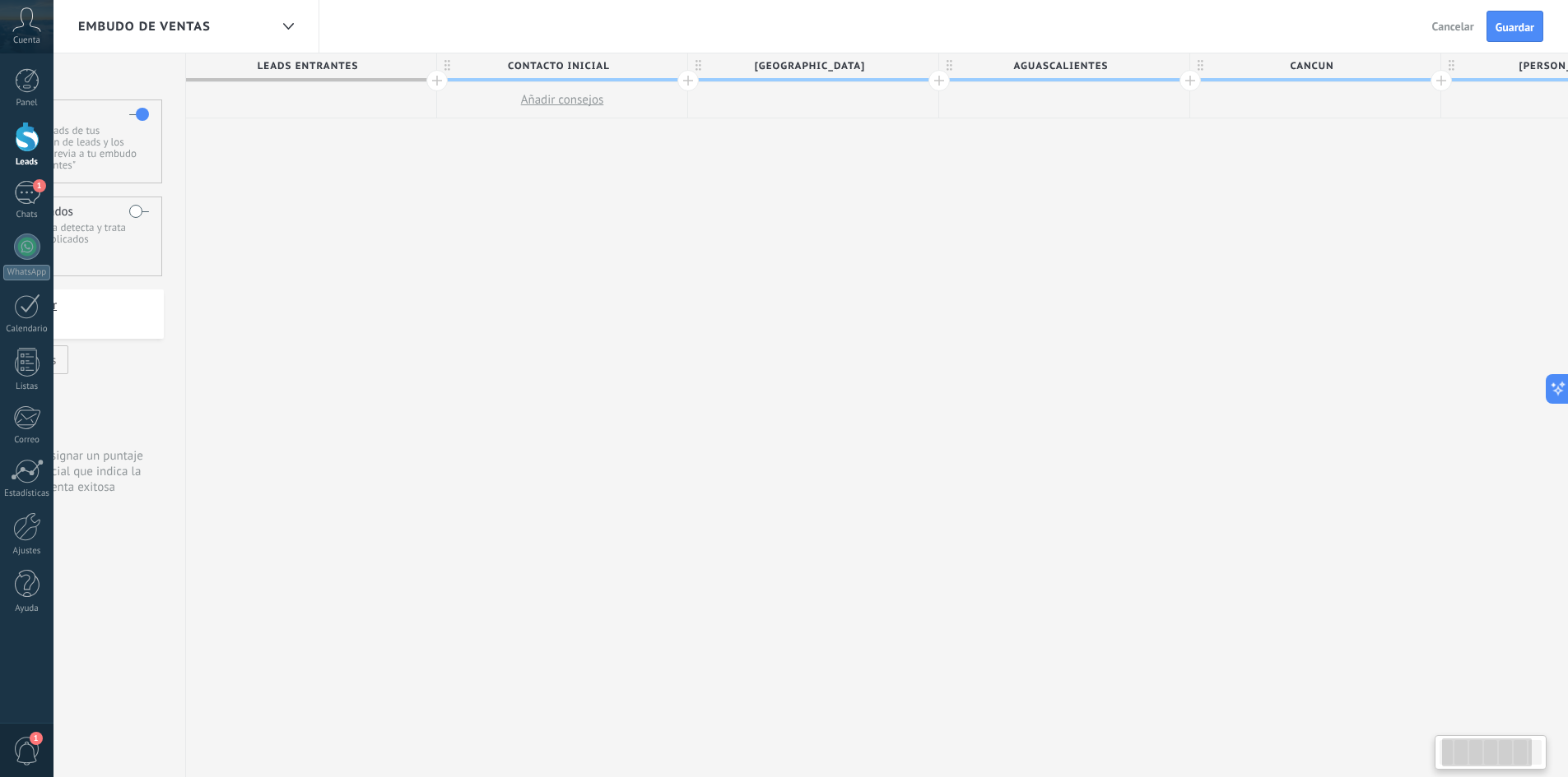
scroll to position [0, 132]
click at [856, 63] on span "[GEOGRAPHIC_DATA]" at bounding box center [810, 66] width 242 height 25
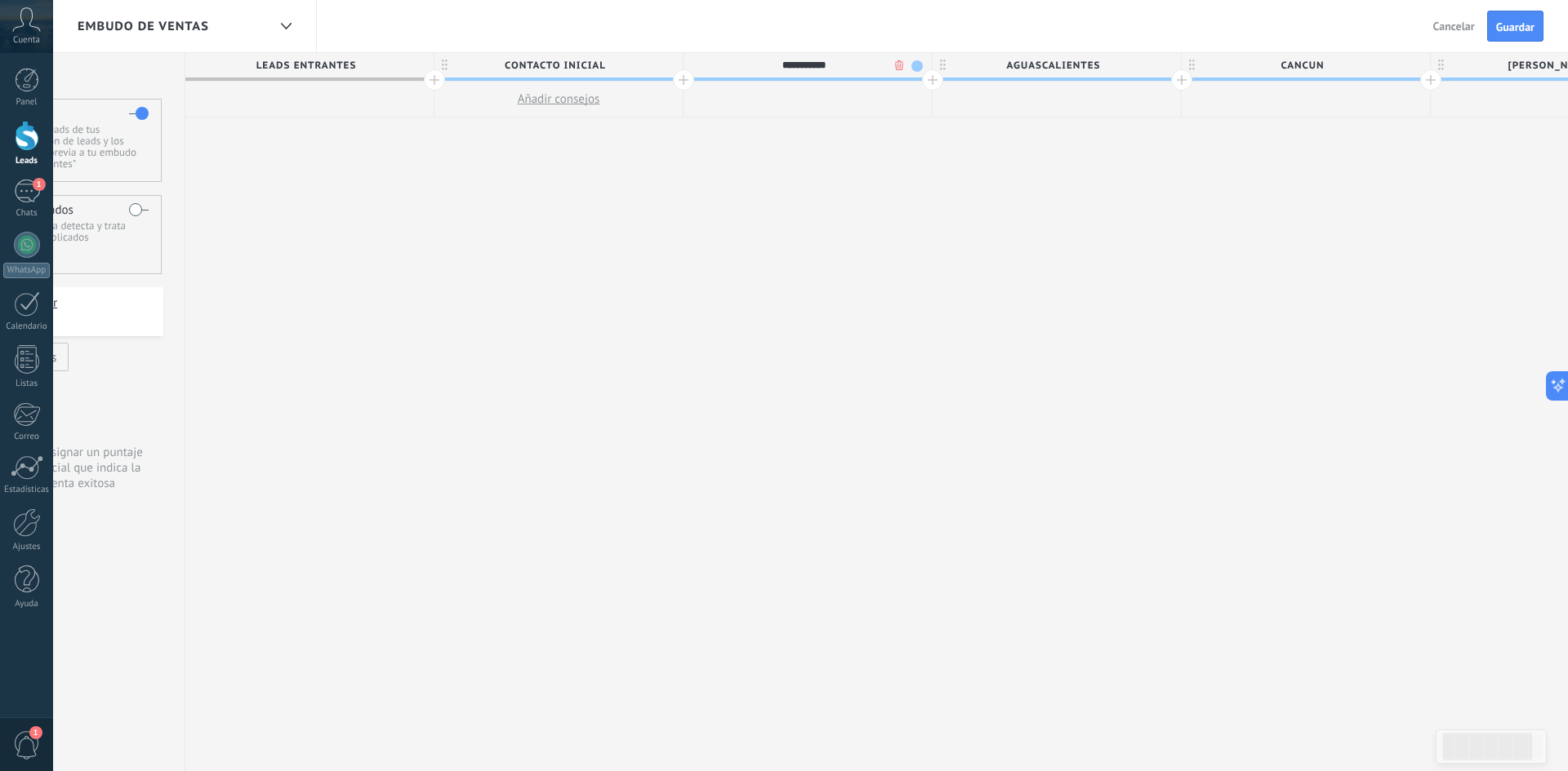
click at [898, 64] on body ".abccls-1,.abccls-2{fill-rule:evenodd}.abccls-2{fill:#fff} .abfcls-1{fill:none}…" at bounding box center [784, 386] width 1568 height 771
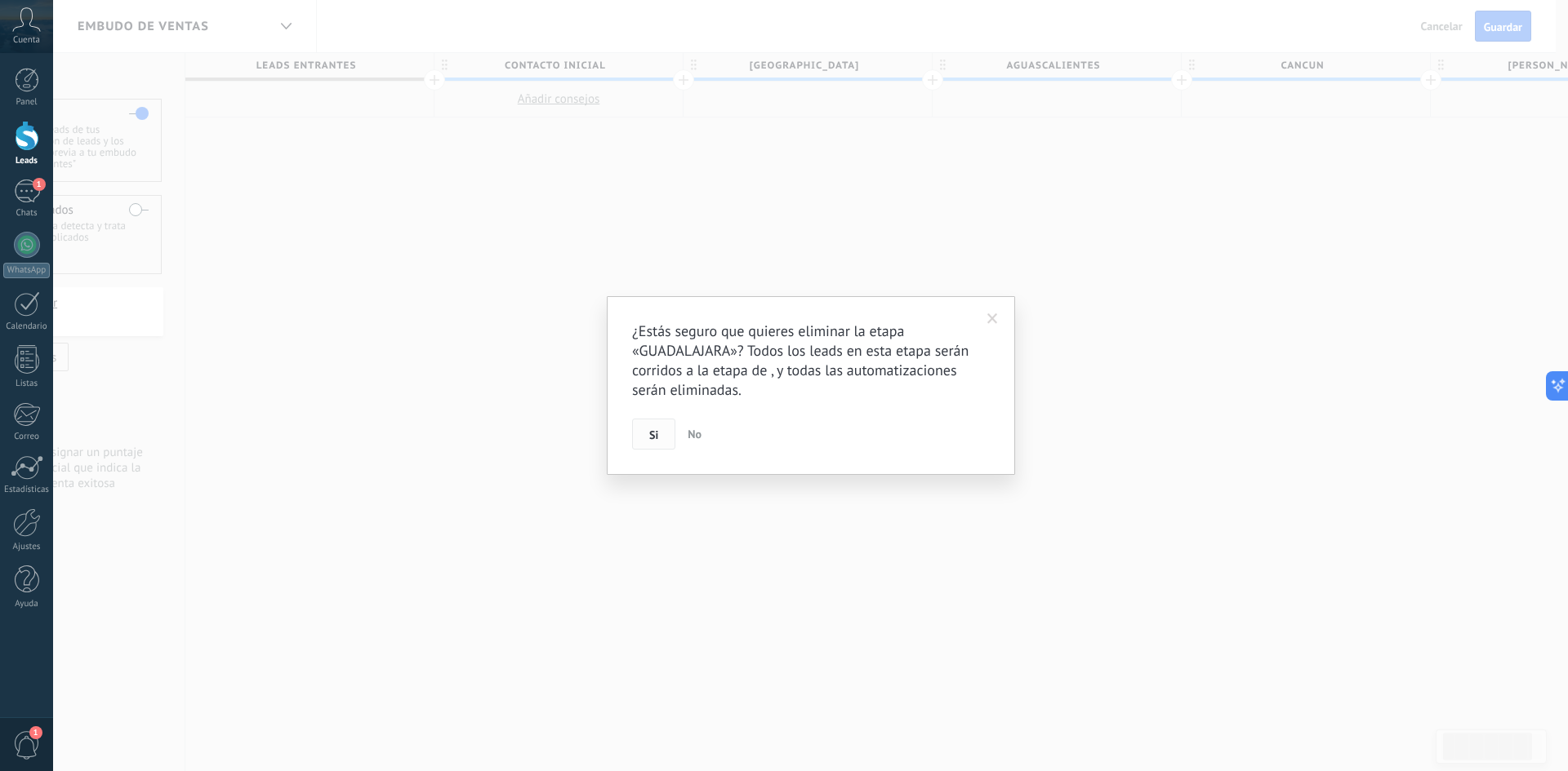
click at [652, 439] on span "Si" at bounding box center [654, 434] width 9 height 11
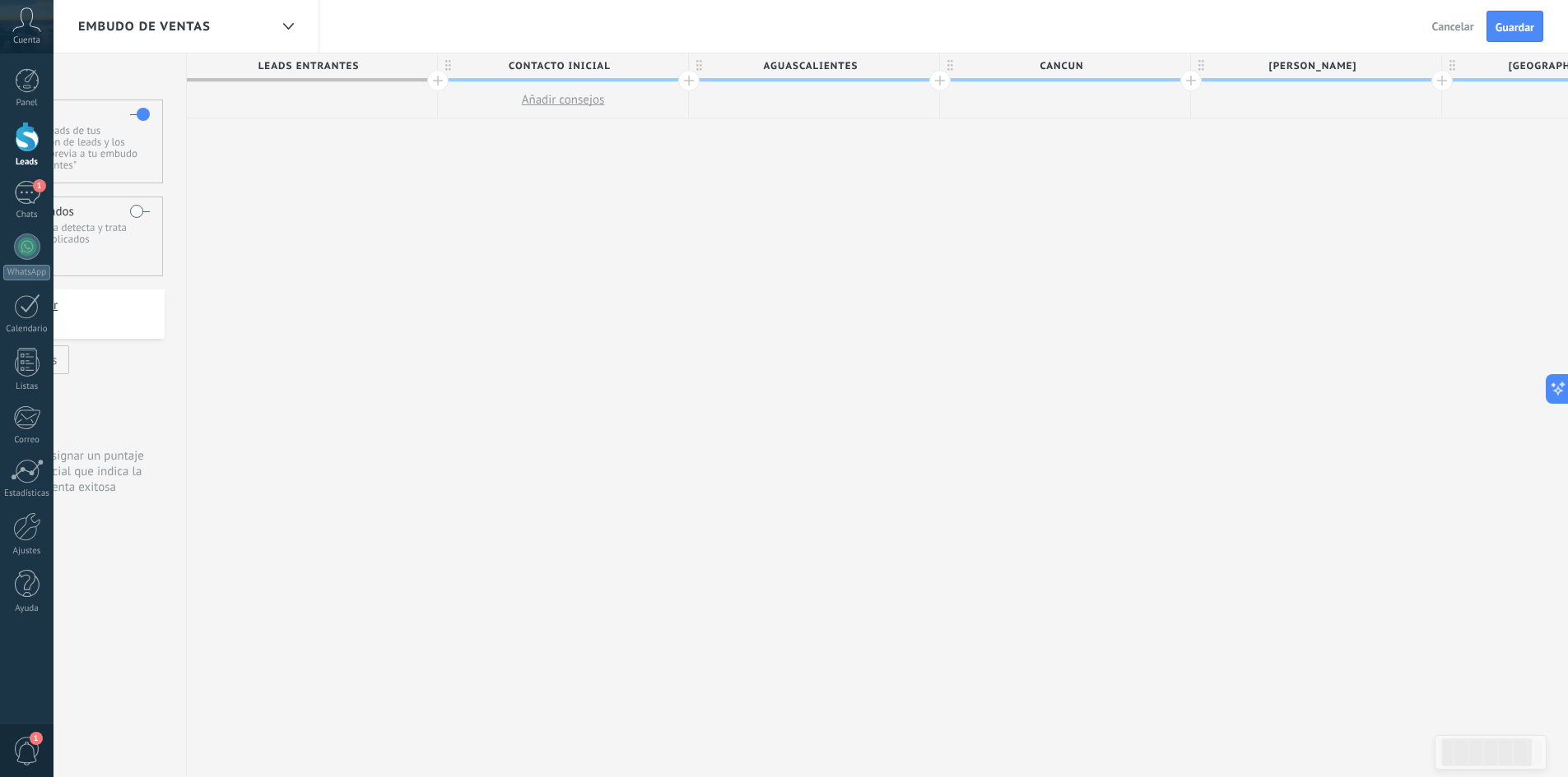
click at [895, 61] on span "AGUASCALIENTES" at bounding box center [810, 66] width 242 height 25
click at [907, 62] on body ".abccls-1,.abccls-2{fill-rule:evenodd}.abccls-2{fill:#fff} .abfcls-1{fill:none}…" at bounding box center [784, 388] width 1568 height 777
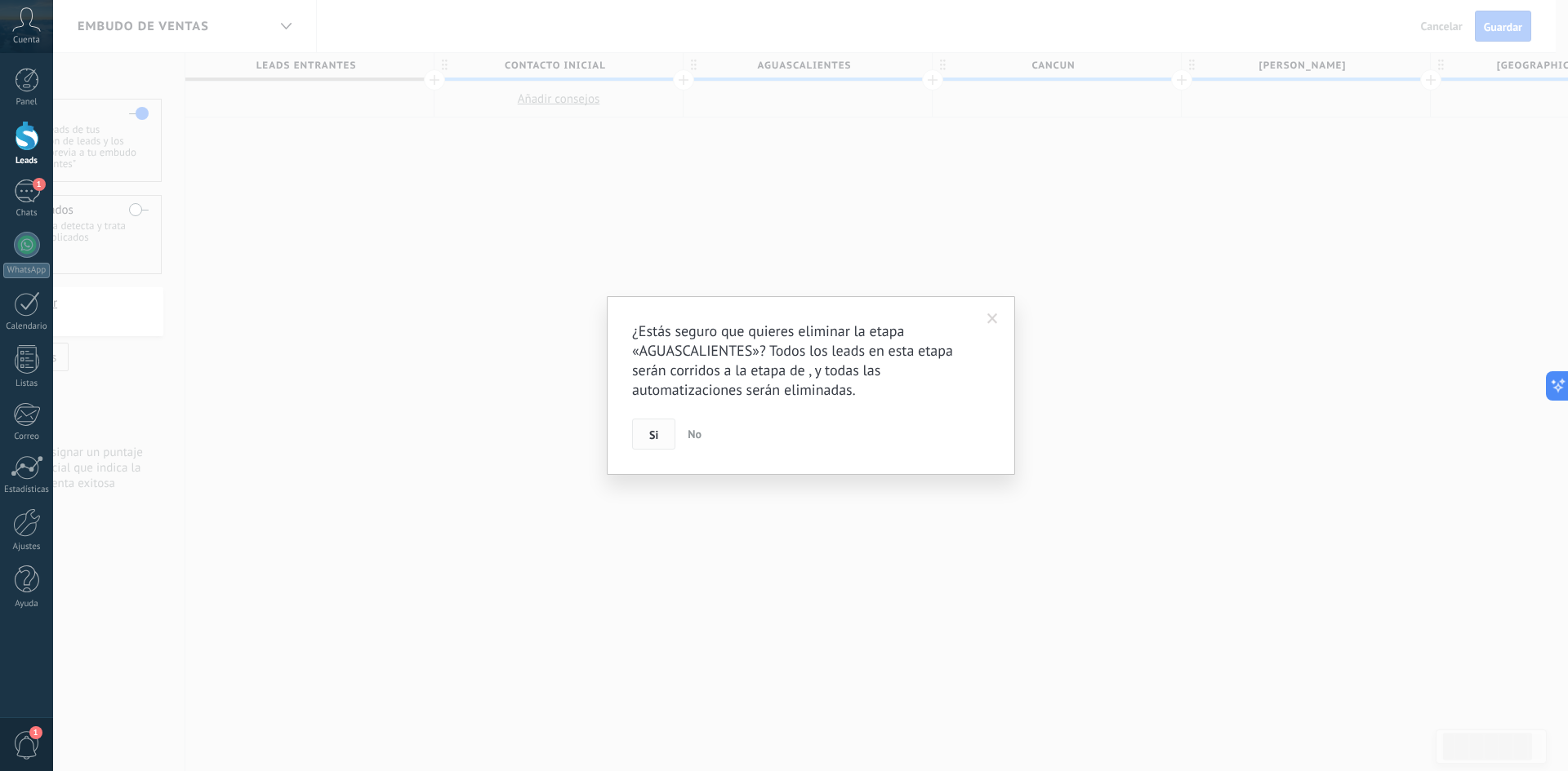
click at [648, 438] on button "Si" at bounding box center [654, 434] width 44 height 31
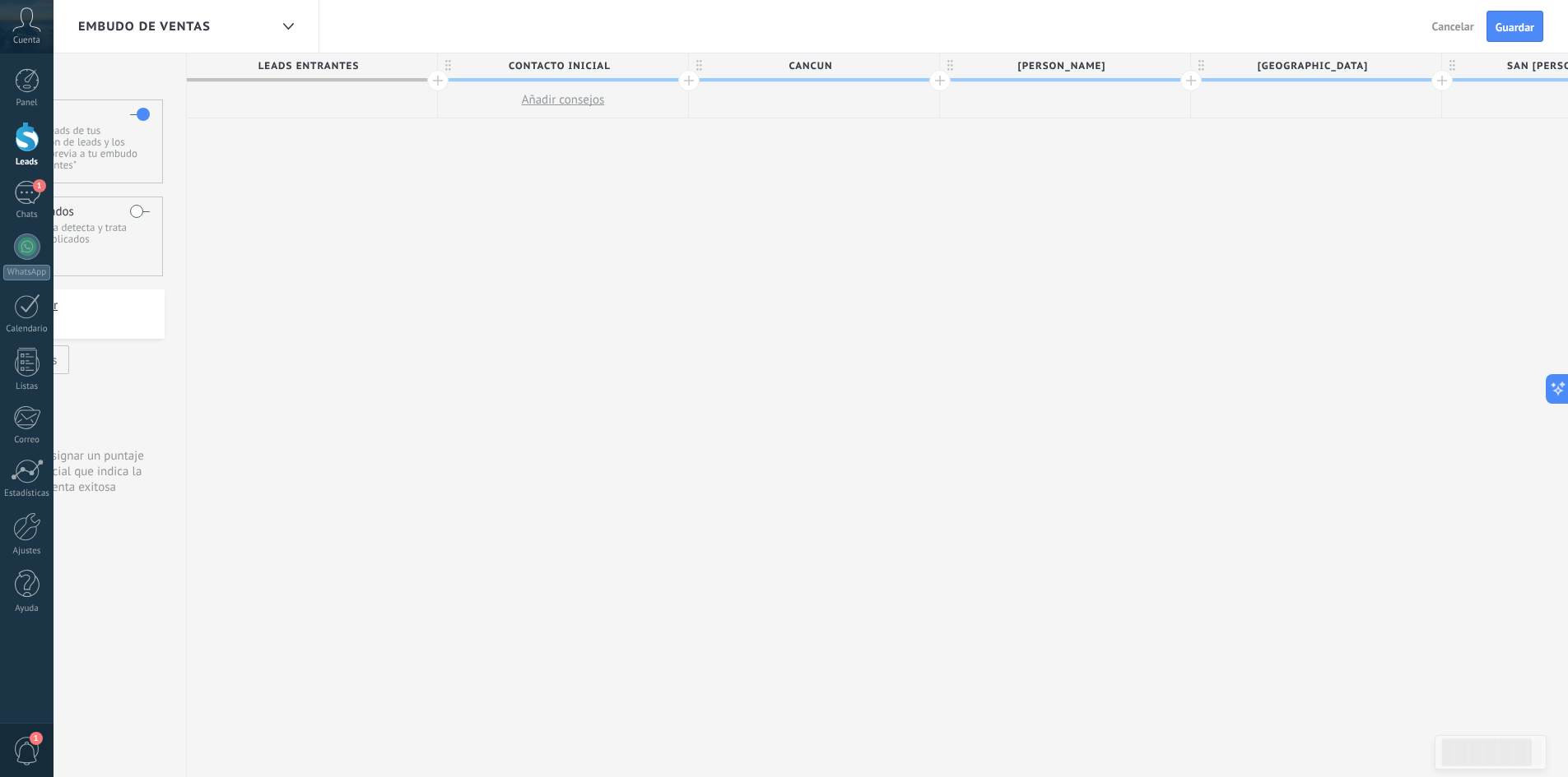
click at [906, 67] on span "CANCUN" at bounding box center [810, 66] width 242 height 25
click at [912, 68] on body ".abccls-1,.abccls-2{fill-rule:evenodd}.abccls-2{fill:#fff} .abfcls-1{fill:none}…" at bounding box center [784, 388] width 1568 height 777
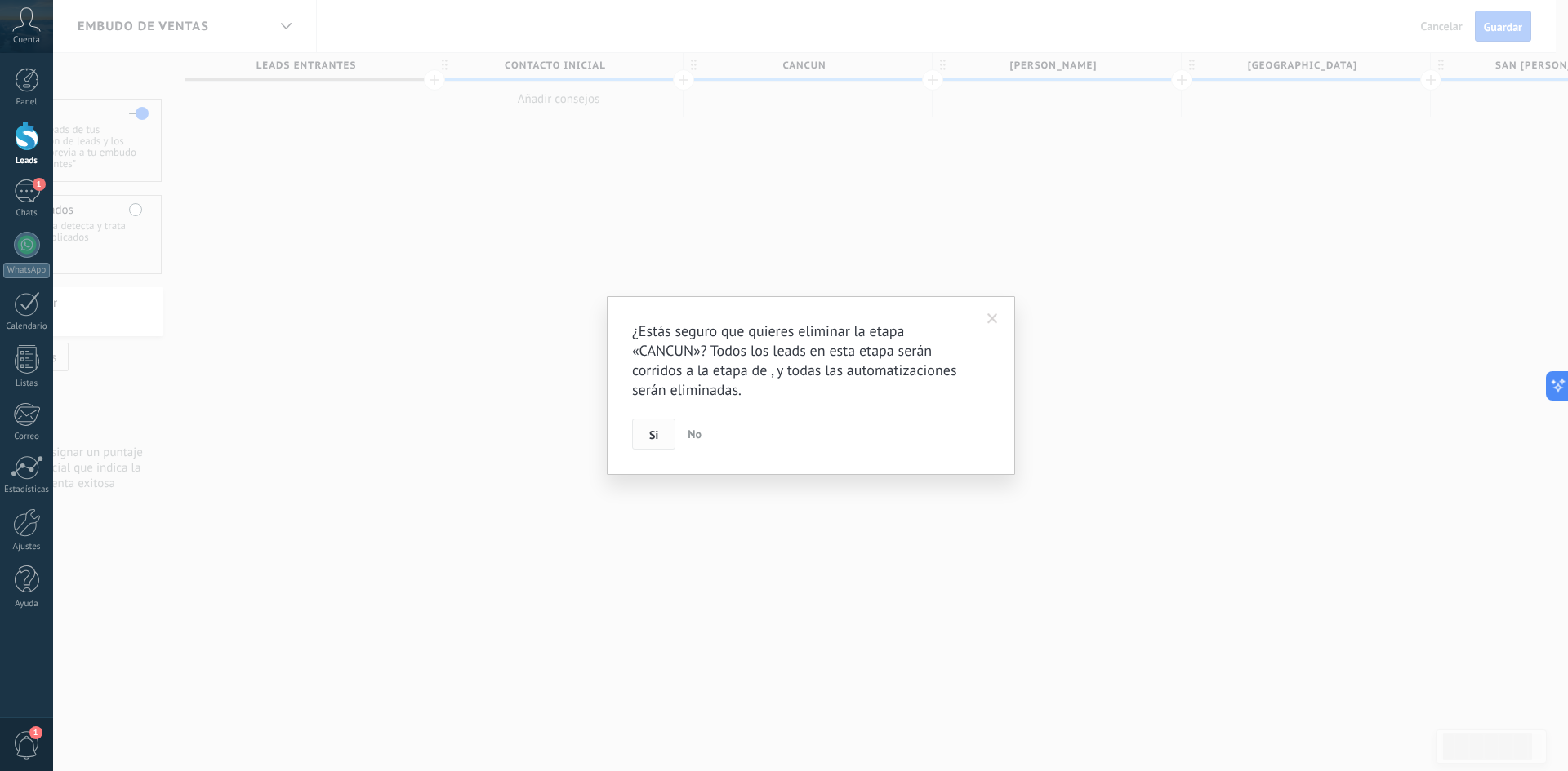
click at [648, 439] on button "Si" at bounding box center [654, 434] width 44 height 31
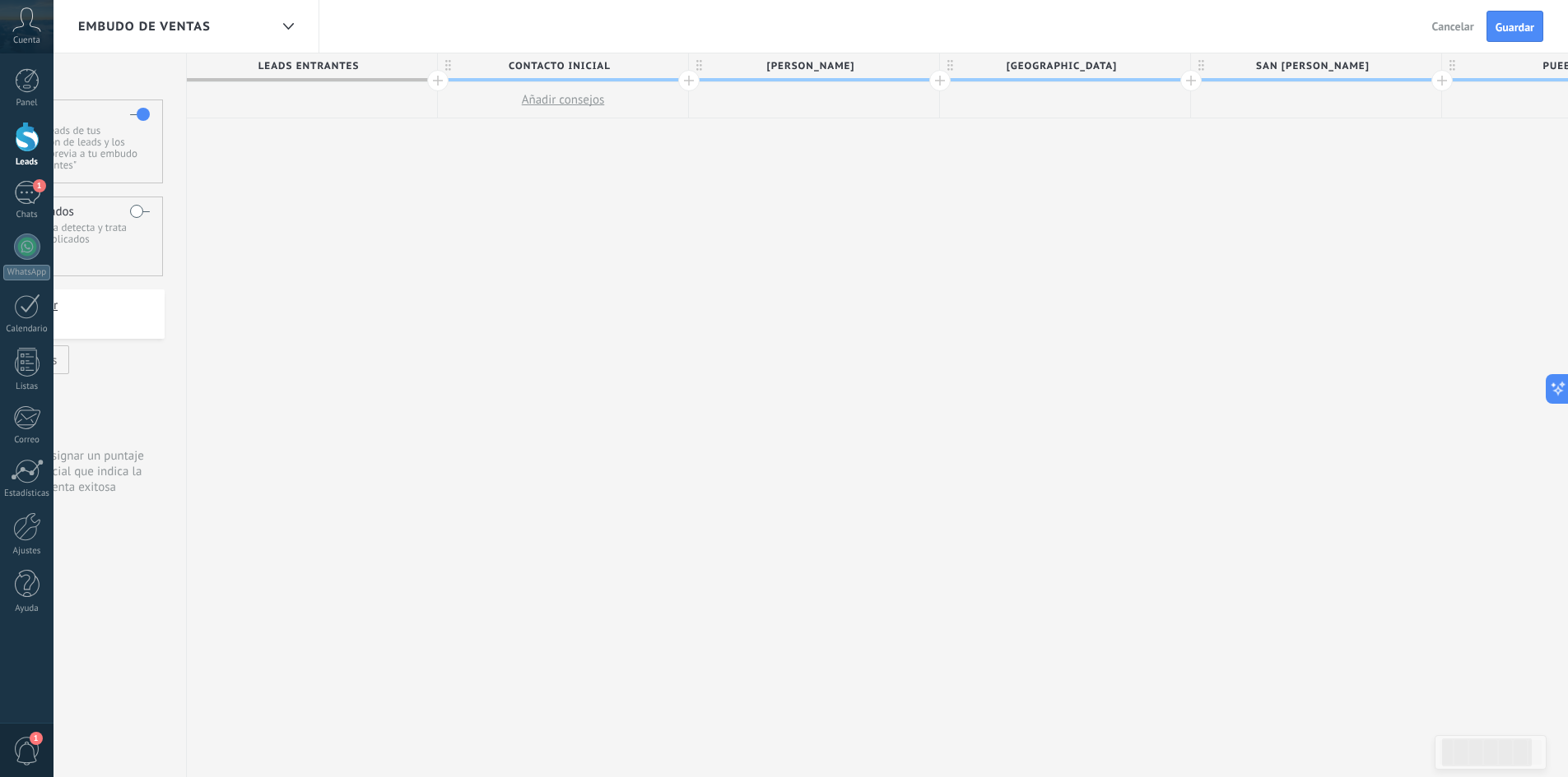
scroll to position [0, 139]
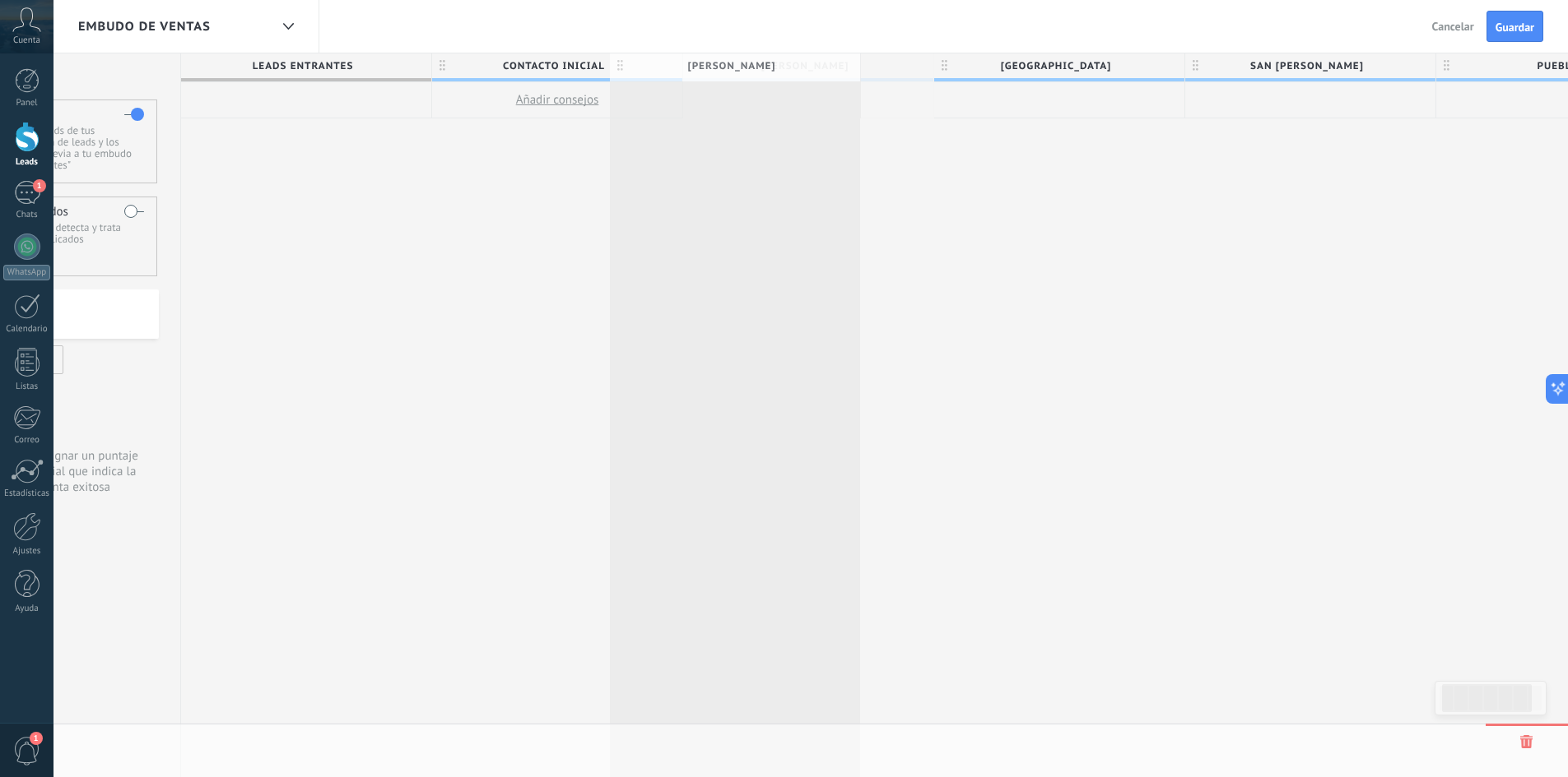
drag, startPoint x: 832, startPoint y: 71, endPoint x: 758, endPoint y: 71, distance: 74.0
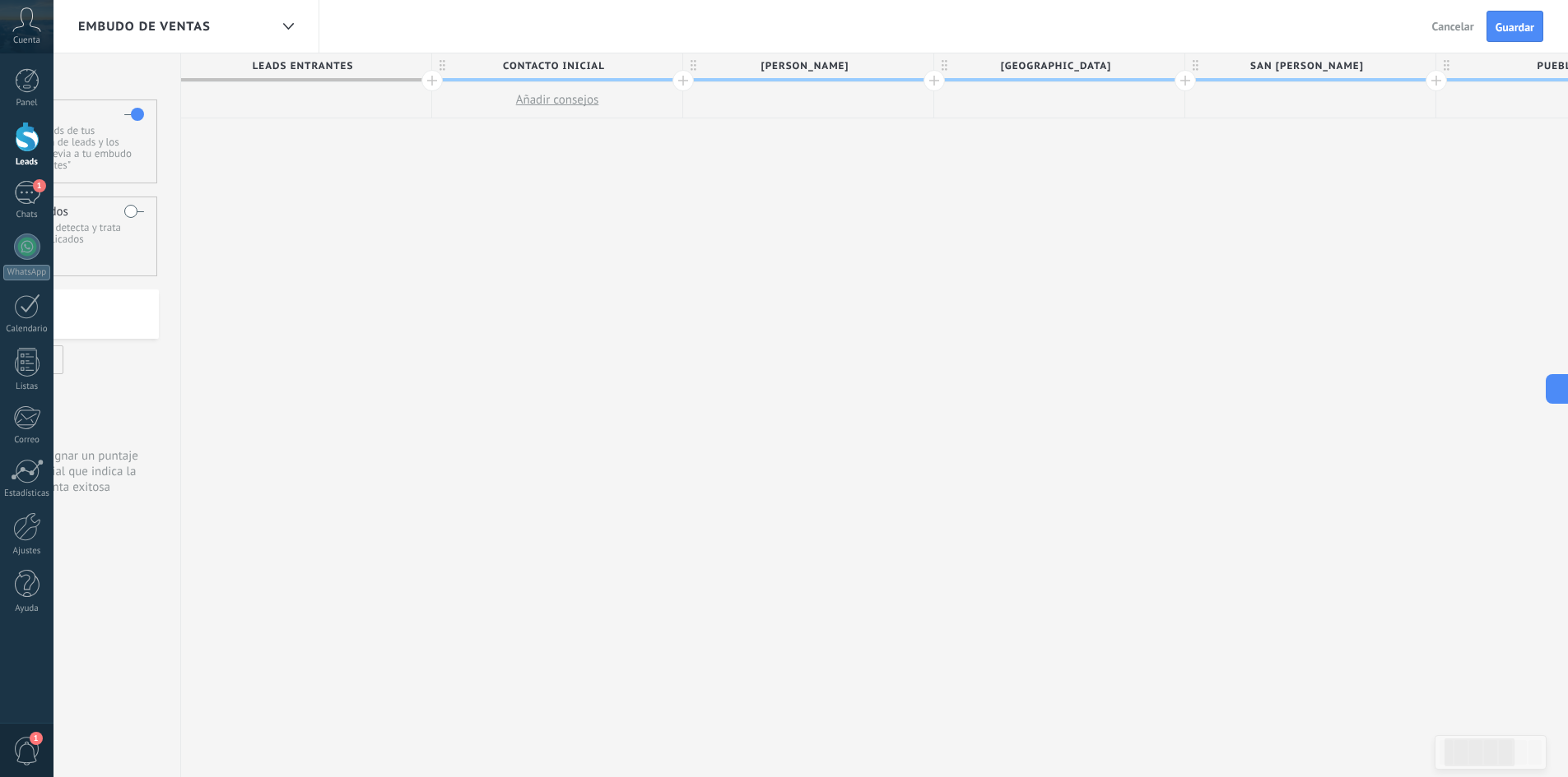
scroll to position [0, 133]
click at [821, 63] on span "[PERSON_NAME]" at bounding box center [809, 66] width 242 height 25
type input "*"
type input "********"
click at [1042, 66] on span "[GEOGRAPHIC_DATA]" at bounding box center [1060, 66] width 242 height 25
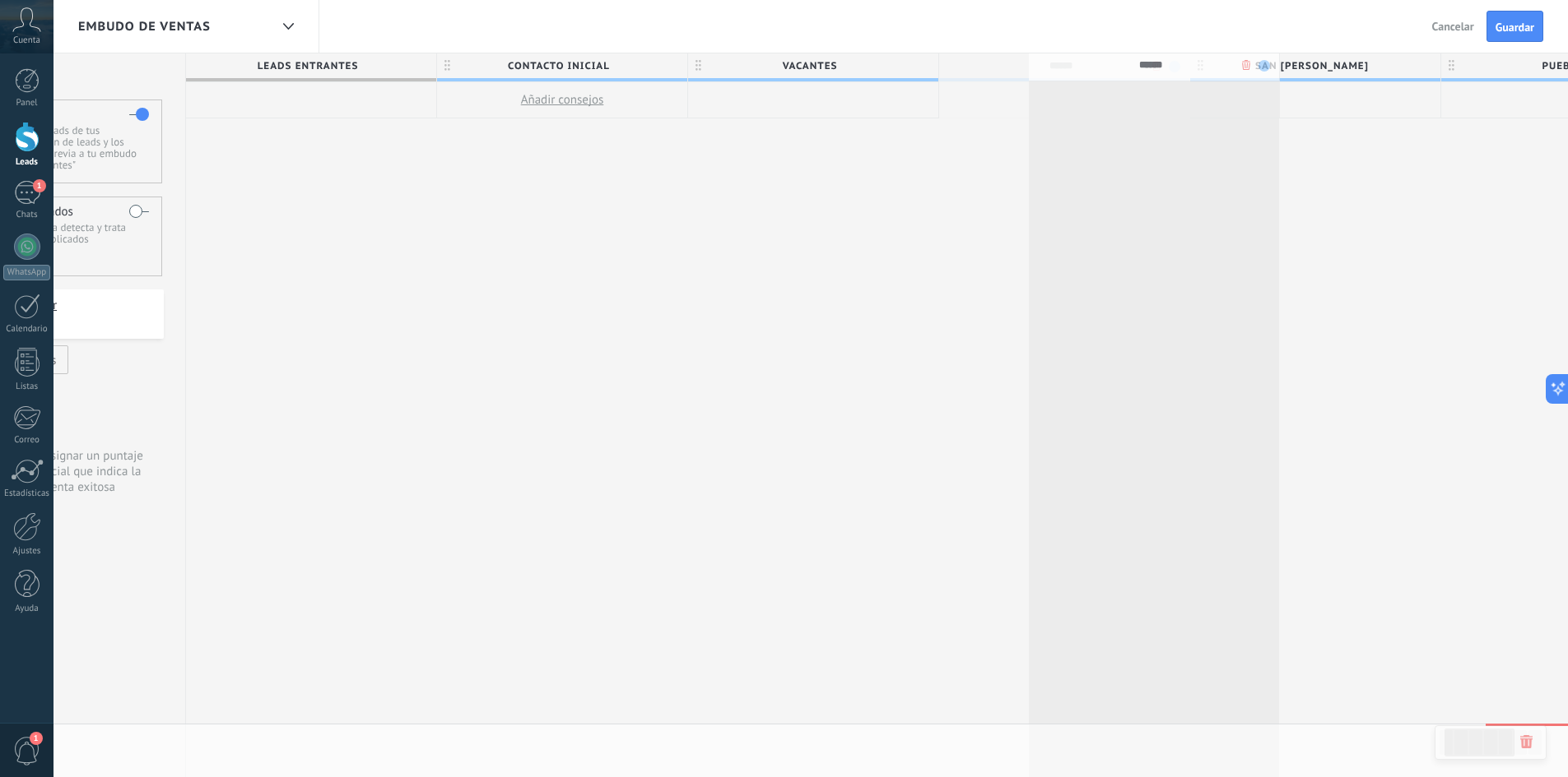
drag, startPoint x: 1032, startPoint y: 65, endPoint x: 1123, endPoint y: 65, distance: 91.0
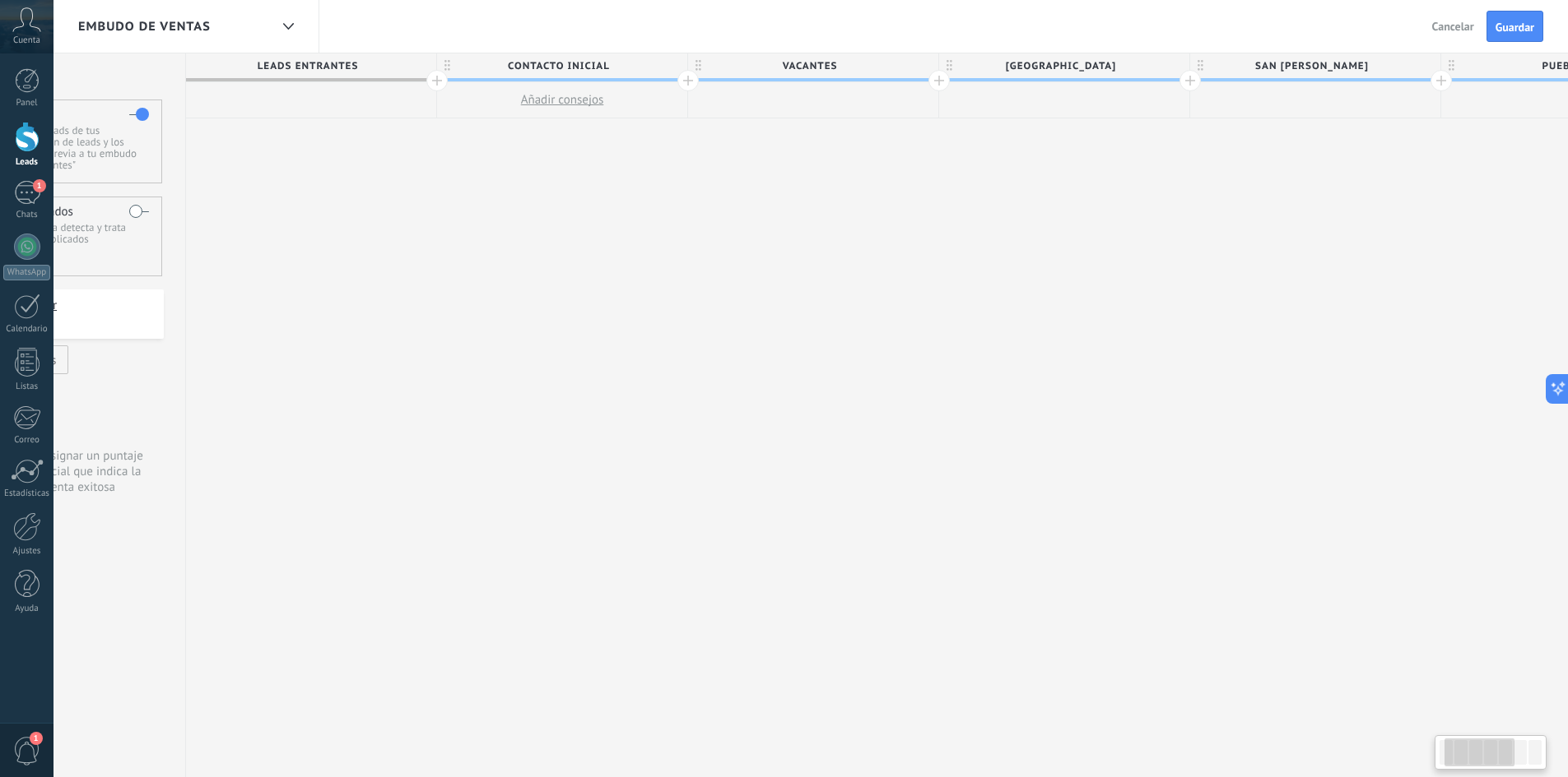
click at [1085, 68] on span "[GEOGRAPHIC_DATA]" at bounding box center [1060, 66] width 242 height 25
type input "*"
type input "******"
click at [1279, 67] on span "SAN [PERSON_NAME]" at bounding box center [1311, 66] width 242 height 25
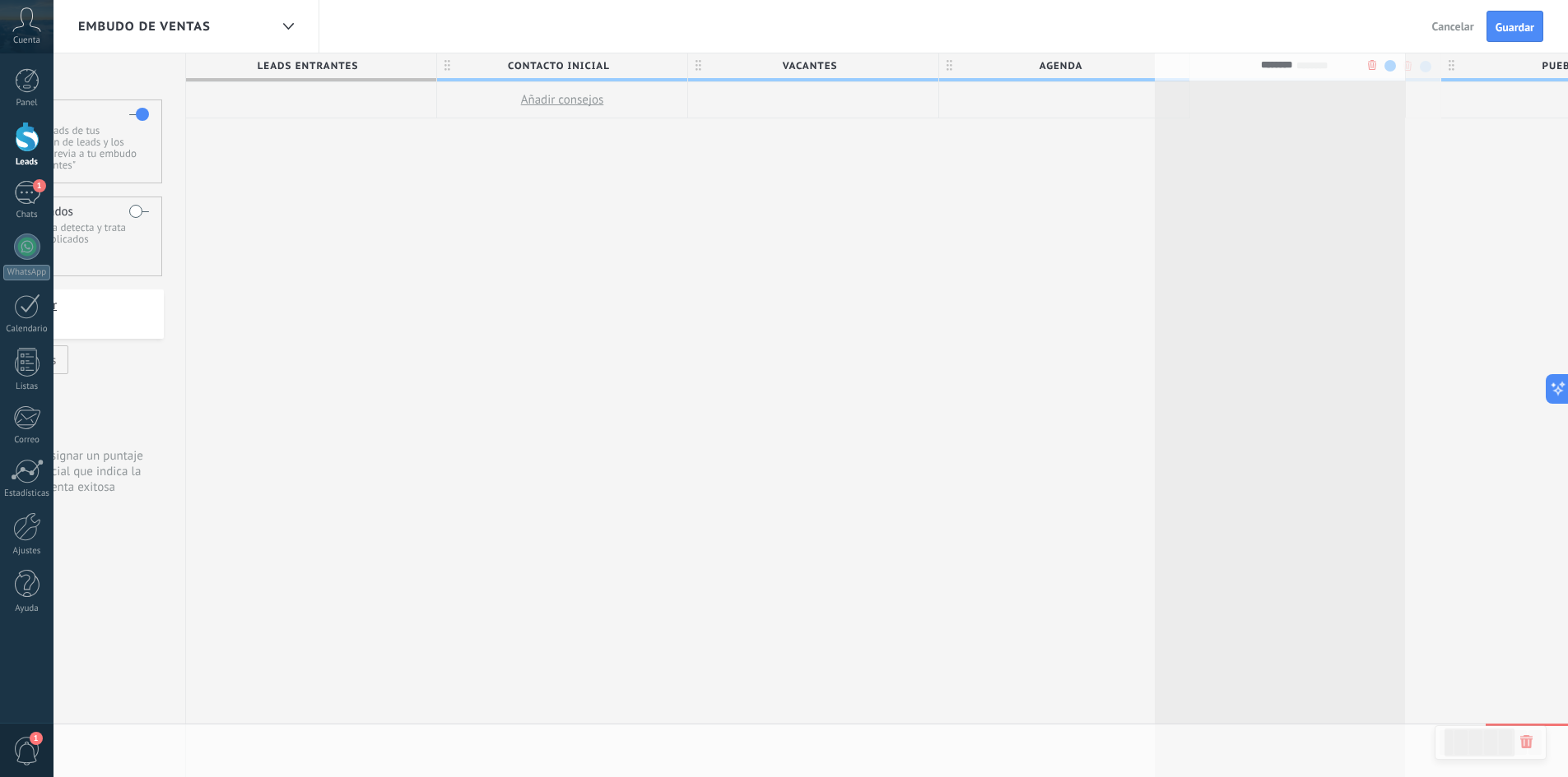
drag, startPoint x: 1346, startPoint y: 66, endPoint x: 1309, endPoint y: 66, distance: 37.0
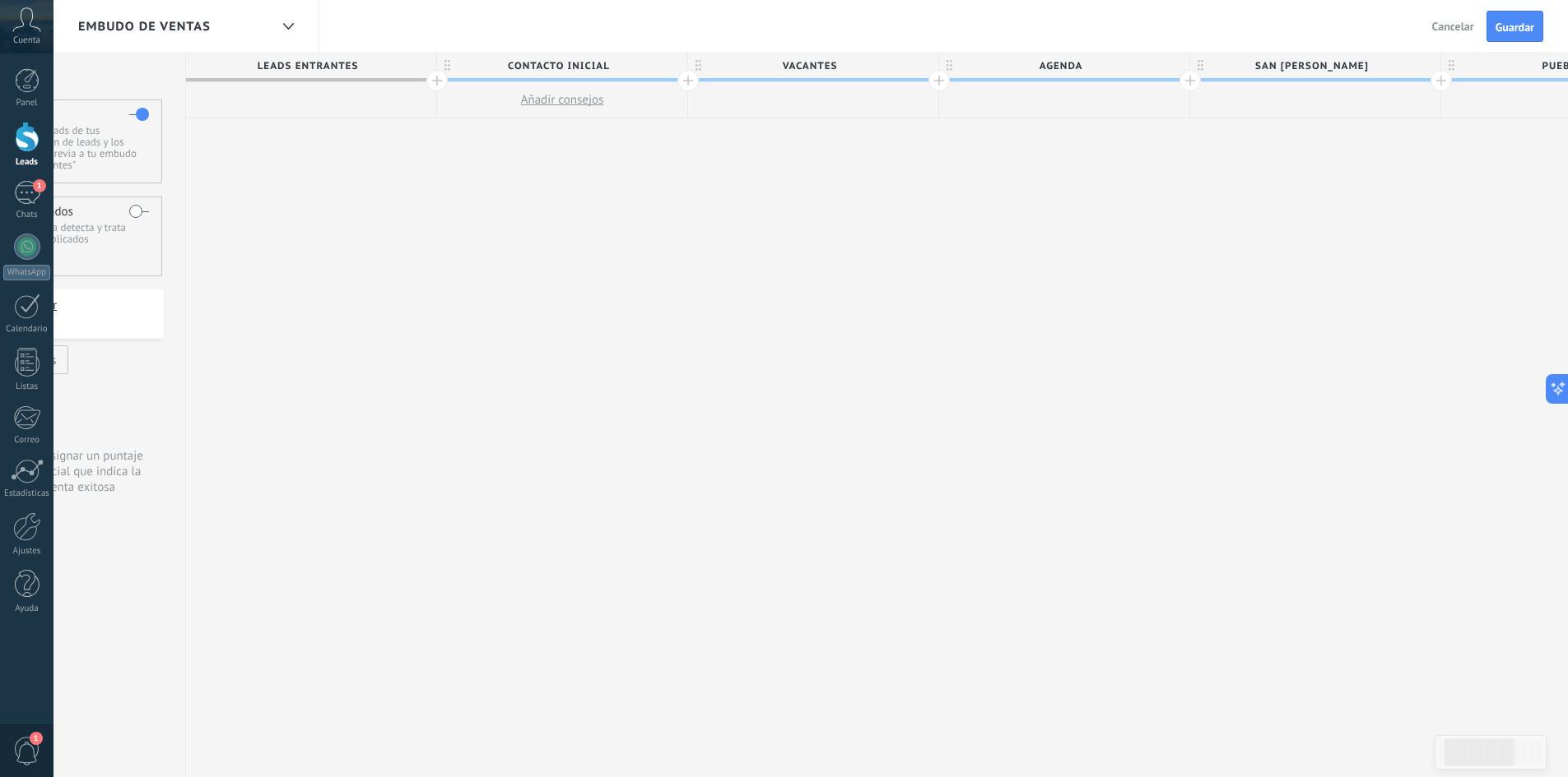
click at [1339, 63] on span "SAN [PERSON_NAME]" at bounding box center [1311, 66] width 242 height 25
type input "*"
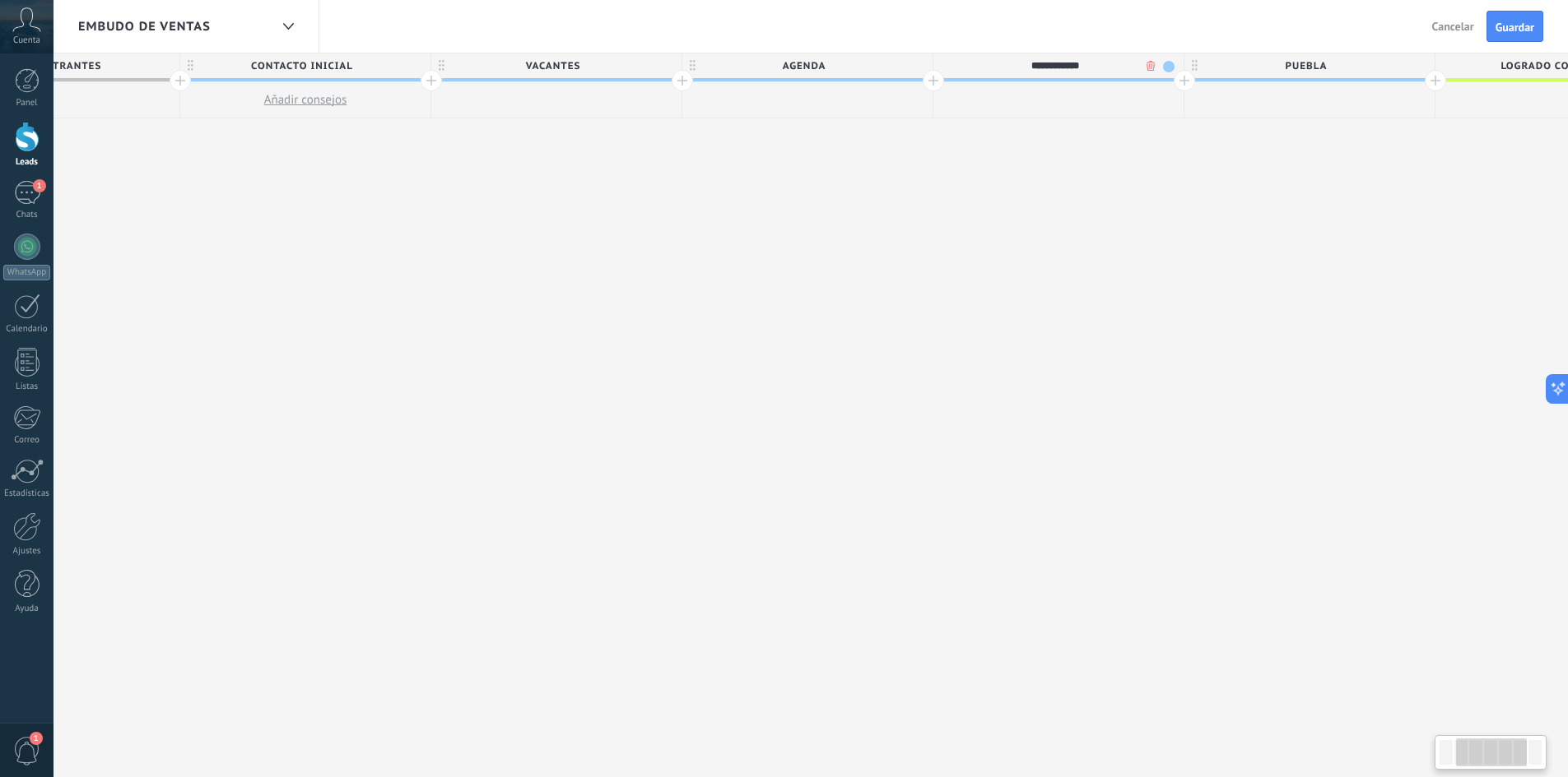
scroll to position [0, 397]
type input "**********"
click at [1340, 64] on span "PUEBLA" at bounding box center [1299, 66] width 242 height 25
type input "*"
type input "****"
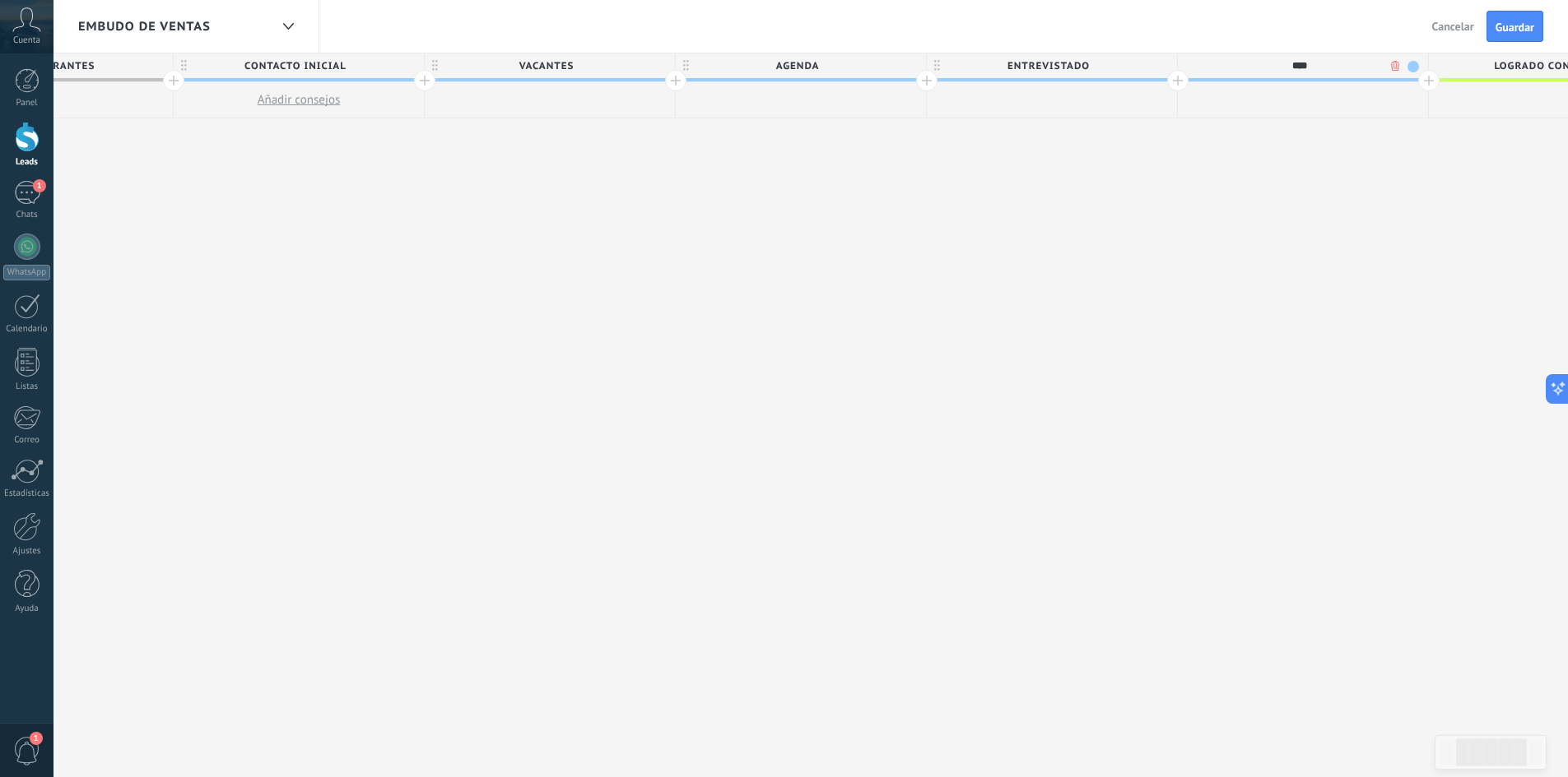
click at [1335, 179] on div "**********" at bounding box center [927, 416] width 2008 height 724
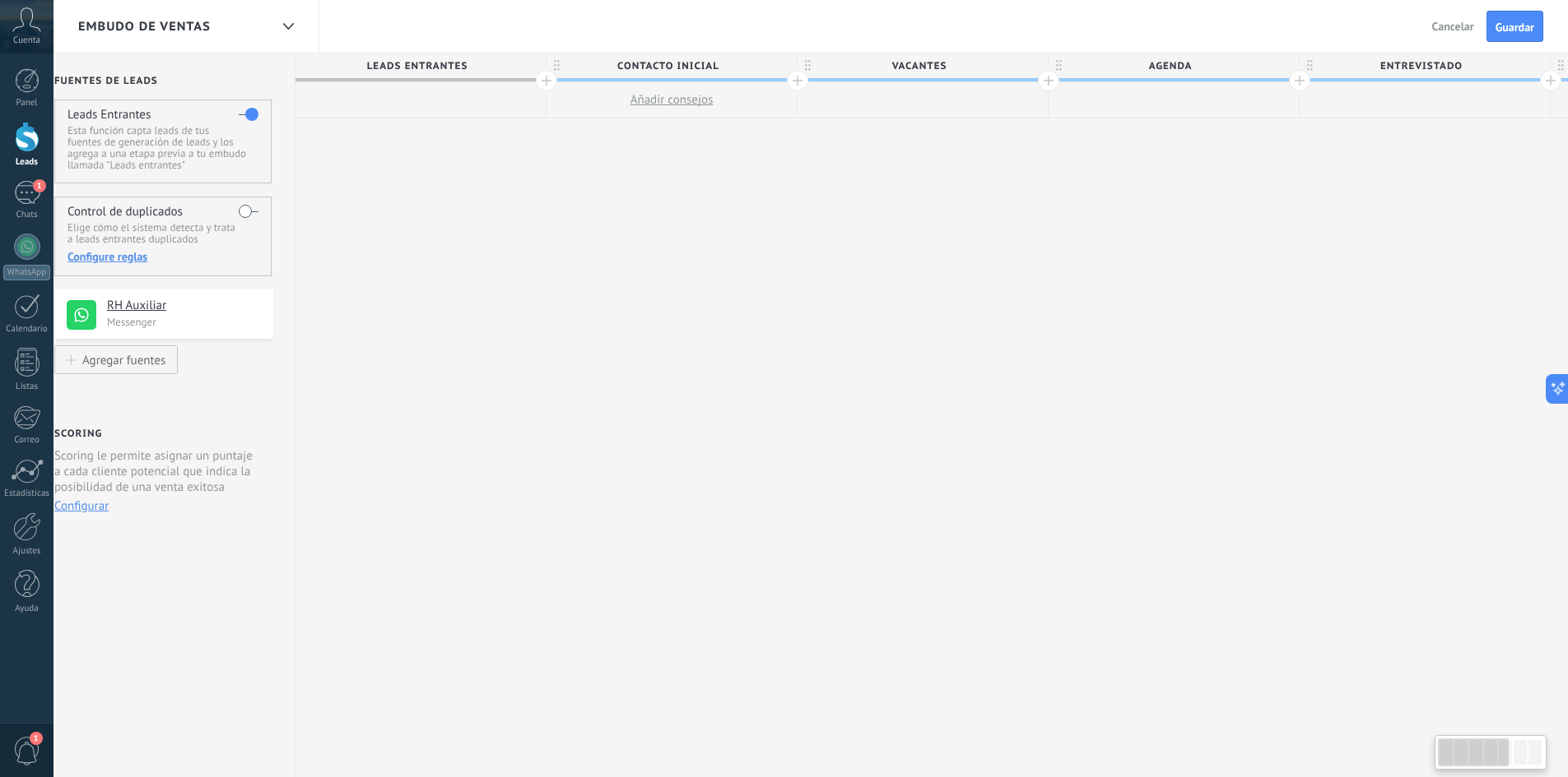
scroll to position [0, 0]
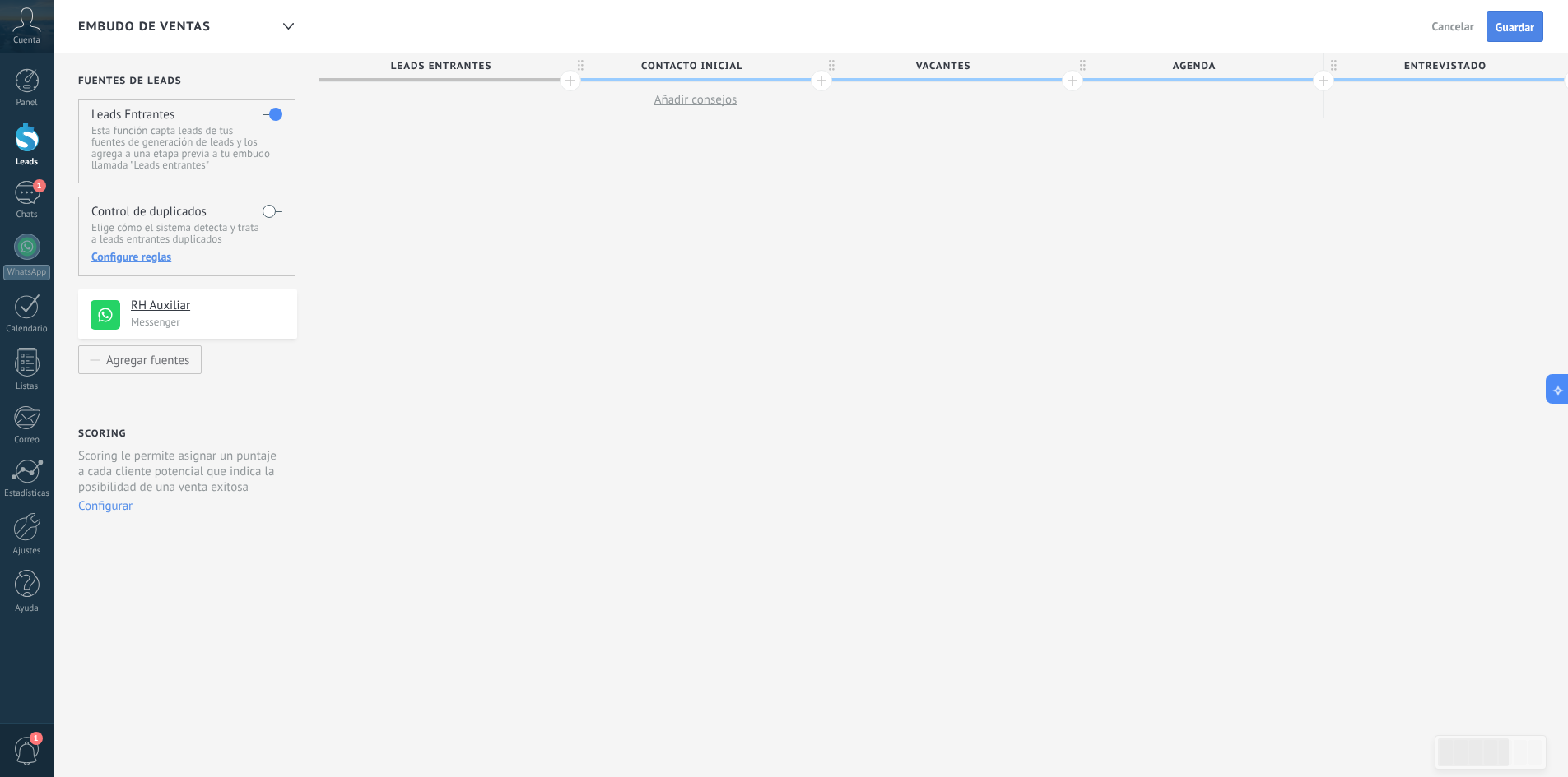
click at [1507, 25] on span "Guardar" at bounding box center [1514, 26] width 39 height 11
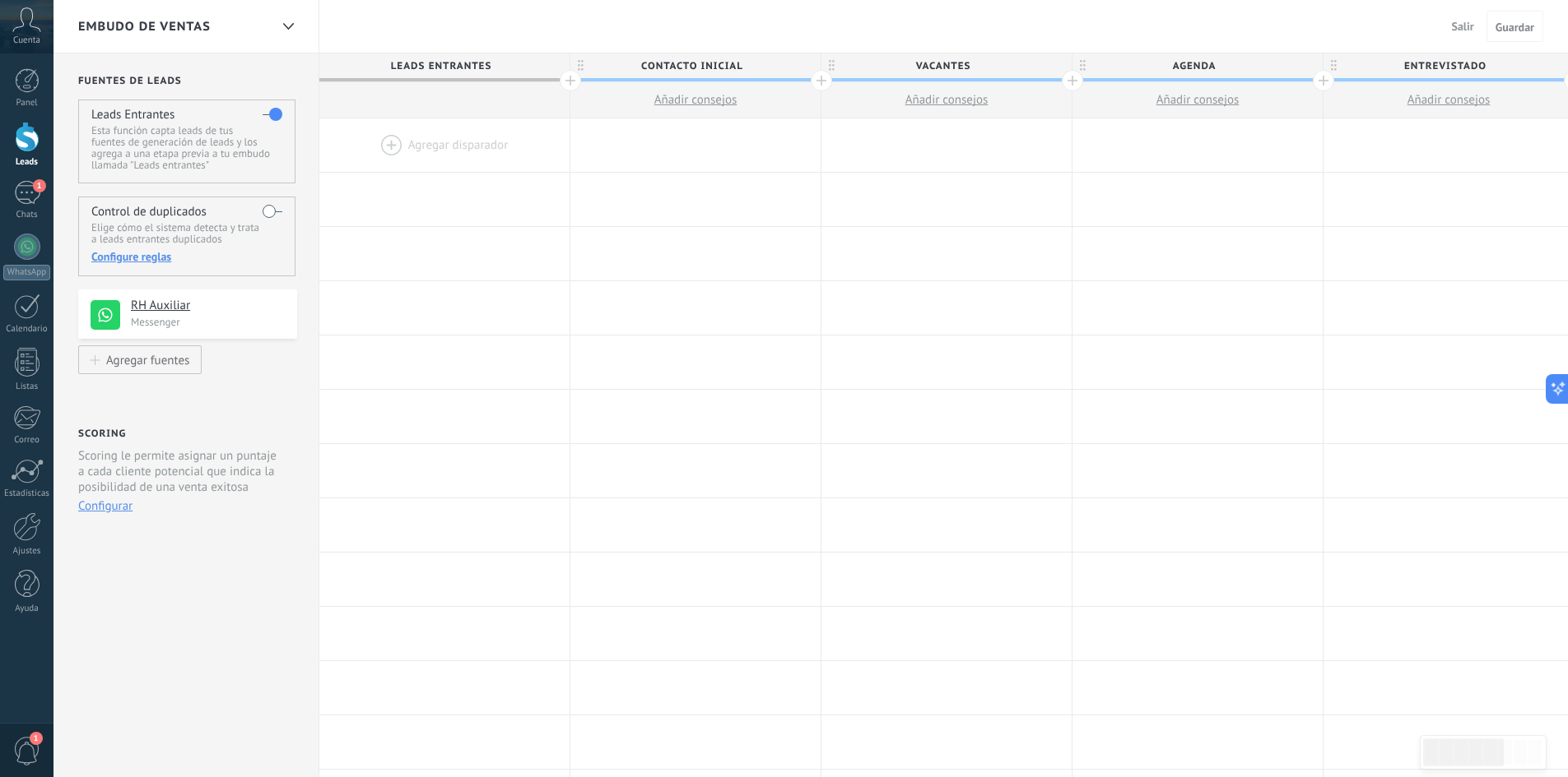
click at [25, 155] on link "Leads" at bounding box center [26, 145] width 54 height 46
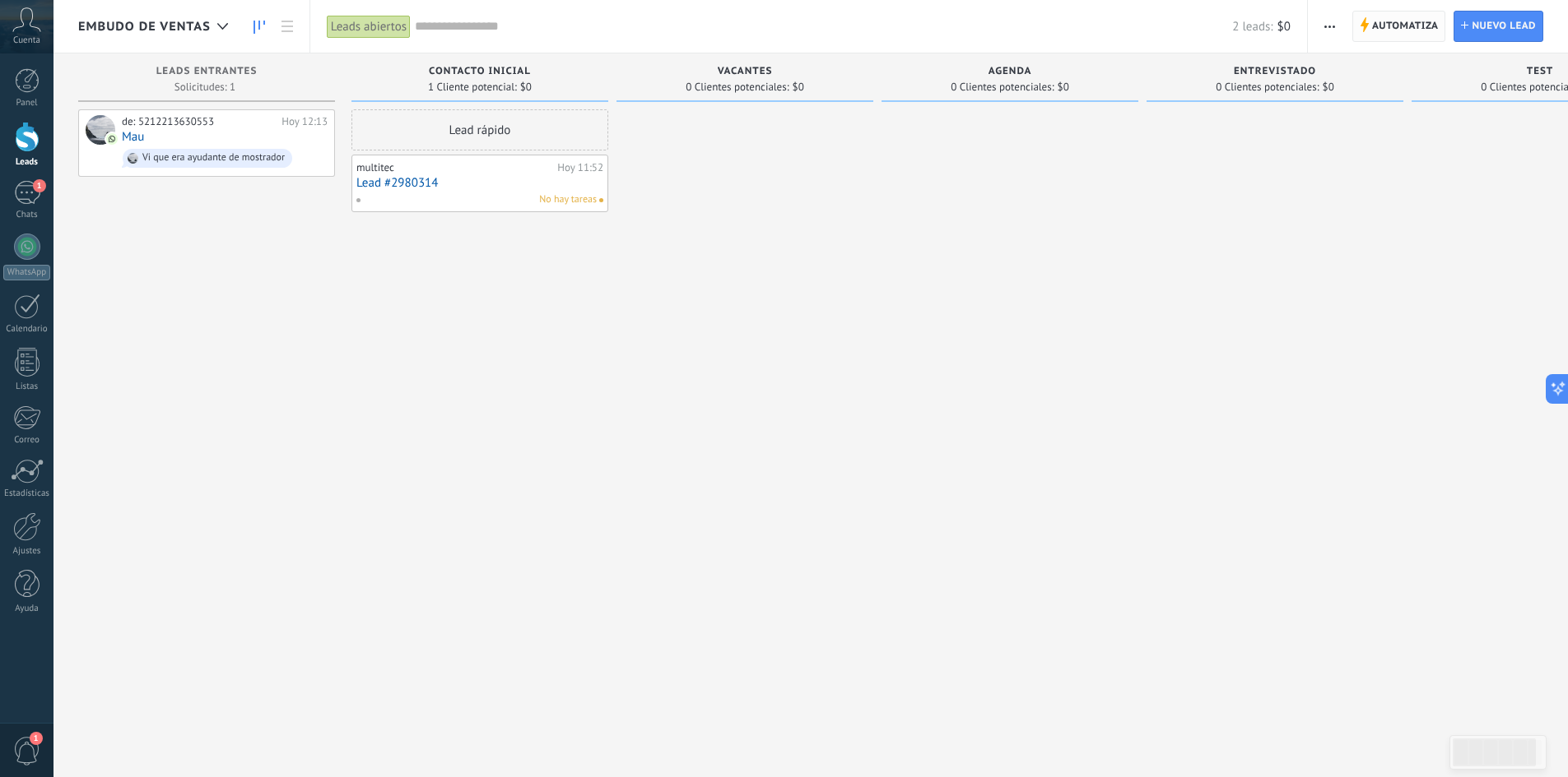
click at [1367, 22] on icon at bounding box center [1364, 25] width 9 height 15
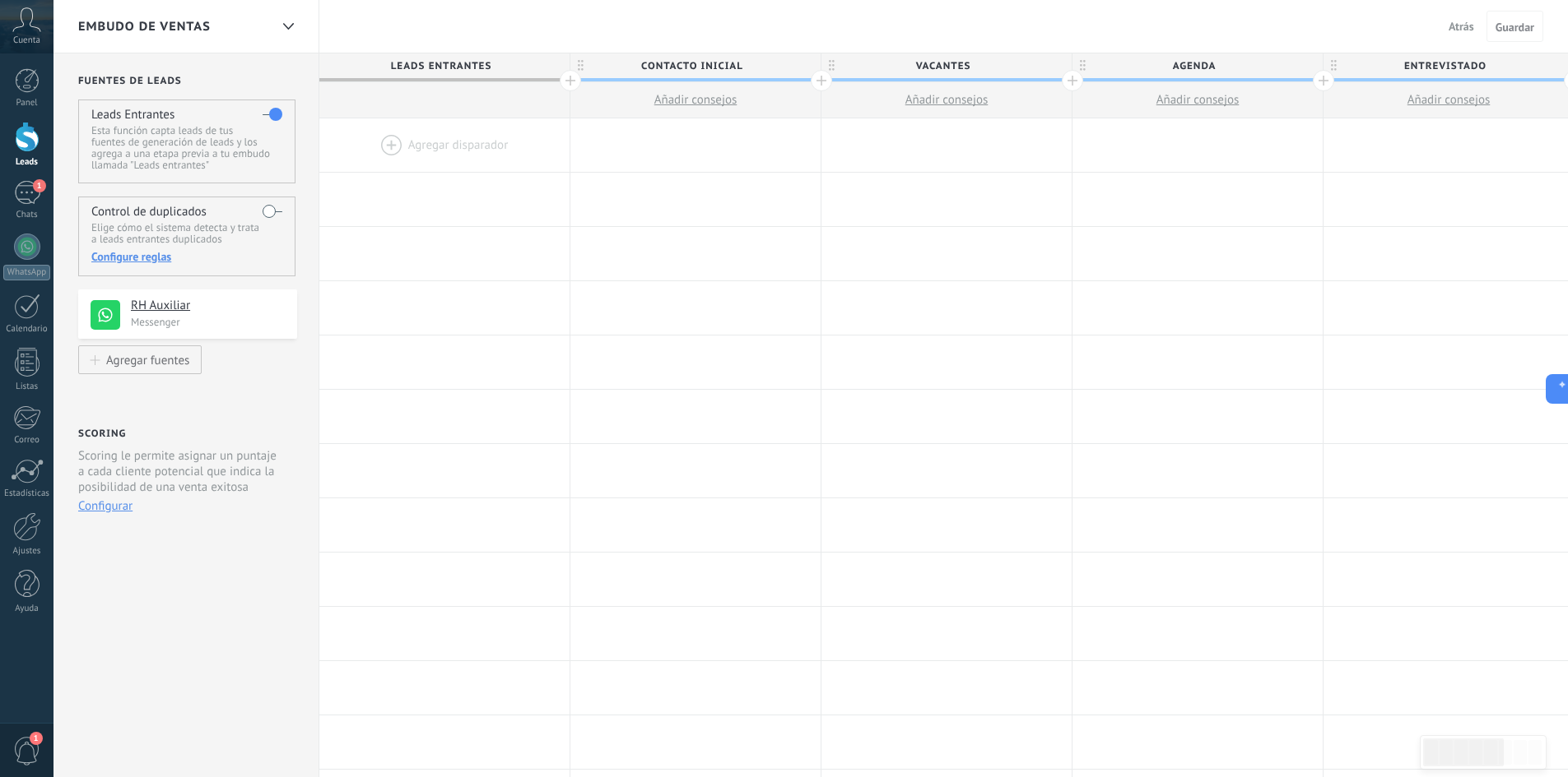
click at [197, 20] on span "Embudo de ventas" at bounding box center [144, 27] width 132 height 16
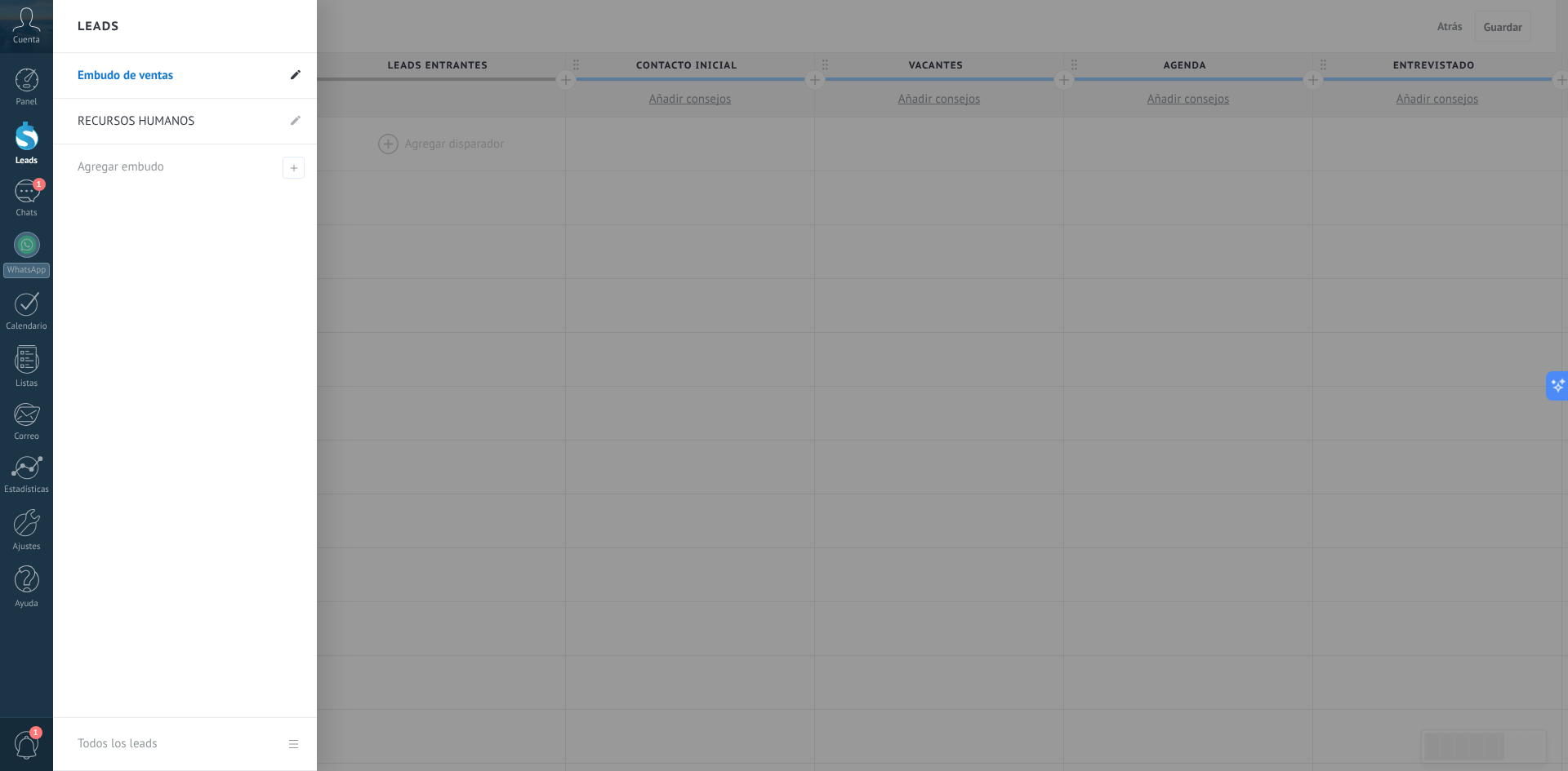
click at [296, 70] on icon at bounding box center [295, 74] width 10 height 10
click at [294, 73] on icon at bounding box center [295, 74] width 10 height 10
click at [293, 75] on icon at bounding box center [295, 74] width 10 height 10
click at [138, 73] on link "Embudo de ventas" at bounding box center [177, 76] width 199 height 46
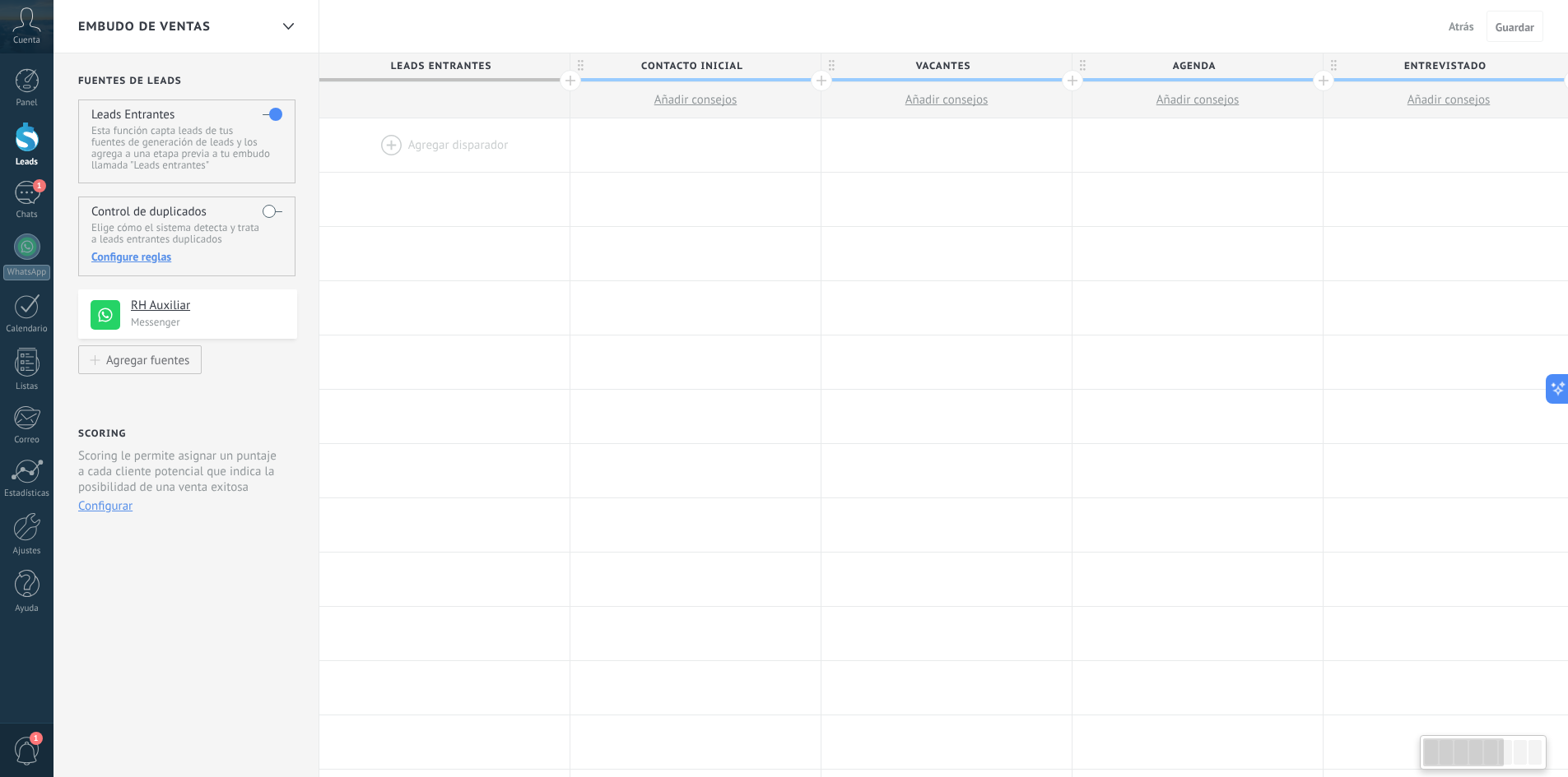
click at [141, 74] on div "**********" at bounding box center [186, 656] width 266 height 1205
click at [277, 26] on div at bounding box center [288, 26] width 28 height 32
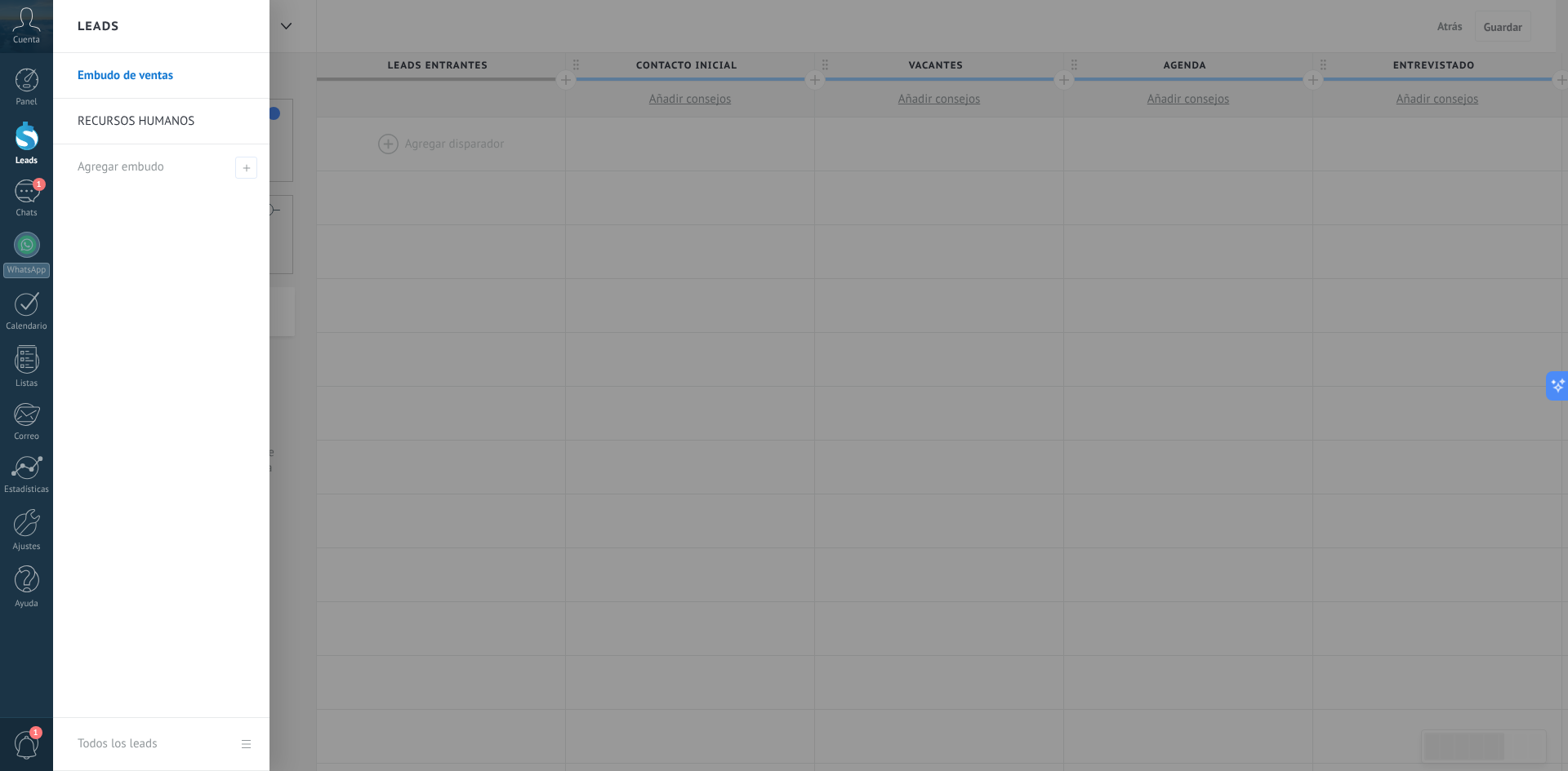
drag, startPoint x: 176, startPoint y: 134, endPoint x: 179, endPoint y: 116, distance: 18.2
click at [179, 116] on link "RECURSOS HUMANOS" at bounding box center [165, 122] width 176 height 46
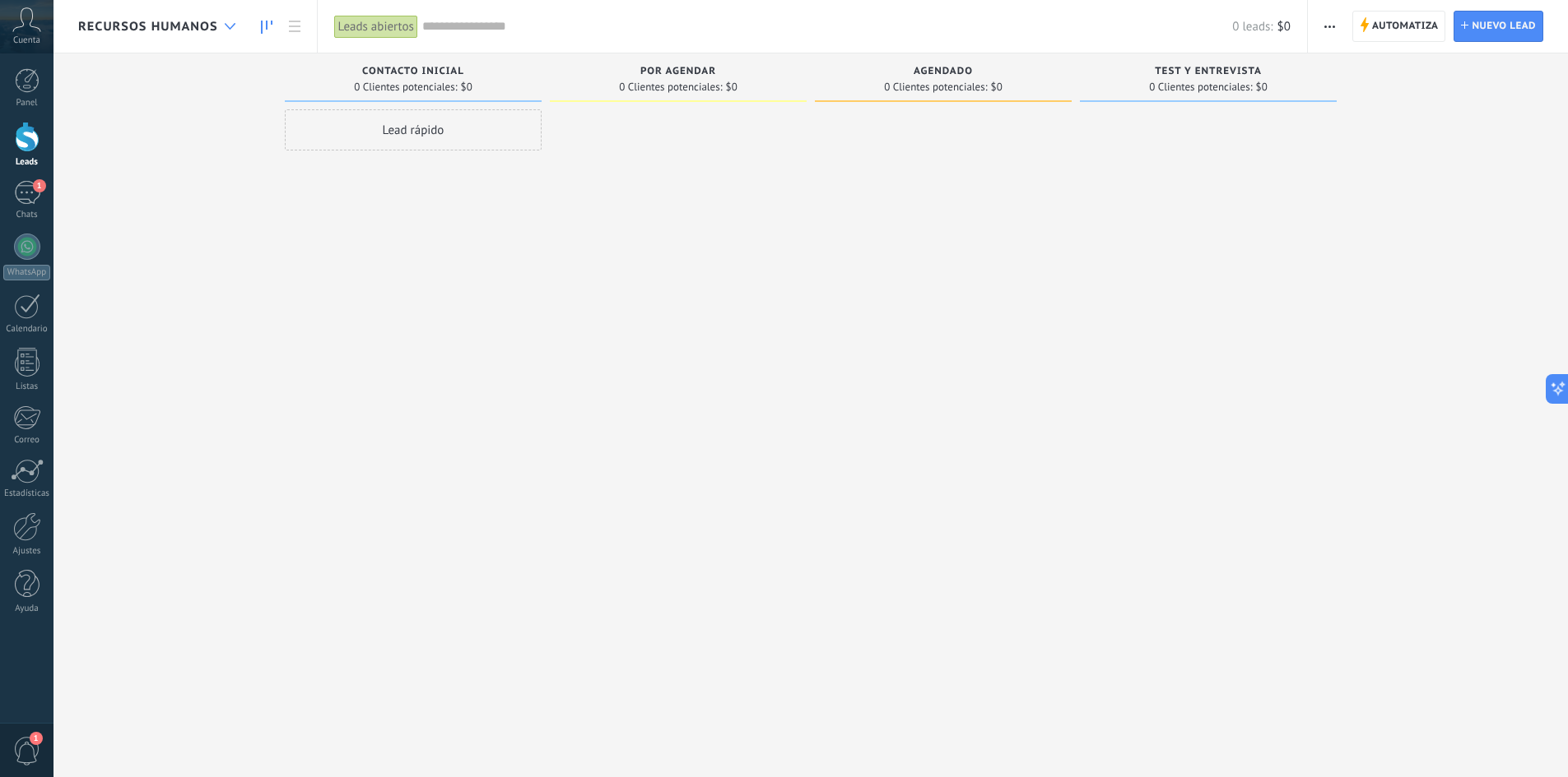
click at [218, 32] on div at bounding box center [230, 26] width 27 height 32
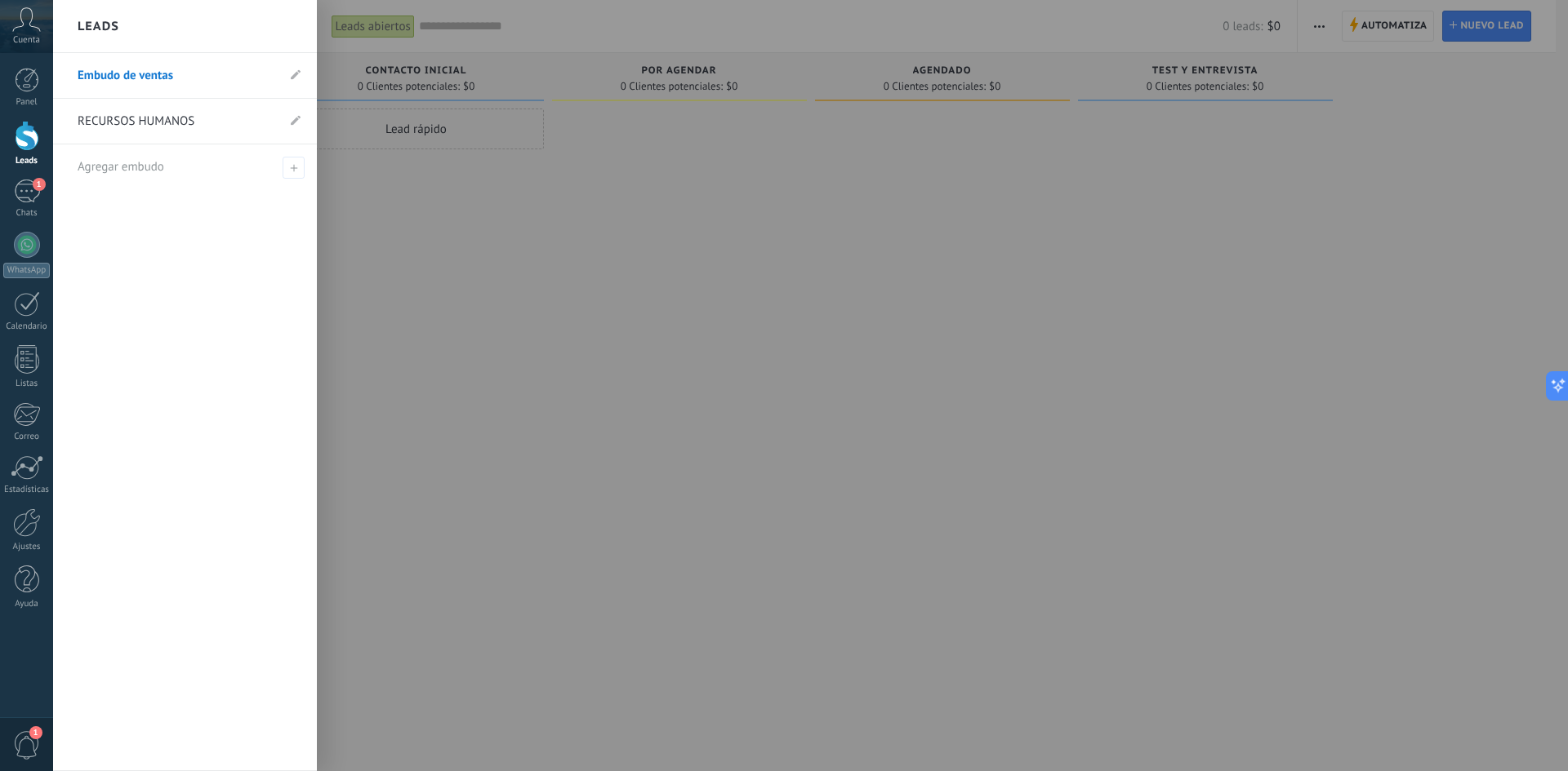
click at [180, 75] on link "Embudo de ventas" at bounding box center [177, 76] width 199 height 46
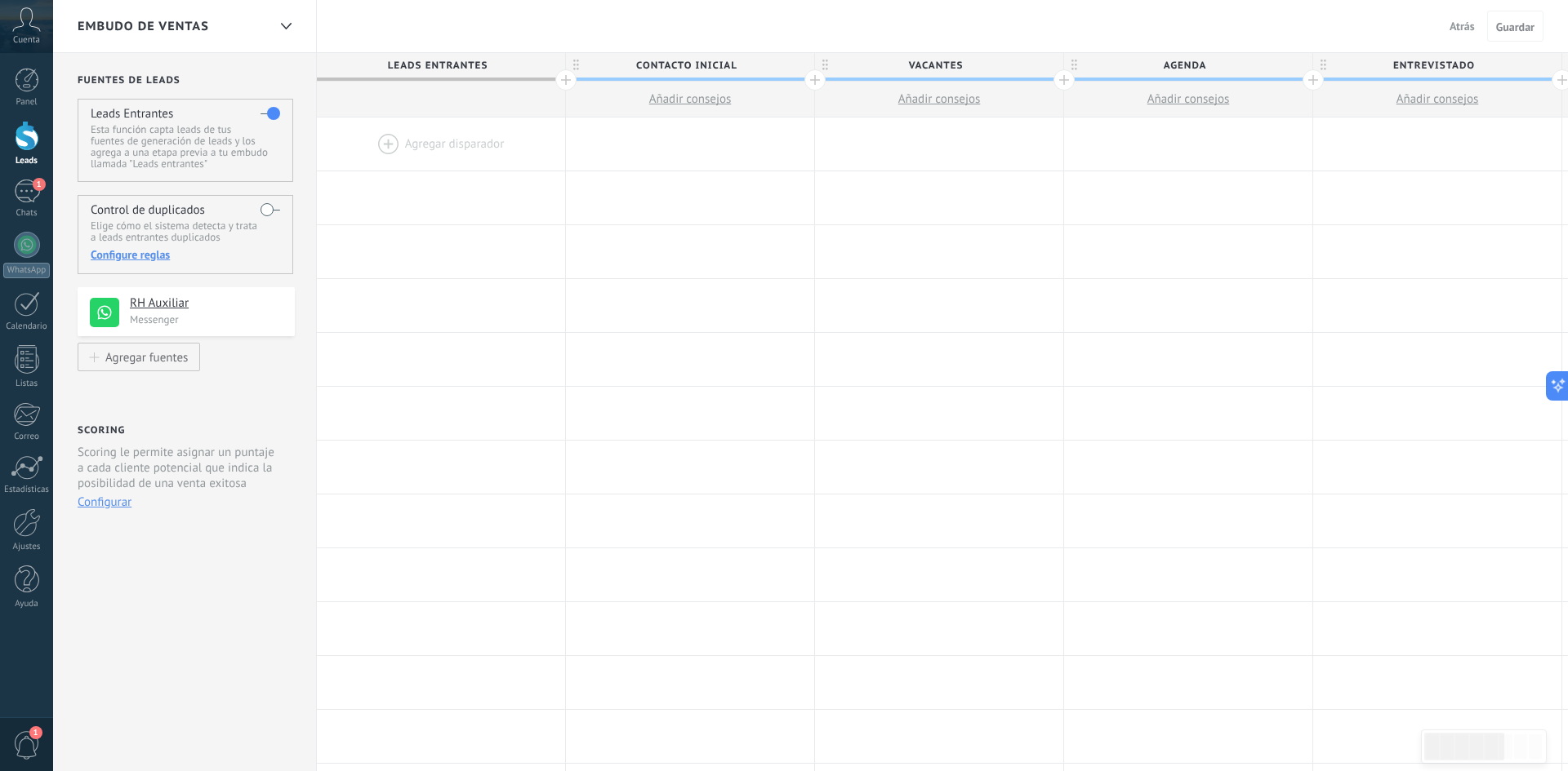
click at [28, 136] on div at bounding box center [27, 136] width 24 height 30
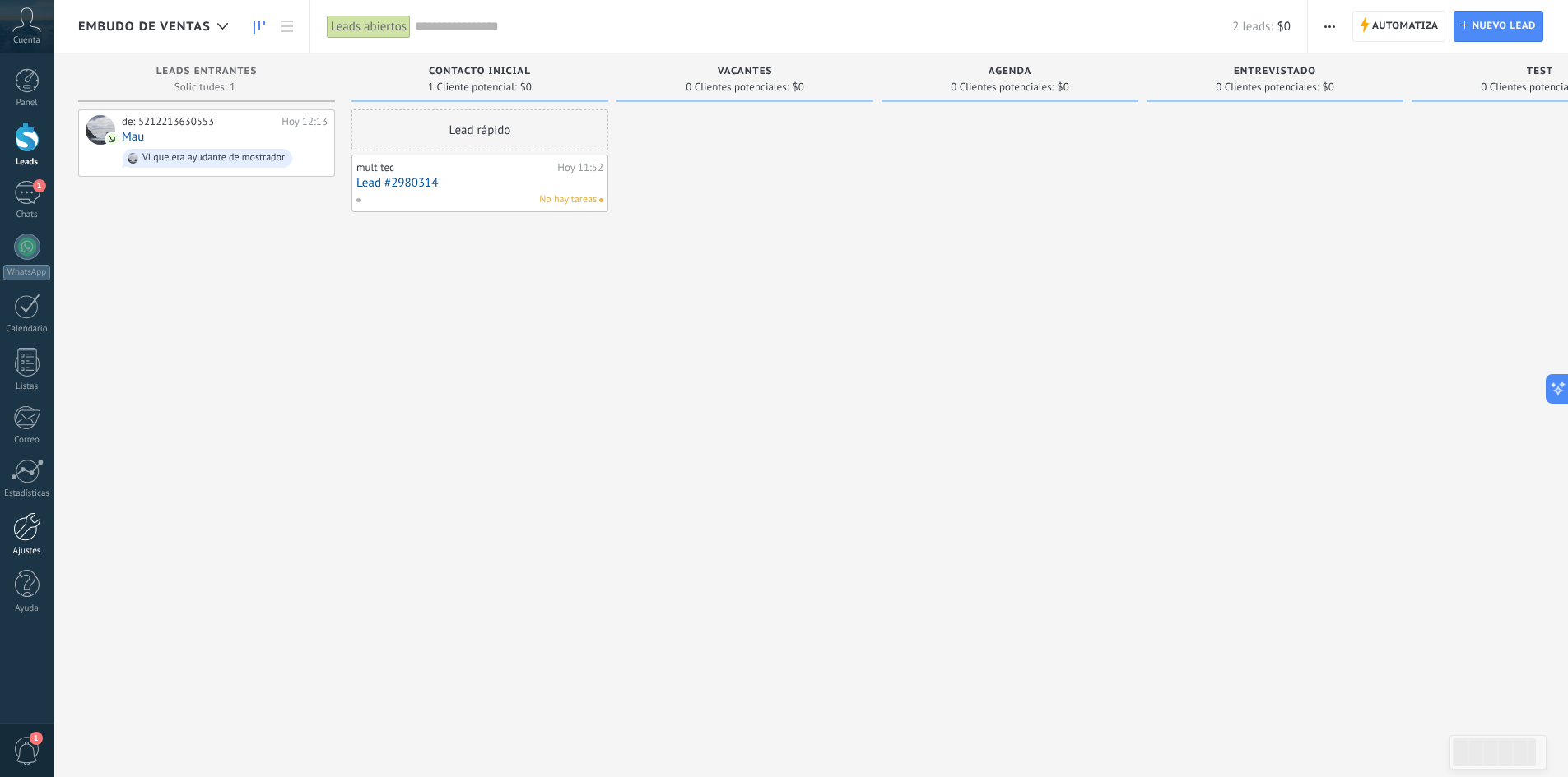
click at [35, 523] on div at bounding box center [27, 526] width 28 height 29
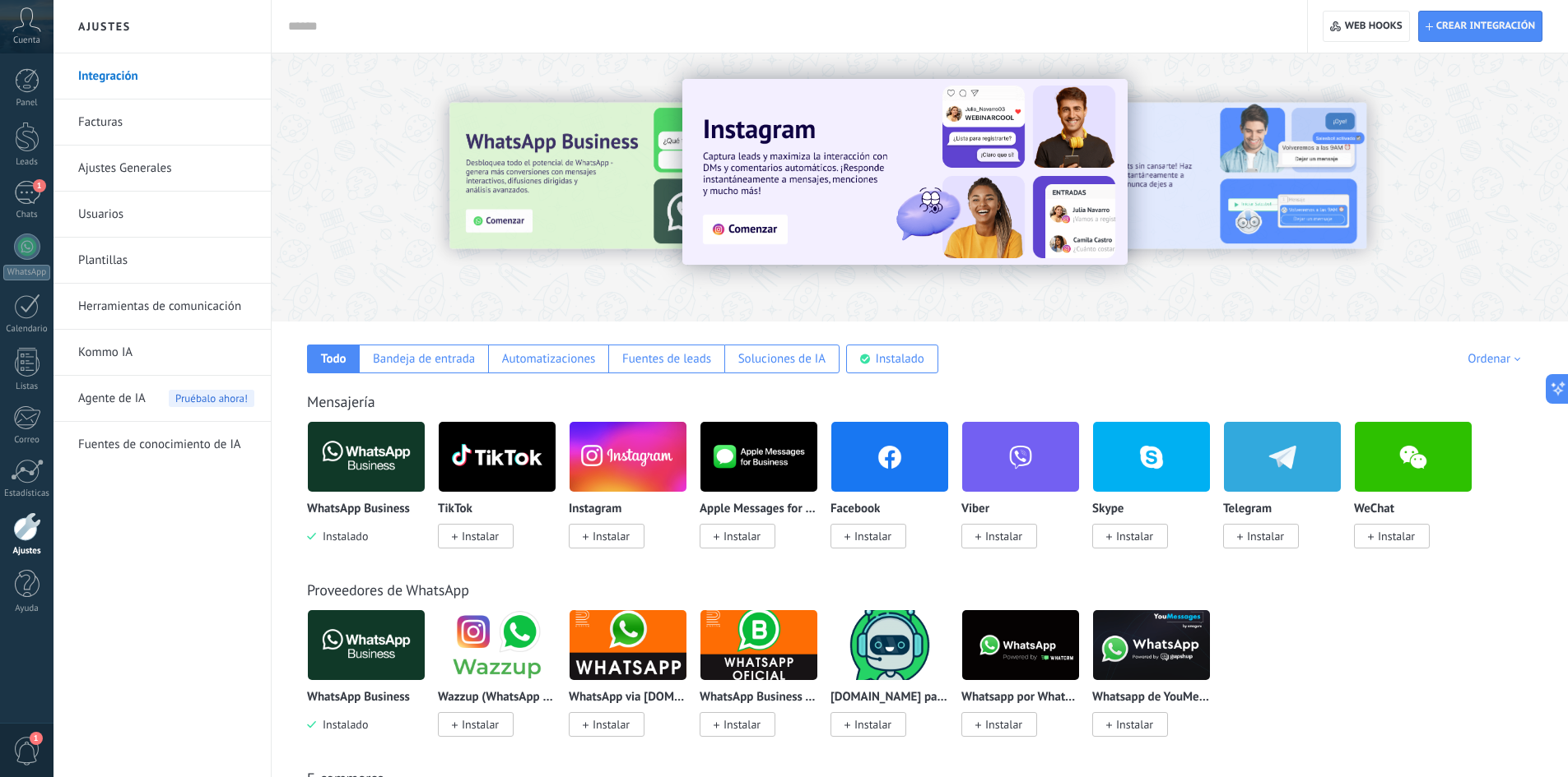
click at [113, 402] on span "Agente de IA" at bounding box center [111, 399] width 68 height 46
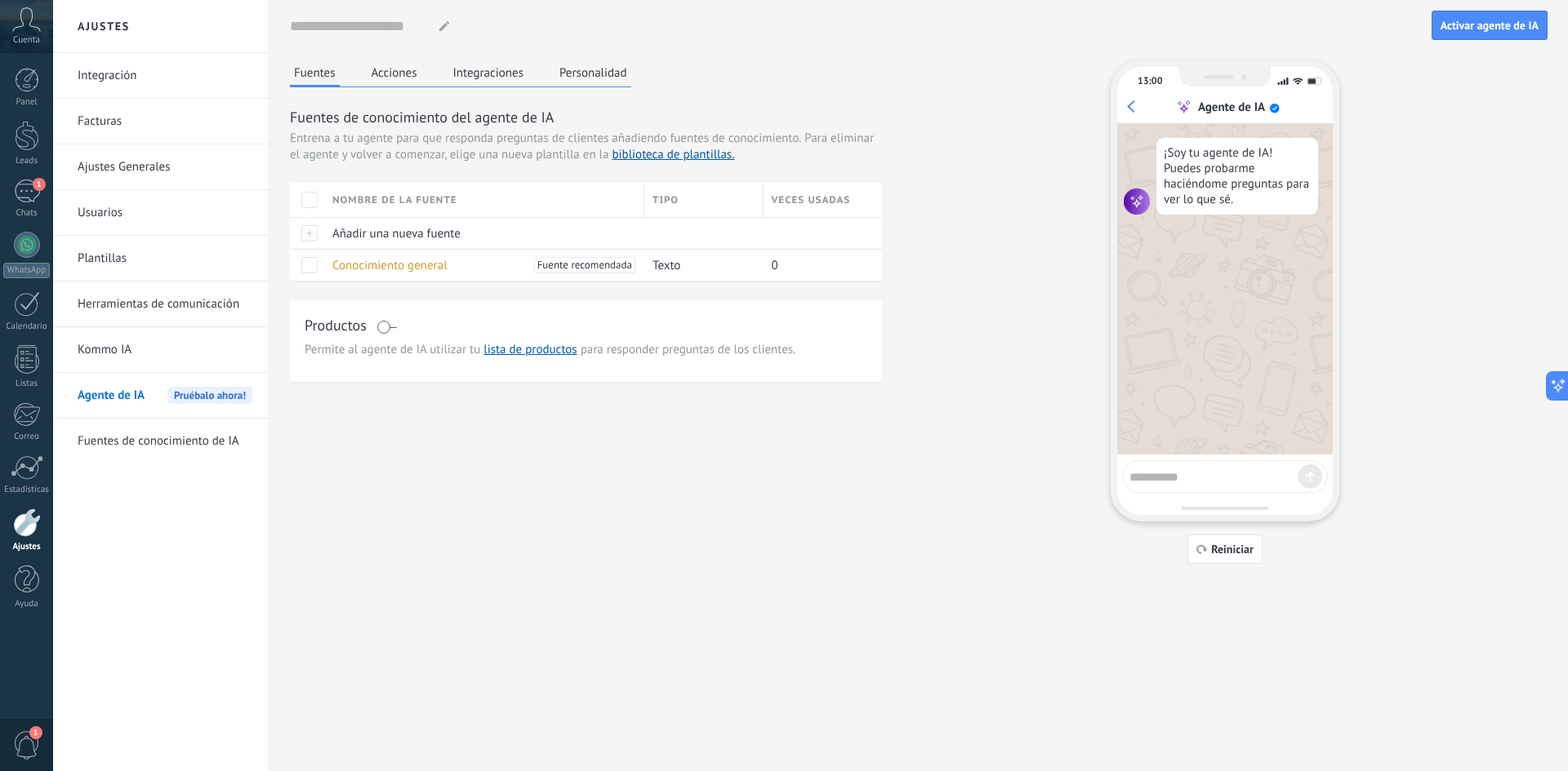
click at [128, 350] on link "Kommo IA" at bounding box center [165, 350] width 175 height 46
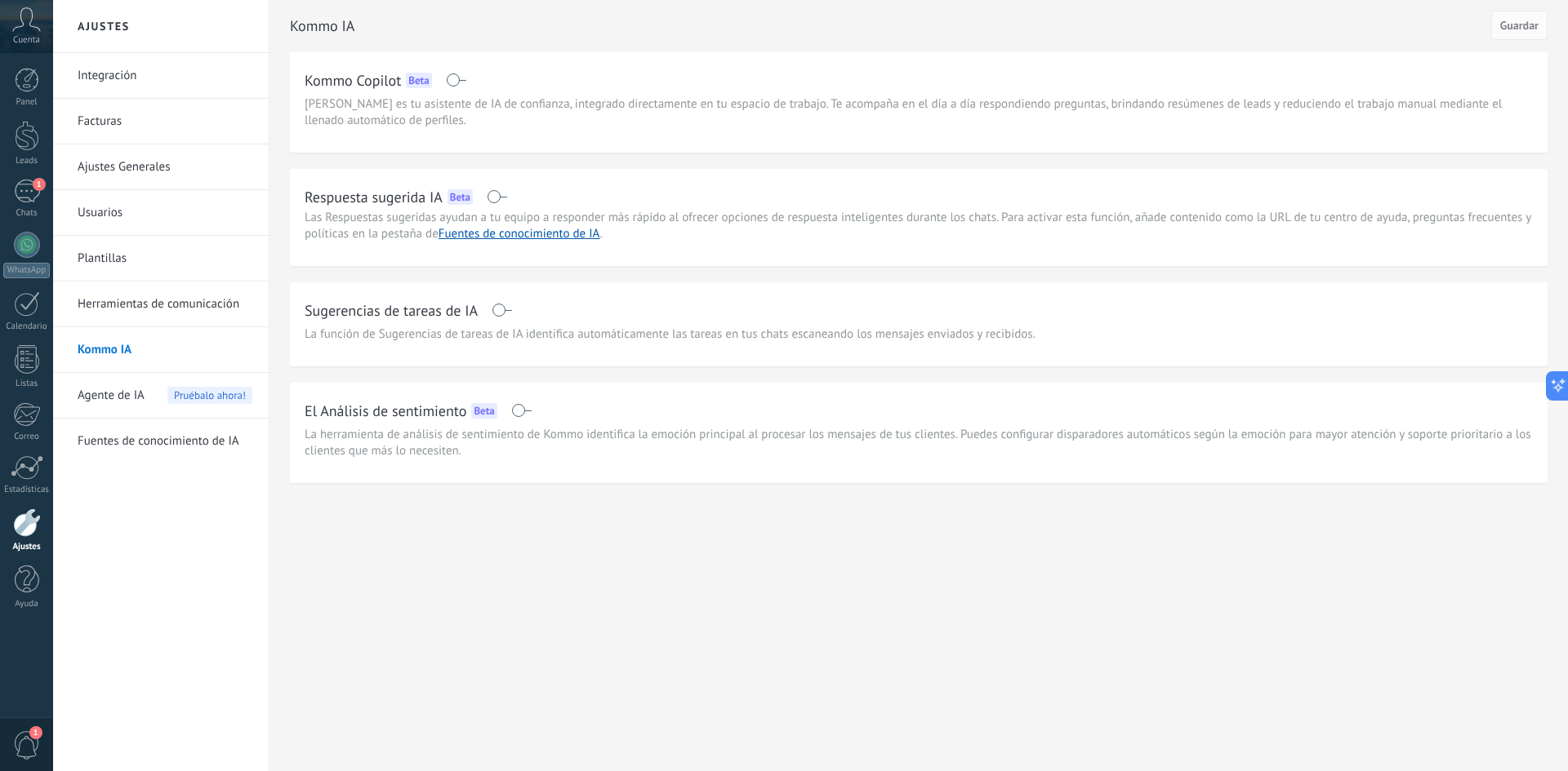
click at [140, 431] on link "Fuentes de conocimiento de IA" at bounding box center [165, 441] width 175 height 46
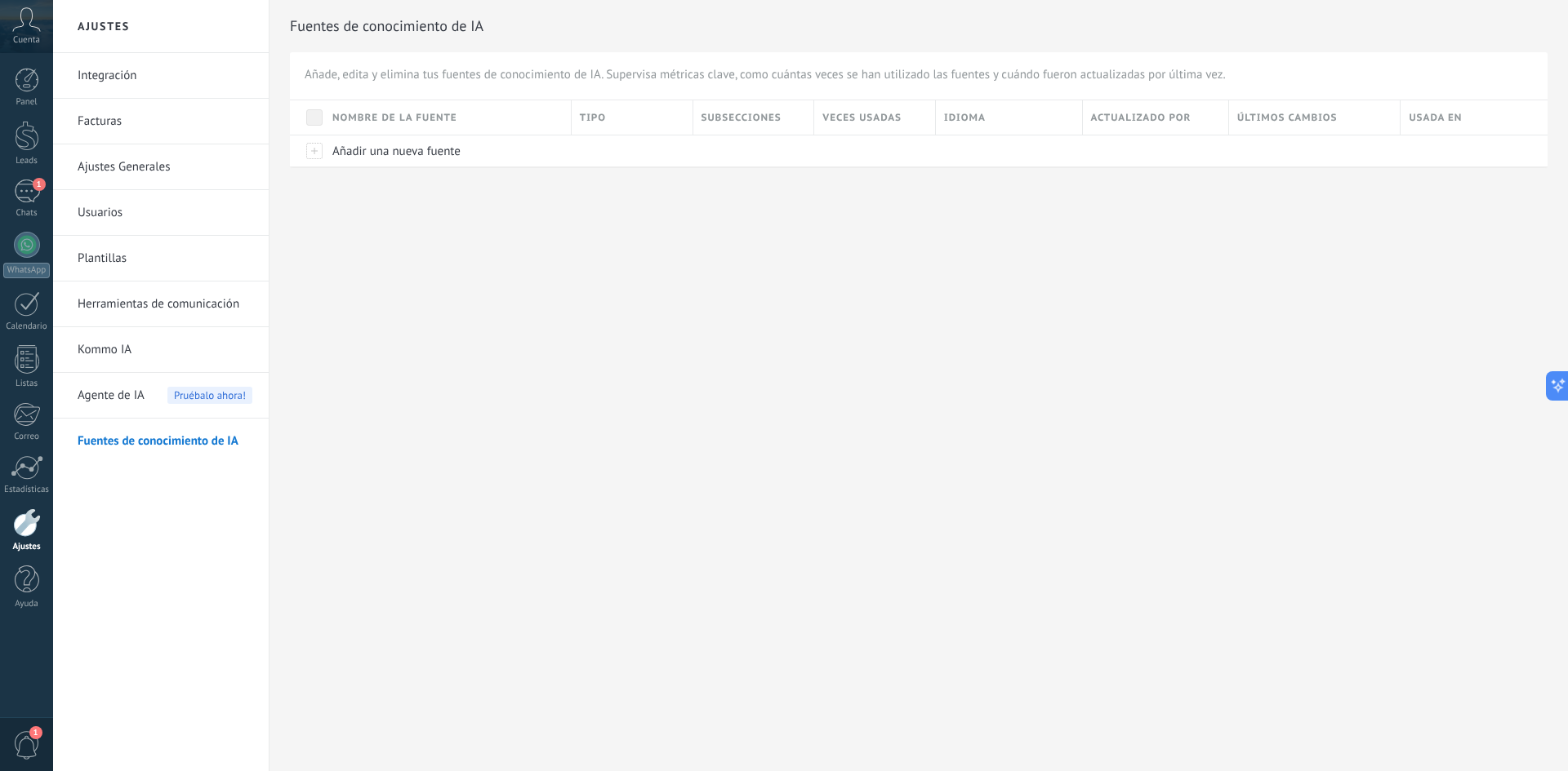
click at [129, 397] on span "Agente de IA" at bounding box center [111, 396] width 67 height 46
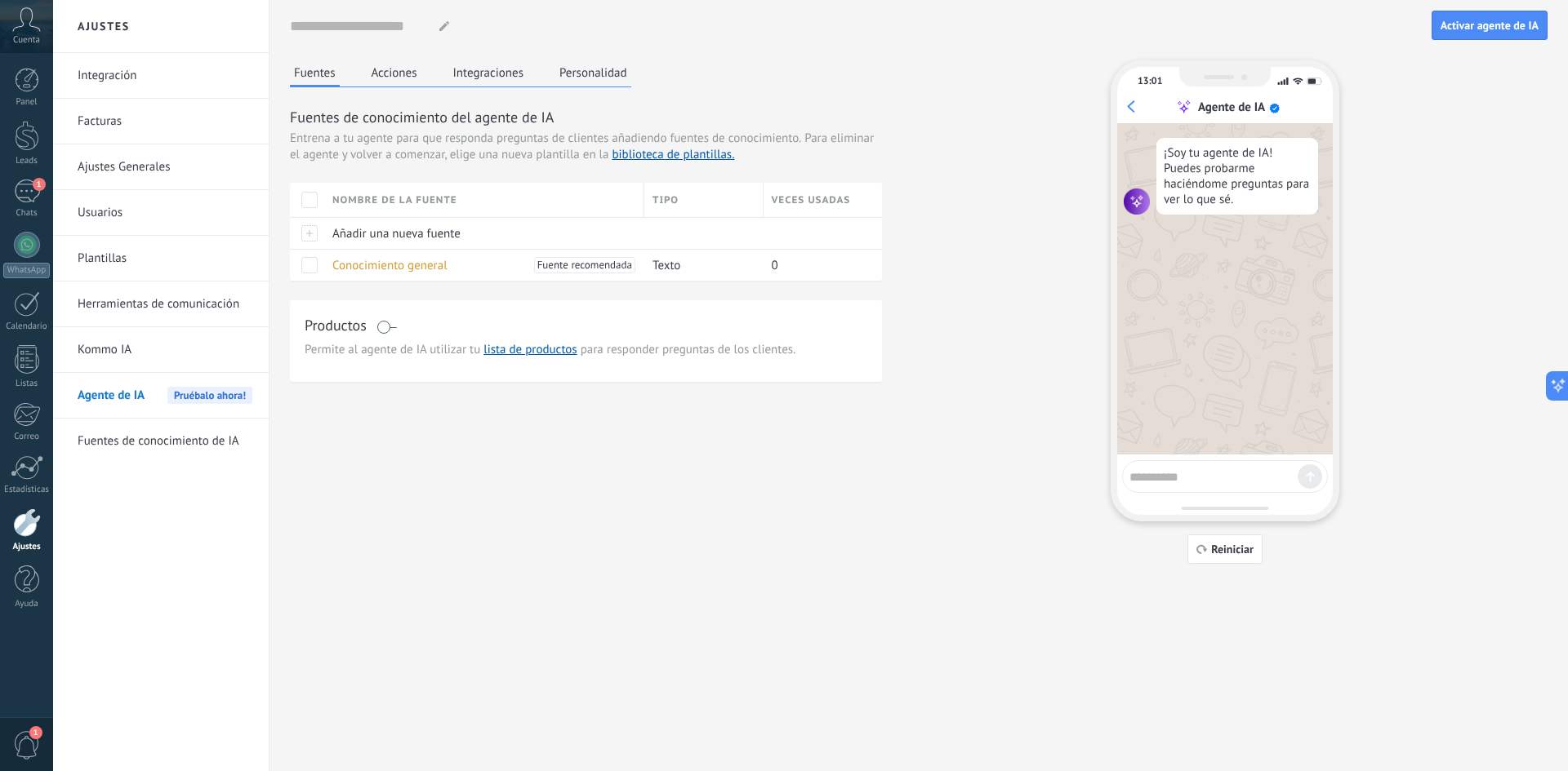
click at [122, 350] on link "Kommo IA" at bounding box center [165, 350] width 175 height 46
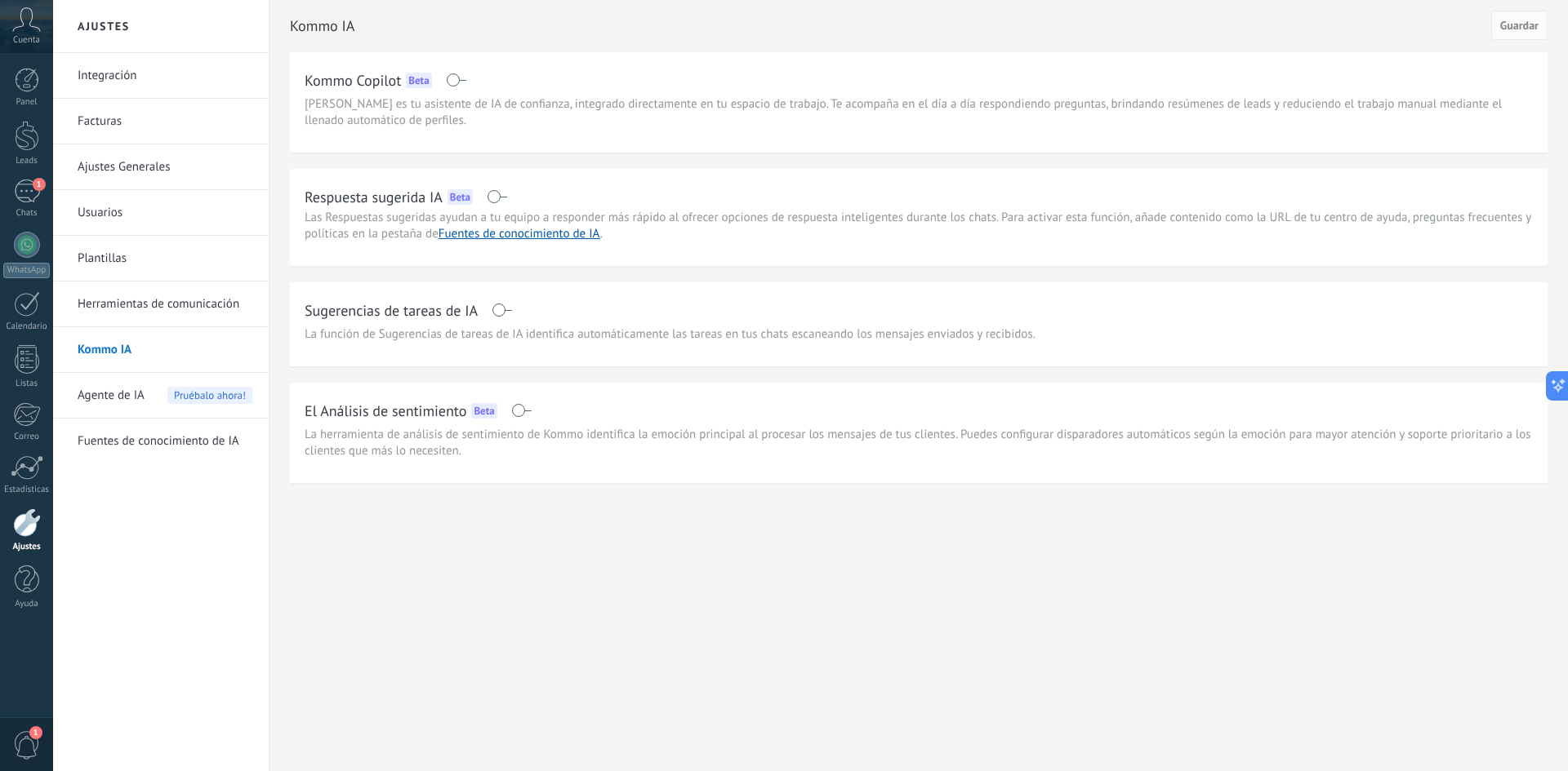
click at [114, 295] on link "Herramientas de comunicación" at bounding box center [165, 305] width 175 height 46
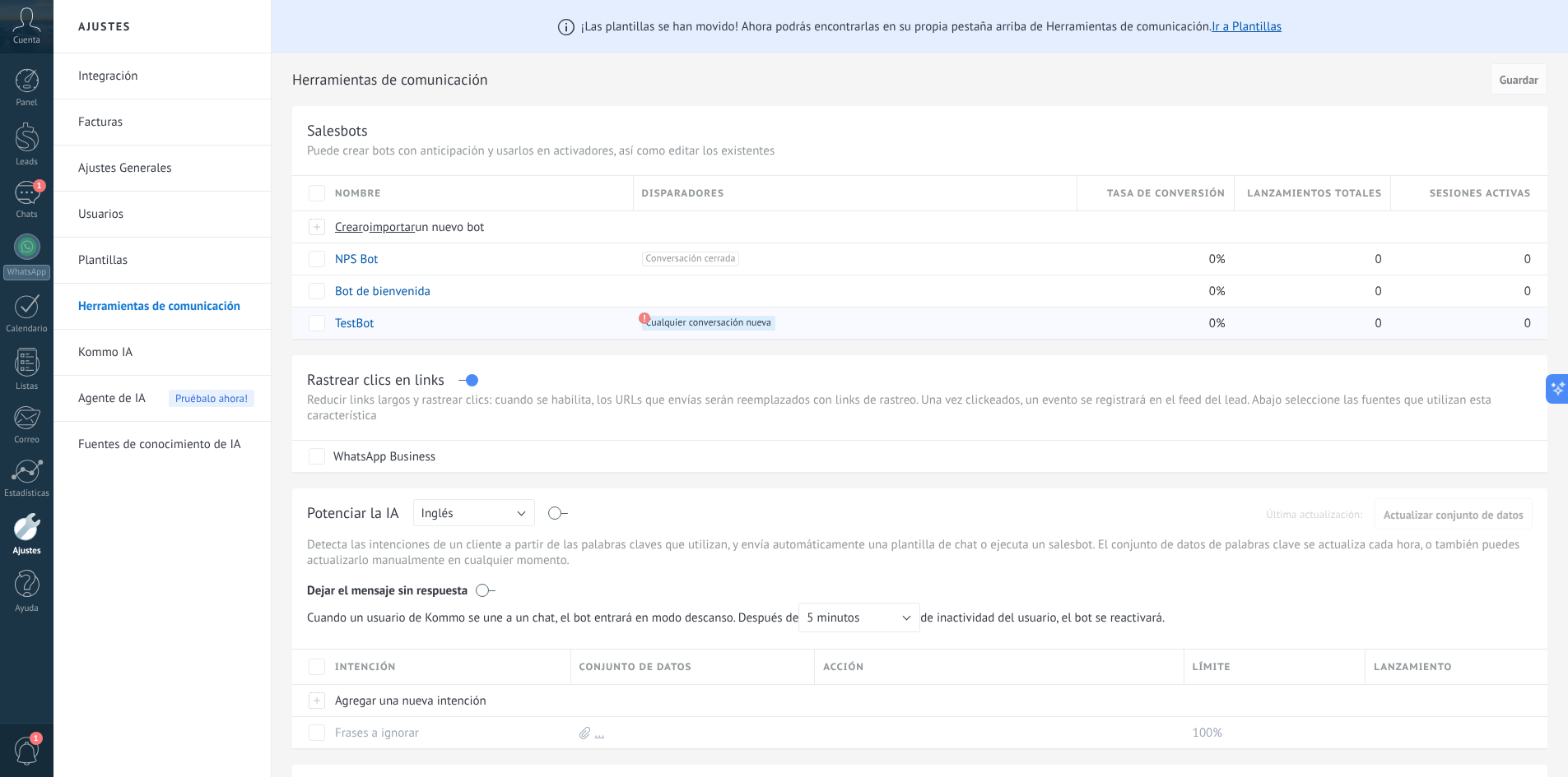
click at [644, 318] on use at bounding box center [643, 317] width 11 height 11
click at [679, 327] on span "Cualquier conversación nueva +0" at bounding box center [709, 323] width 133 height 15
click at [161, 149] on link "Ajustes Generales" at bounding box center [166, 168] width 176 height 46
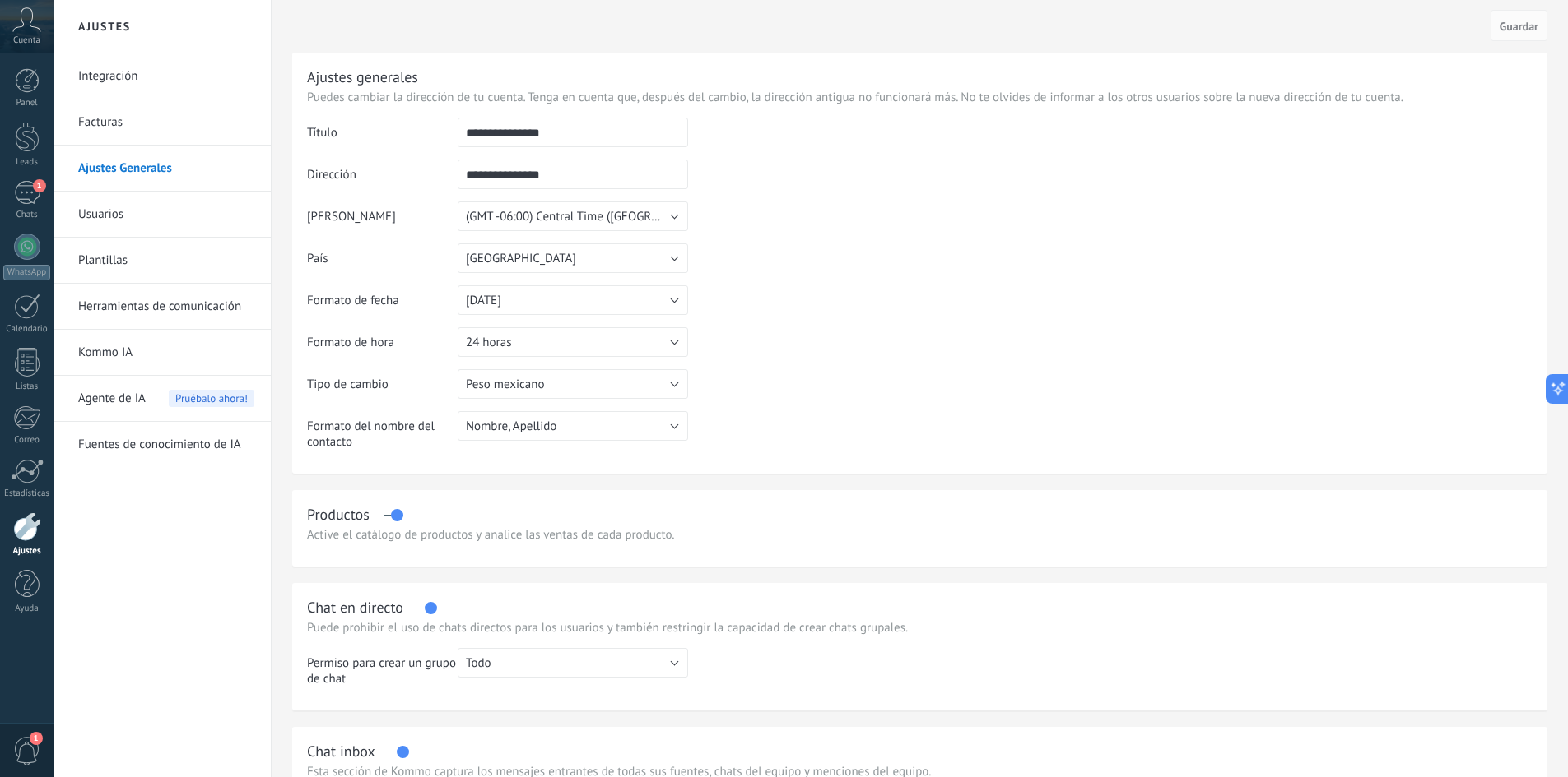
click at [154, 82] on link "Integración" at bounding box center [166, 76] width 176 height 46
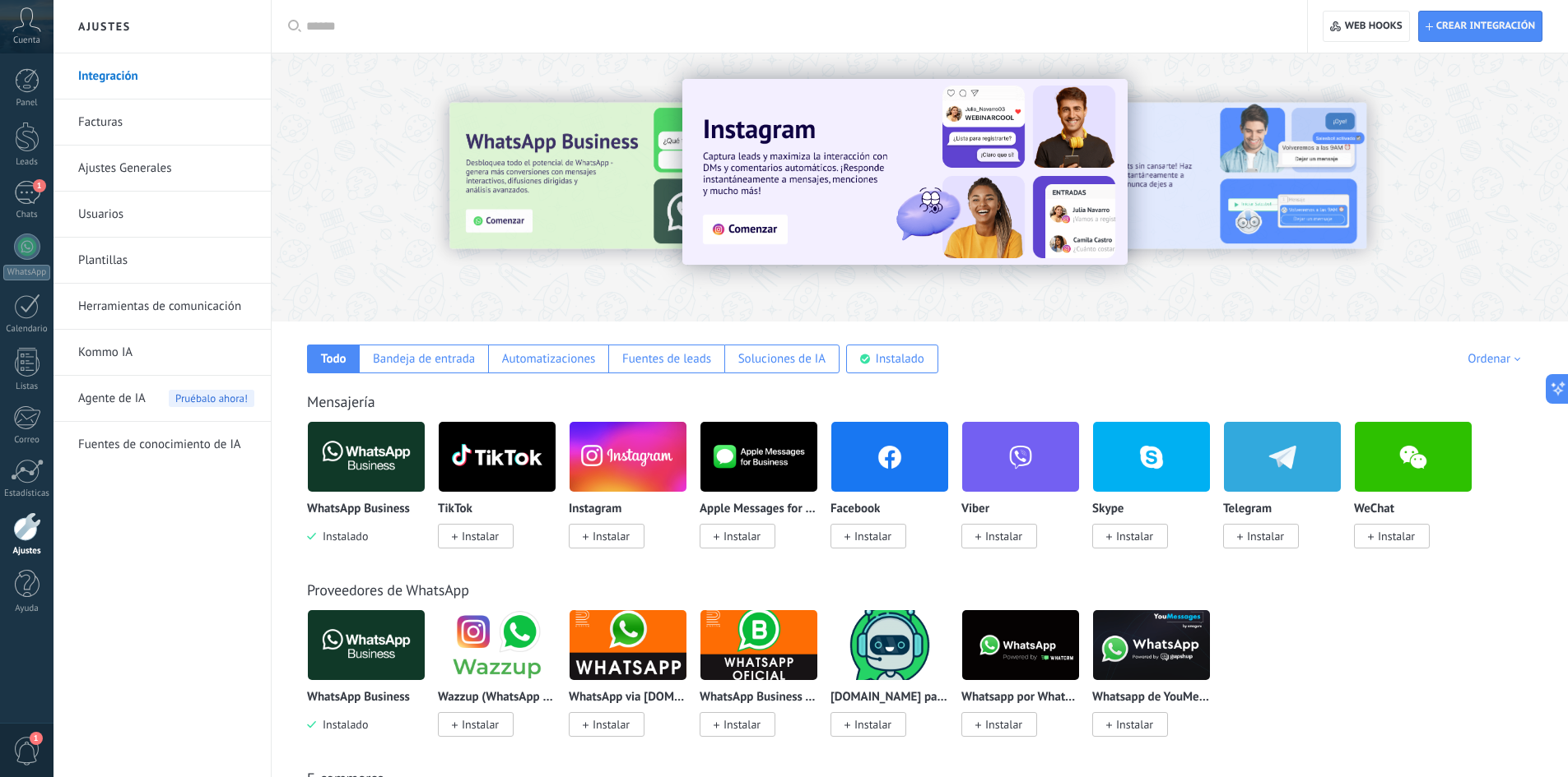
click at [385, 480] on img at bounding box center [366, 457] width 117 height 80
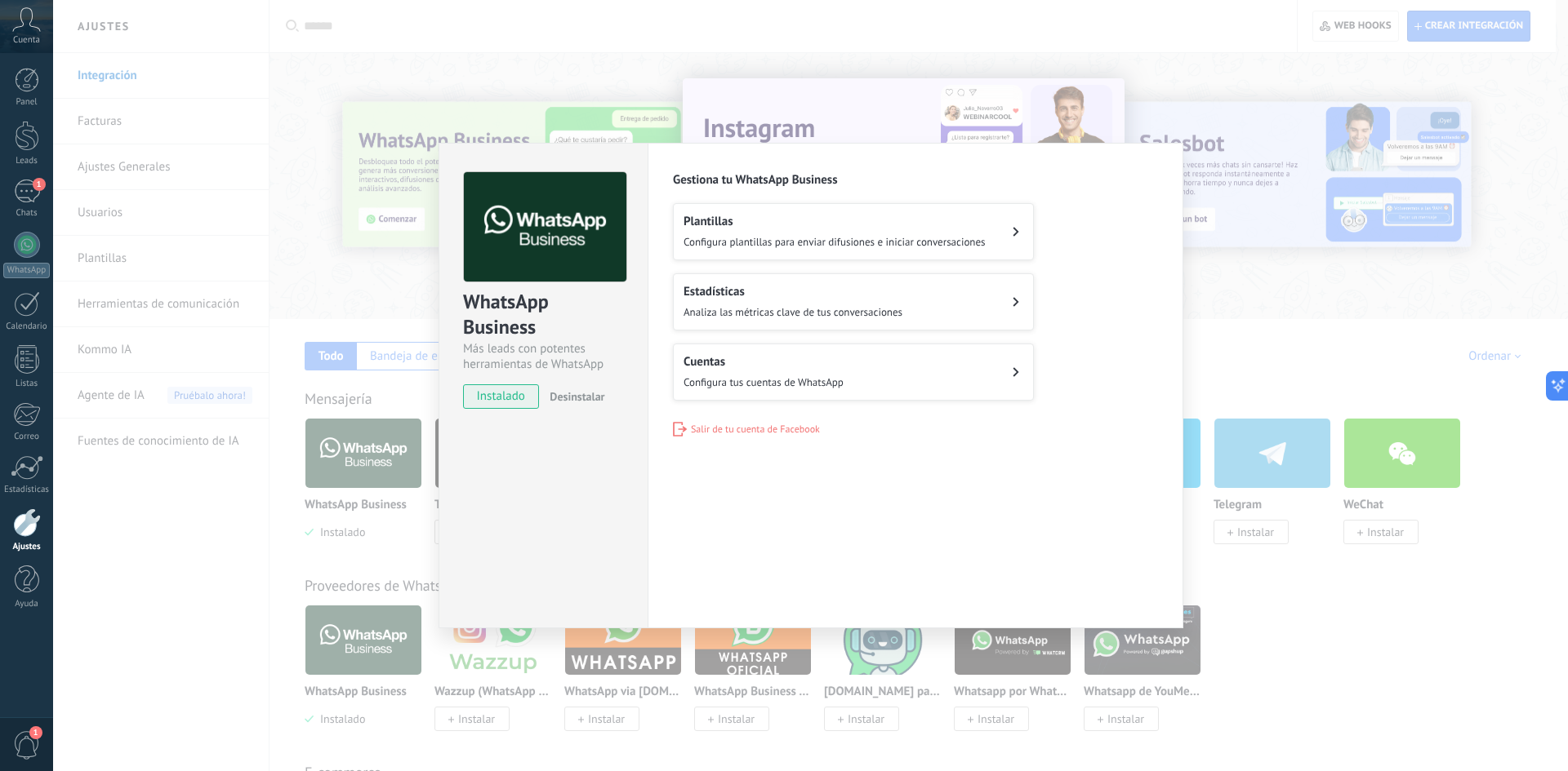
click at [220, 600] on div "WhatsApp Business Más leads con potentes herramientas de WhatsApp instalado Des…" at bounding box center [811, 386] width 1515 height 771
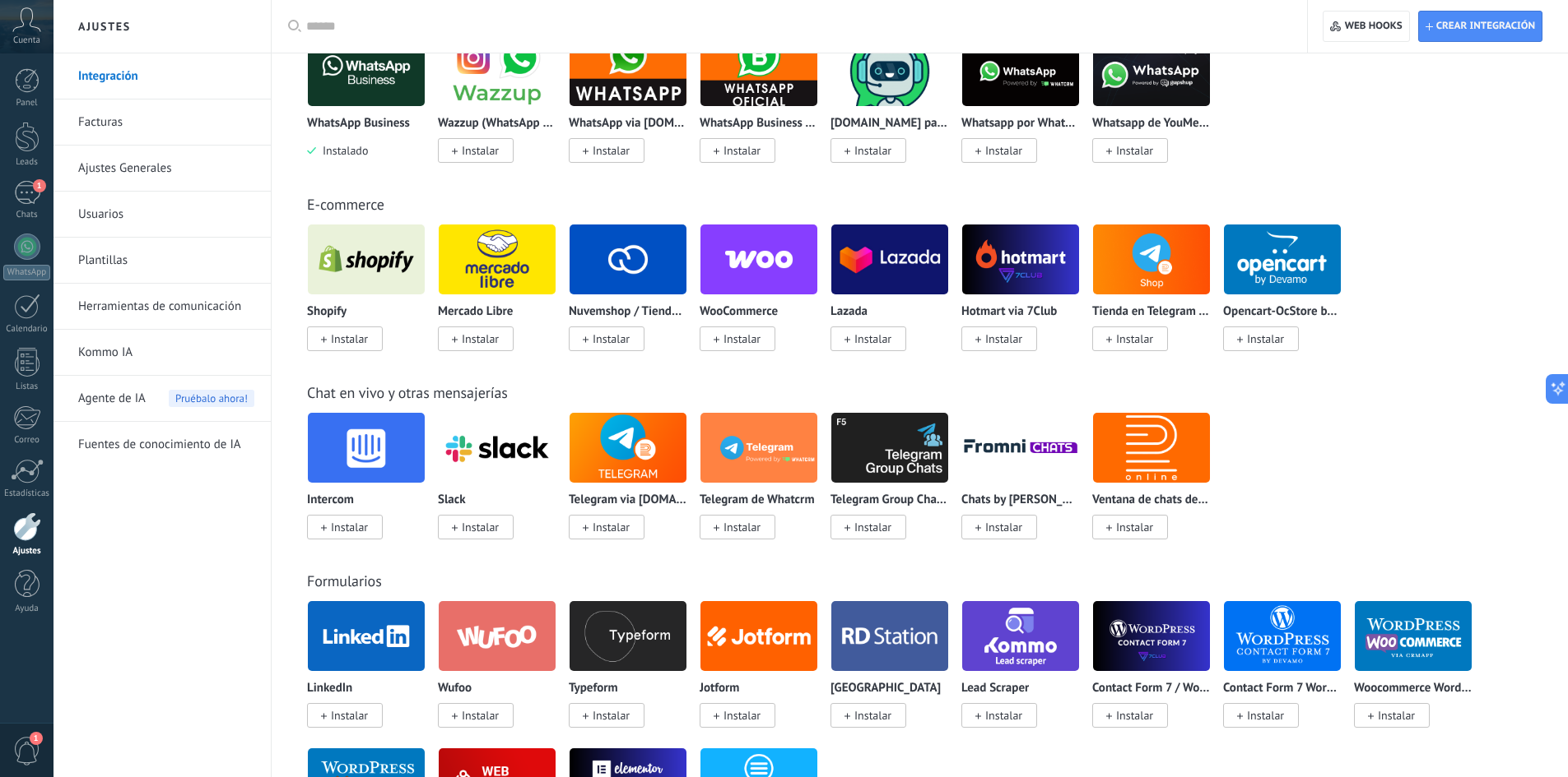
scroll to position [576, 0]
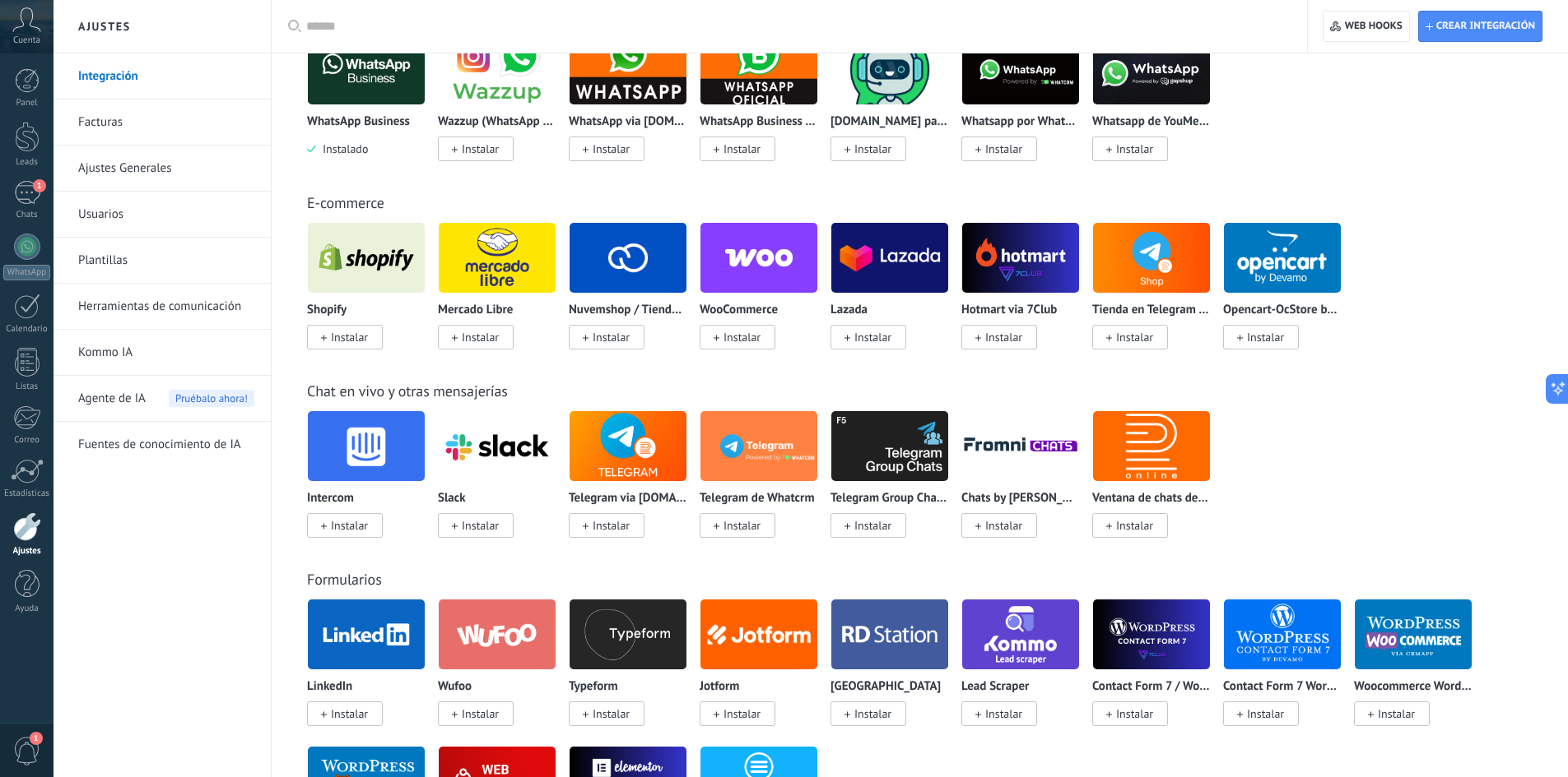
click at [18, 759] on span "1" at bounding box center [27, 752] width 28 height 29
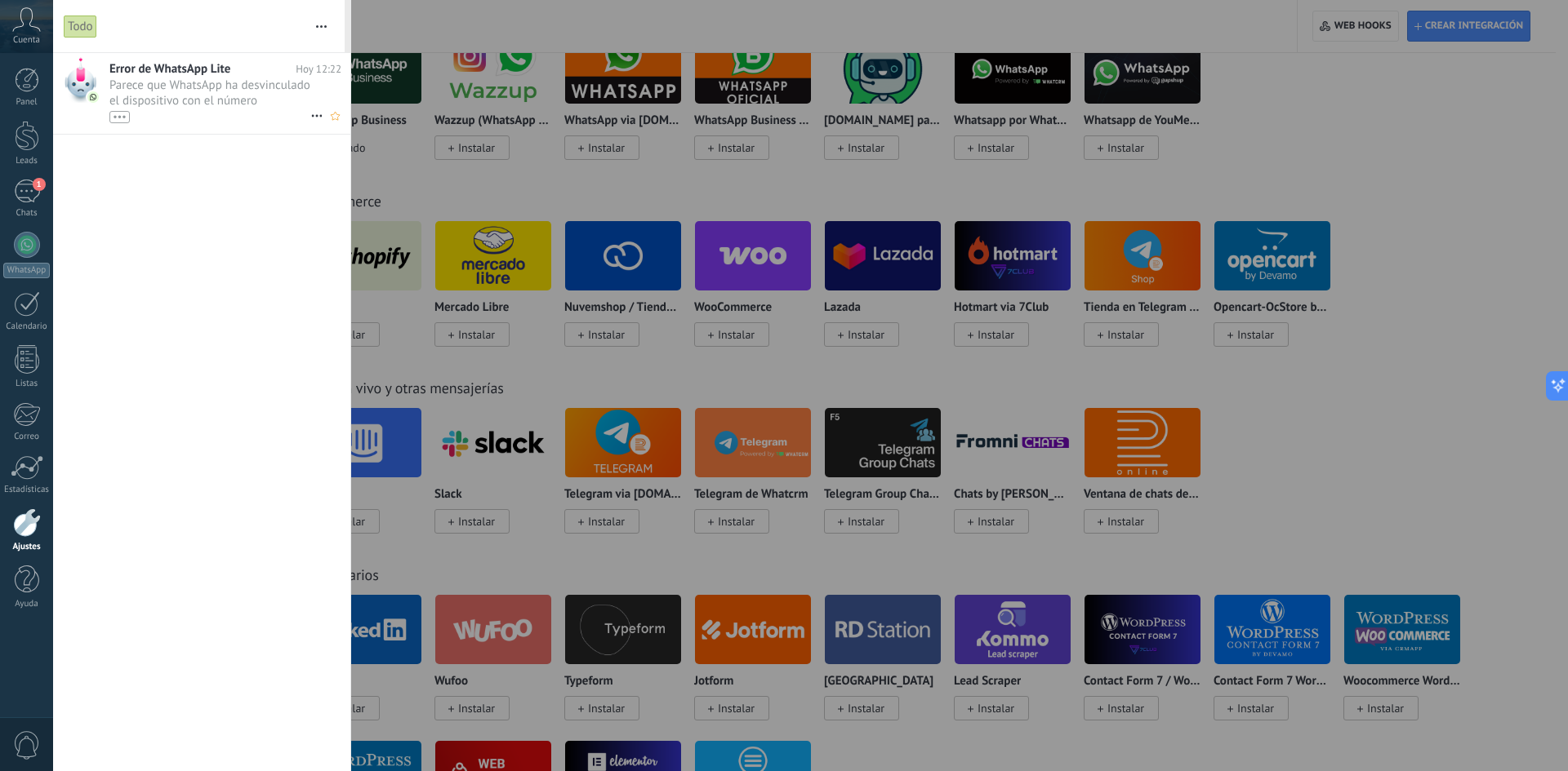
click at [182, 104] on span "Parece que WhatsApp ha desvinculado el dispositivo con el número (5212213630553…" at bounding box center [210, 100] width 201 height 46
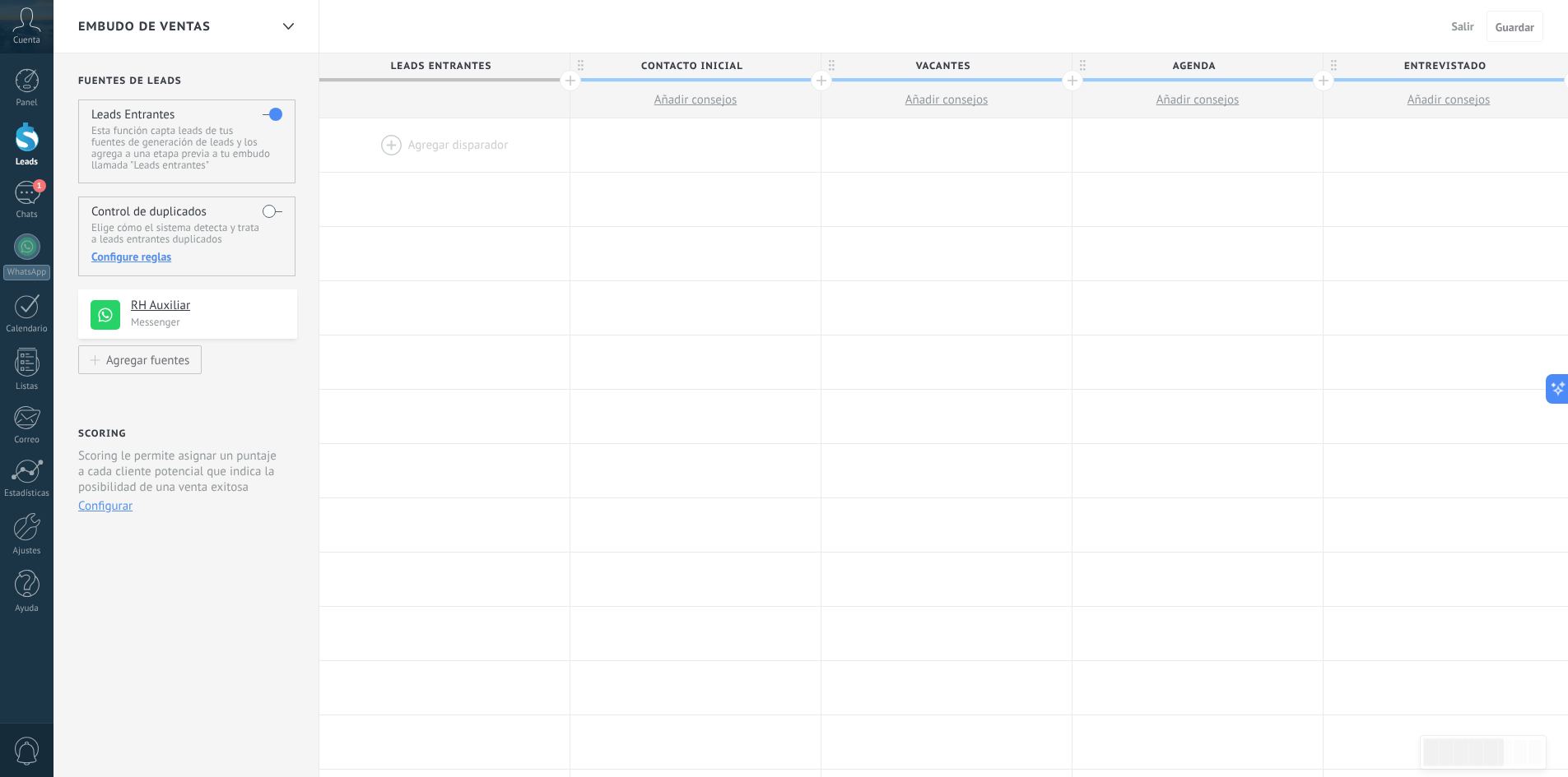
click at [452, 137] on div at bounding box center [444, 145] width 250 height 53
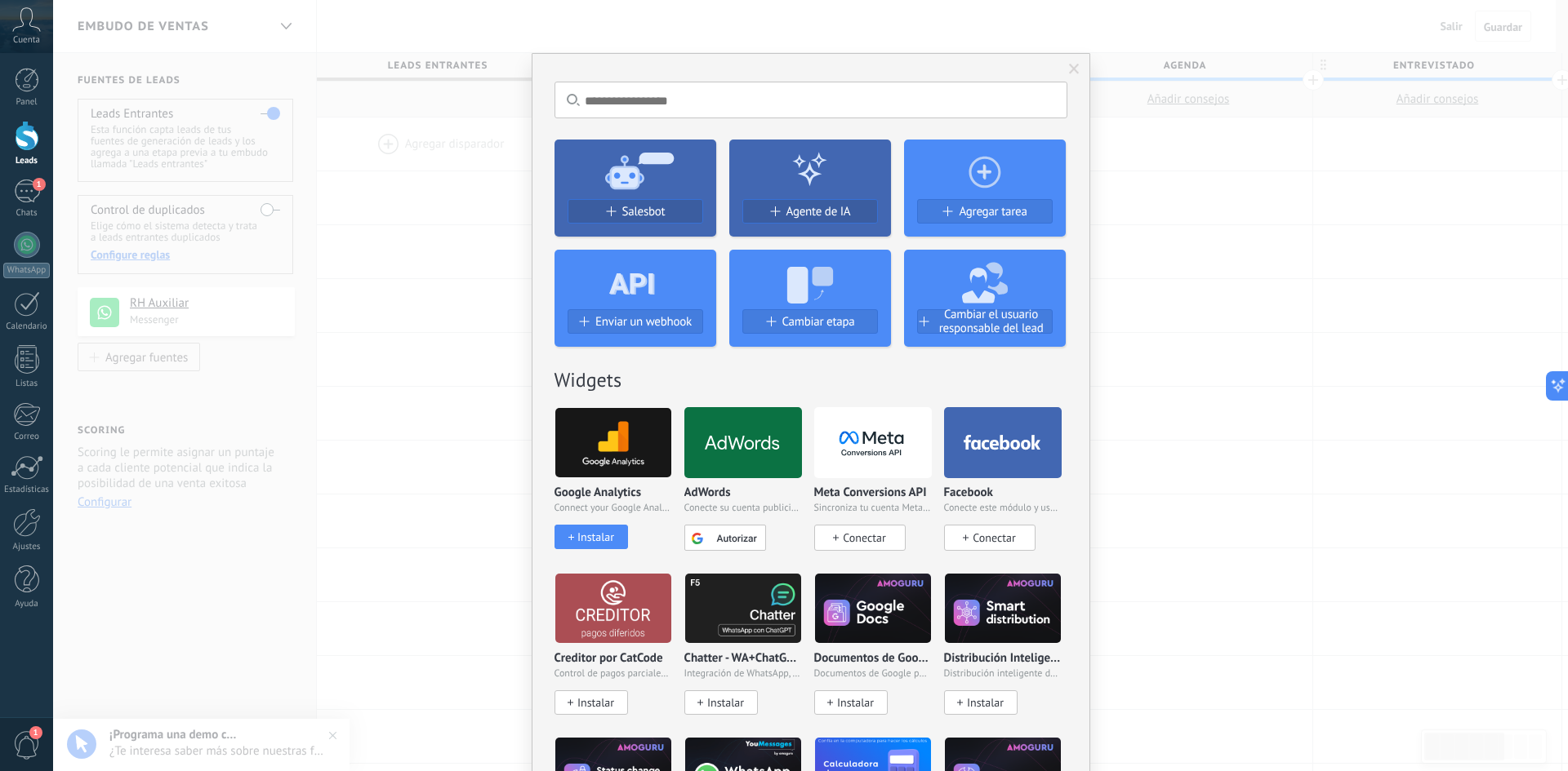
click at [425, 254] on div "No hay resultados Salesbot Agente de IA Agregar tarea Enviar un webhook Cambiar…" at bounding box center [811, 386] width 1515 height 771
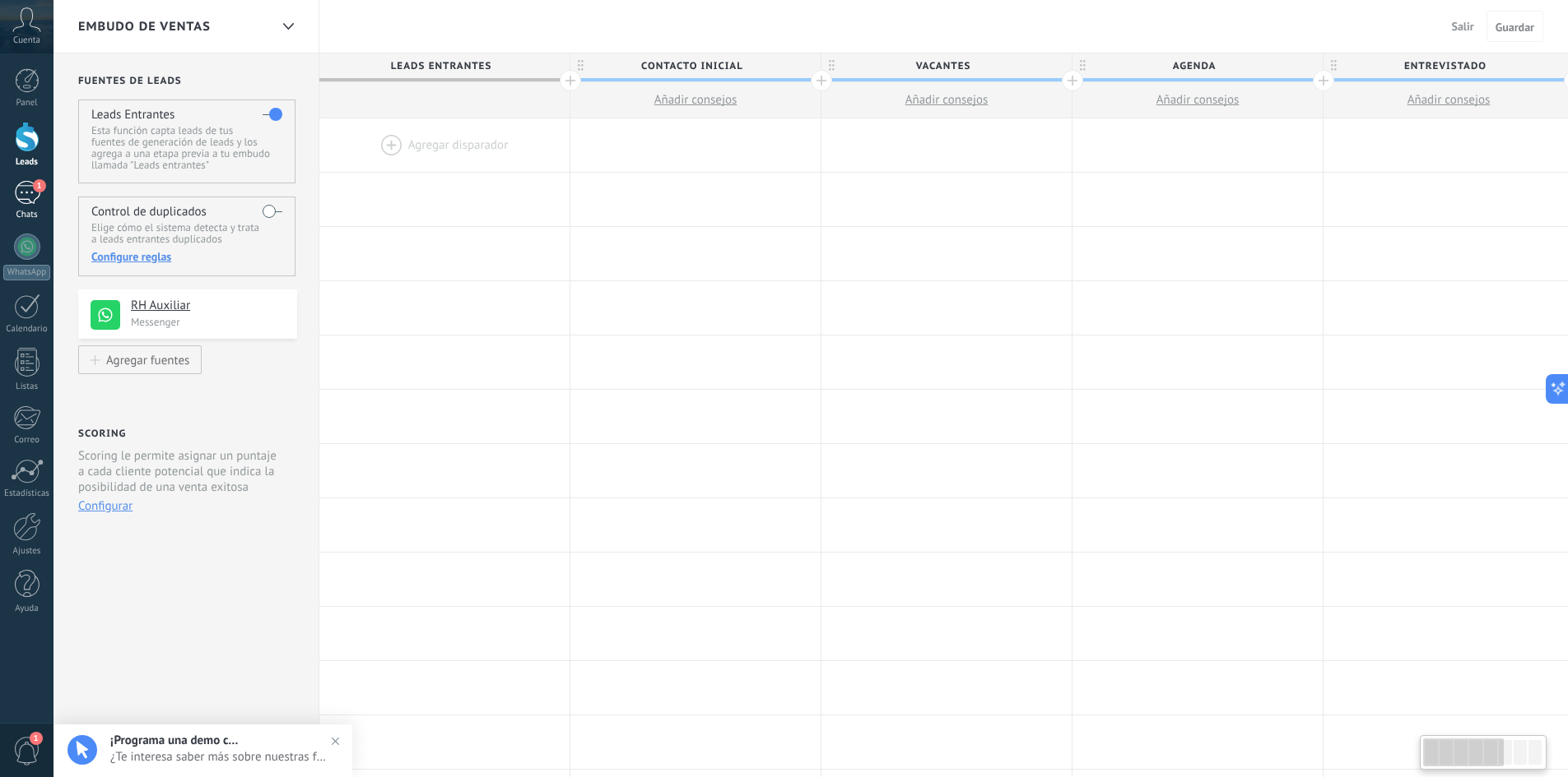
click at [12, 189] on link "1 Chats" at bounding box center [26, 200] width 54 height 39
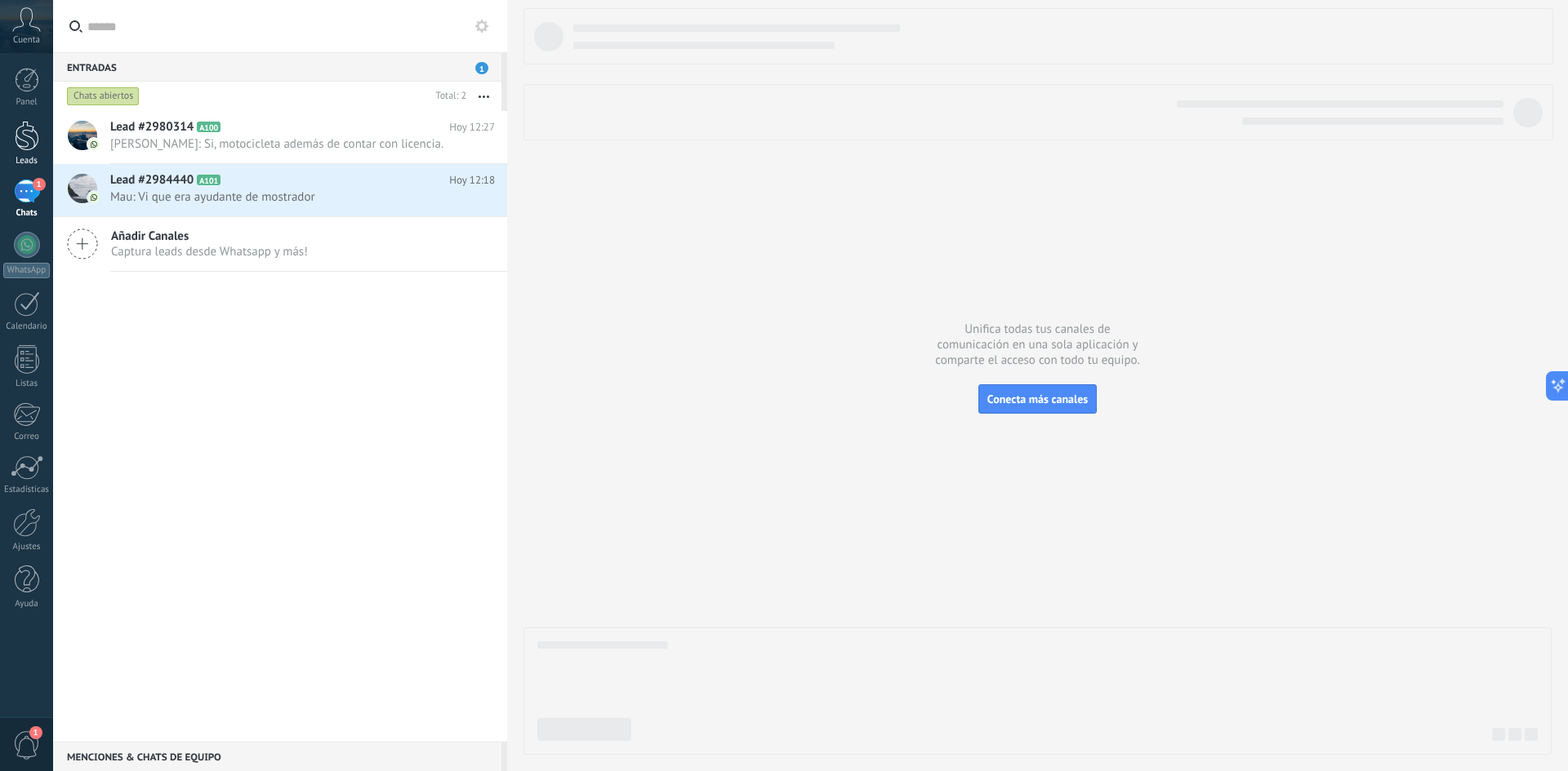
click at [28, 145] on div at bounding box center [27, 136] width 24 height 30
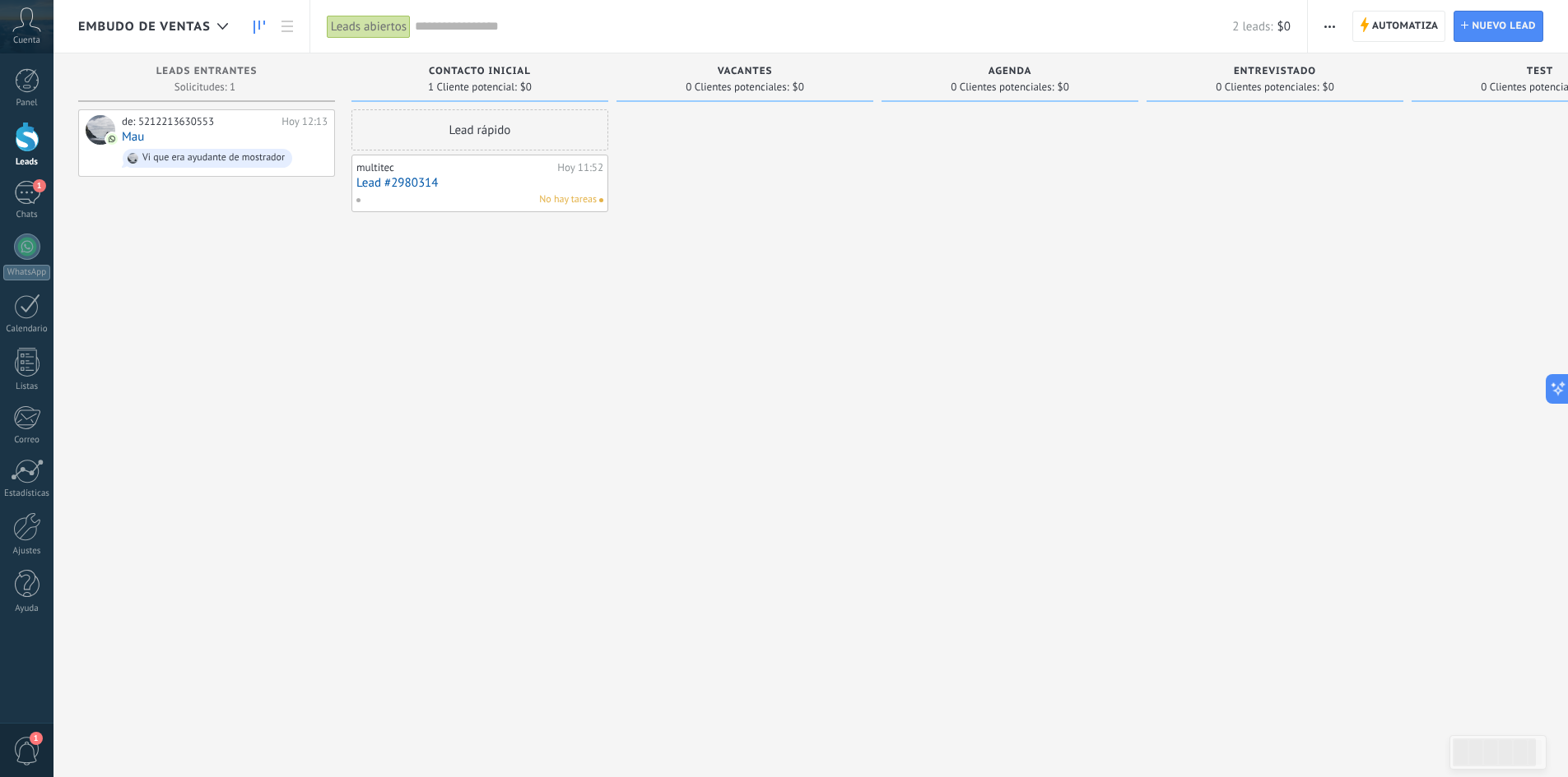
click at [469, 185] on link "Lead #2980314" at bounding box center [479, 183] width 247 height 14
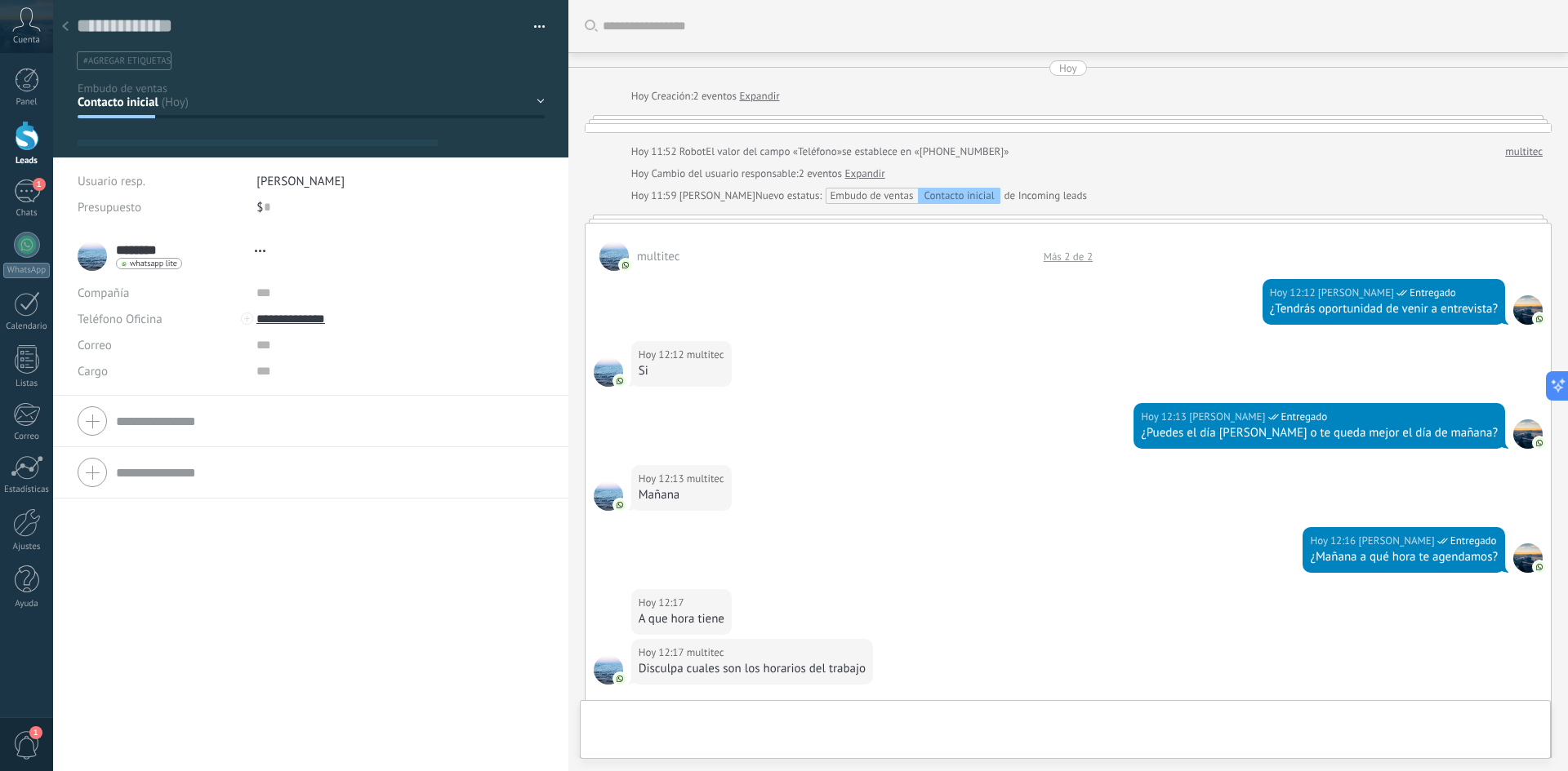
type textarea "**********"
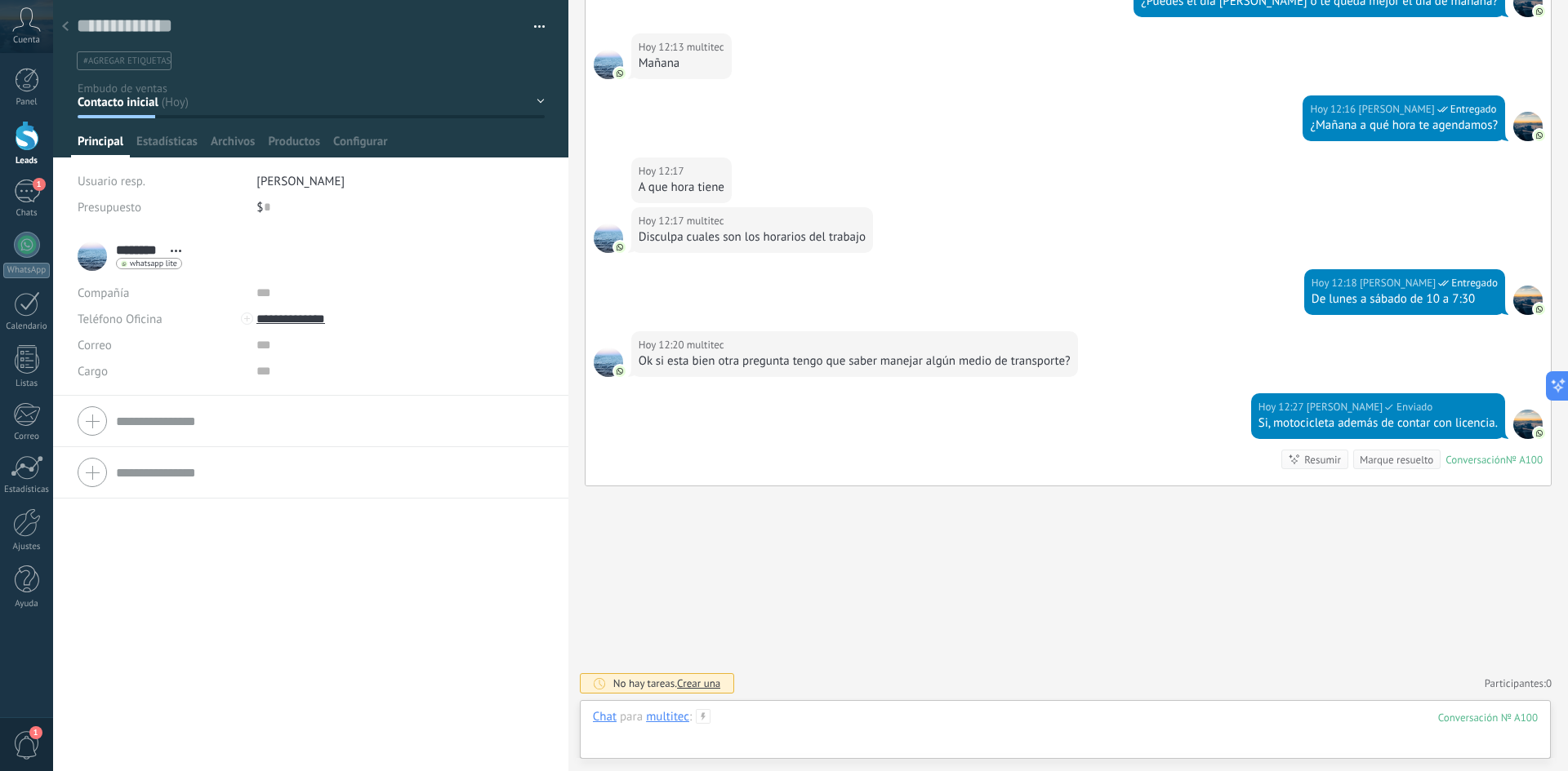
click at [791, 718] on div at bounding box center [1065, 734] width 945 height 49
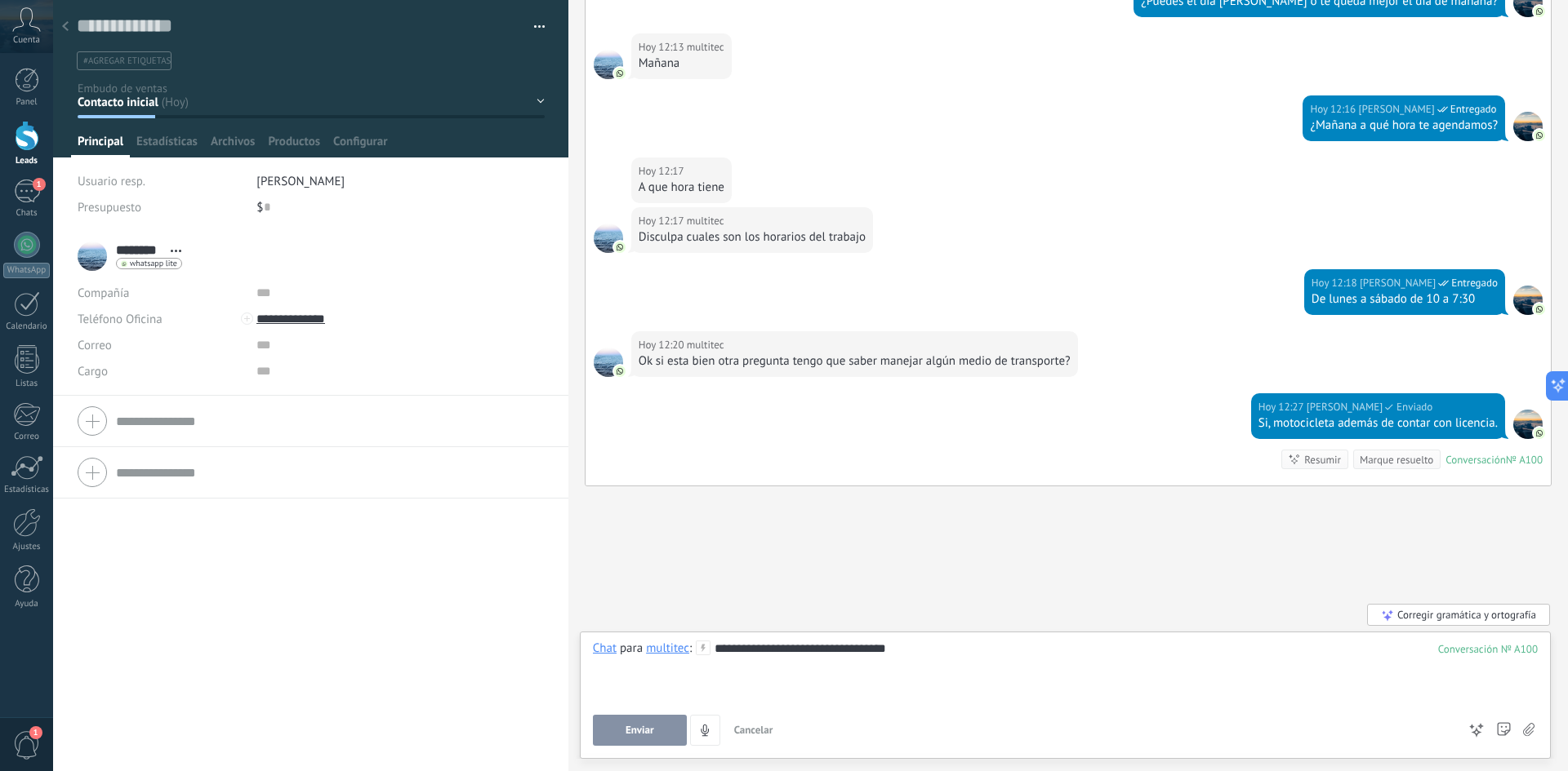
click at [661, 722] on button "Enviar" at bounding box center [640, 731] width 94 height 31
click at [661, 722] on button "4" at bounding box center [654, 731] width 30 height 31
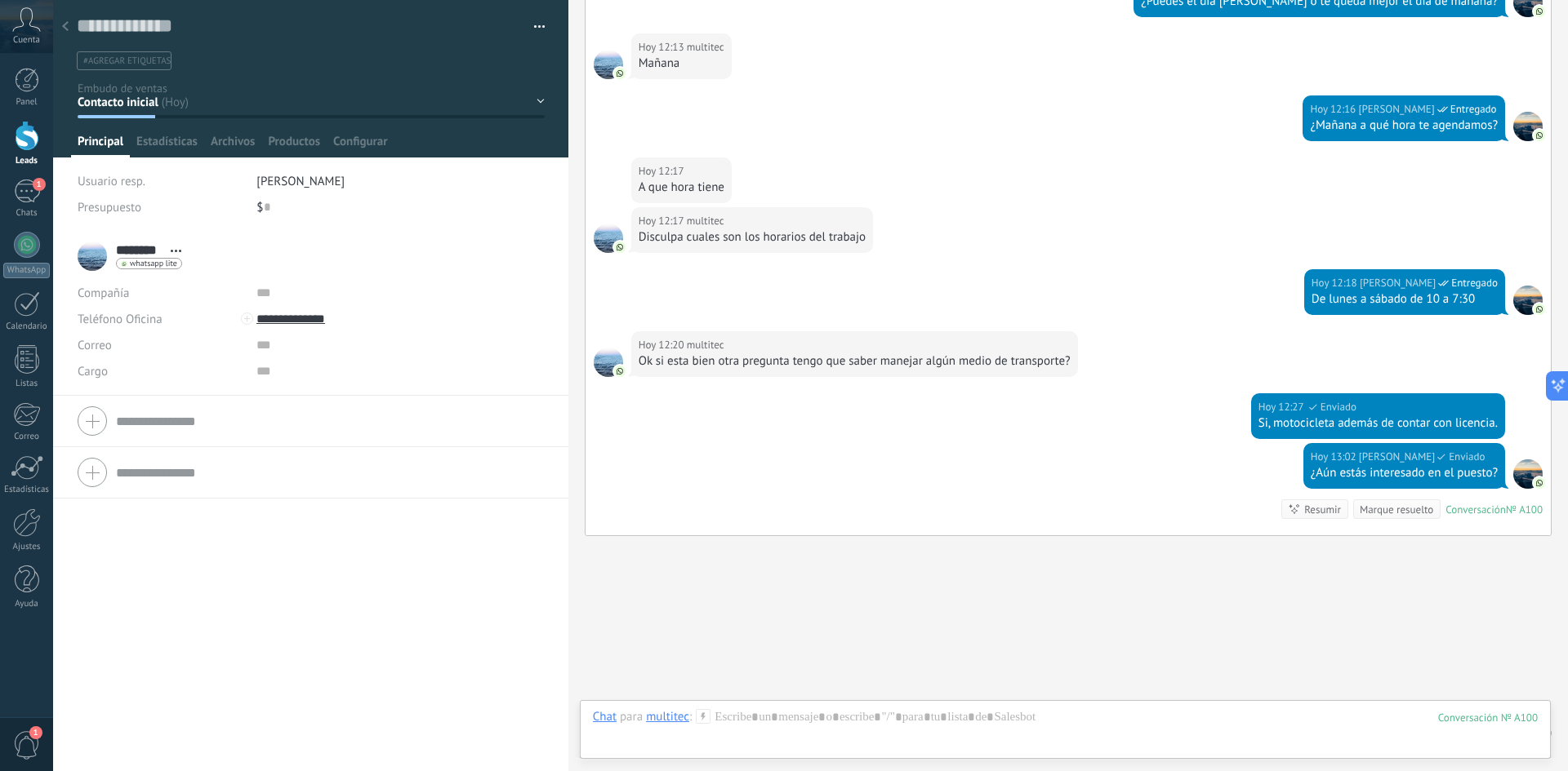
scroll to position [544, 0]
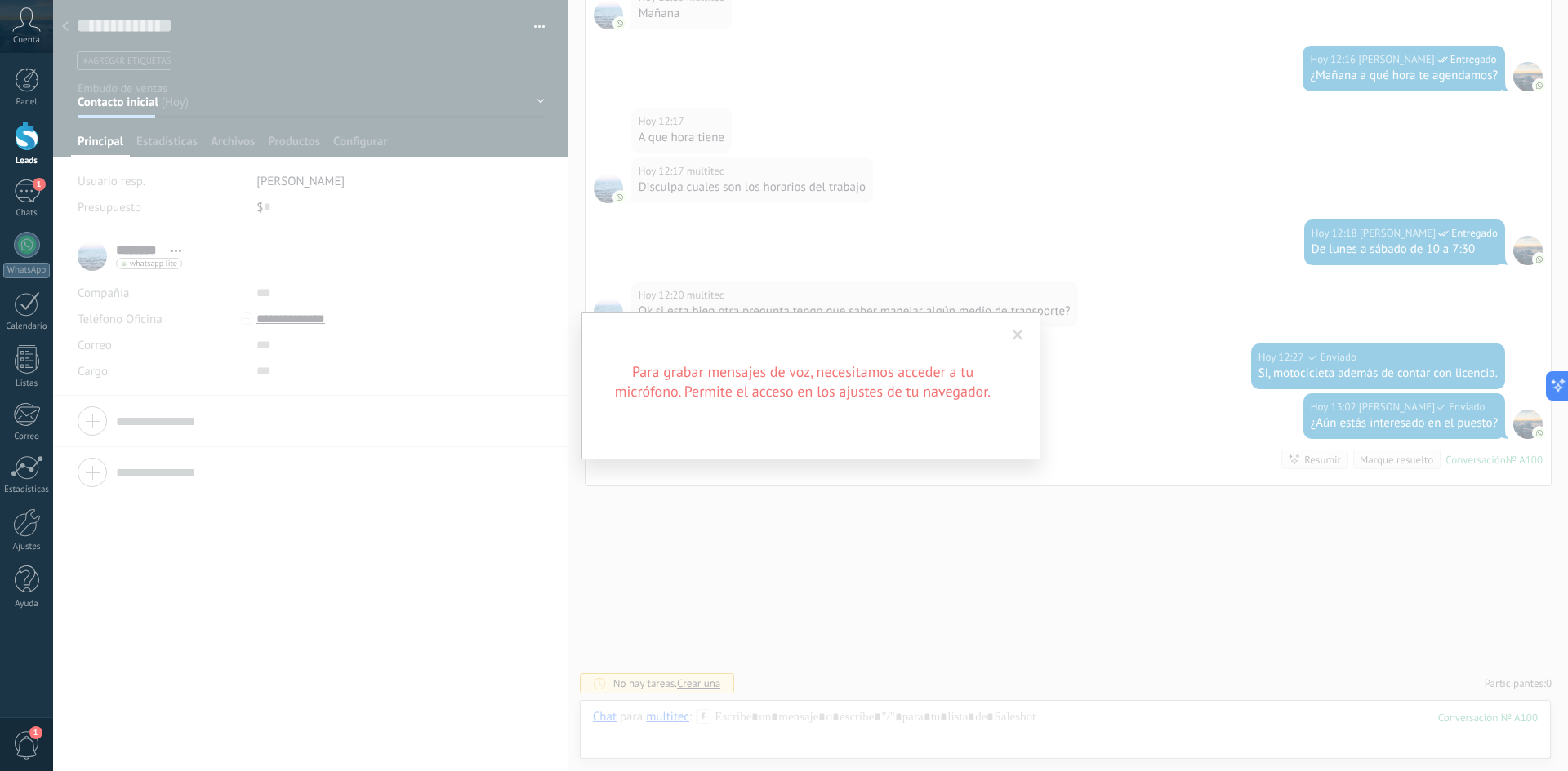
click at [1019, 326] on span at bounding box center [1018, 336] width 27 height 28
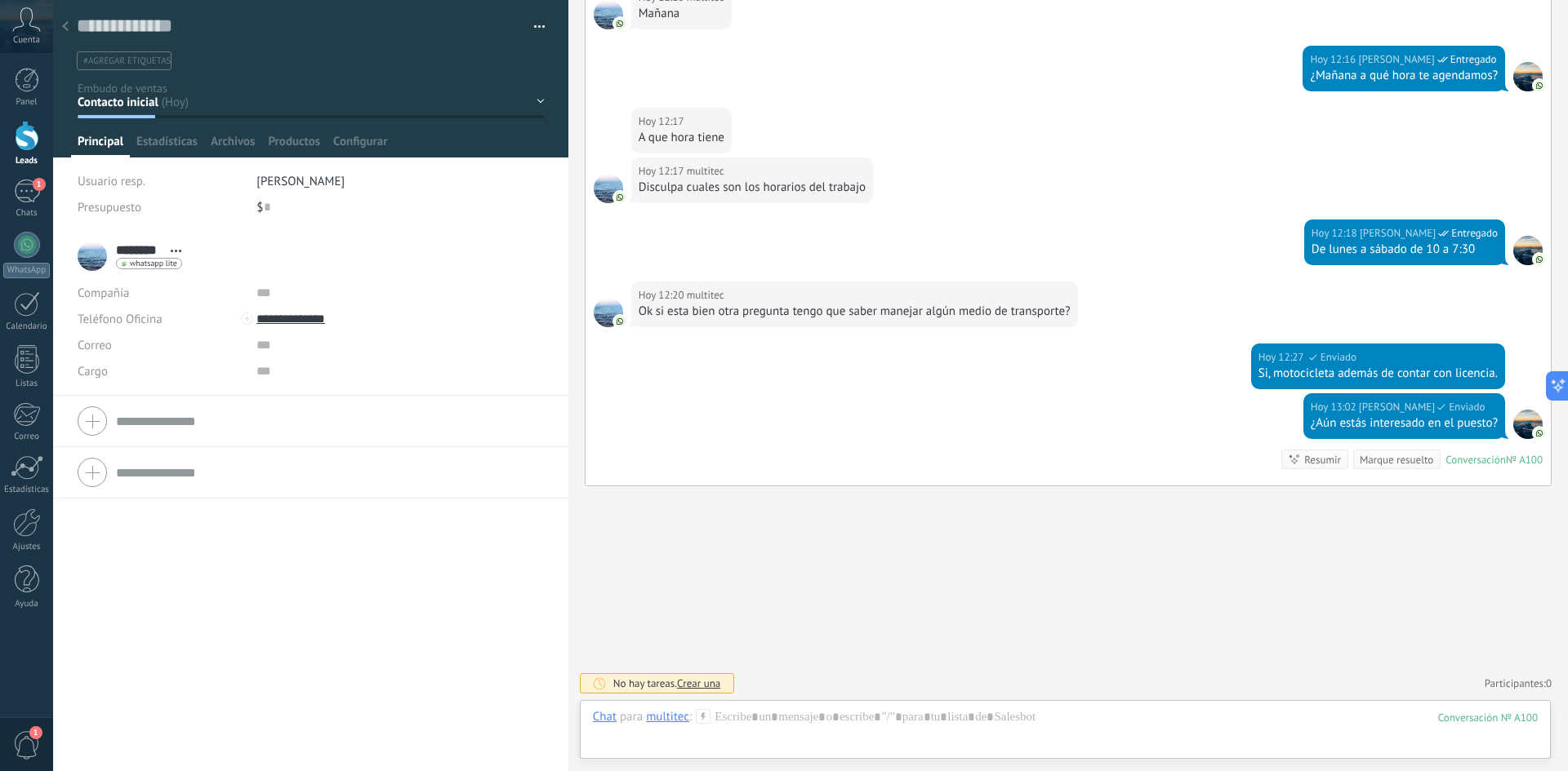
click at [34, 159] on div "Leads" at bounding box center [27, 161] width 47 height 10
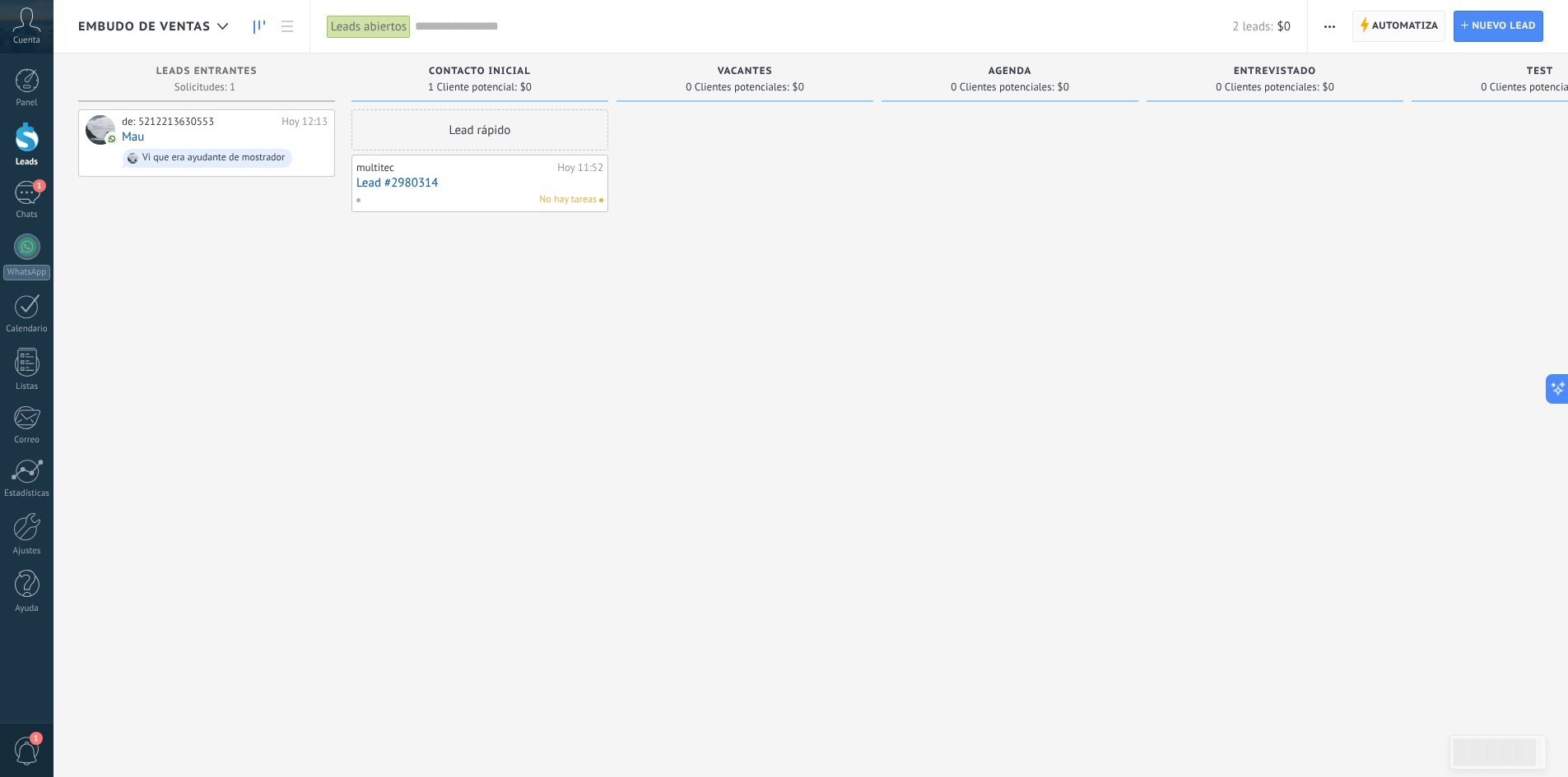
click at [1404, 34] on span "Automatiza" at bounding box center [1406, 26] width 67 height 30
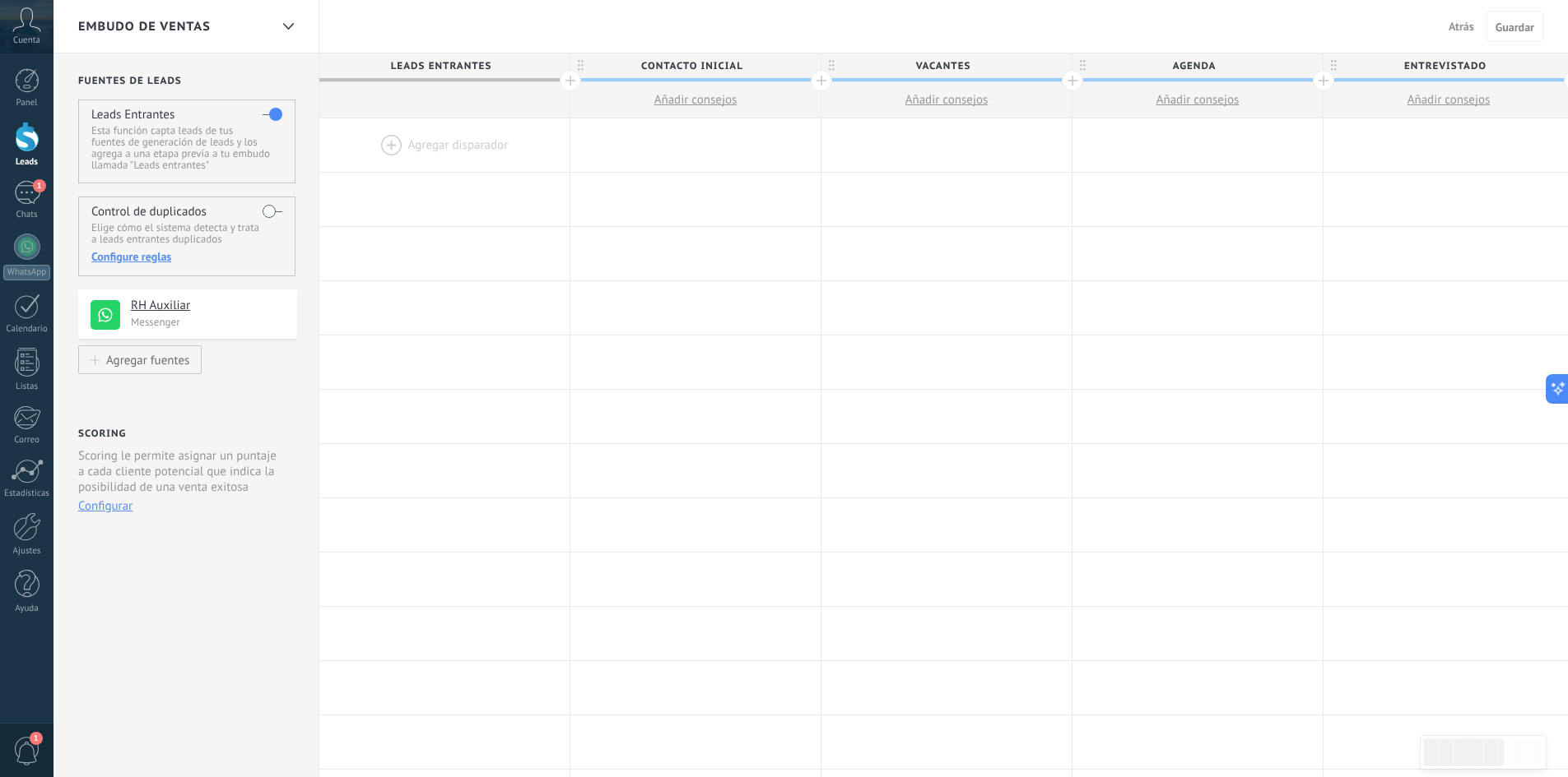
click at [498, 148] on div at bounding box center [444, 145] width 250 height 53
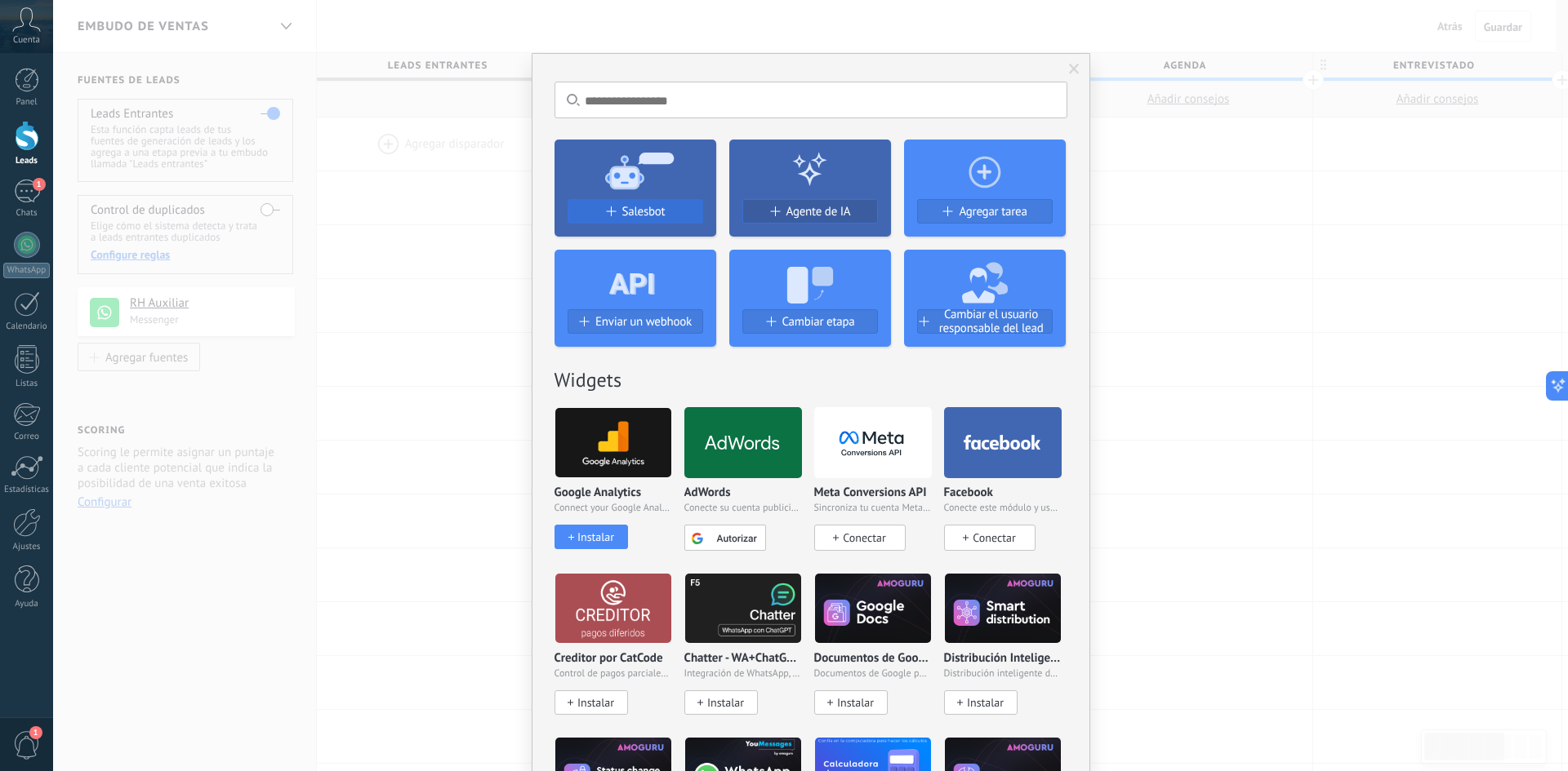
click at [626, 214] on span "Salesbot" at bounding box center [644, 211] width 44 height 14
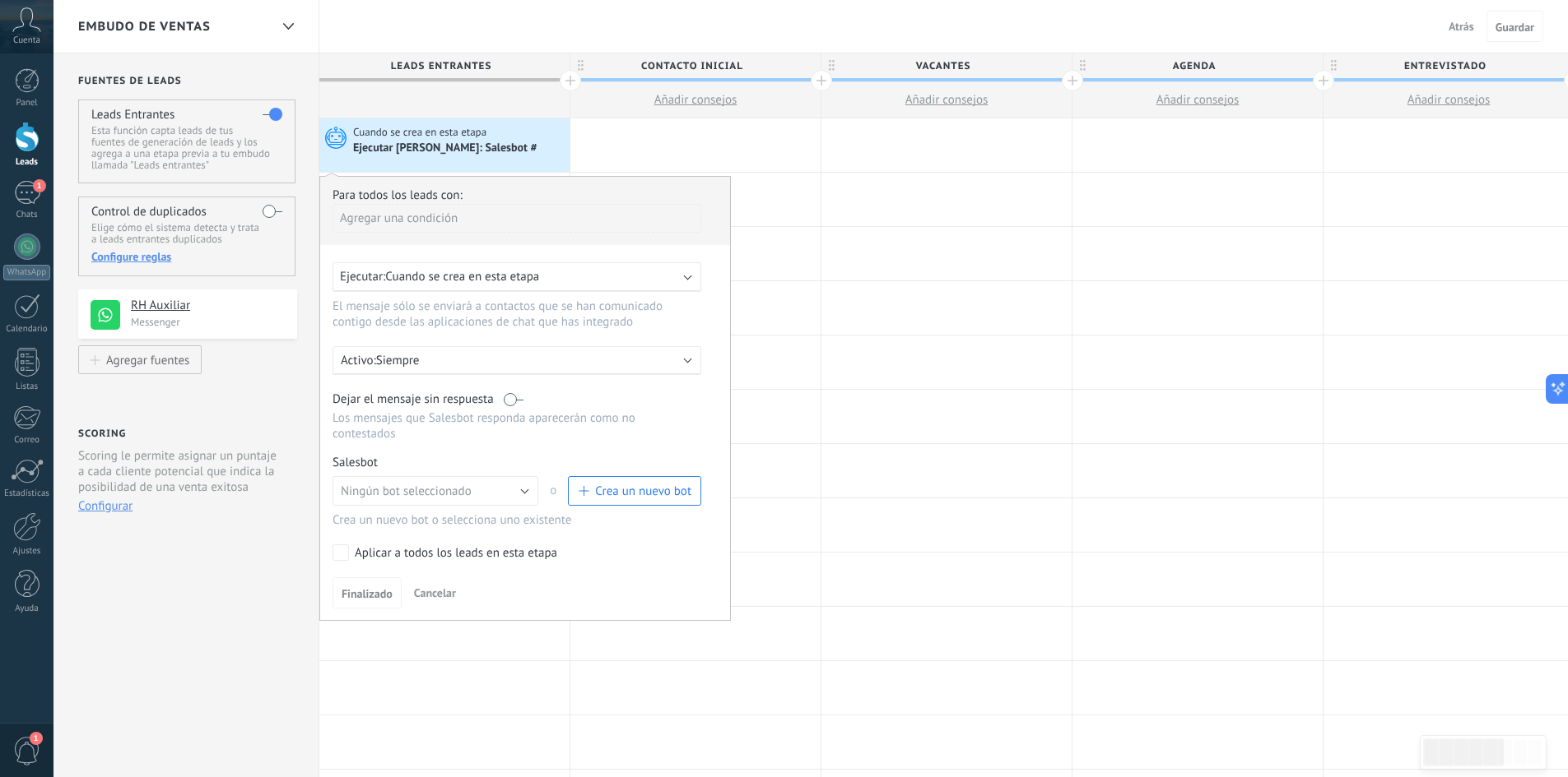
click at [619, 495] on span "Crea un nuevo bot" at bounding box center [643, 492] width 97 height 16
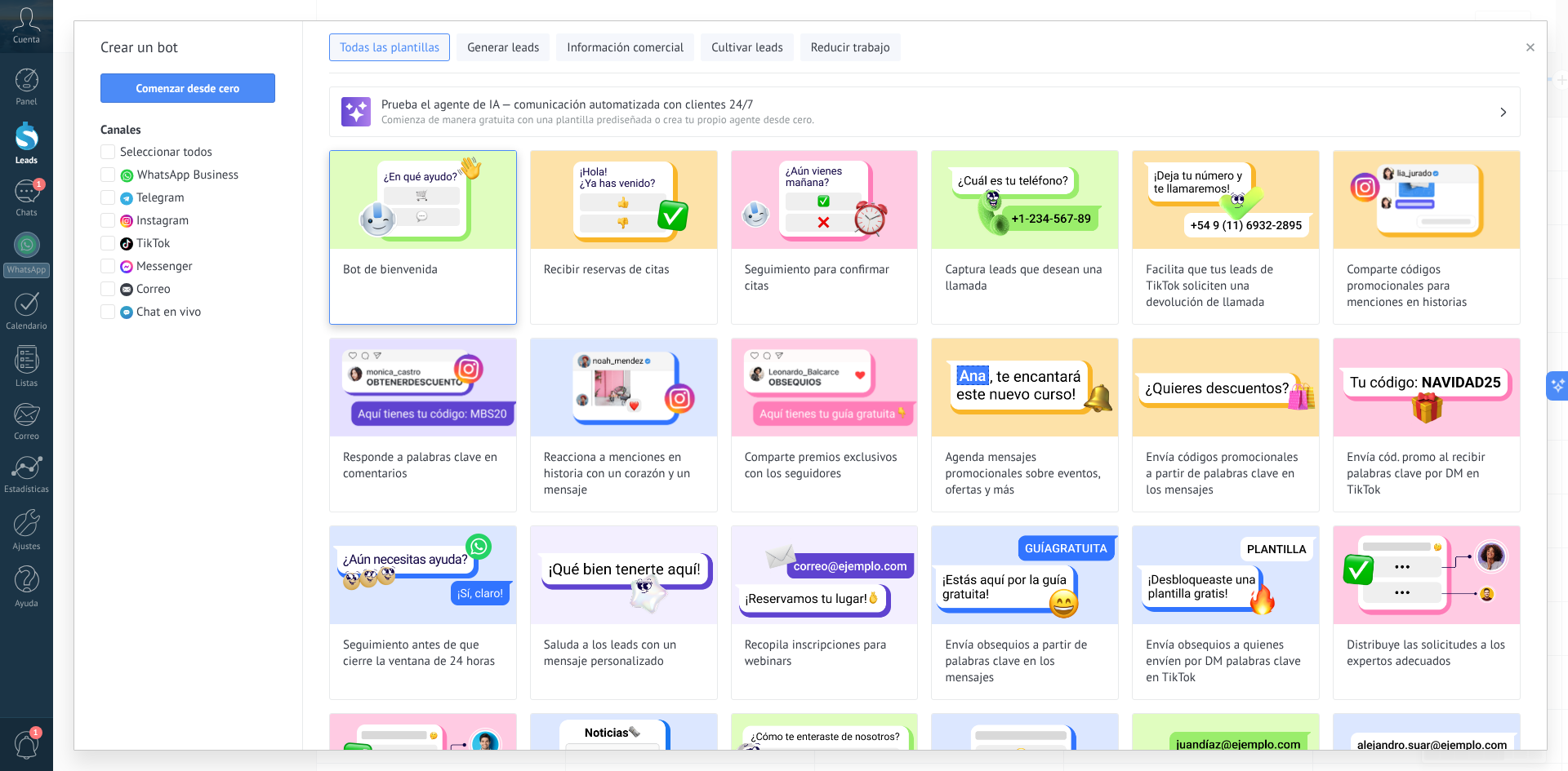
click at [480, 271] on div "Bot de bienvenida" at bounding box center [423, 238] width 188 height 175
type input "**********"
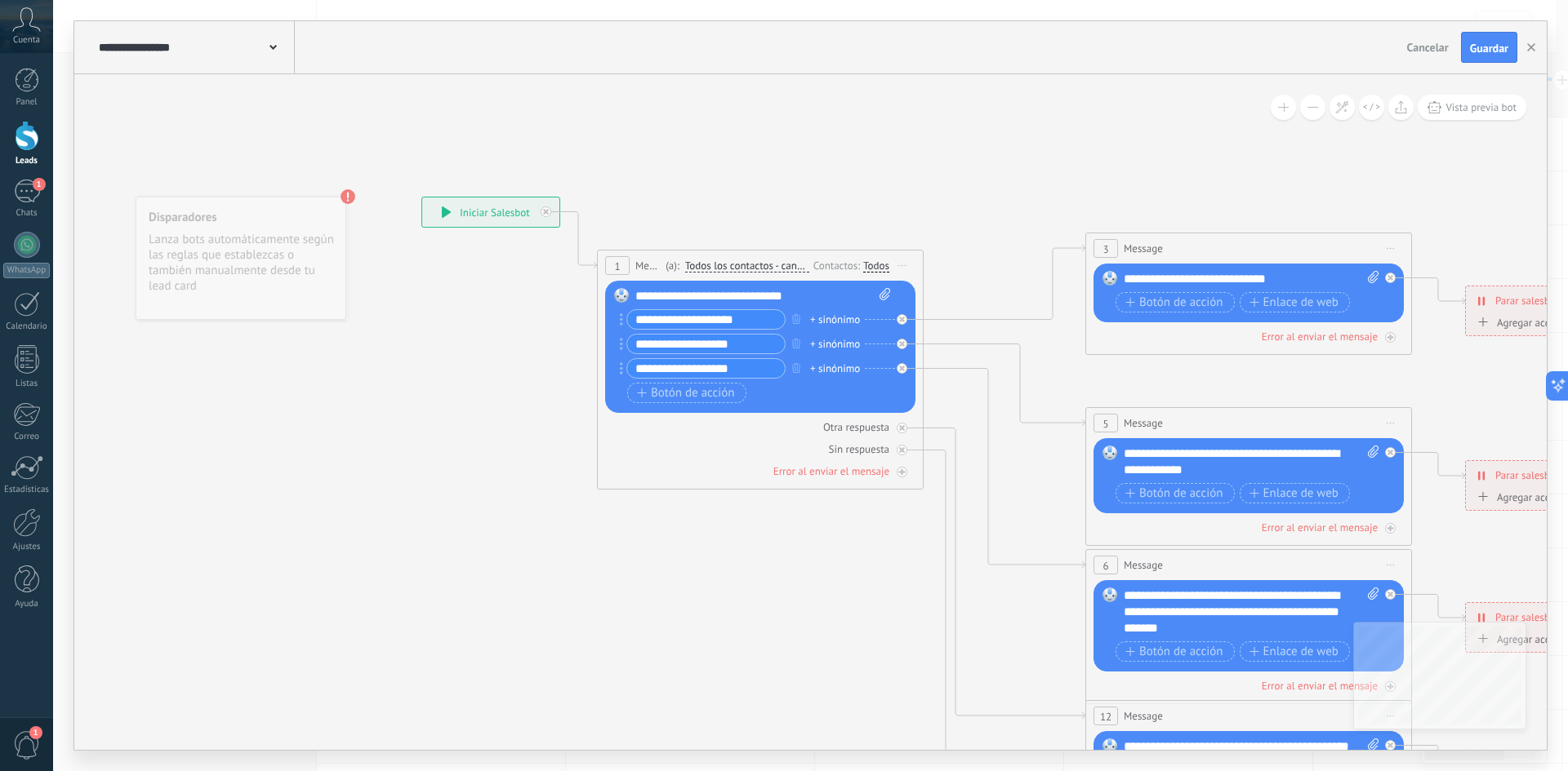
click at [1390, 252] on span "Iniciar vista previa aquí Cambiar nombre Duplicar [GEOGRAPHIC_DATA]" at bounding box center [1391, 248] width 26 height 23
click at [1404, 353] on icon at bounding box center [1401, 353] width 8 height 10
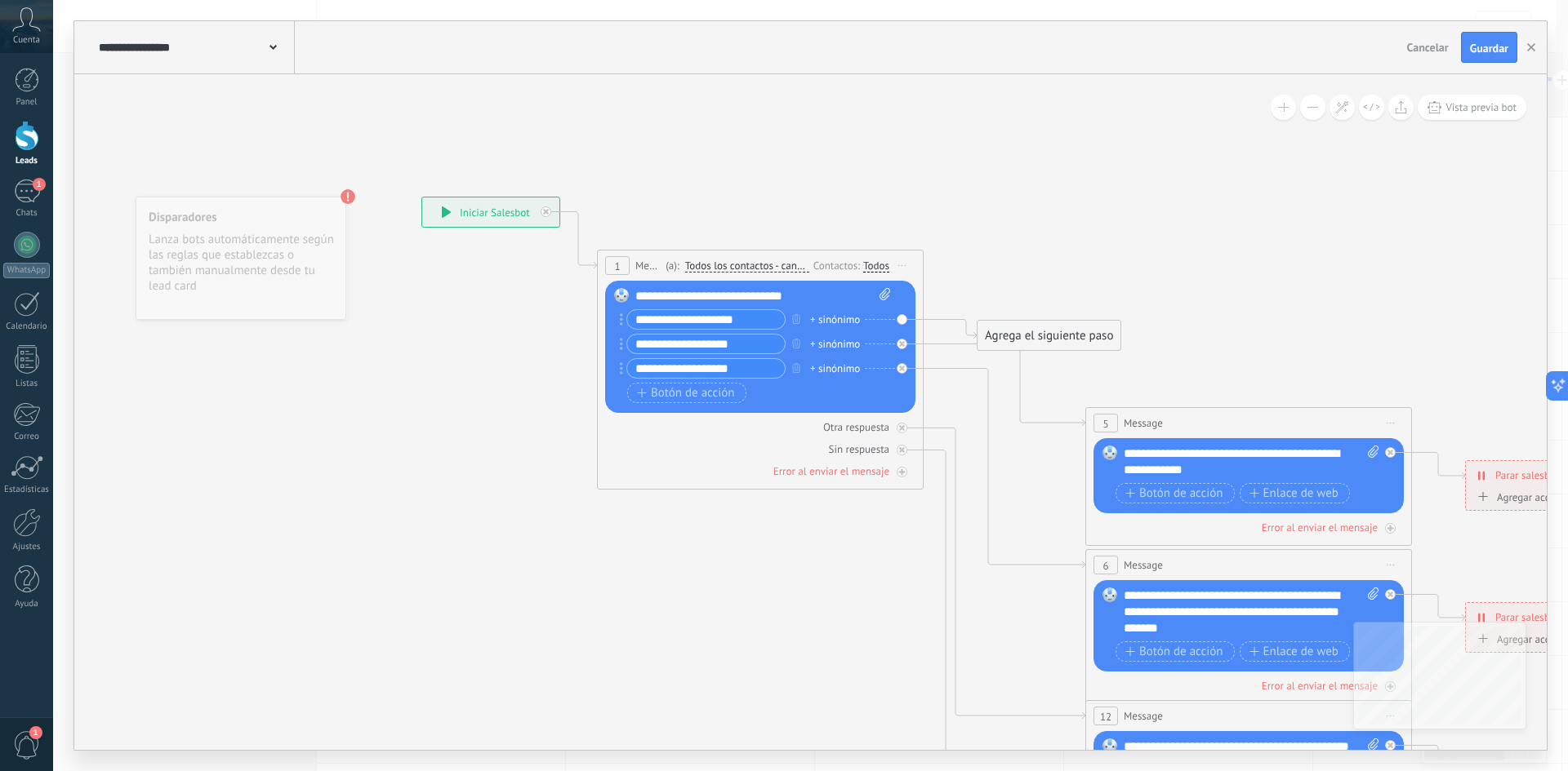
click at [1389, 420] on span "Iniciar vista previa aquí Cambiar nombre Duplicar [GEOGRAPHIC_DATA]" at bounding box center [1391, 423] width 26 height 23
click at [1410, 533] on div "Borrar" at bounding box center [1465, 530] width 162 height 28
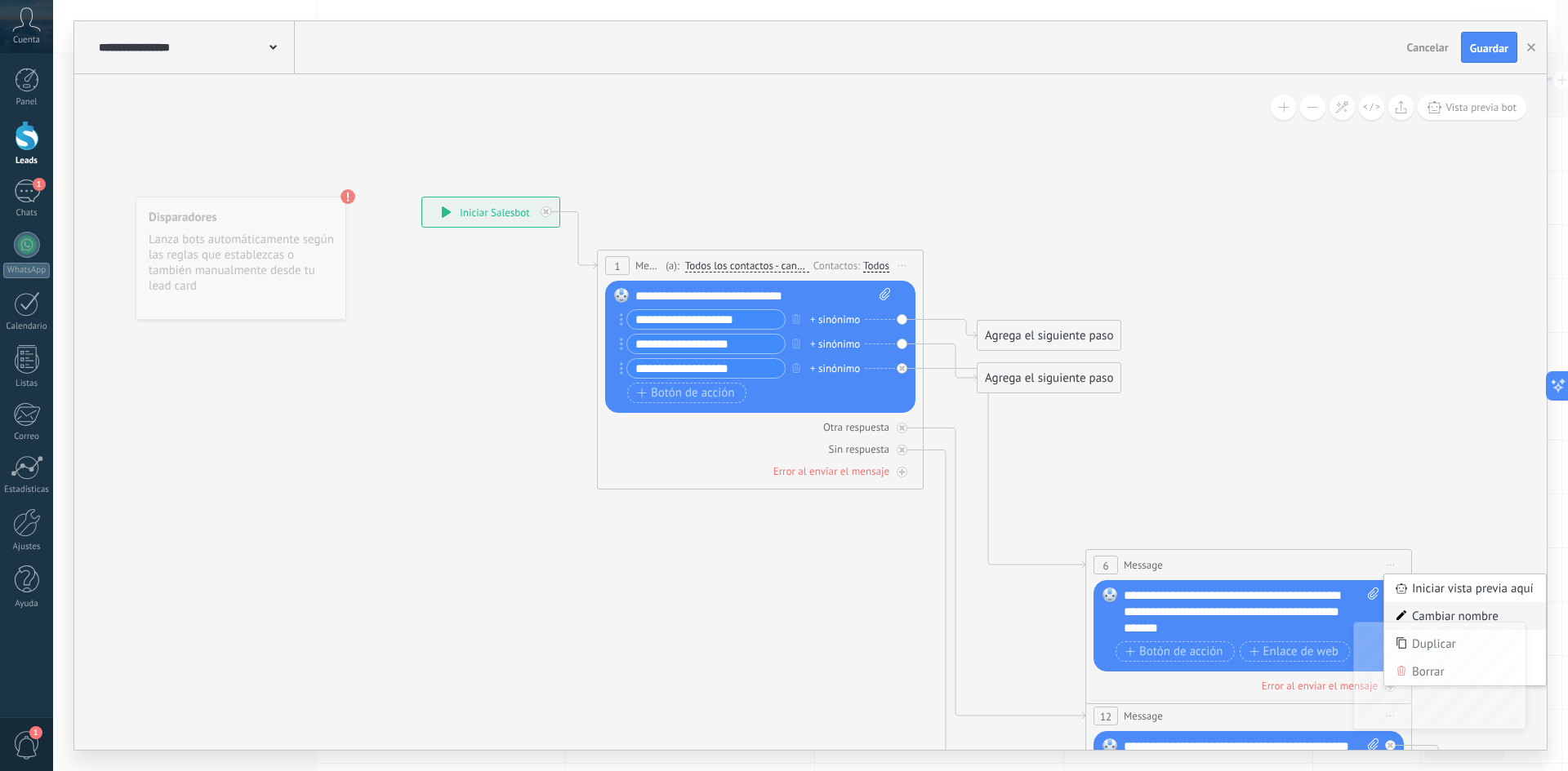
scroll to position [24, 0]
click at [1538, 674] on div "Borrar" at bounding box center [1465, 672] width 162 height 28
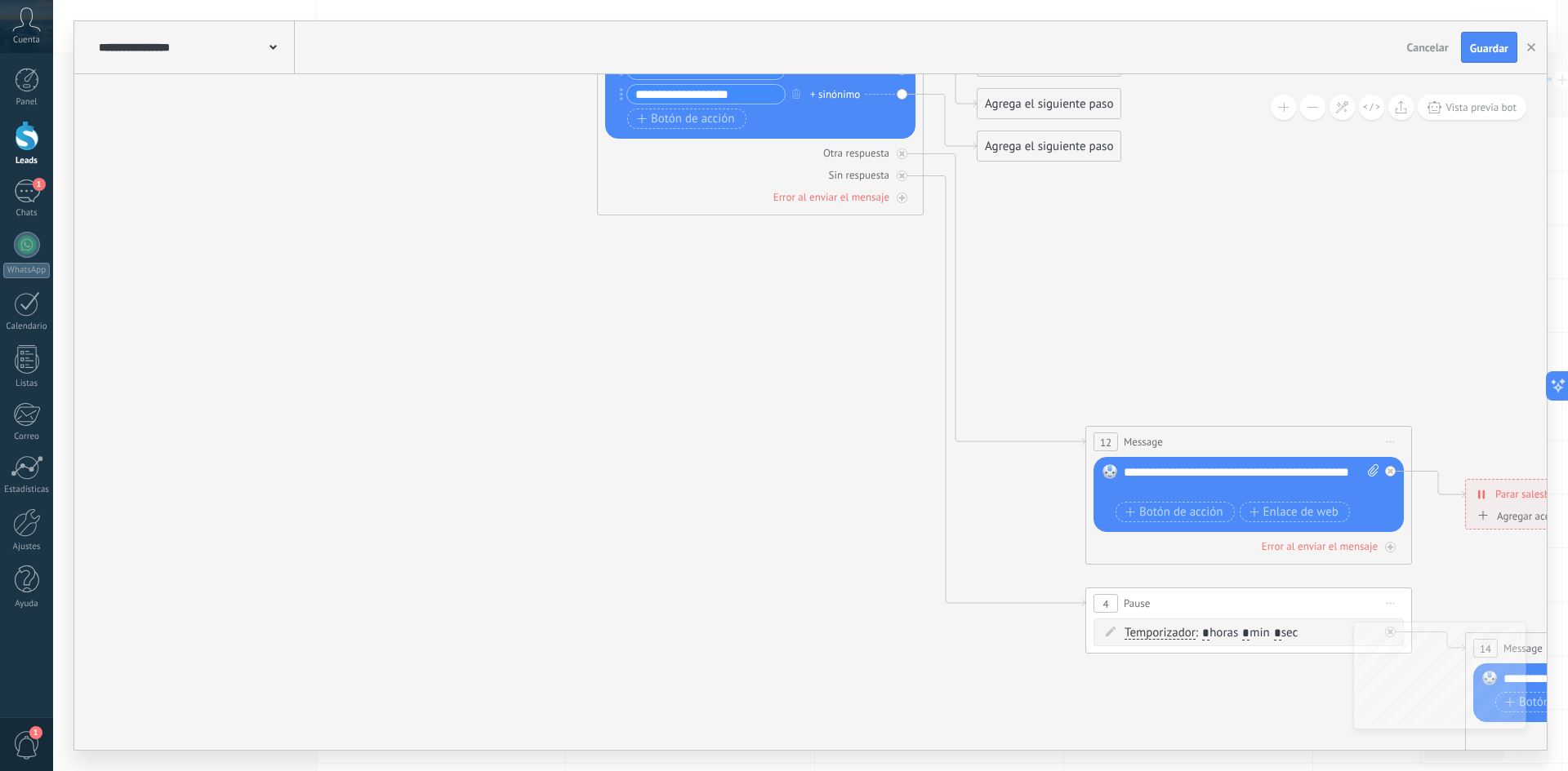
click at [1388, 442] on icon at bounding box center [1390, 442] width 8 height 2
click at [1443, 543] on div "Borrar" at bounding box center [1465, 548] width 162 height 28
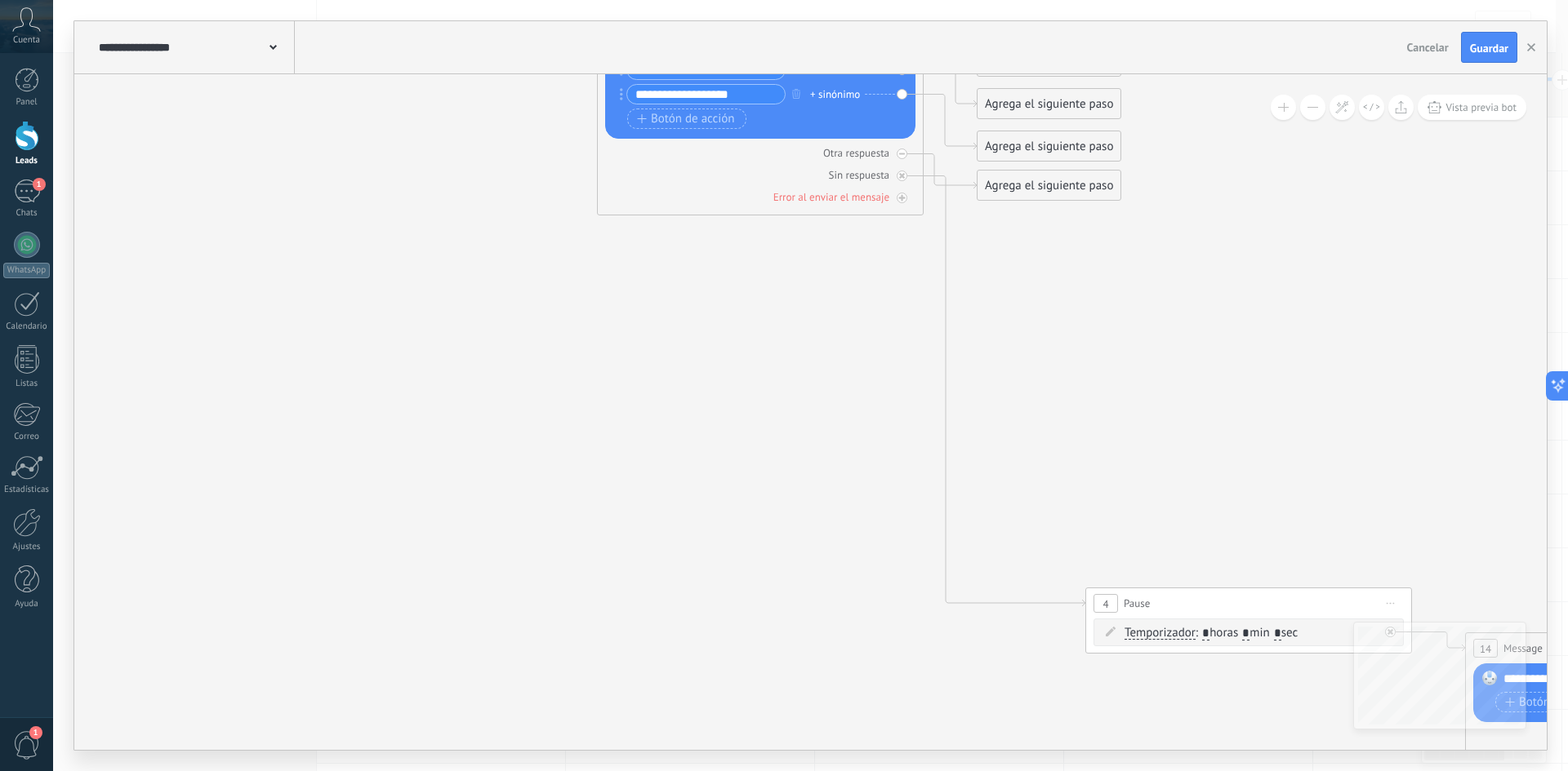
click at [1395, 600] on span "Iniciar vista previa aquí Cambiar nombre Duplicar [GEOGRAPHIC_DATA]" at bounding box center [1391, 603] width 26 height 23
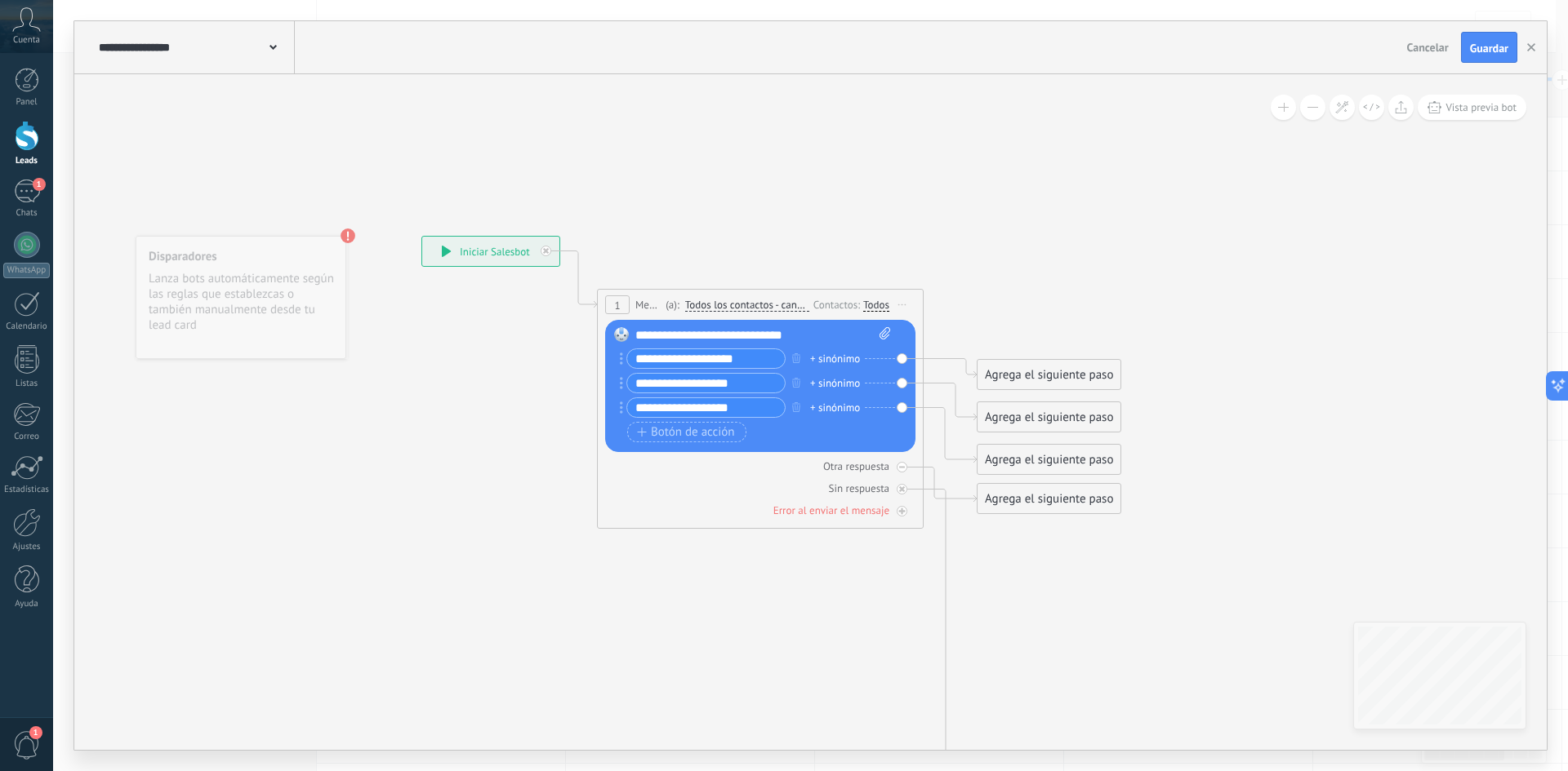
click at [663, 337] on div "**********" at bounding box center [764, 335] width 256 height 17
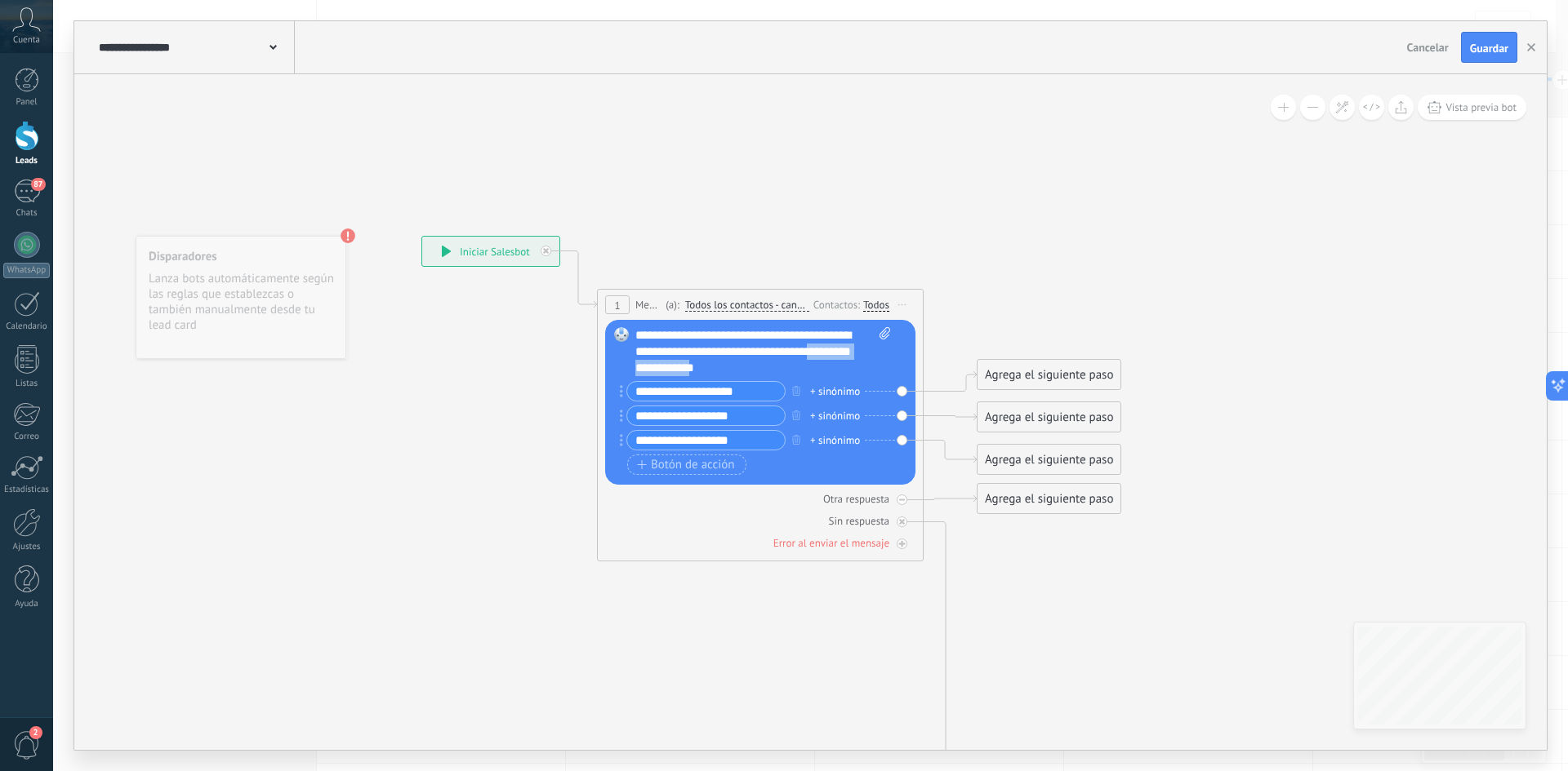
drag, startPoint x: 771, startPoint y: 366, endPoint x: 641, endPoint y: 376, distance: 130.4
click at [641, 376] on div "**********" at bounding box center [764, 352] width 256 height 49
drag, startPoint x: 749, startPoint y: 390, endPoint x: 608, endPoint y: 384, distance: 141.1
click at [608, 384] on div "Reemplazar Quitar Convertir a mensaje de voz Arrastre la imagen aquí para adjun…" at bounding box center [760, 402] width 310 height 164
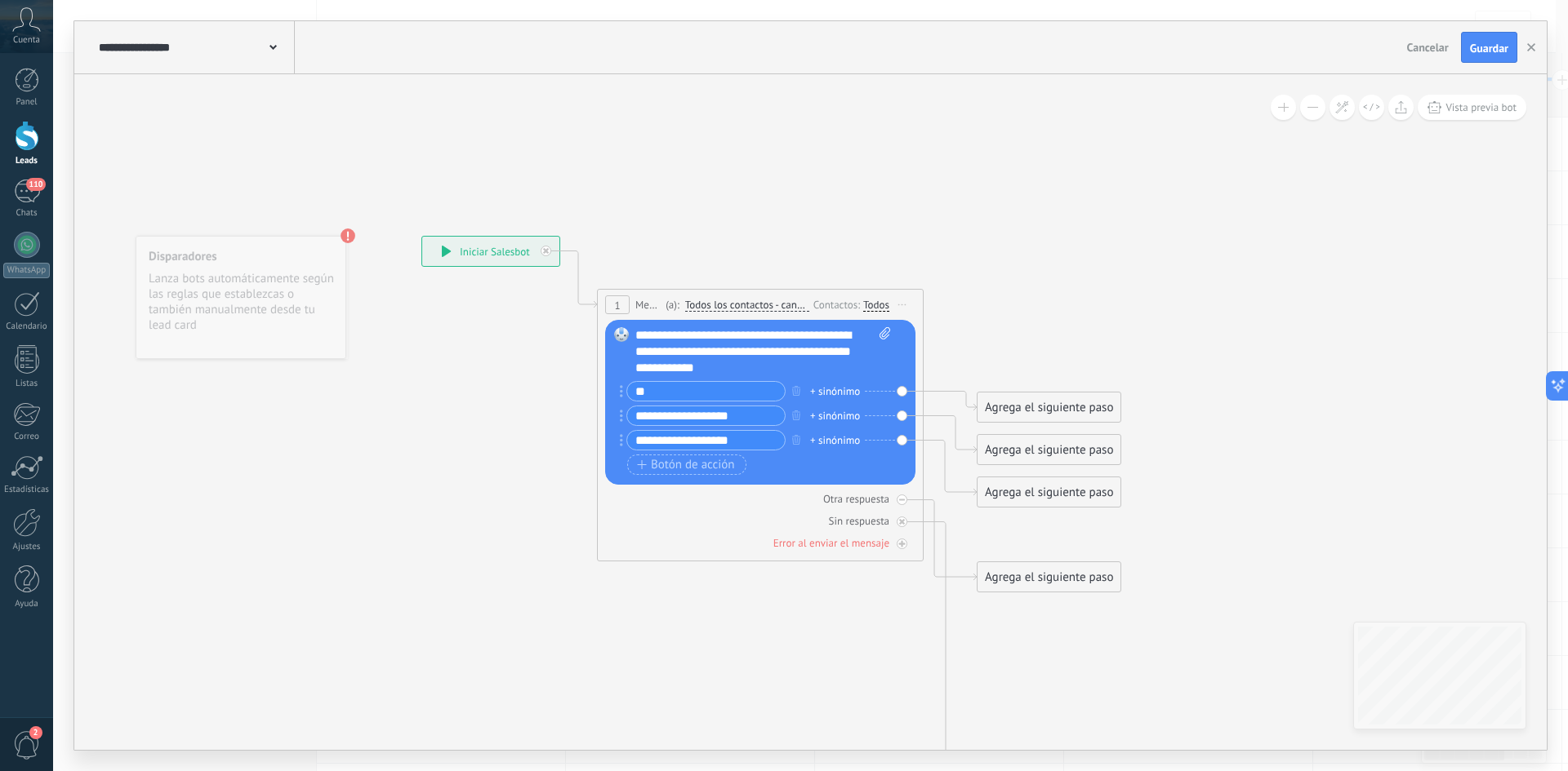
type input "*"
type input "**********"
drag, startPoint x: 747, startPoint y: 420, endPoint x: 622, endPoint y: 415, distance: 125.1
click at [622, 415] on div "**********" at bounding box center [703, 415] width 165 height 20
type input "******"
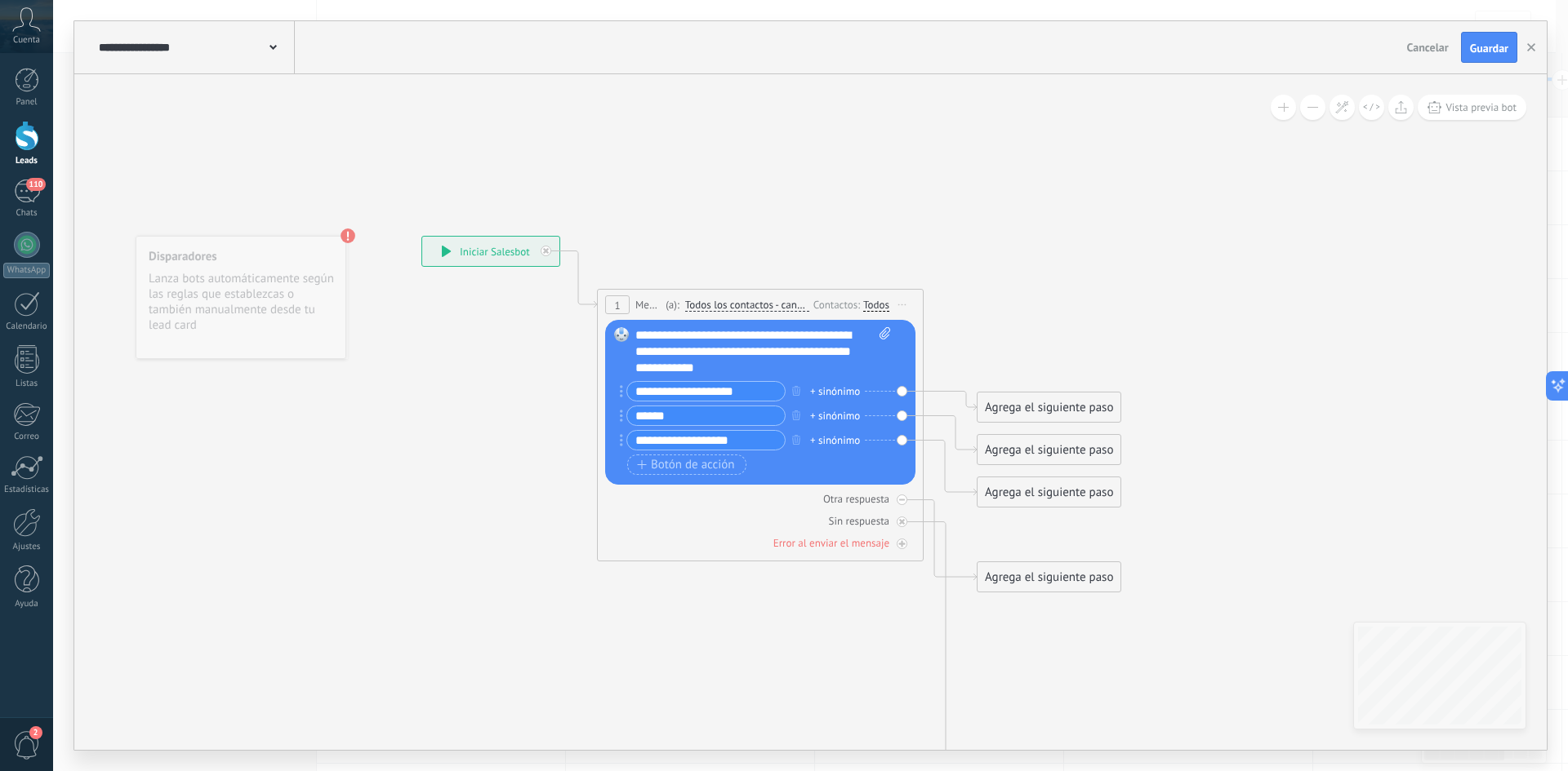
drag, startPoint x: 757, startPoint y: 441, endPoint x: 605, endPoint y: 444, distance: 152.0
click at [605, 444] on div "Reemplazar Quitar Convertir a mensaje de voz Arrastre la imagen aquí para adjun…" at bounding box center [760, 402] width 310 height 164
type input "*"
type input "**********"
click at [1006, 401] on div "Agrega el siguiente paso" at bounding box center [1049, 407] width 143 height 27
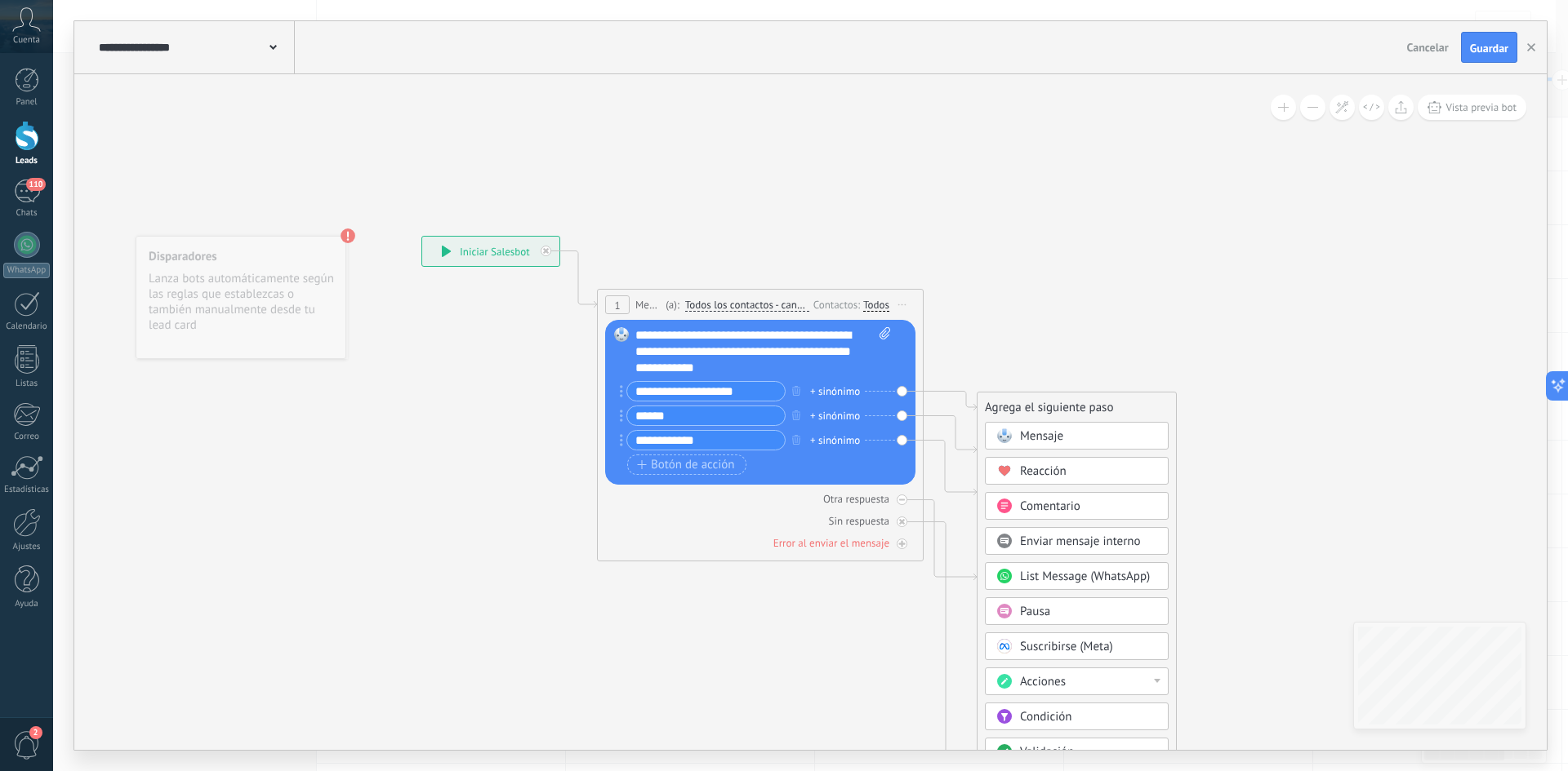
click at [1054, 437] on span "Mensaje" at bounding box center [1042, 436] width 44 height 16
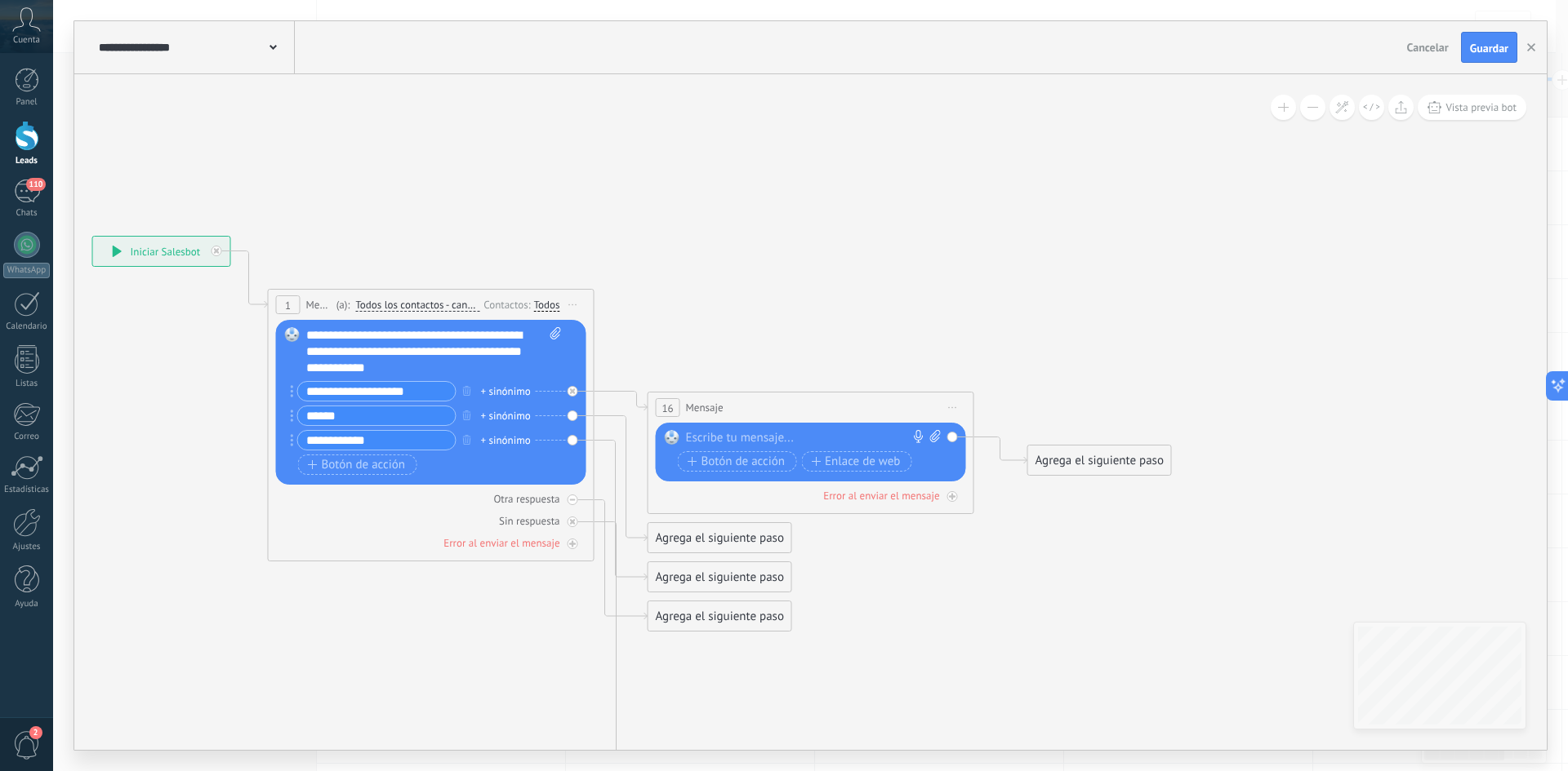
click at [766, 439] on div at bounding box center [807, 438] width 243 height 17
click at [734, 468] on span "Botón de acción" at bounding box center [737, 461] width 98 height 13
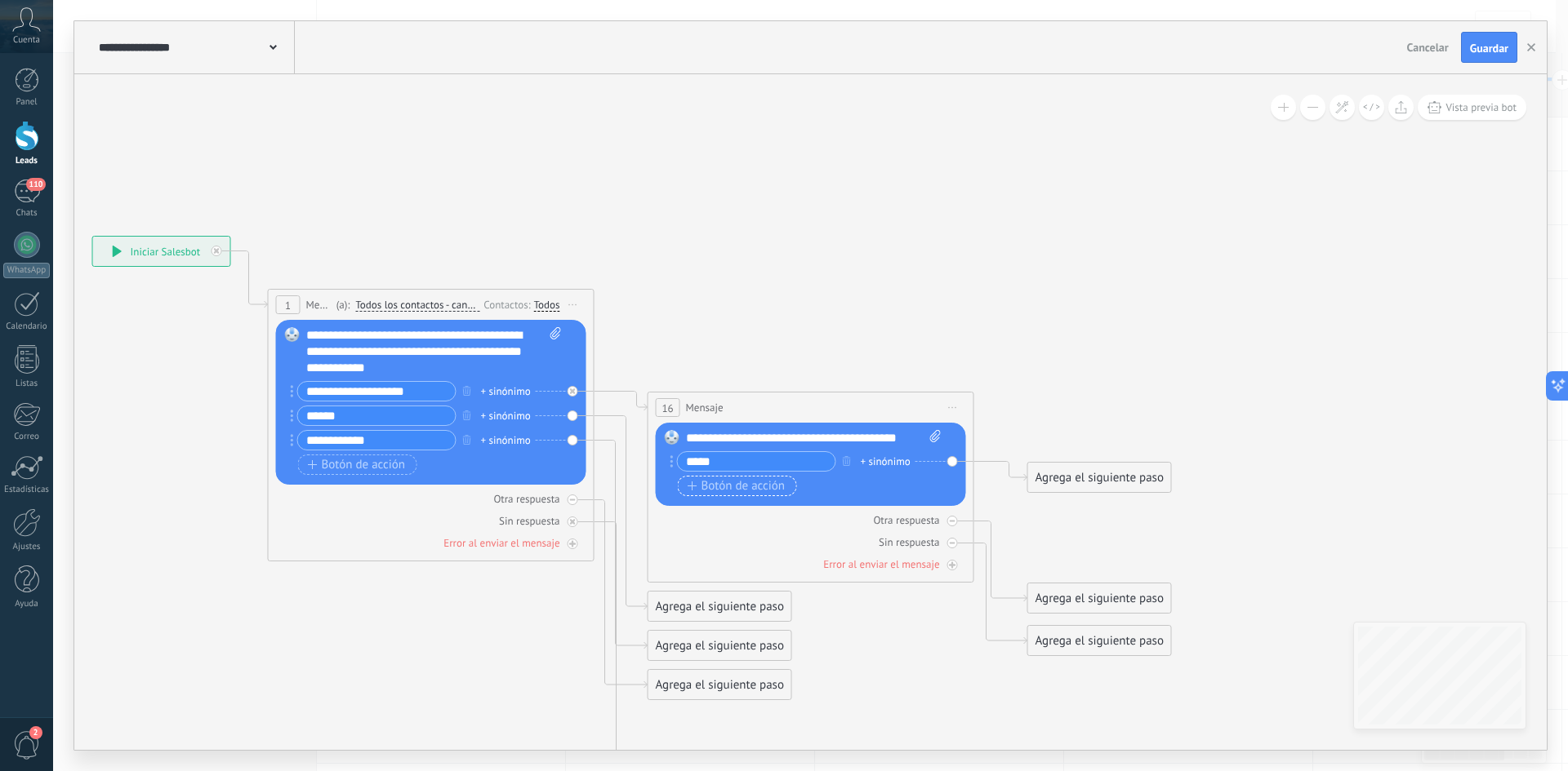
type input "*****"
click at [723, 488] on span "Botón de acción" at bounding box center [737, 486] width 98 height 13
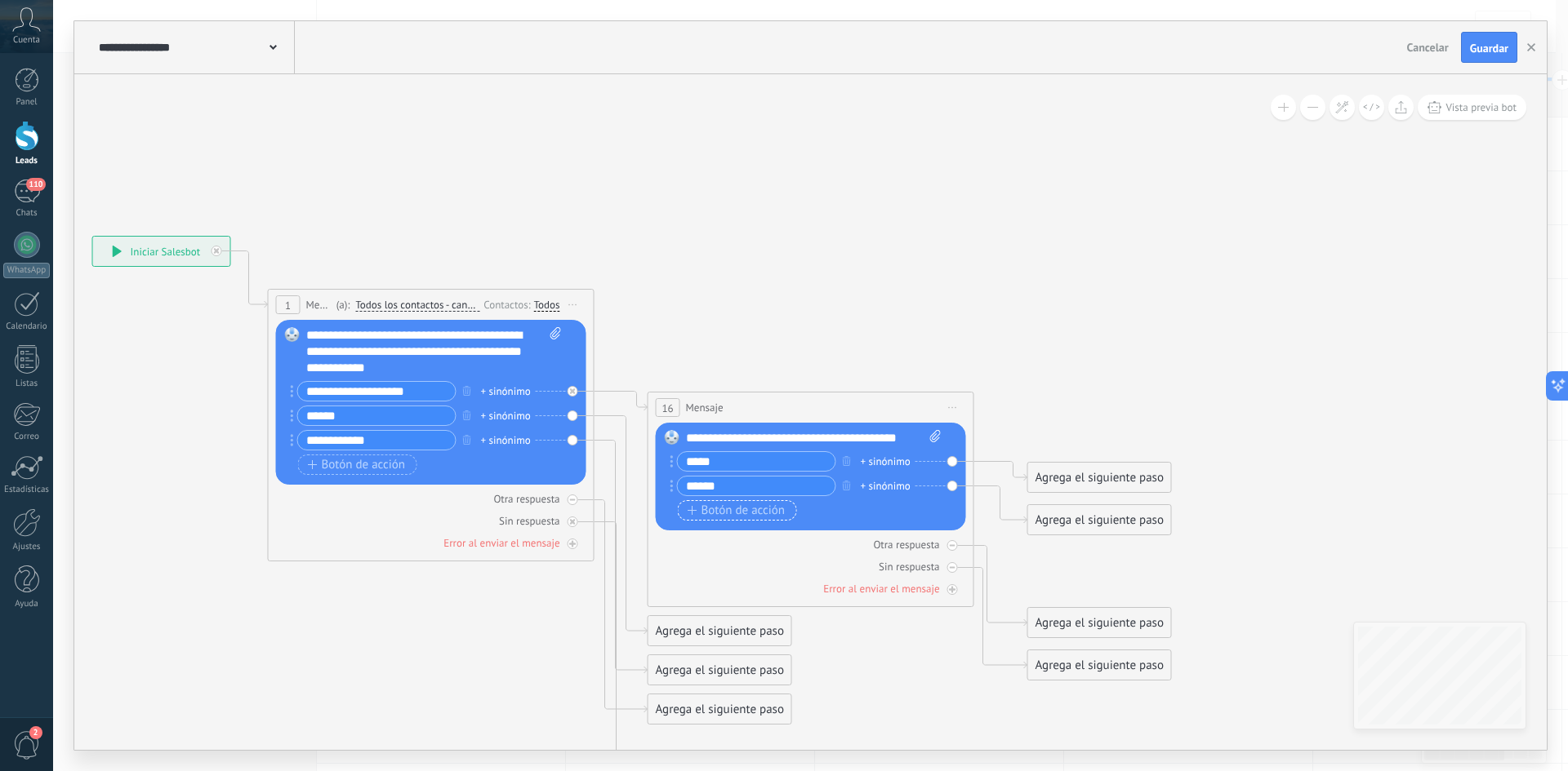
type input "******"
click at [751, 517] on span "Botón de acción" at bounding box center [737, 511] width 98 height 13
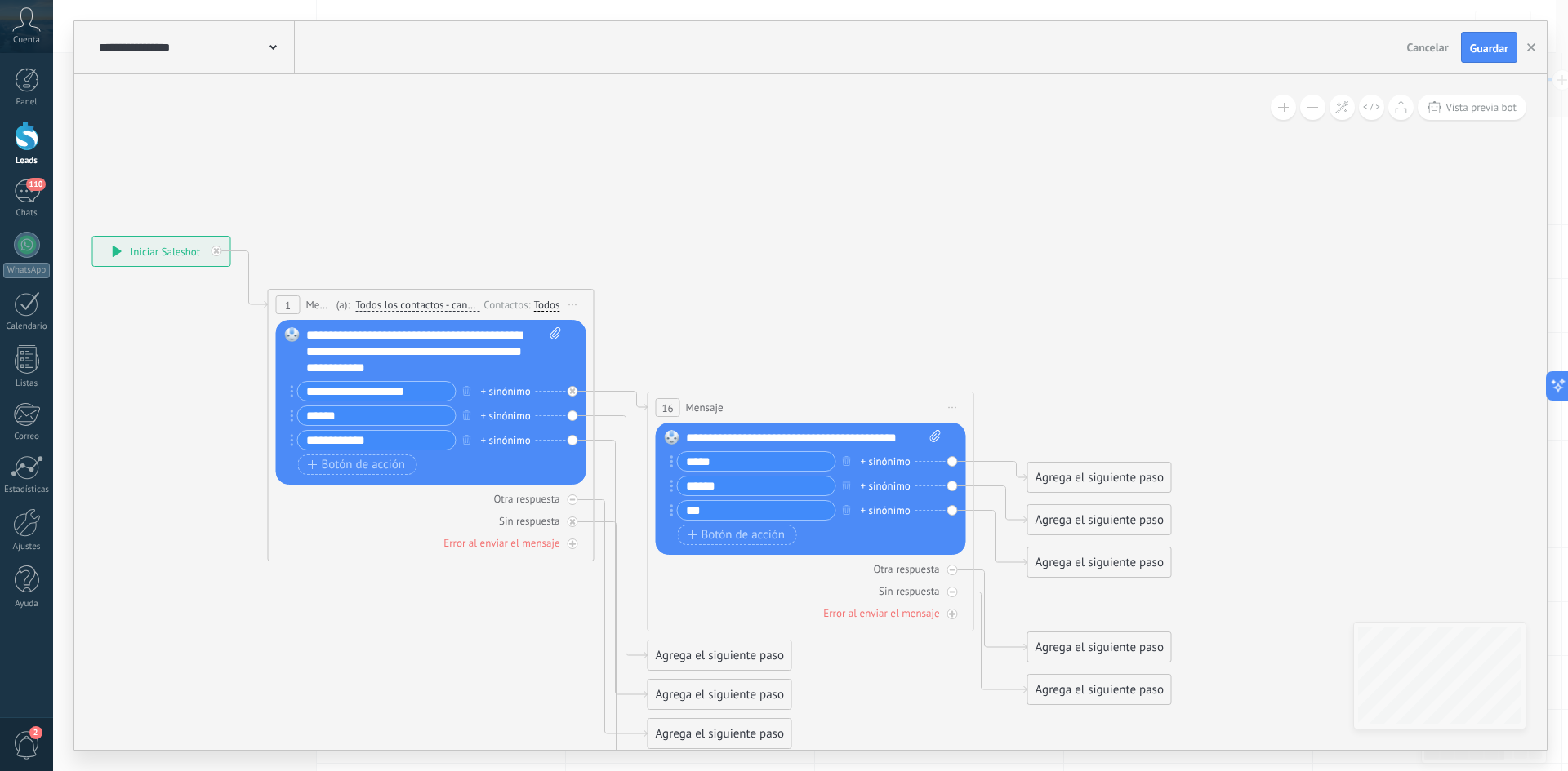
type input "***"
click at [734, 464] on input "*****" at bounding box center [757, 462] width 158 height 19
type input "*"
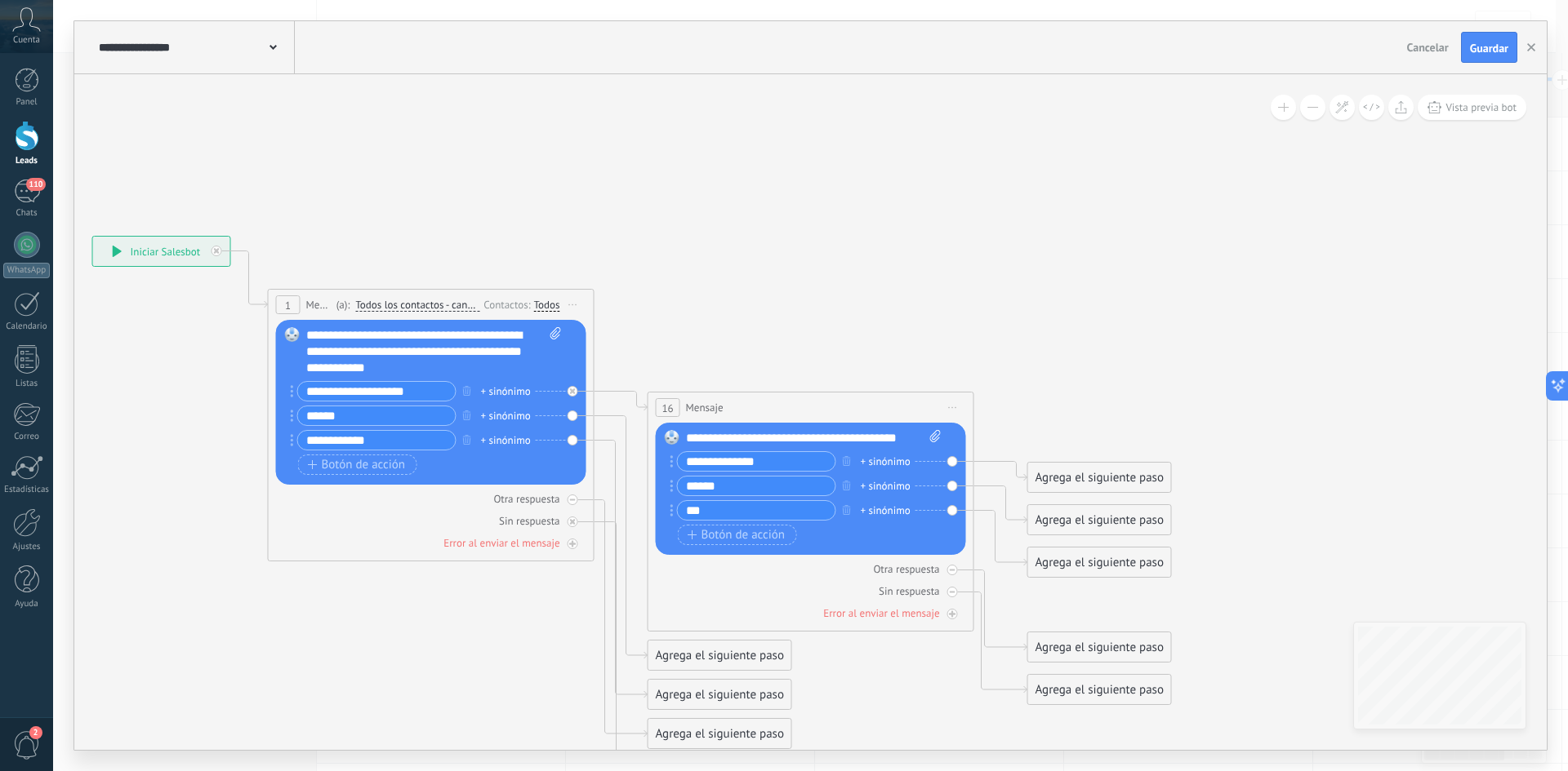
type input "**********"
click at [734, 479] on input "******" at bounding box center [757, 486] width 158 height 19
type input "*"
type input "******"
click at [330, 456] on button "Botón de acción" at bounding box center [357, 465] width 119 height 20
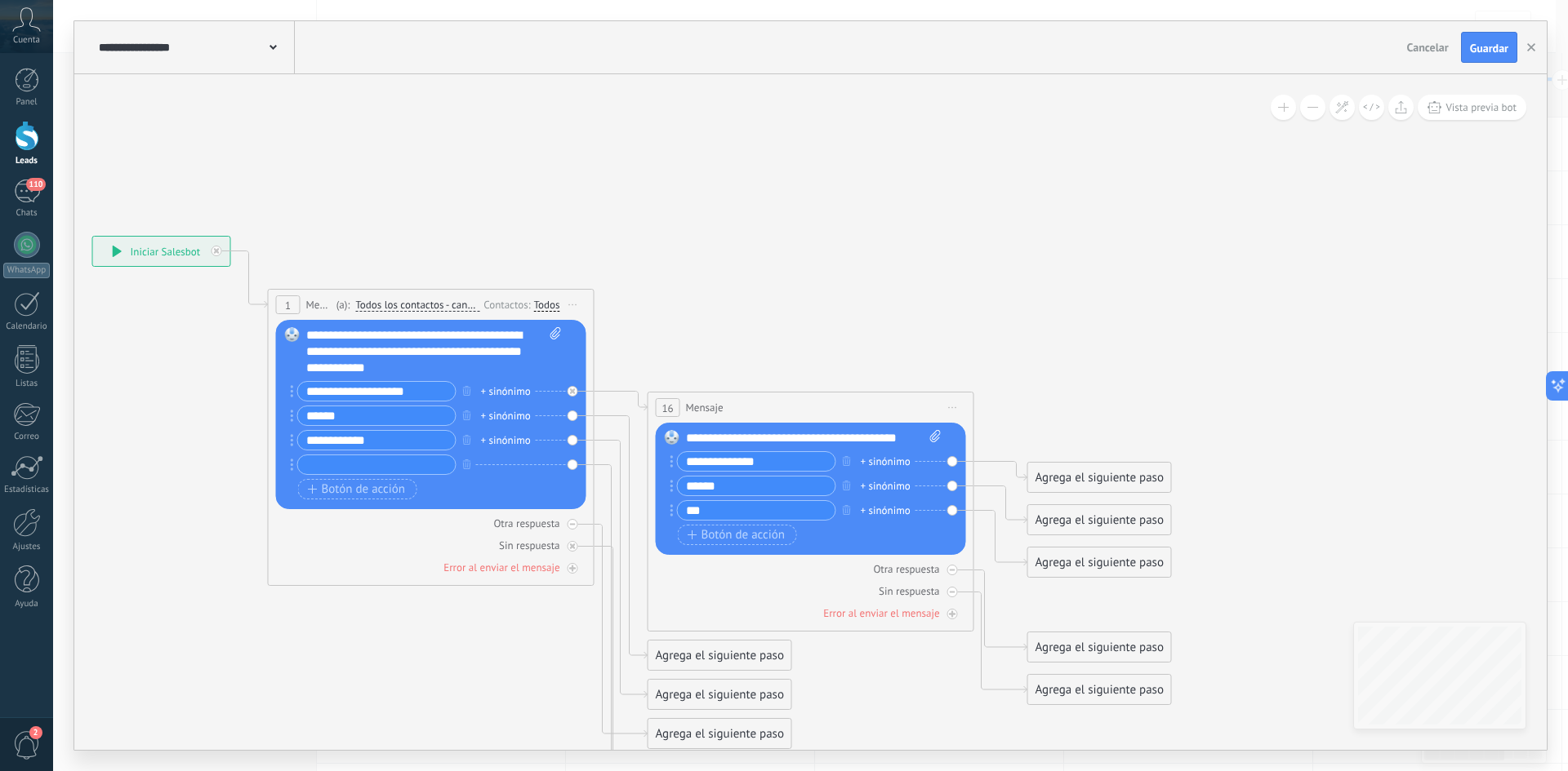
click at [342, 459] on input "text" at bounding box center [376, 465] width 158 height 19
type input "*"
click at [467, 467] on icon "button" at bounding box center [467, 464] width 8 height 10
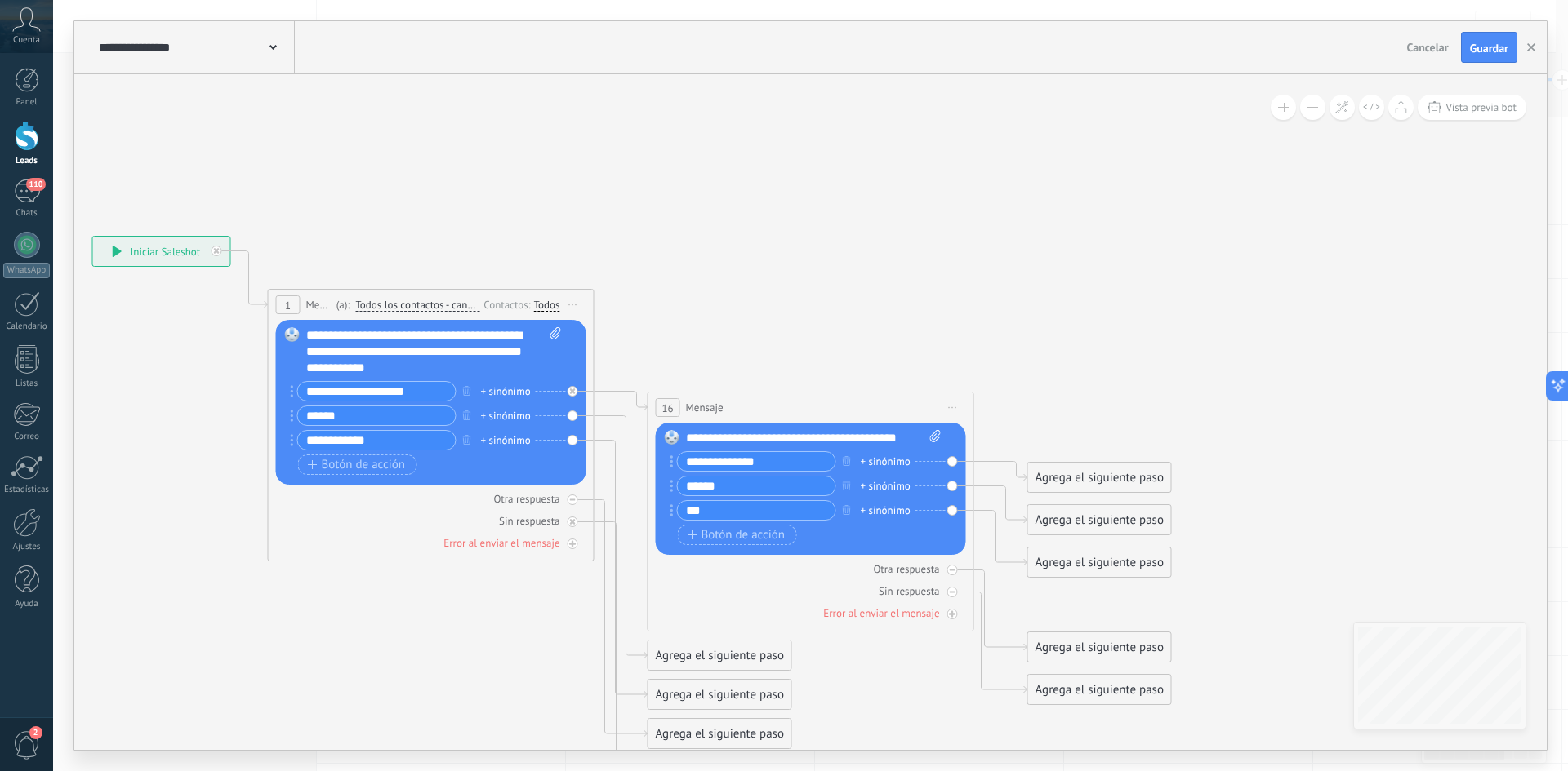
drag, startPoint x: 718, startPoint y: 509, endPoint x: 669, endPoint y: 510, distance: 49.0
click at [669, 510] on div "Reemplazar Quitar Convertir a mensaje de voz Arrastre la imagen aquí para adjun…" at bounding box center [811, 489] width 310 height 132
type input "*"
type input "*******"
click at [688, 531] on icon "button" at bounding box center [692, 535] width 10 height 9
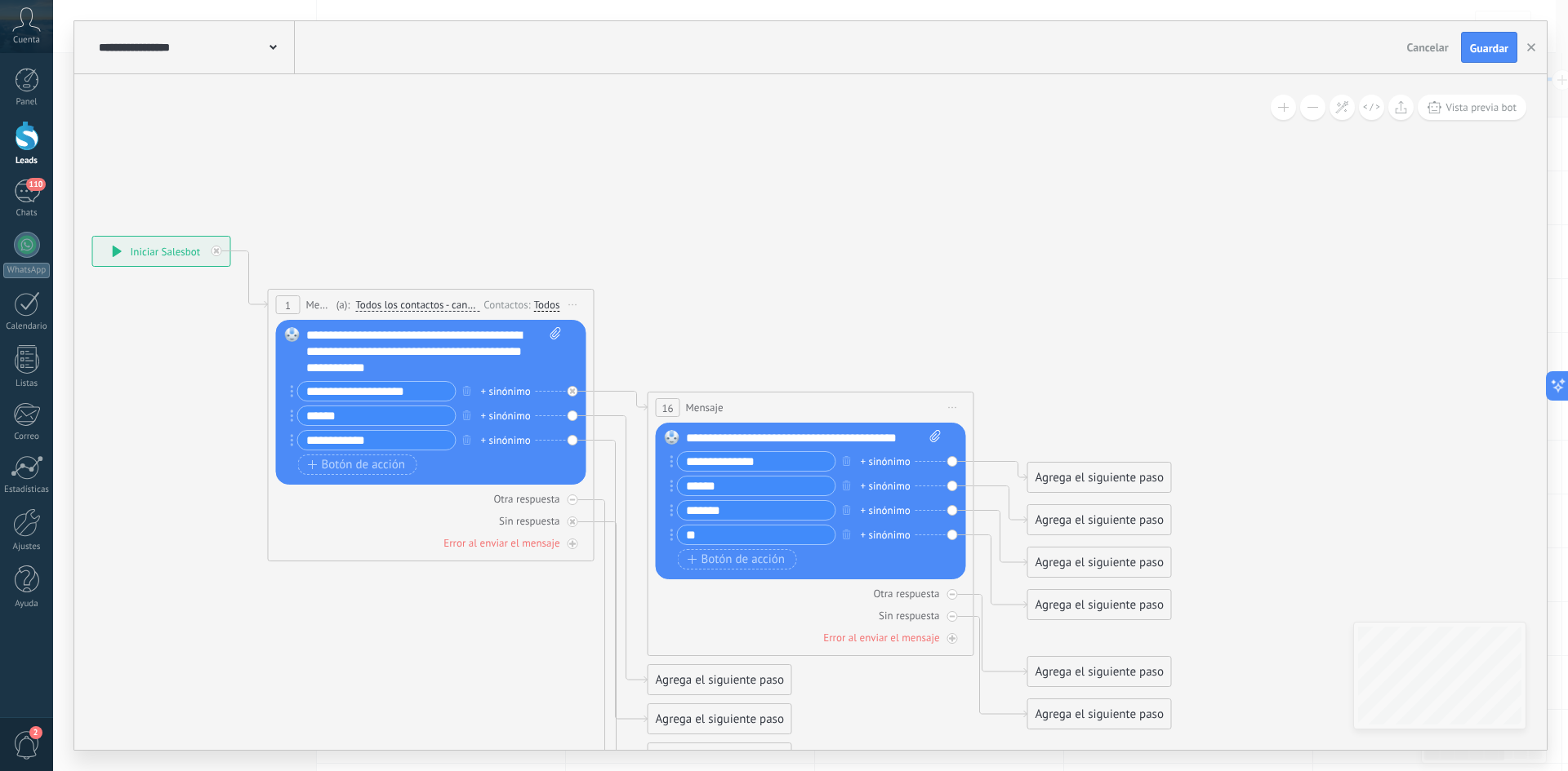
type input "*"
type input "**********"
click at [703, 563] on span "Botón de acción" at bounding box center [737, 560] width 98 height 13
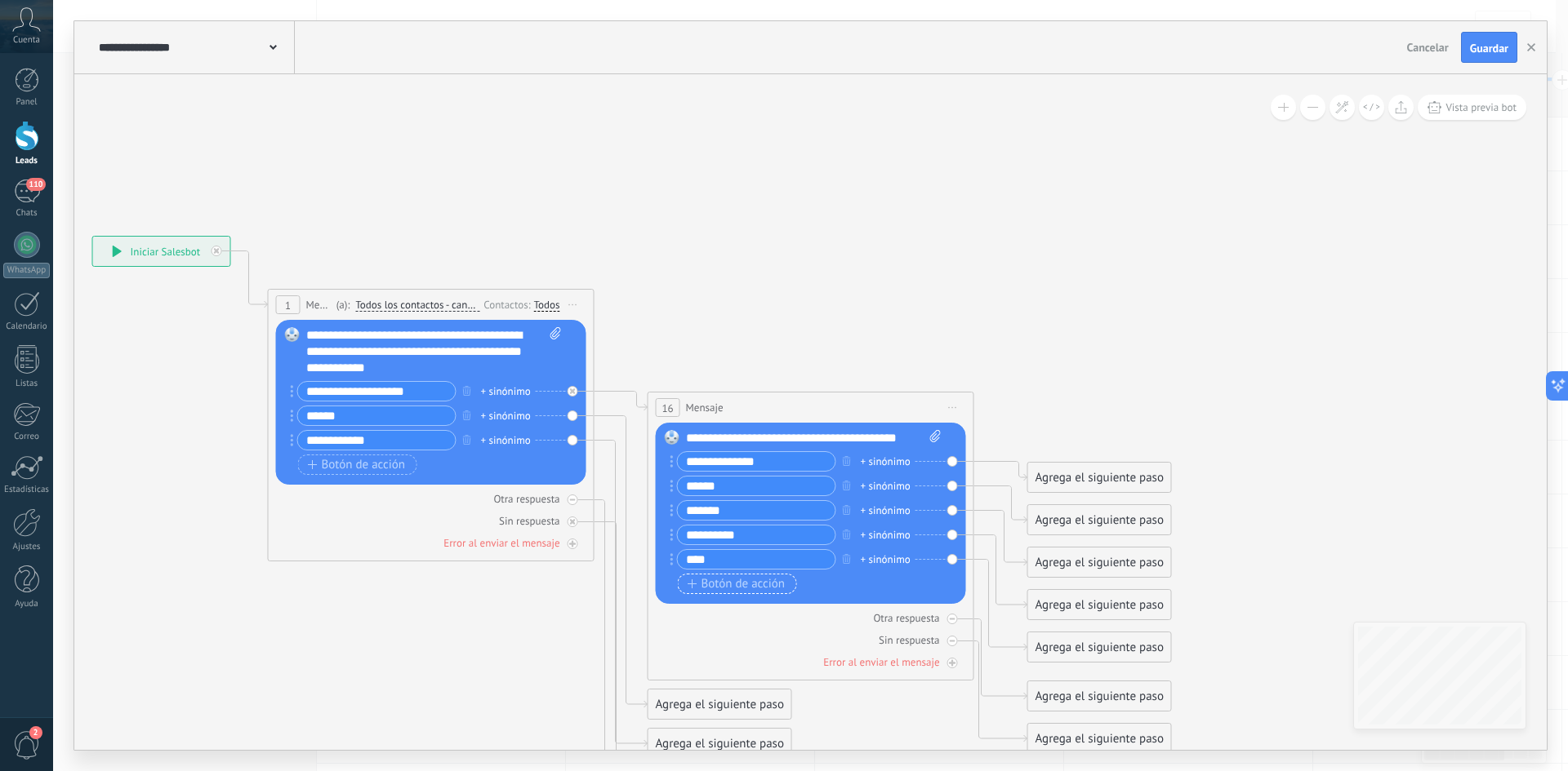
type input "****"
click at [705, 578] on span "Botón de acción" at bounding box center [737, 584] width 98 height 13
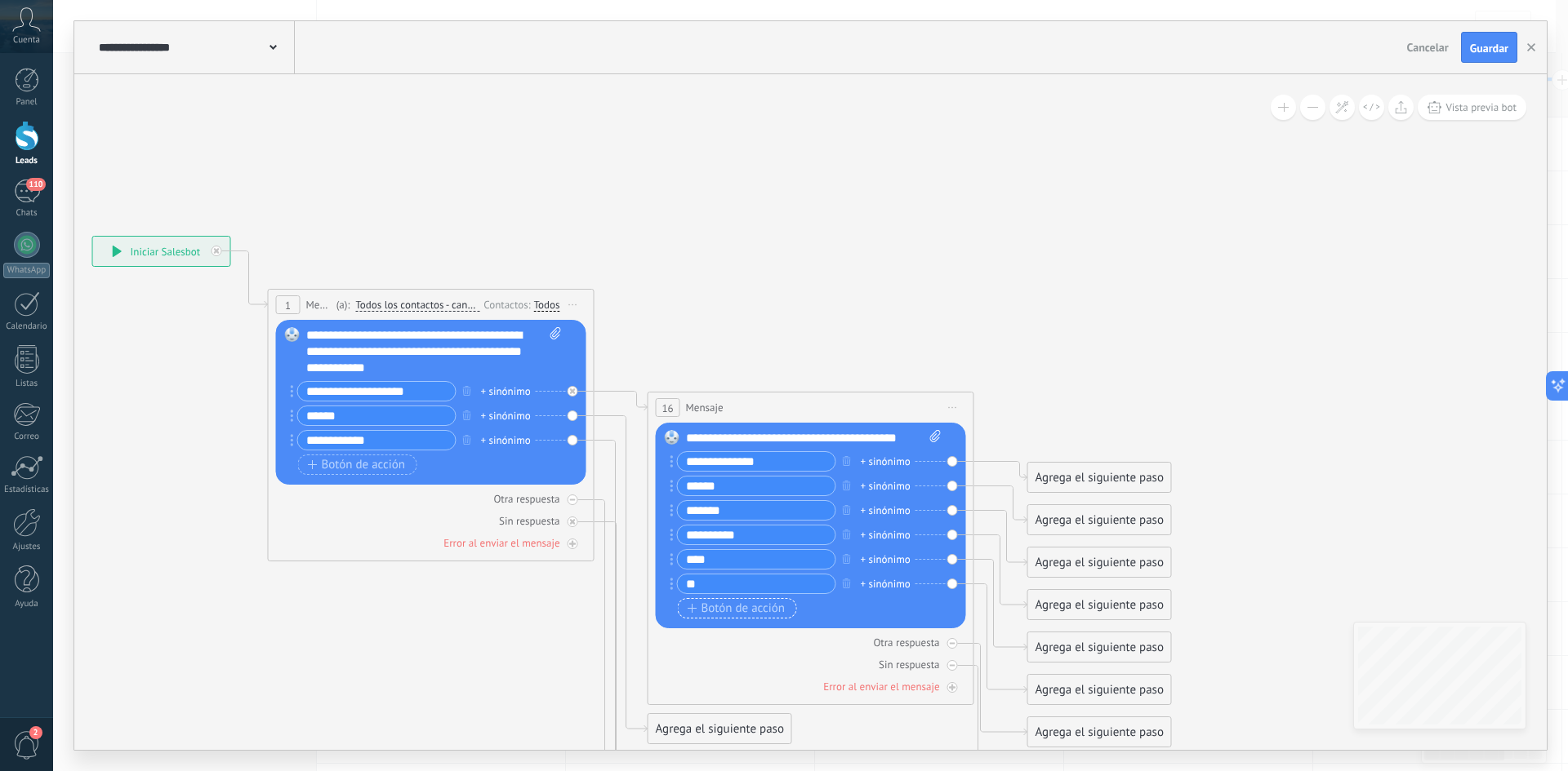
type input "*"
type input "******"
click at [722, 602] on span "Botón de acción" at bounding box center [737, 608] width 98 height 13
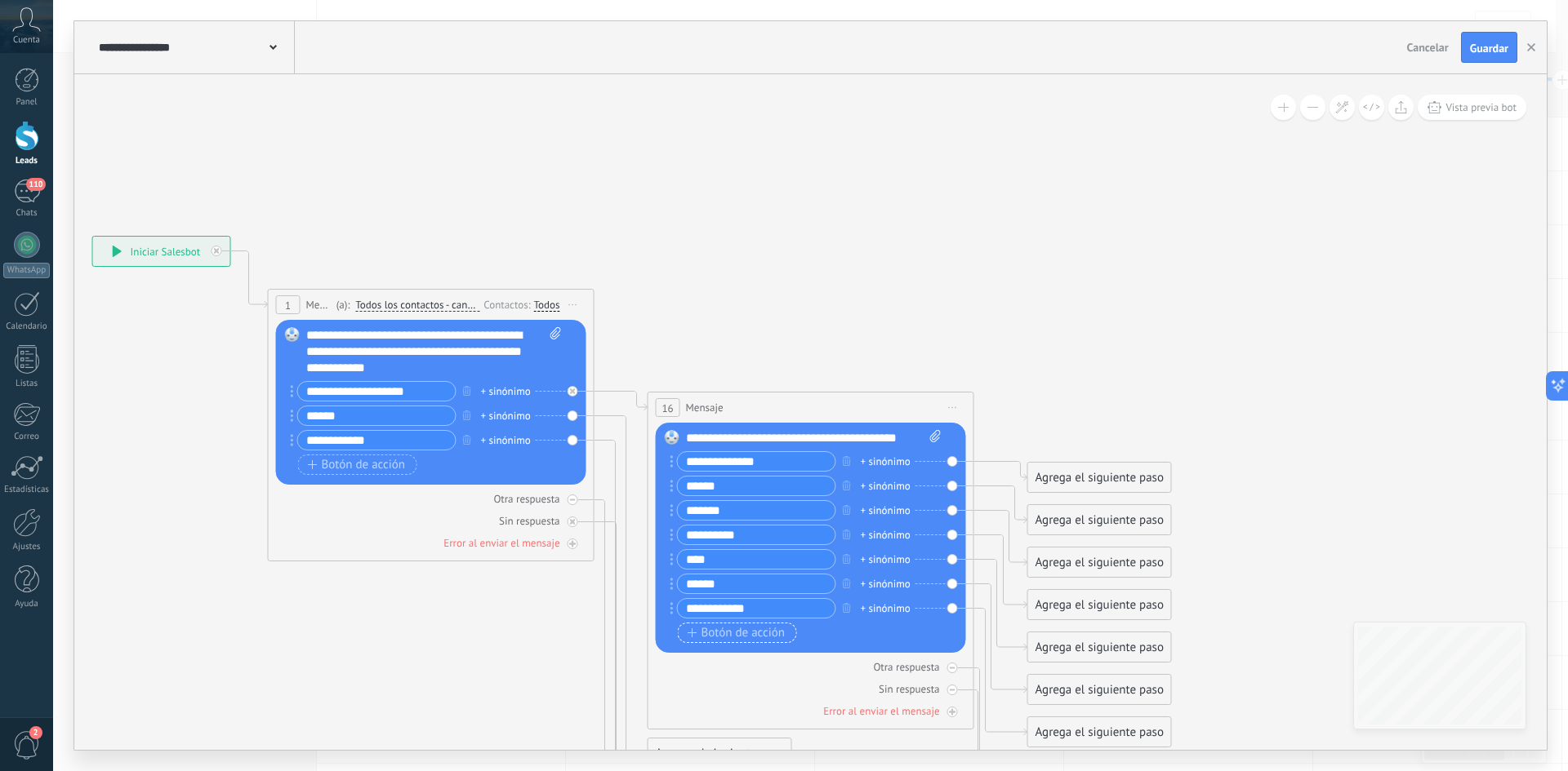
type input "**********"
click at [715, 638] on span "Botón de acción" at bounding box center [737, 633] width 98 height 13
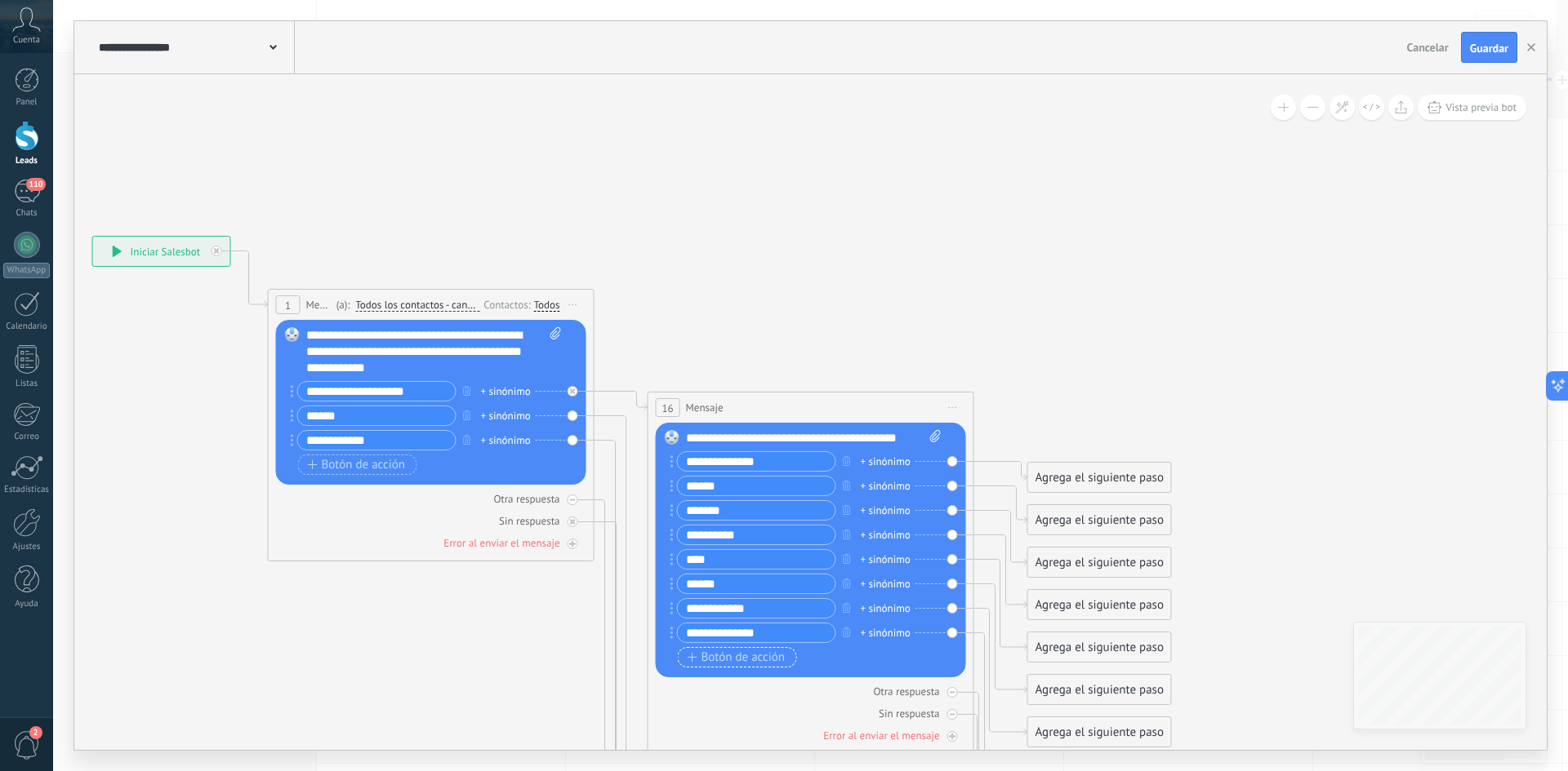
type input "**********"
click at [711, 652] on span "Botón de acción" at bounding box center [737, 658] width 98 height 13
type input "********"
click at [710, 687] on span "Botón de acción" at bounding box center [737, 682] width 98 height 13
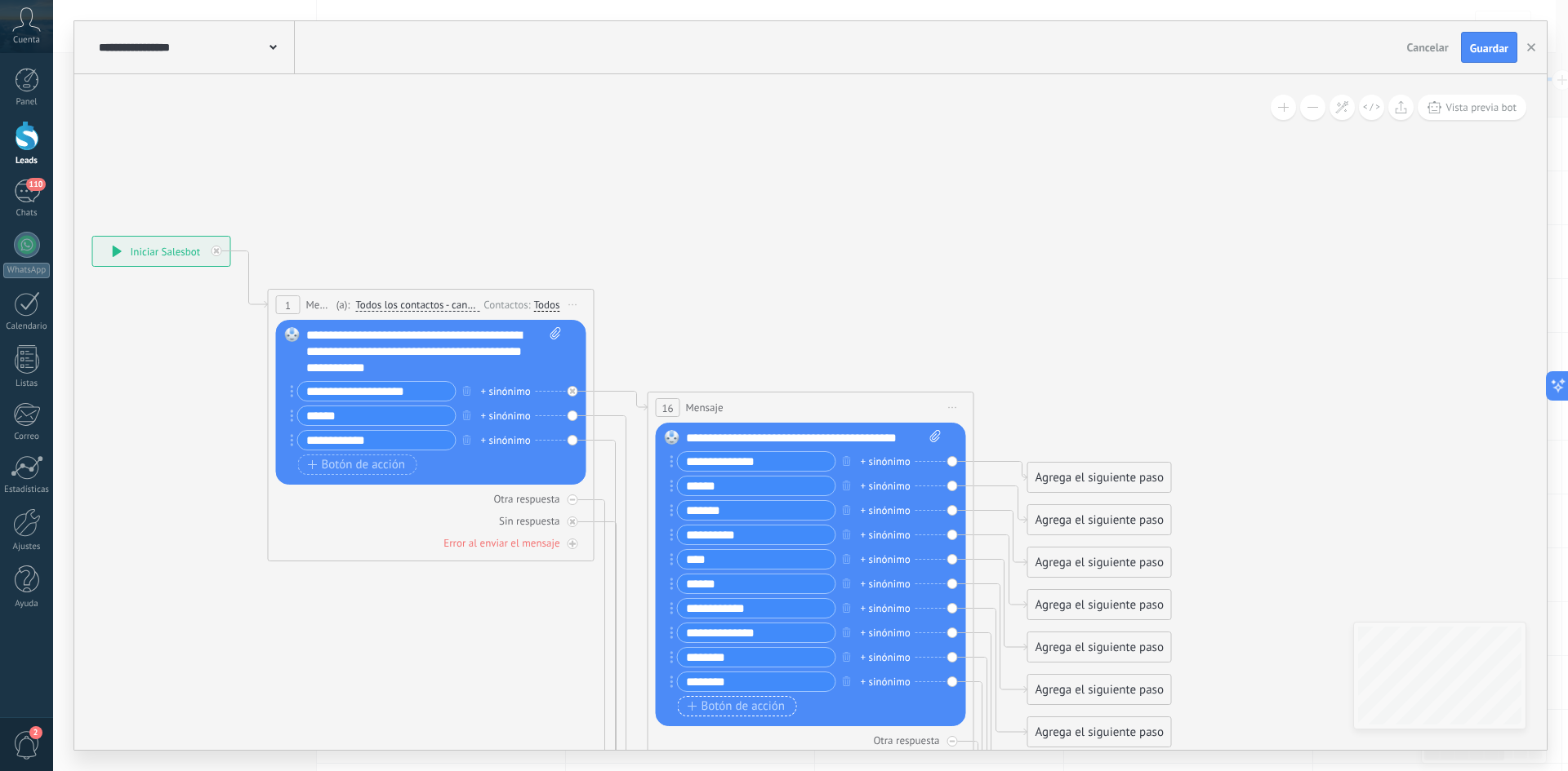
type input "********"
click at [710, 701] on span "Botón de acción" at bounding box center [737, 707] width 98 height 13
drag, startPoint x: 727, startPoint y: 705, endPoint x: 674, endPoint y: 705, distance: 53.0
click at [674, 705] on div "******" at bounding box center [753, 706] width 165 height 20
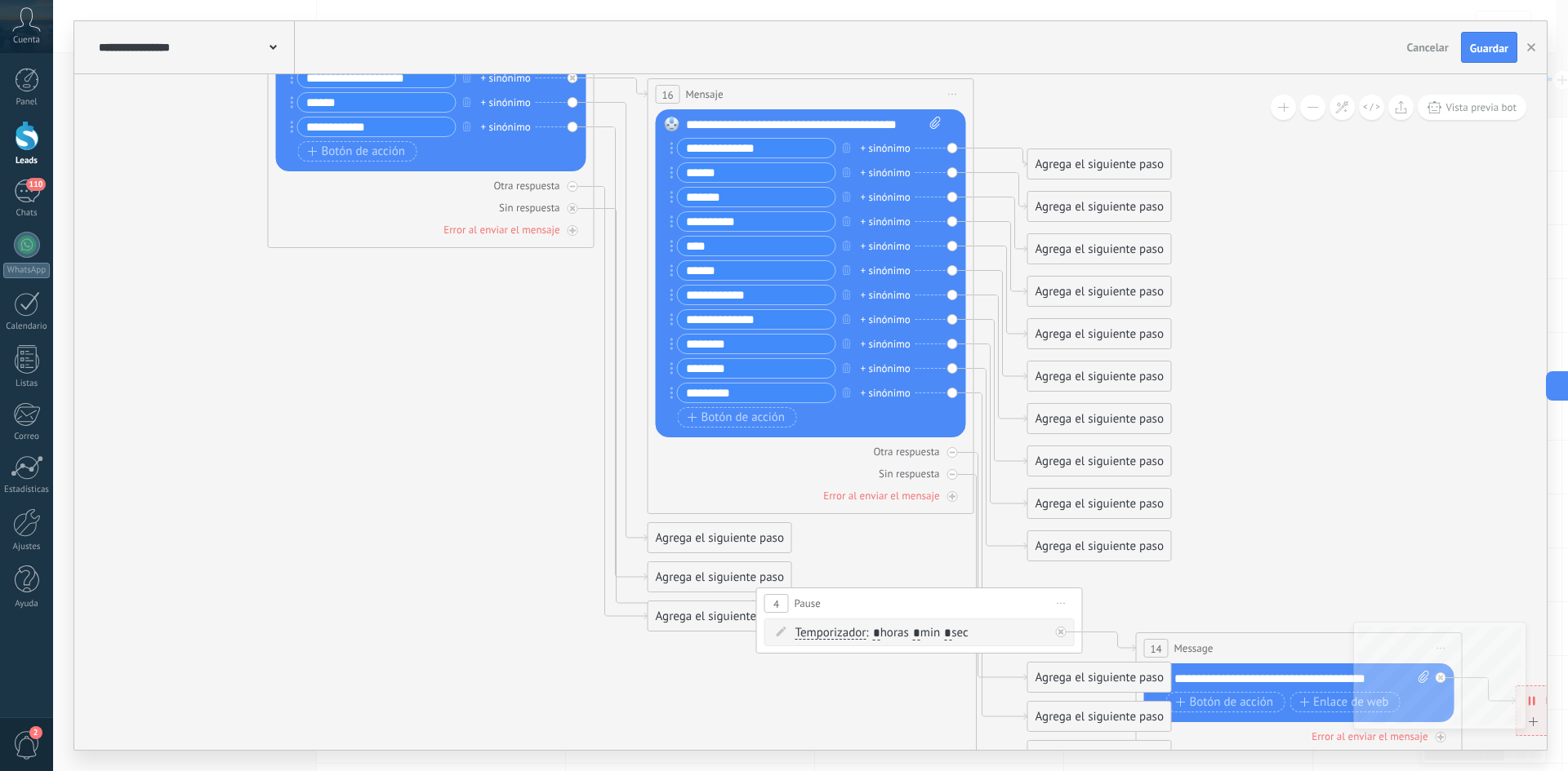
type input "*********"
click at [850, 708] on icon at bounding box center [957, 347] width 2546 height 1666
click at [1107, 165] on div "Agrega el siguiente paso" at bounding box center [1100, 164] width 143 height 27
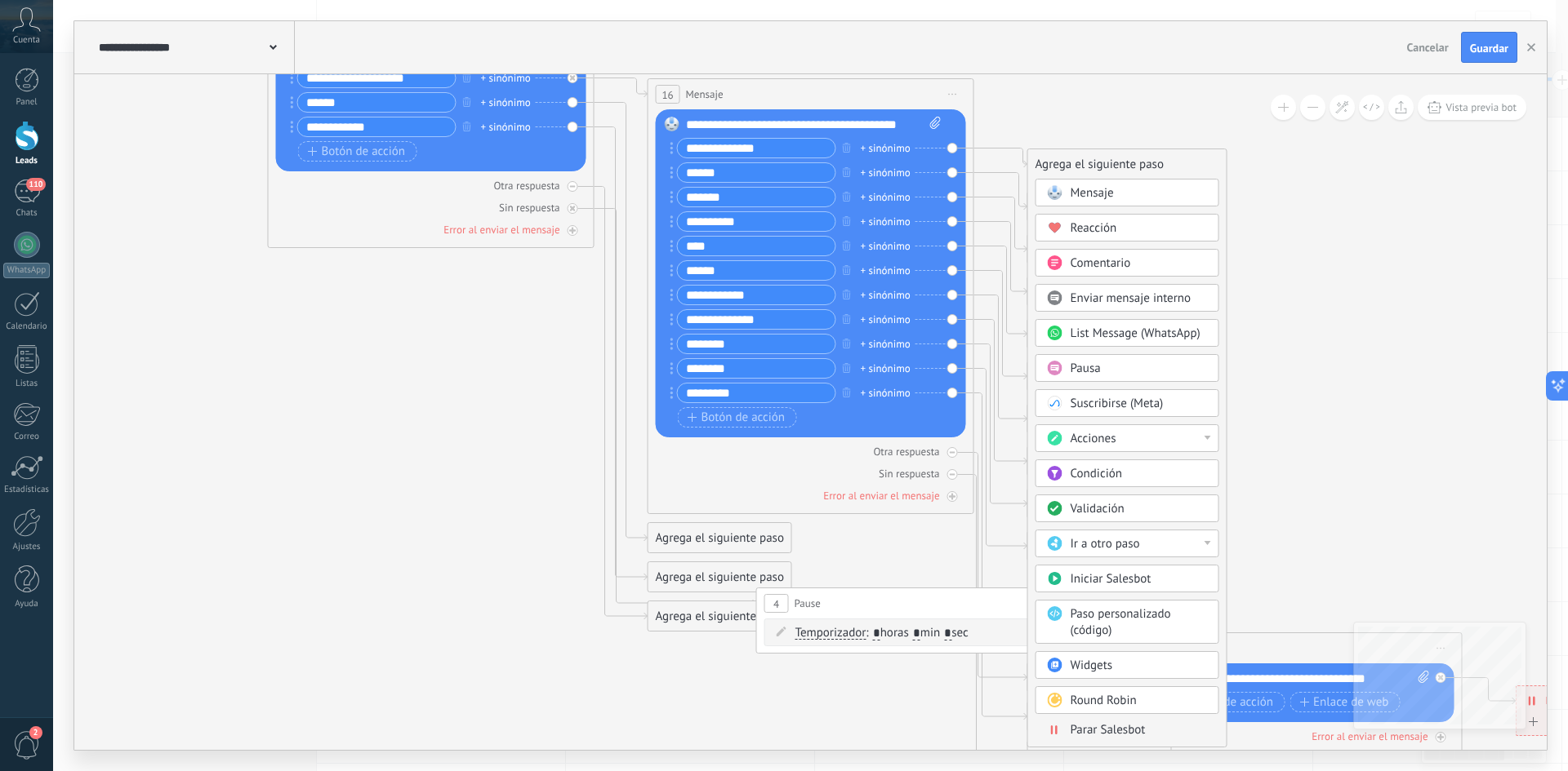
click at [1107, 186] on span "Mensaje" at bounding box center [1093, 193] width 44 height 16
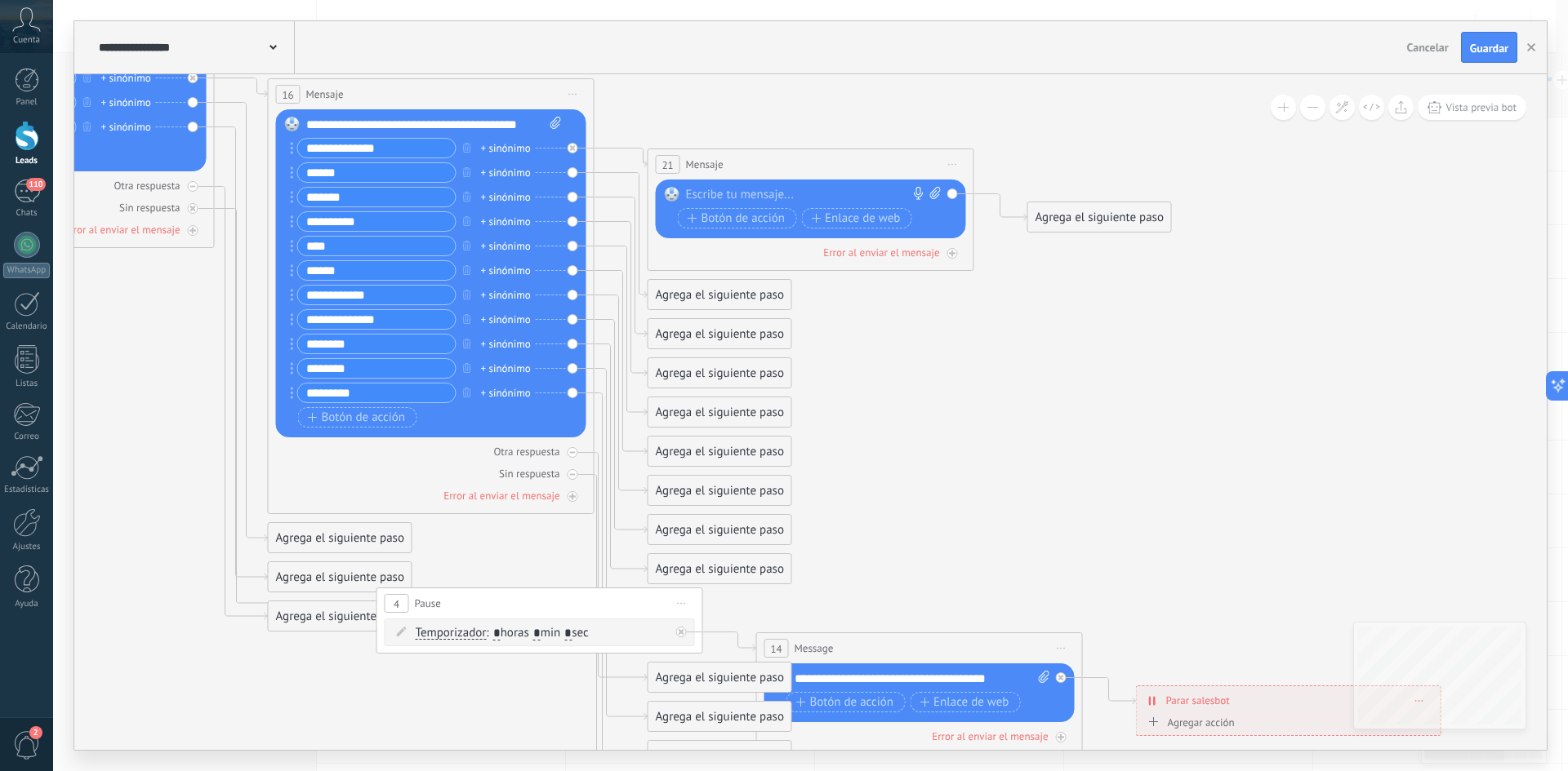
click at [743, 194] on div at bounding box center [807, 195] width 243 height 17
click at [955, 163] on span "Iniciar vista previa aquí Cambiar nombre Duplicar [GEOGRAPHIC_DATA]" at bounding box center [953, 164] width 26 height 23
click at [972, 272] on div "Borrar" at bounding box center [1027, 271] width 162 height 28
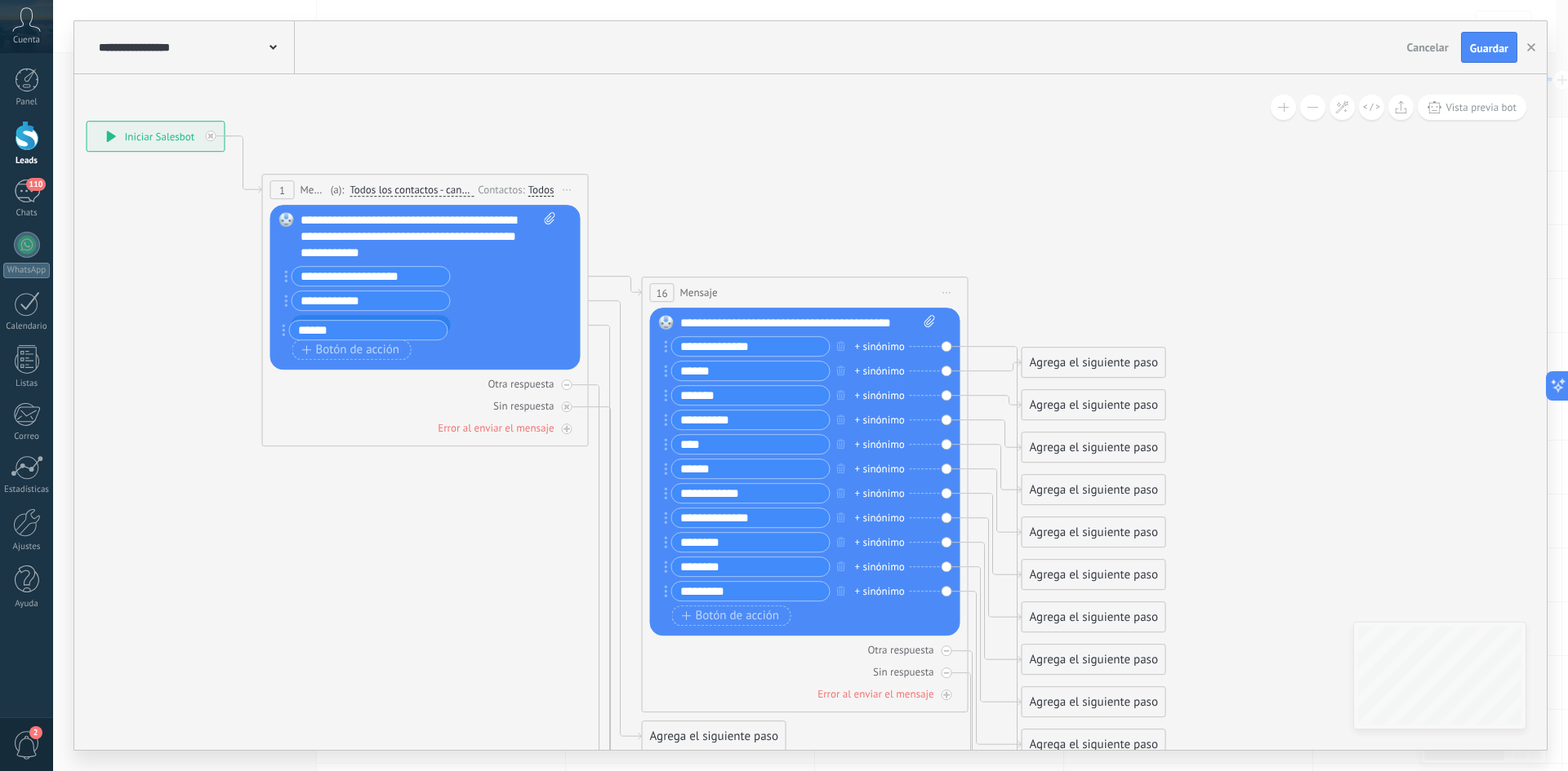
drag, startPoint x: 285, startPoint y: 299, endPoint x: 283, endPoint y: 329, distance: 30.1
click at [165, 144] on div "**********" at bounding box center [156, 137] width 138 height 30
click at [113, 136] on icon at bounding box center [111, 136] width 9 height 11
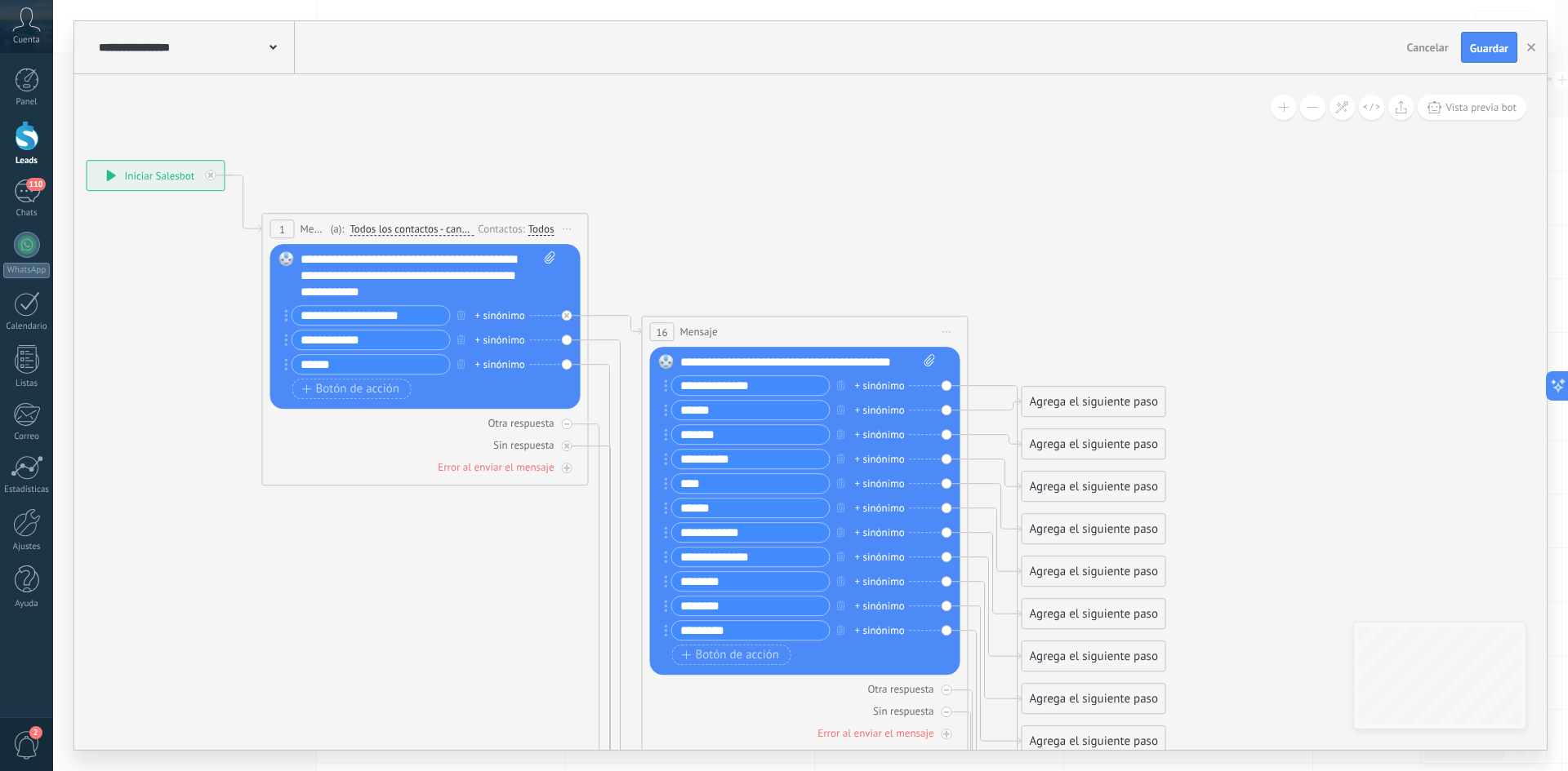
click at [268, 55] on div "**********" at bounding box center [195, 47] width 200 height 52
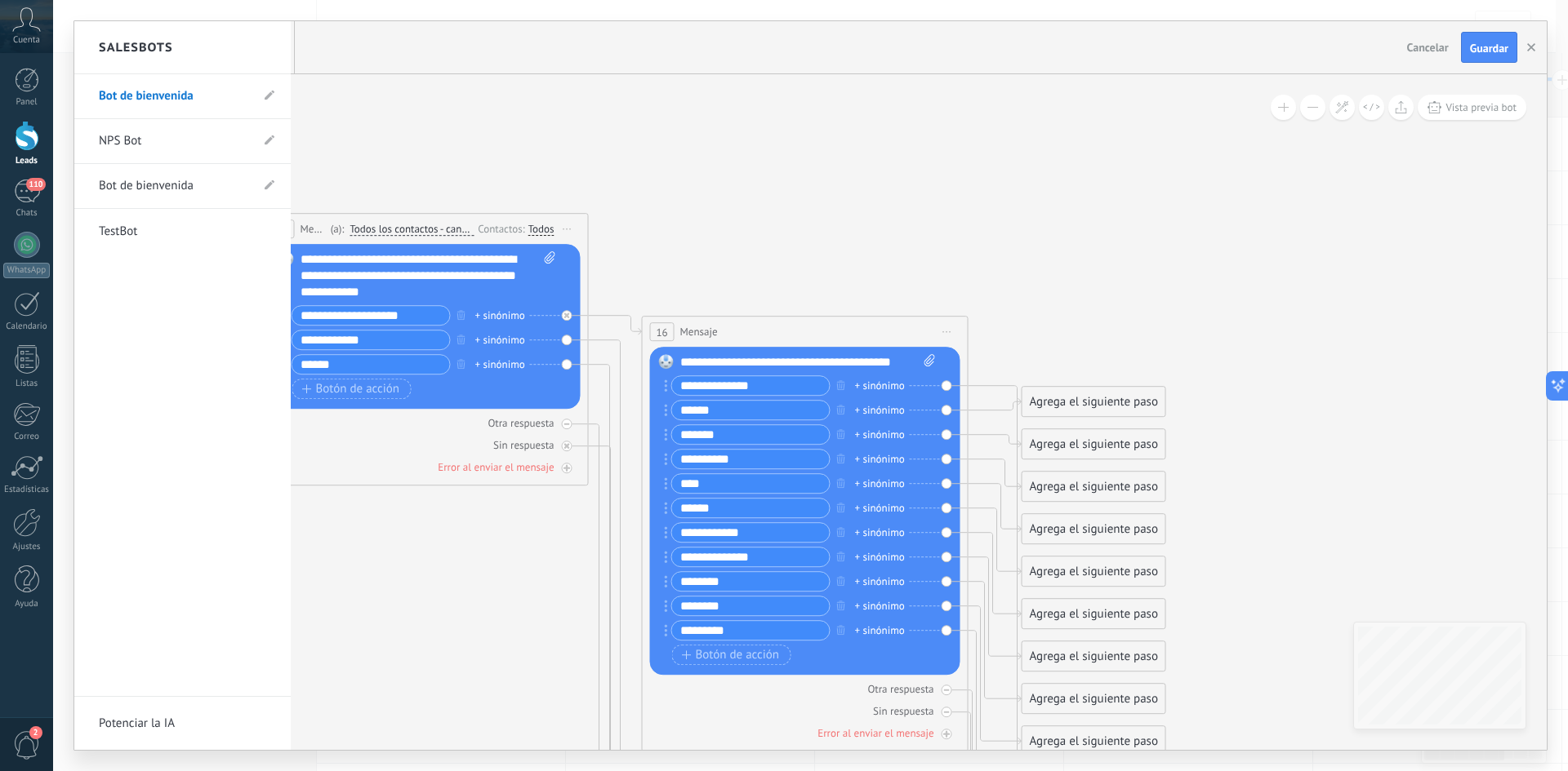
click at [1328, 519] on div at bounding box center [810, 386] width 1472 height 729
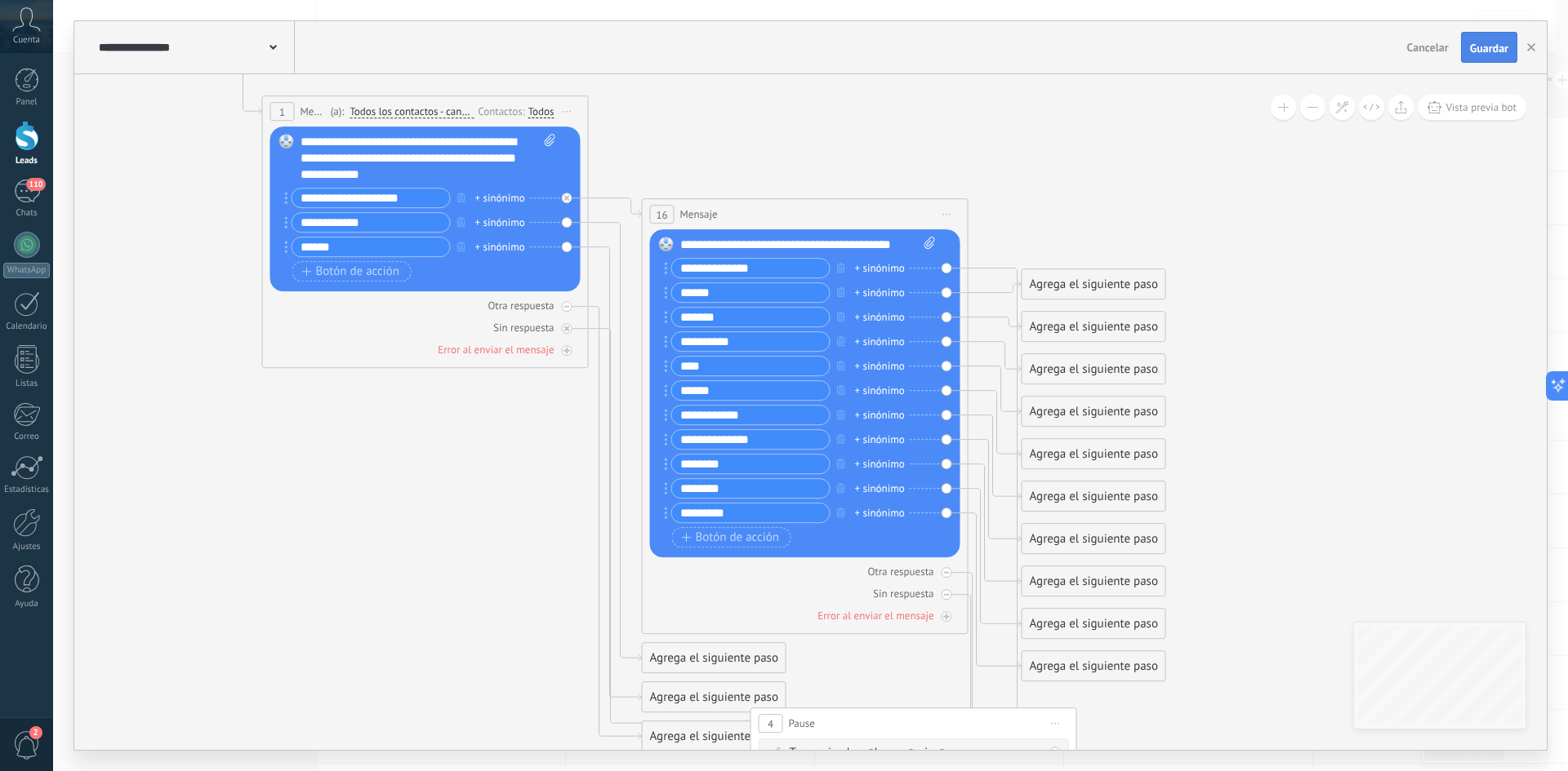
click at [1486, 59] on button "Guardar" at bounding box center [1489, 48] width 57 height 31
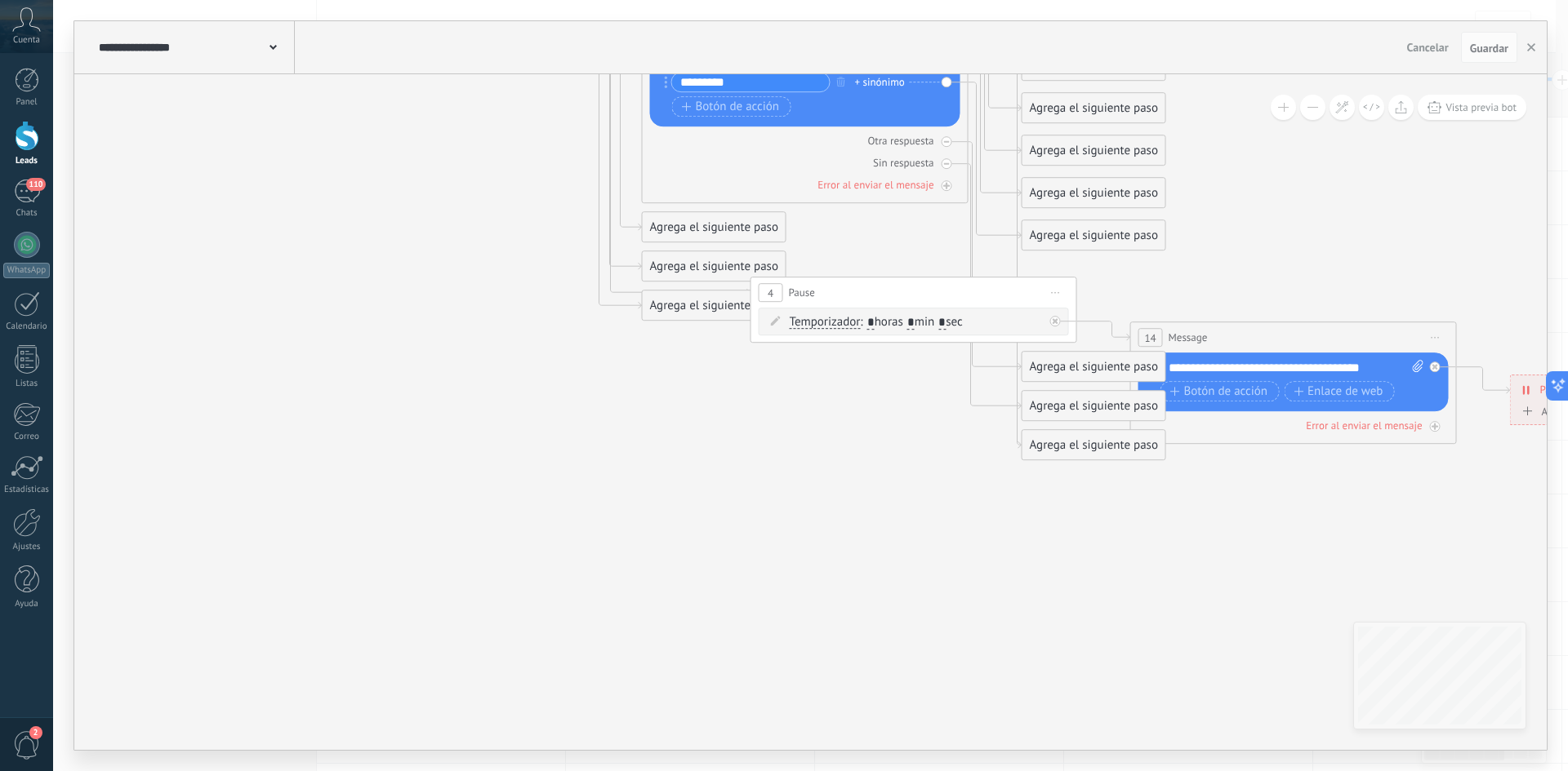
click at [1100, 502] on icon at bounding box center [951, 36] width 2546 height 1666
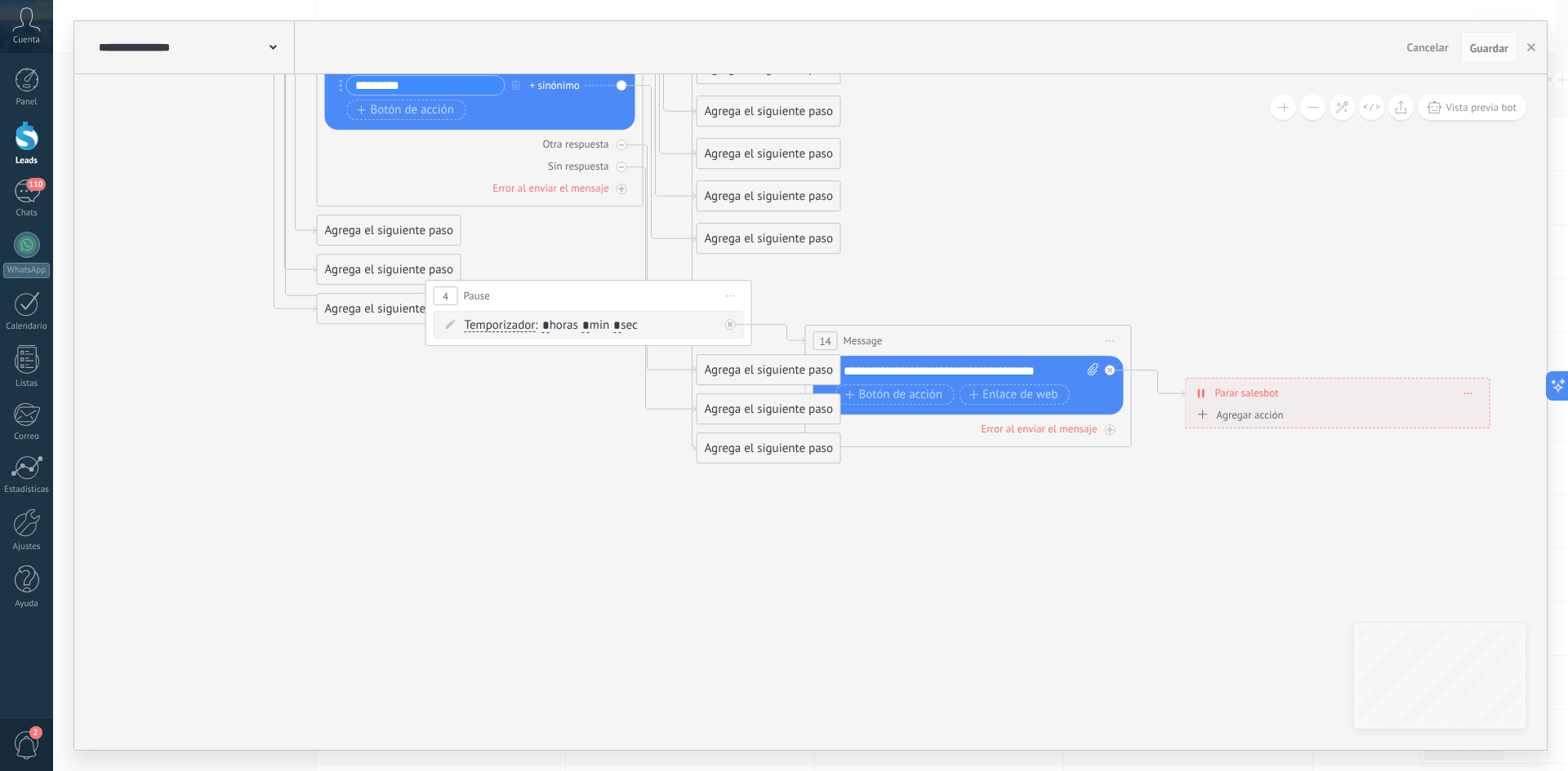
drag, startPoint x: 1411, startPoint y: 488, endPoint x: 1088, endPoint y: 492, distance: 323.0
click at [1095, 492] on icon at bounding box center [626, 39] width 2546 height 1666
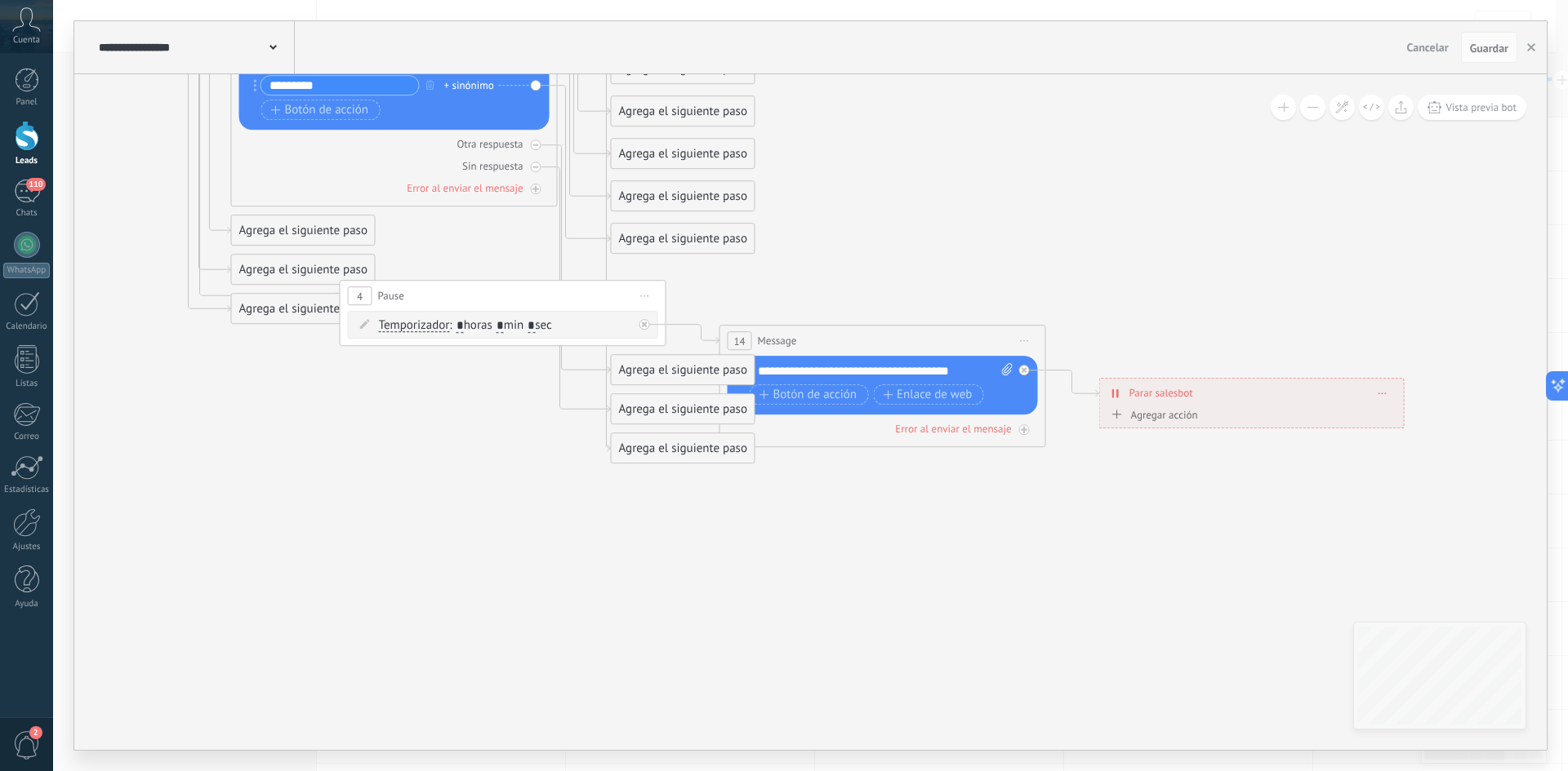
drag, startPoint x: 1303, startPoint y: 479, endPoint x: 1087, endPoint y: 485, distance: 216.1
click at [1087, 485] on icon at bounding box center [541, 39] width 2546 height 1666
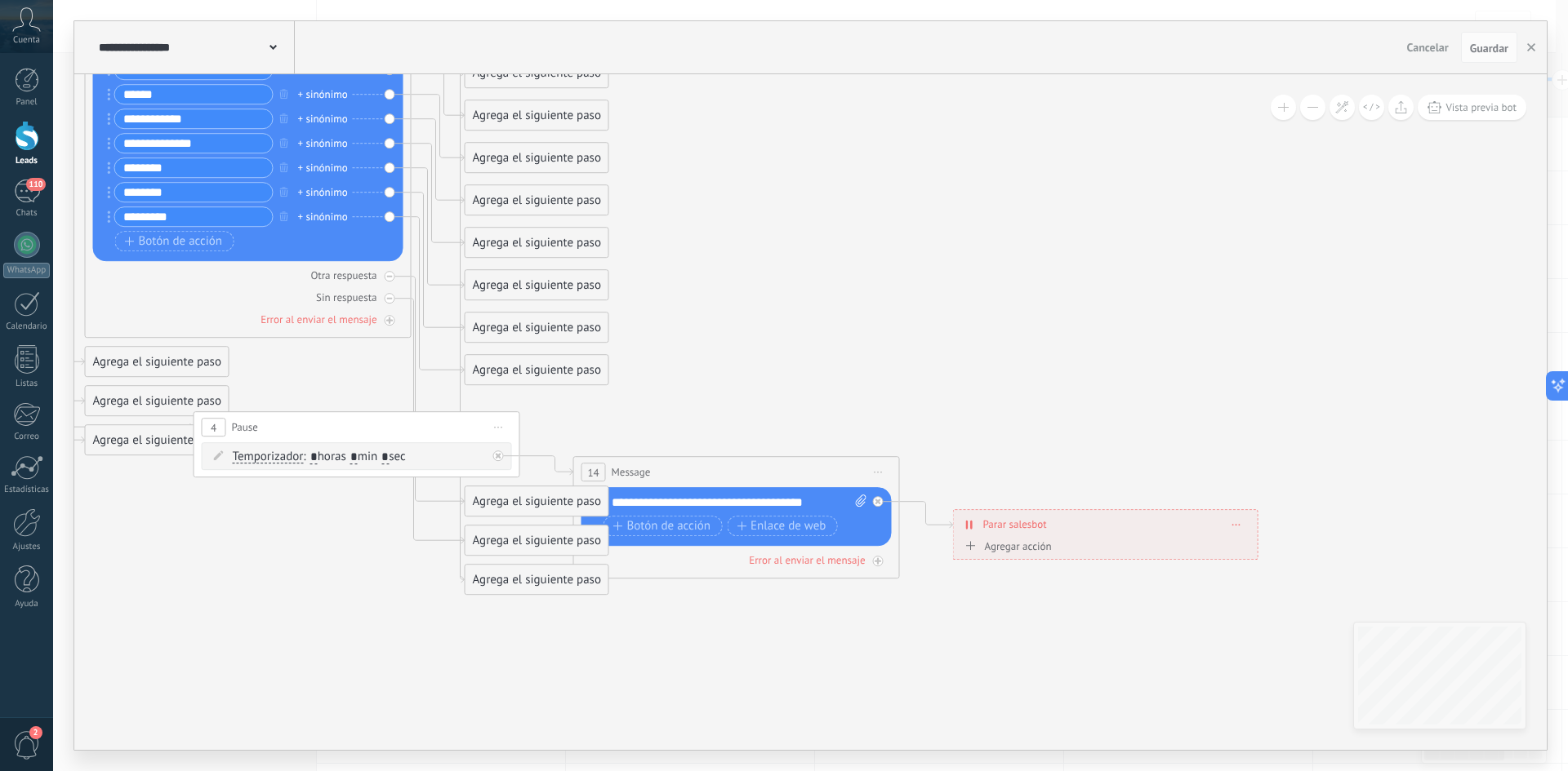
drag, startPoint x: 1415, startPoint y: 436, endPoint x: 1412, endPoint y: 561, distance: 125.0
click at [1412, 561] on icon at bounding box center [394, 171] width 2546 height 1666
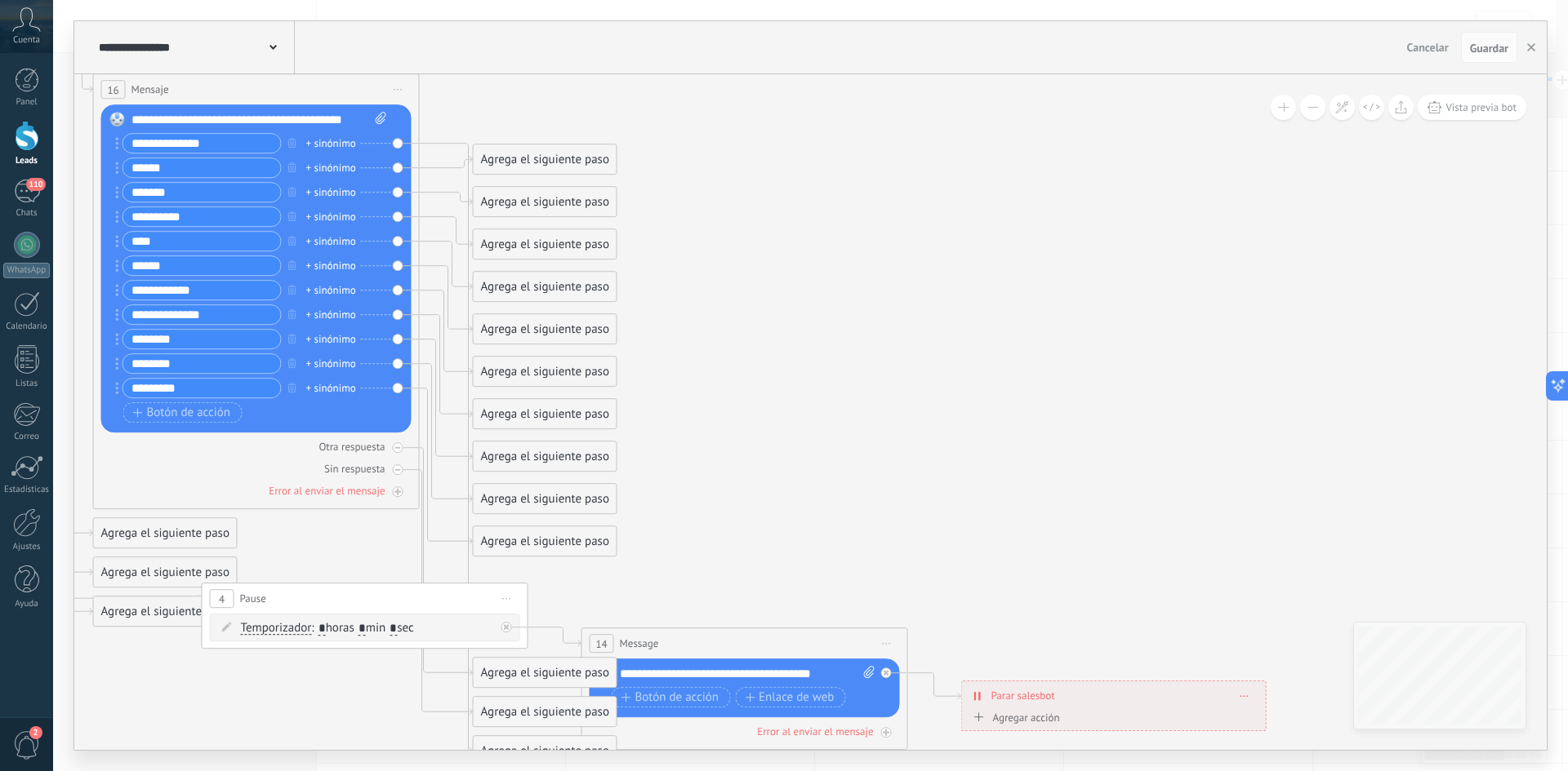
drag, startPoint x: 1379, startPoint y: 352, endPoint x: 1389, endPoint y: 521, distance: 169.3
click at [1388, 520] on icon at bounding box center [402, 342] width 2546 height 1666
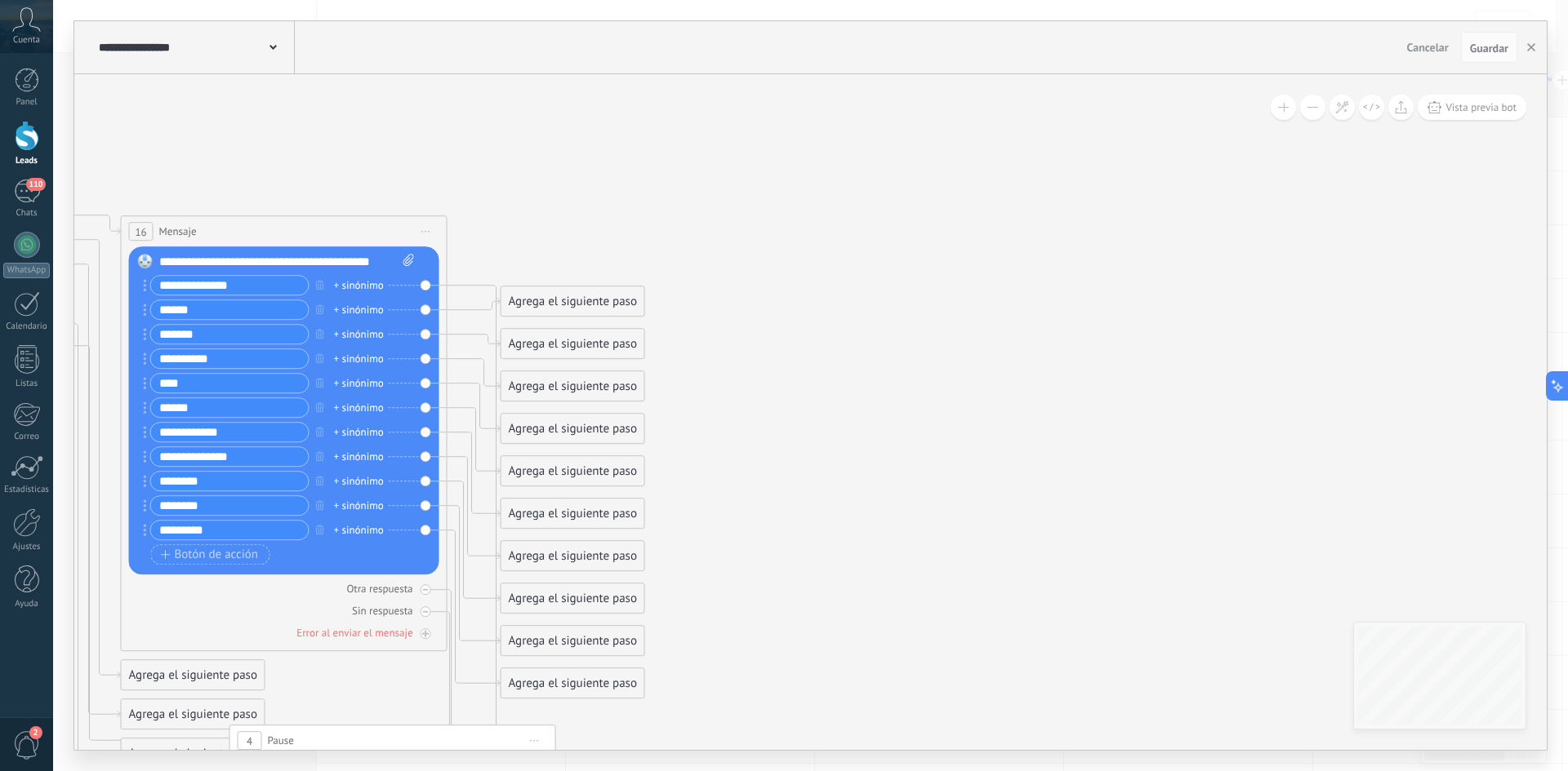
drag, startPoint x: 1297, startPoint y: 304, endPoint x: 1325, endPoint y: 433, distance: 132.0
click at [1325, 433] on icon at bounding box center [430, 484] width 2546 height 1666
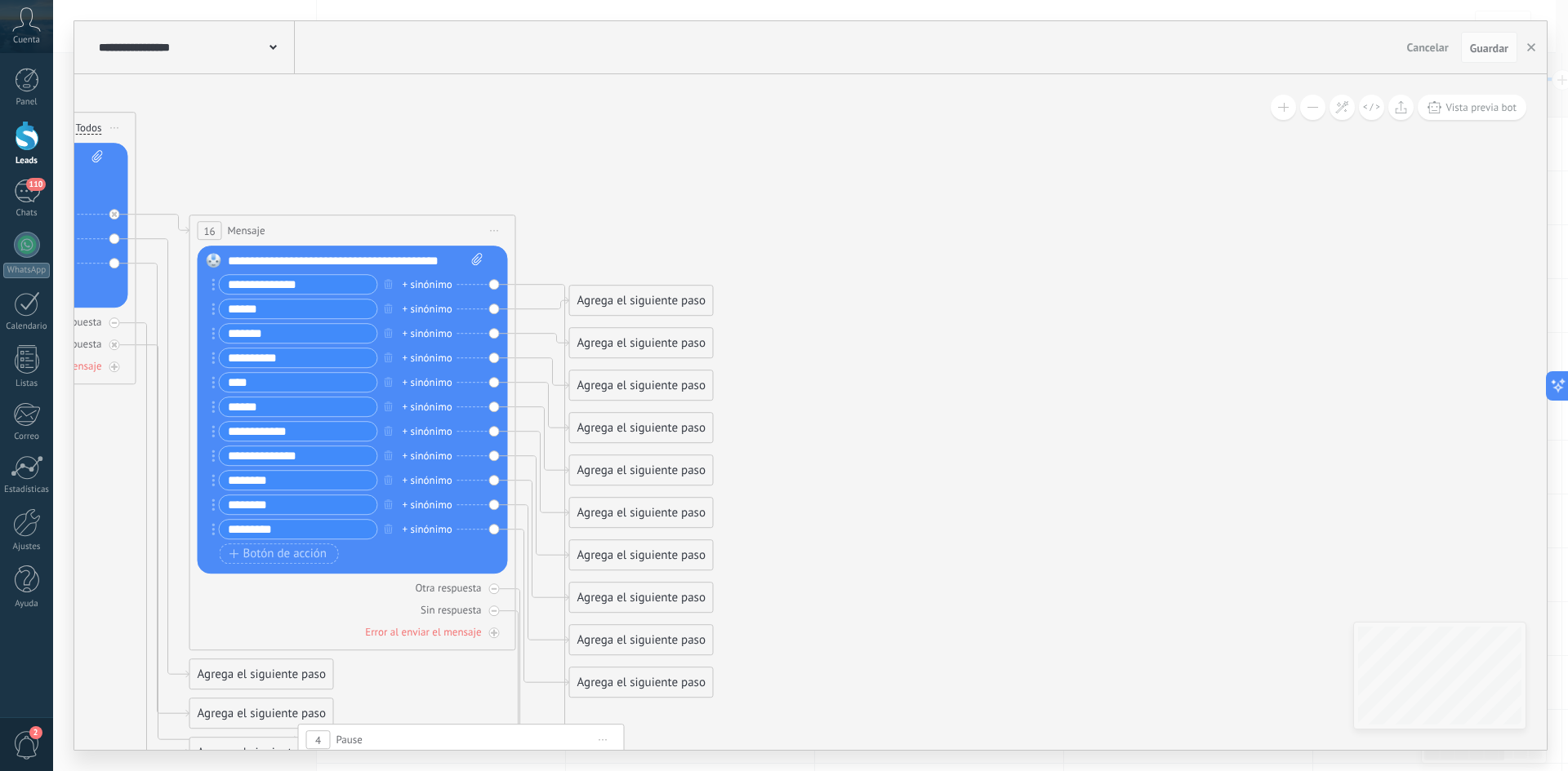
drag, startPoint x: 1022, startPoint y: 296, endPoint x: 1192, endPoint y: 278, distance: 171.0
click at [1190, 278] on icon at bounding box center [499, 484] width 2546 height 1666
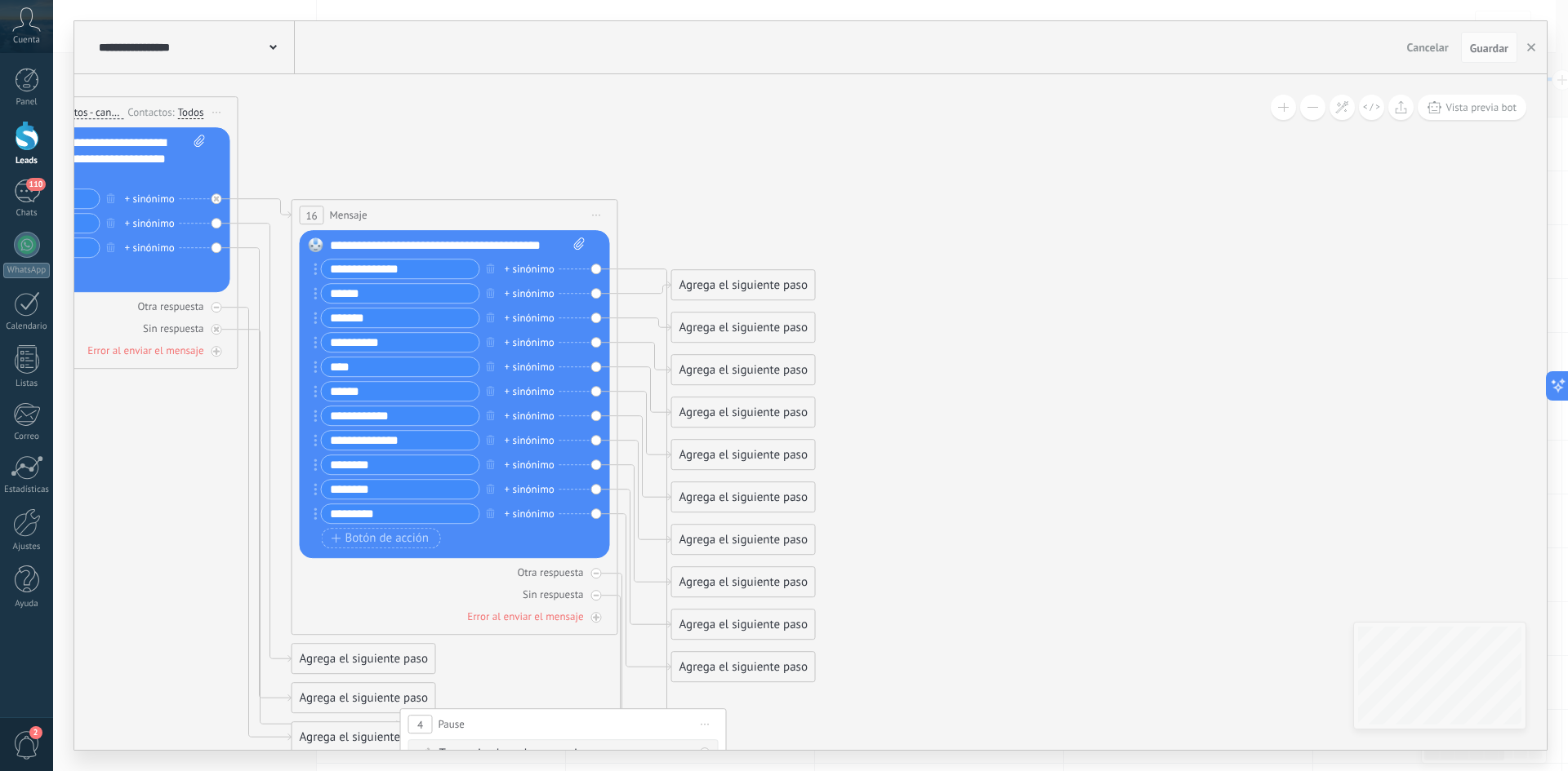
drag, startPoint x: 1064, startPoint y: 292, endPoint x: 1129, endPoint y: 288, distance: 65.1
click at [1102, 292] on icon at bounding box center [601, 468] width 2546 height 1666
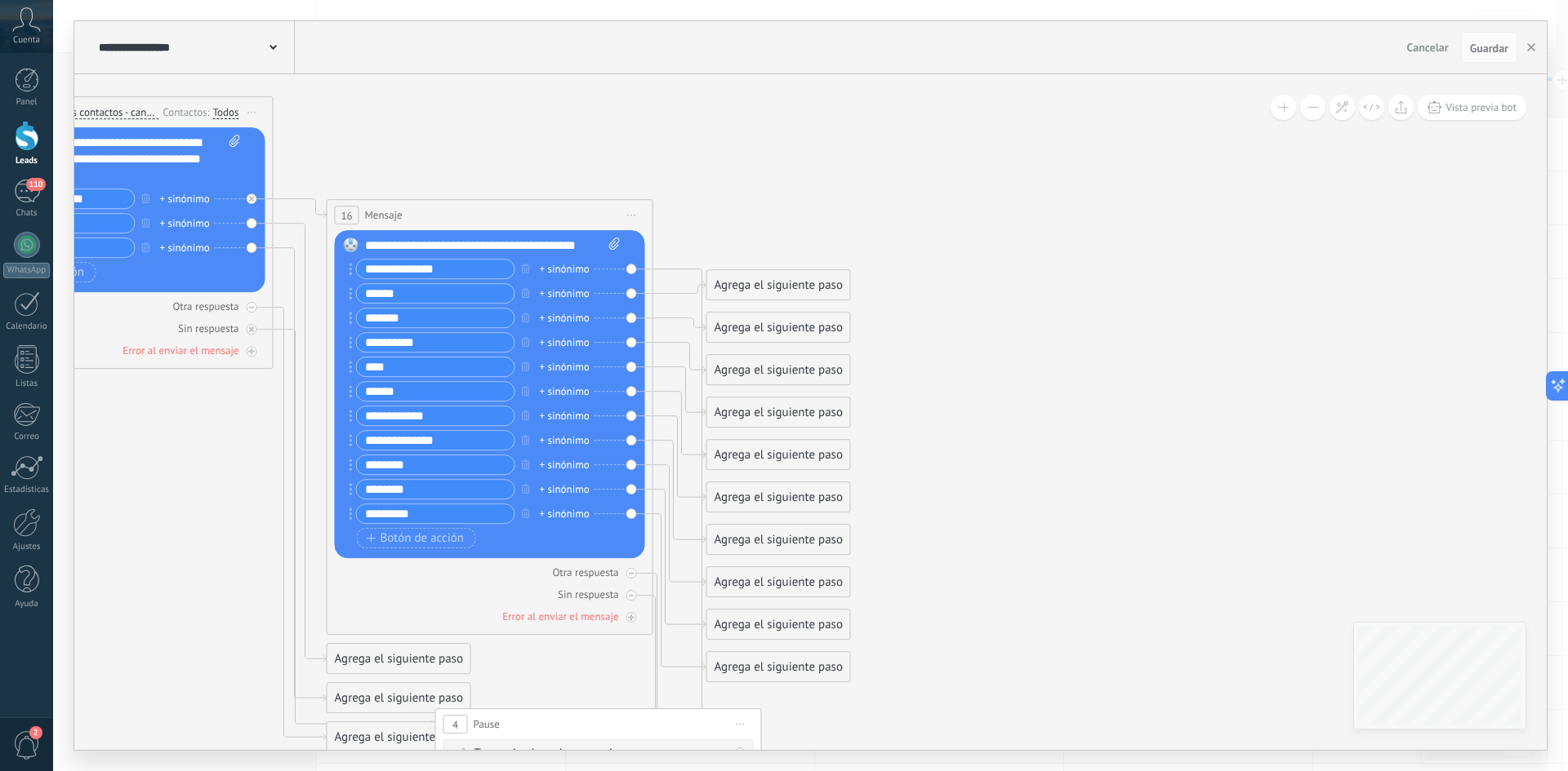
click at [750, 283] on div "Agrega el siguiente paso" at bounding box center [778, 285] width 143 height 27
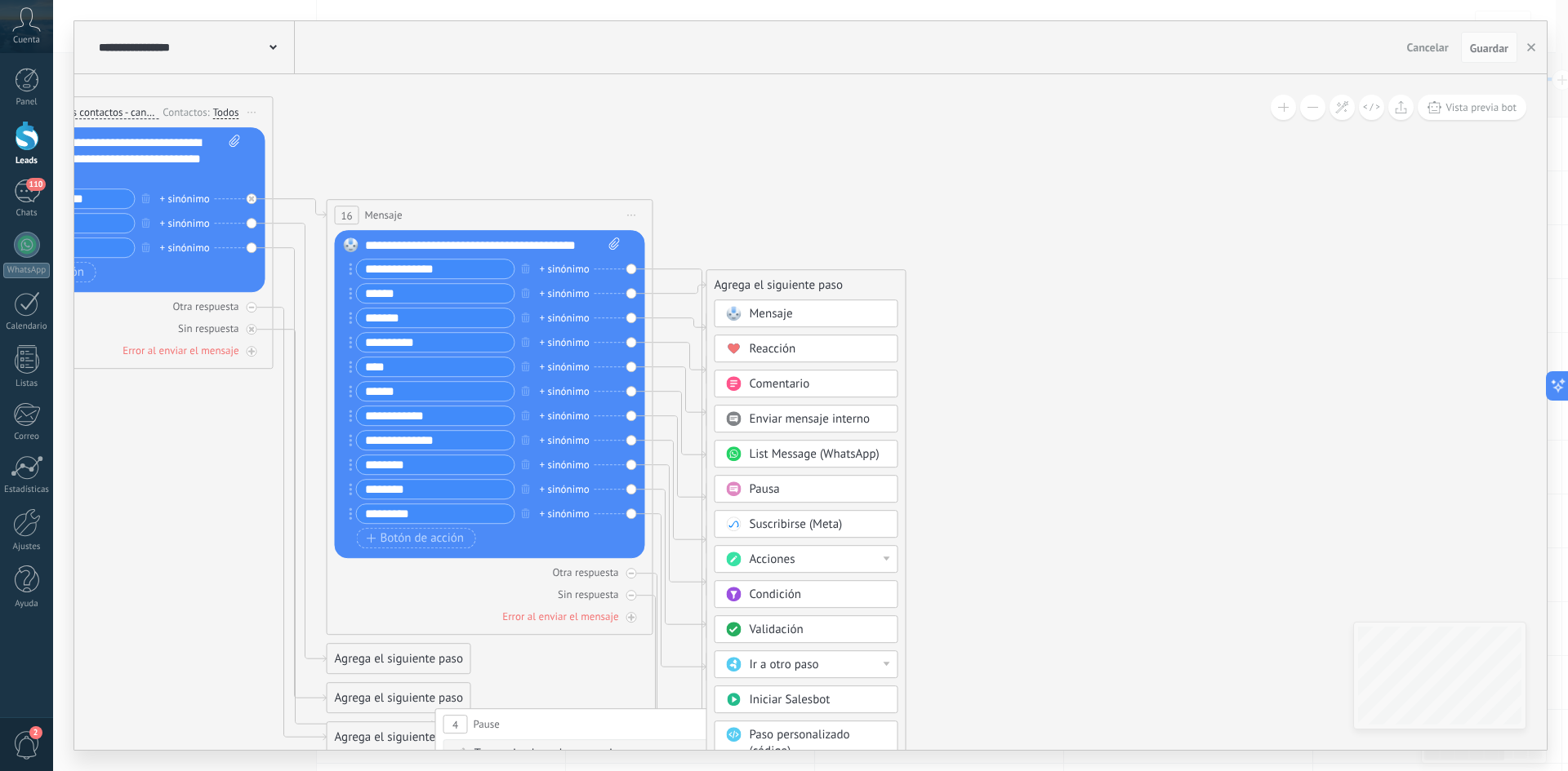
click at [761, 303] on div "Mensaje" at bounding box center [806, 313] width 184 height 28
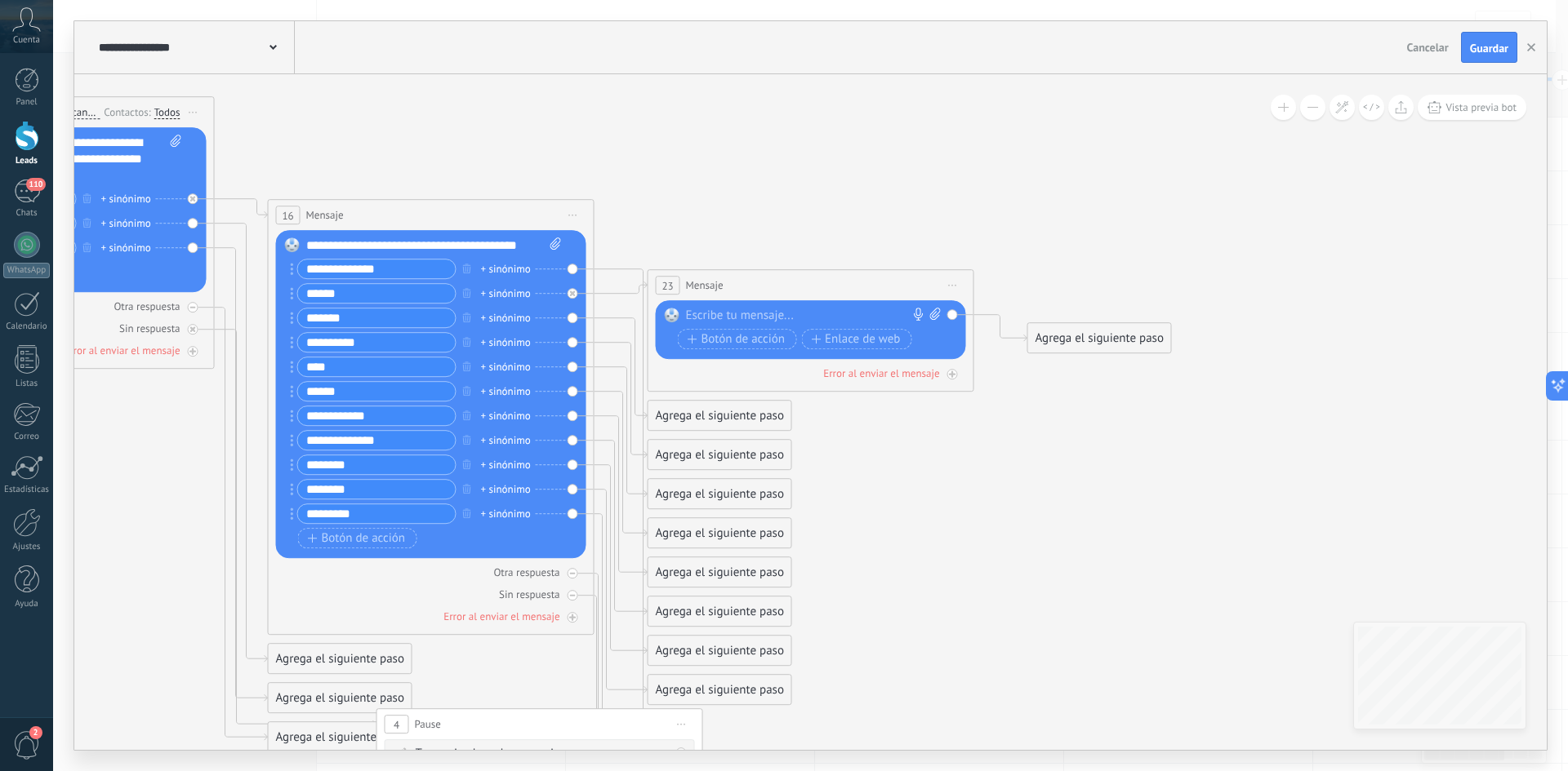
click at [761, 313] on div at bounding box center [807, 316] width 243 height 17
click at [1491, 49] on span "Guardar" at bounding box center [1490, 48] width 38 height 11
click at [1483, 98] on button "Vista previa bot" at bounding box center [1471, 107] width 109 height 25
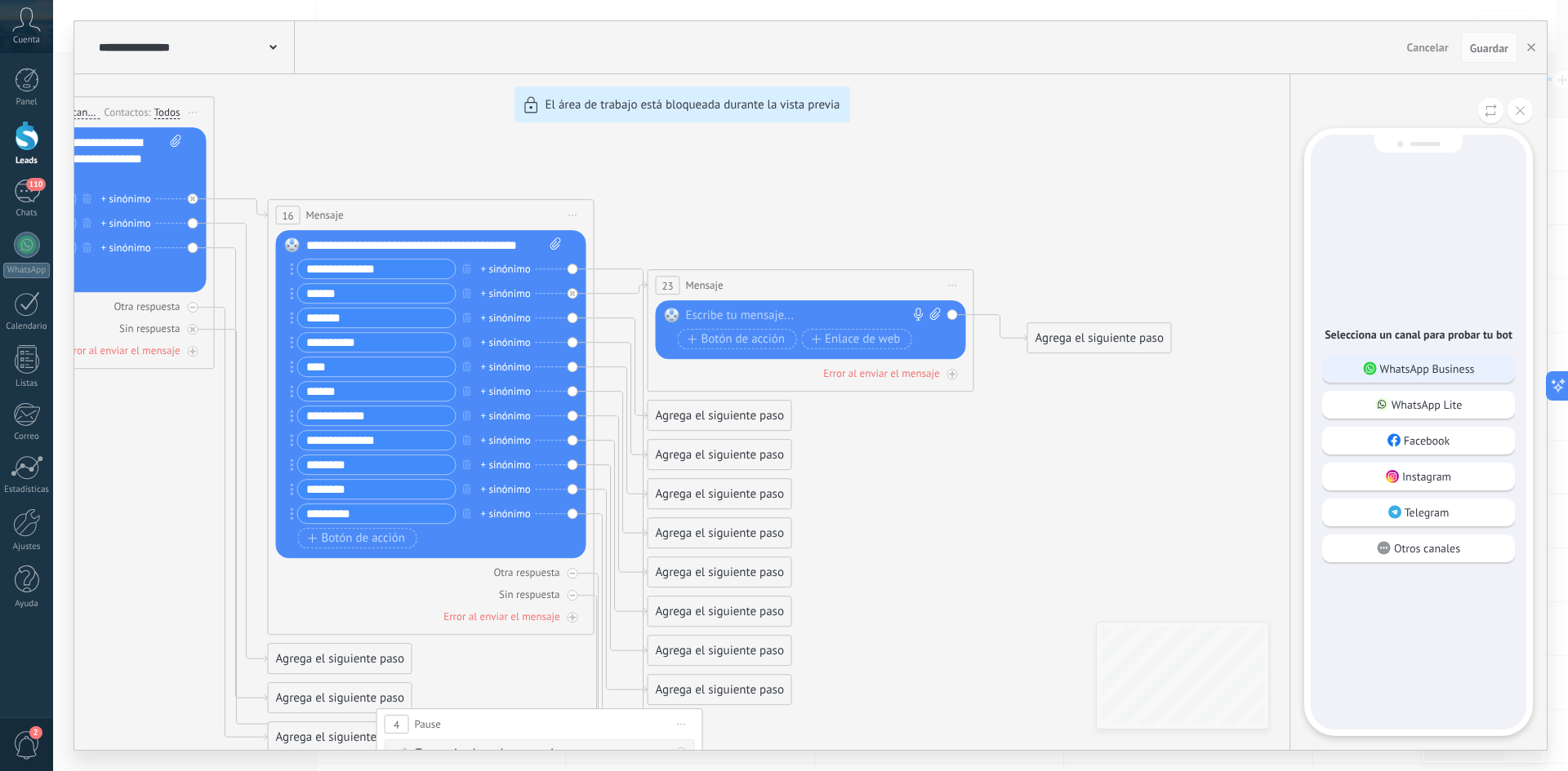
click at [1419, 369] on p "WhatsApp Business" at bounding box center [1427, 369] width 95 height 15
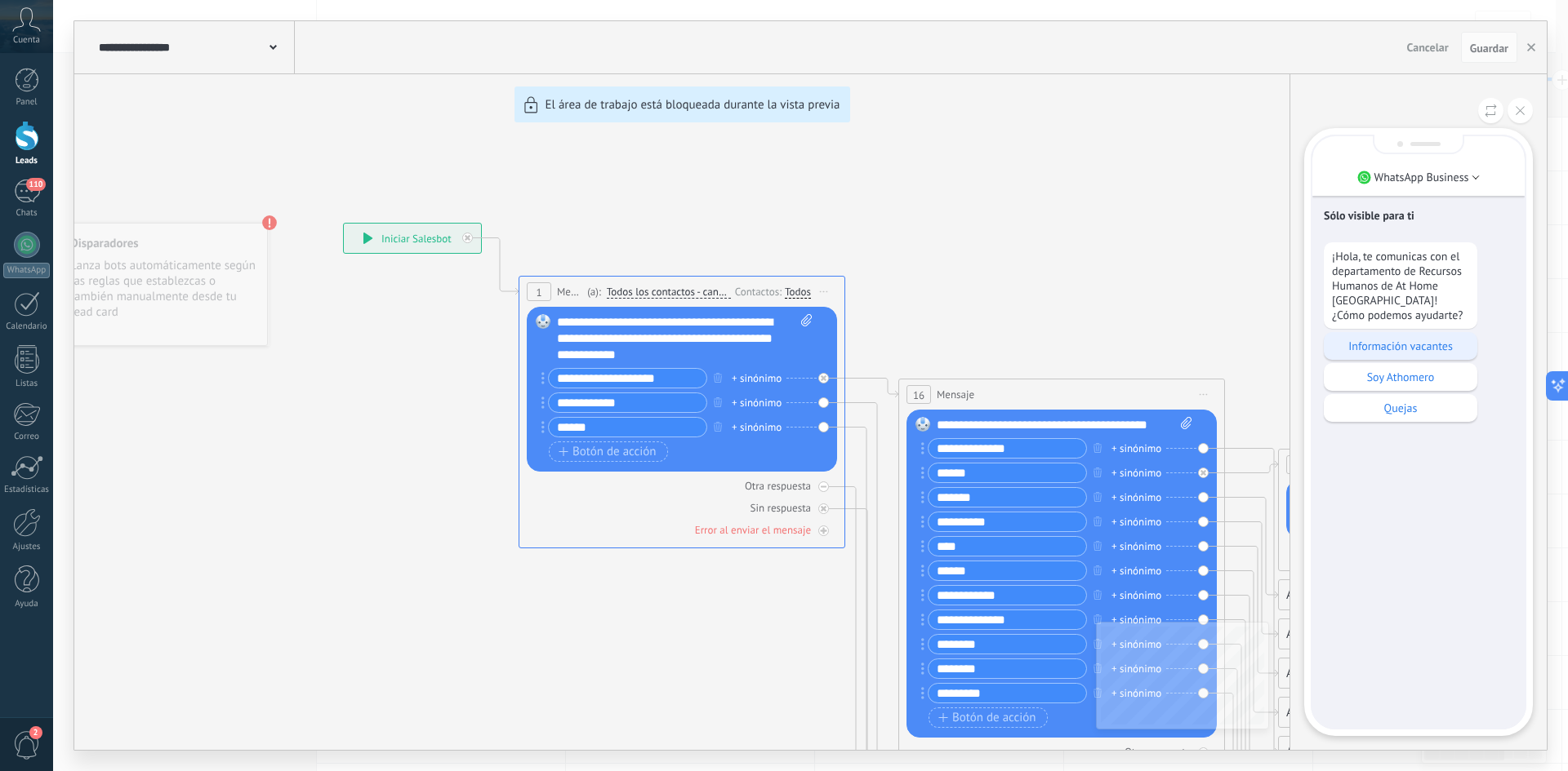
click at [1420, 353] on div "Información vacantes" at bounding box center [1401, 346] width 153 height 28
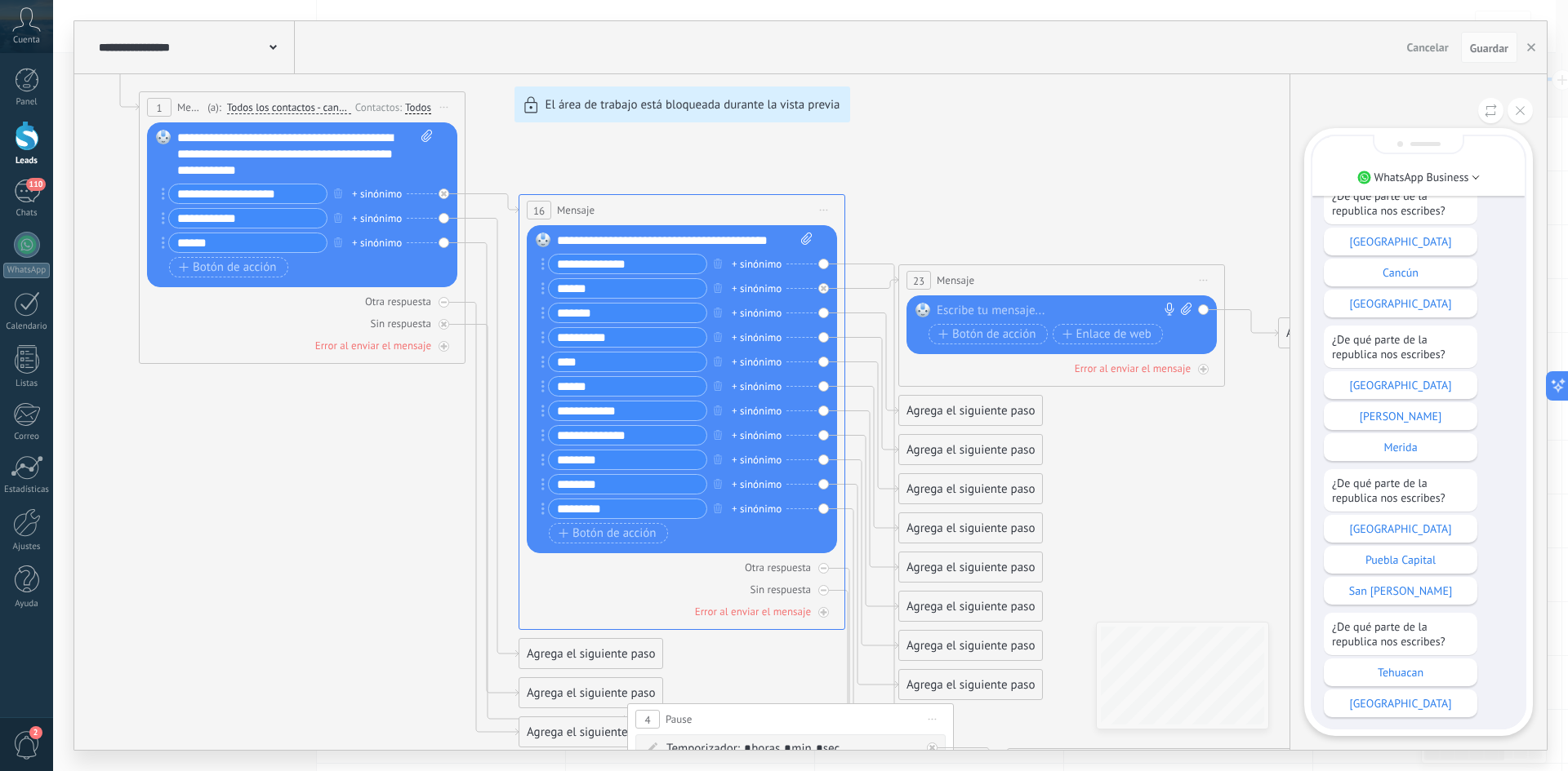
scroll to position [0, 0]
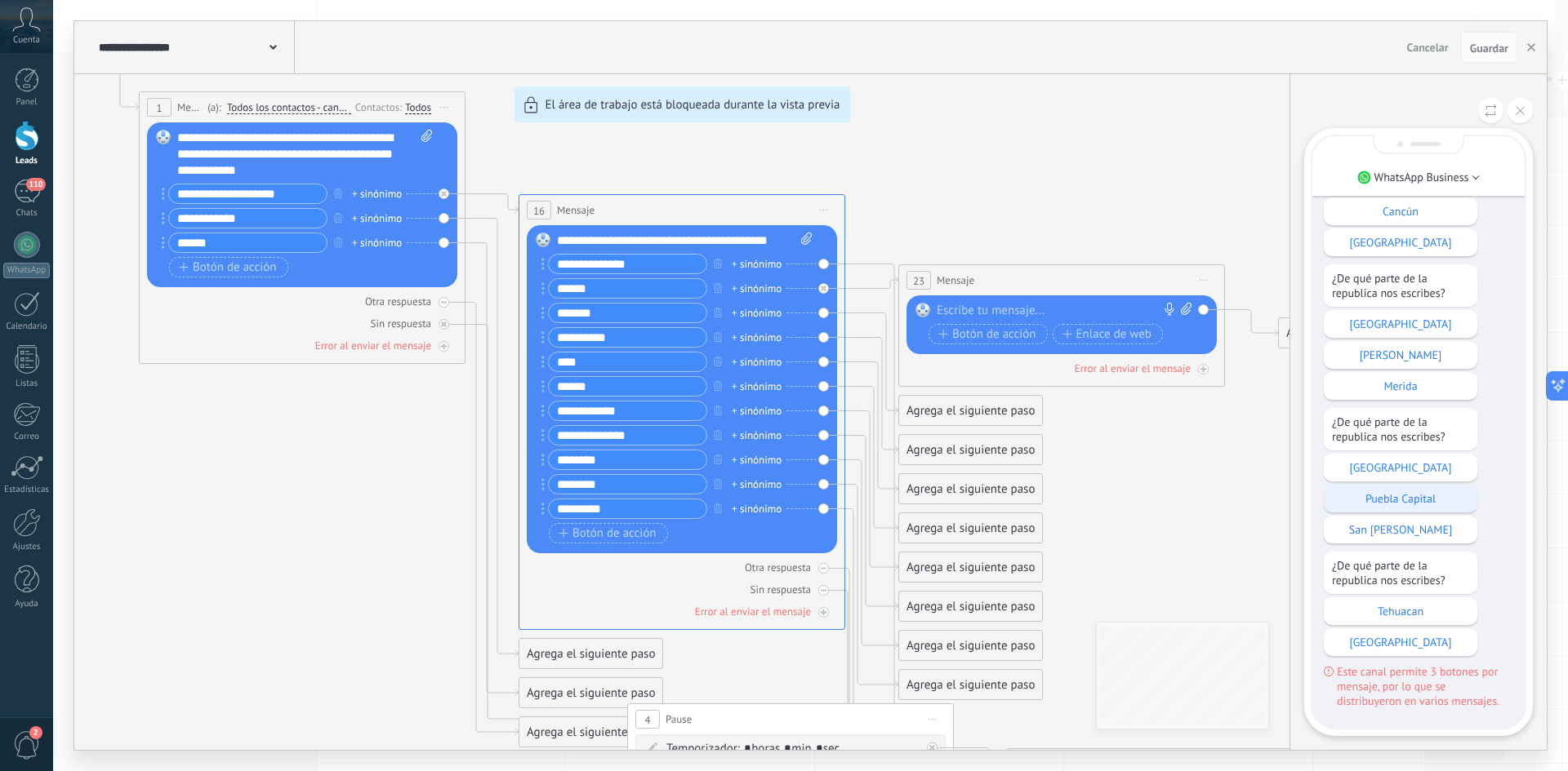
click at [1430, 490] on div "Puebla Capital" at bounding box center [1401, 499] width 153 height 28
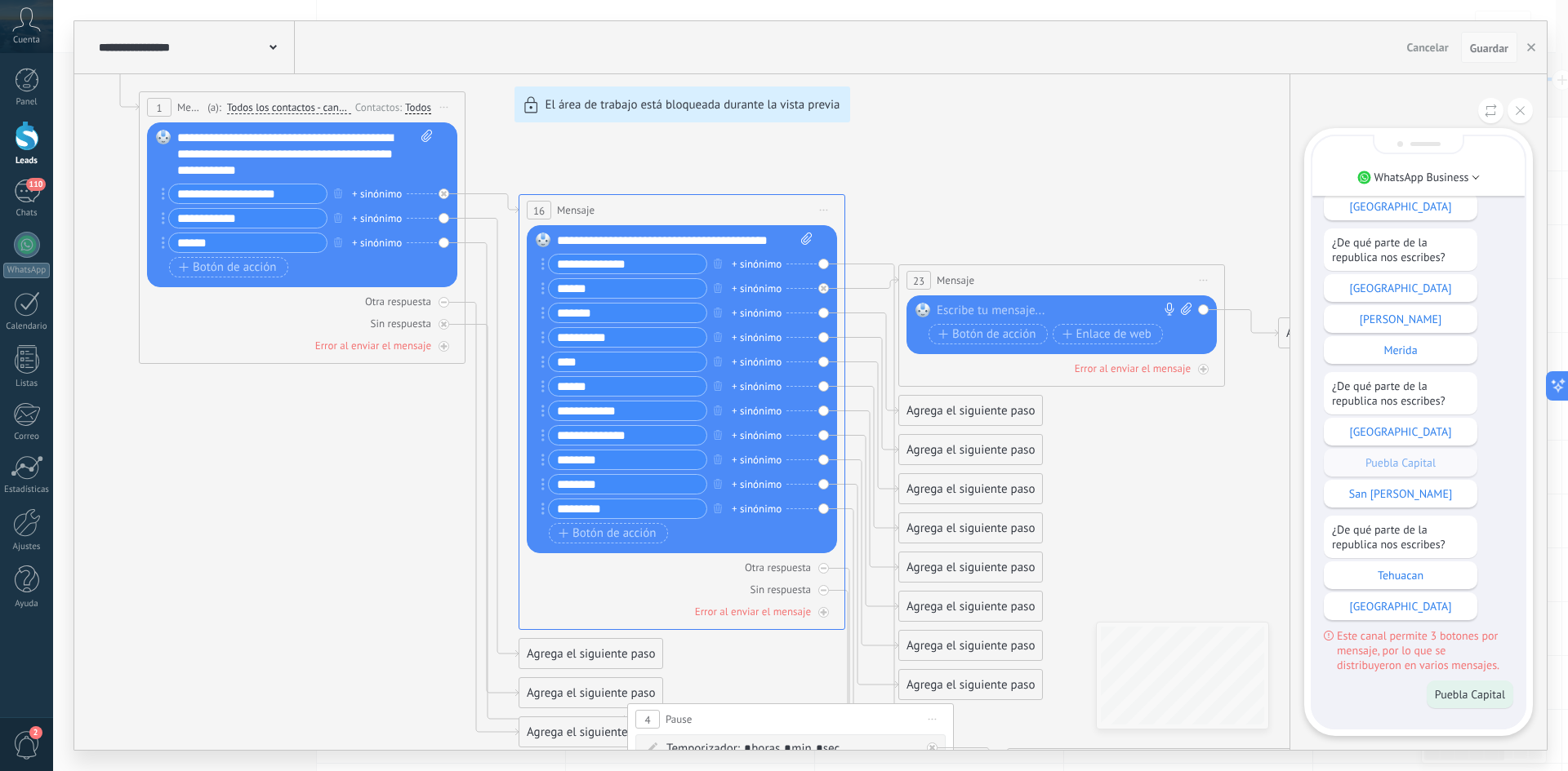
click at [1496, 44] on span "Guardar" at bounding box center [1490, 48] width 38 height 11
click at [991, 313] on div "**********" at bounding box center [810, 386] width 1472 height 729
click at [28, 202] on div "111" at bounding box center [27, 191] width 26 height 23
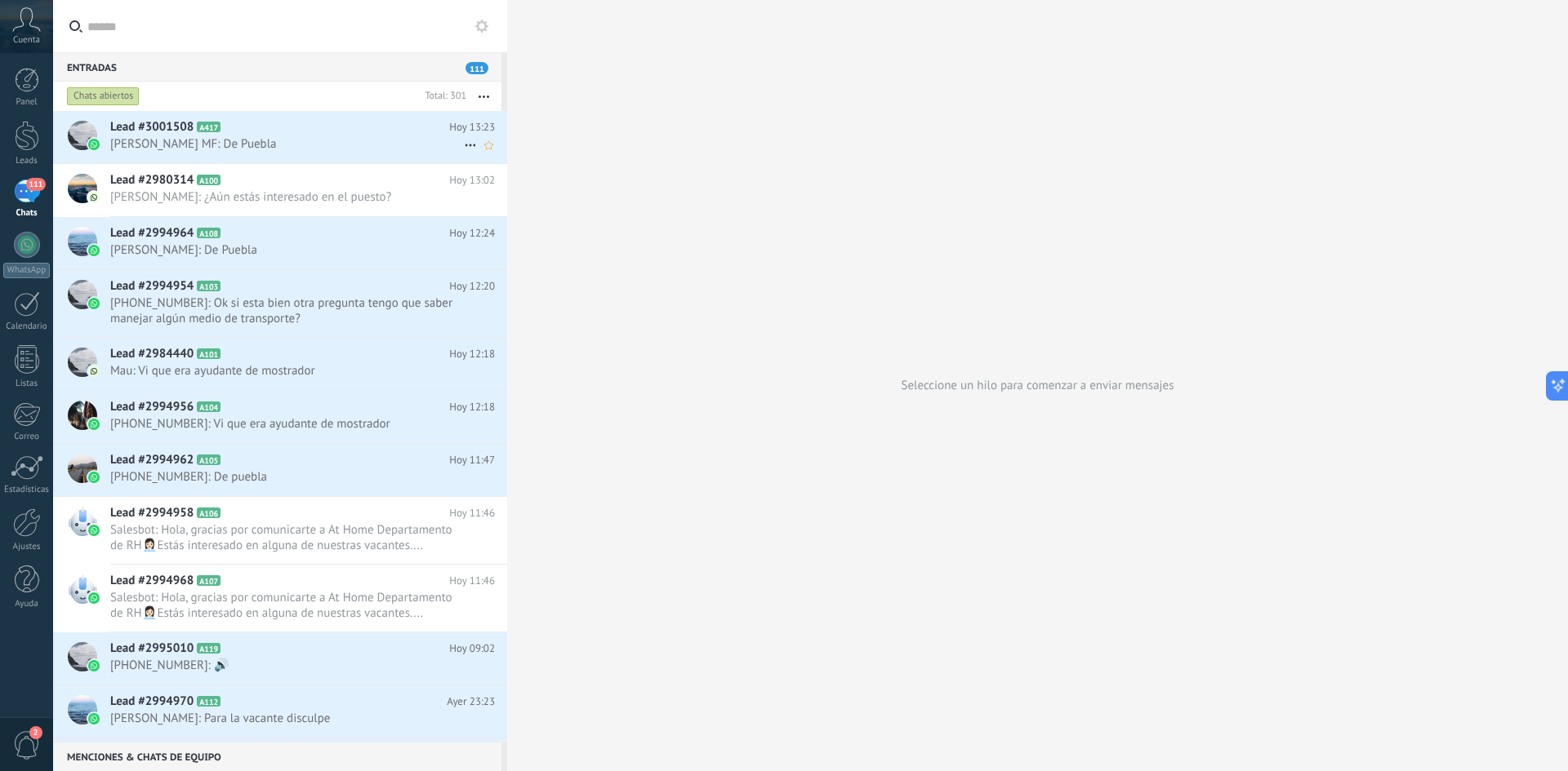
click at [321, 145] on span "Jona MF: De Puebla" at bounding box center [287, 144] width 353 height 16
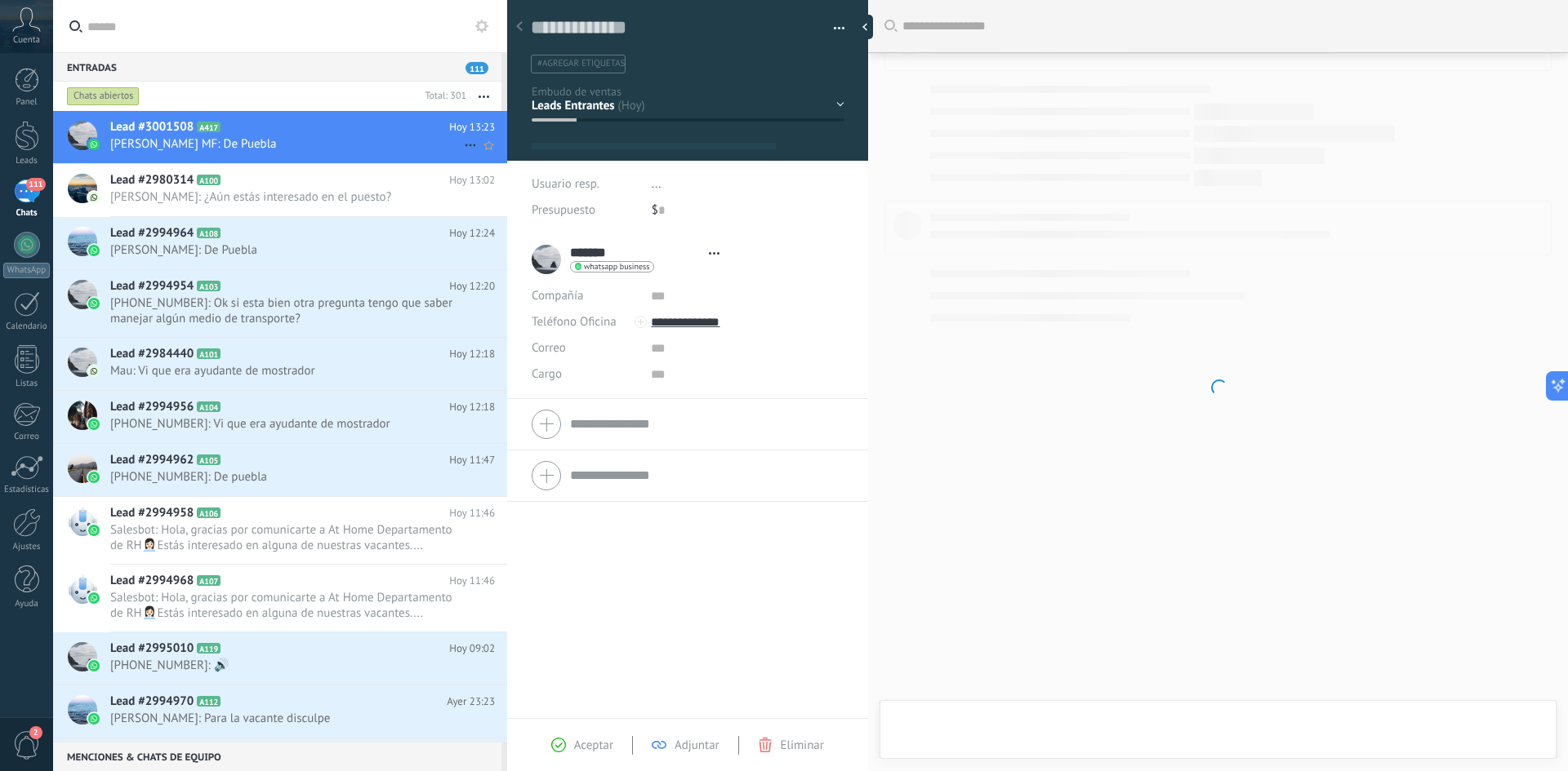
type textarea "**********"
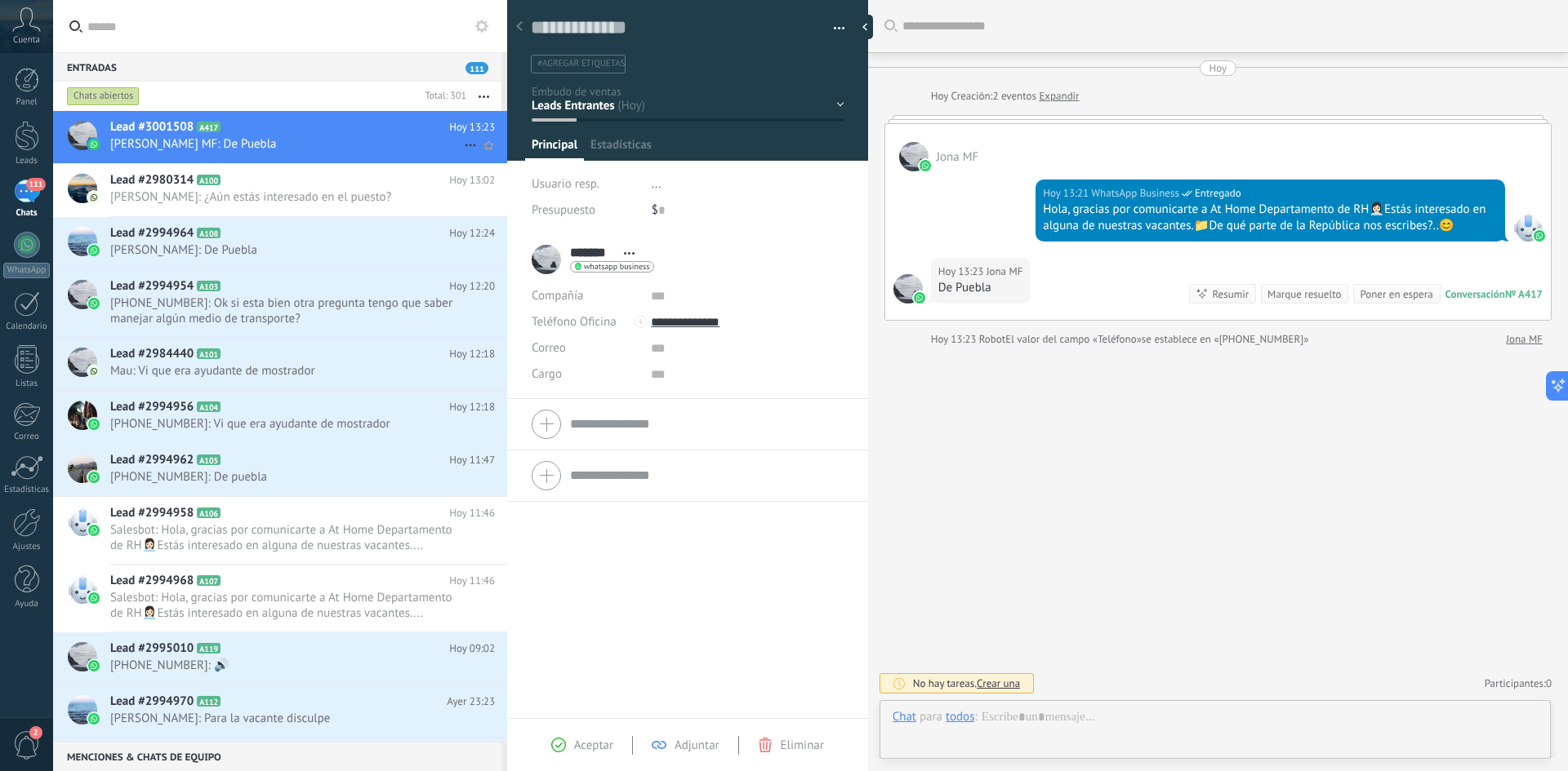
scroll to position [24, 0]
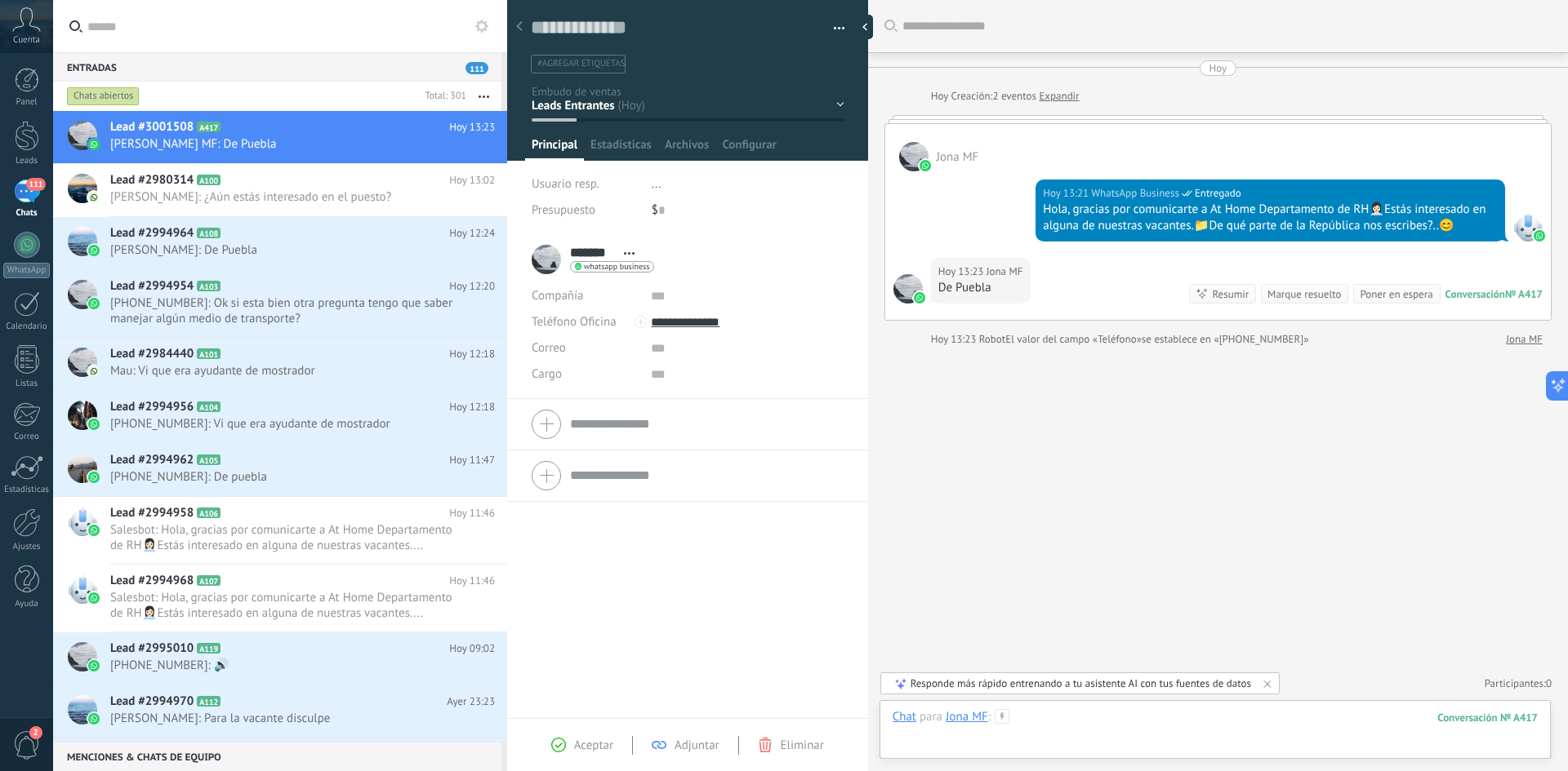
click at [1046, 719] on div at bounding box center [1215, 734] width 645 height 49
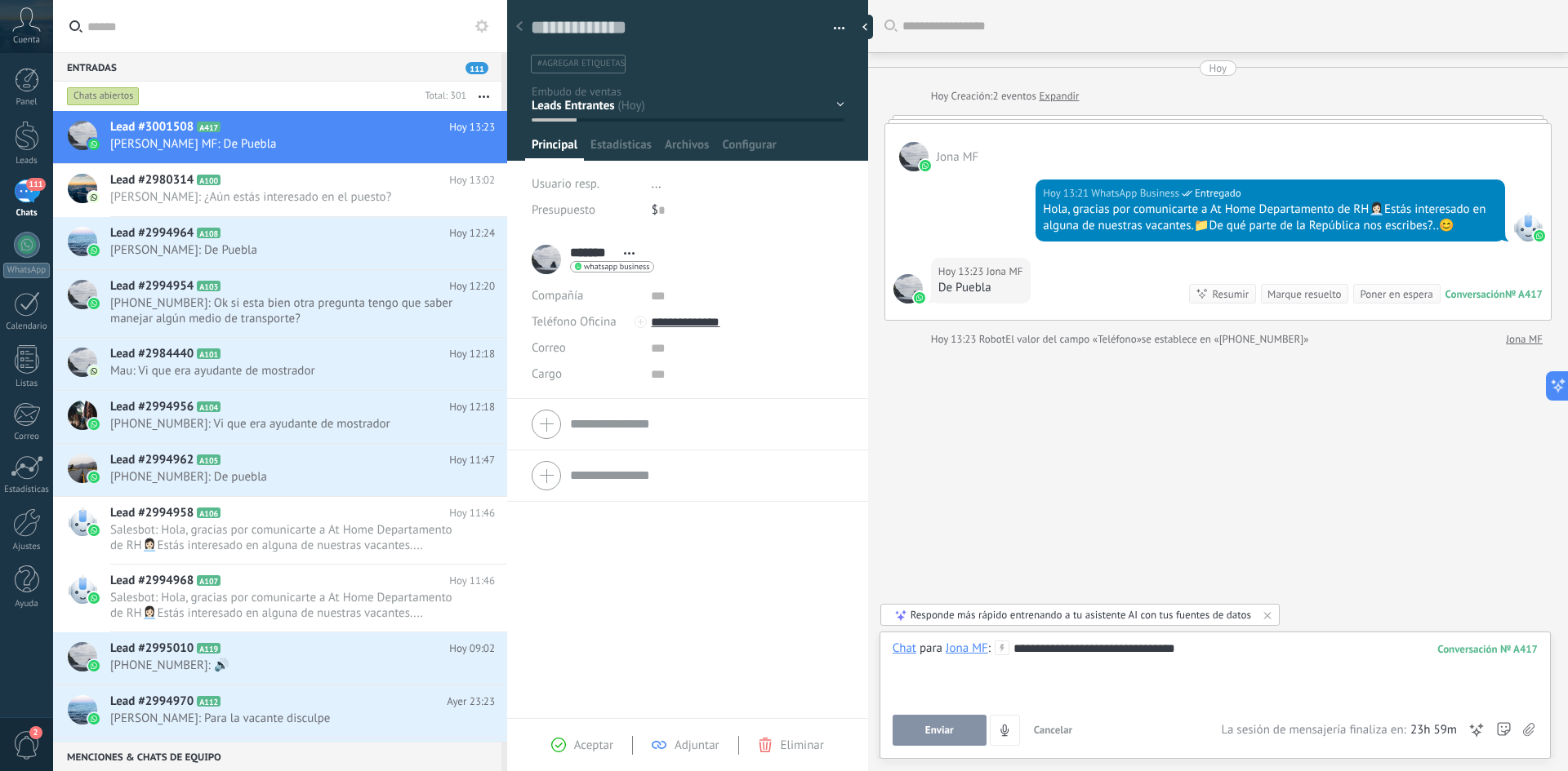
click at [944, 725] on span "Enviar" at bounding box center [939, 730] width 29 height 11
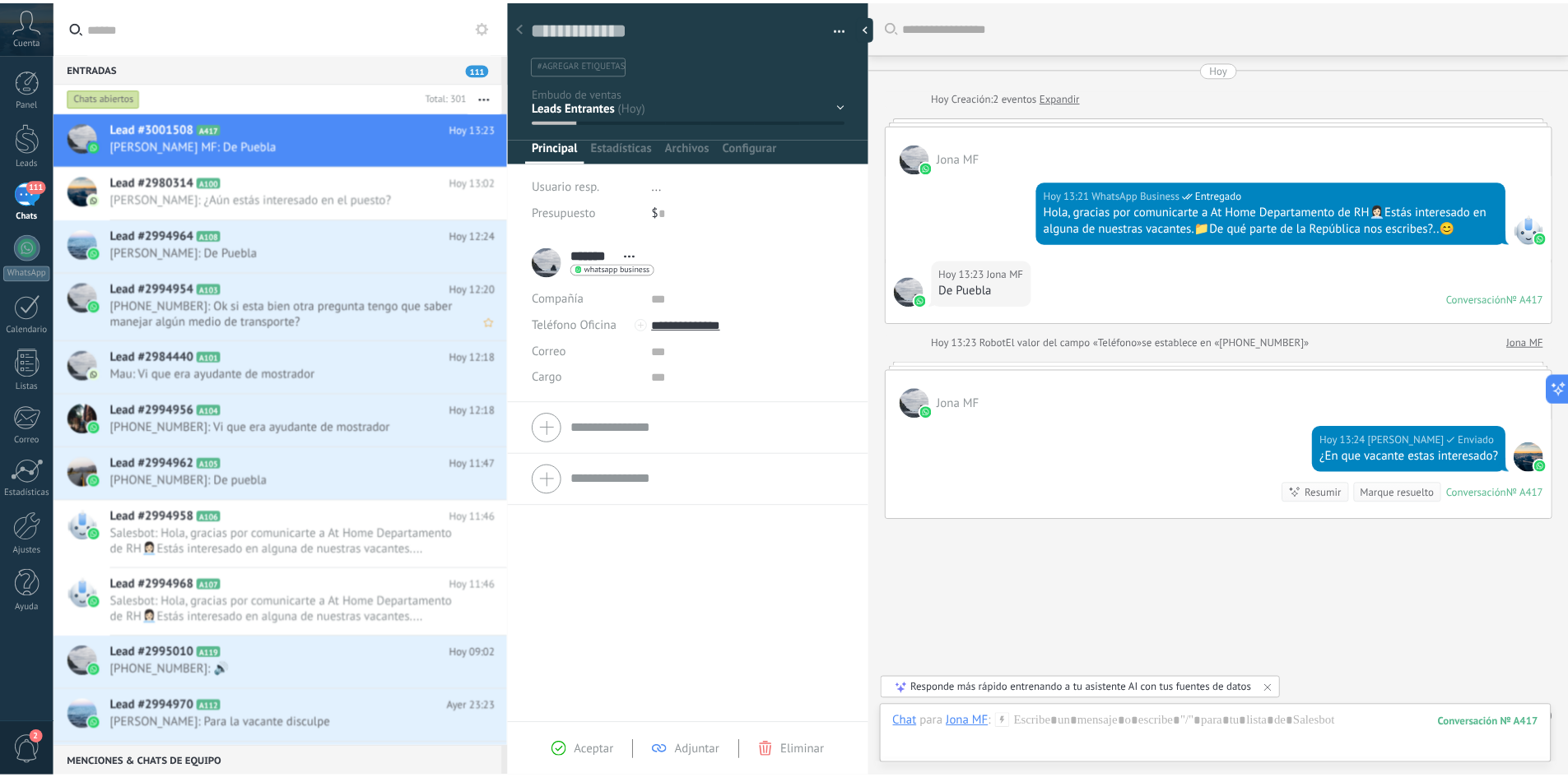
scroll to position [30, 0]
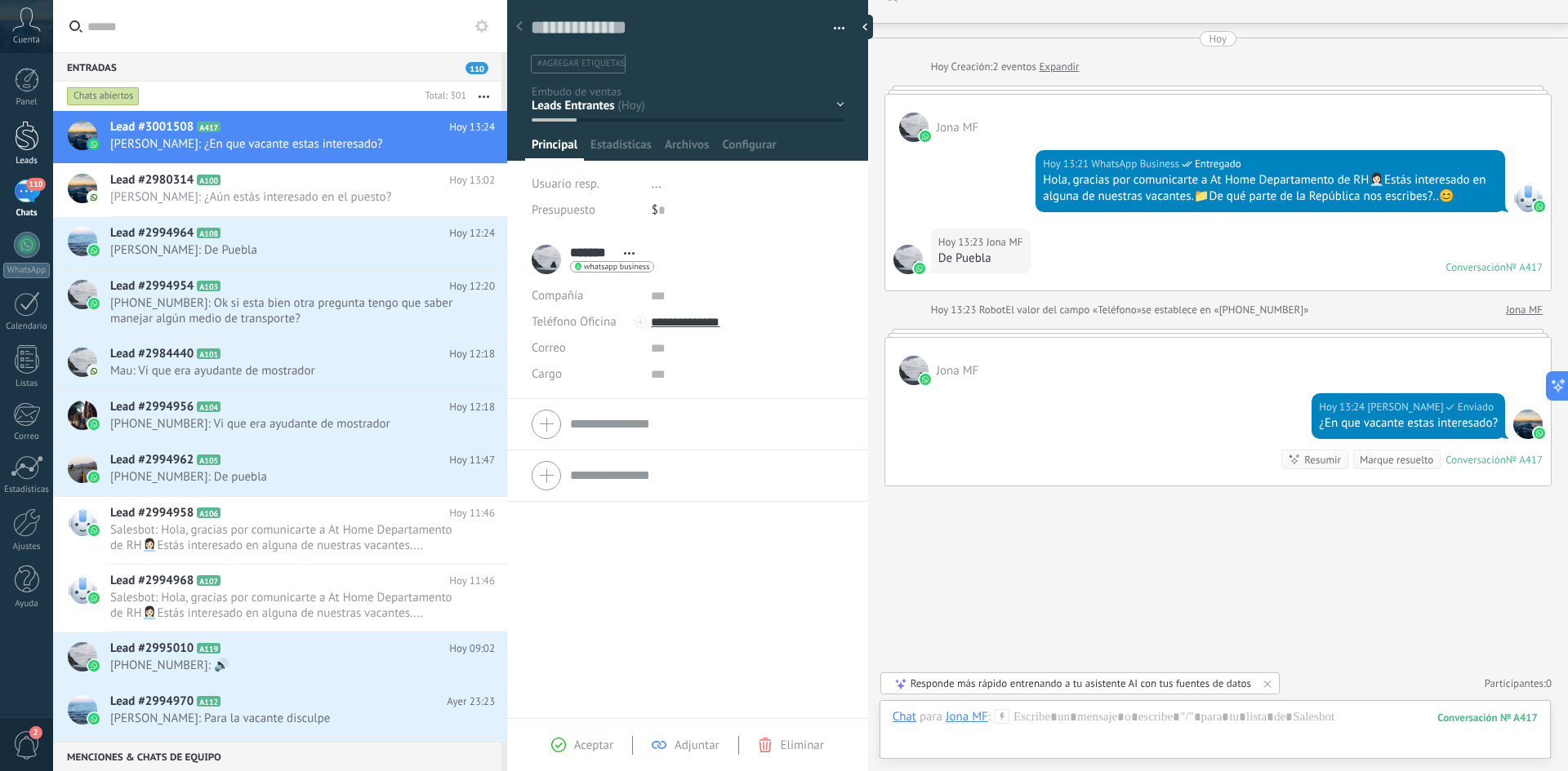
click at [32, 141] on div at bounding box center [27, 136] width 24 height 30
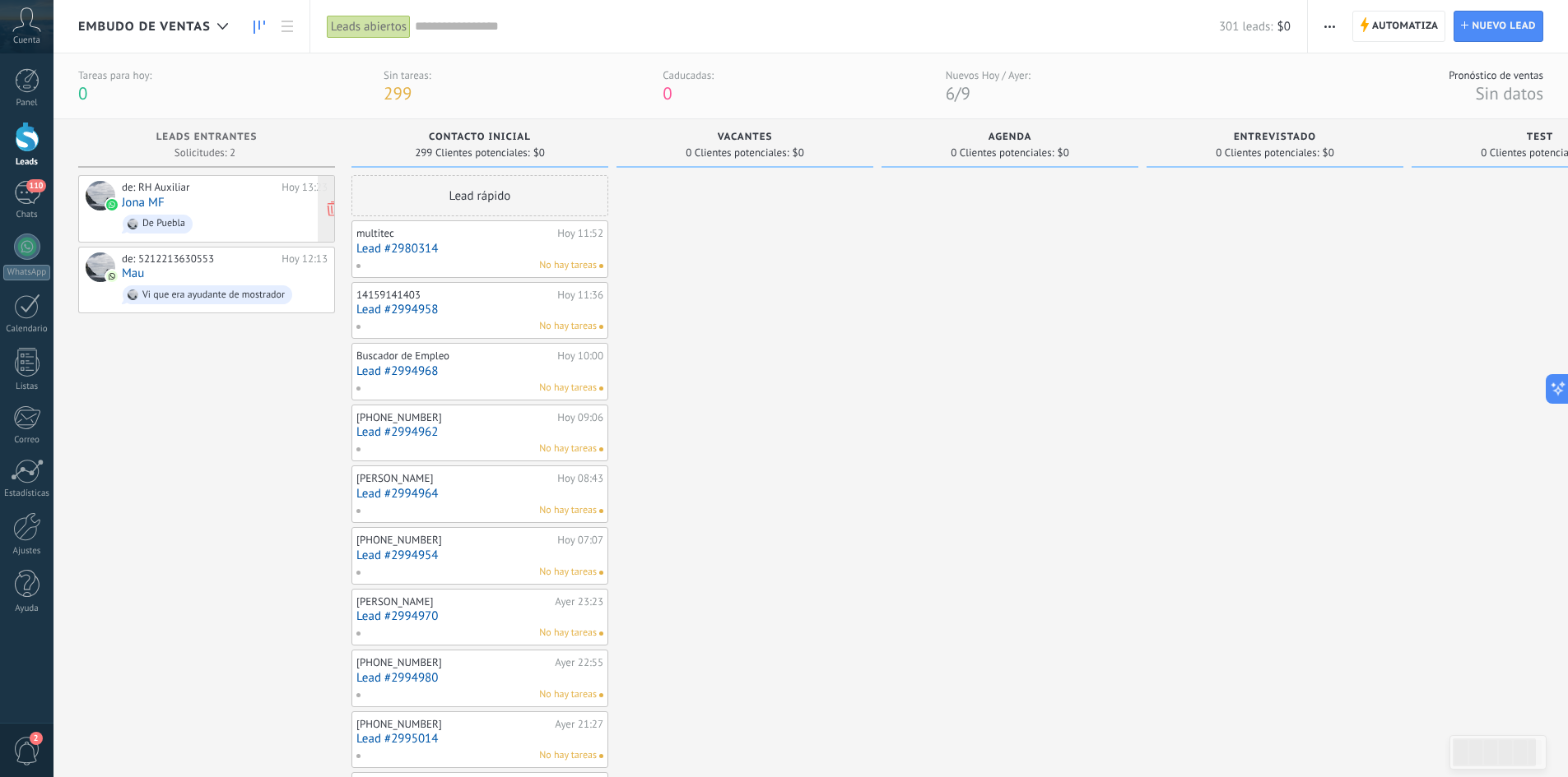
click at [233, 206] on div "de: RH Auxiliar Hoy 13:23 Jona MF De Puebla" at bounding box center [225, 209] width 206 height 56
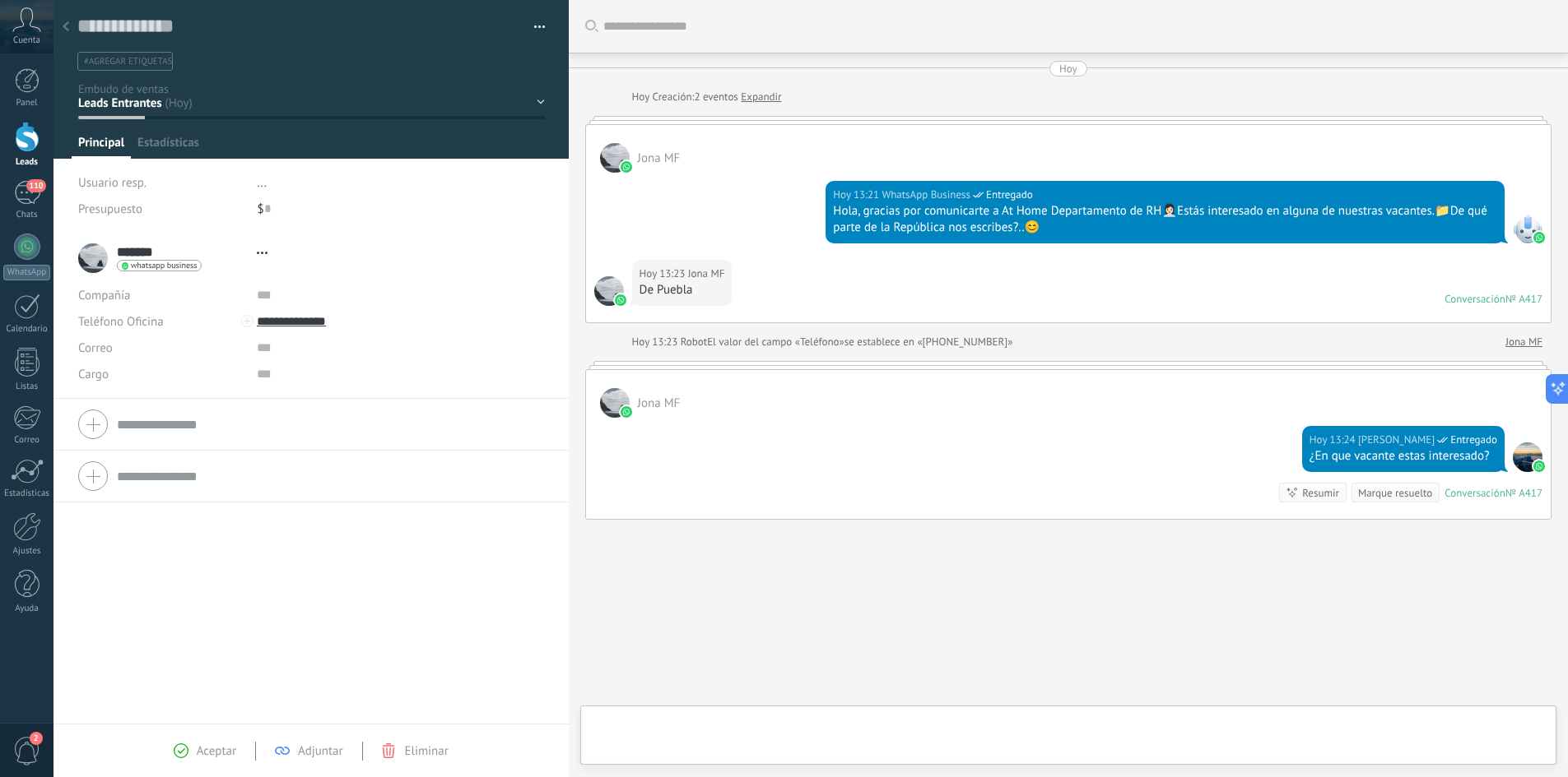
type textarea "**********"
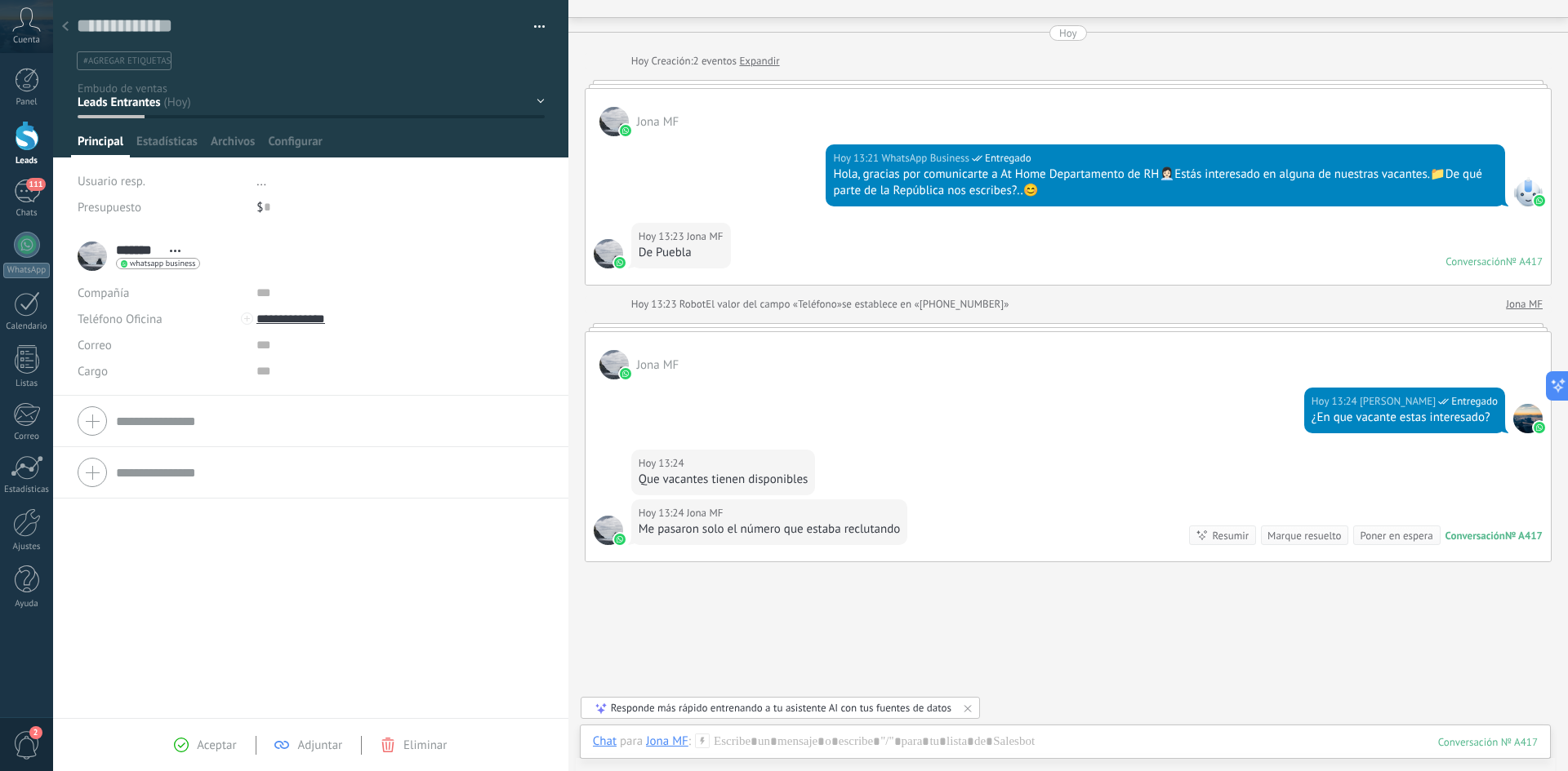
scroll to position [88, 0]
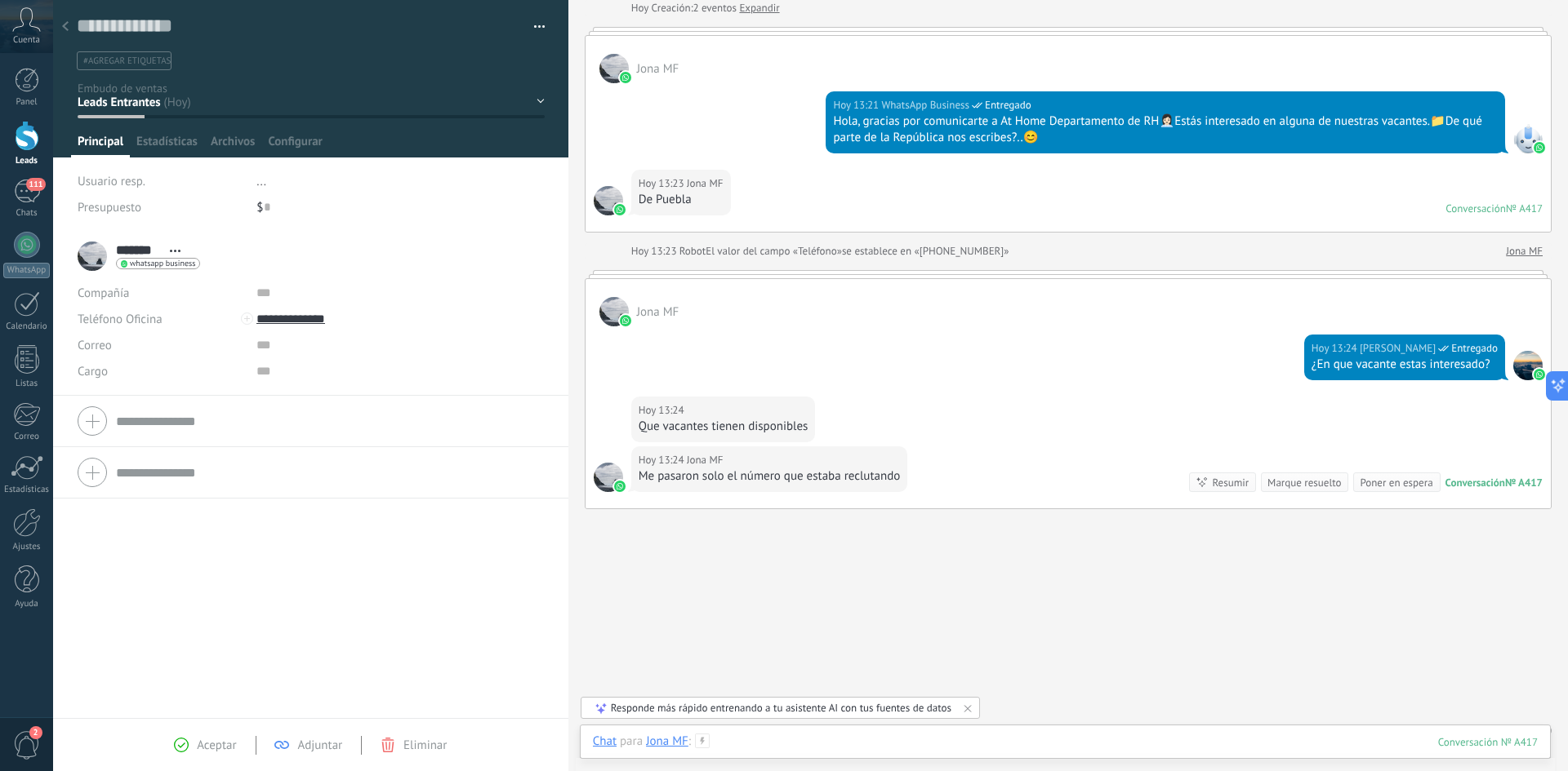
click at [786, 744] on div at bounding box center [1065, 758] width 945 height 49
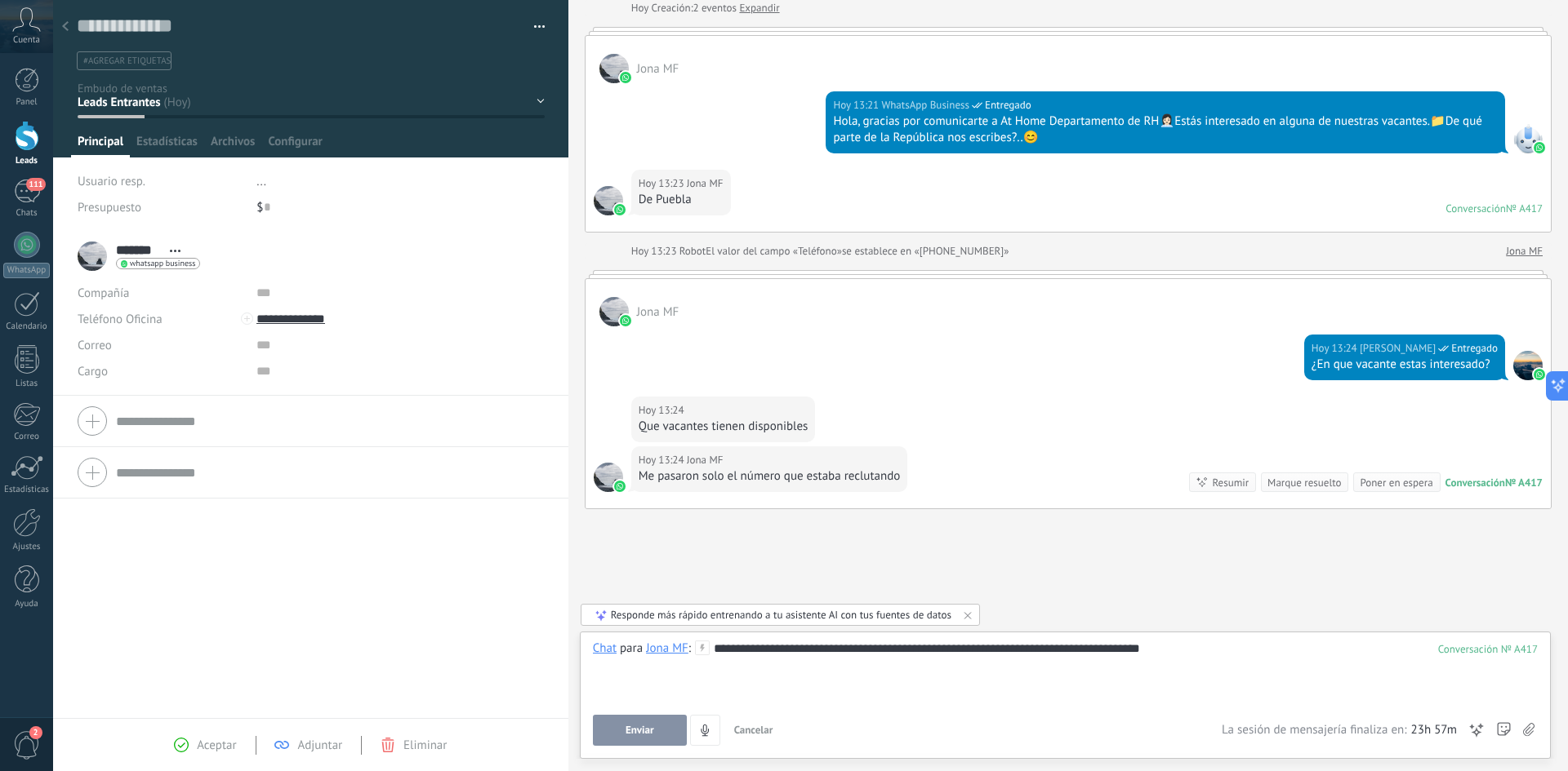
click at [612, 739] on button "Enviar" at bounding box center [640, 731] width 94 height 31
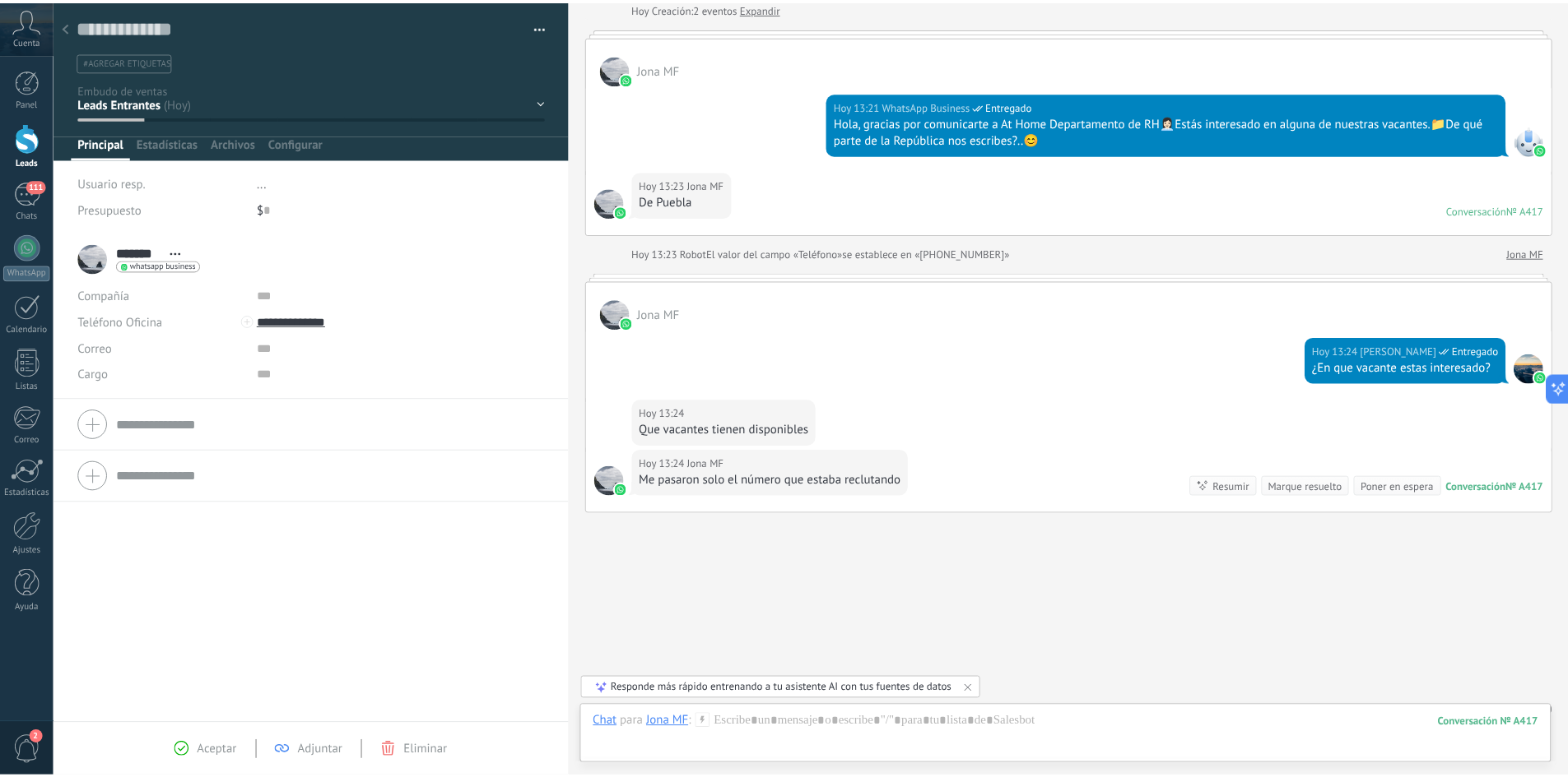
scroll to position [205, 0]
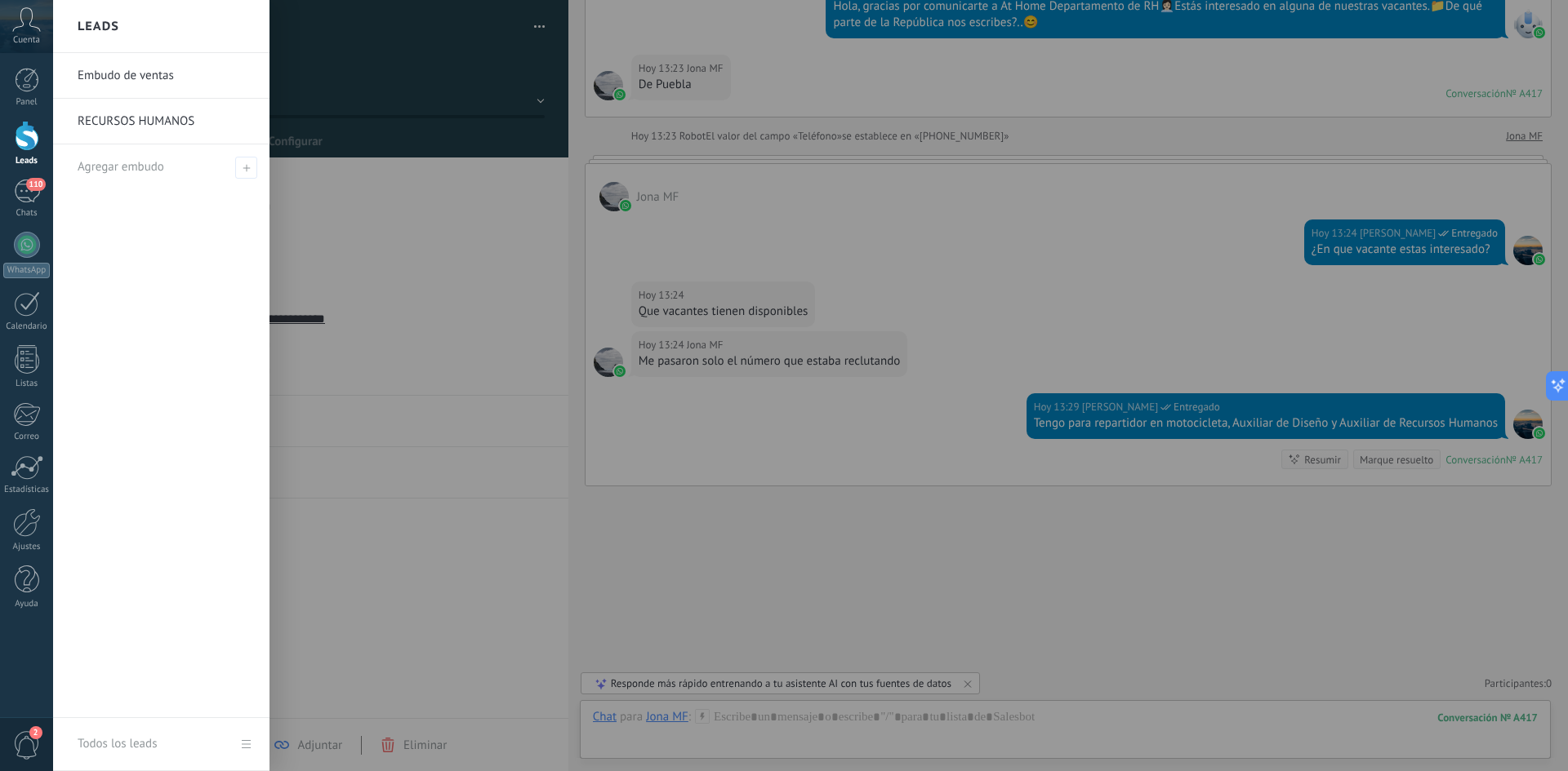
click at [27, 138] on div at bounding box center [27, 136] width 24 height 30
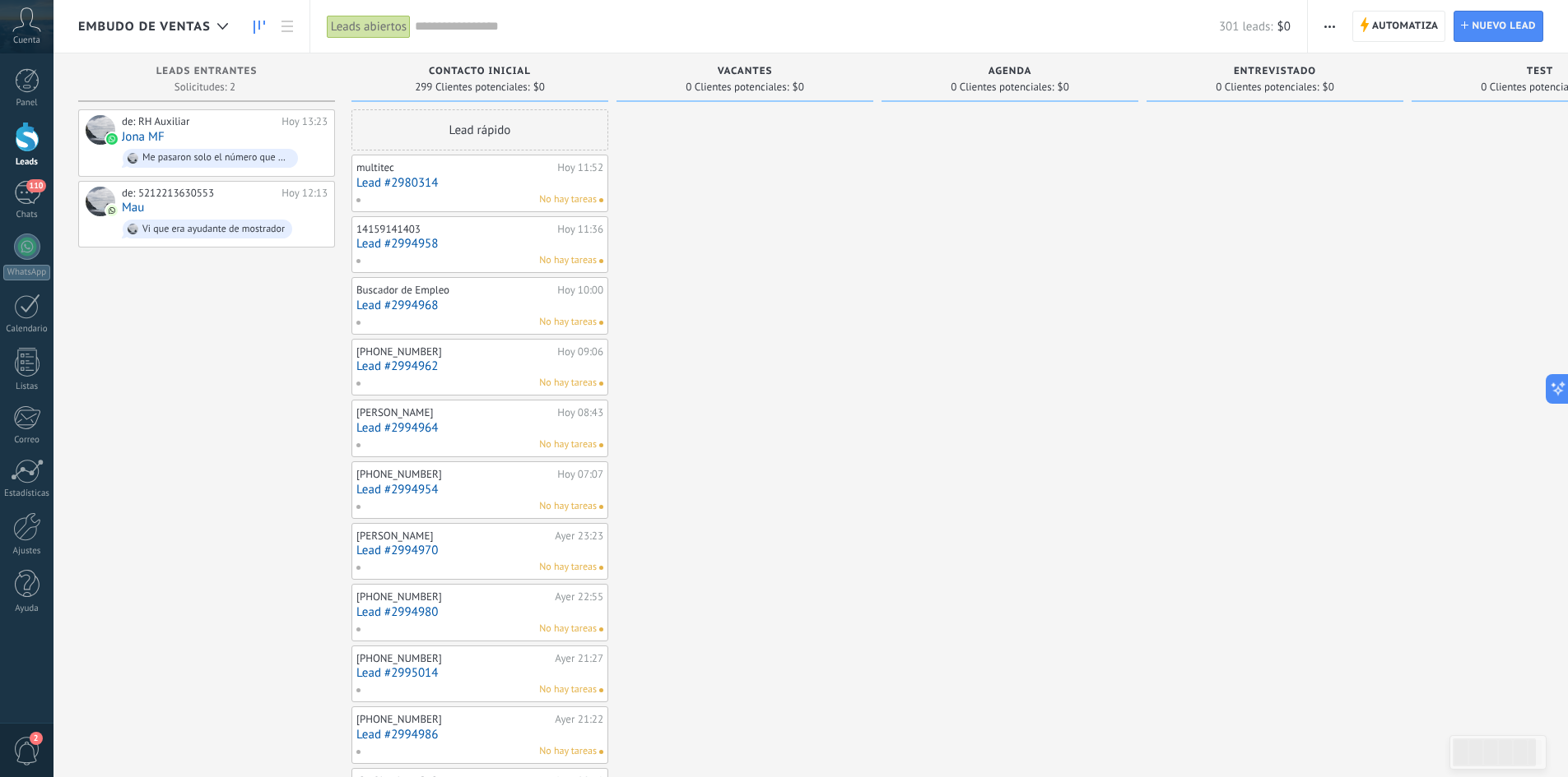
click at [1332, 25] on icon "button" at bounding box center [1329, 26] width 11 height 3
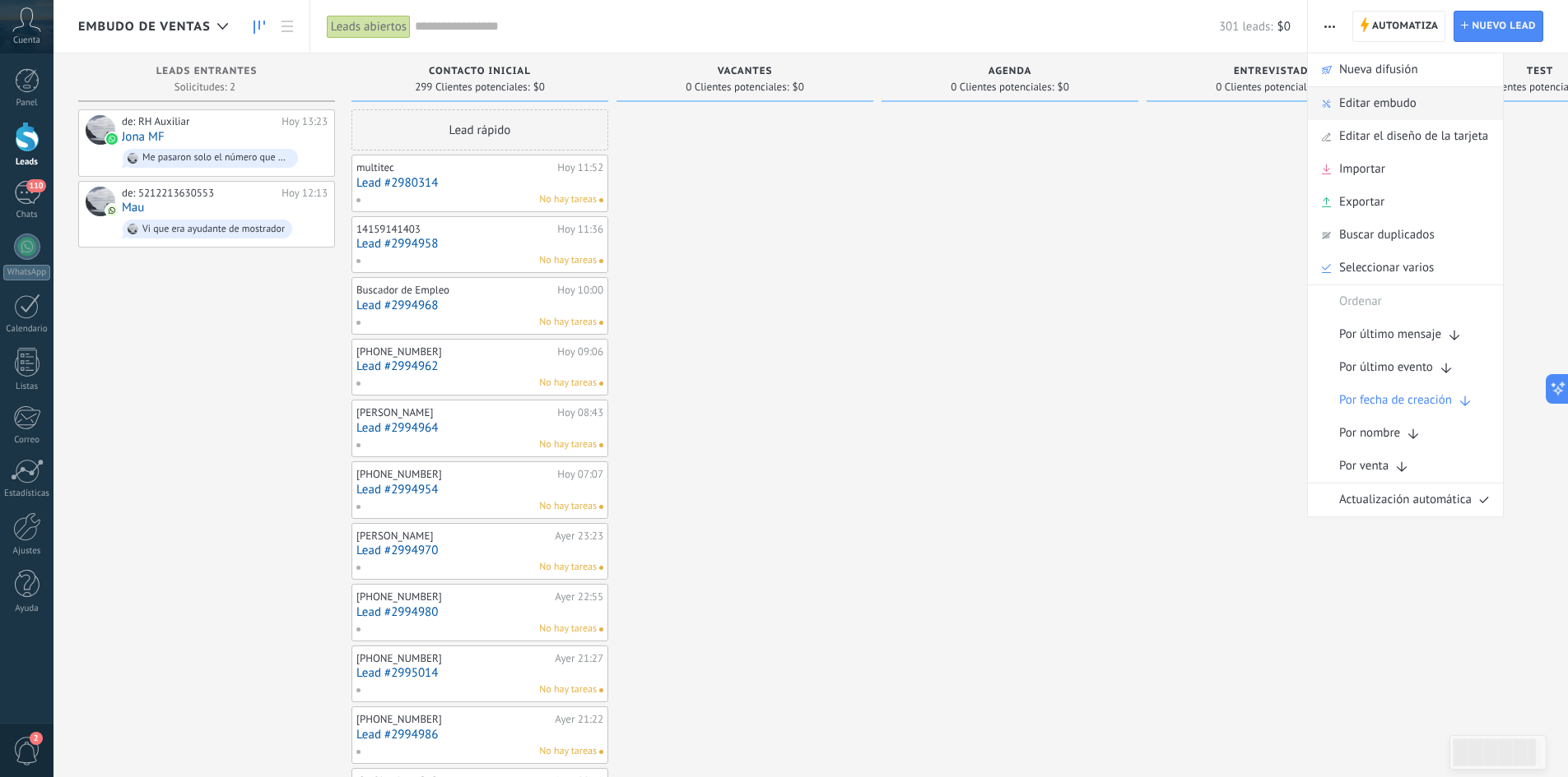
click at [1375, 96] on span "Editar embudo" at bounding box center [1378, 103] width 77 height 33
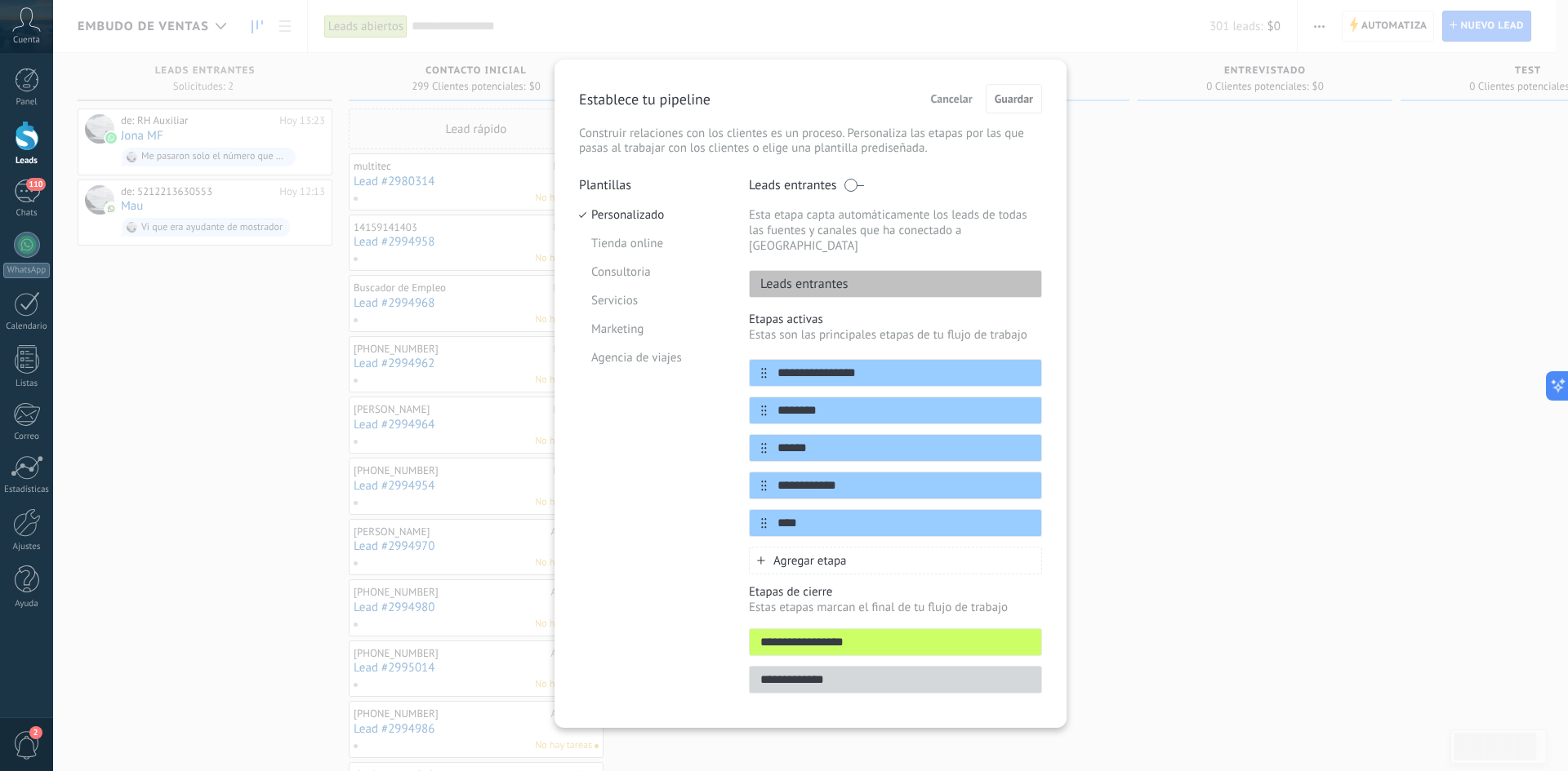
click at [956, 96] on span "Cancelar" at bounding box center [952, 98] width 42 height 11
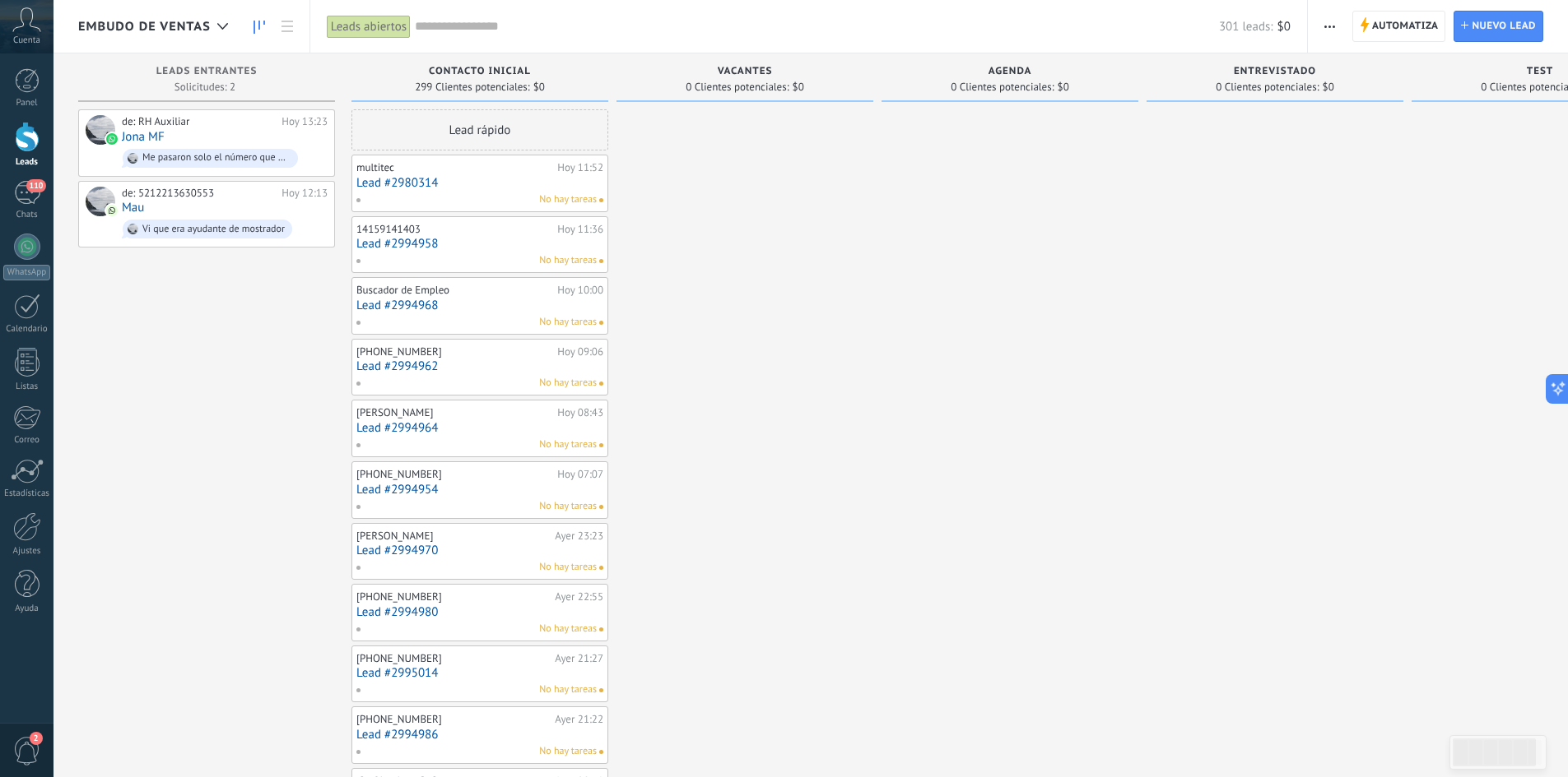
click at [15, 755] on span "2" at bounding box center [27, 752] width 28 height 29
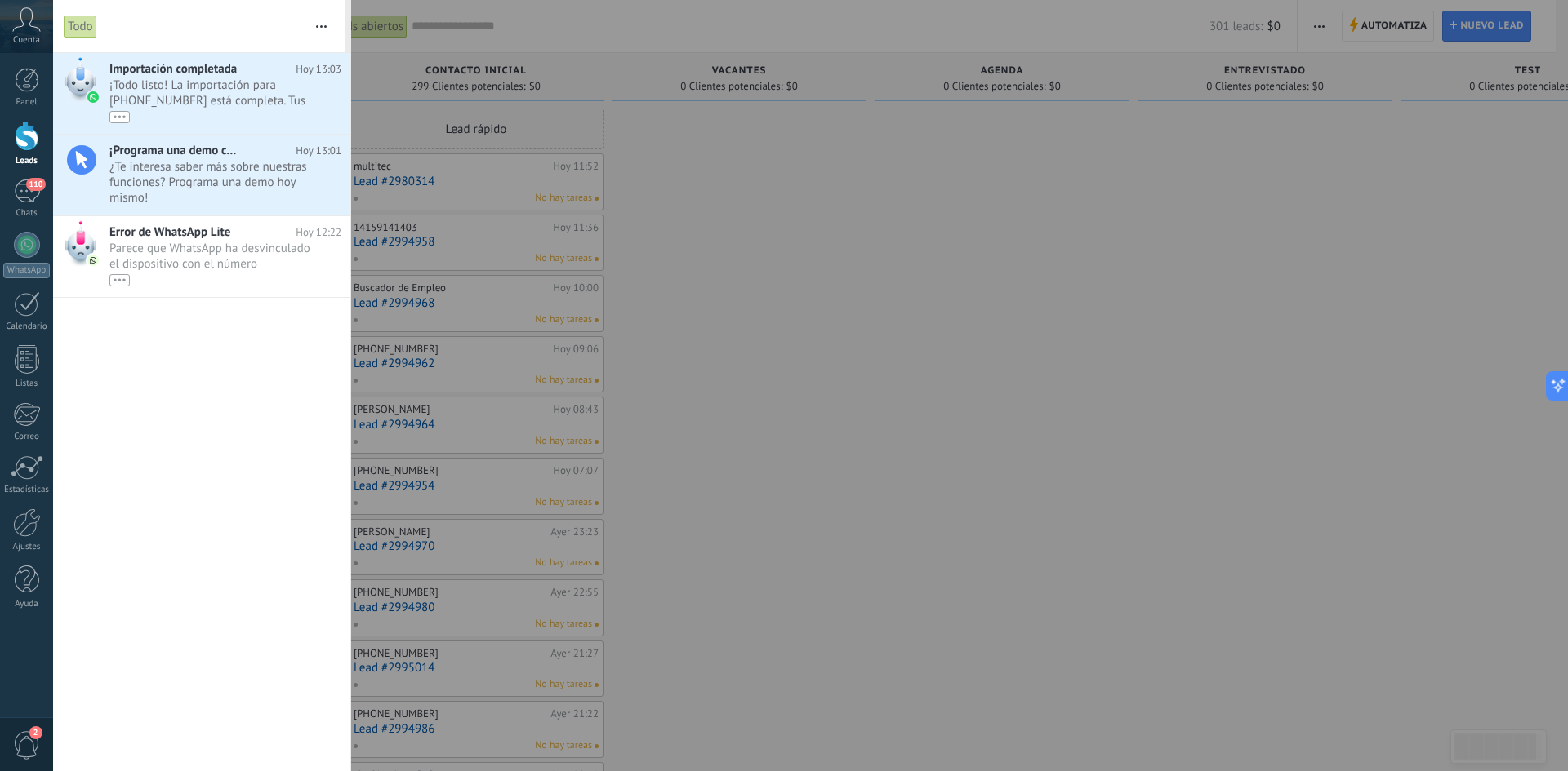
click at [799, 266] on div at bounding box center [784, 386] width 1568 height 771
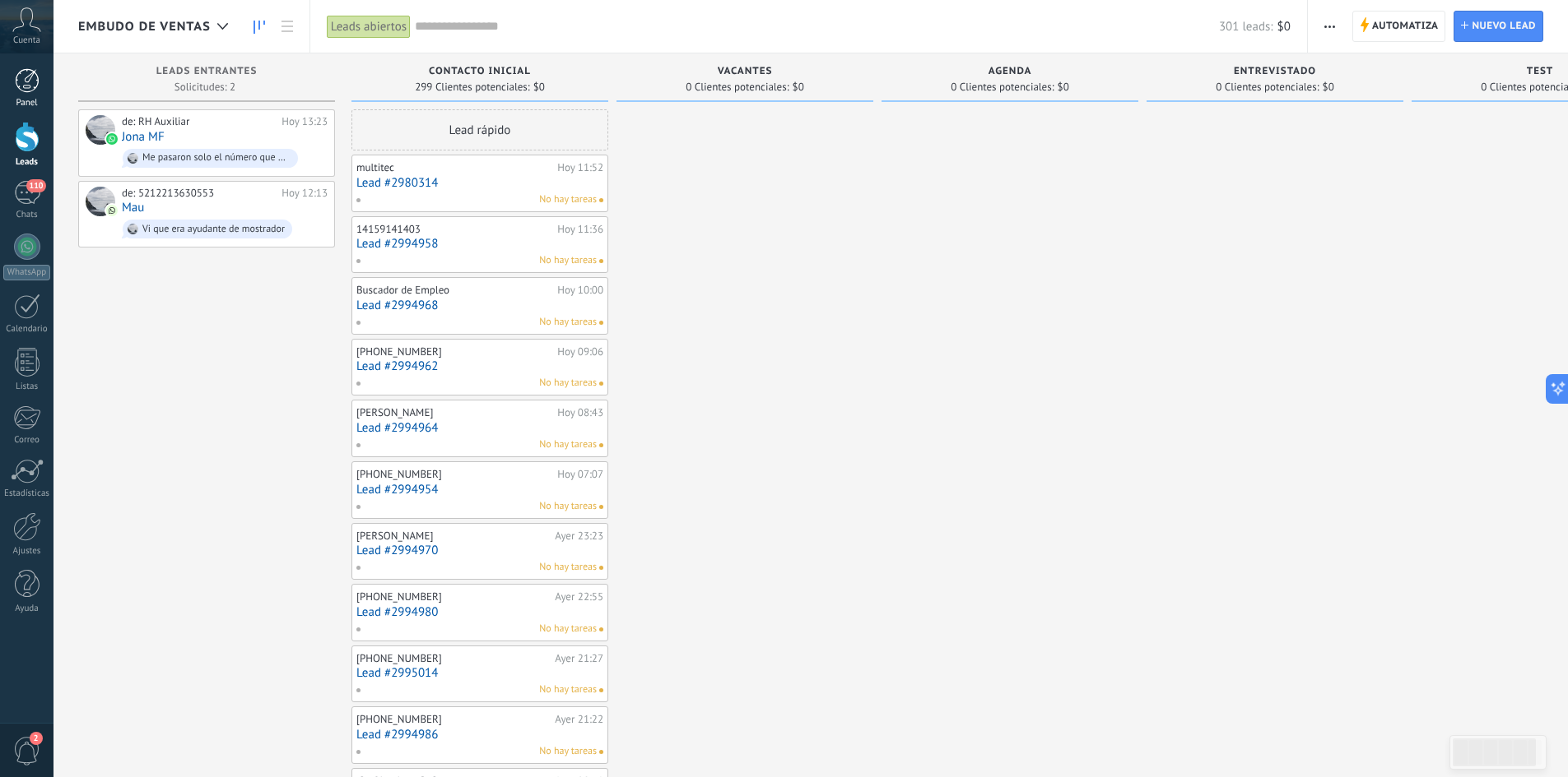
click at [33, 80] on div at bounding box center [27, 81] width 25 height 25
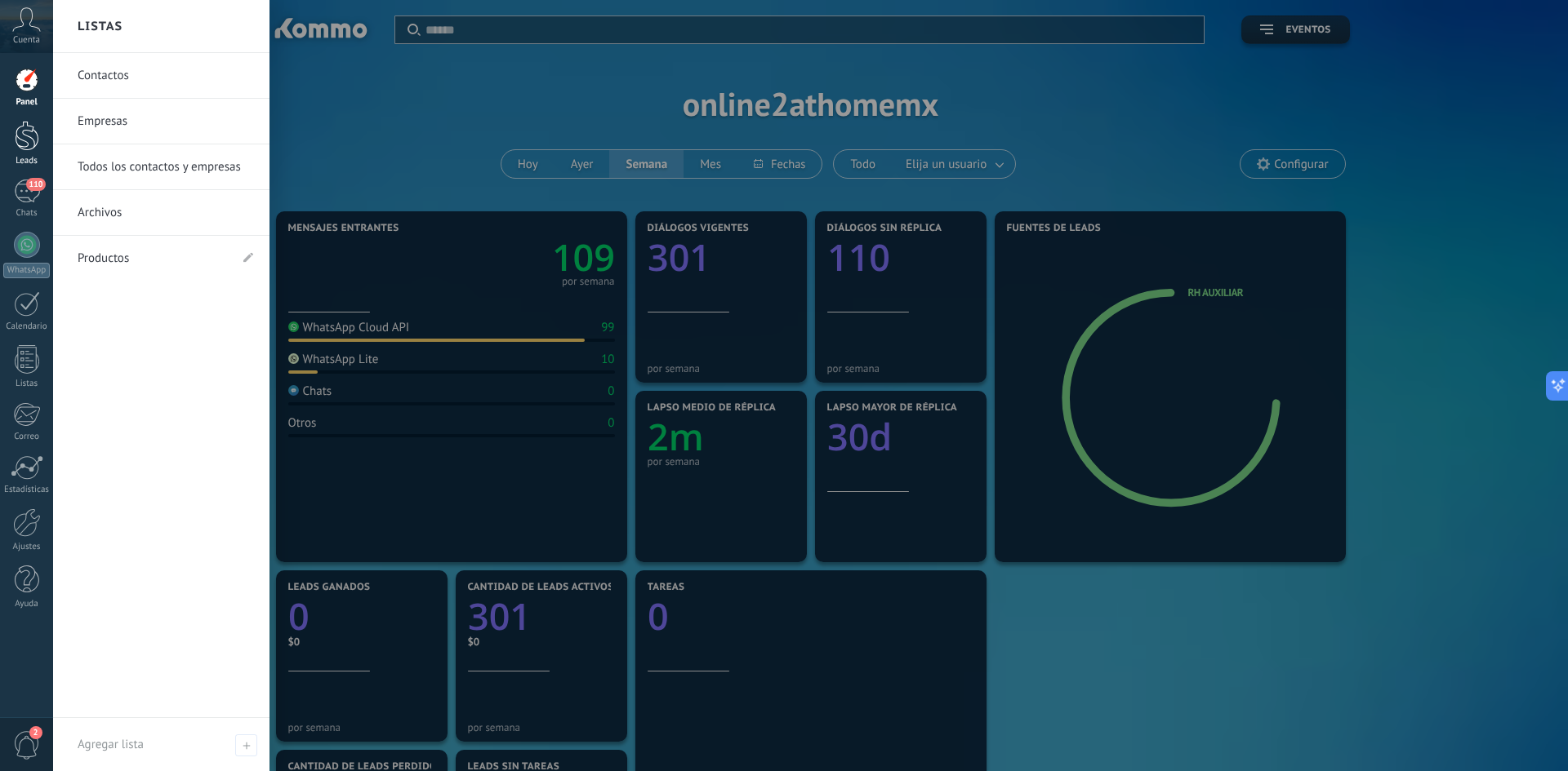
click at [29, 145] on div at bounding box center [27, 136] width 24 height 30
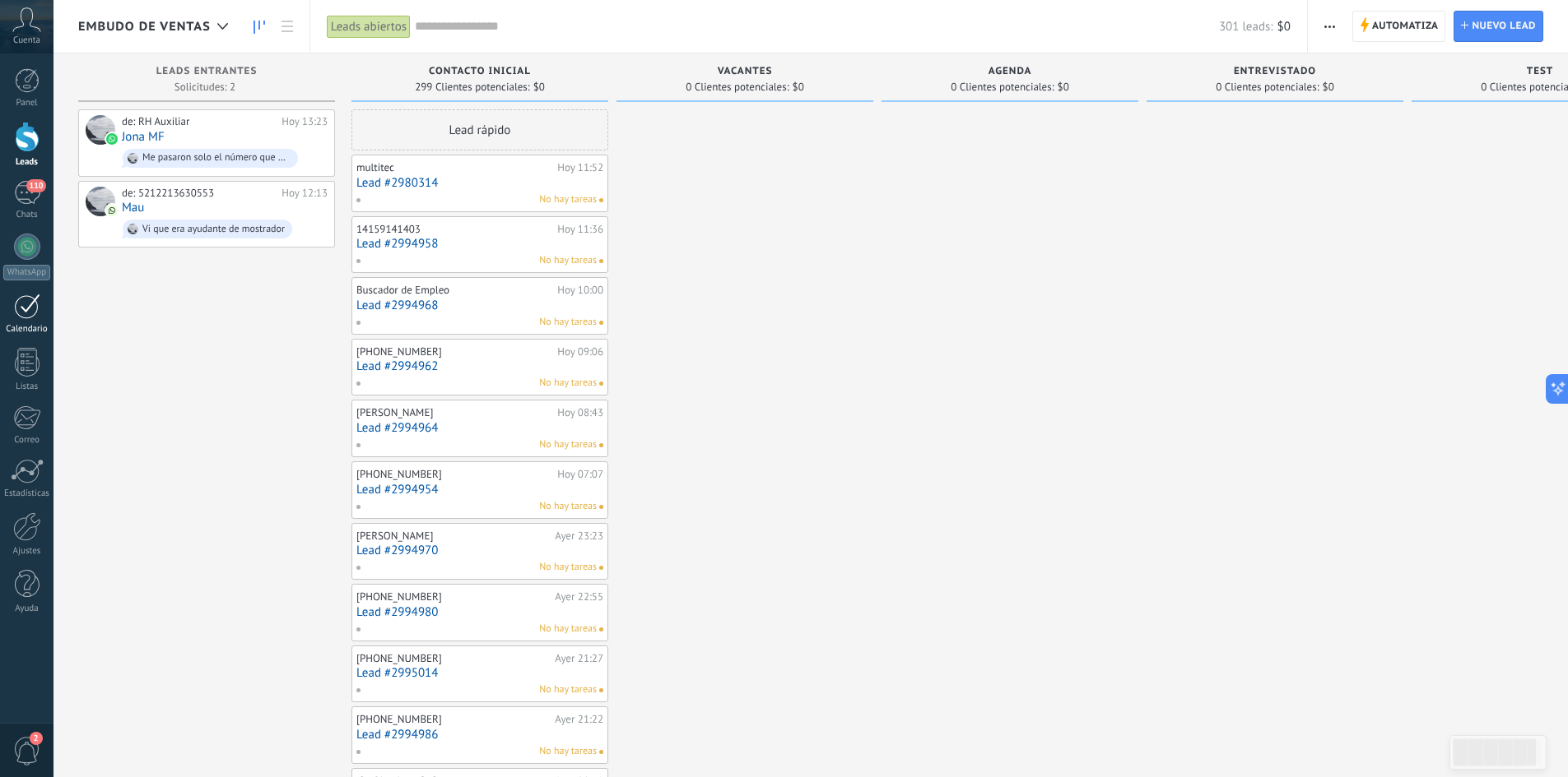
click at [26, 307] on div at bounding box center [27, 306] width 26 height 25
click at [29, 206] on link "110 Chats" at bounding box center [26, 200] width 54 height 39
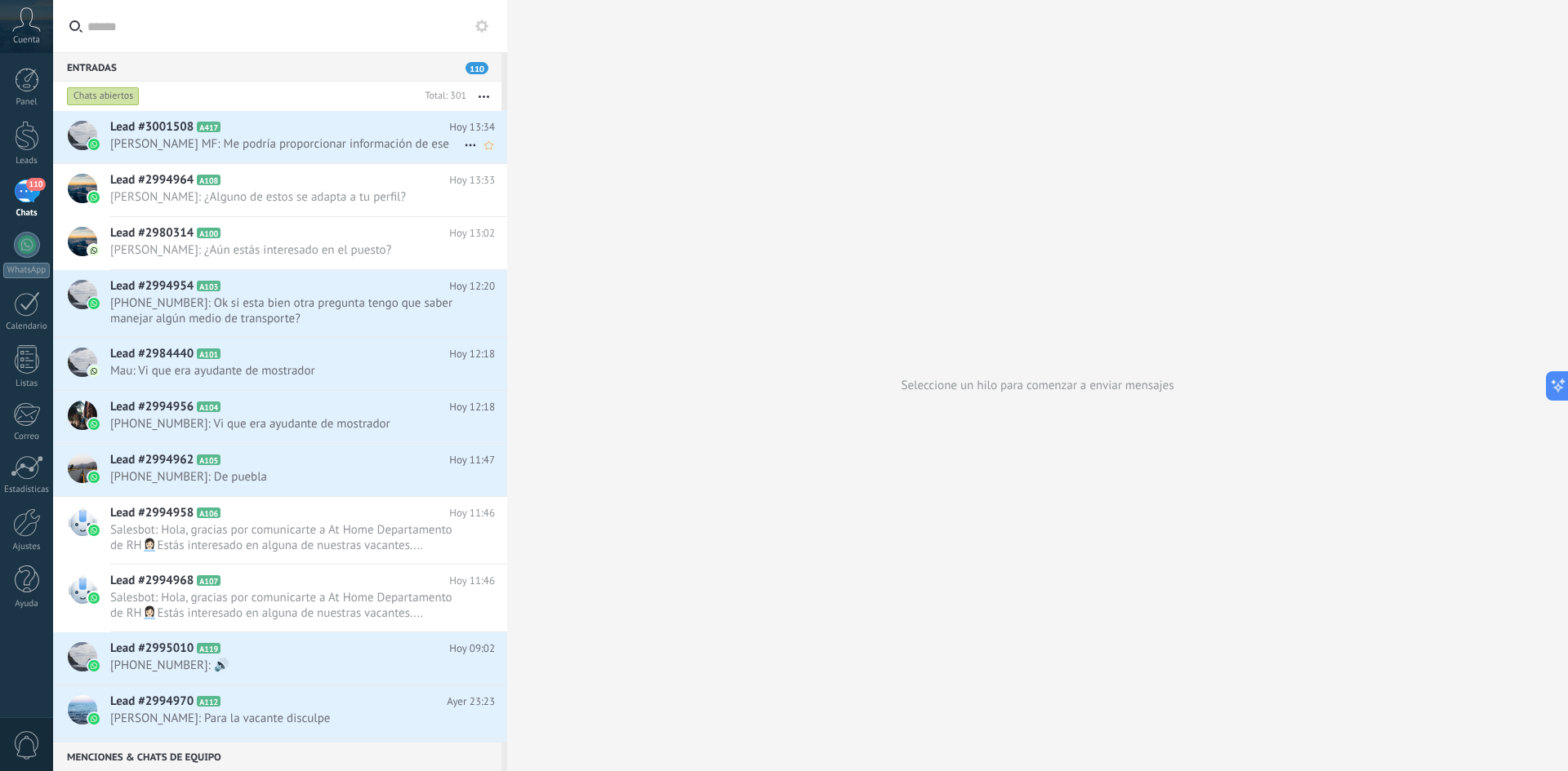
click at [270, 145] on span "Jona MF: Me podría proporcionar información de ese" at bounding box center [287, 144] width 353 height 16
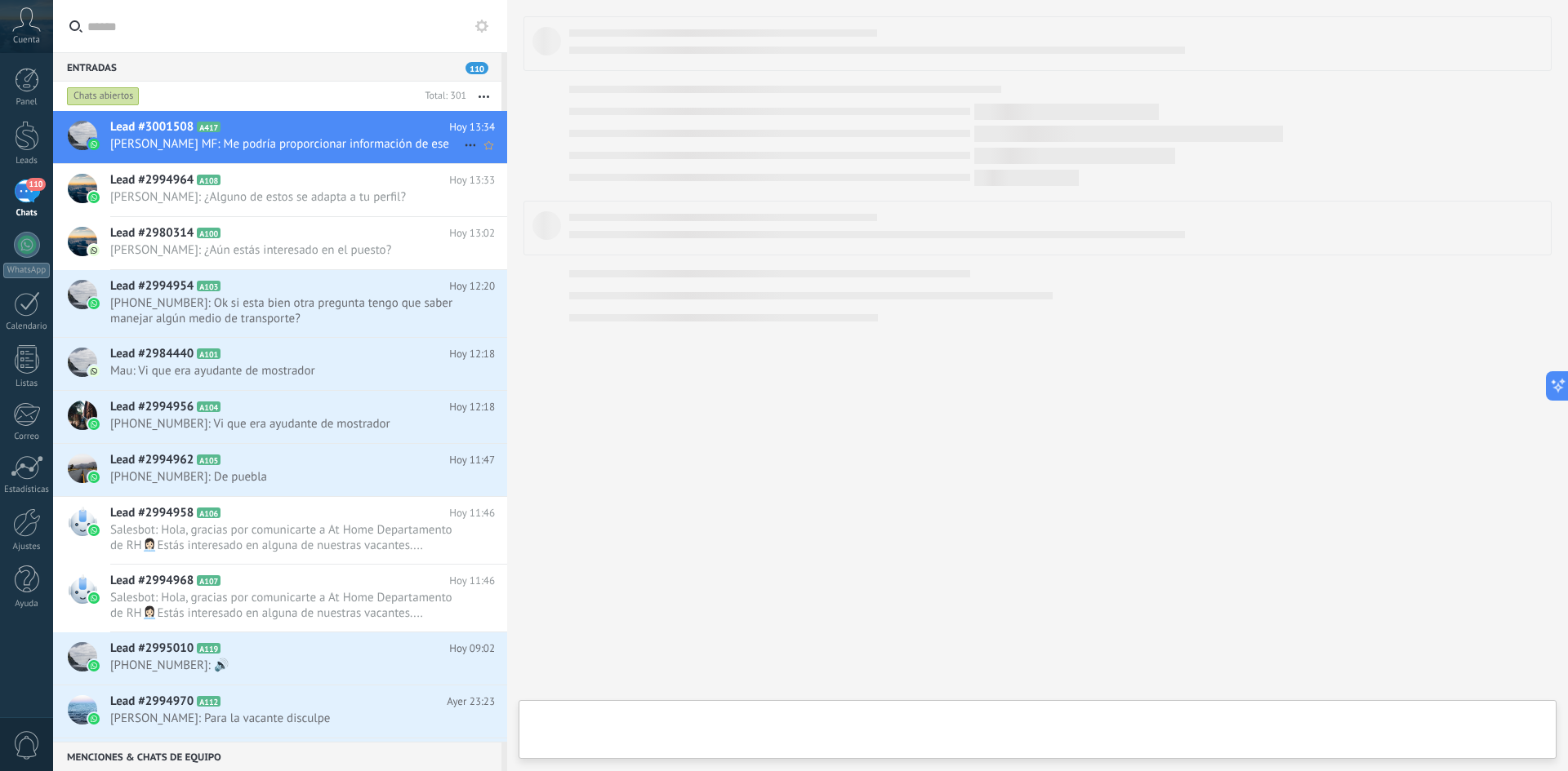
type textarea "**********"
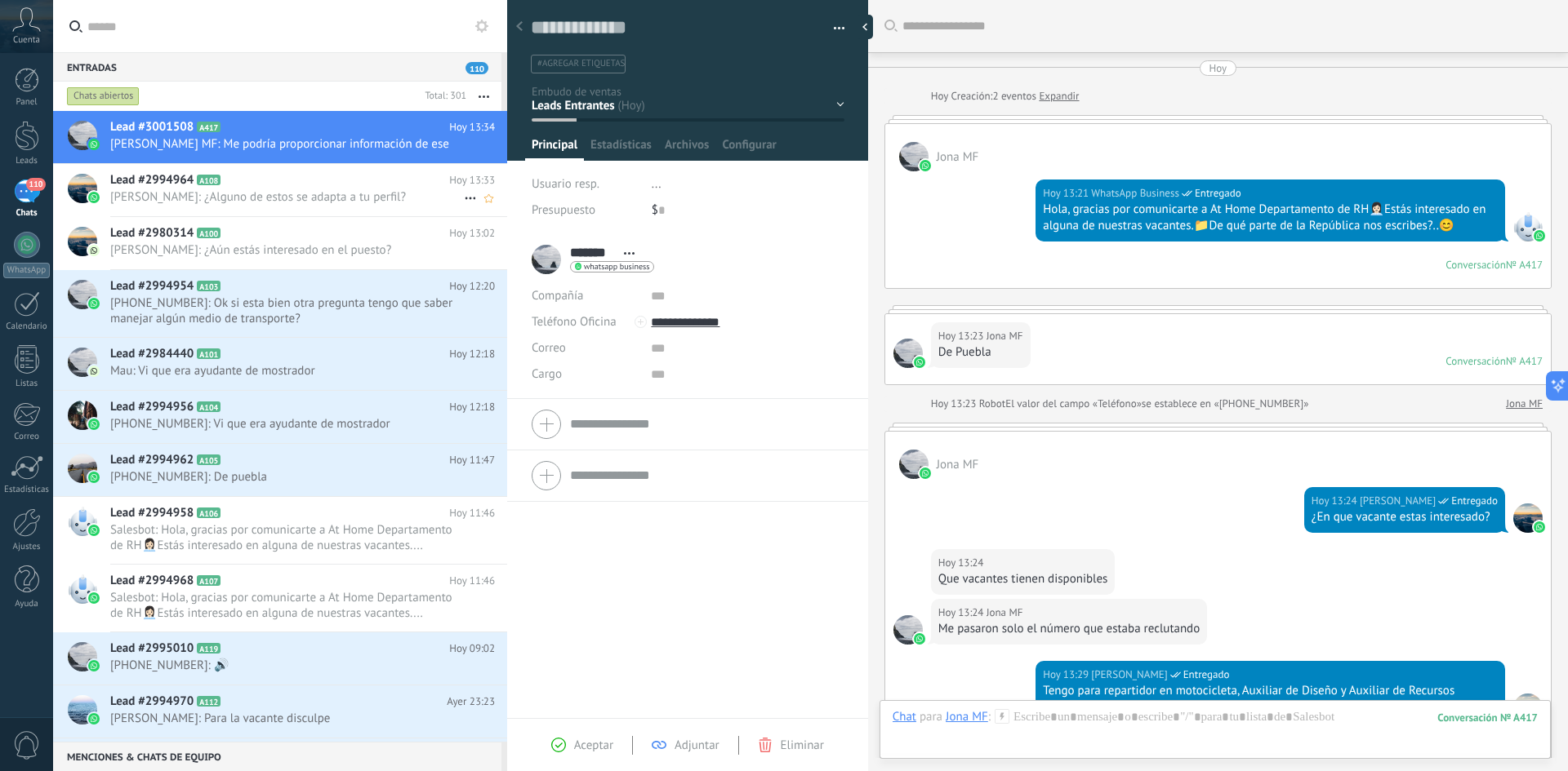
scroll to position [365, 0]
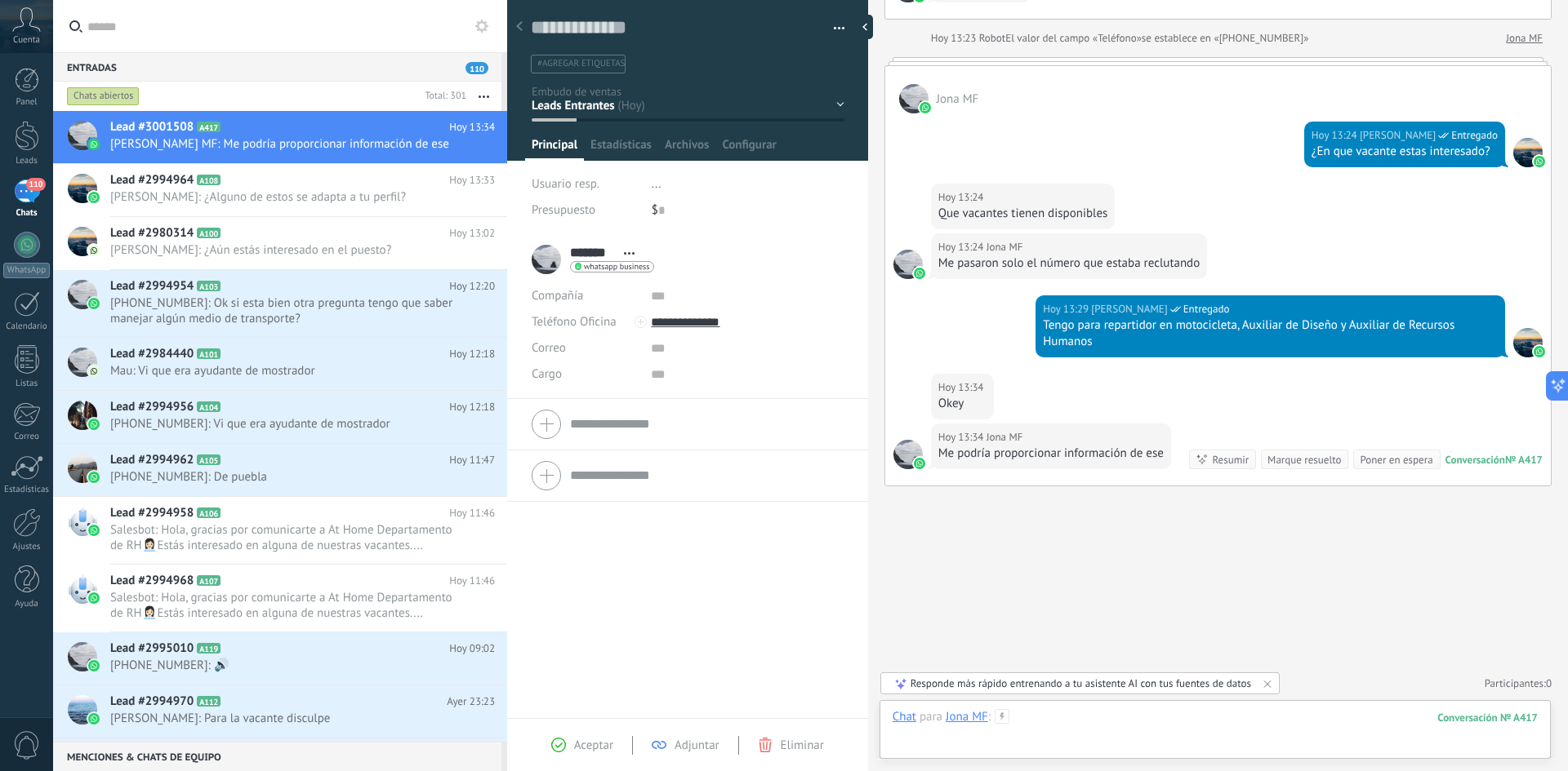
click at [1036, 725] on div at bounding box center [1215, 734] width 645 height 49
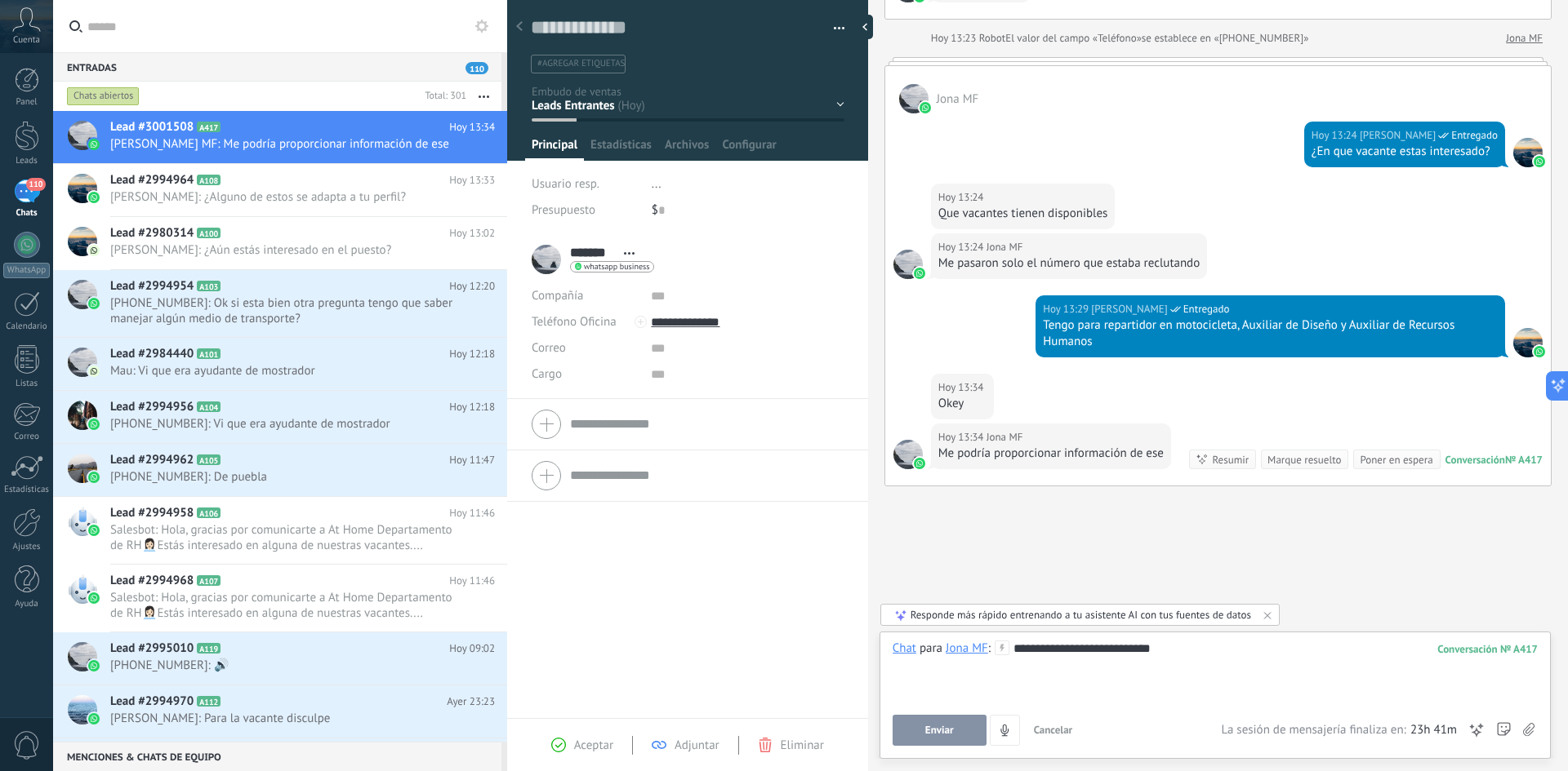
click at [930, 726] on span "Enviar" at bounding box center [939, 730] width 29 height 11
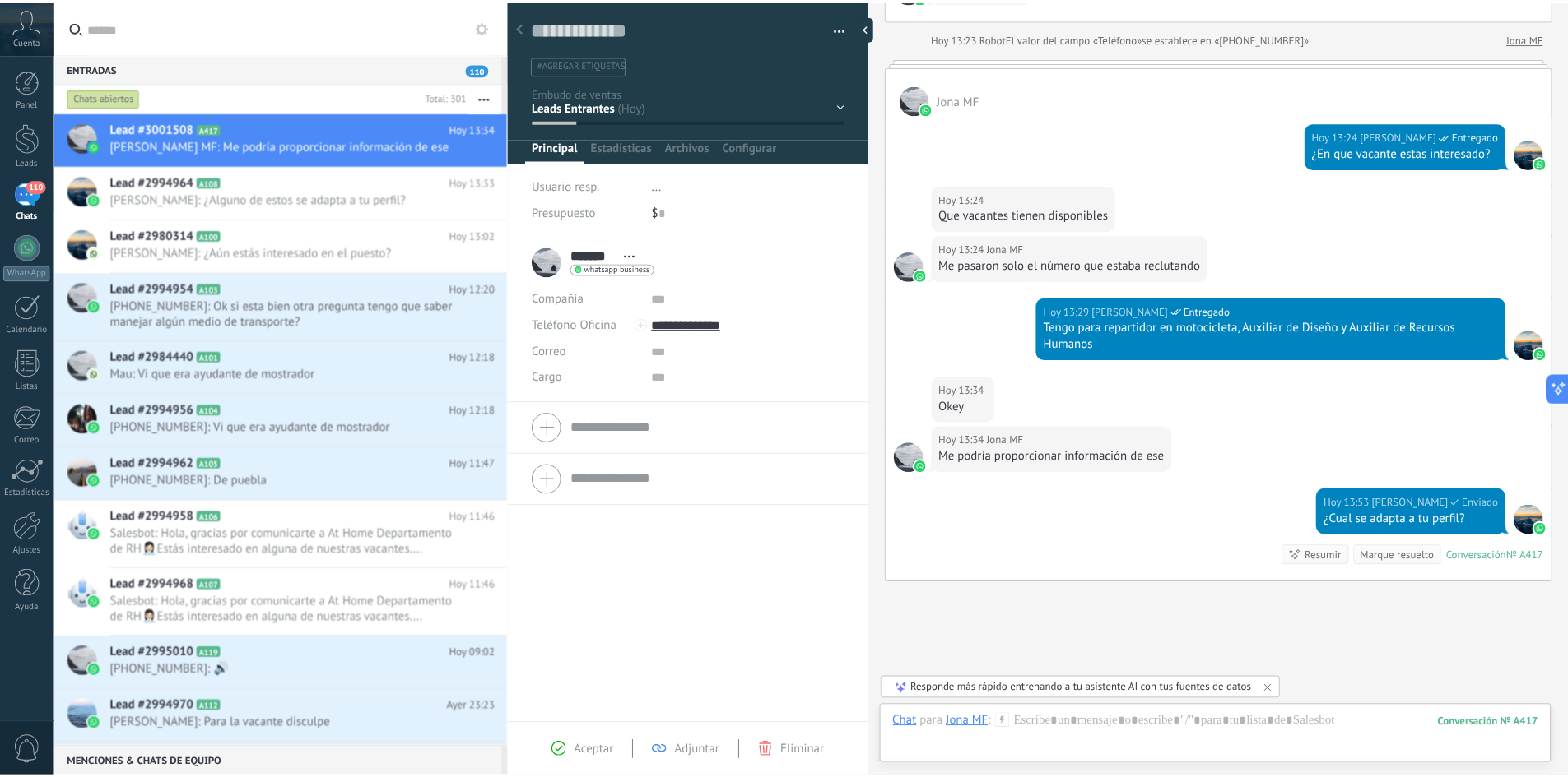
scroll to position [461, 0]
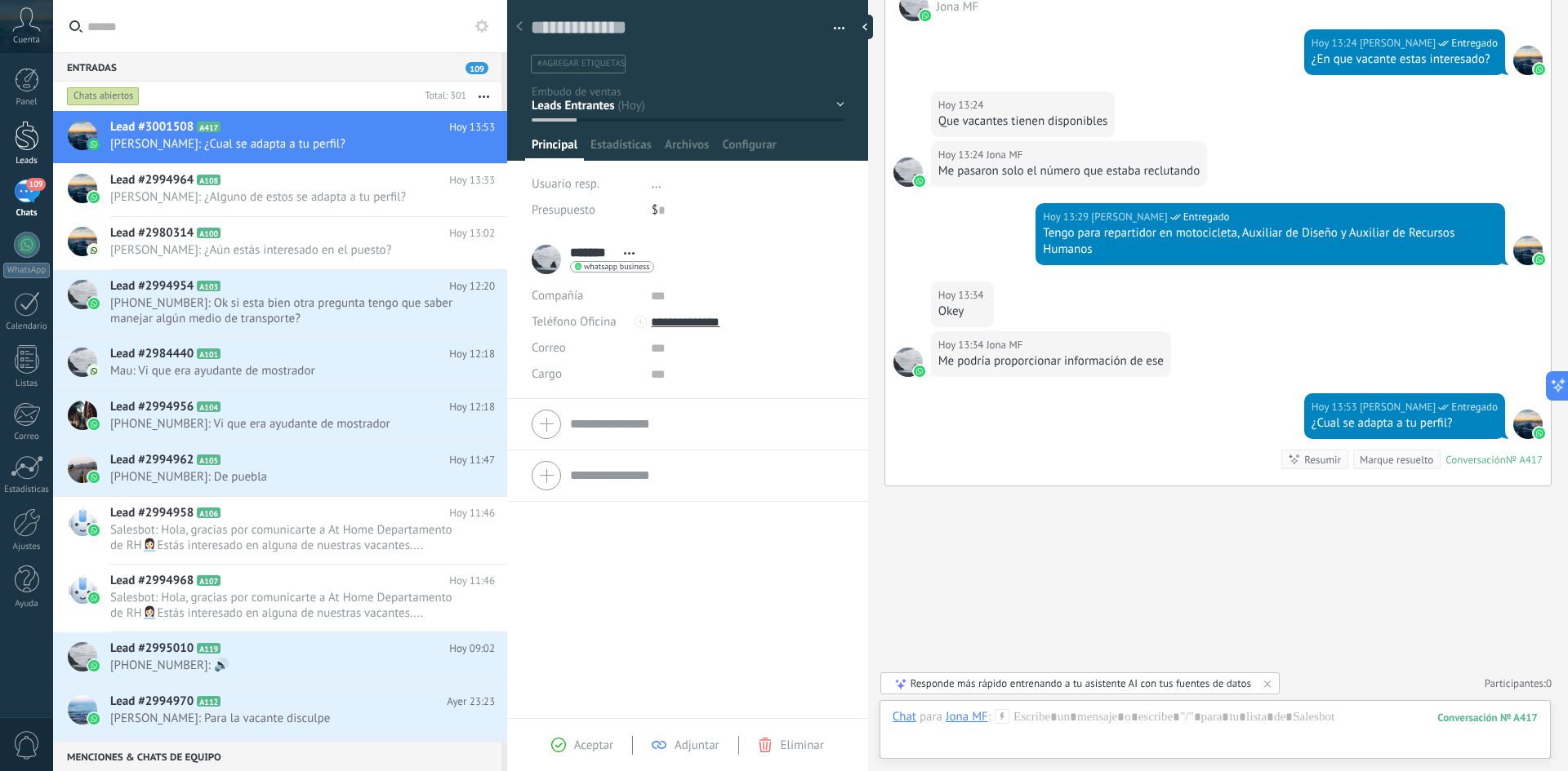
click at [23, 154] on link "Leads" at bounding box center [26, 144] width 53 height 46
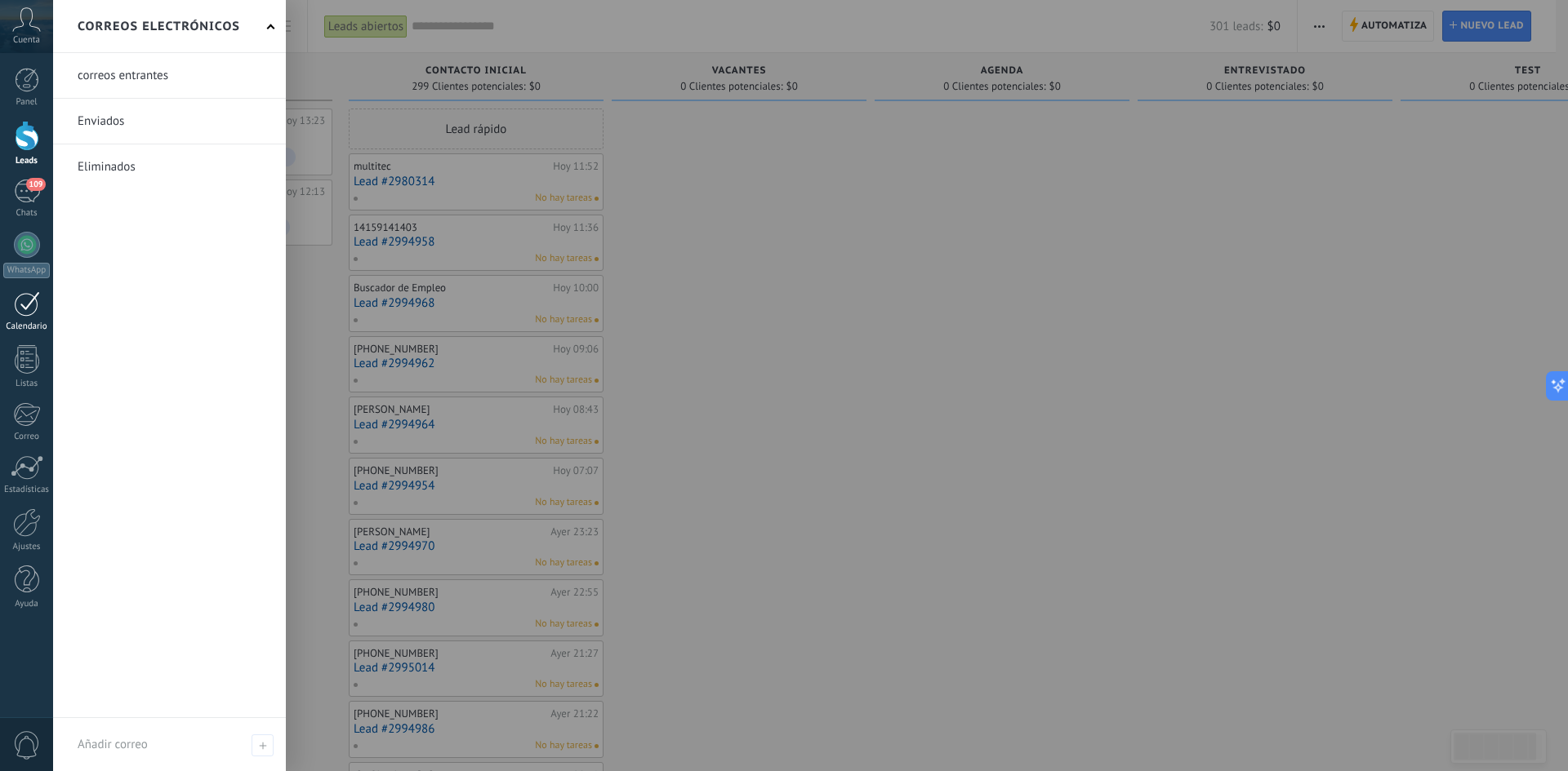
click at [27, 313] on div at bounding box center [27, 304] width 26 height 25
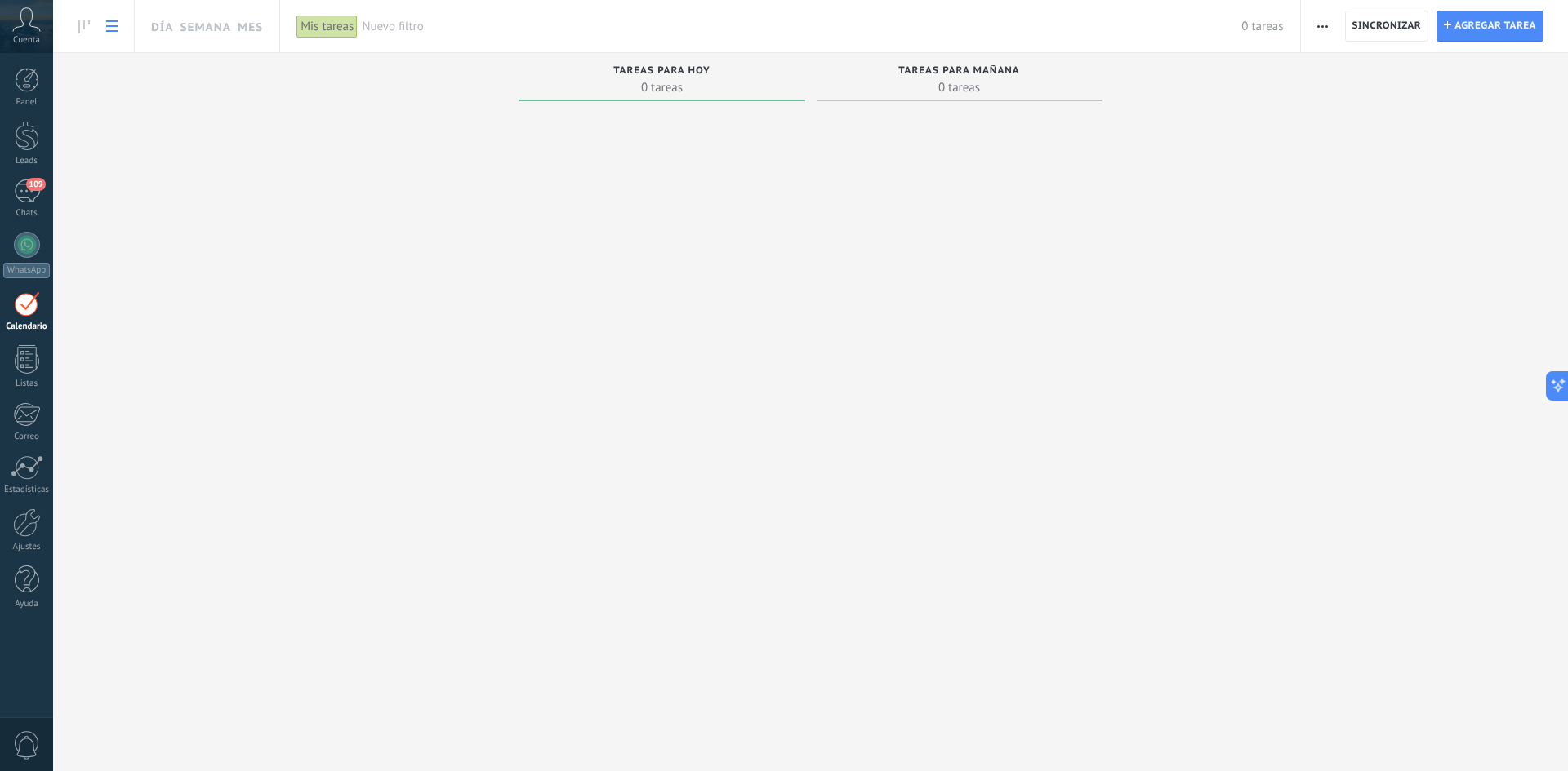
click at [109, 27] on use at bounding box center [111, 25] width 11 height 11
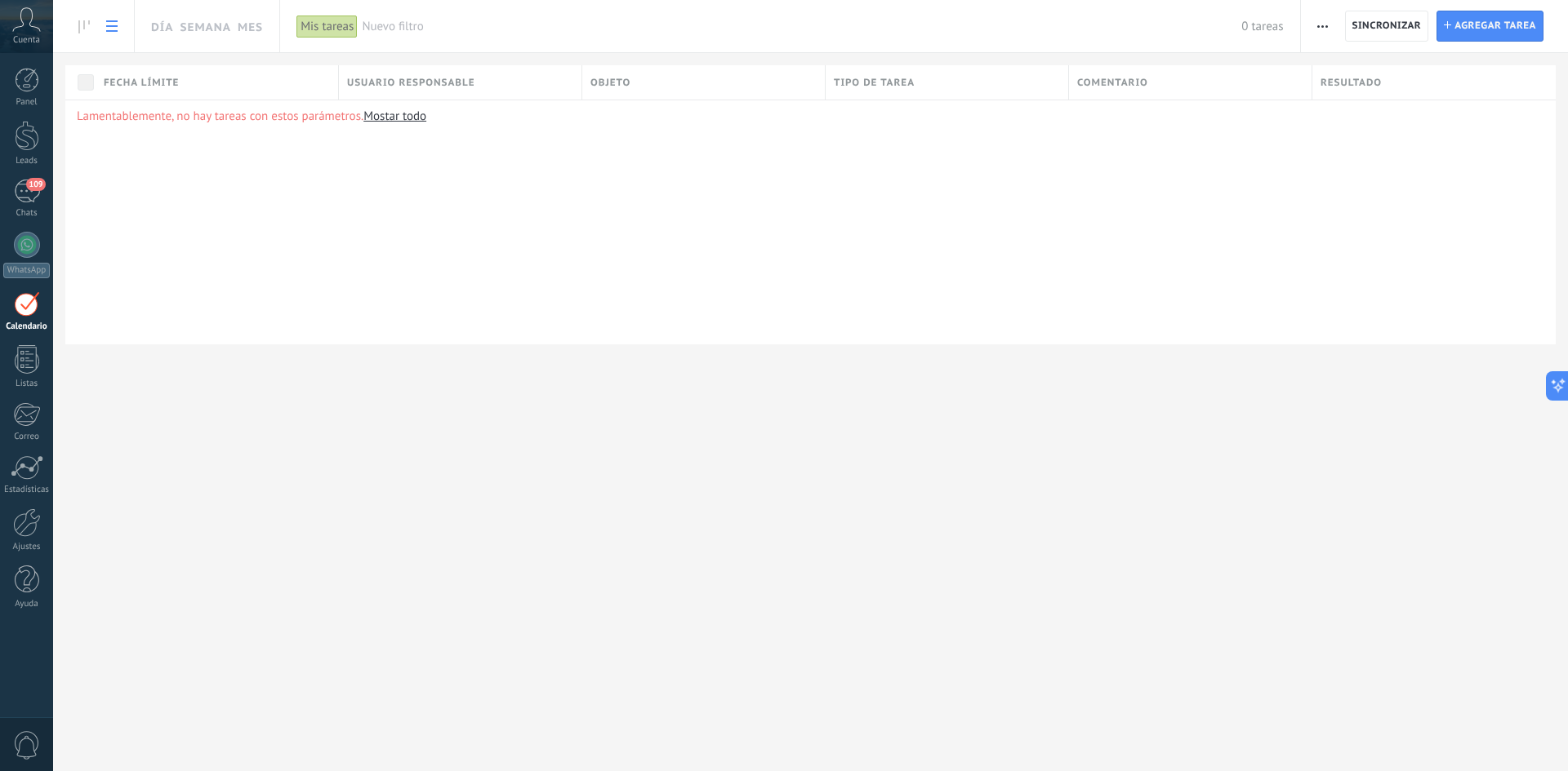
click at [30, 308] on div at bounding box center [27, 304] width 26 height 25
click at [38, 245] on div at bounding box center [27, 245] width 26 height 26
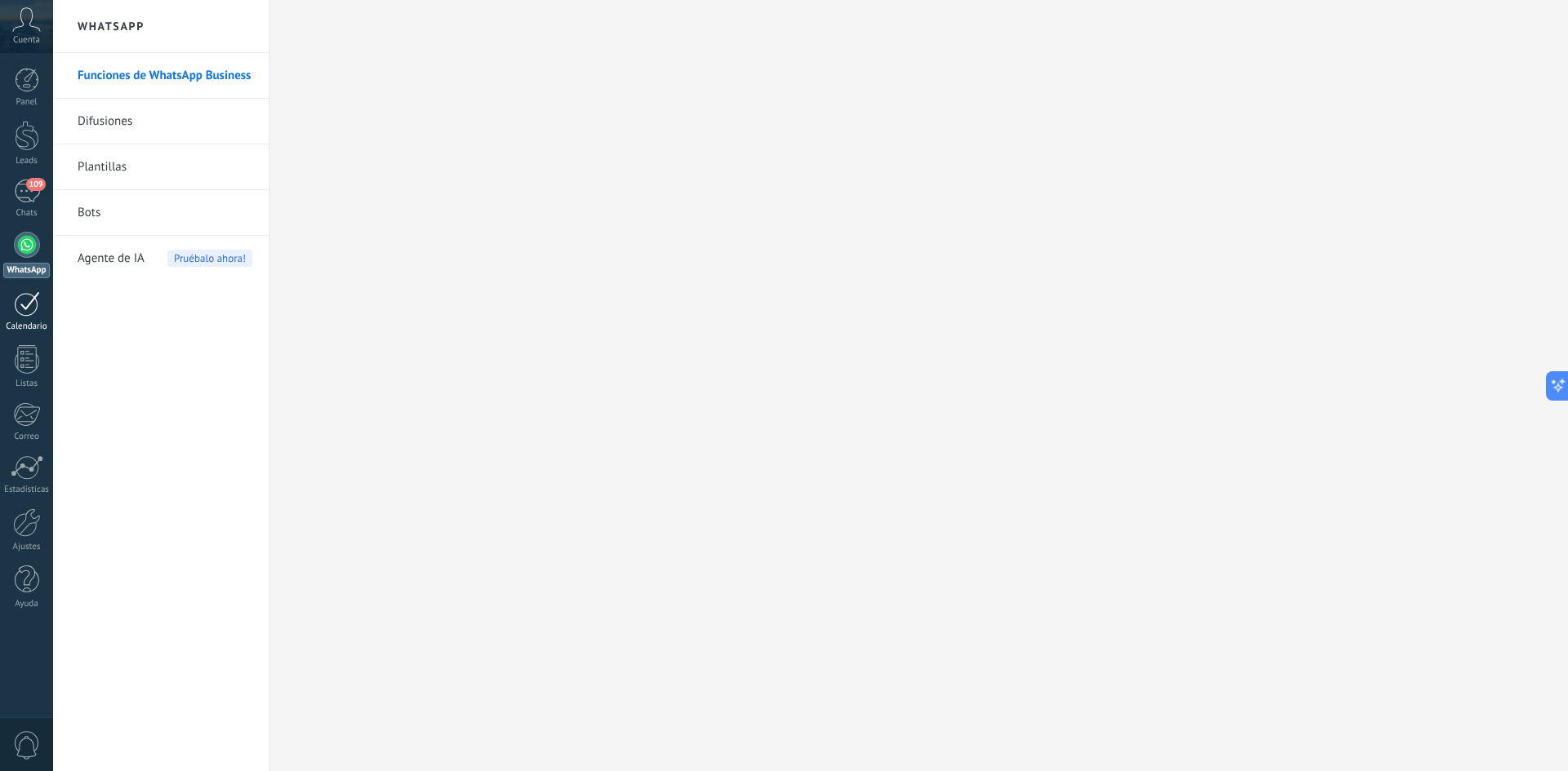
click at [32, 294] on div at bounding box center [27, 304] width 26 height 25
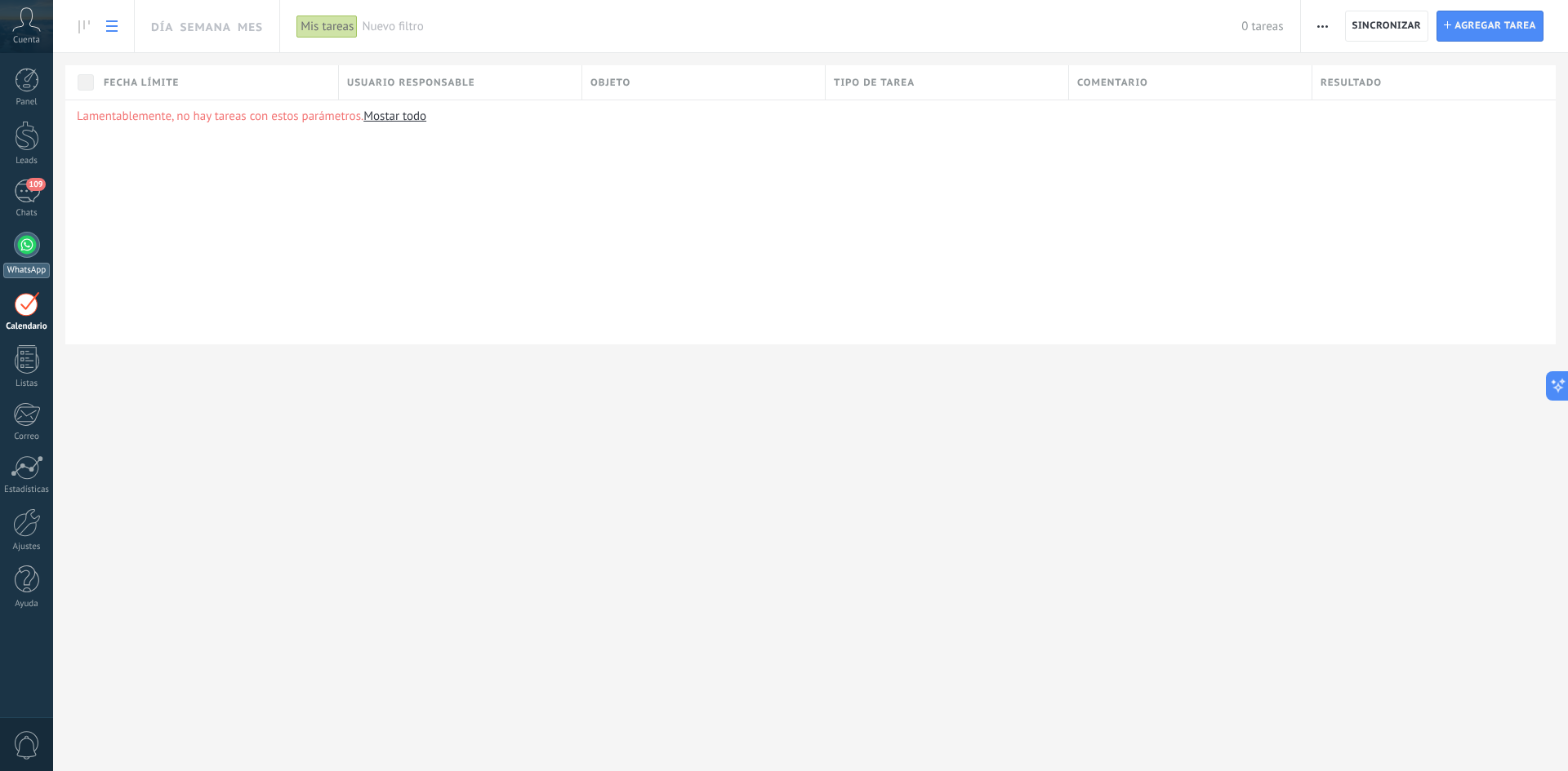
click at [32, 256] on div at bounding box center [27, 245] width 26 height 26
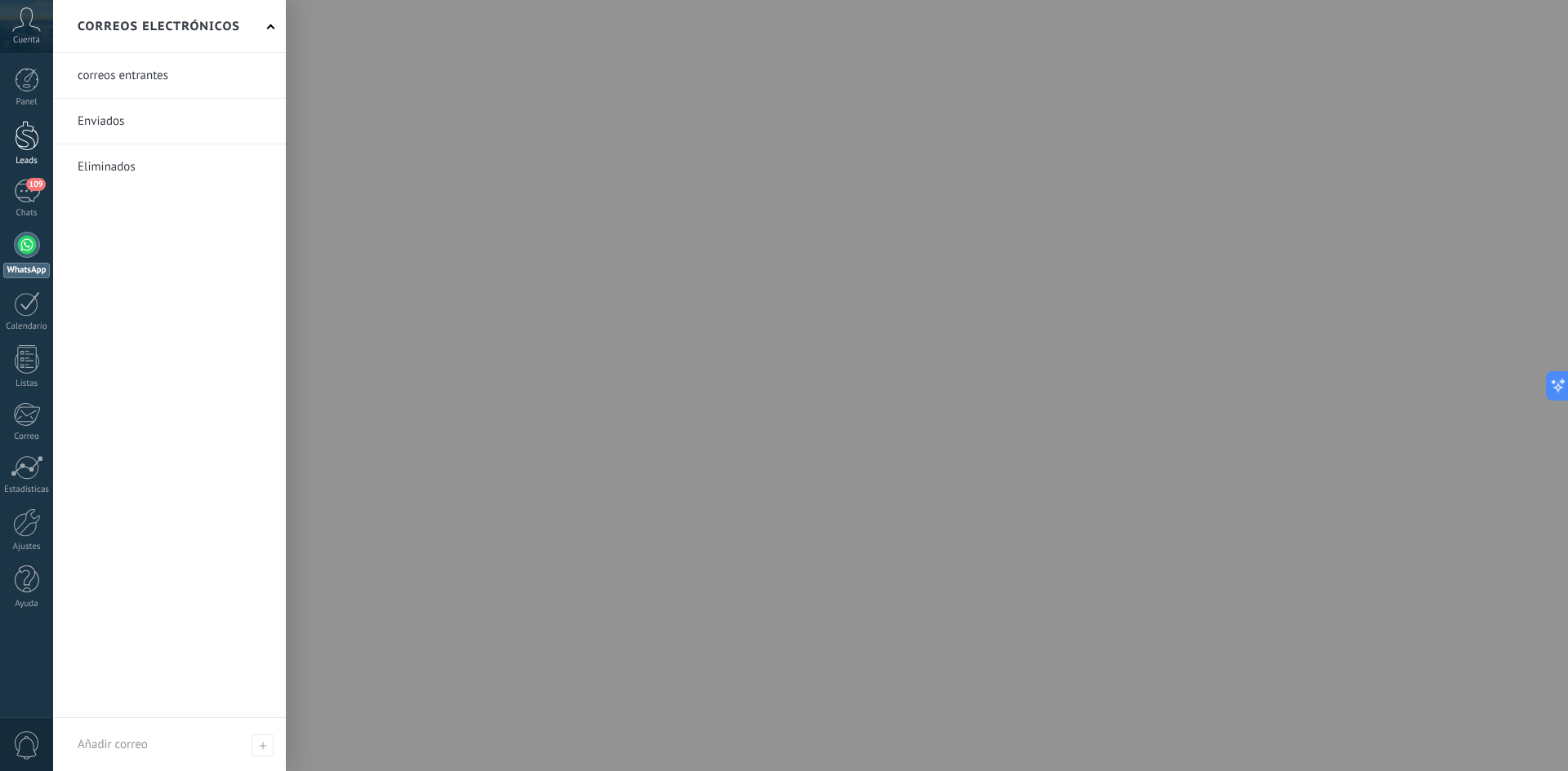
click at [20, 148] on div at bounding box center [27, 136] width 24 height 30
